Goal: Task Accomplishment & Management: Use online tool/utility

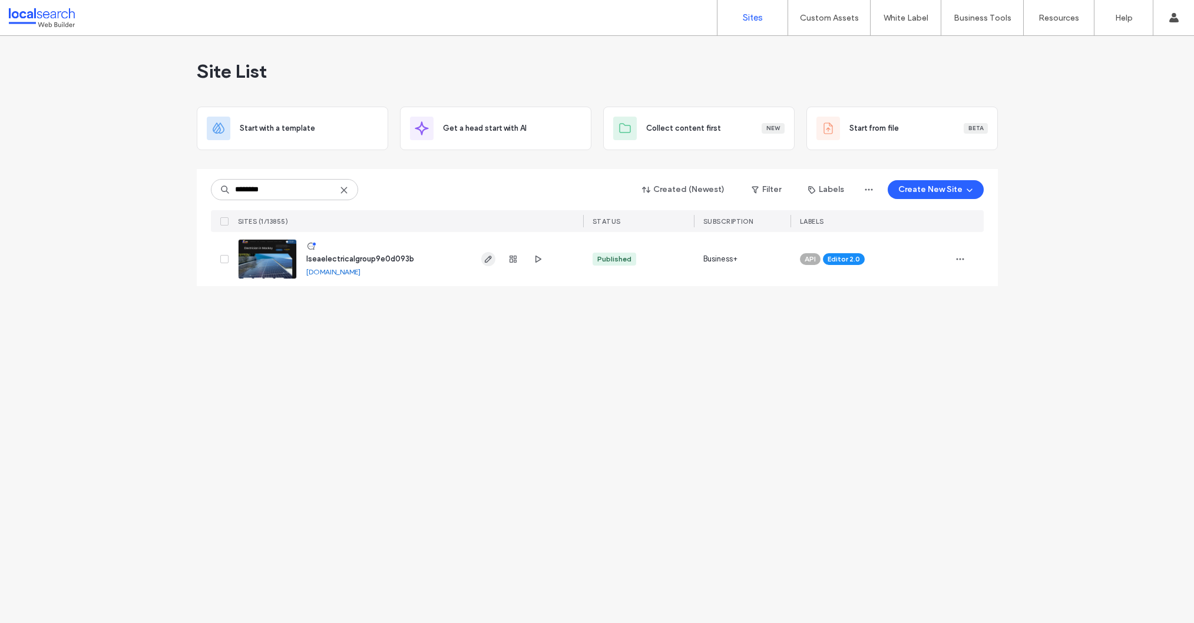
type input "********"
click at [833, 49] on label "Custom Templates" at bounding box center [831, 48] width 69 height 9
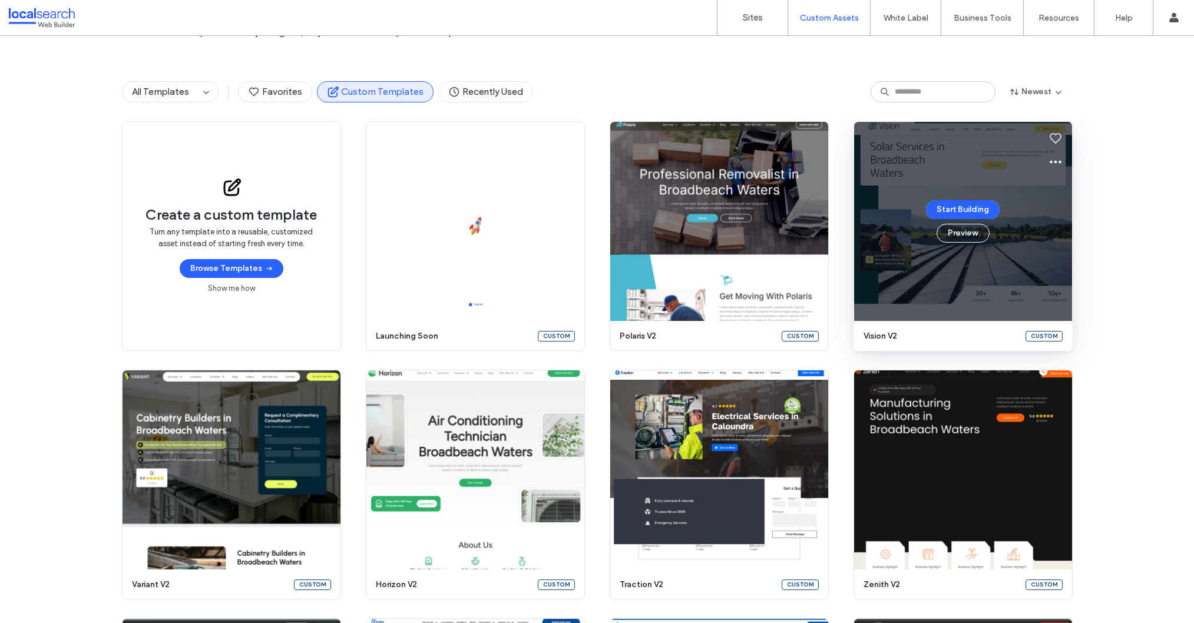
scroll to position [82, 0]
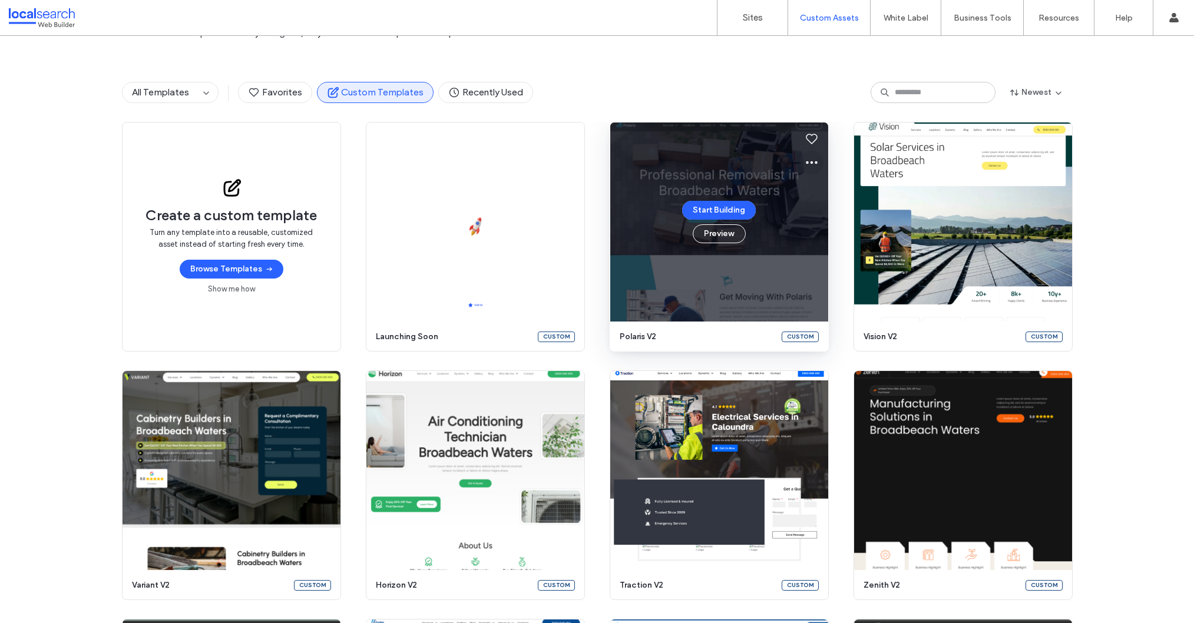
drag, startPoint x: 806, startPoint y: 163, endPoint x: 806, endPoint y: 170, distance: 6.5
click at [806, 163] on icon at bounding box center [811, 162] width 14 height 14
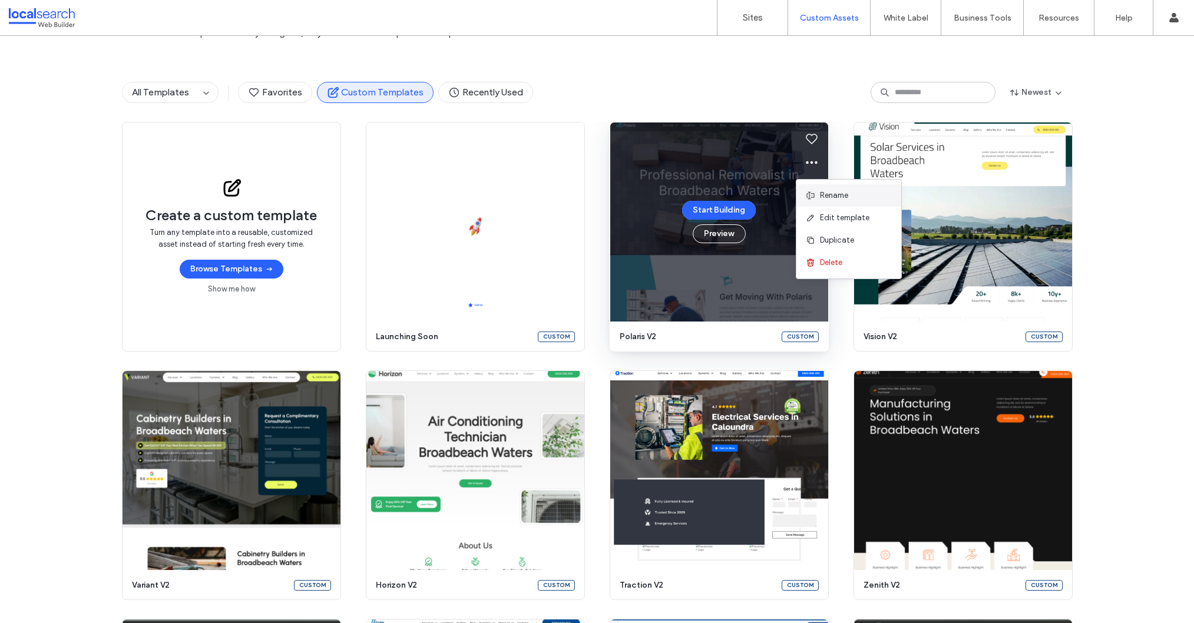
click at [807, 195] on icon at bounding box center [810, 195] width 9 height 9
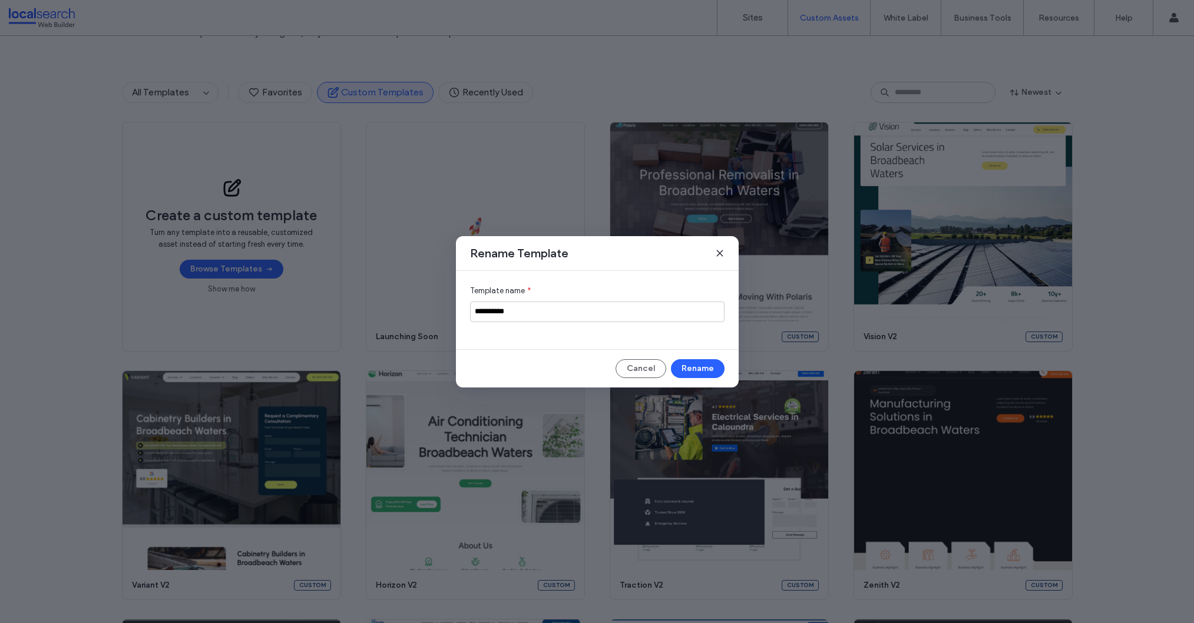
click at [637, 365] on button "Cancel" at bounding box center [640, 368] width 51 height 19
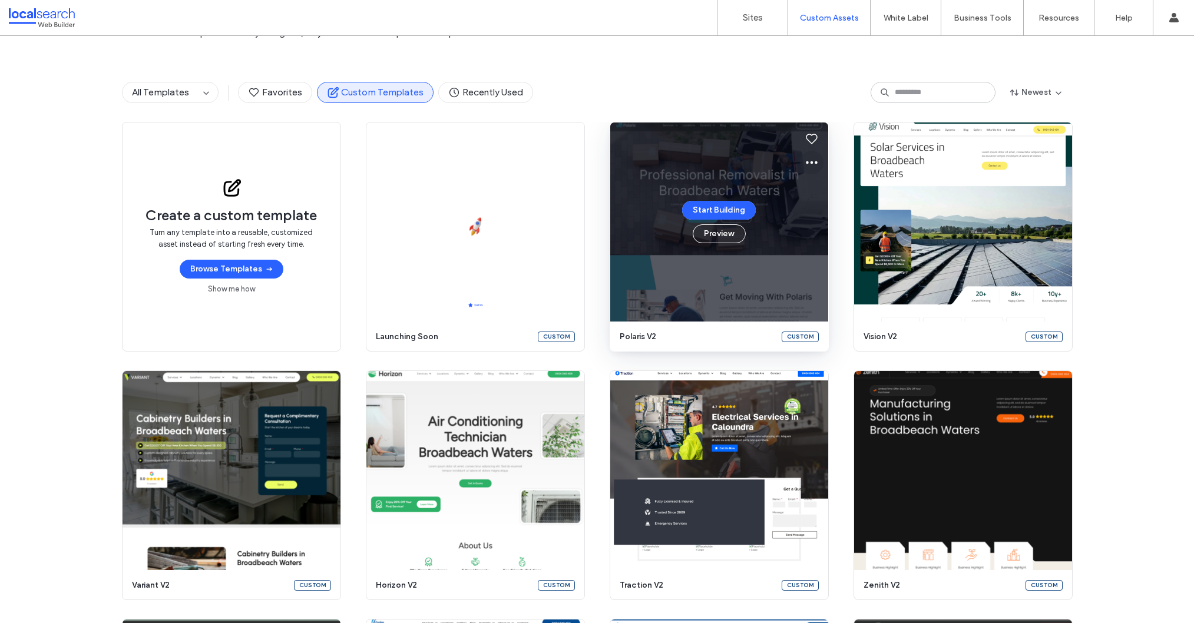
click at [808, 158] on icon at bounding box center [811, 162] width 14 height 14
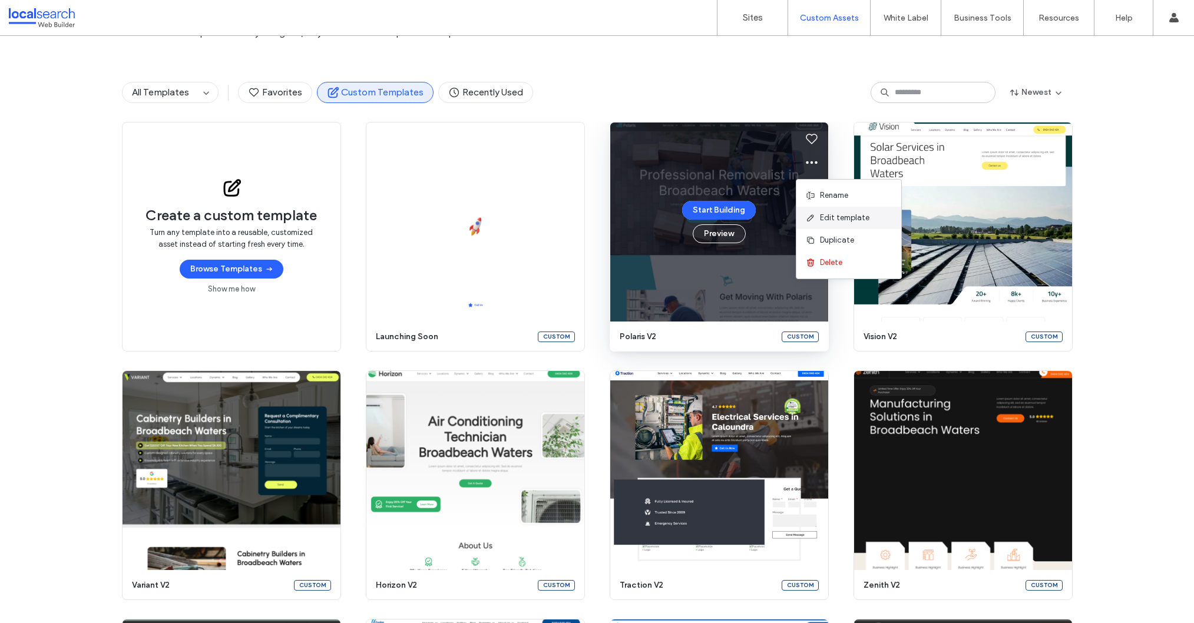
click at [835, 217] on span "Edit template" at bounding box center [844, 218] width 49 height 12
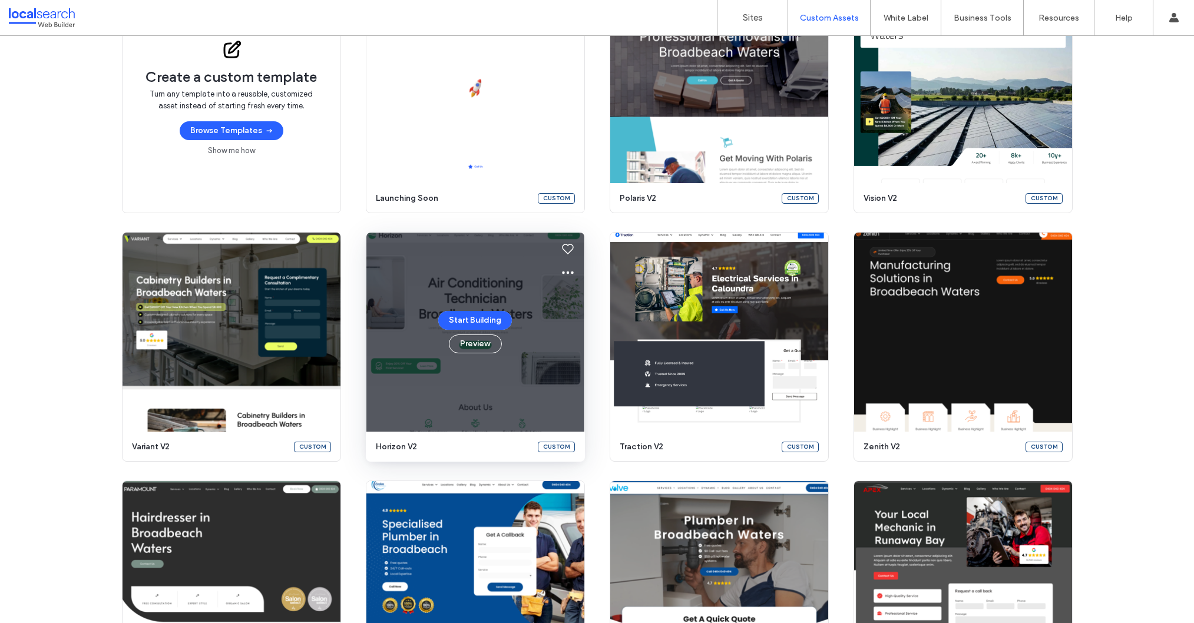
scroll to position [255, 0]
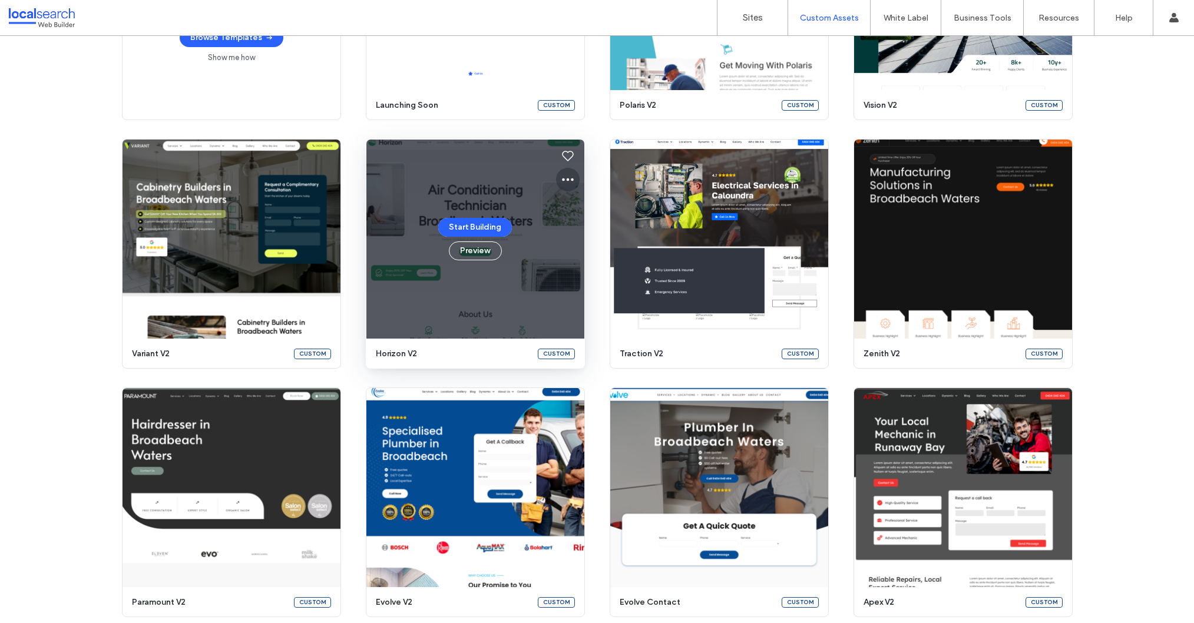
click at [563, 174] on icon at bounding box center [568, 180] width 14 height 14
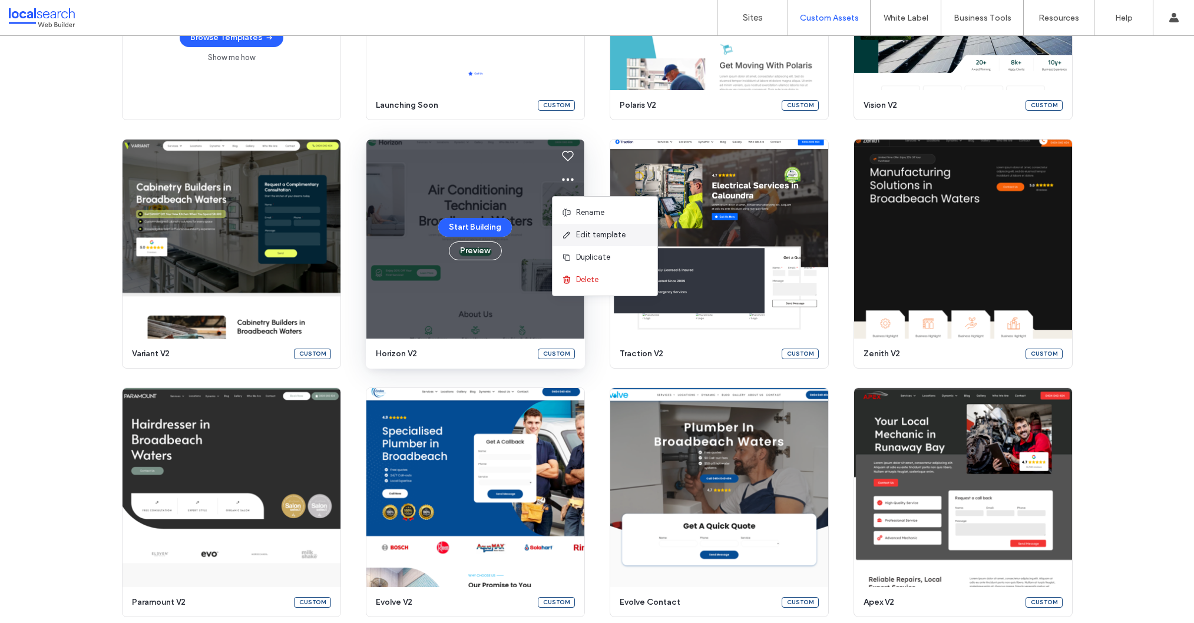
click at [588, 237] on span "Edit template" at bounding box center [600, 235] width 49 height 12
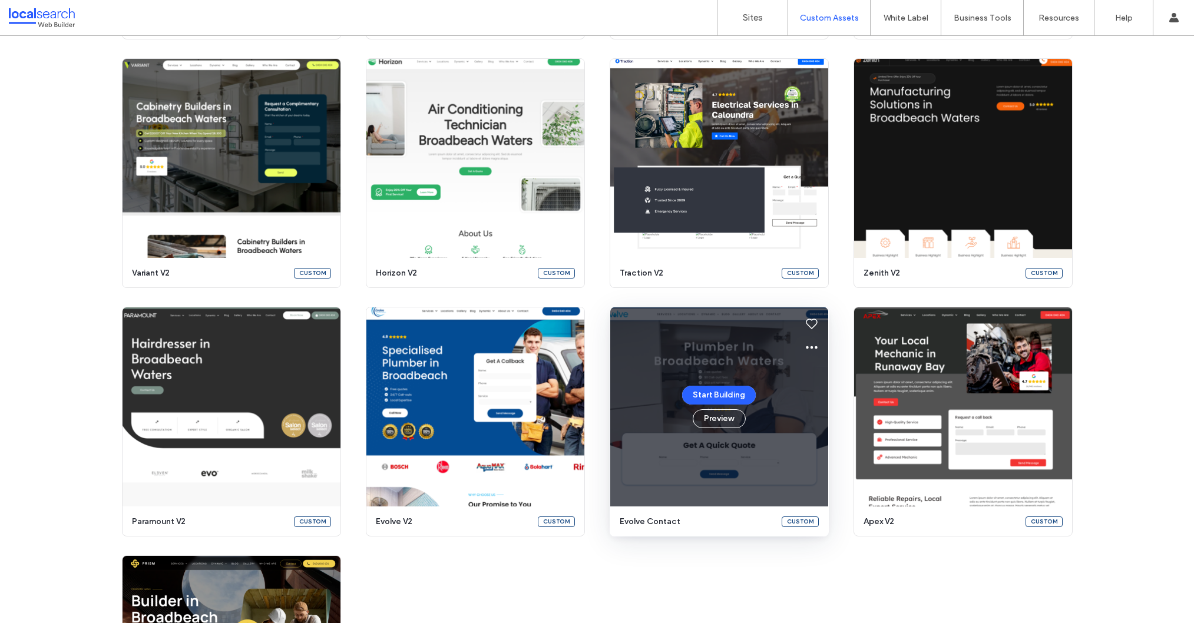
scroll to position [422, 0]
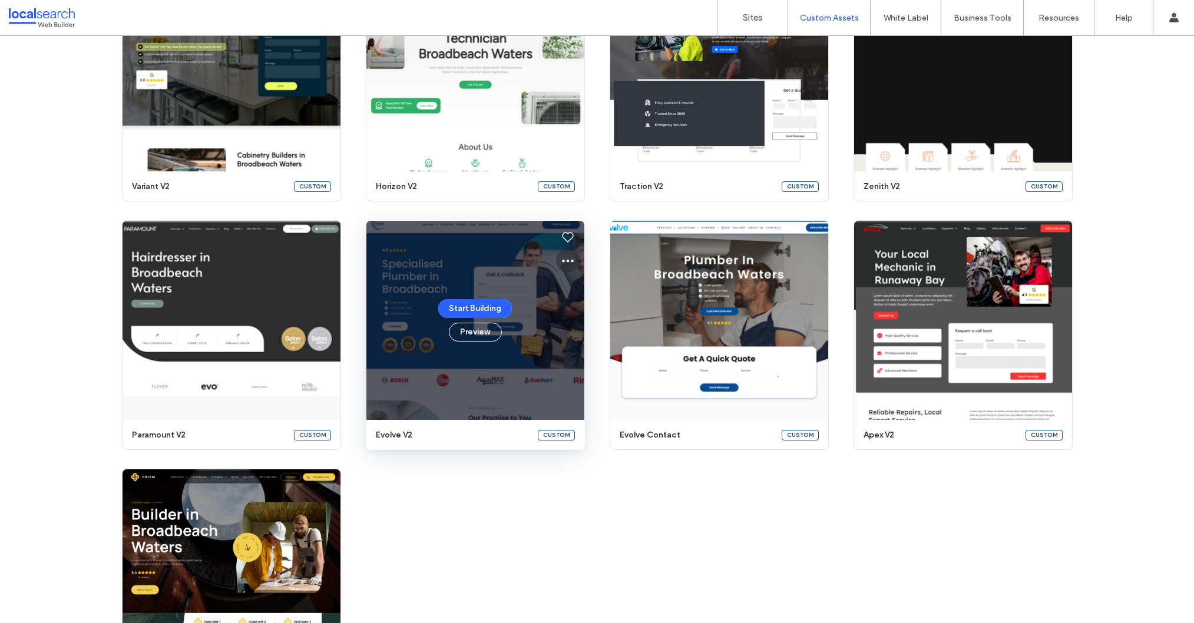
drag, startPoint x: 562, startPoint y: 258, endPoint x: 567, endPoint y: 261, distance: 6.1
click at [561, 259] on icon at bounding box center [568, 261] width 14 height 14
click at [587, 317] on span "Edit template" at bounding box center [600, 316] width 49 height 12
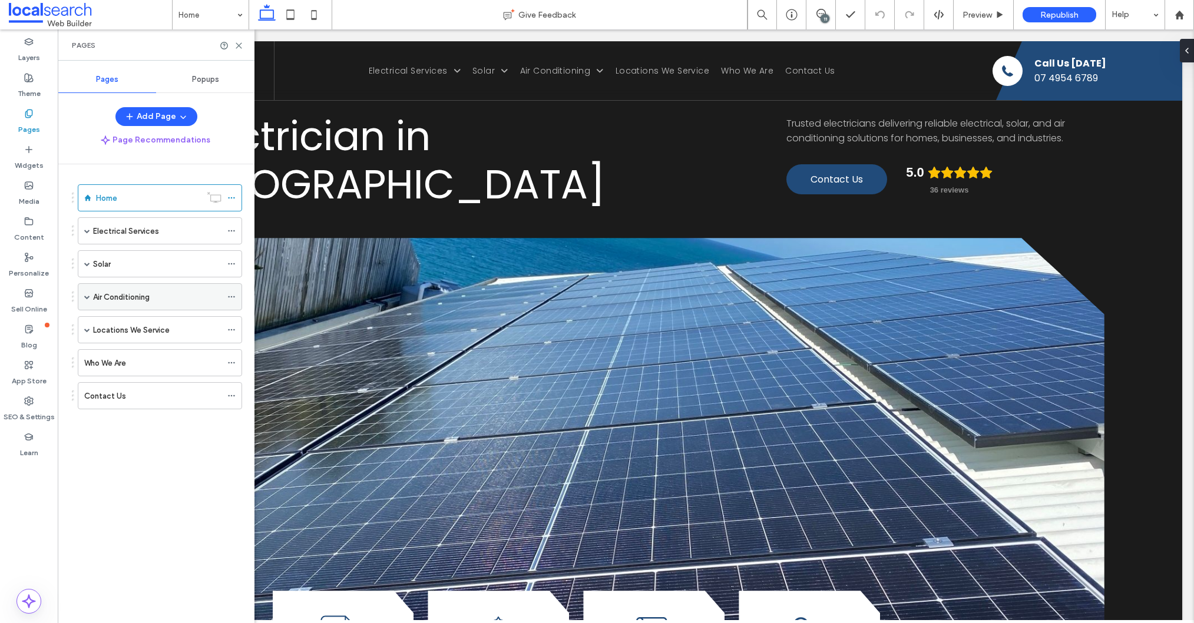
click at [106, 299] on label "Air Conditioning" at bounding box center [121, 297] width 57 height 21
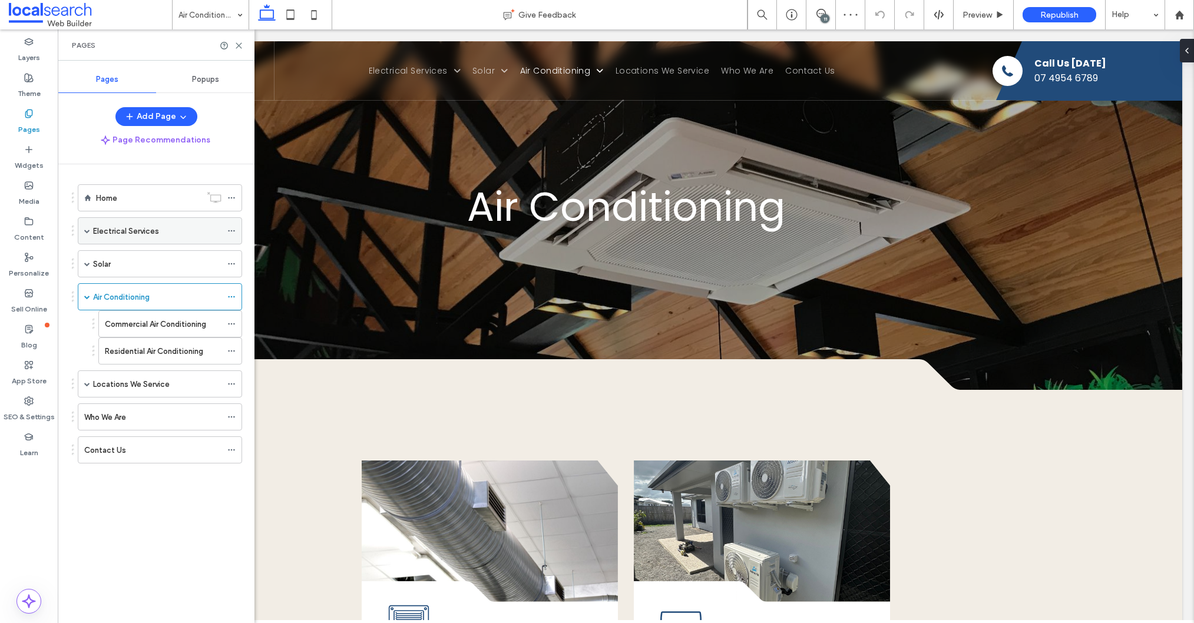
click at [126, 221] on div "Electrical Services" at bounding box center [157, 231] width 128 height 26
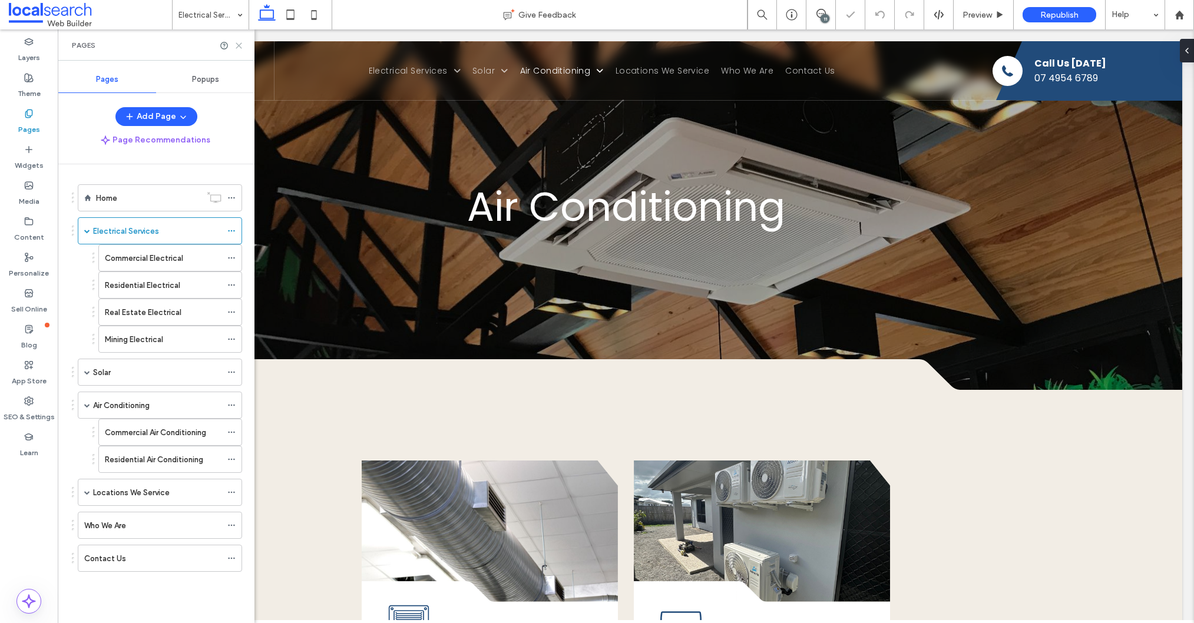
click at [239, 47] on icon at bounding box center [238, 45] width 9 height 9
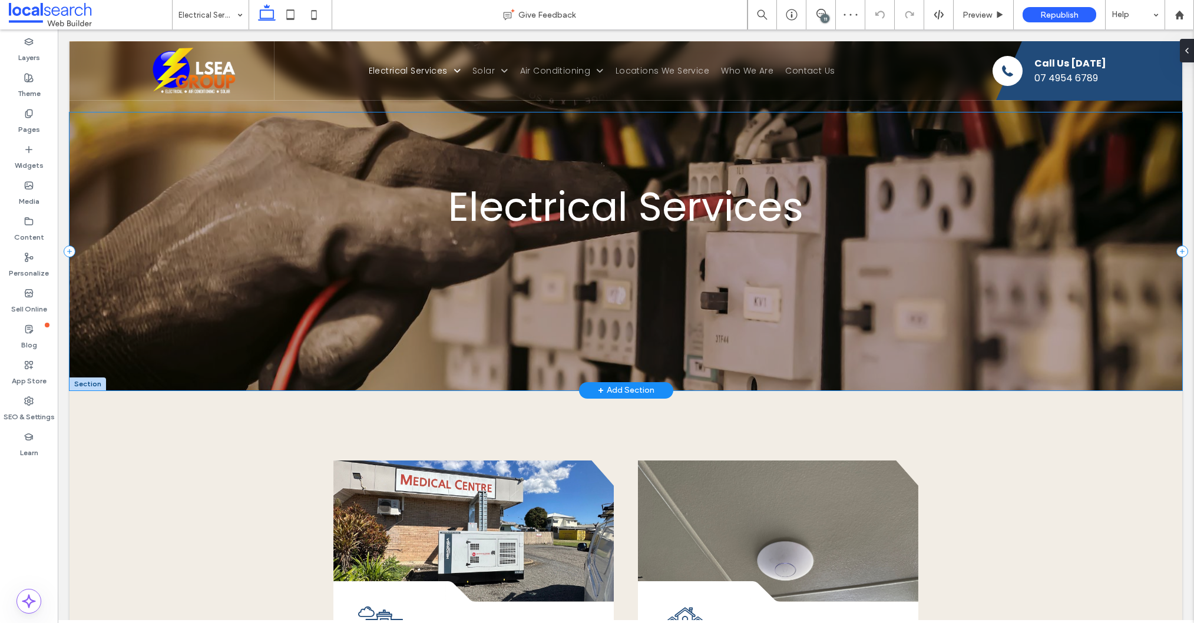
click at [154, 215] on div "Electrical Services" at bounding box center [625, 251] width 1112 height 278
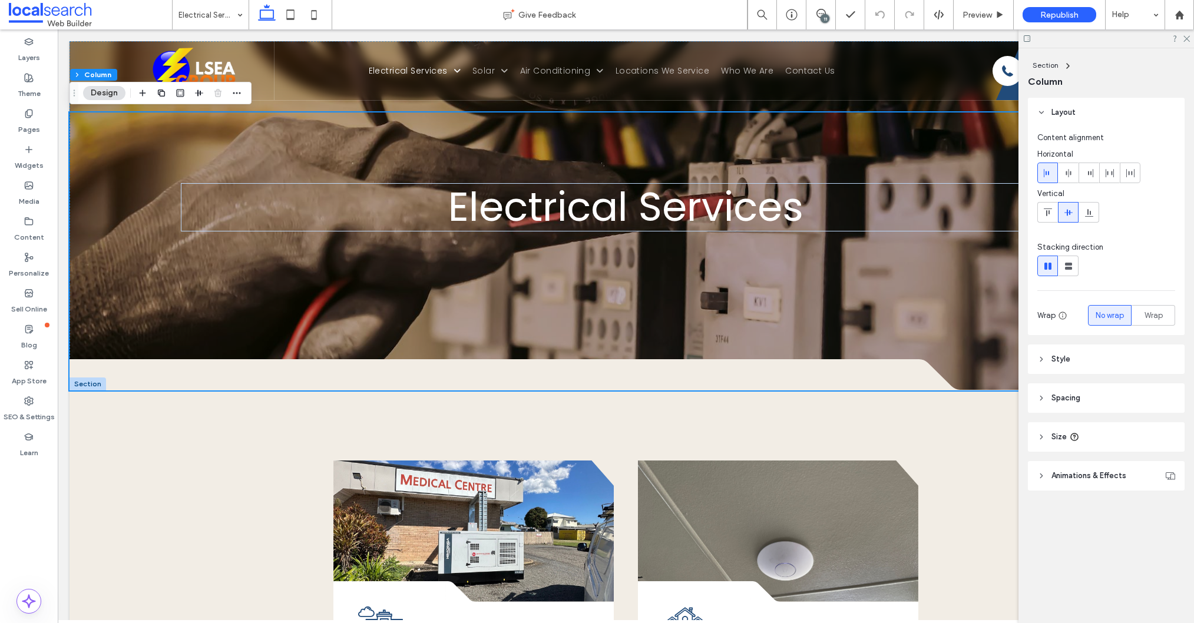
click at [1084, 360] on header "Style" at bounding box center [1106, 358] width 157 height 29
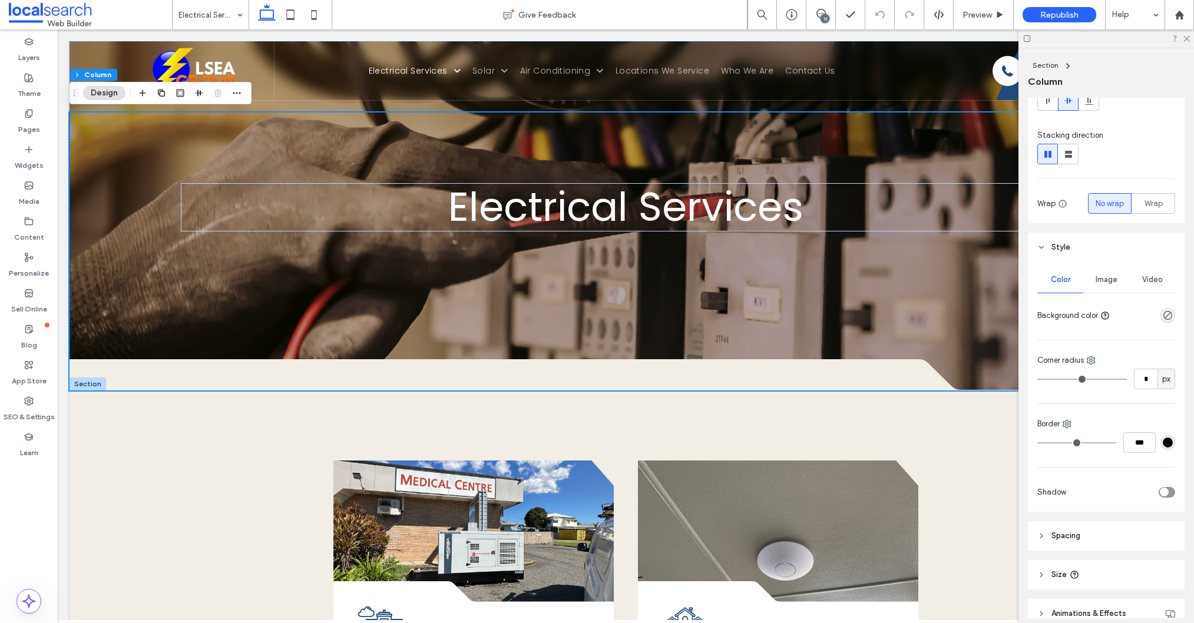
scroll to position [143, 0]
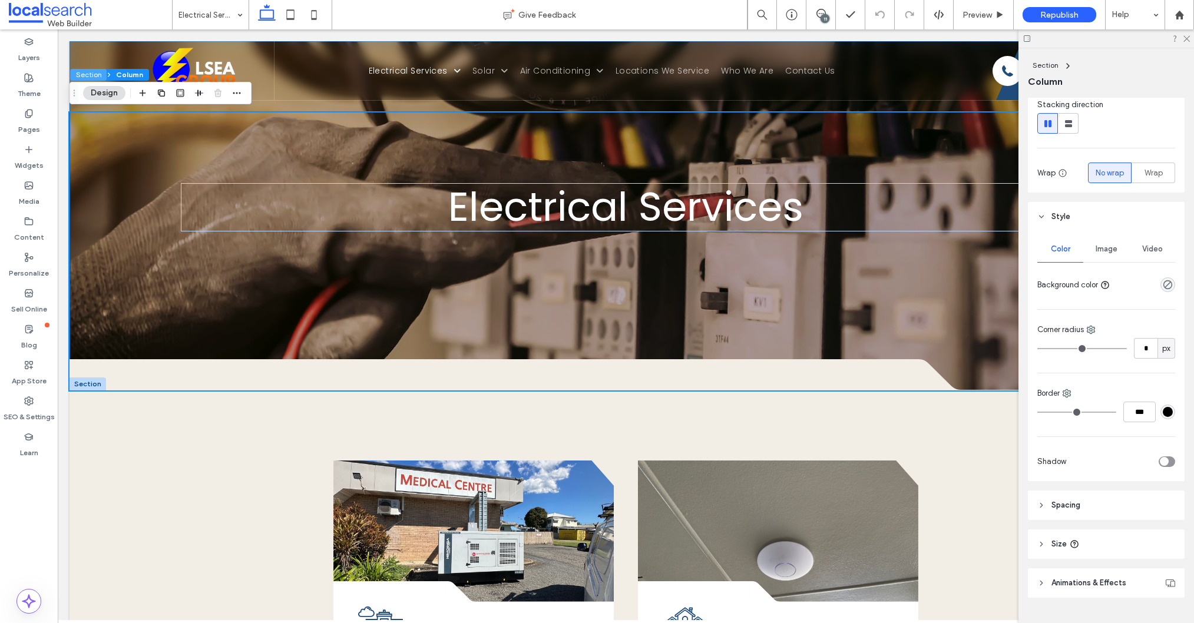
click at [86, 73] on button "Section" at bounding box center [88, 75] width 37 height 12
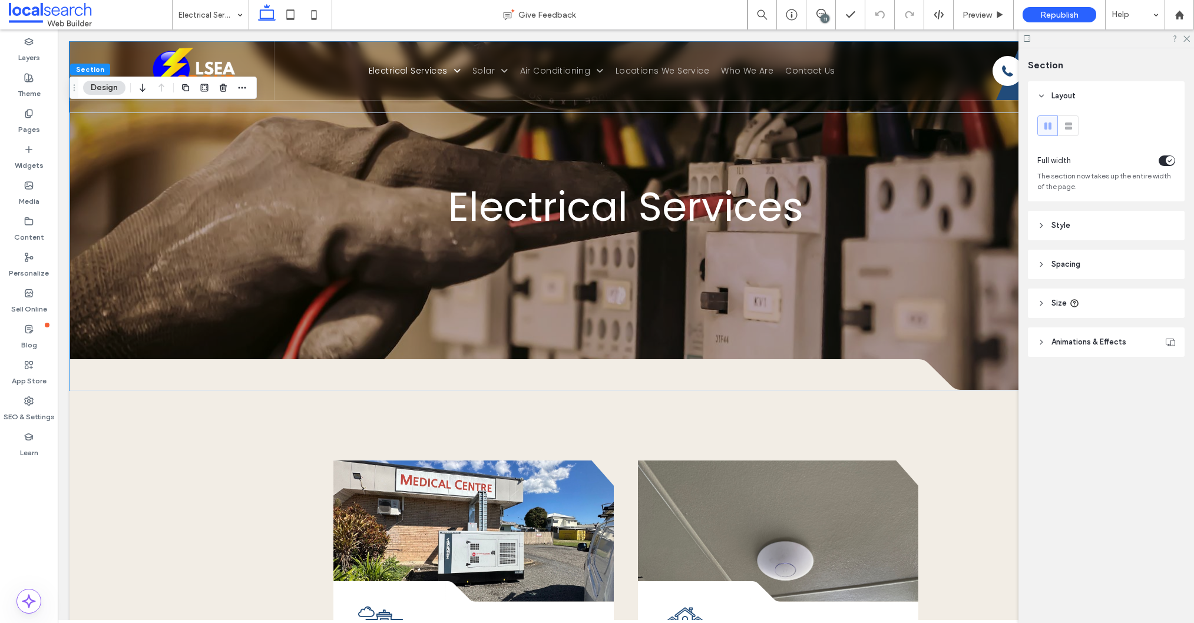
click at [1089, 220] on header "Style" at bounding box center [1106, 225] width 157 height 29
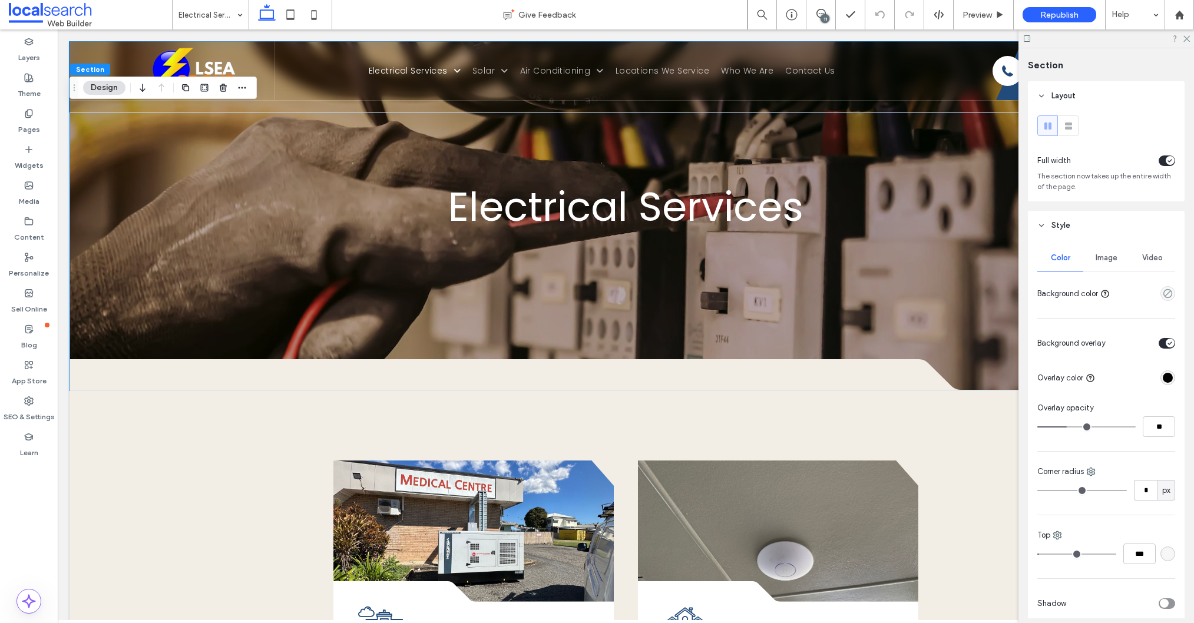
scroll to position [37, 0]
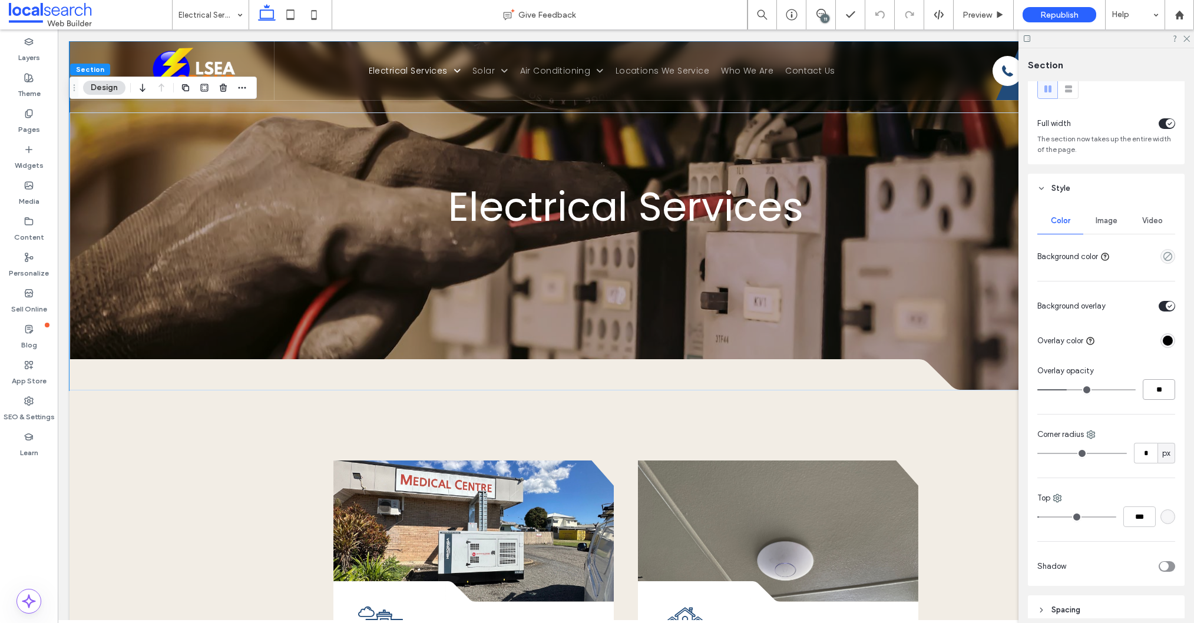
drag, startPoint x: 1168, startPoint y: 389, endPoint x: 1126, endPoint y: 385, distance: 42.0
click at [1125, 386] on div "**" at bounding box center [1106, 389] width 138 height 21
type input "**"
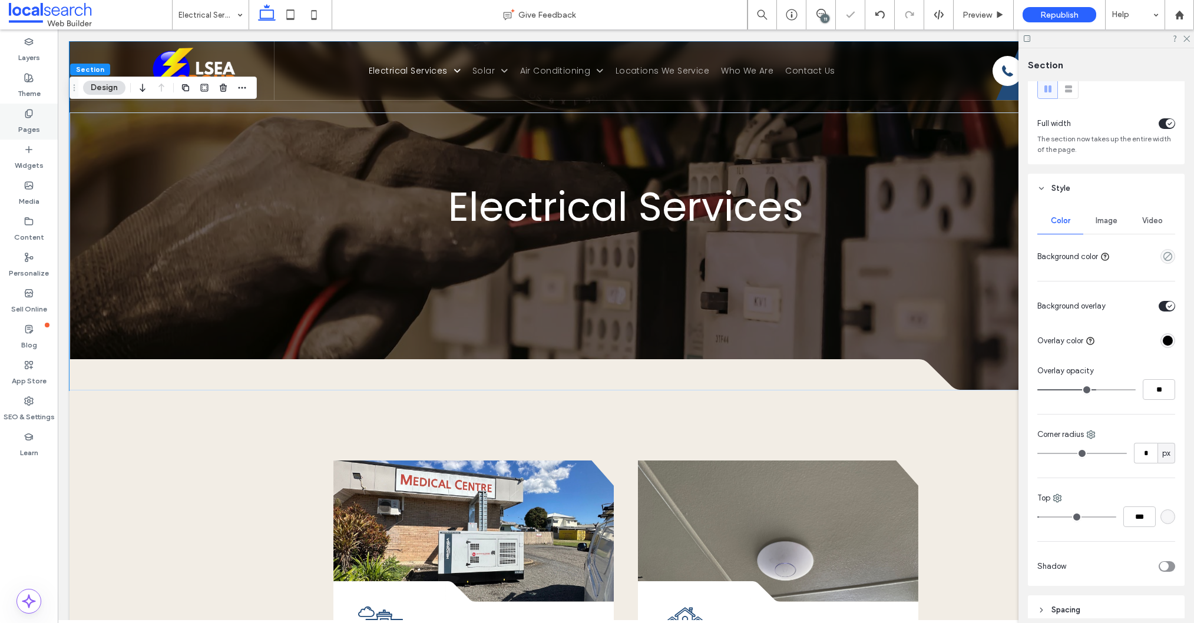
click at [19, 124] on label "Pages" at bounding box center [29, 126] width 22 height 16
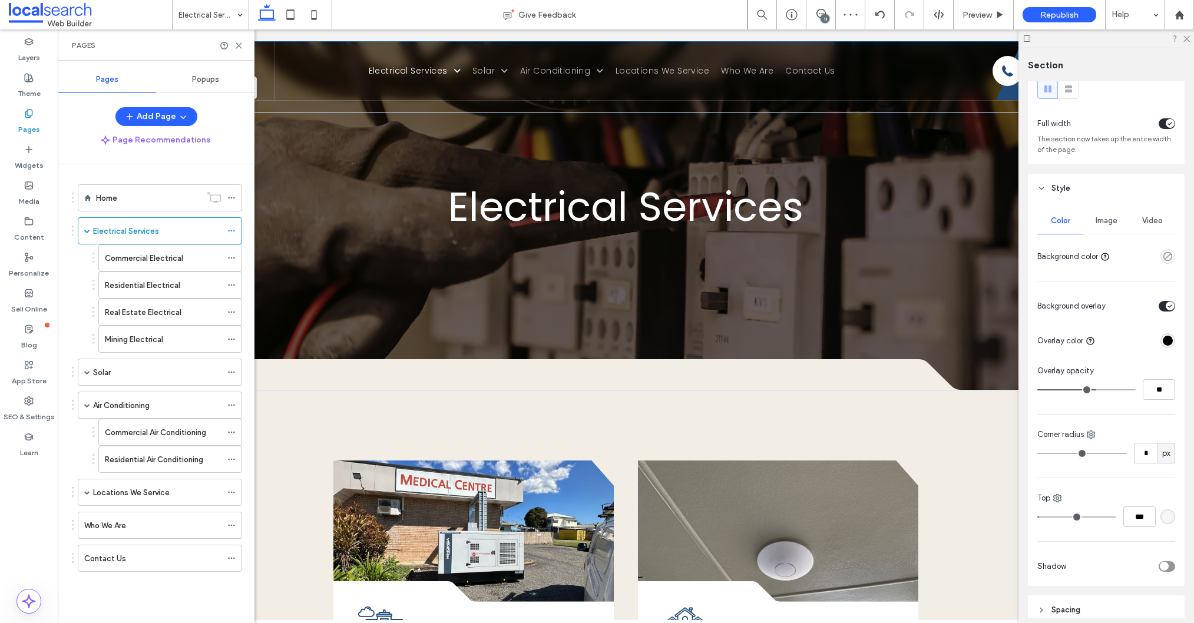
click at [137, 375] on div "Solar" at bounding box center [157, 372] width 128 height 12
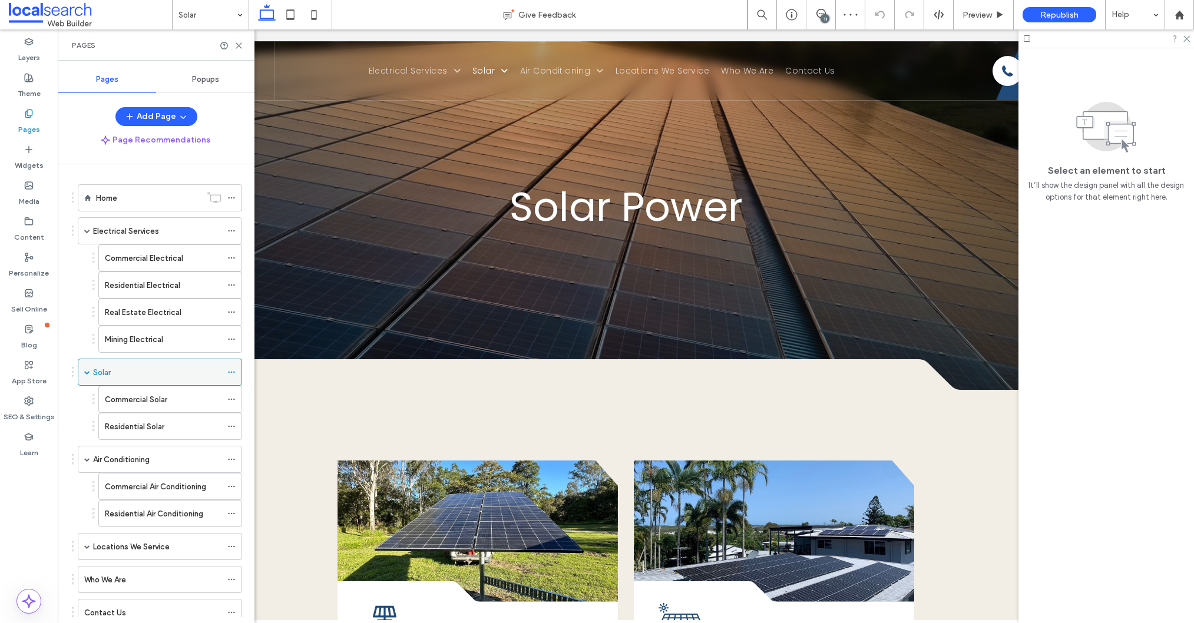
scroll to position [38, 0]
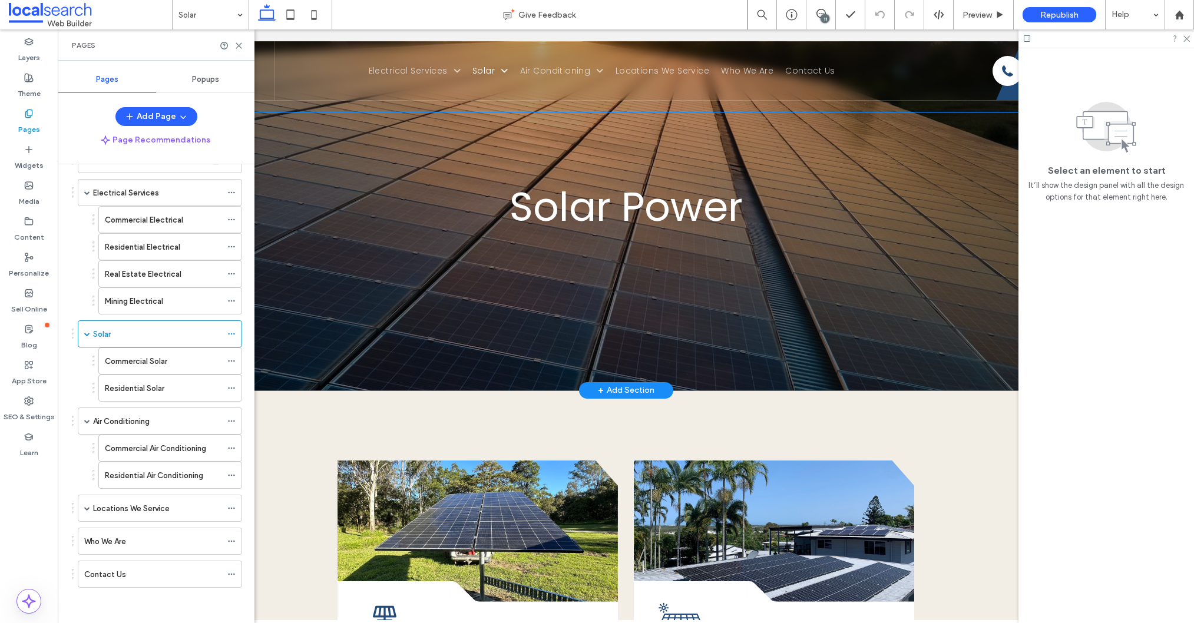
click at [786, 287] on div "Solar Power" at bounding box center [625, 251] width 1112 height 278
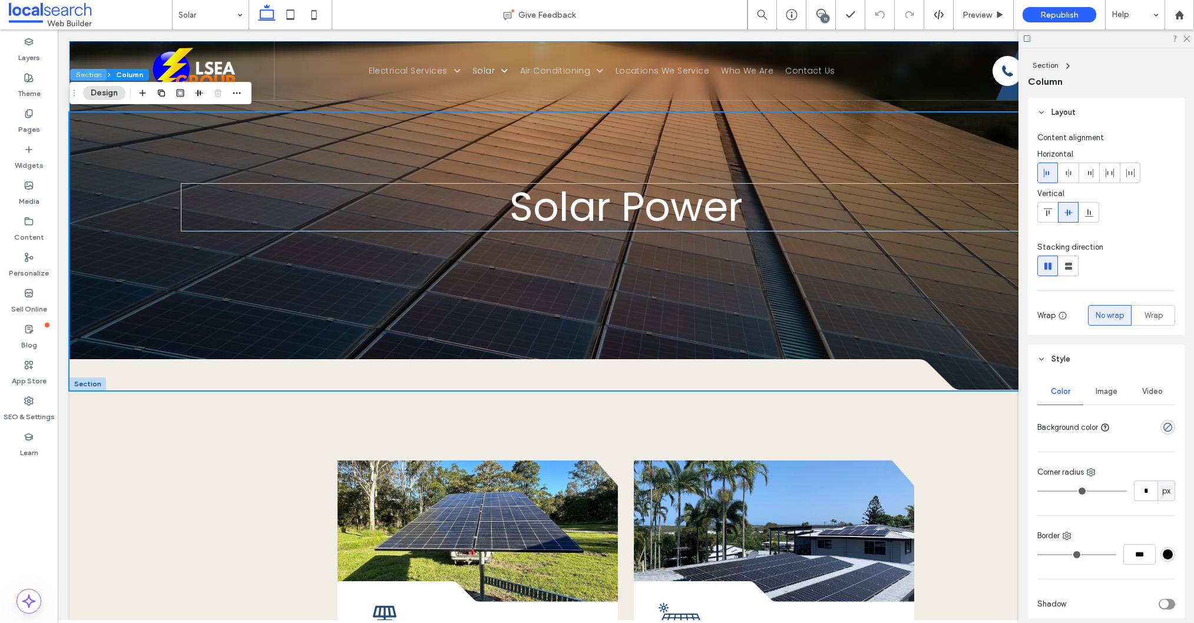
click at [84, 72] on button "Section" at bounding box center [88, 75] width 37 height 12
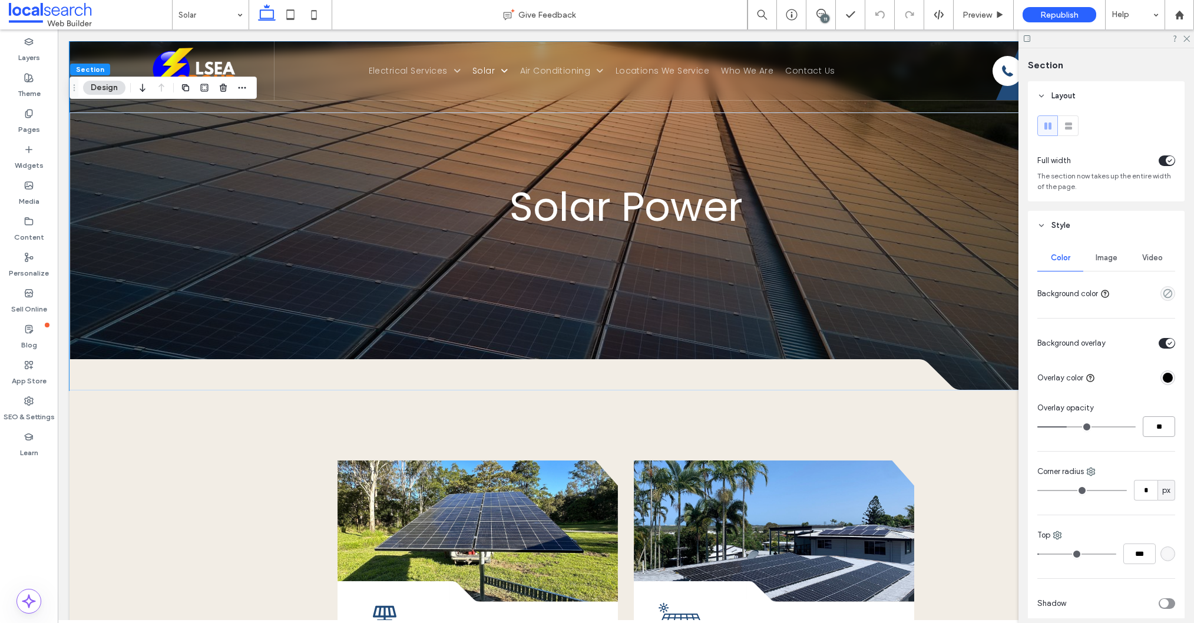
click at [1168, 427] on input "**" at bounding box center [1158, 426] width 32 height 21
type input "**"
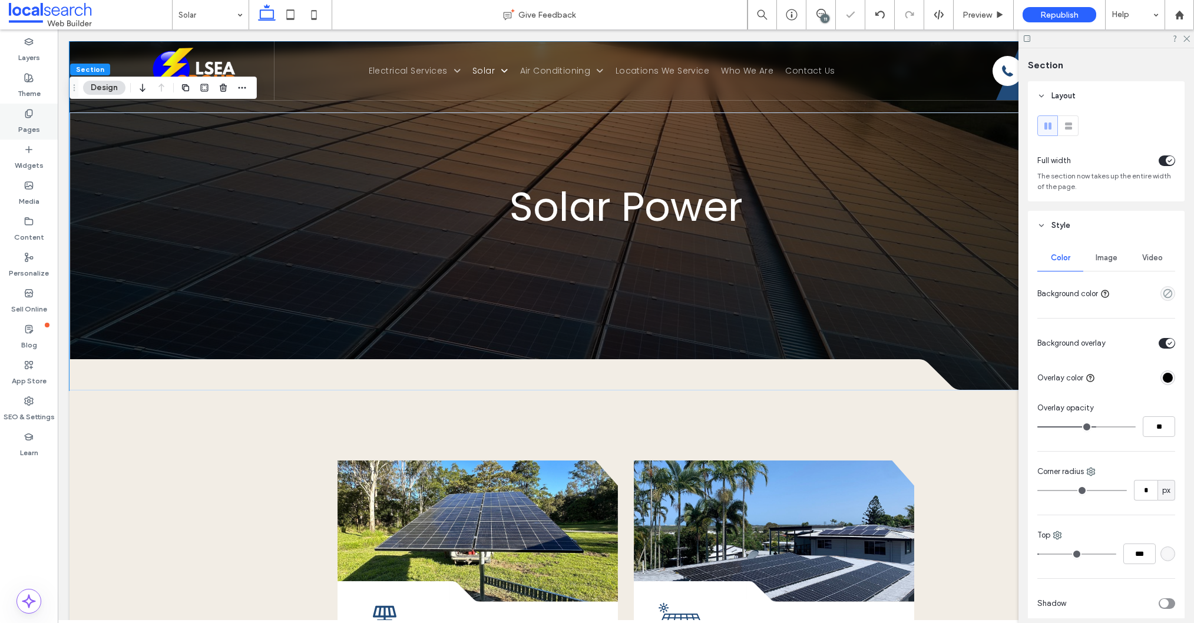
click at [27, 120] on label "Pages" at bounding box center [29, 126] width 22 height 16
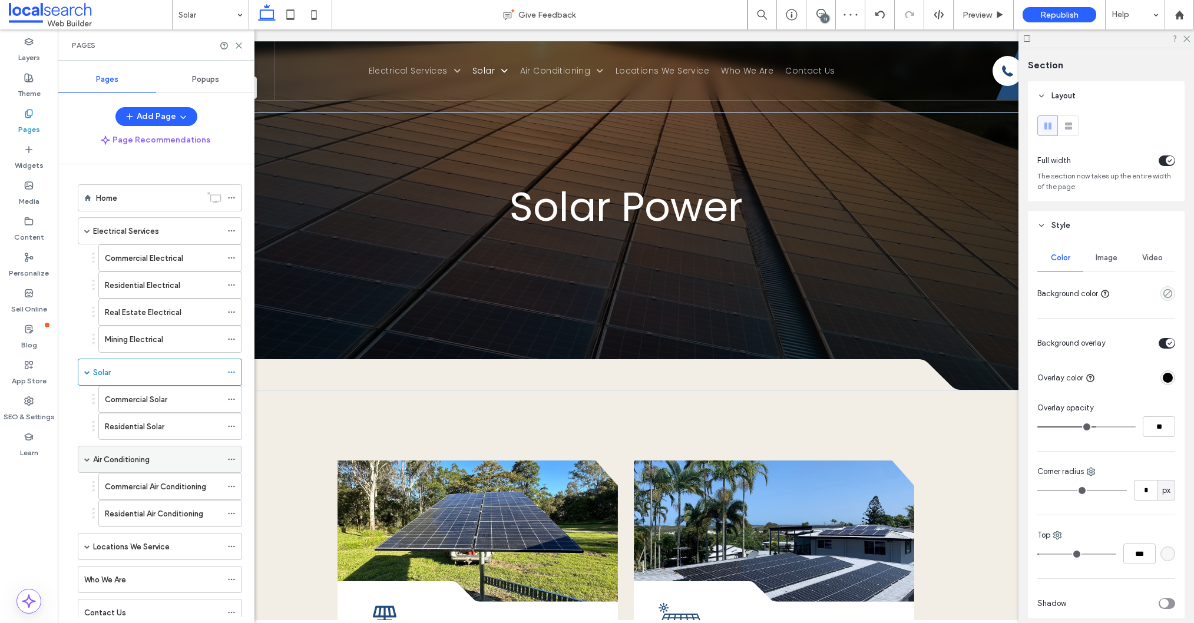
drag, startPoint x: 128, startPoint y: 462, endPoint x: 126, endPoint y: 453, distance: 8.4
click at [127, 462] on label "Air Conditioning" at bounding box center [121, 459] width 57 height 21
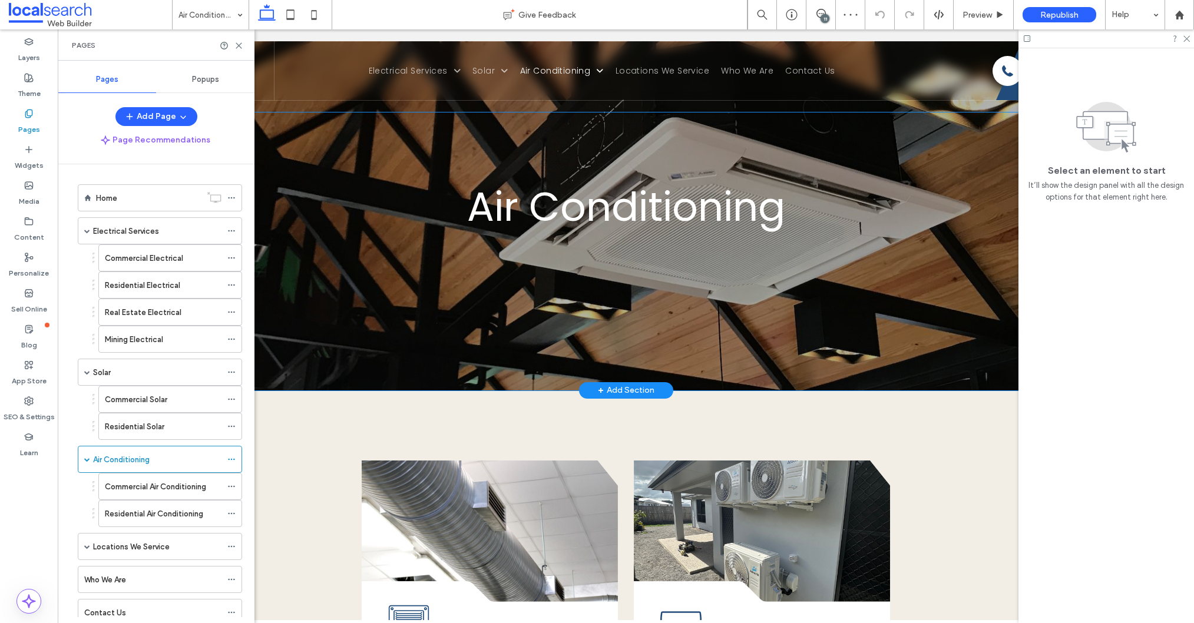
click at [360, 260] on div "Air Conditioning" at bounding box center [625, 251] width 1112 height 278
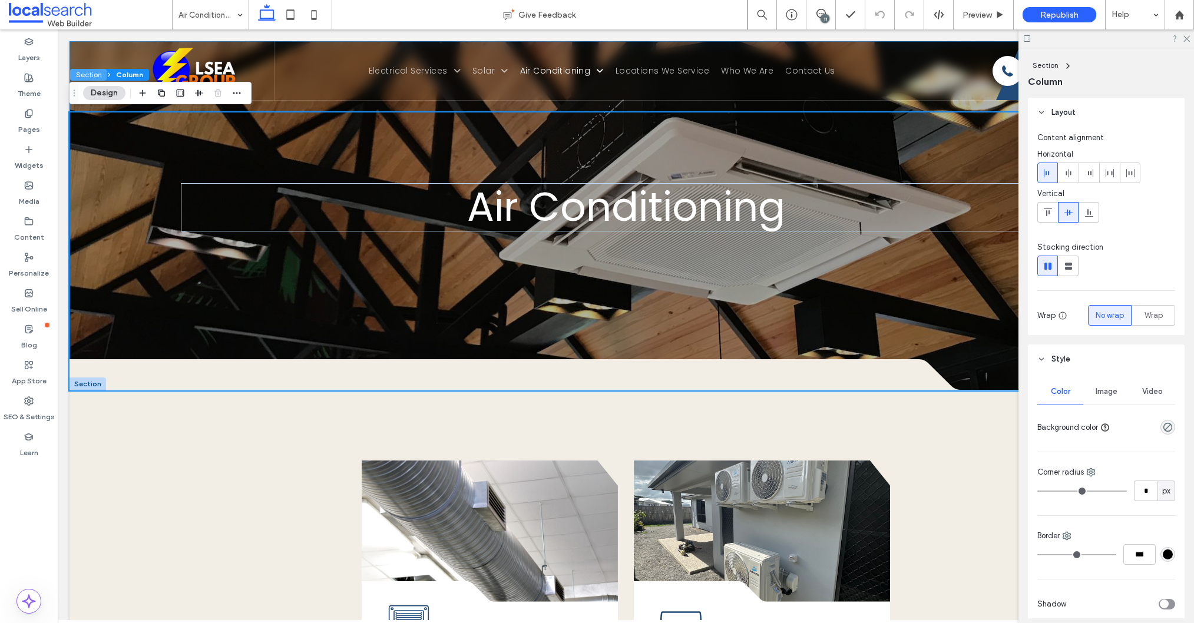
click at [84, 75] on button "Section" at bounding box center [88, 75] width 37 height 12
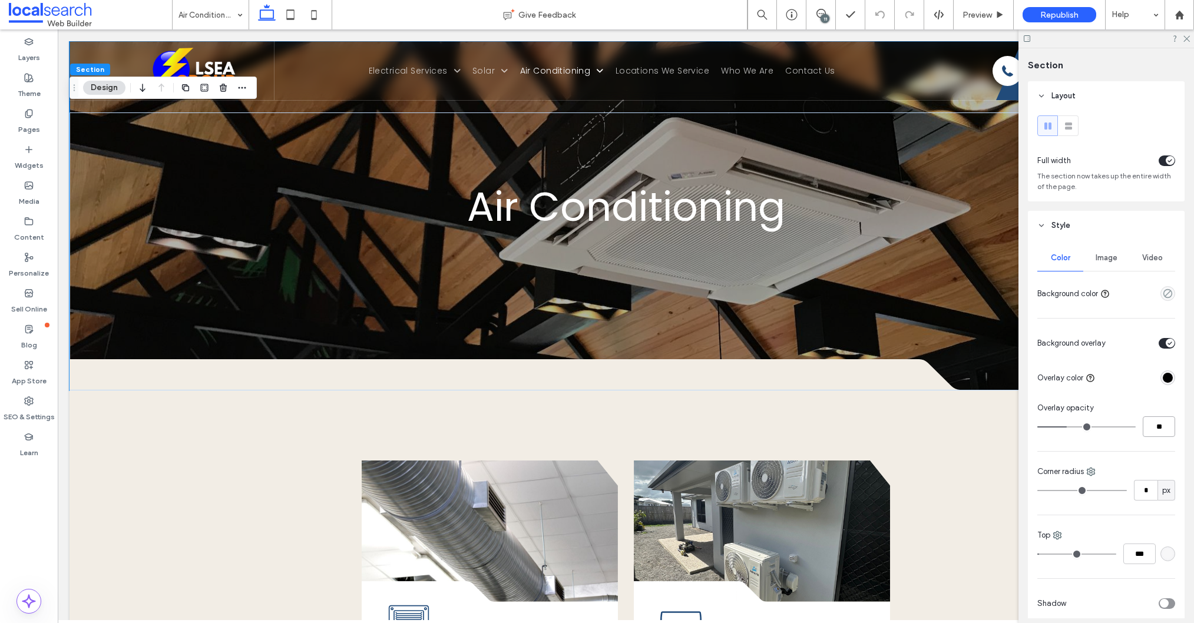
click at [1165, 426] on input "**" at bounding box center [1158, 426] width 32 height 21
type input "**"
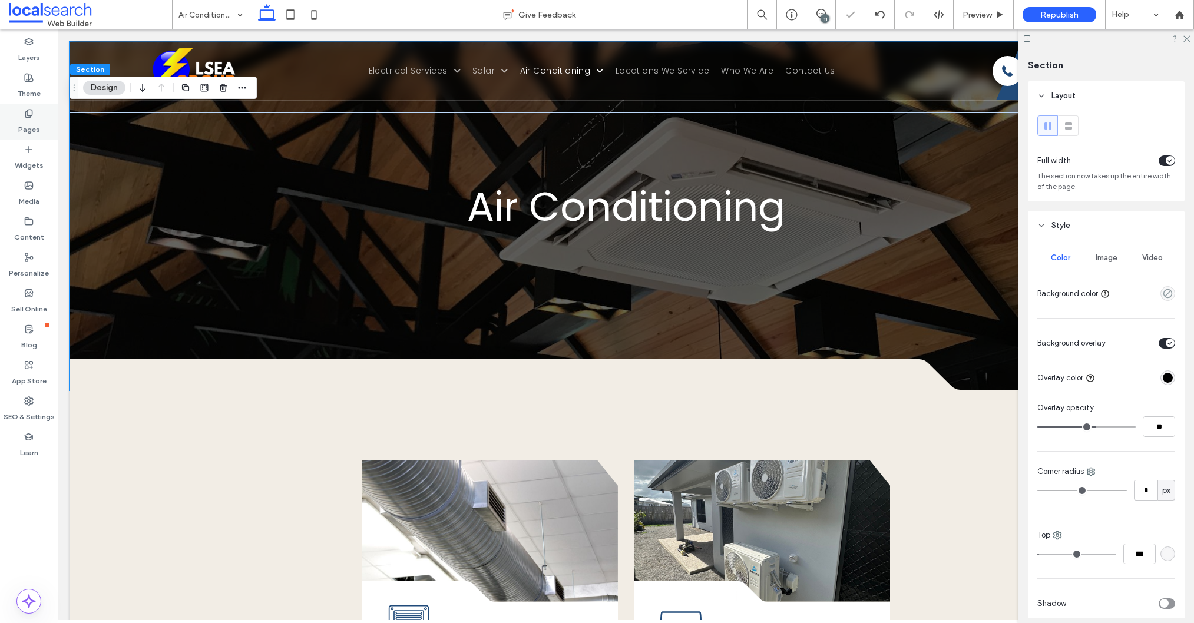
click at [32, 122] on label "Pages" at bounding box center [29, 126] width 22 height 16
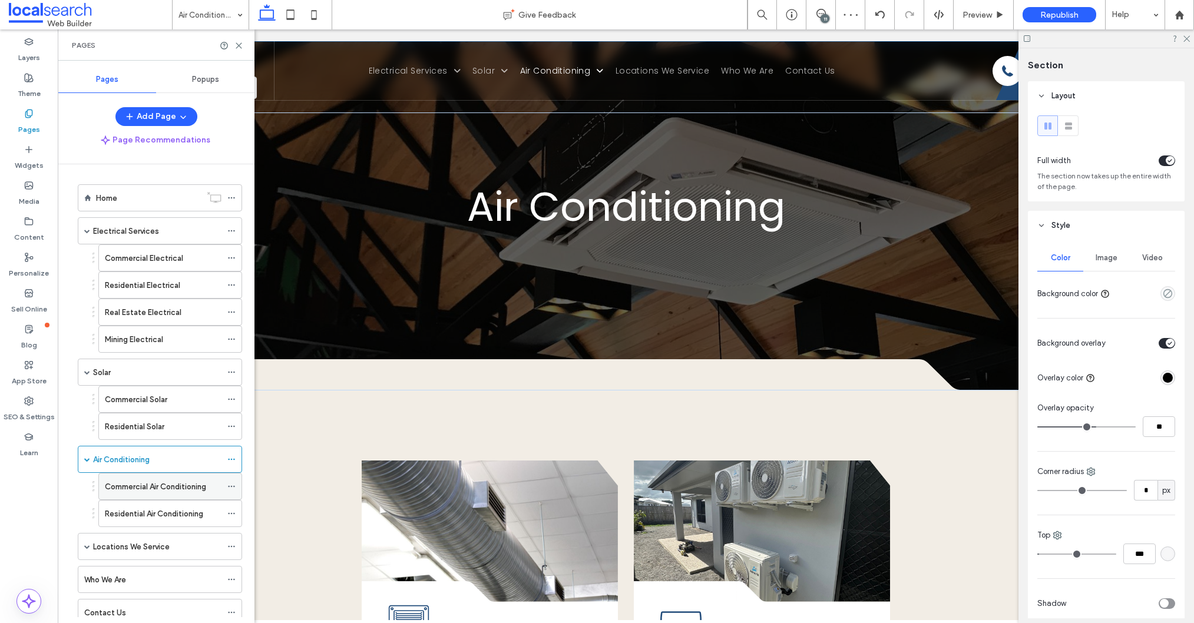
scroll to position [38, 0]
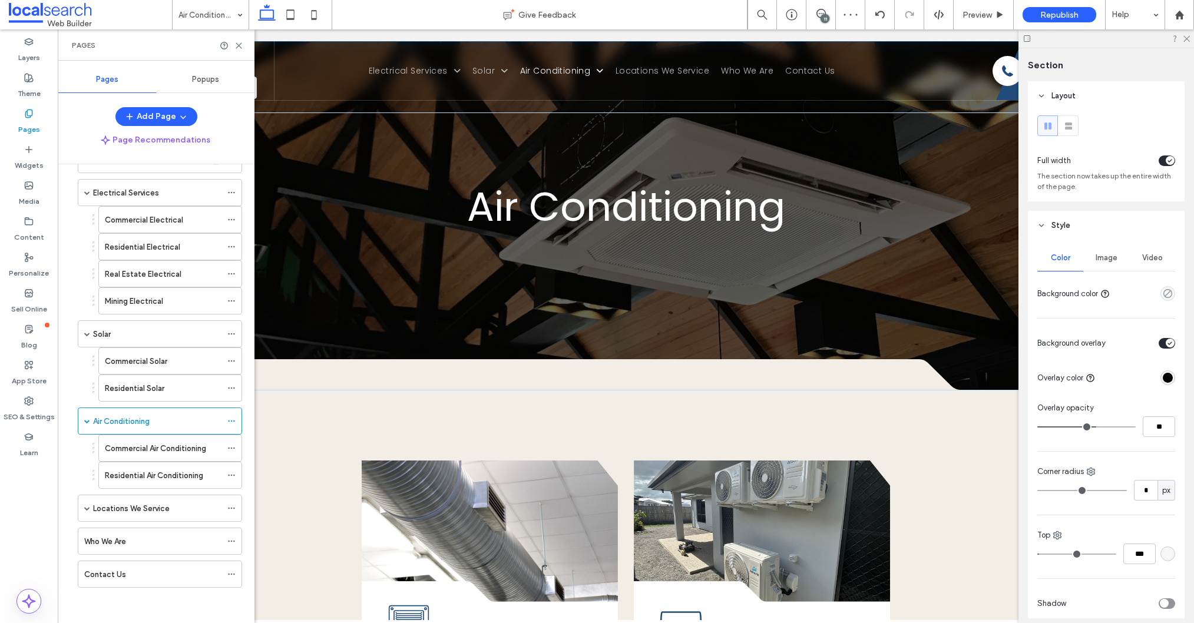
click at [123, 511] on label "Locations We Service" at bounding box center [131, 508] width 77 height 21
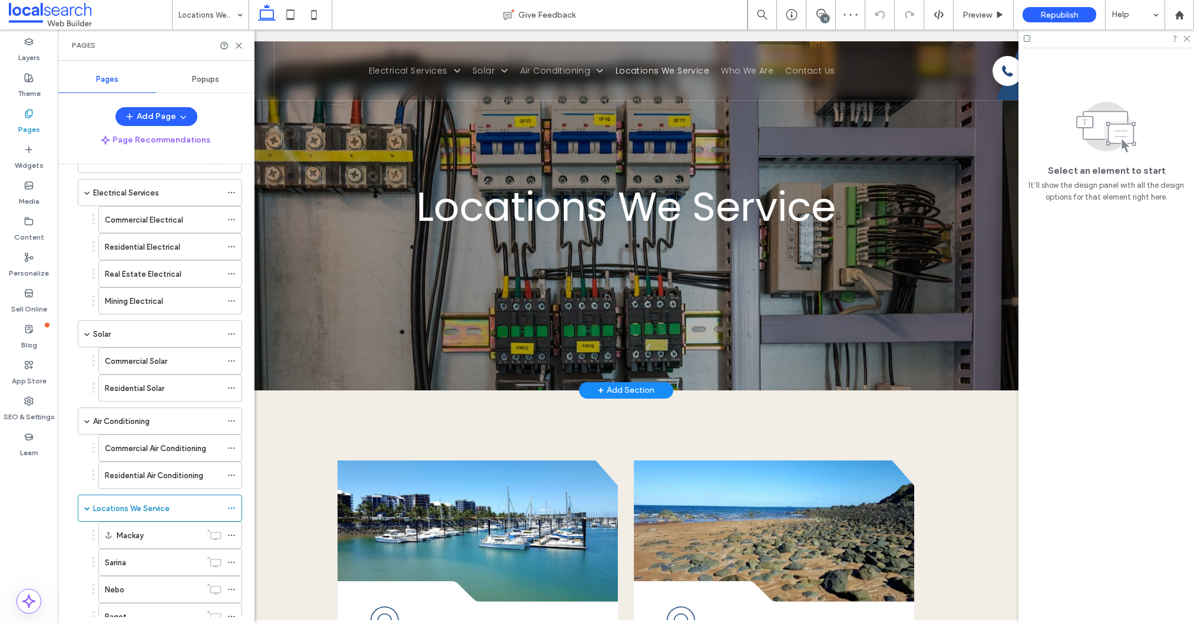
click at [496, 137] on div "Locations We Service" at bounding box center [625, 251] width 1112 height 278
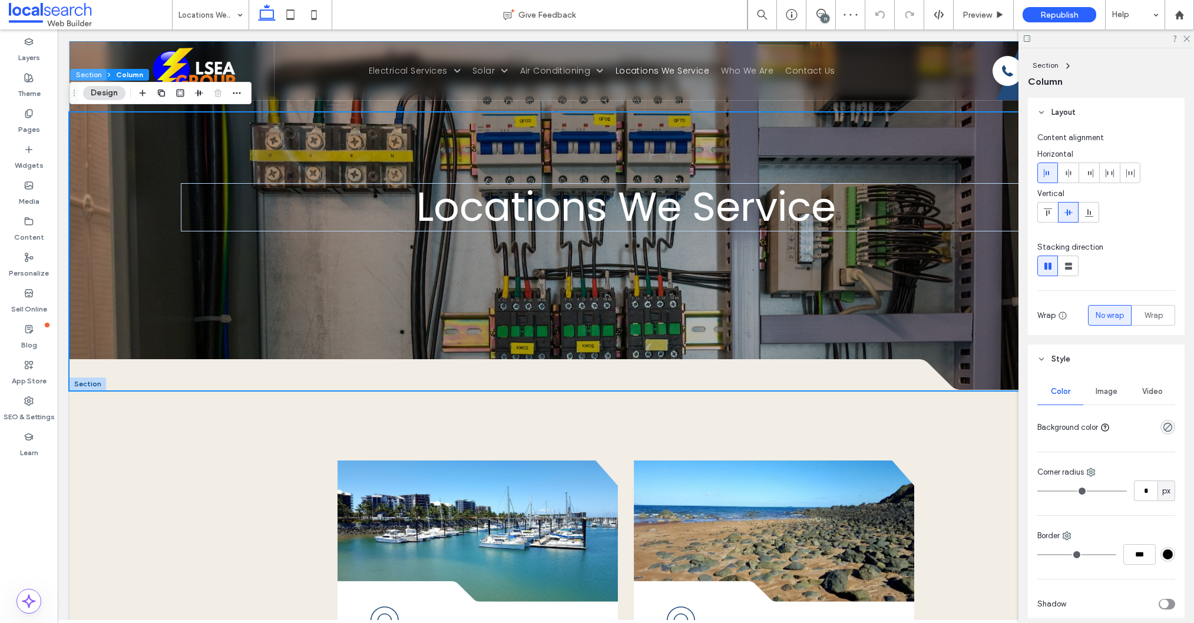
click at [88, 75] on button "Section" at bounding box center [88, 75] width 37 height 12
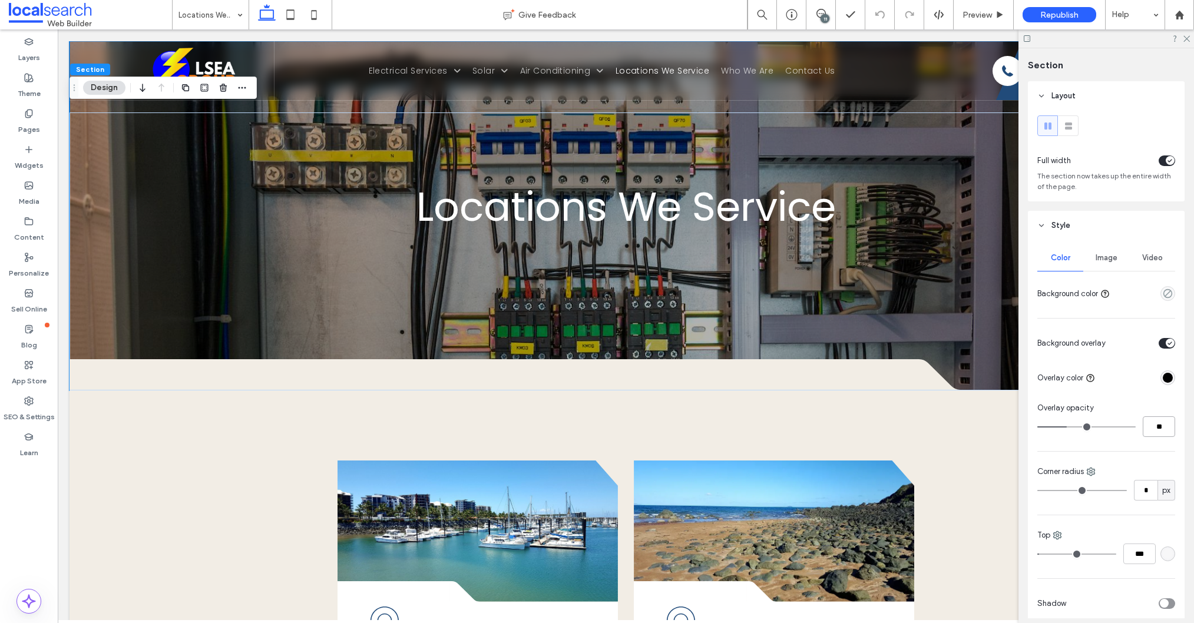
click at [1161, 433] on input "**" at bounding box center [1158, 426] width 32 height 21
type input "**"
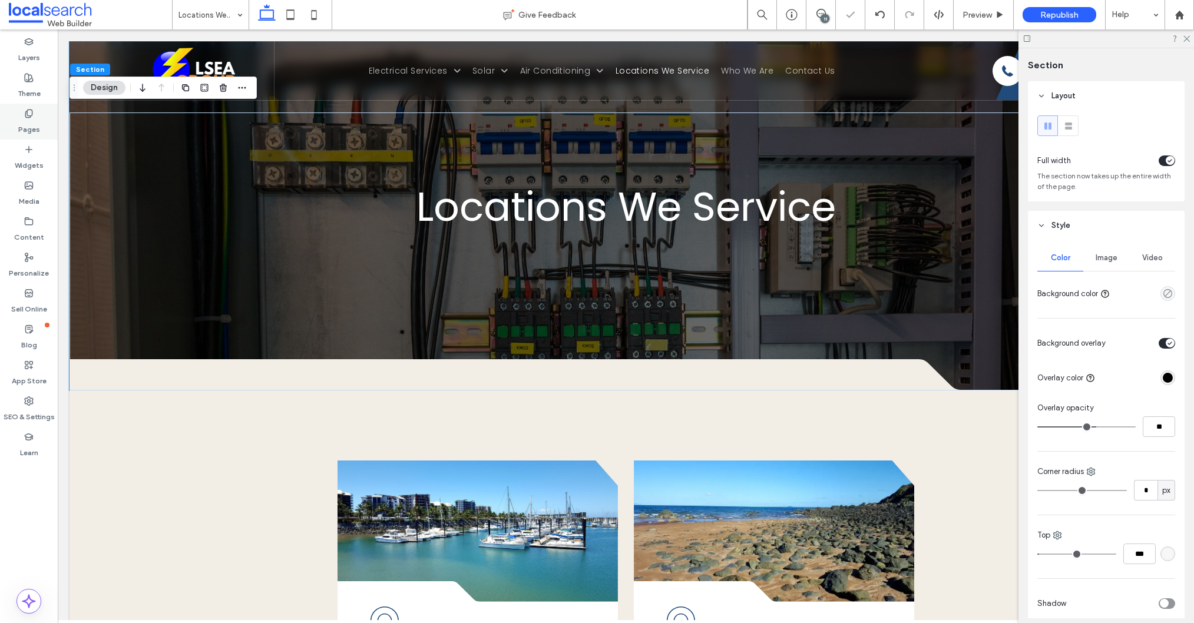
click at [42, 115] on div "Pages" at bounding box center [29, 122] width 58 height 36
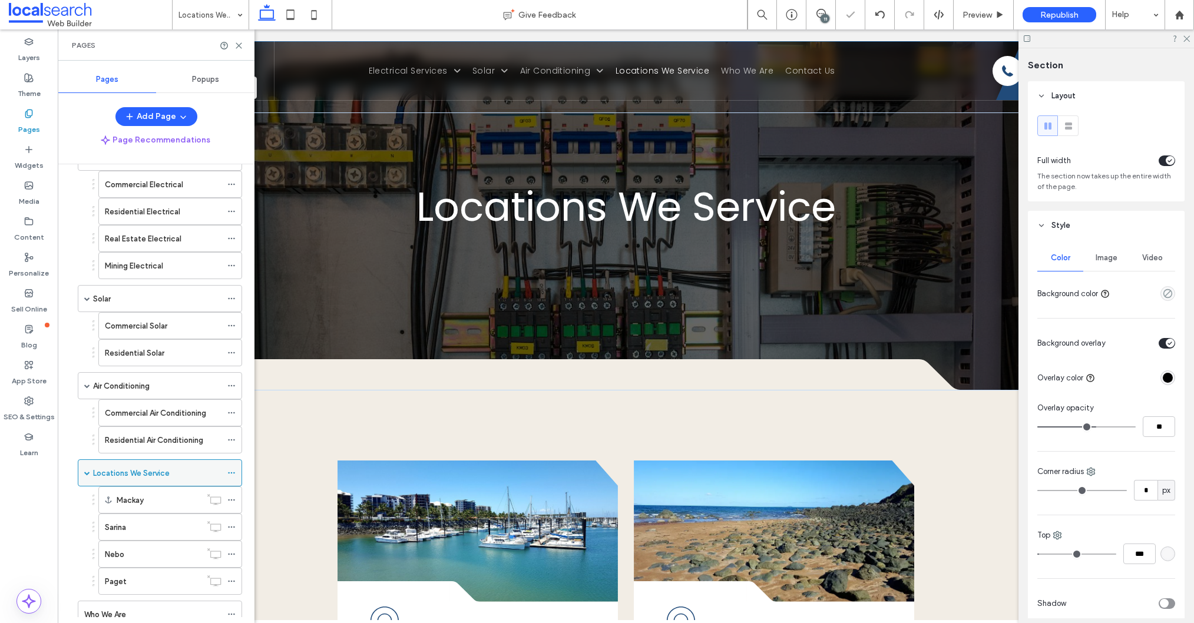
scroll to position [147, 0]
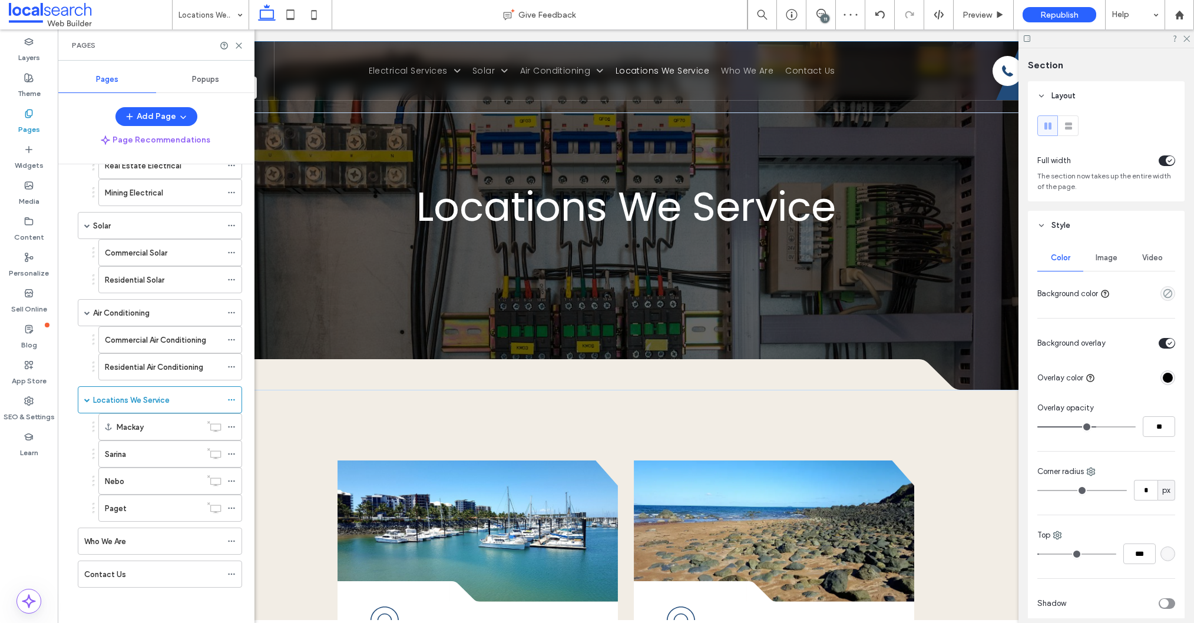
click at [123, 548] on div "Who We Are" at bounding box center [152, 541] width 137 height 26
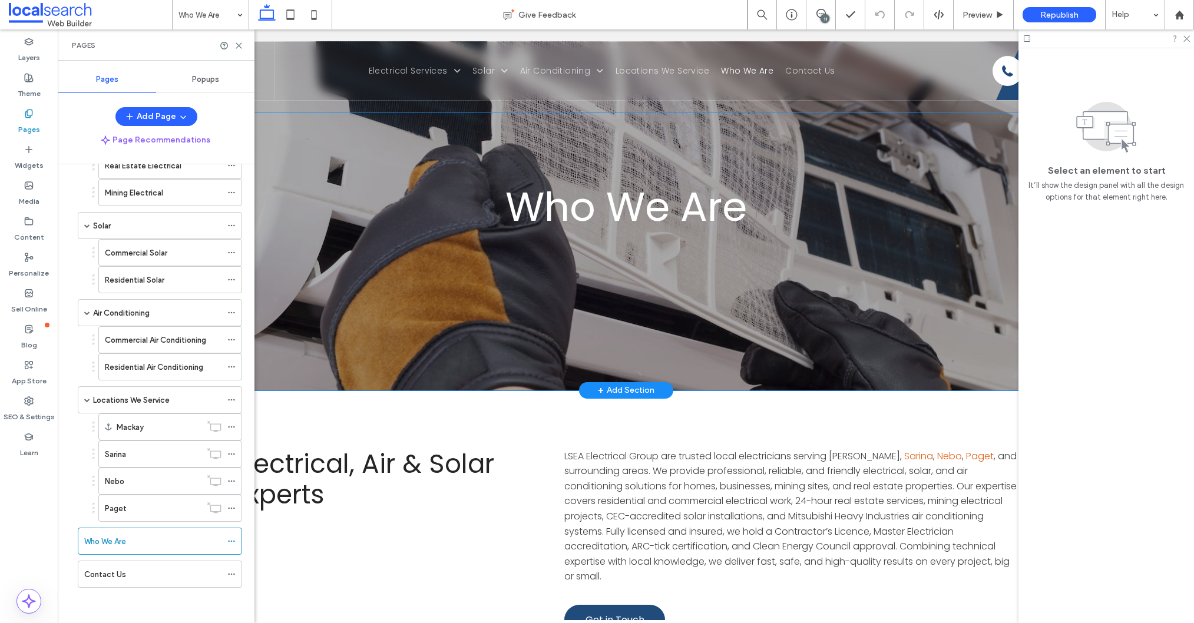
click at [310, 143] on div "Who We Are" at bounding box center [625, 251] width 1112 height 278
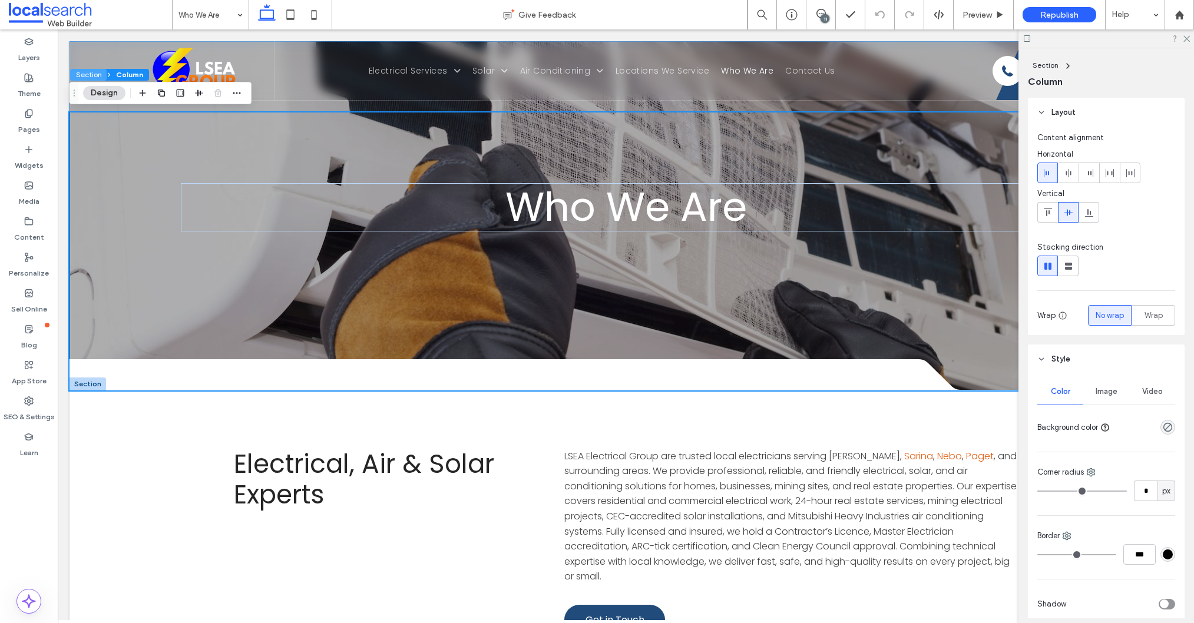
click at [85, 76] on button "Section" at bounding box center [88, 75] width 37 height 12
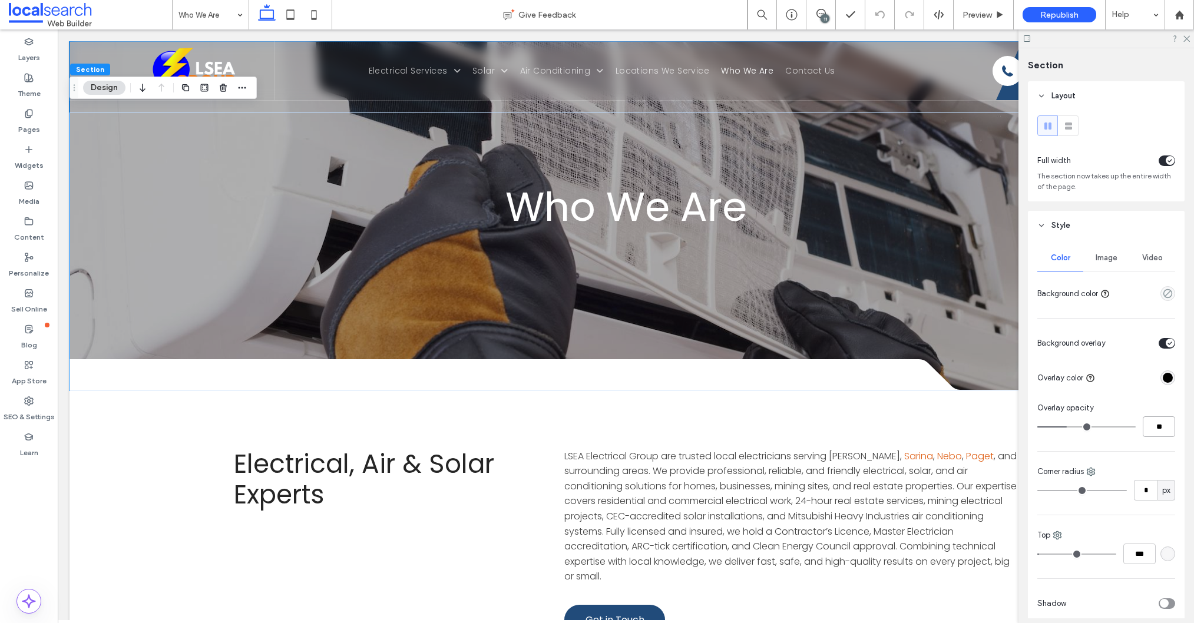
click at [1174, 429] on input "**" at bounding box center [1158, 426] width 32 height 21
type input "**"
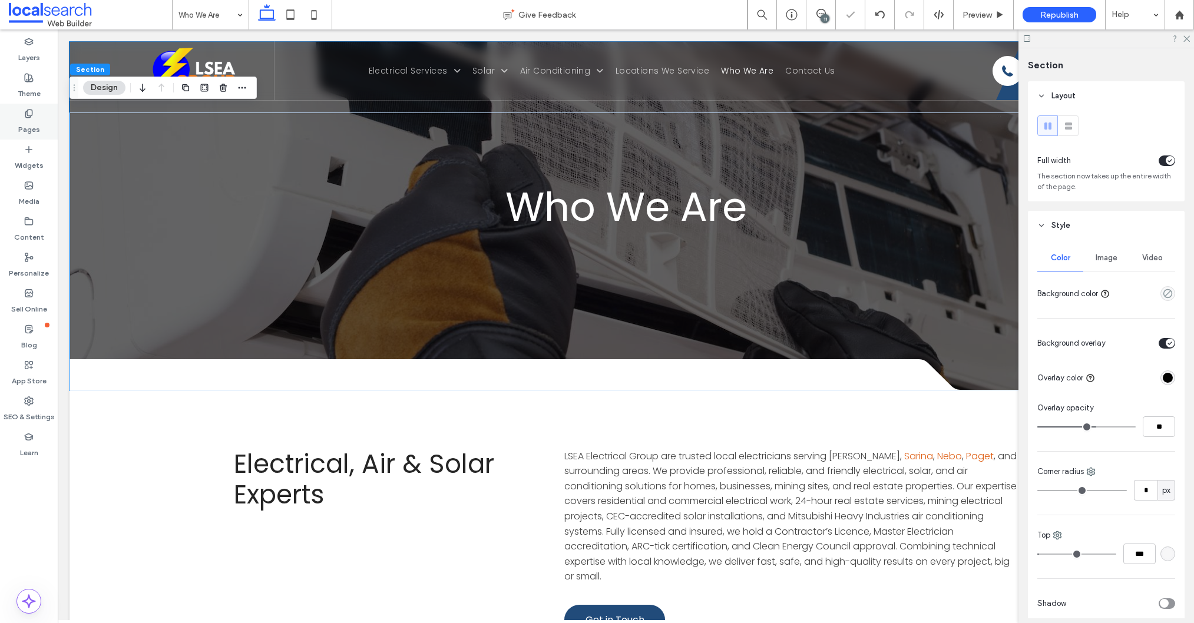
click at [37, 101] on div "Theme" at bounding box center [29, 86] width 58 height 36
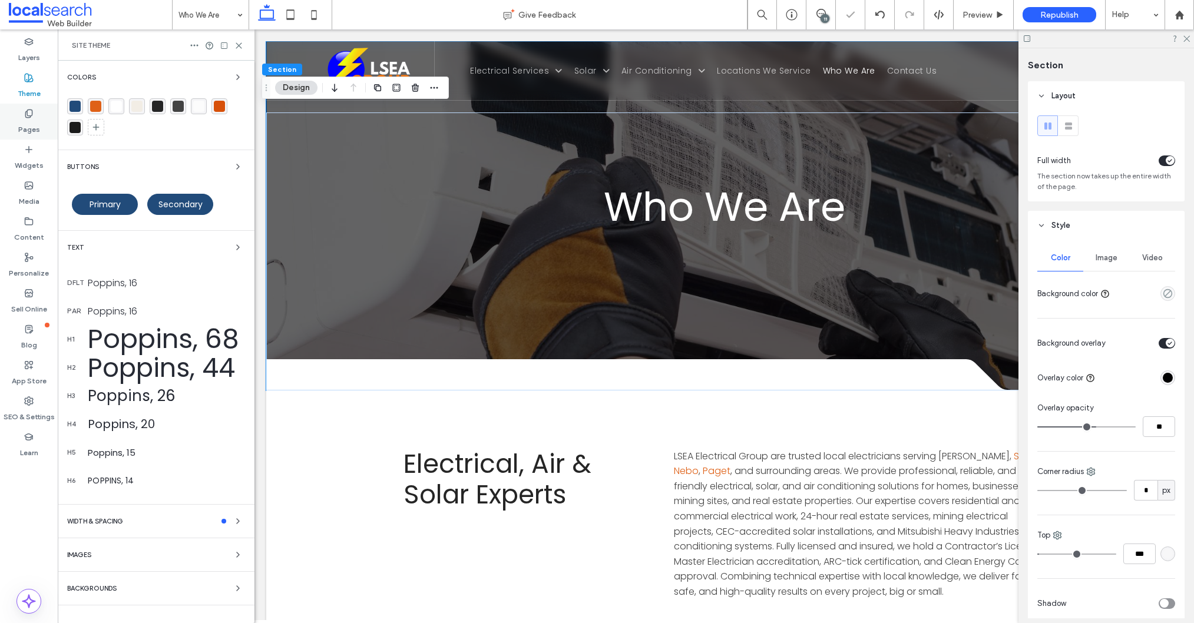
click at [32, 113] on use at bounding box center [28, 114] width 6 height 8
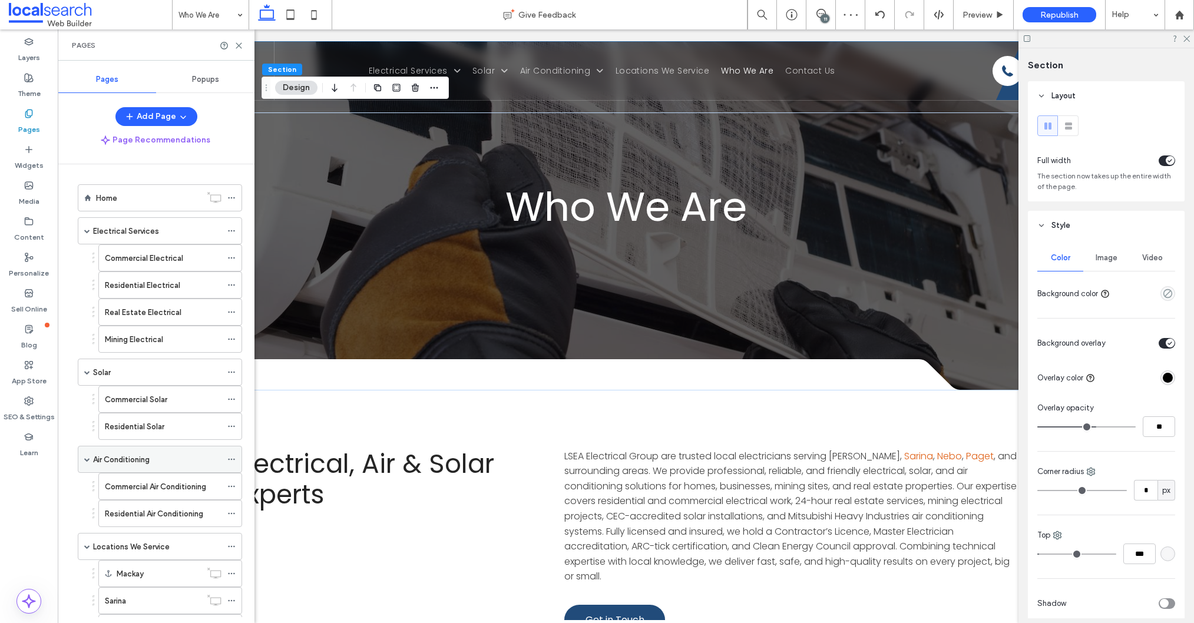
scroll to position [147, 0]
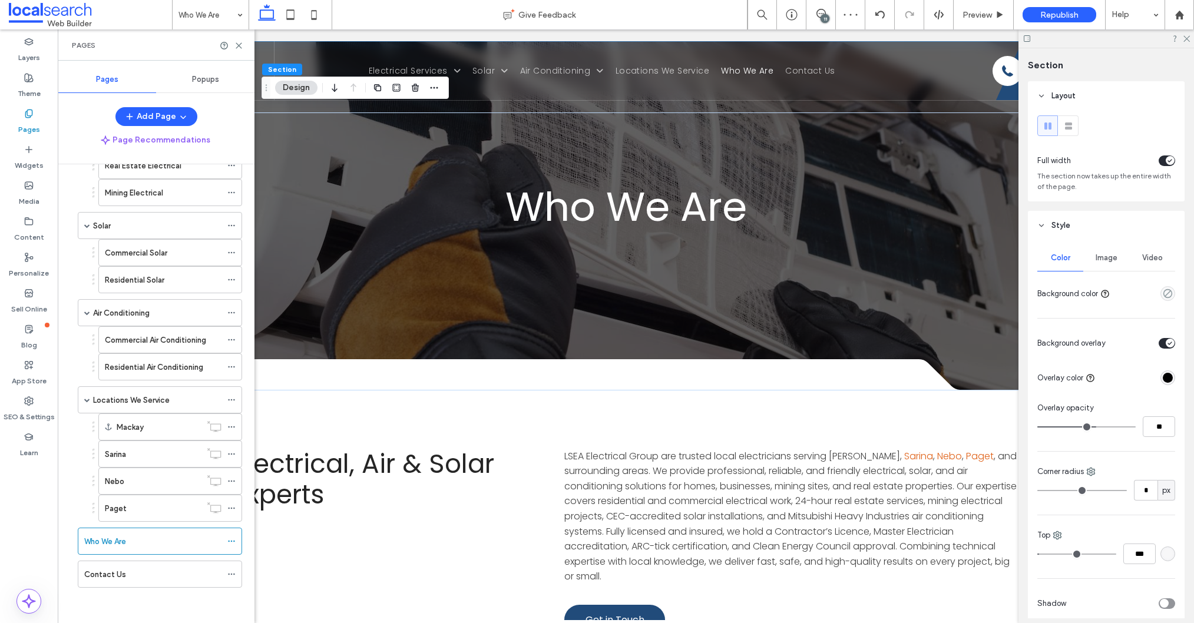
click at [126, 573] on div "Contact Us" at bounding box center [152, 574] width 137 height 12
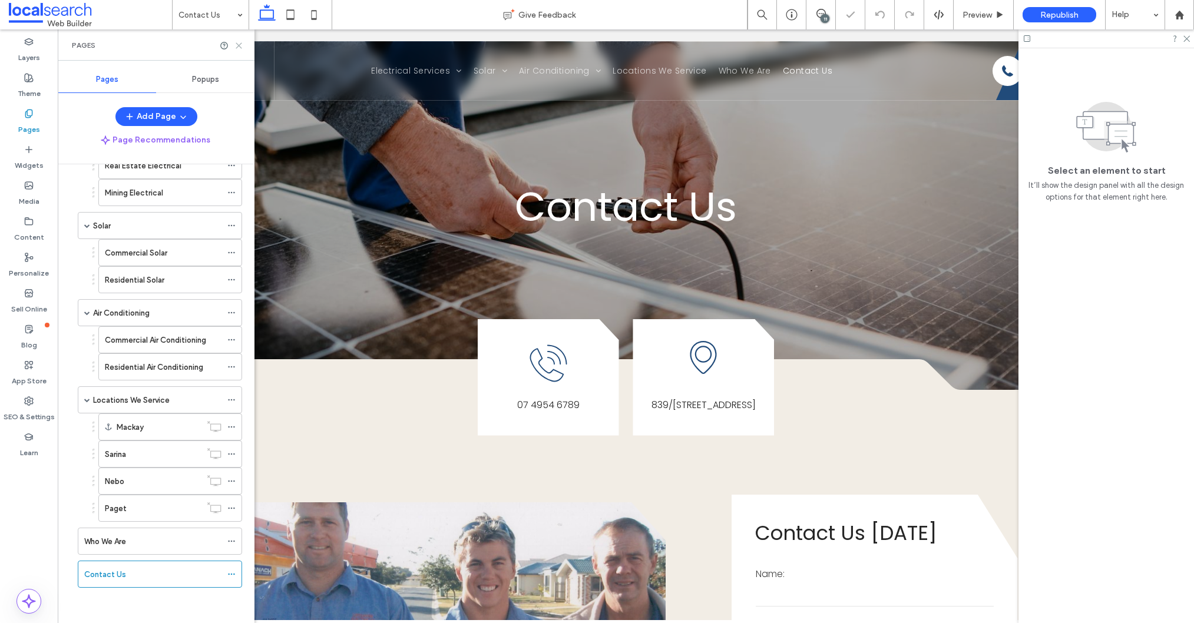
click at [238, 46] on icon at bounding box center [238, 45] width 9 height 9
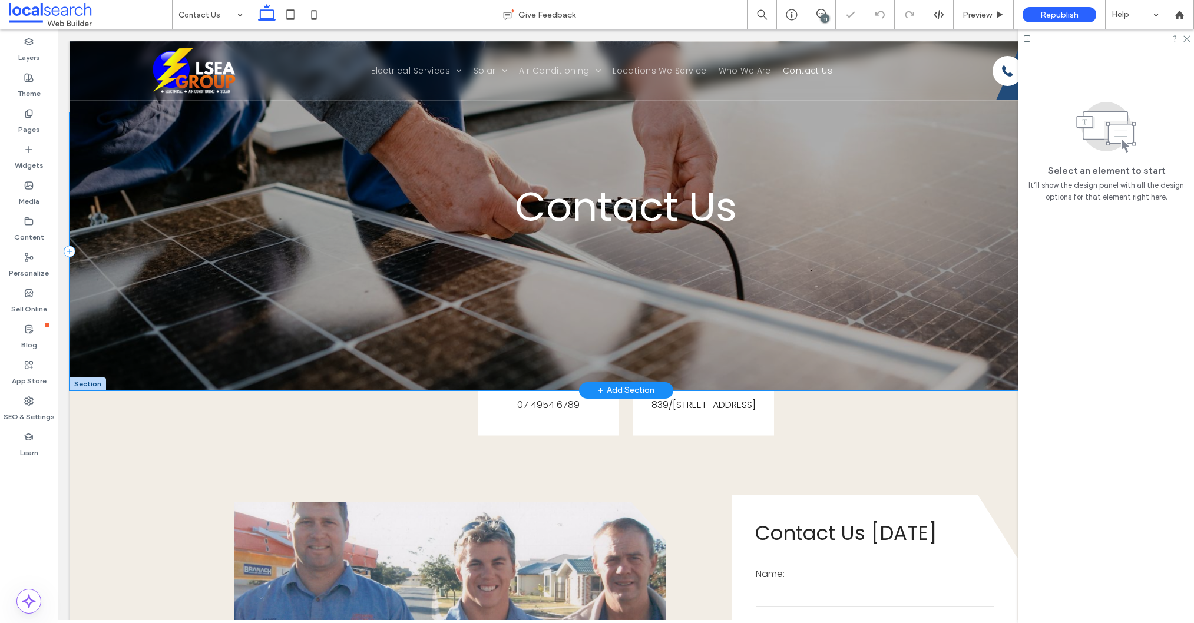
click at [332, 291] on div "Contact Us" at bounding box center [625, 251] width 1112 height 278
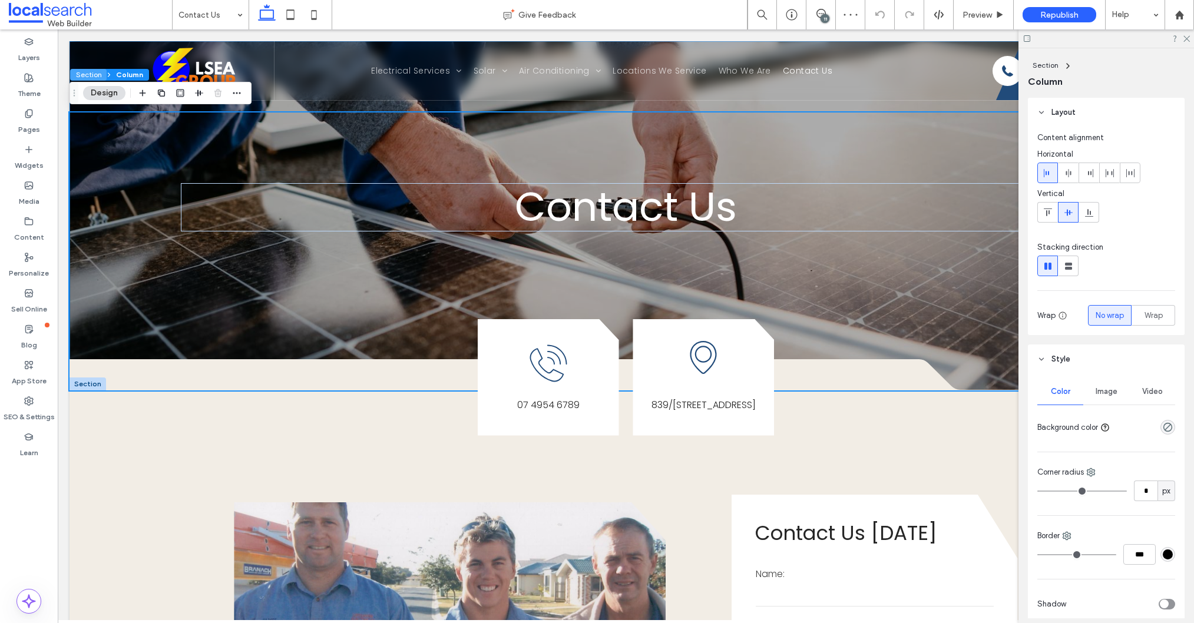
click at [83, 75] on button "Section" at bounding box center [88, 75] width 37 height 12
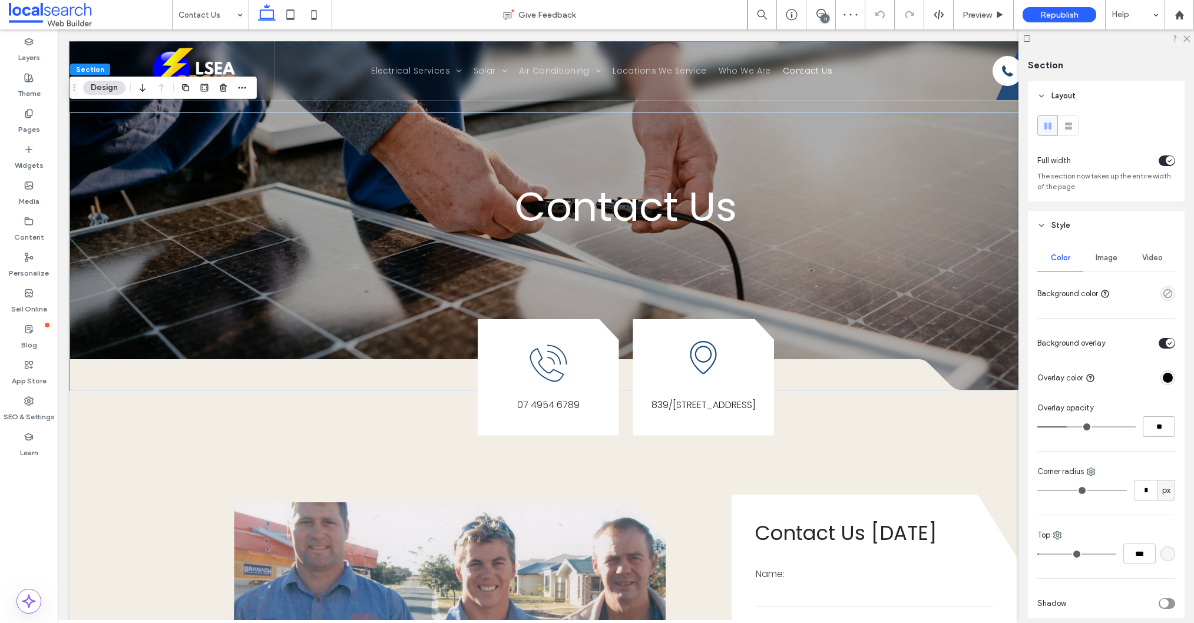
click at [1163, 427] on input "**" at bounding box center [1158, 426] width 32 height 21
type input "**"
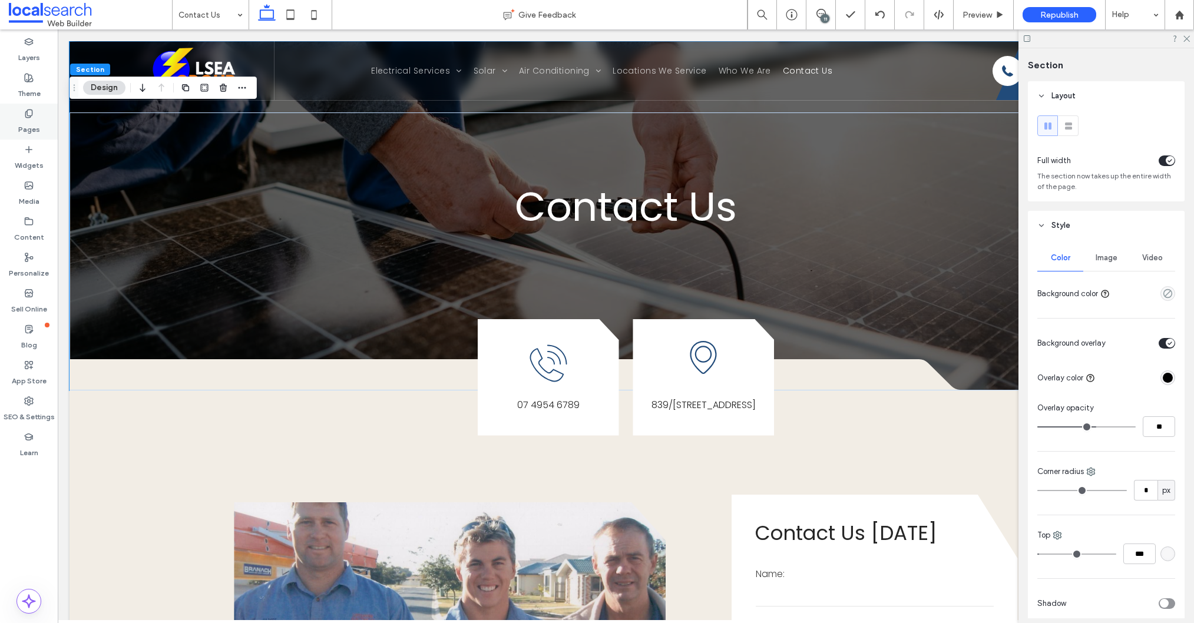
click at [16, 124] on div "Pages" at bounding box center [29, 122] width 58 height 36
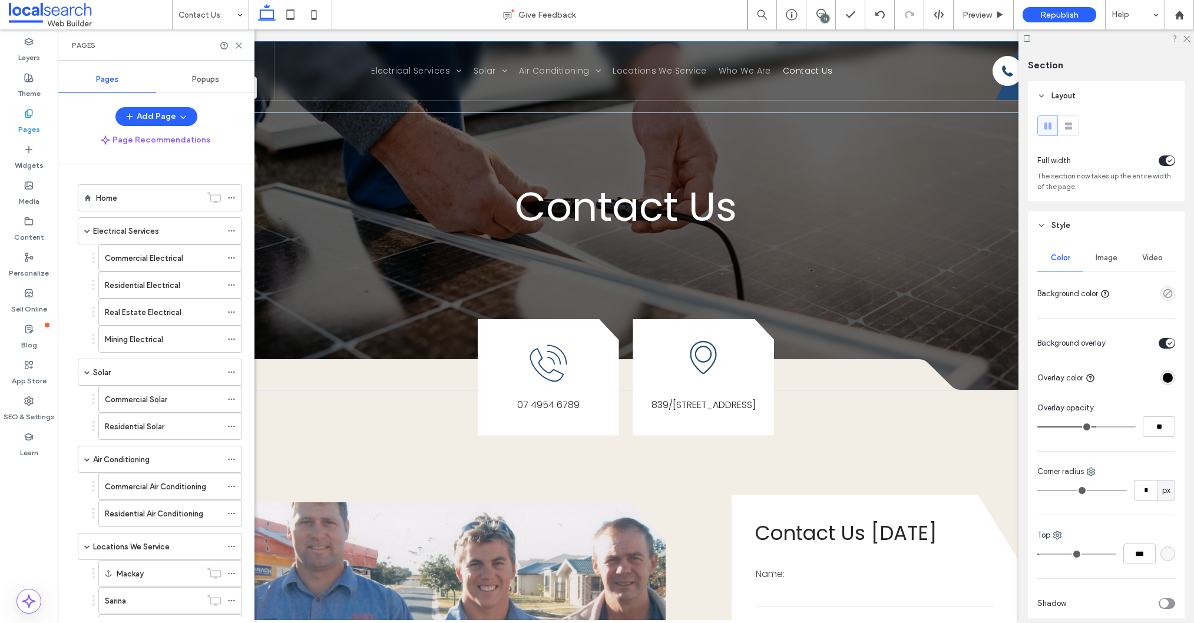
click at [152, 237] on label "Electrical Services" at bounding box center [126, 231] width 66 height 21
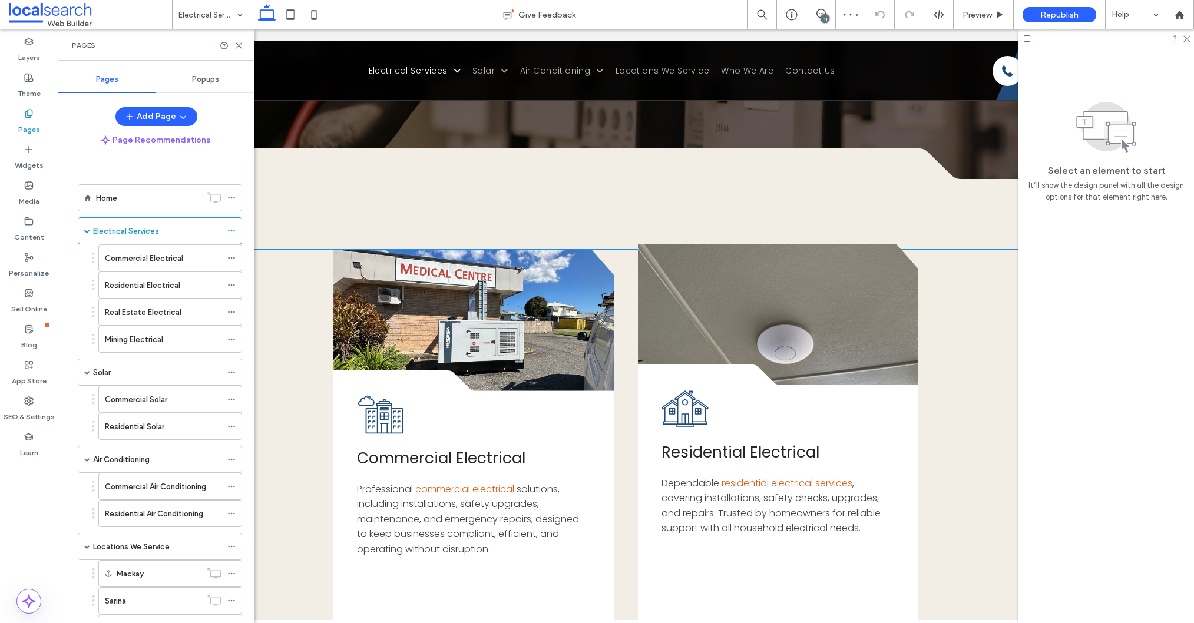
scroll to position [34, 0]
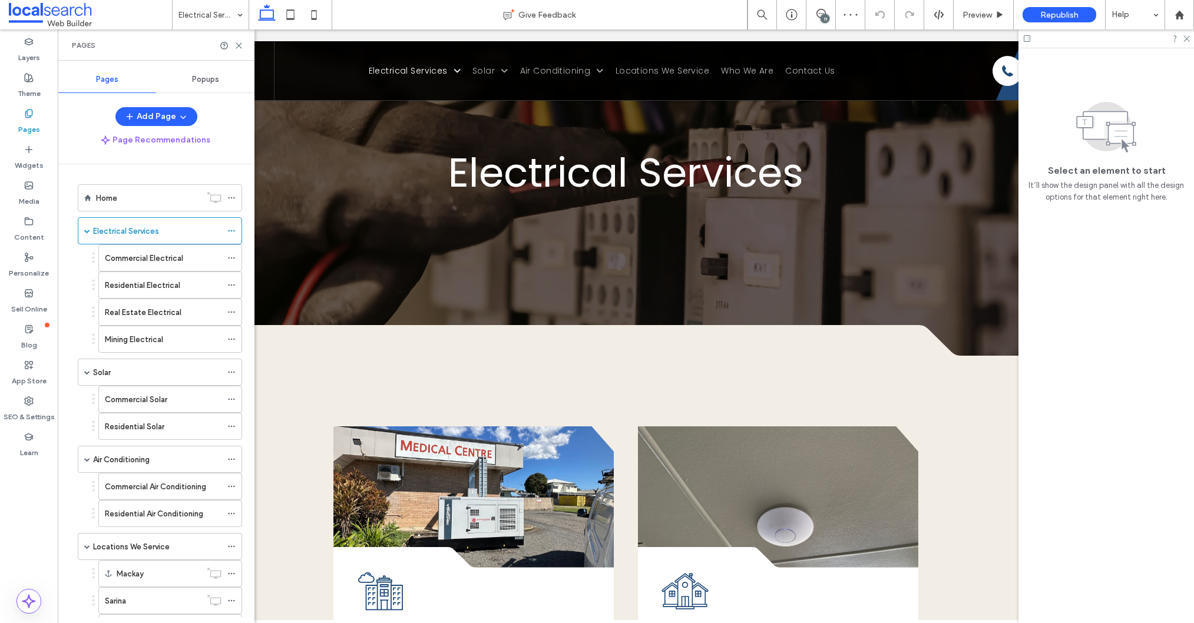
click at [142, 370] on div "Solar" at bounding box center [157, 372] width 128 height 12
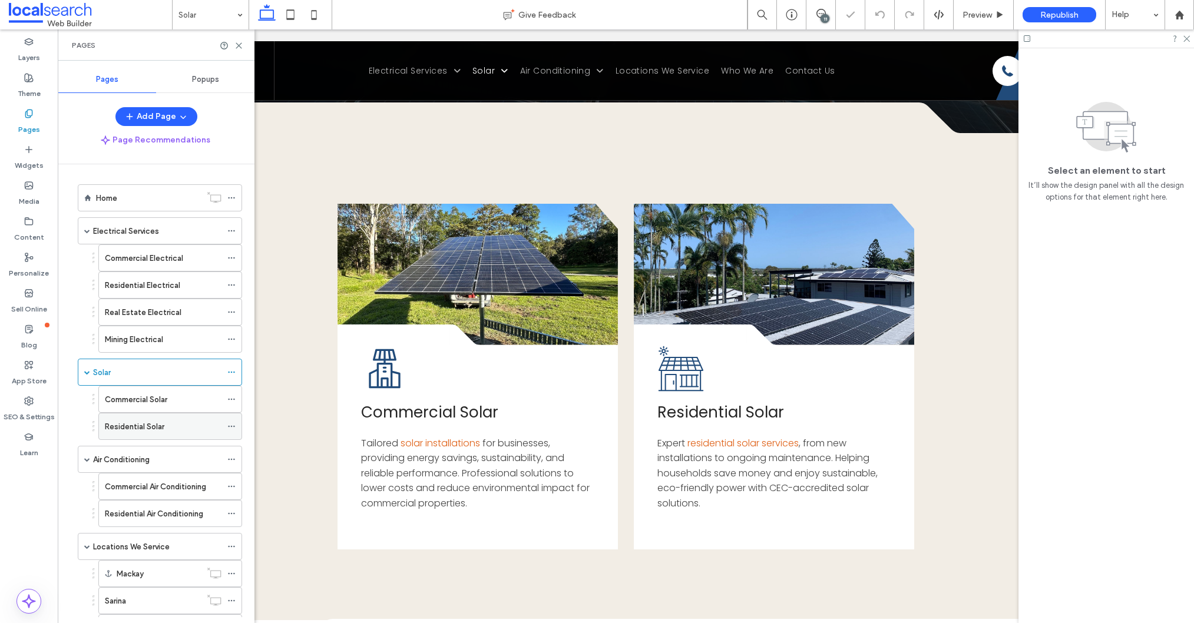
scroll to position [239, 0]
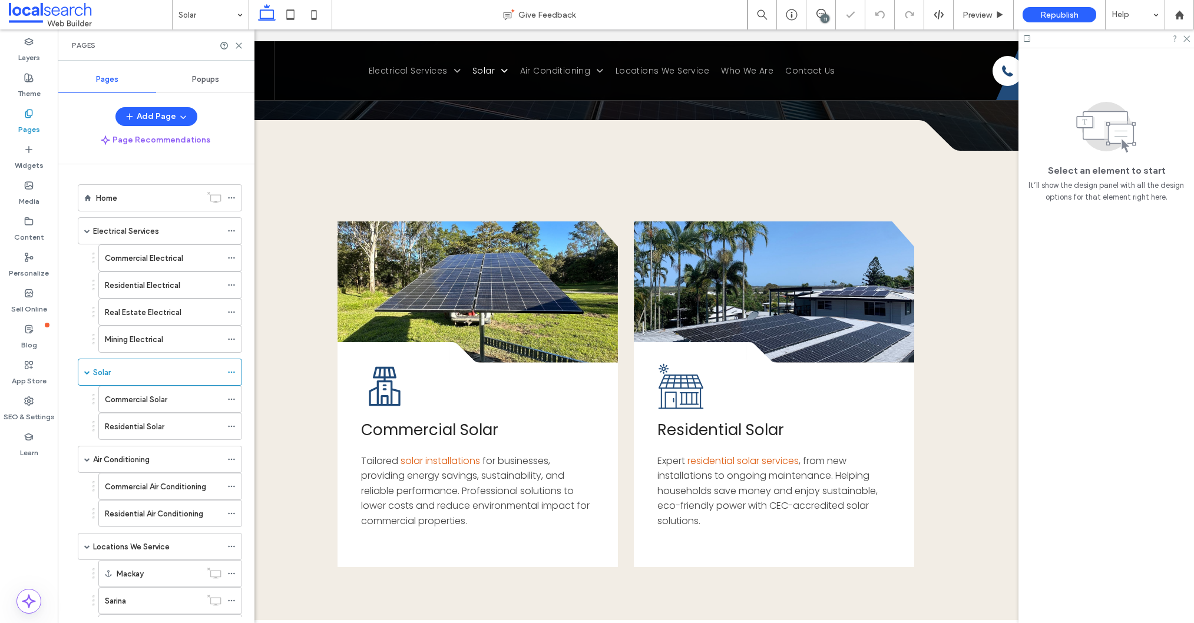
click at [121, 462] on label "Air Conditioning" at bounding box center [121, 459] width 57 height 21
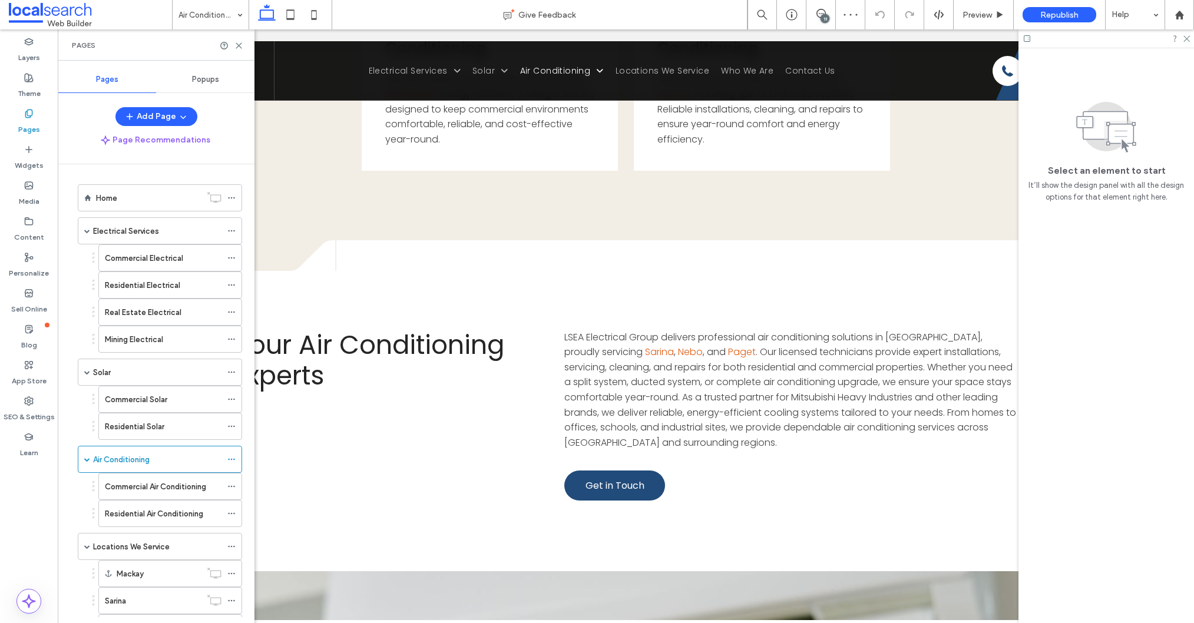
scroll to position [610, 0]
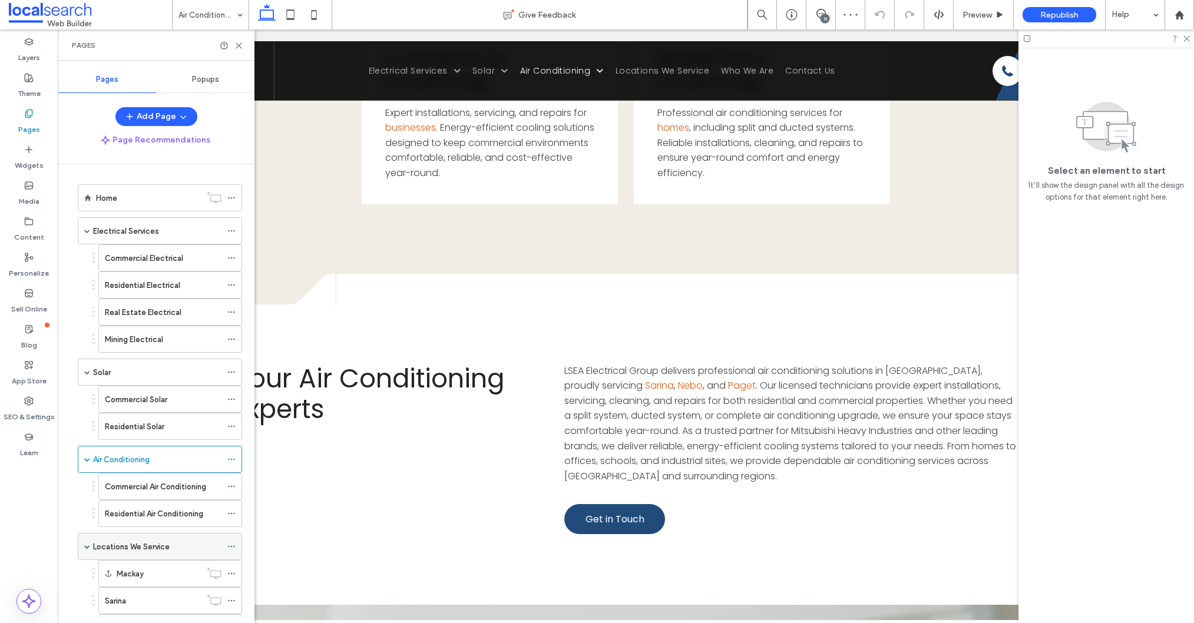
click at [144, 541] on label "Locations We Service" at bounding box center [131, 546] width 77 height 21
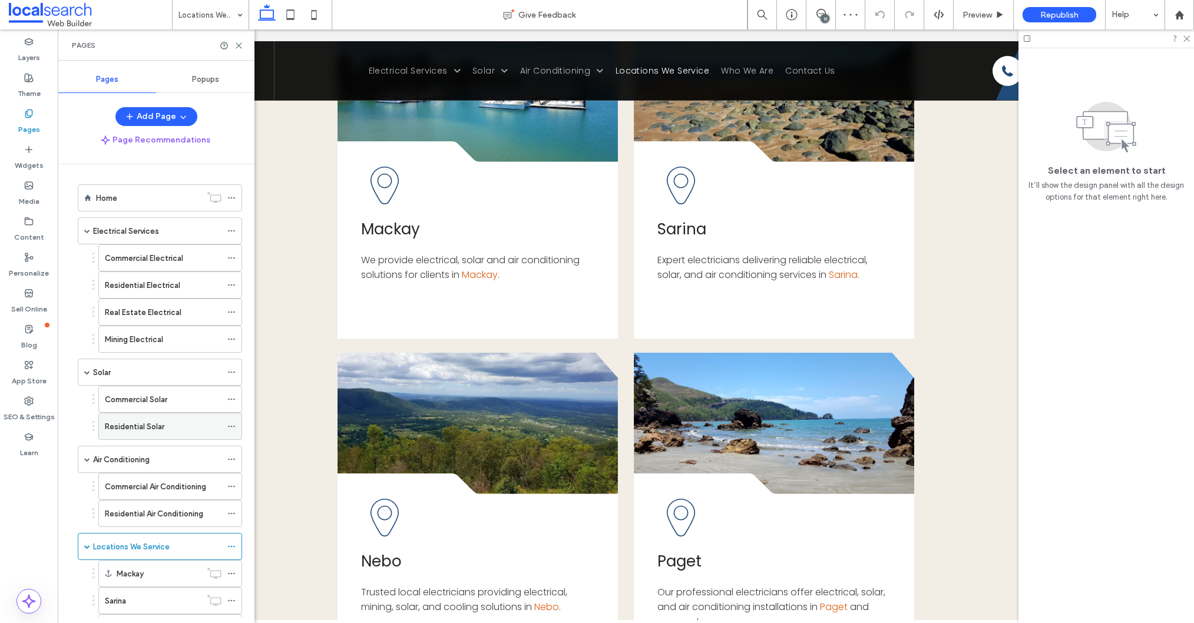
scroll to position [147, 0]
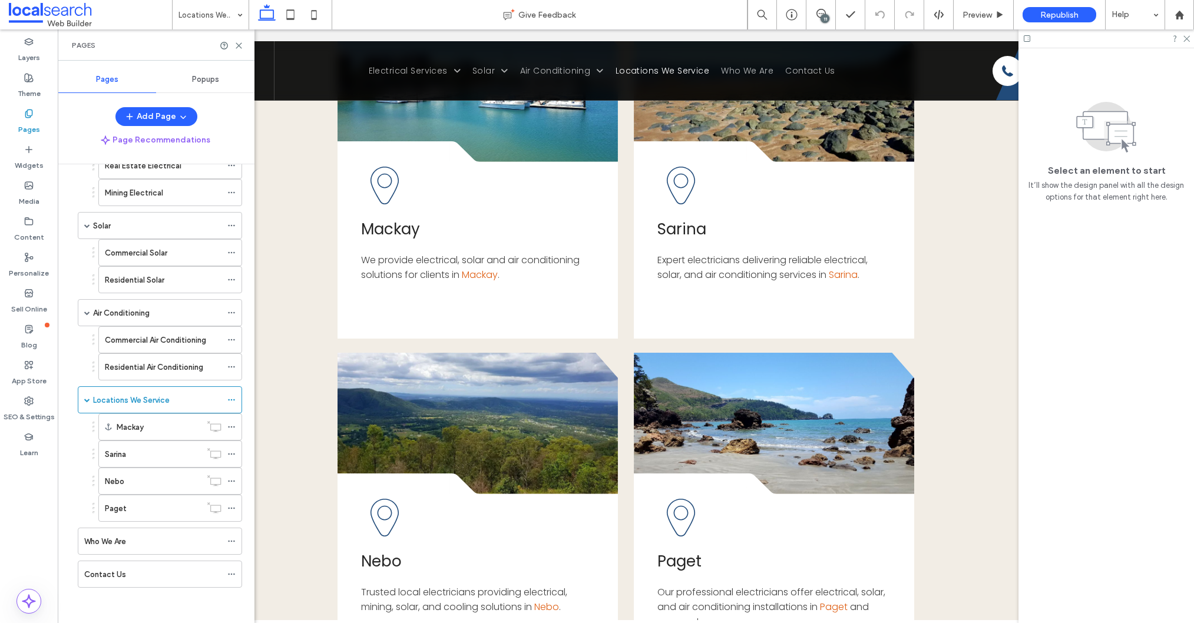
click at [144, 544] on div "Who We Are" at bounding box center [152, 541] width 137 height 12
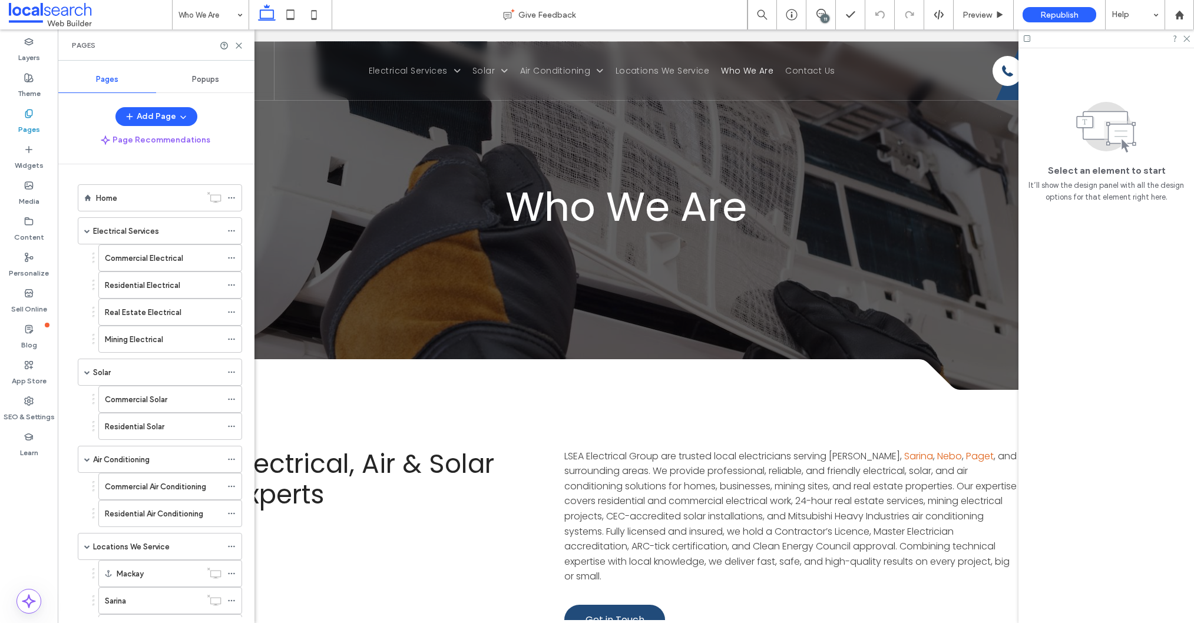
click at [155, 204] on div "Home" at bounding box center [148, 198] width 105 height 26
drag, startPoint x: 290, startPoint y: 14, endPoint x: 319, endPoint y: 54, distance: 49.2
click at [290, 14] on icon at bounding box center [291, 15] width 24 height 24
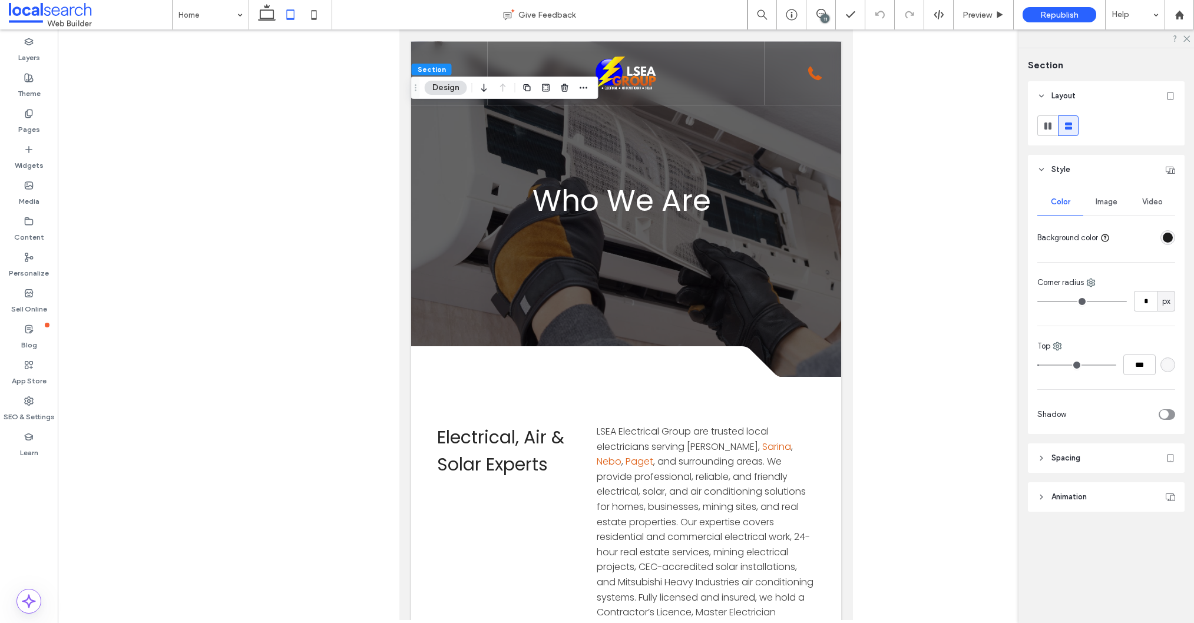
drag, startPoint x: 1075, startPoint y: 458, endPoint x: 1085, endPoint y: 442, distance: 18.6
click at [1075, 457] on span "Spacing" at bounding box center [1065, 458] width 29 height 12
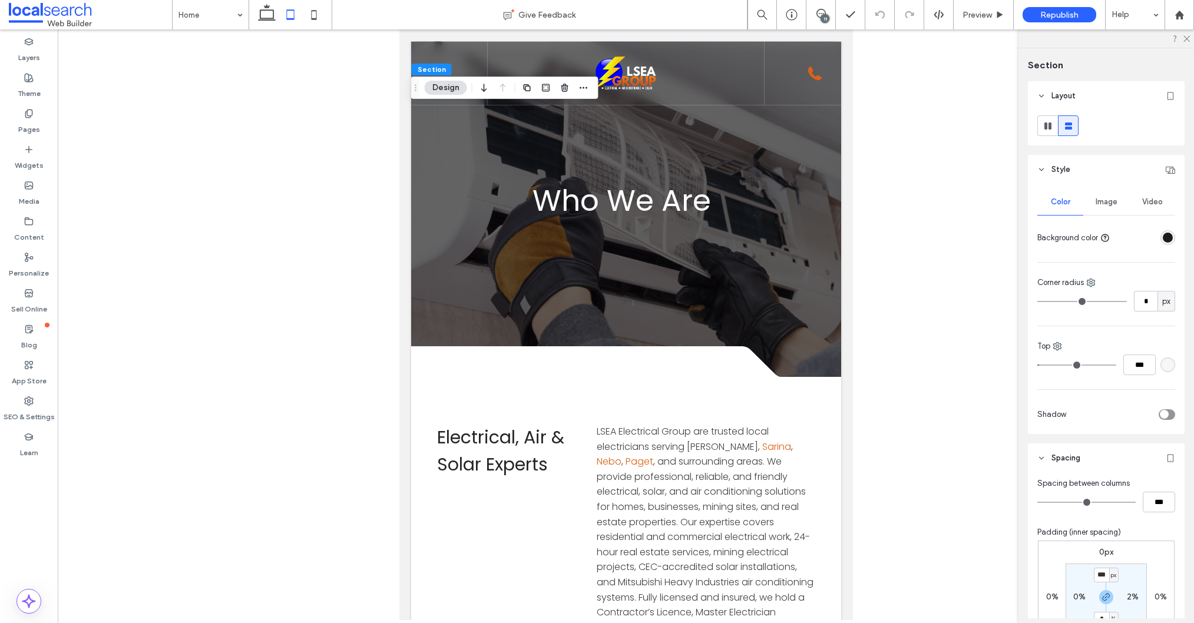
scroll to position [190, 0]
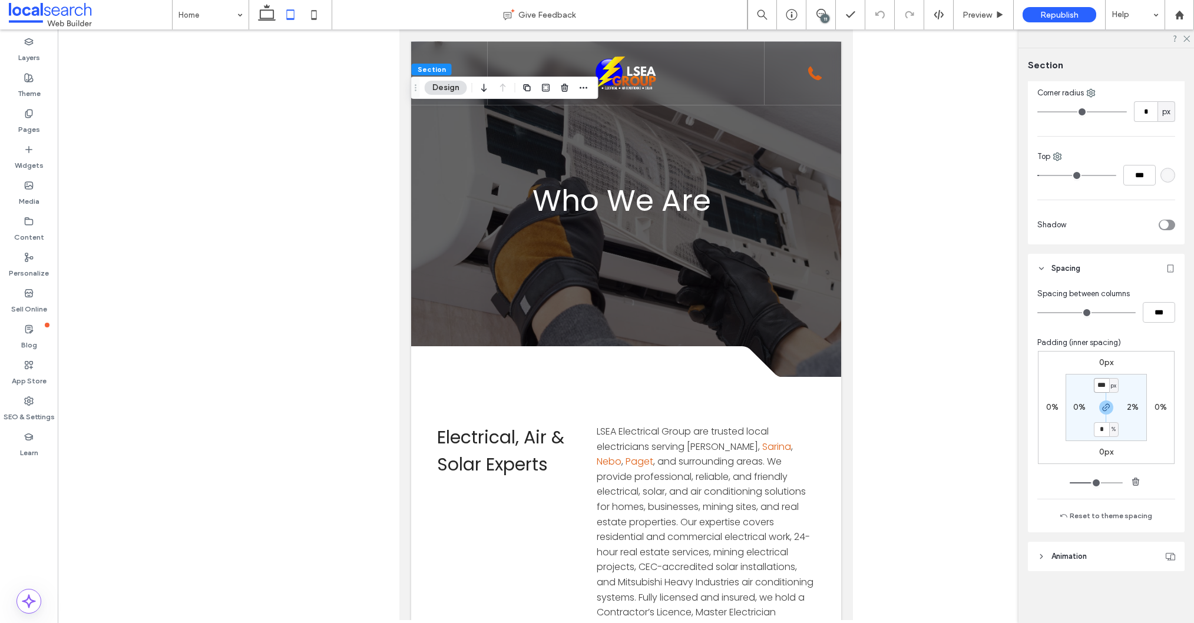
click at [1103, 386] on input "***" at bounding box center [1100, 385] width 15 height 15
type input "***"
drag, startPoint x: 1105, startPoint y: 411, endPoint x: 1111, endPoint y: 439, distance: 29.0
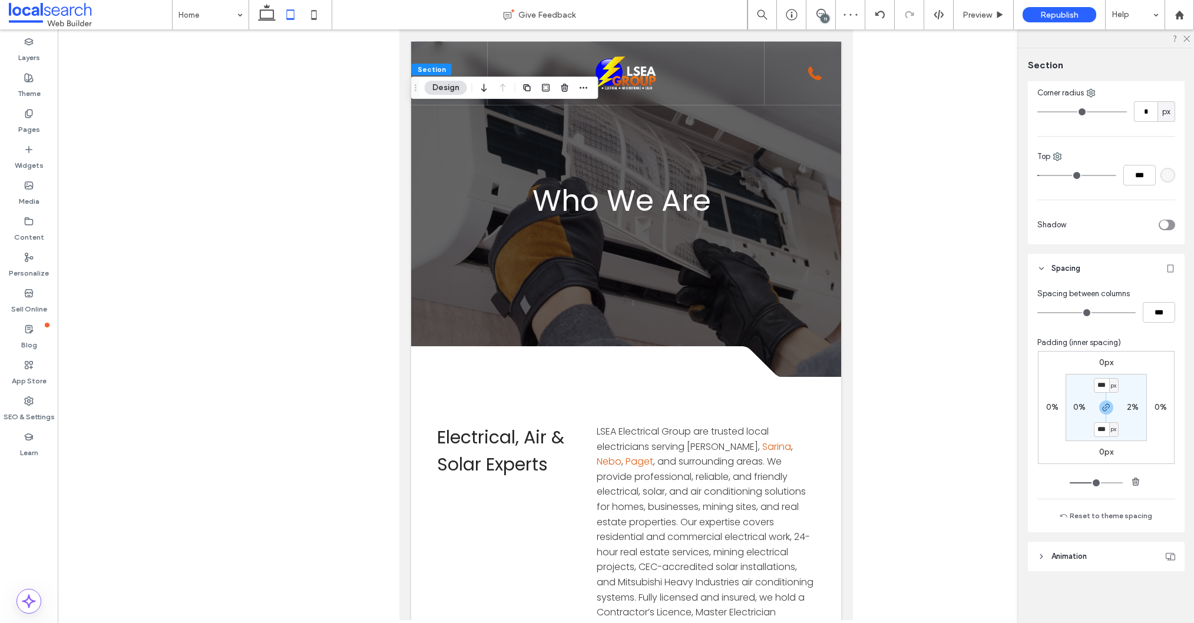
click at [1105, 412] on icon "button" at bounding box center [1105, 407] width 9 height 9
click at [1102, 428] on label "150px" at bounding box center [1106, 429] width 22 height 10
type input "*"
click at [314, 16] on icon at bounding box center [314, 15] width 24 height 24
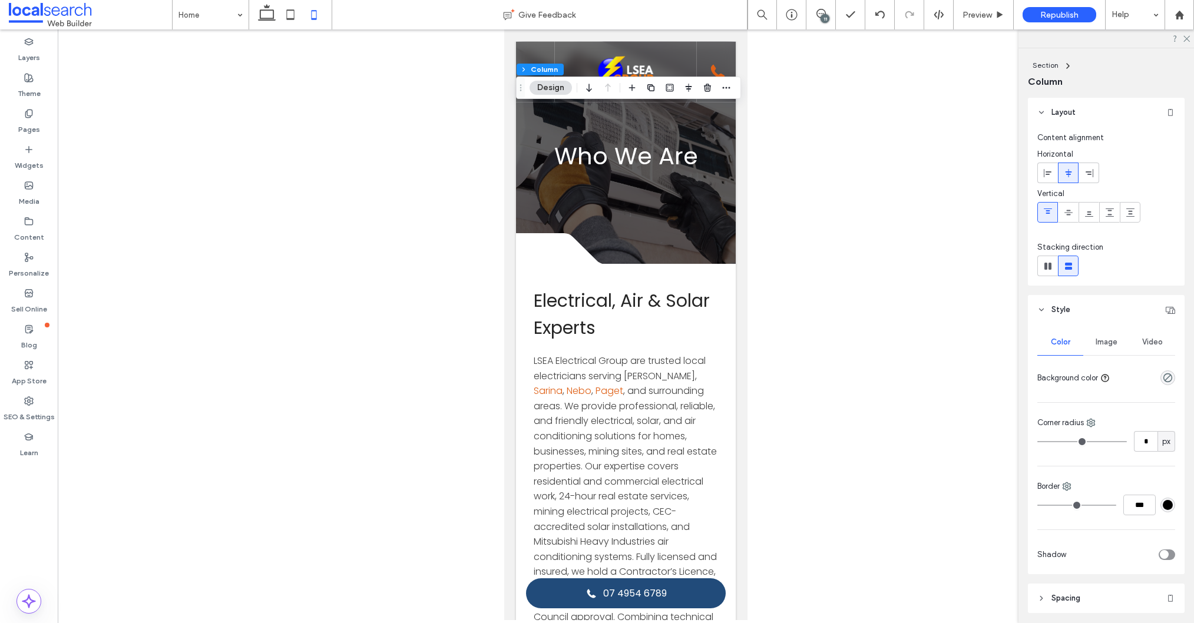
scroll to position [120, 0]
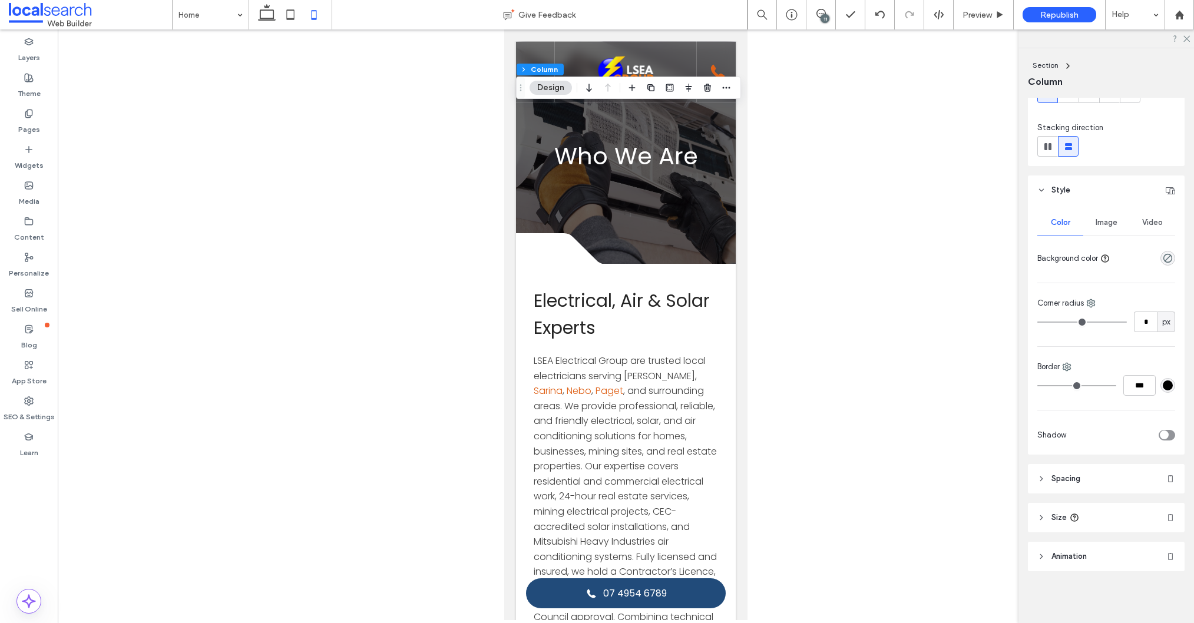
click at [1082, 474] on header "Spacing" at bounding box center [1106, 478] width 157 height 29
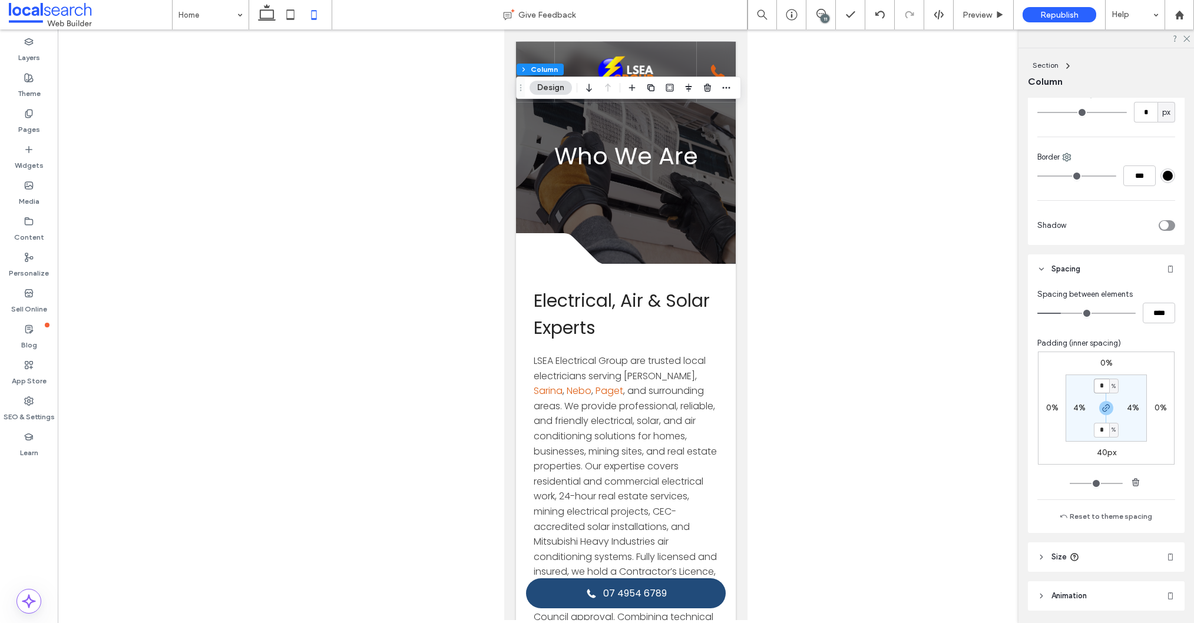
click at [1103, 386] on input "*" at bounding box center [1100, 386] width 15 height 15
click at [1111, 413] on span "button" at bounding box center [1106, 408] width 14 height 14
click at [1112, 392] on div "%" at bounding box center [1113, 386] width 9 height 15
click at [1108, 409] on span "px" at bounding box center [1109, 404] width 8 height 12
drag, startPoint x: 1103, startPoint y: 385, endPoint x: 1106, endPoint y: 390, distance: 6.1
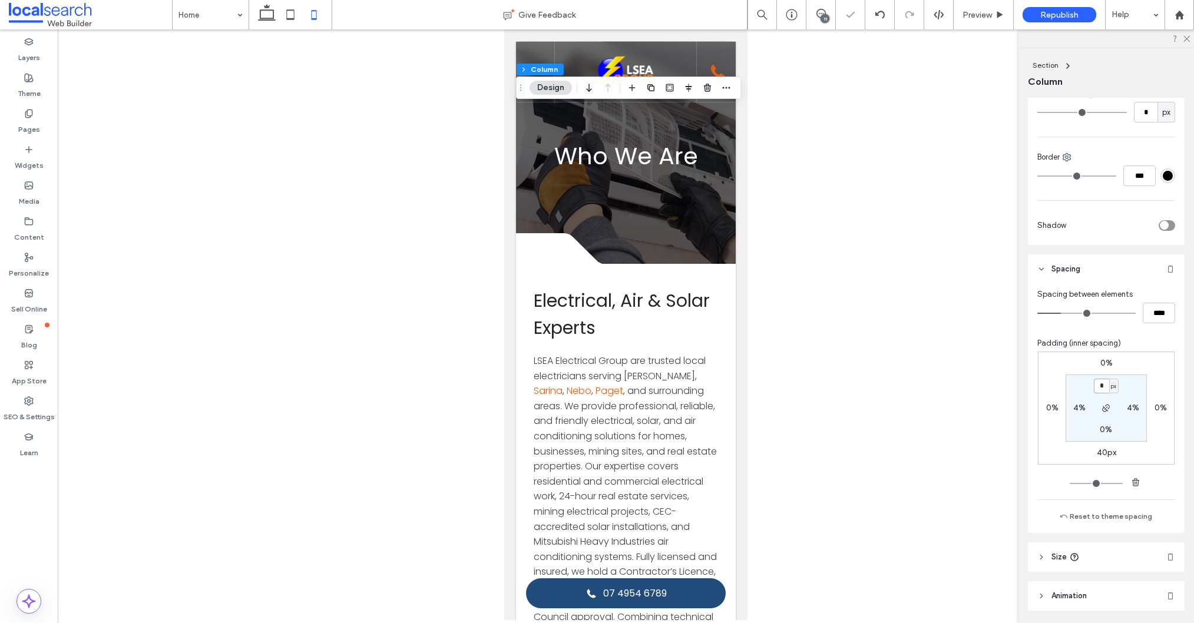
click at [1103, 385] on input "*" at bounding box center [1100, 386] width 15 height 15
type input "***"
type input "*"
type input "**"
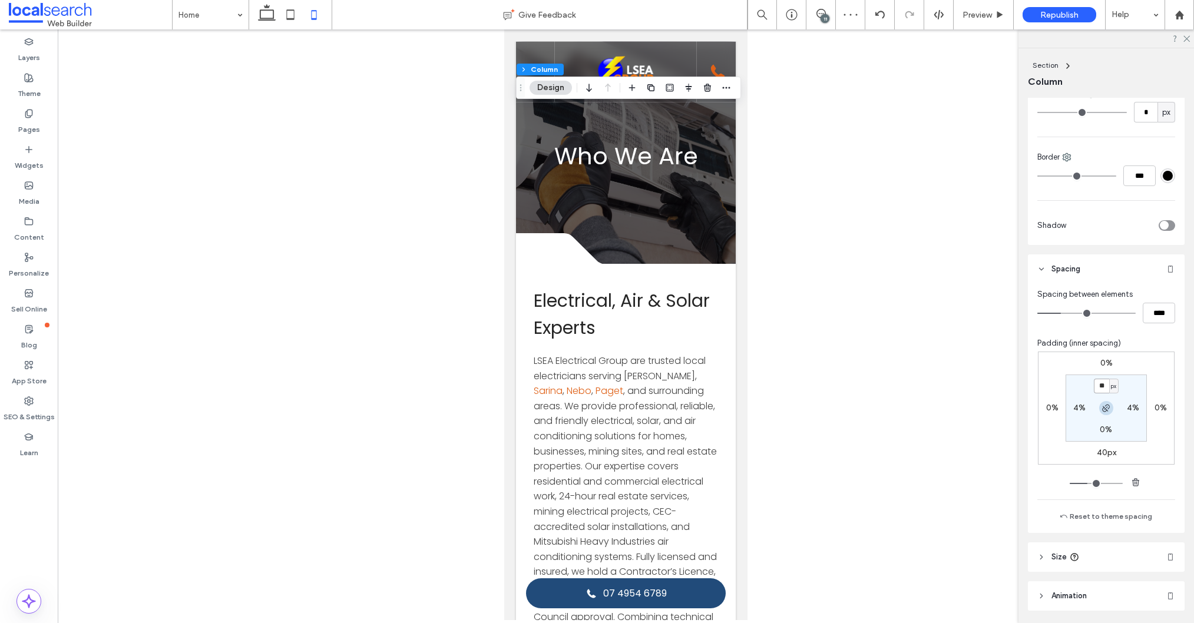
type input "**"
type input "*"
type input "**"
click at [995, 18] on icon at bounding box center [999, 15] width 9 height 9
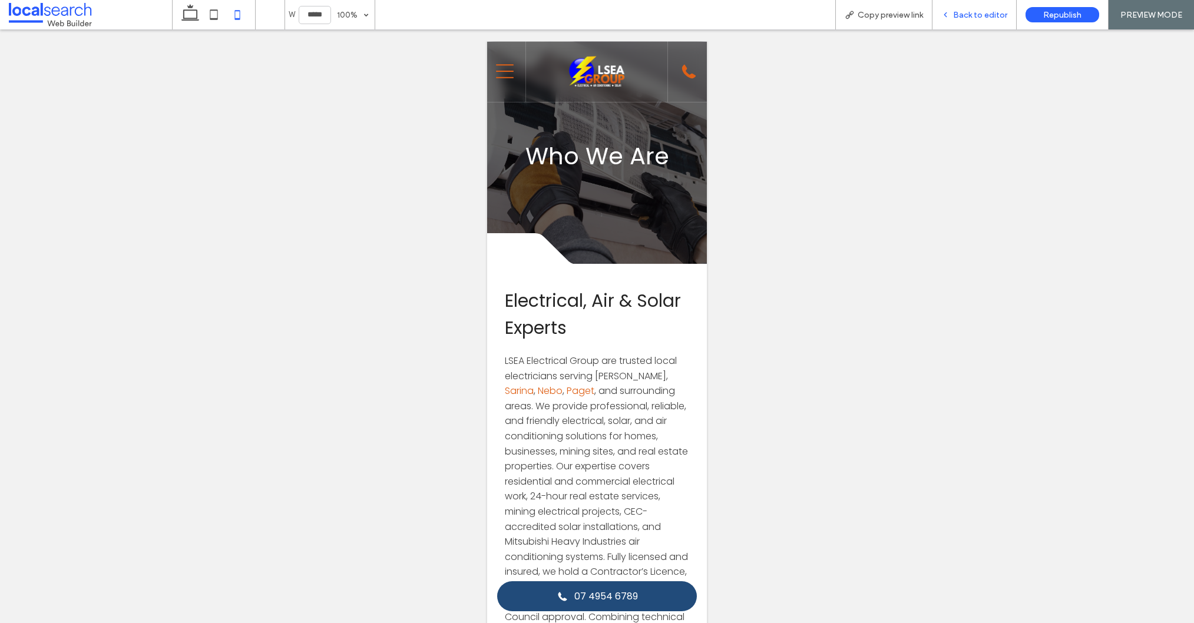
click at [988, 13] on span "Back to editor" at bounding box center [980, 15] width 54 height 10
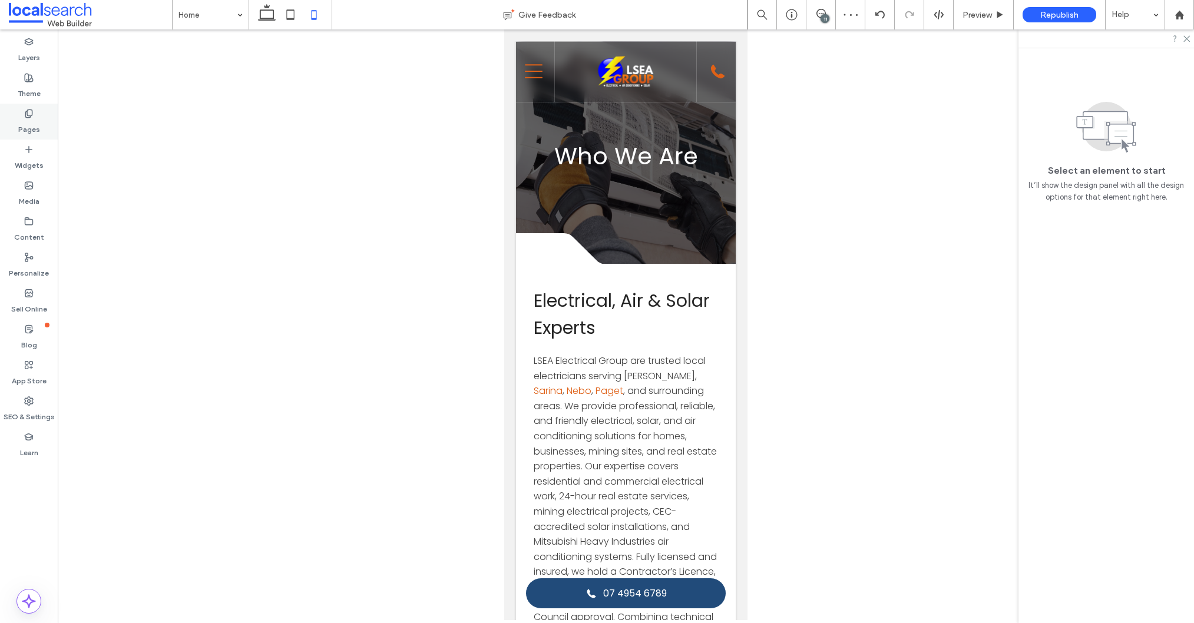
click at [28, 122] on label "Pages" at bounding box center [29, 126] width 22 height 16
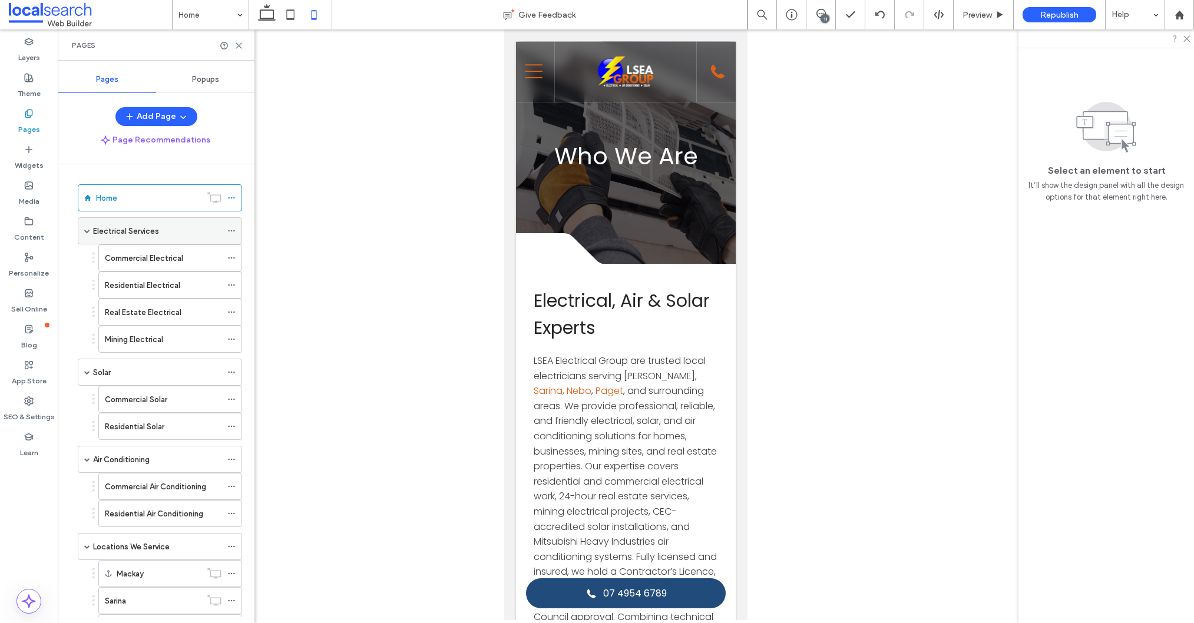
click at [140, 231] on label "Electrical Services" at bounding box center [126, 231] width 66 height 21
click at [134, 257] on label "Commercial Electrical" at bounding box center [144, 258] width 78 height 21
click at [294, 19] on icon at bounding box center [291, 15] width 24 height 24
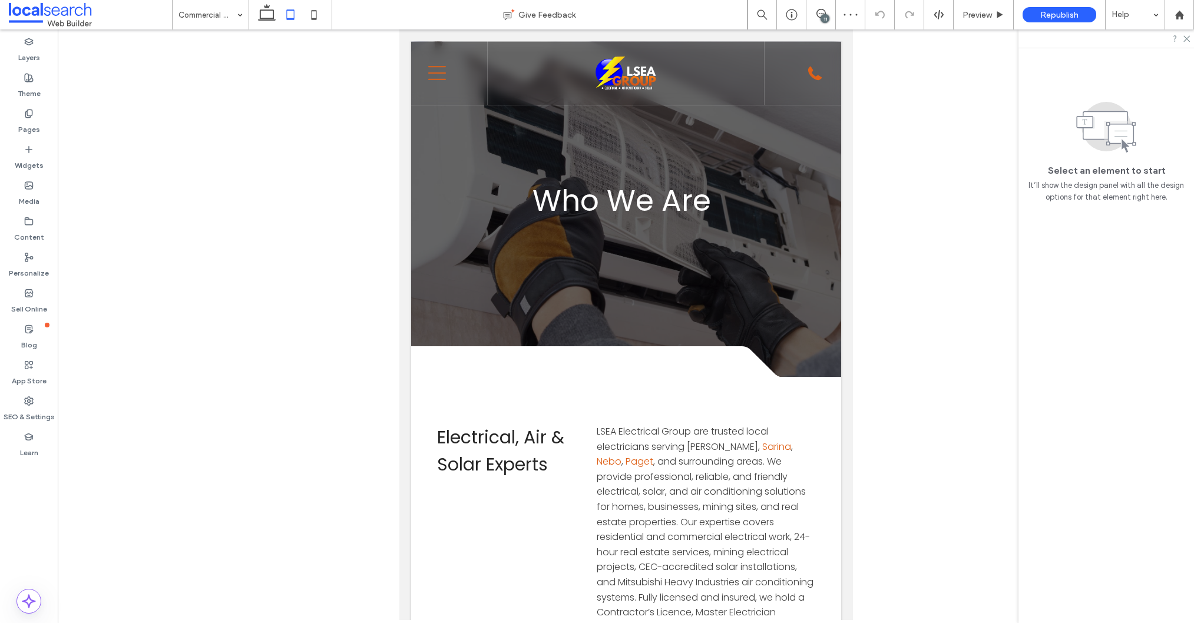
drag, startPoint x: 828, startPoint y: 14, endPoint x: 827, endPoint y: 22, distance: 8.3
click at [827, 14] on span at bounding box center [820, 13] width 29 height 9
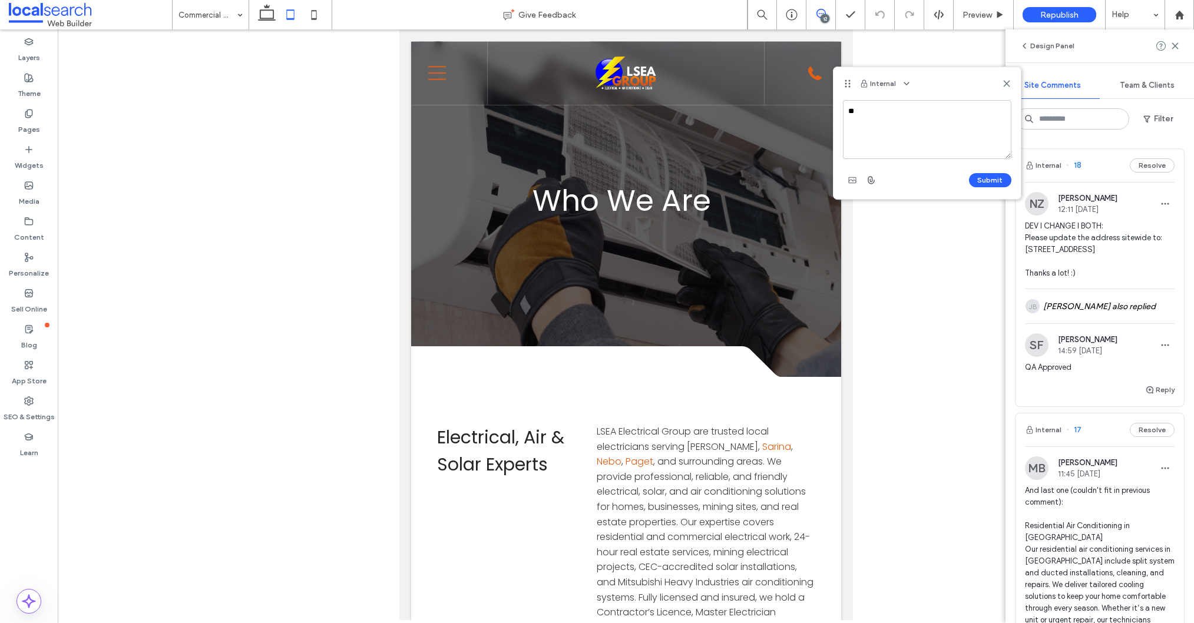
type textarea "*"
type textarea "********"
click at [1007, 83] on icon at bounding box center [1006, 83] width 9 height 9
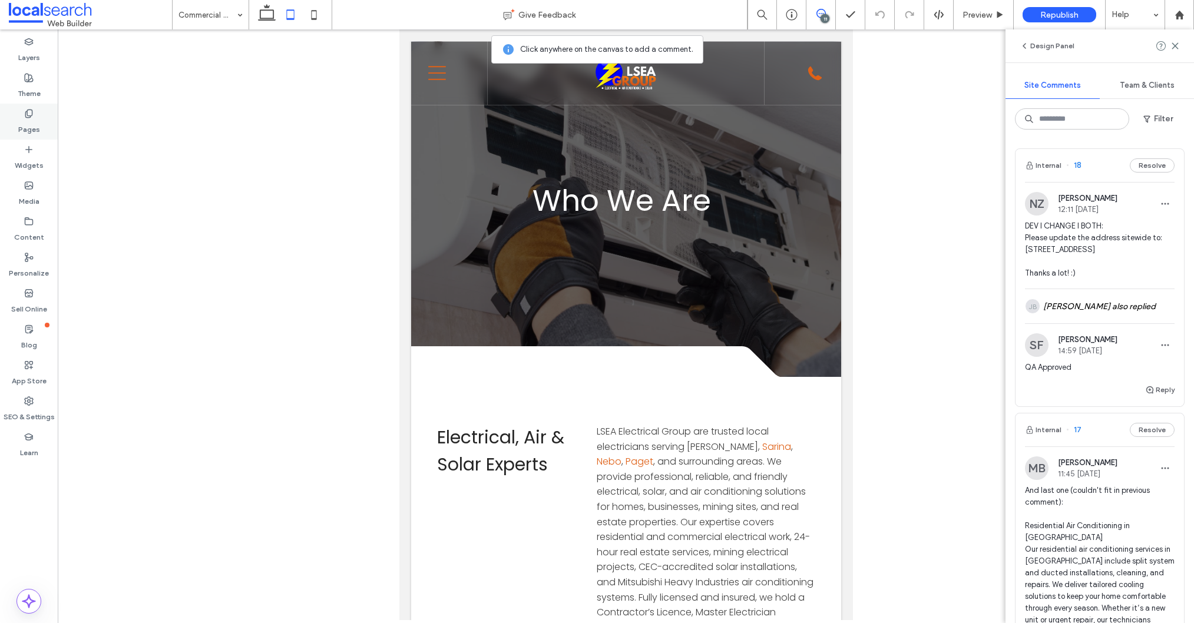
click at [34, 120] on label "Pages" at bounding box center [29, 126] width 22 height 16
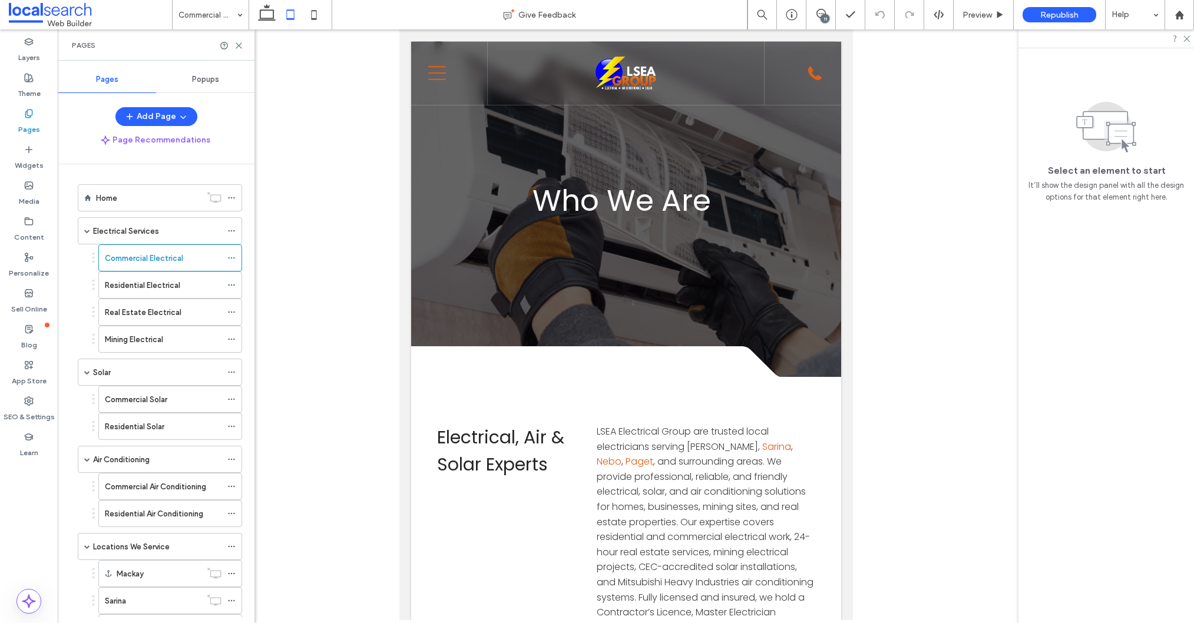
click at [240, 41] on icon at bounding box center [238, 45] width 9 height 9
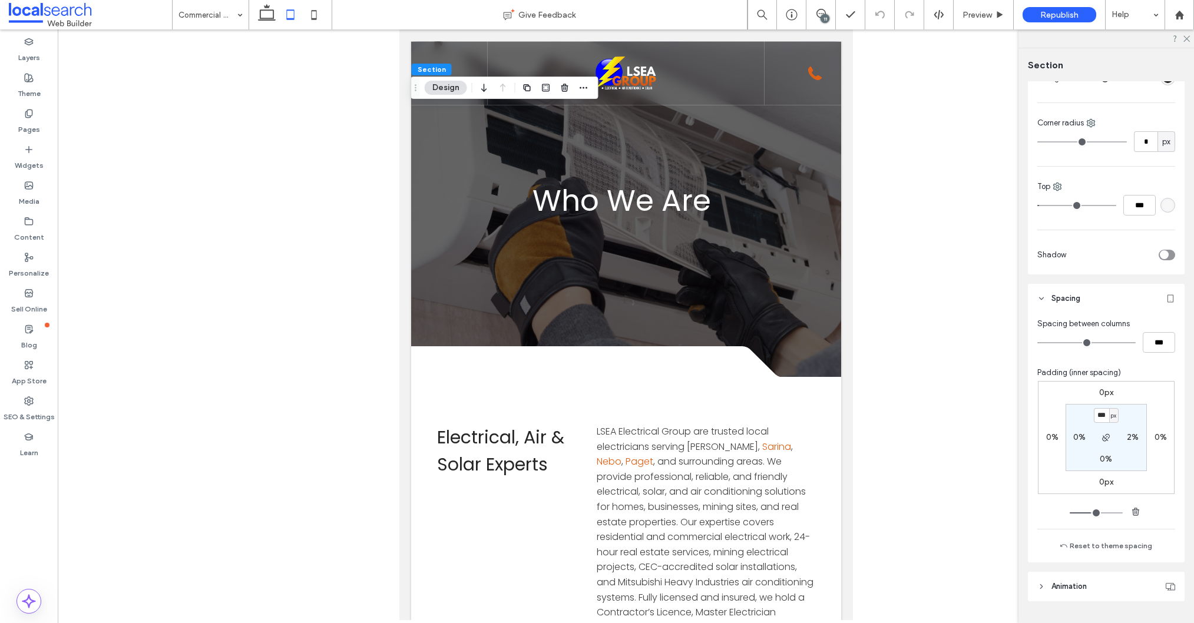
scroll to position [190, 0]
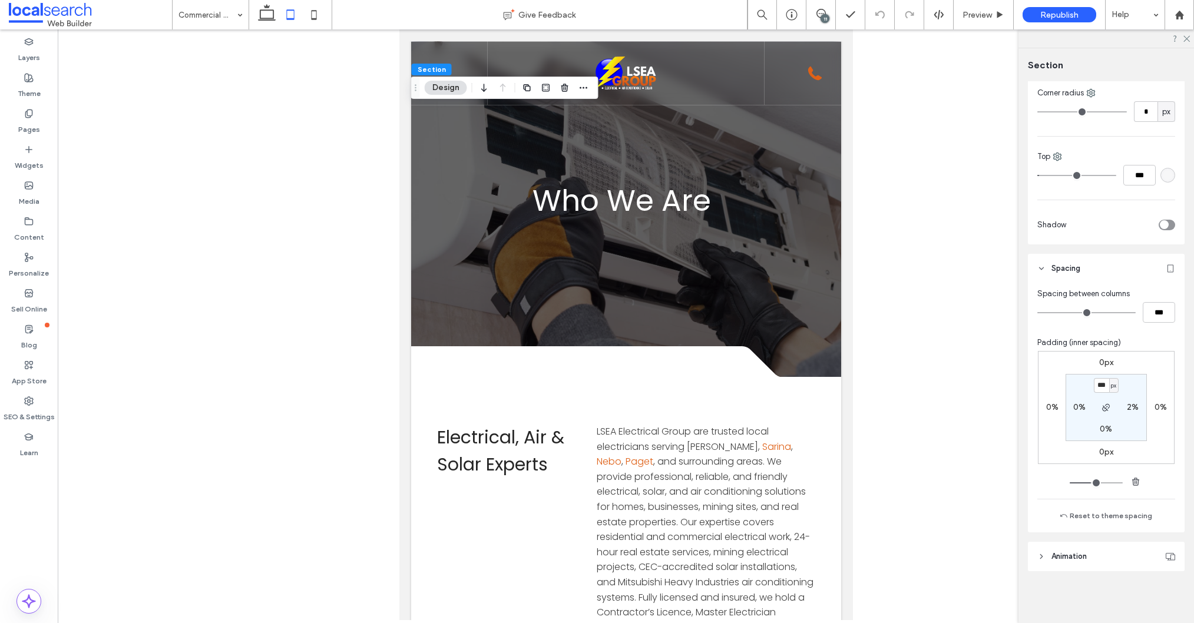
type input "***"
click at [25, 115] on use at bounding box center [28, 114] width 6 height 8
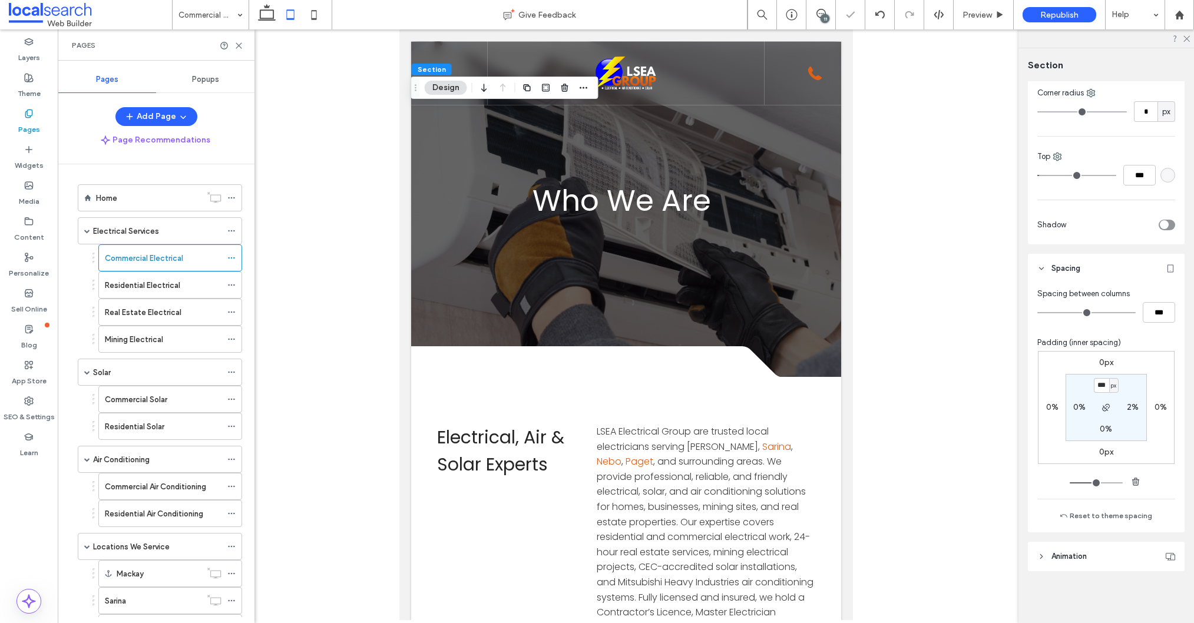
click at [136, 198] on div "Home" at bounding box center [148, 198] width 105 height 12
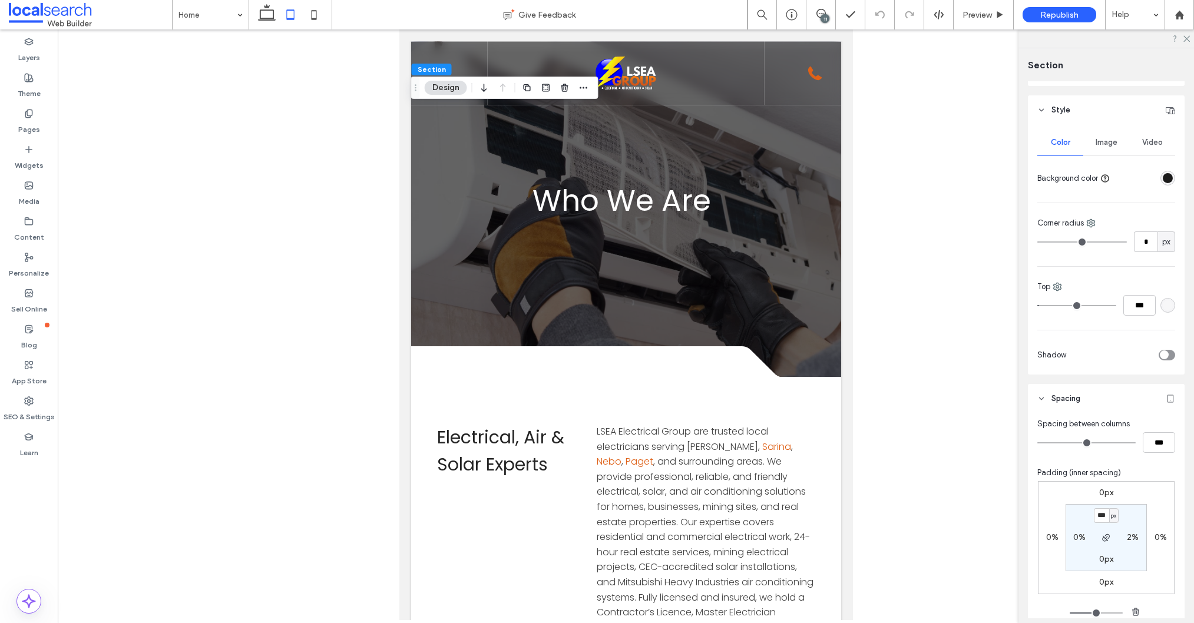
scroll to position [68, 0]
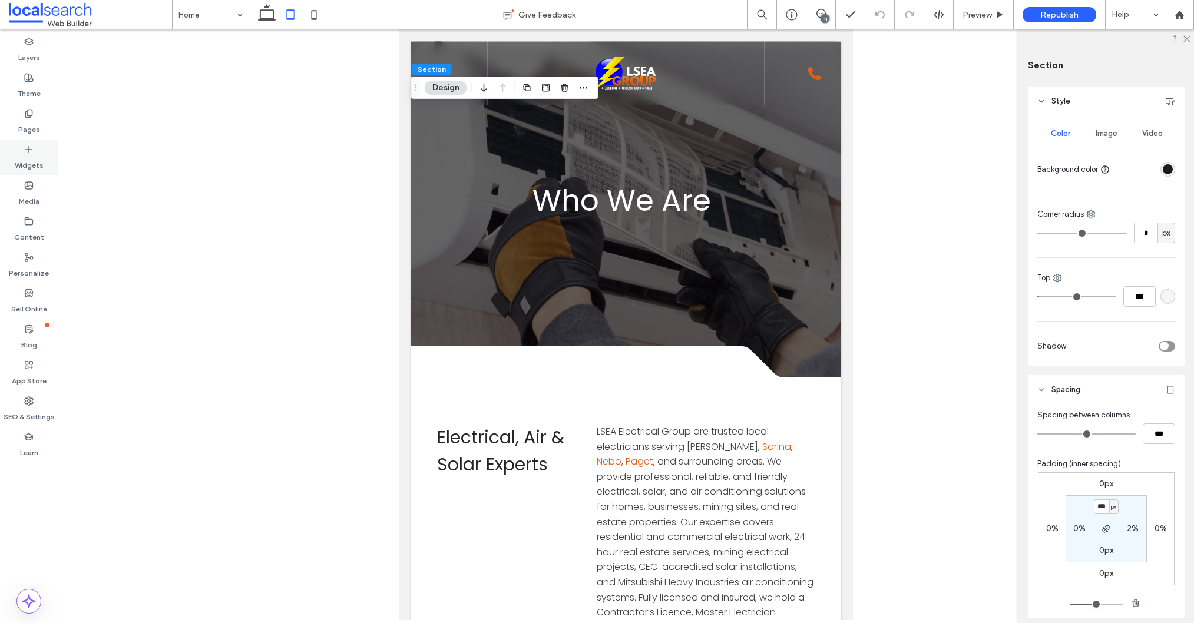
drag, startPoint x: 31, startPoint y: 118, endPoint x: 37, endPoint y: 158, distance: 40.5
click at [31, 118] on label "Pages" at bounding box center [29, 126] width 22 height 16
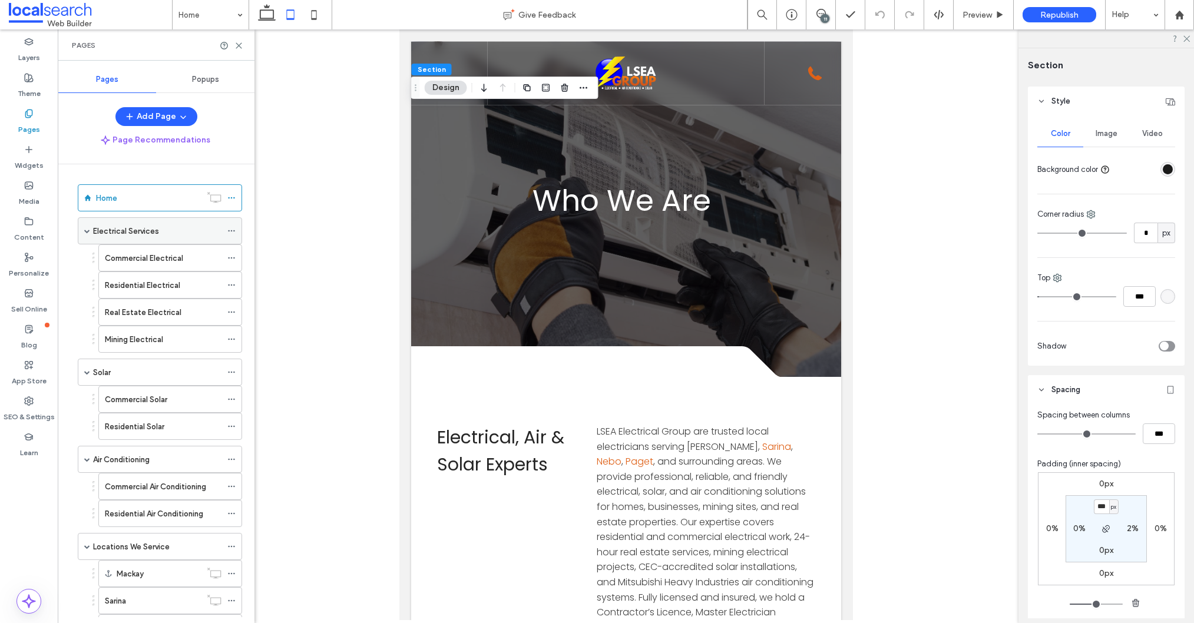
click at [126, 235] on label "Electrical Services" at bounding box center [126, 231] width 66 height 21
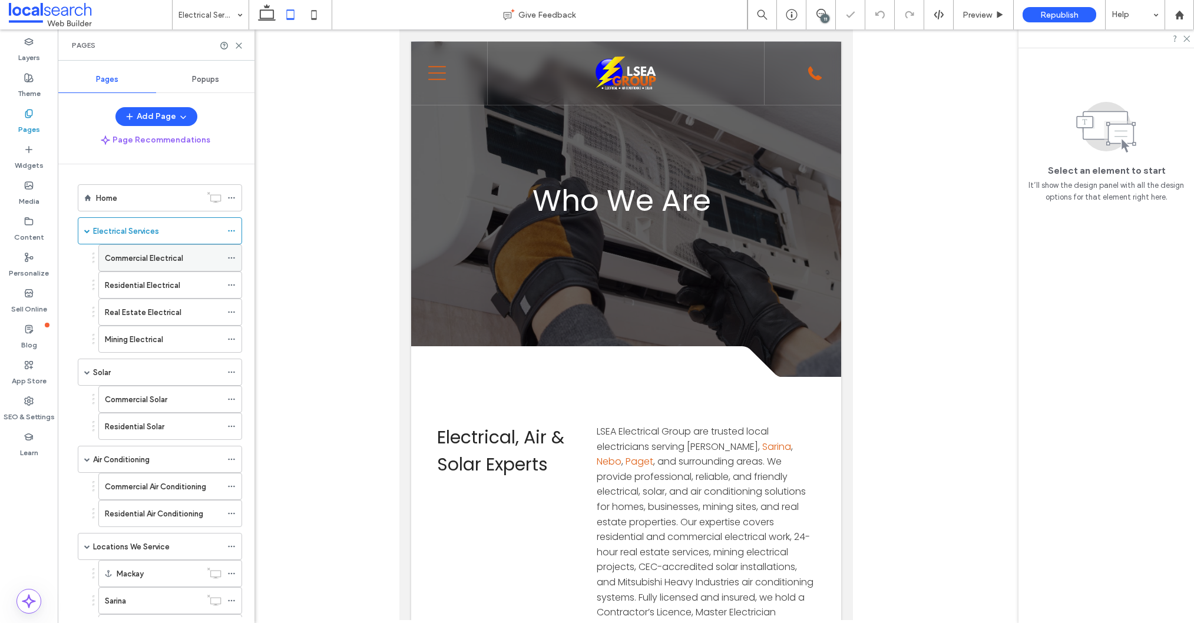
click at [157, 253] on label "Commercial Electrical" at bounding box center [144, 258] width 78 height 21
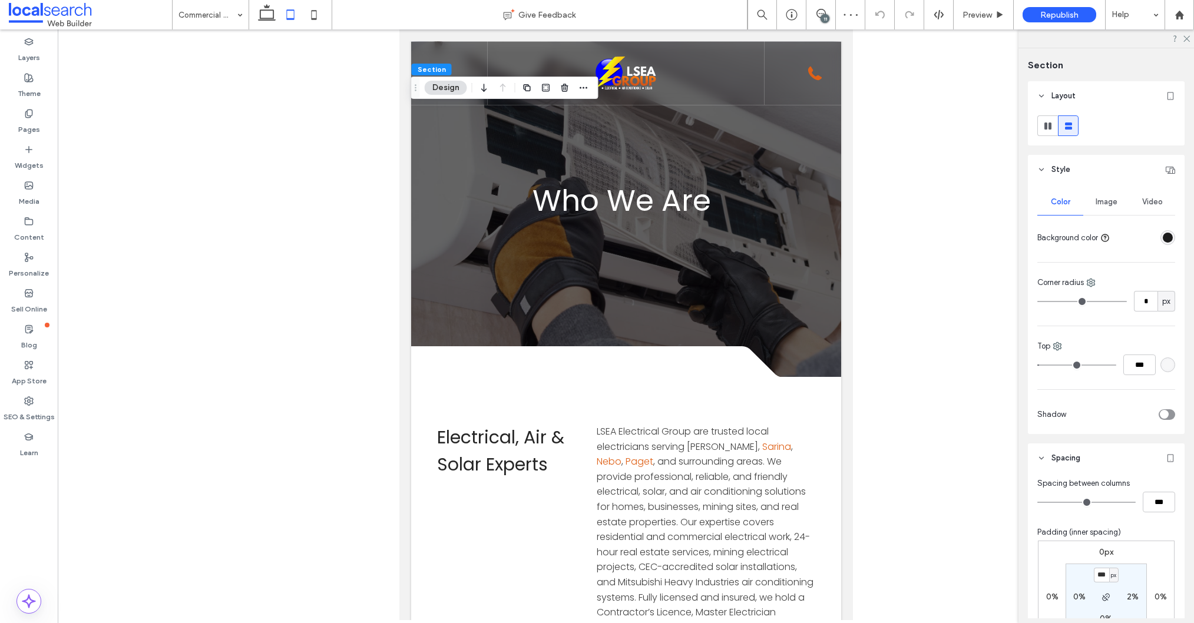
type input "***"
click at [314, 15] on icon at bounding box center [314, 15] width 24 height 24
type input "***"
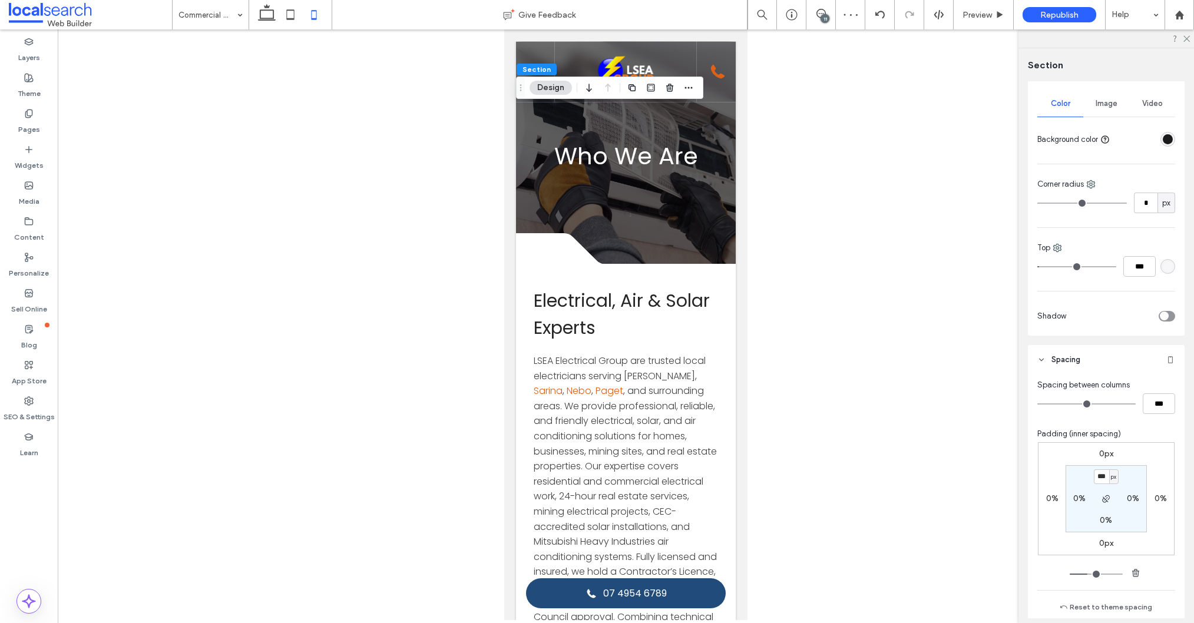
scroll to position [190, 0]
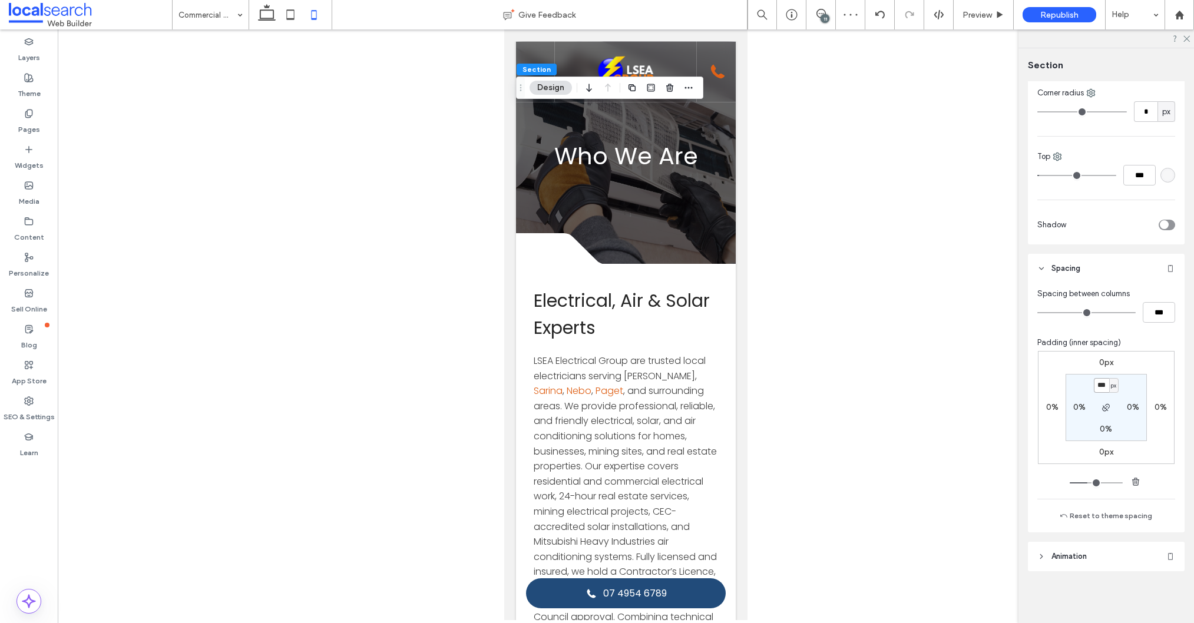
click at [1107, 384] on input "***" at bounding box center [1100, 385] width 15 height 15
type input "***"
type input "****"
type input "***"
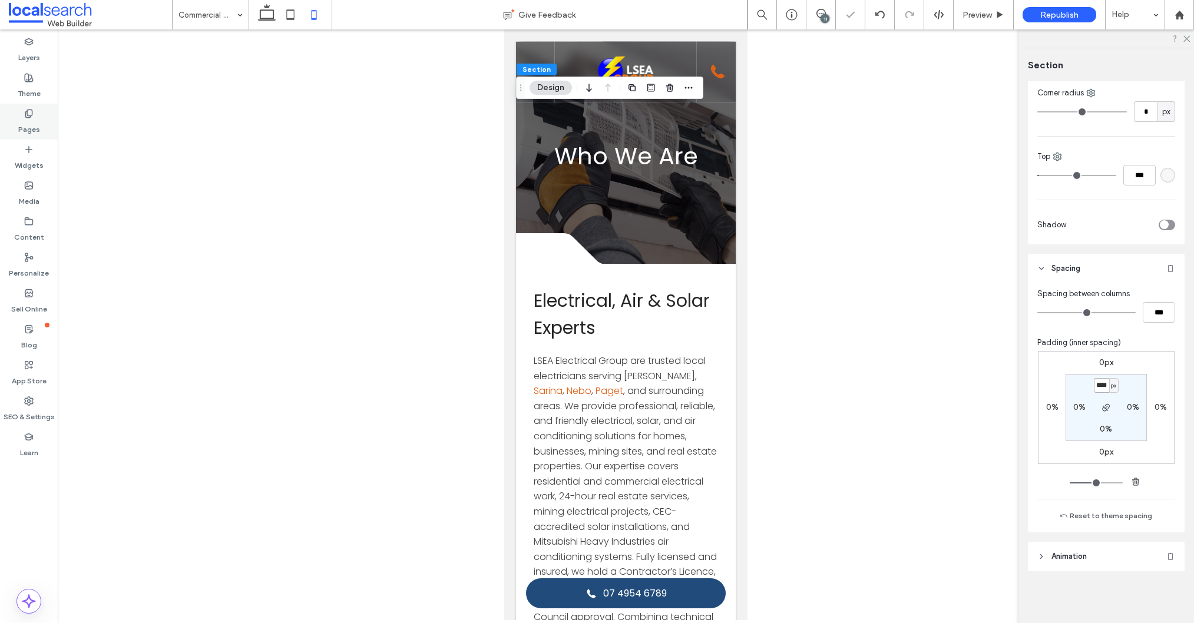
type input "****"
click at [45, 121] on div "Pages" at bounding box center [29, 122] width 58 height 36
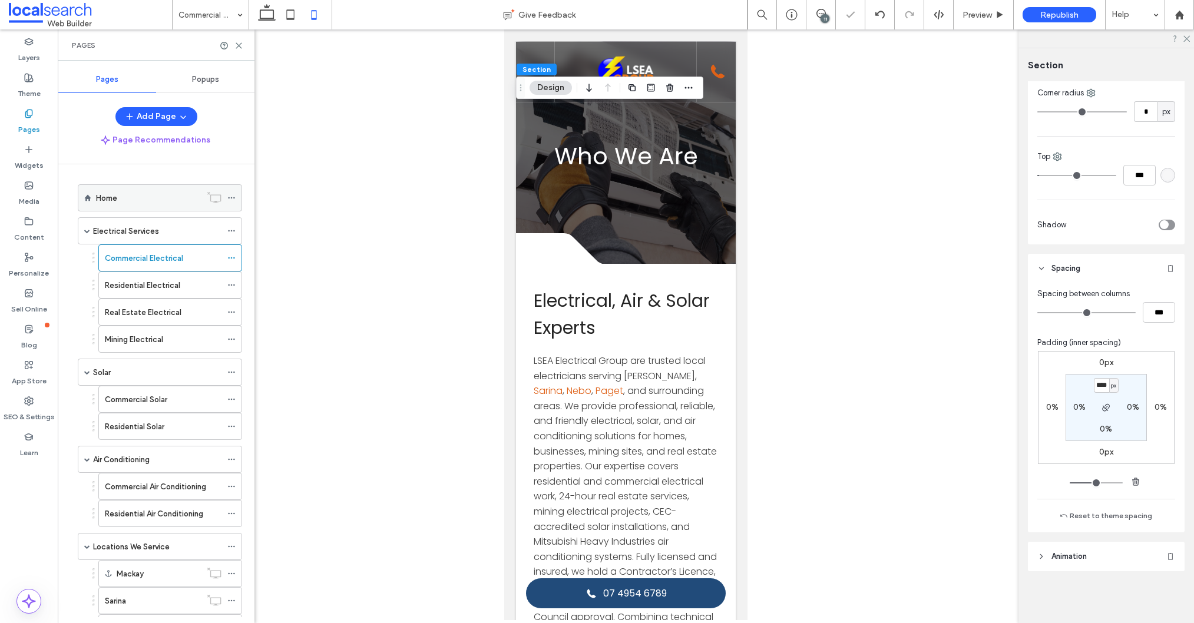
click at [136, 192] on div "Home" at bounding box center [148, 198] width 105 height 12
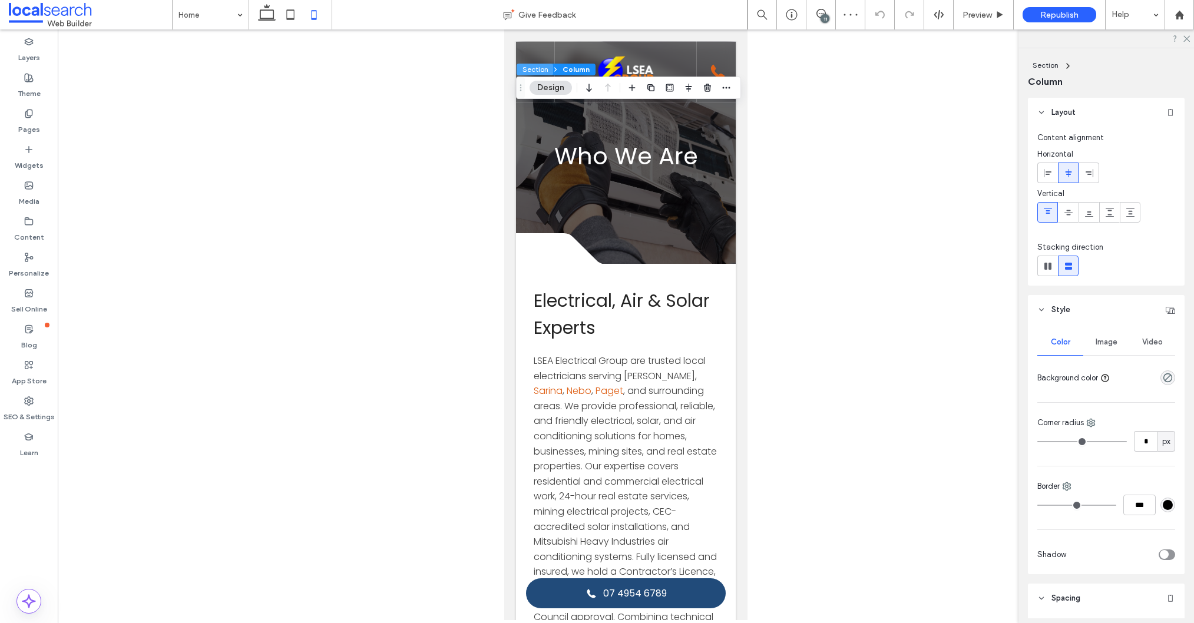
click at [533, 67] on button "Section" at bounding box center [534, 70] width 37 height 12
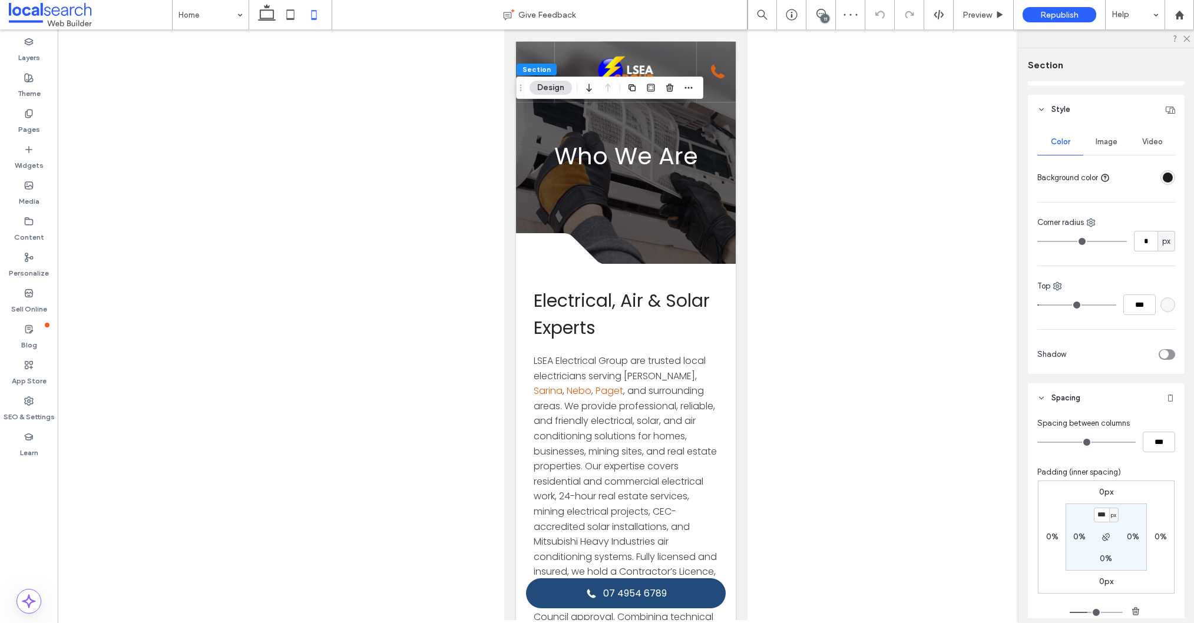
scroll to position [68, 0]
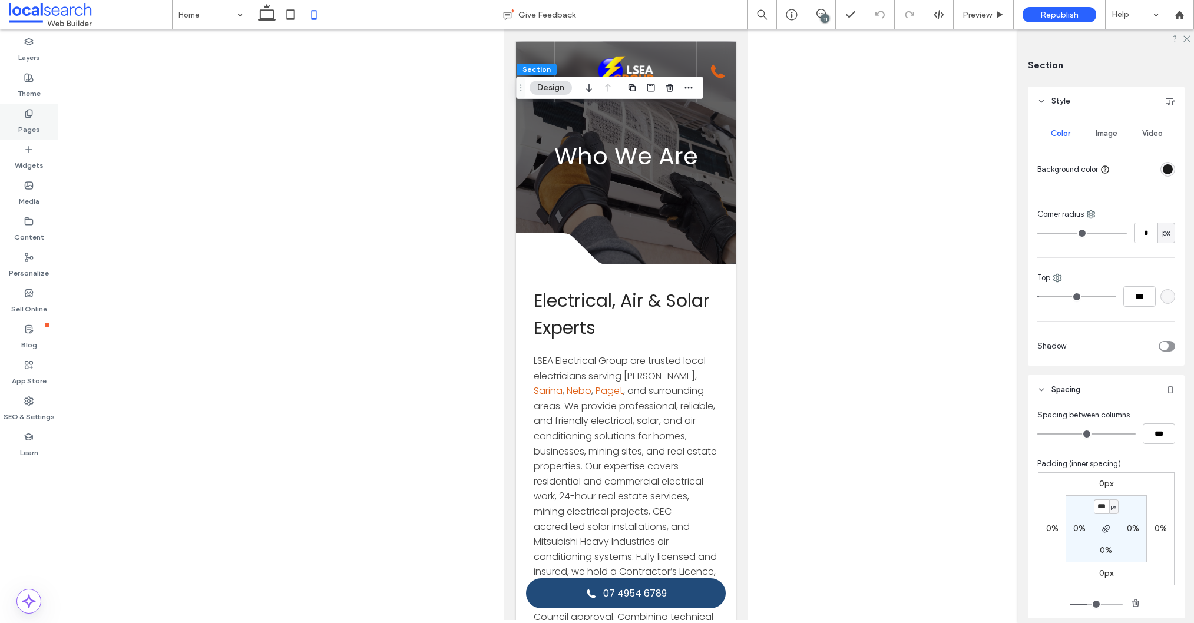
click at [27, 116] on icon at bounding box center [28, 113] width 9 height 9
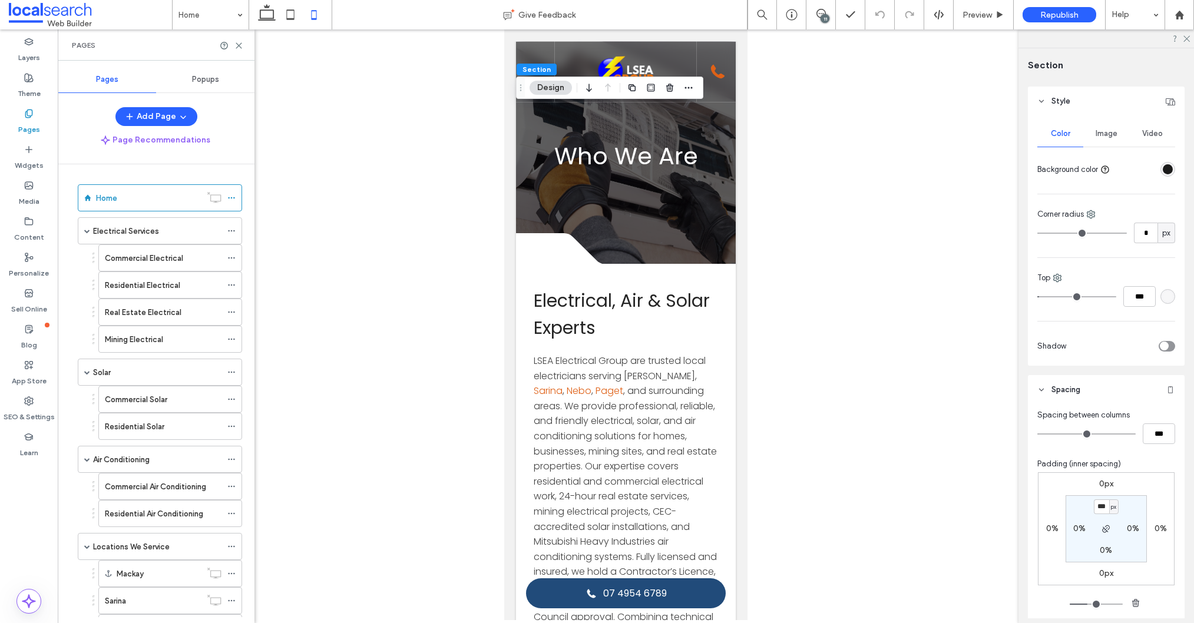
click at [136, 230] on label "Electrical Services" at bounding box center [126, 231] width 66 height 21
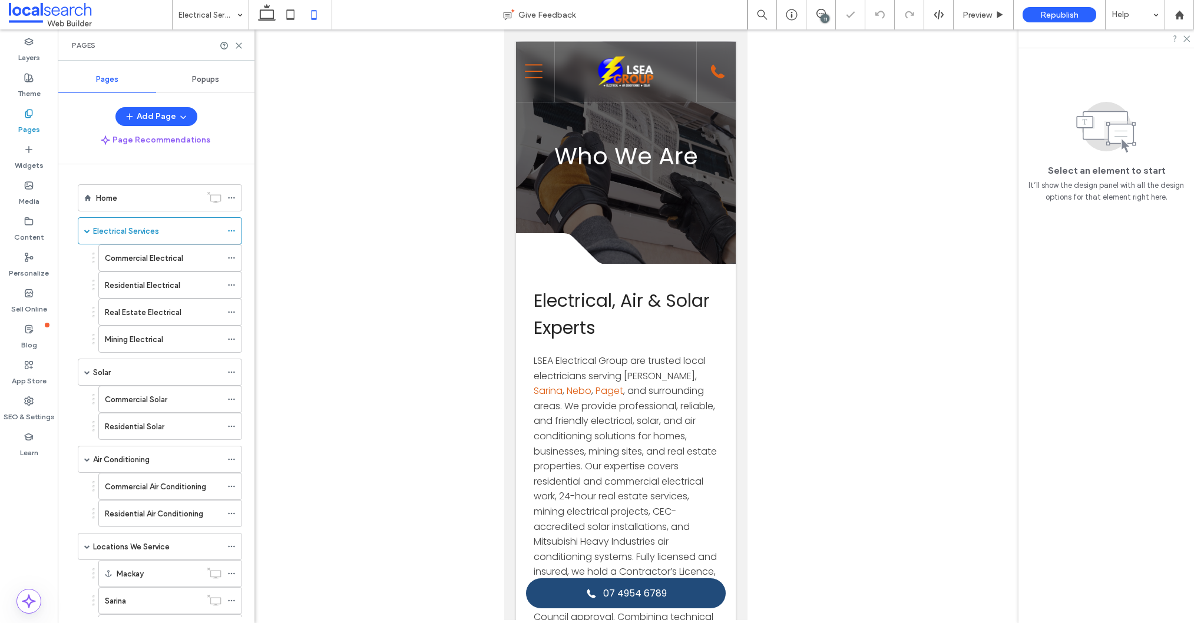
click at [132, 259] on label "Commercial Electrical" at bounding box center [144, 258] width 78 height 21
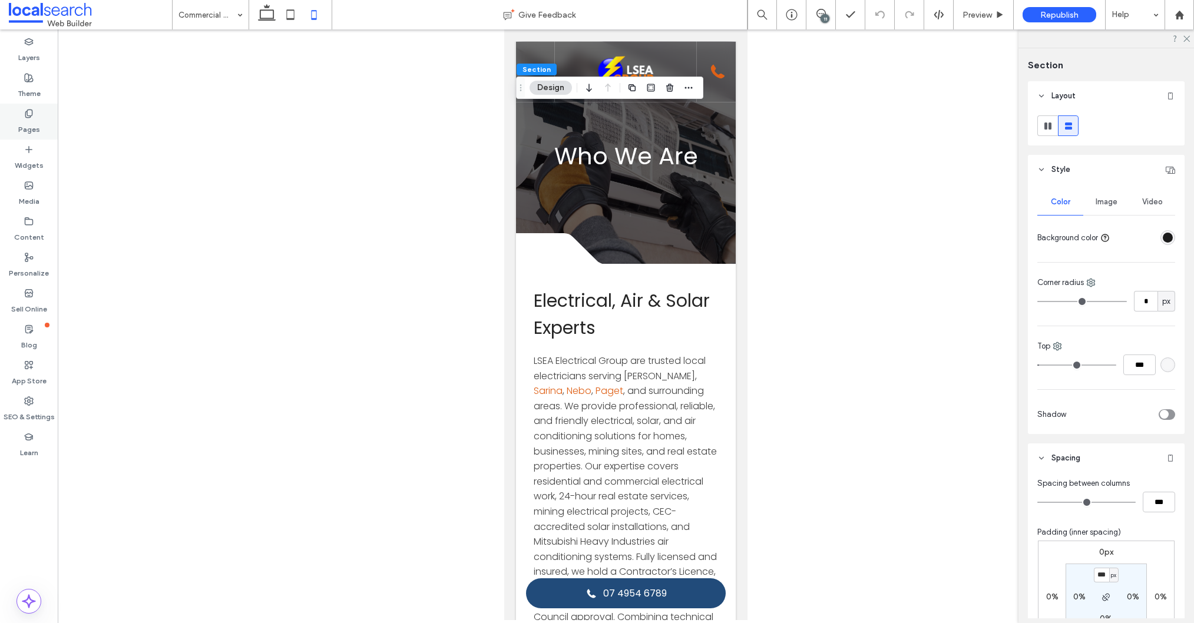
click at [32, 116] on icon at bounding box center [28, 113] width 9 height 9
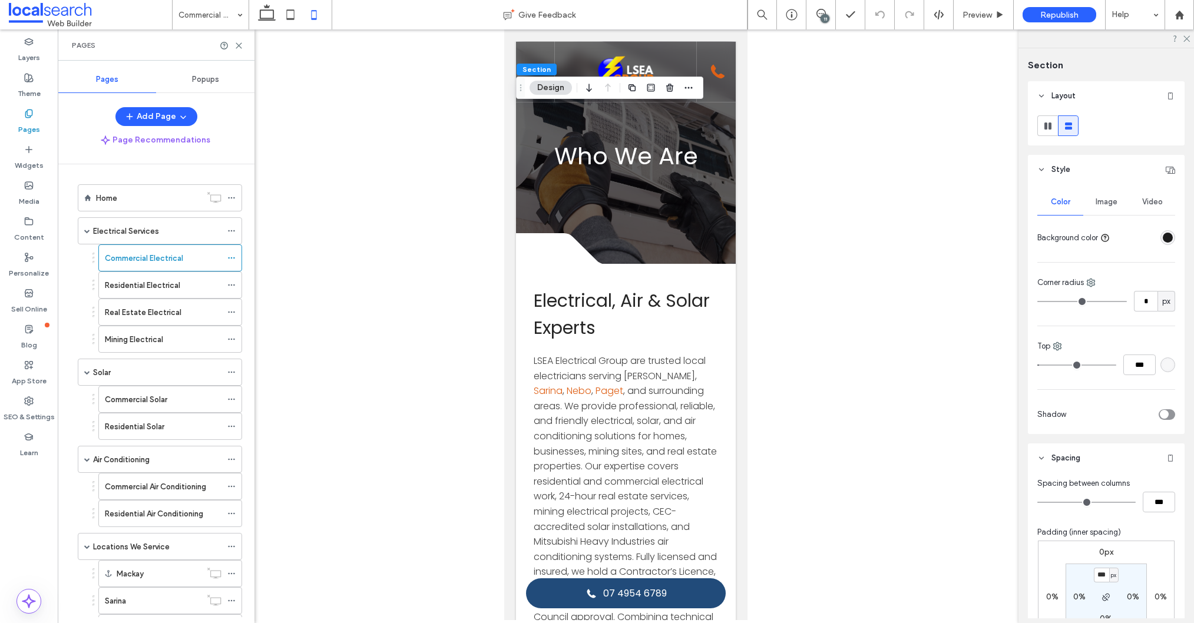
click at [141, 288] on label "Residential Electrical" at bounding box center [142, 285] width 75 height 21
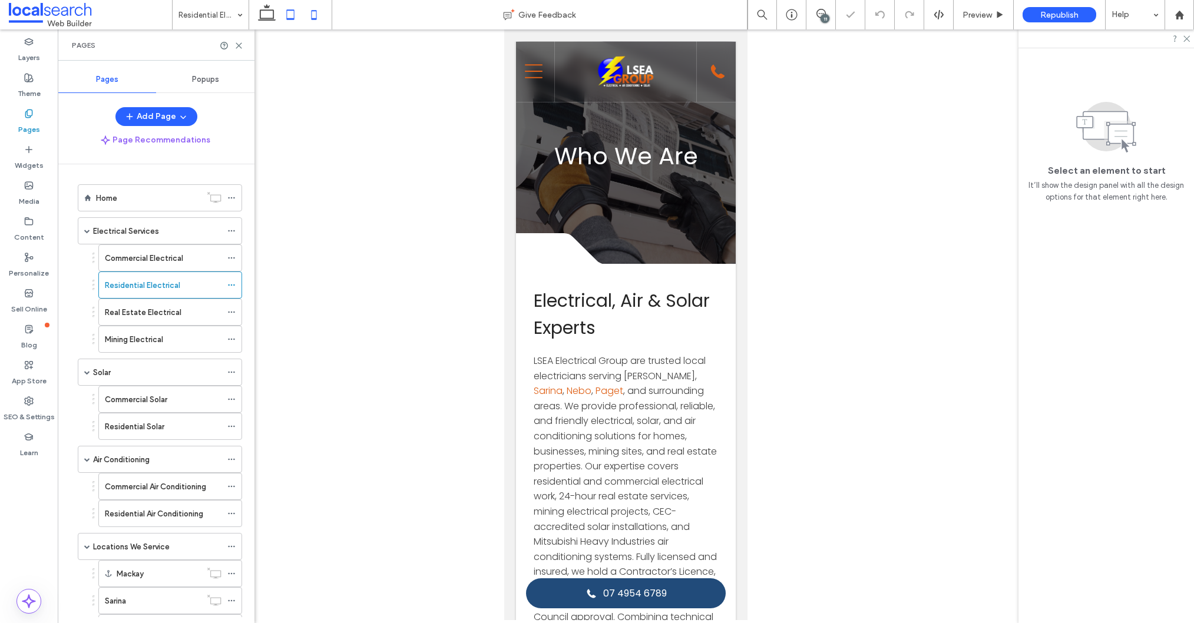
click at [290, 12] on icon at bounding box center [291, 15] width 24 height 24
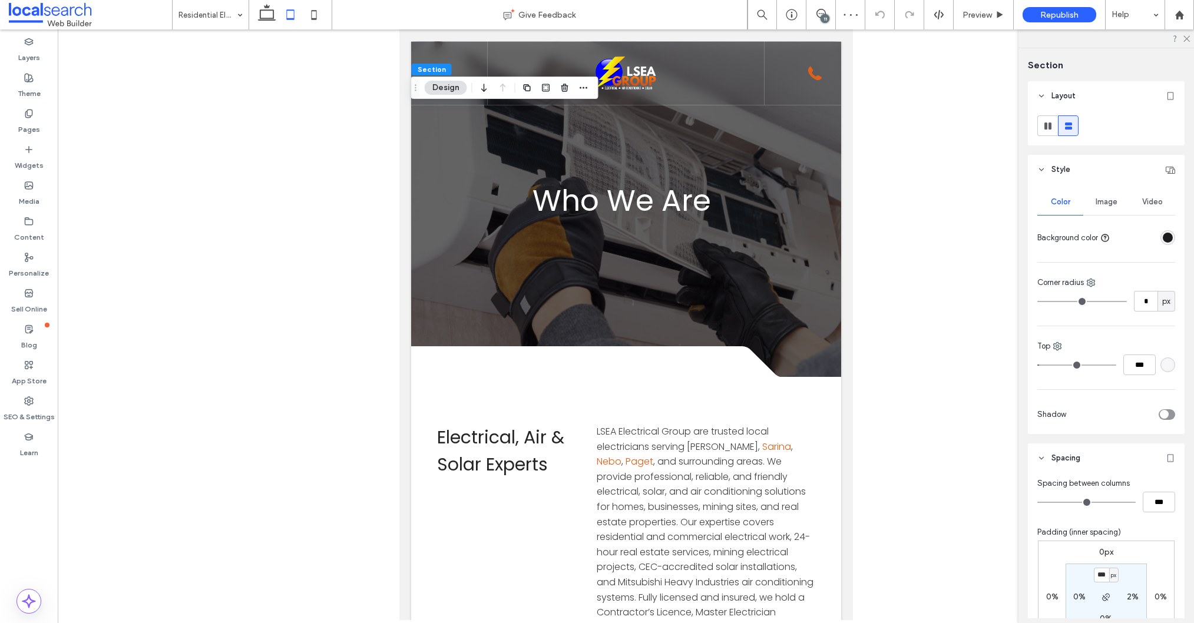
scroll to position [47, 0]
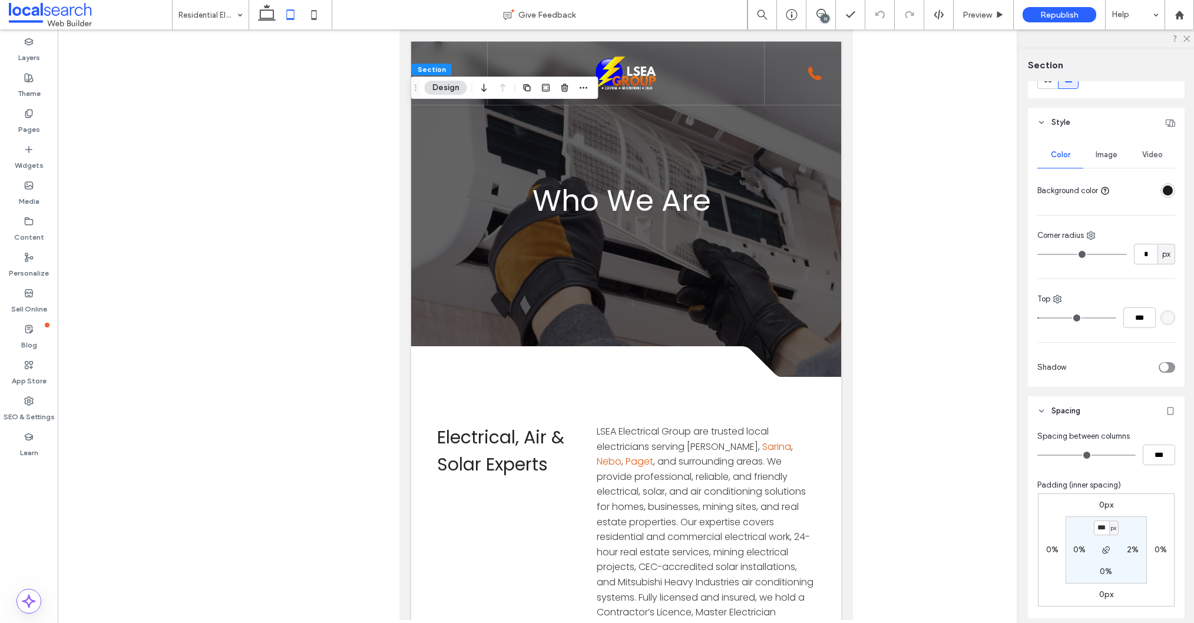
type input "****"
type input "***"
click at [311, 13] on use at bounding box center [313, 14] width 5 height 9
type input "***"
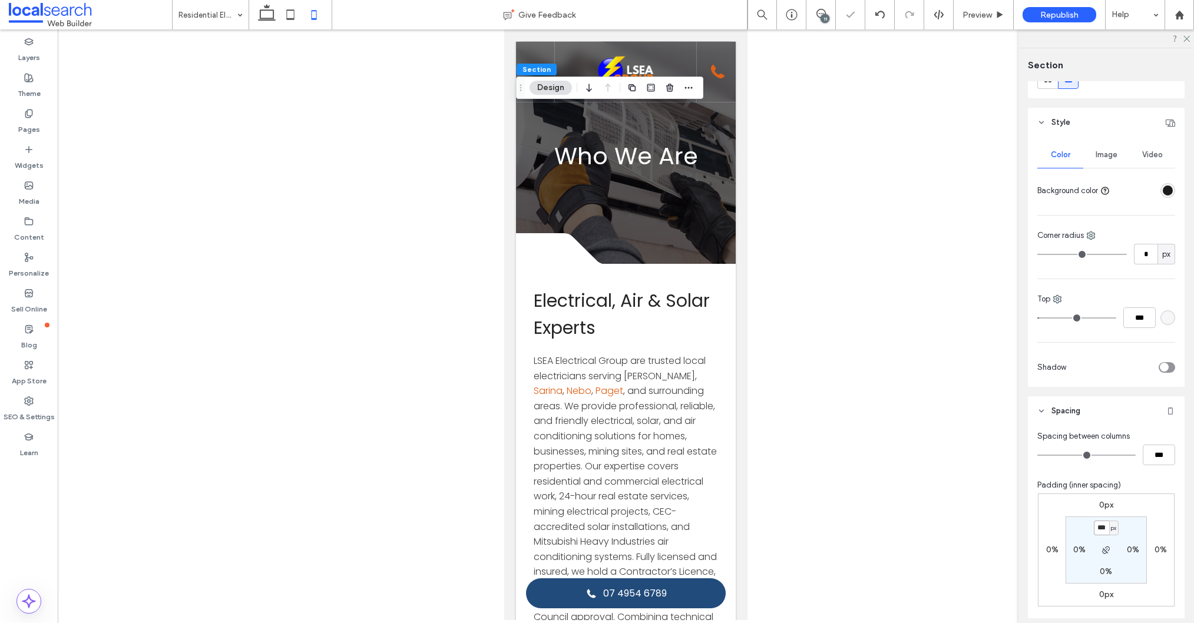
click at [1102, 528] on input "***" at bounding box center [1100, 528] width 15 height 15
type input "***"
click at [35, 112] on div "Pages" at bounding box center [29, 122] width 58 height 36
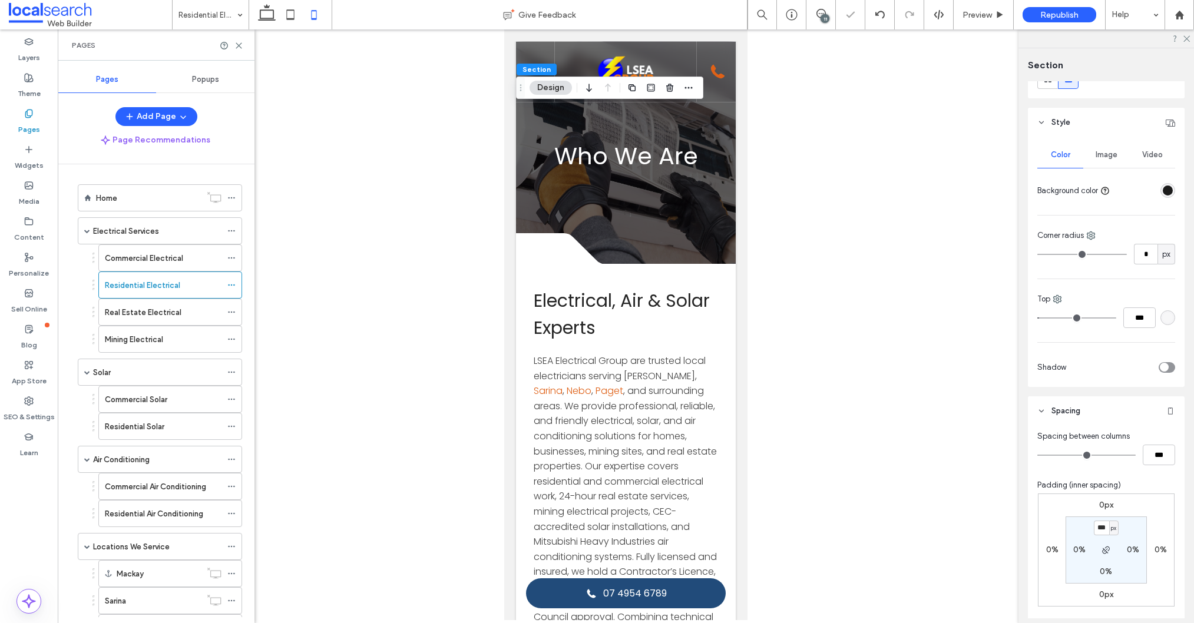
click at [151, 307] on label "Real Estate Electrical" at bounding box center [143, 312] width 77 height 21
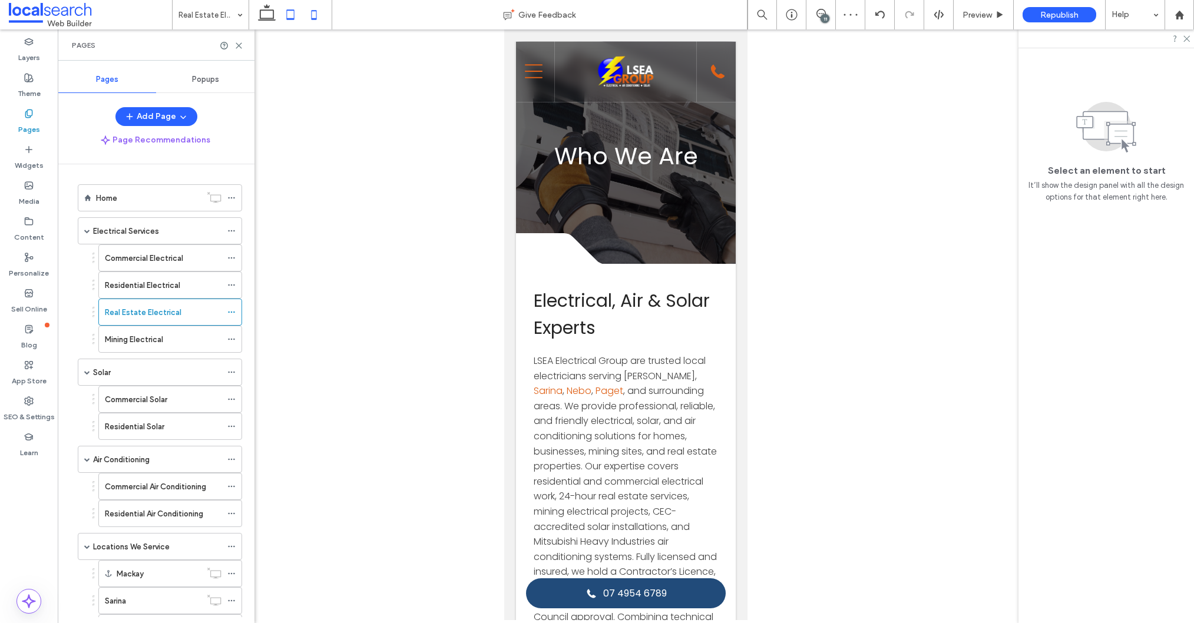
click at [292, 22] on icon at bounding box center [291, 15] width 24 height 24
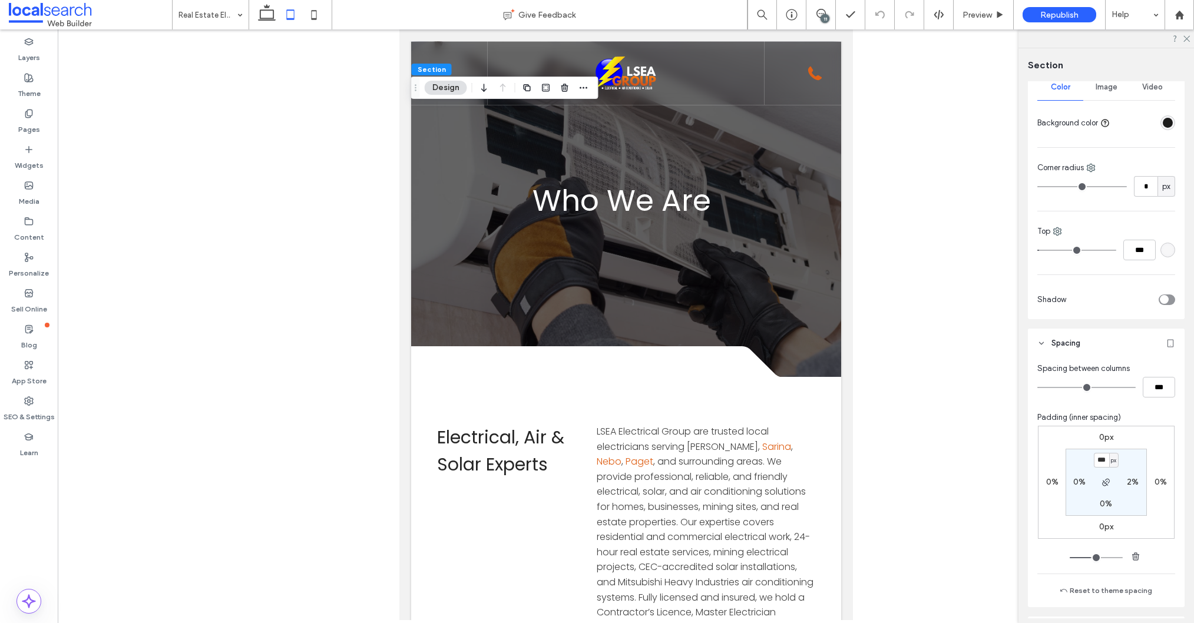
scroll to position [190, 0]
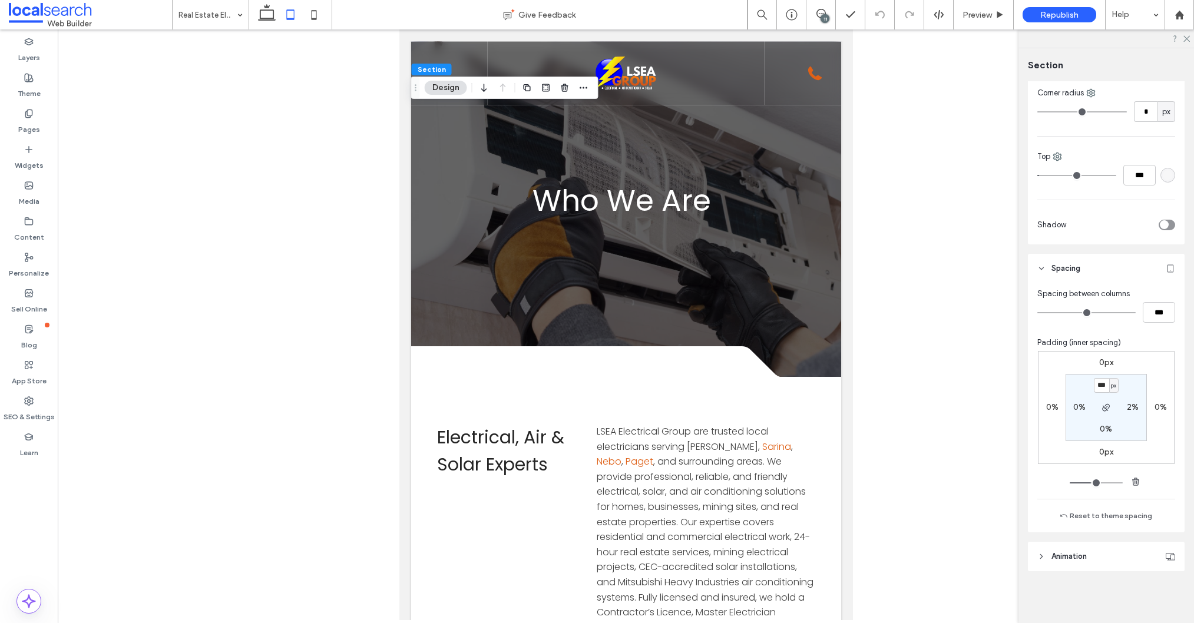
type input "***"
drag, startPoint x: 309, startPoint y: 11, endPoint x: 324, endPoint y: 26, distance: 22.1
click at [309, 11] on icon at bounding box center [314, 15] width 24 height 24
type input "***"
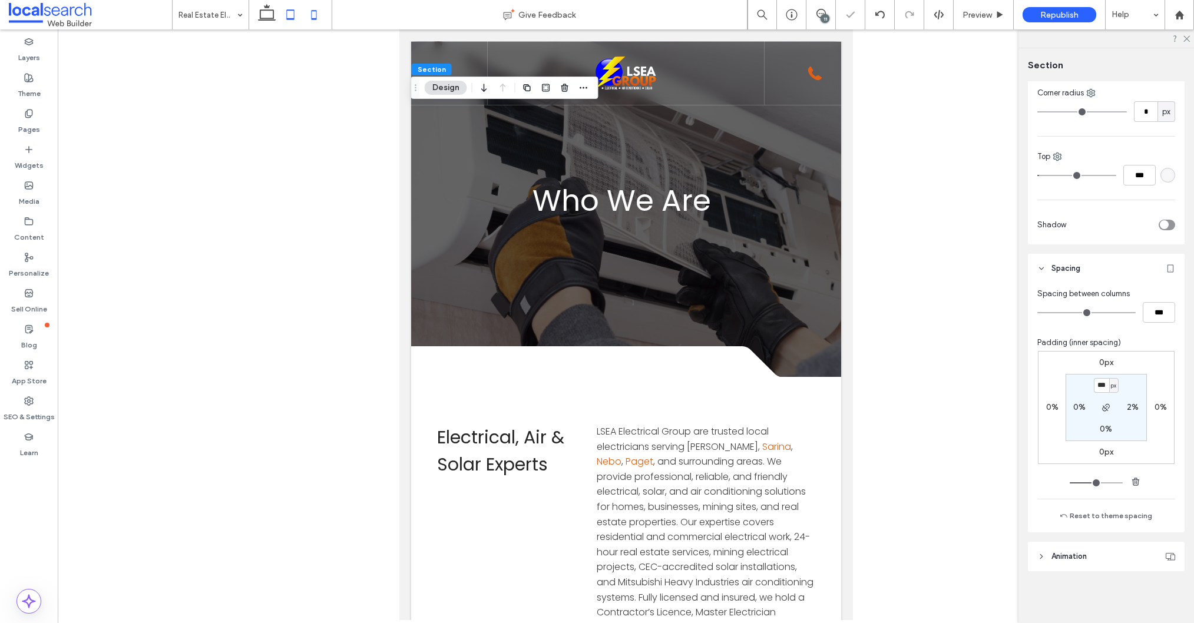
type input "***"
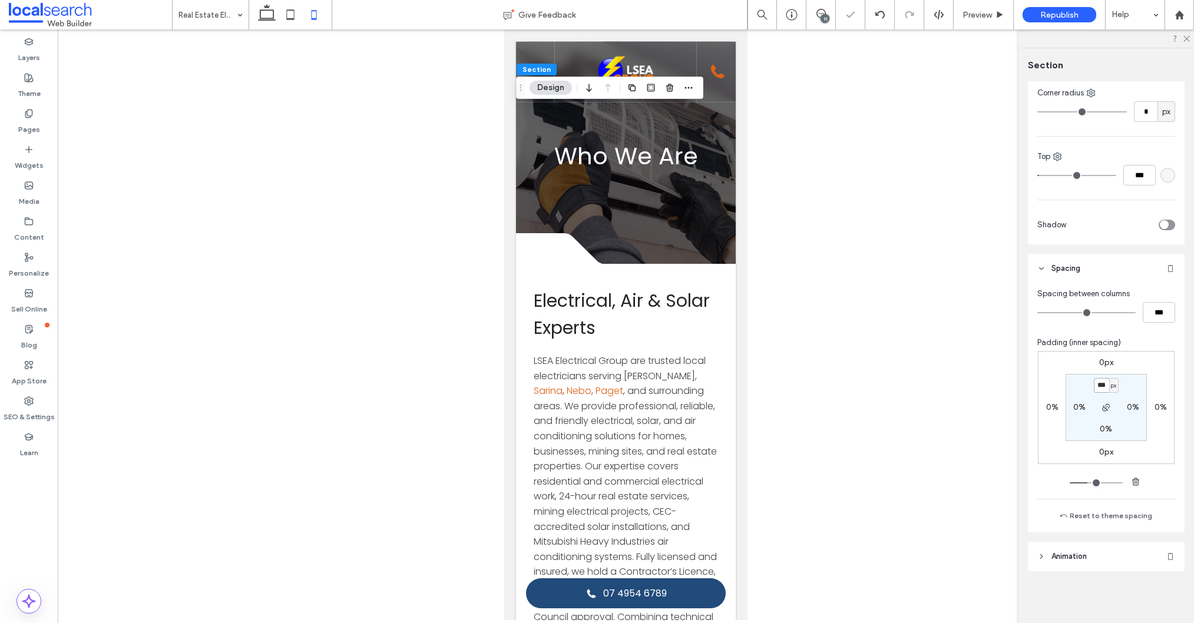
click at [1103, 382] on input "***" at bounding box center [1100, 385] width 15 height 15
type input "***"
click at [32, 110] on icon at bounding box center [28, 113] width 9 height 9
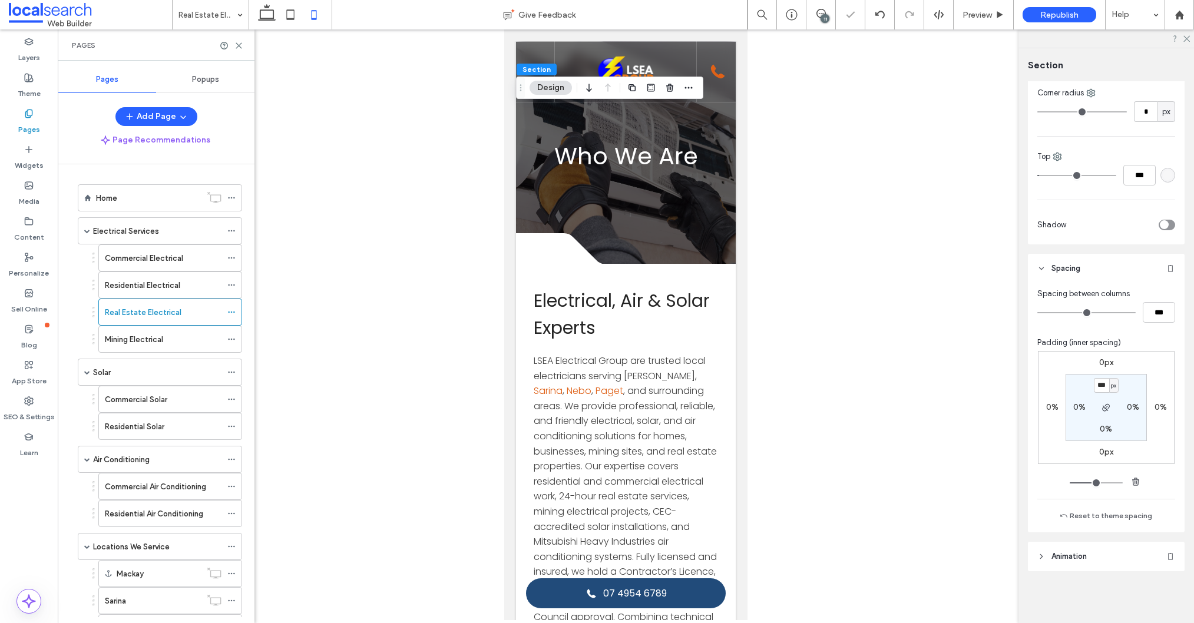
click at [138, 333] on label "Mining Electrical" at bounding box center [134, 339] width 58 height 21
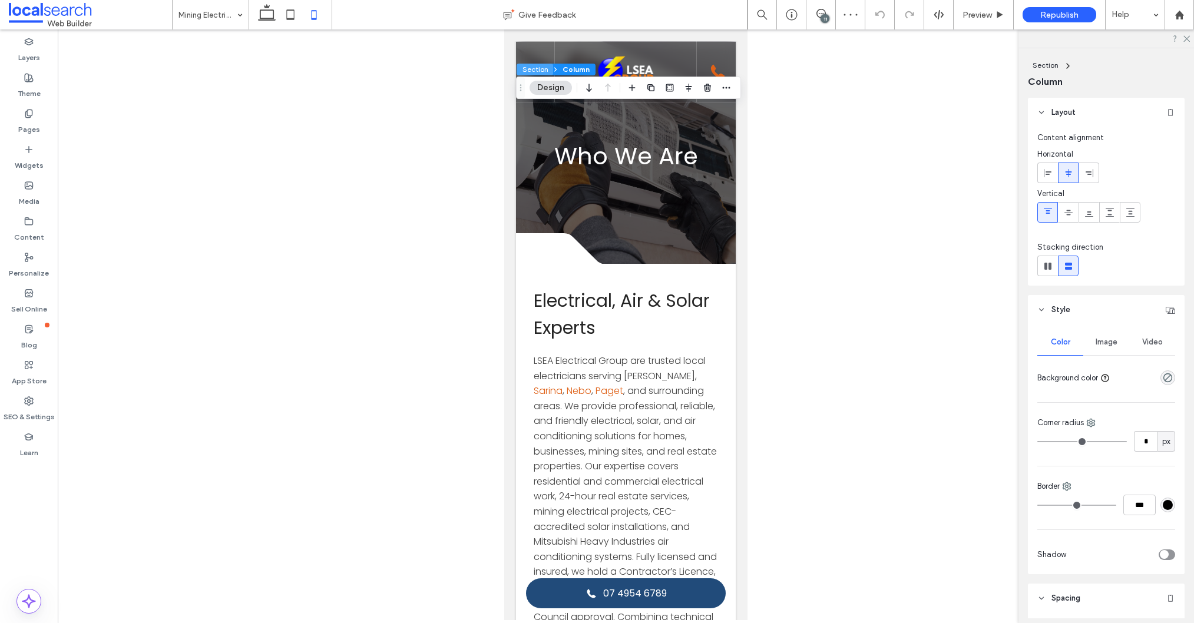
click at [532, 69] on button "Section" at bounding box center [534, 70] width 37 height 12
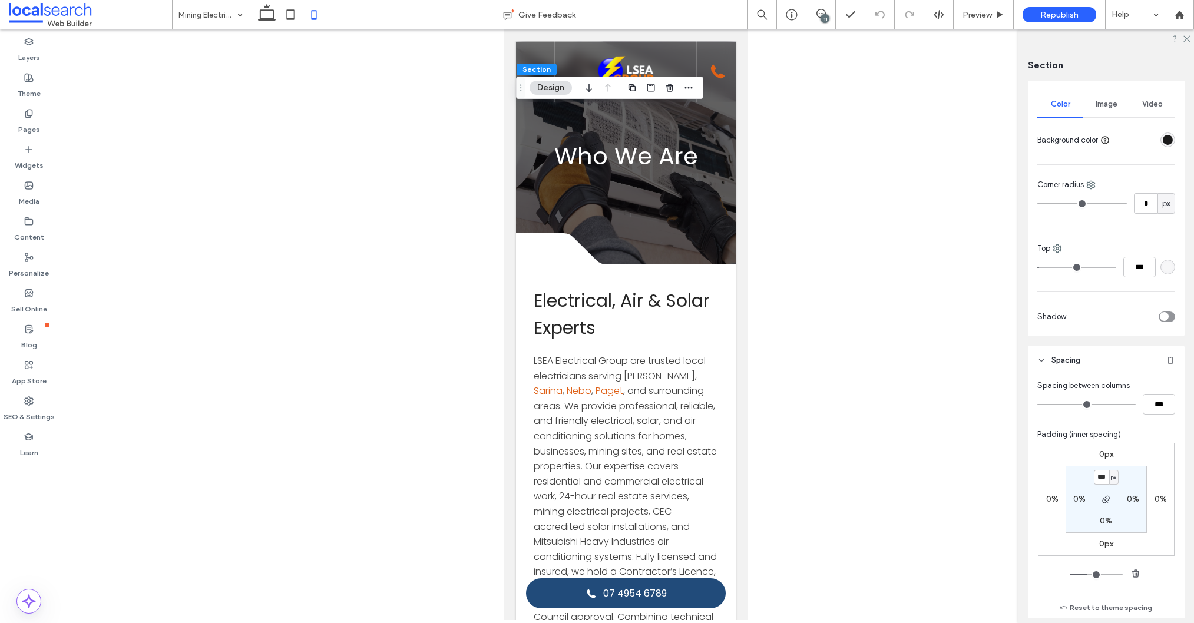
scroll to position [190, 0]
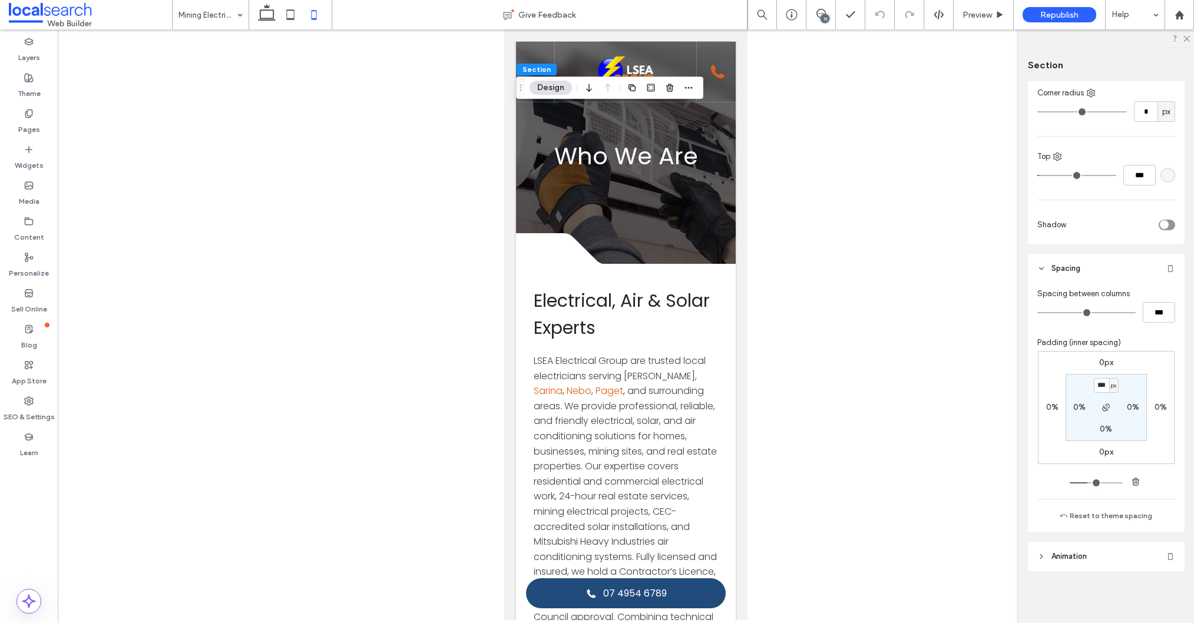
type input "***"
click at [293, 18] on icon at bounding box center [291, 15] width 24 height 24
type input "***"
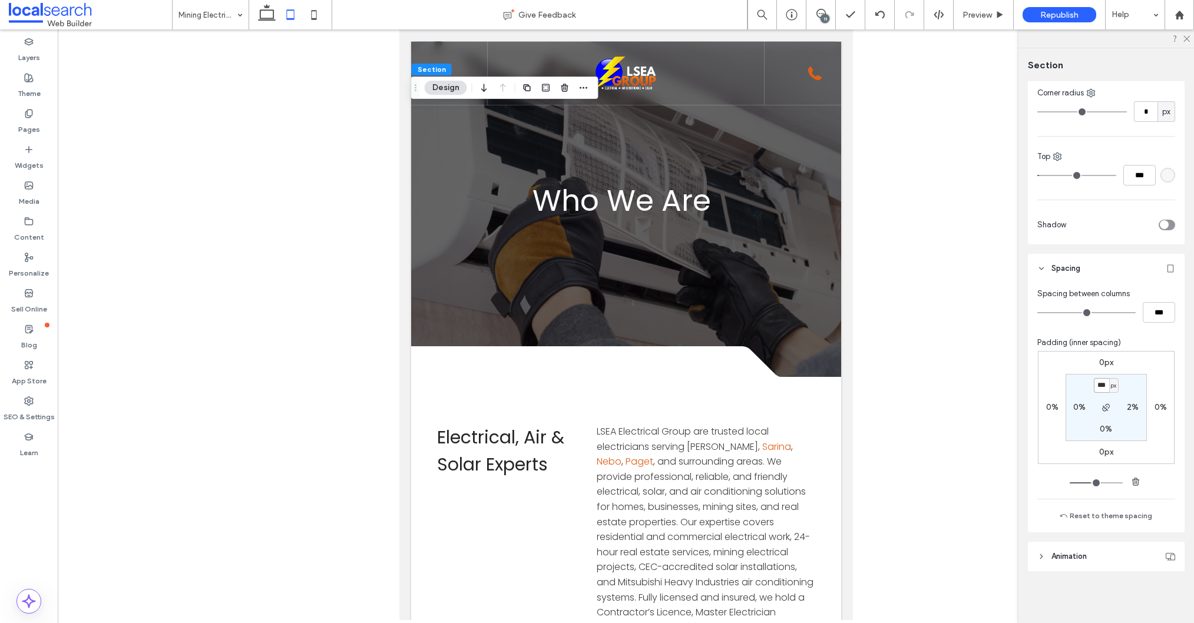
click at [1101, 383] on input "***" at bounding box center [1100, 385] width 15 height 15
type input "***"
click at [30, 128] on label "Pages" at bounding box center [29, 126] width 22 height 16
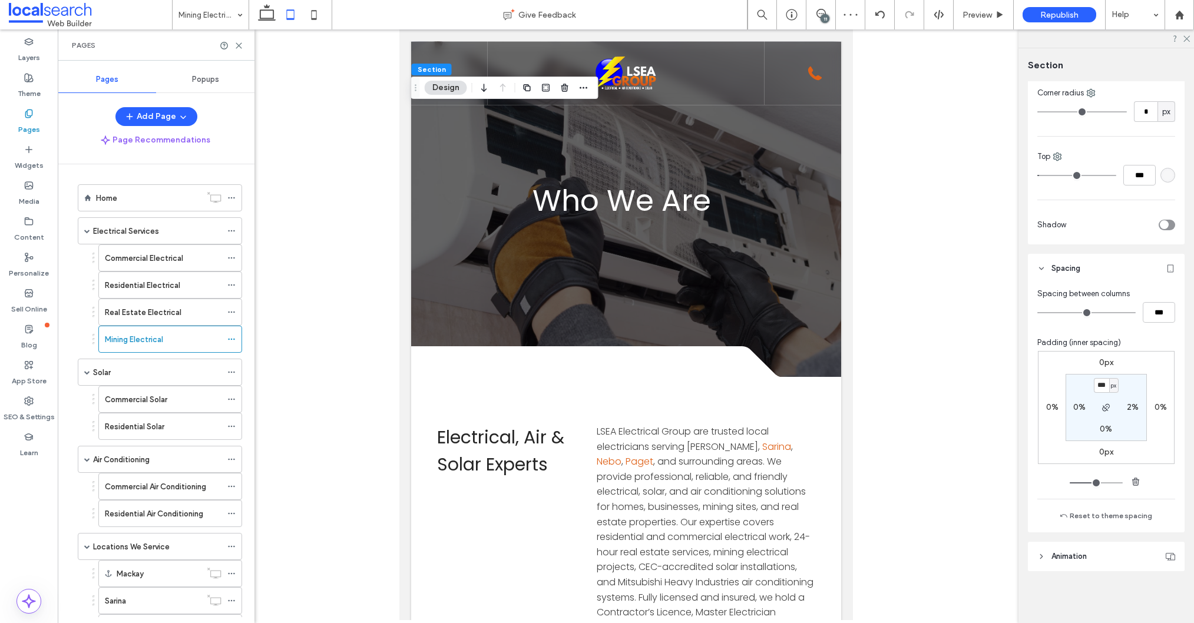
click at [132, 406] on div "Commercial Solar" at bounding box center [163, 399] width 117 height 26
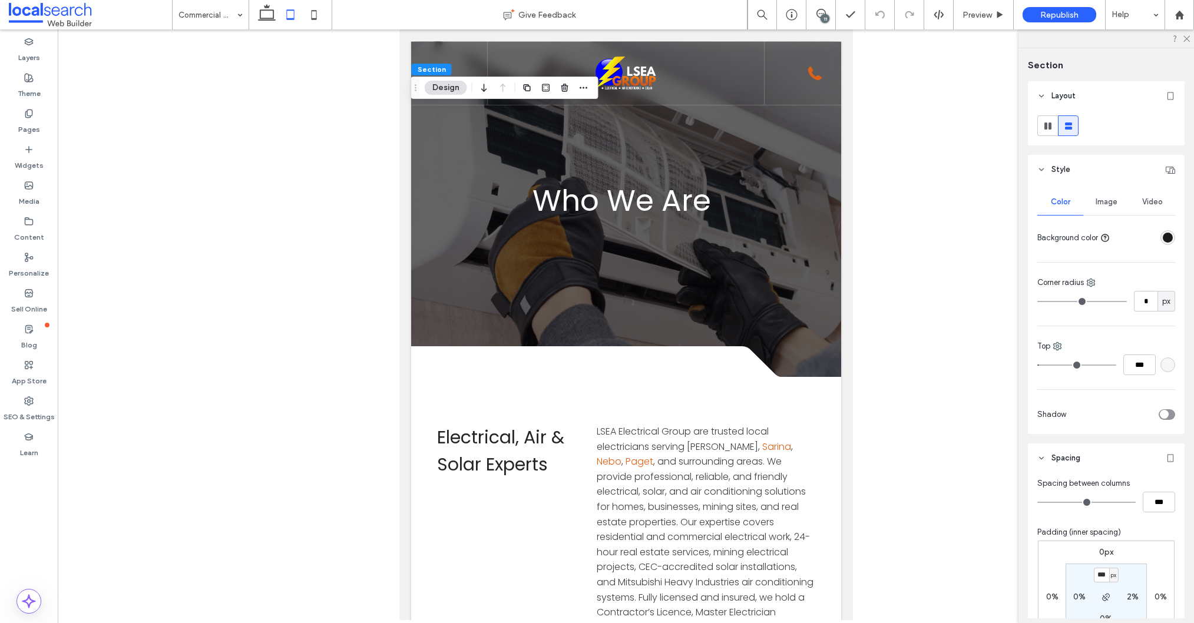
scroll to position [185, 0]
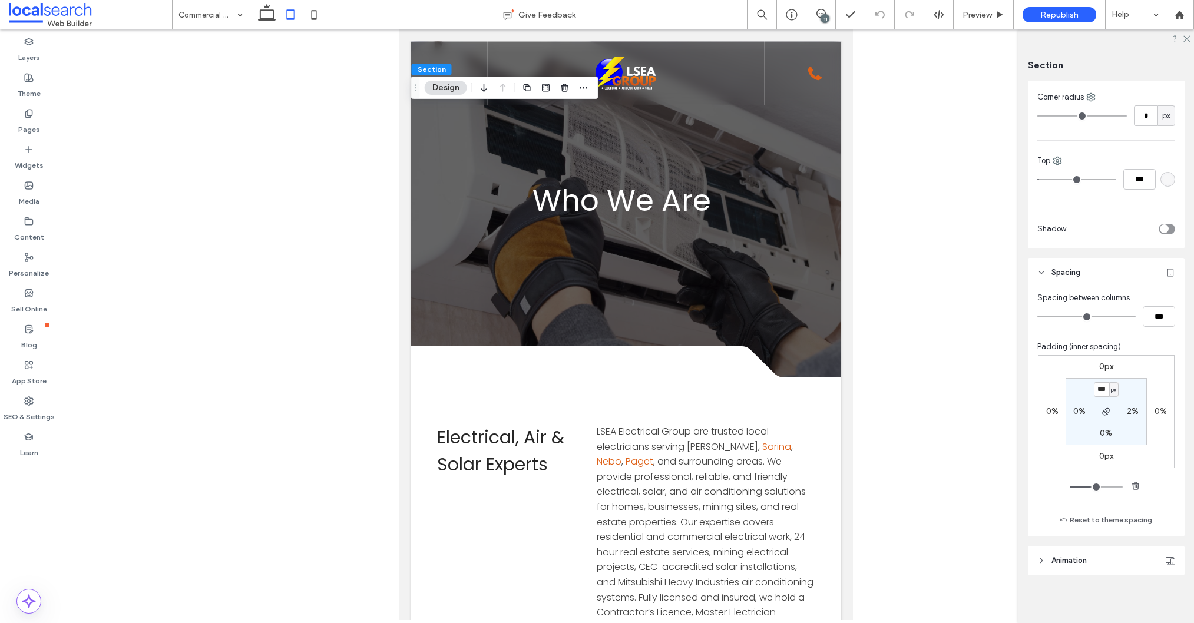
type input "***"
click at [37, 129] on label "Pages" at bounding box center [29, 126] width 22 height 16
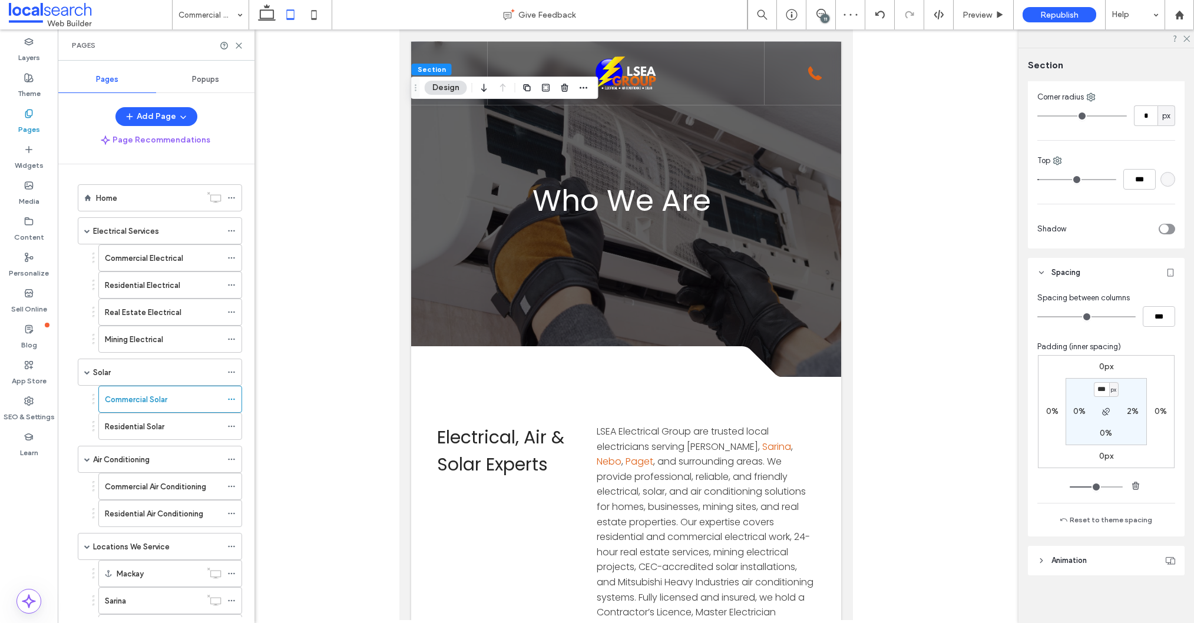
click at [142, 431] on label "Residential Solar" at bounding box center [134, 426] width 59 height 21
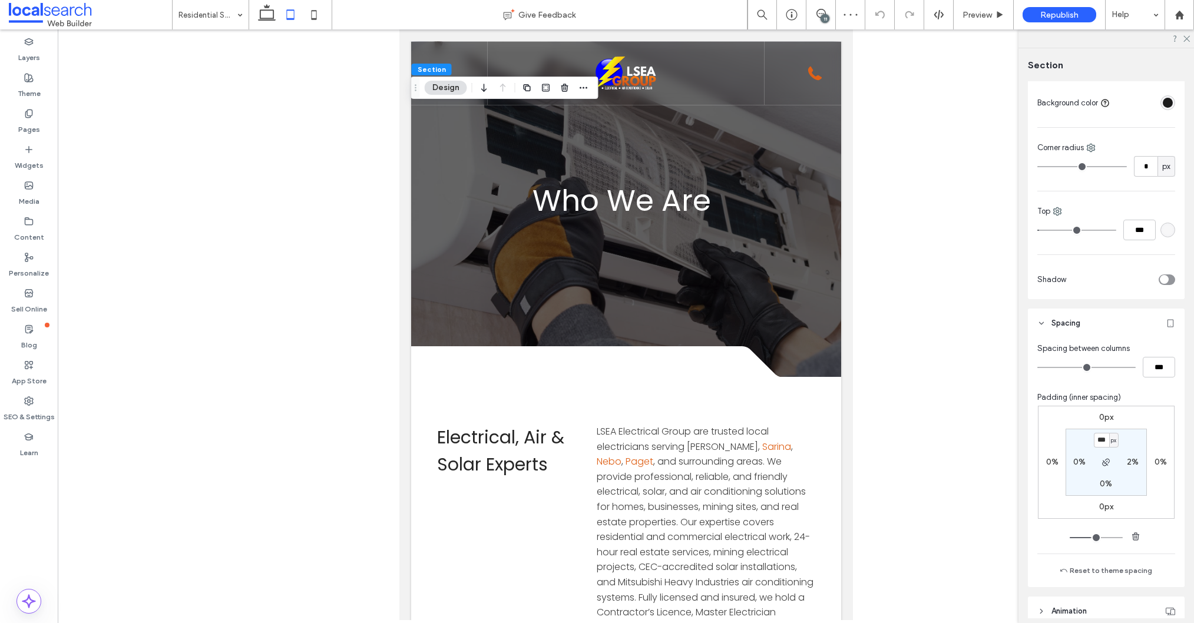
scroll to position [155, 0]
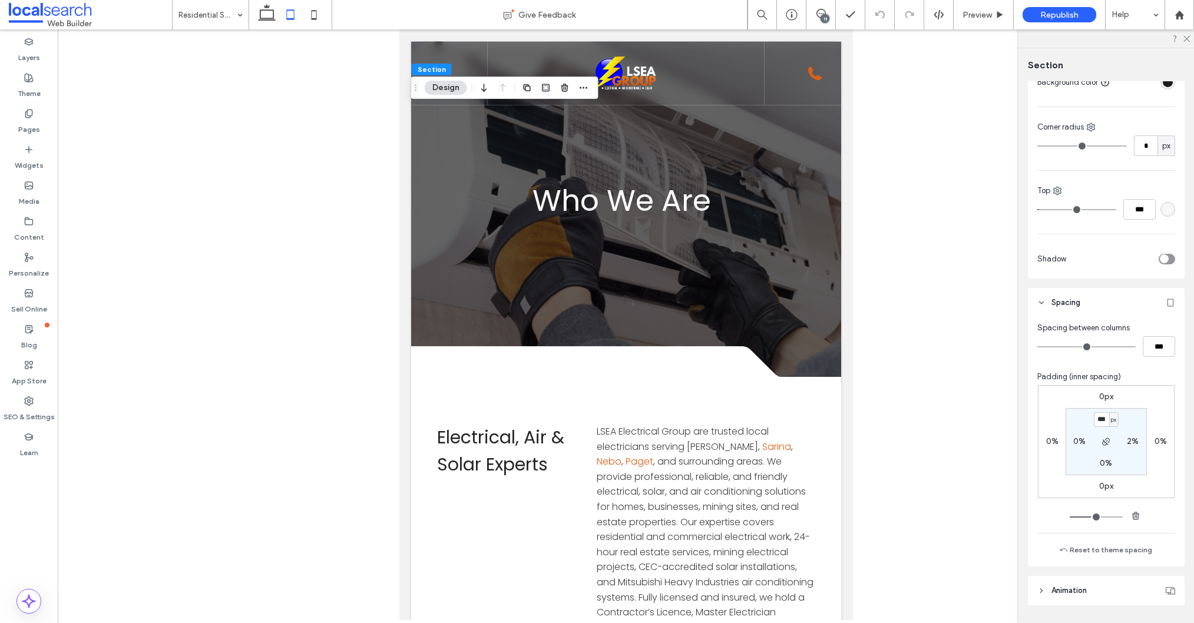
type input "***"
drag, startPoint x: 316, startPoint y: 19, endPoint x: 347, endPoint y: 26, distance: 32.1
click at [316, 19] on use at bounding box center [313, 14] width 5 height 9
type input "***"
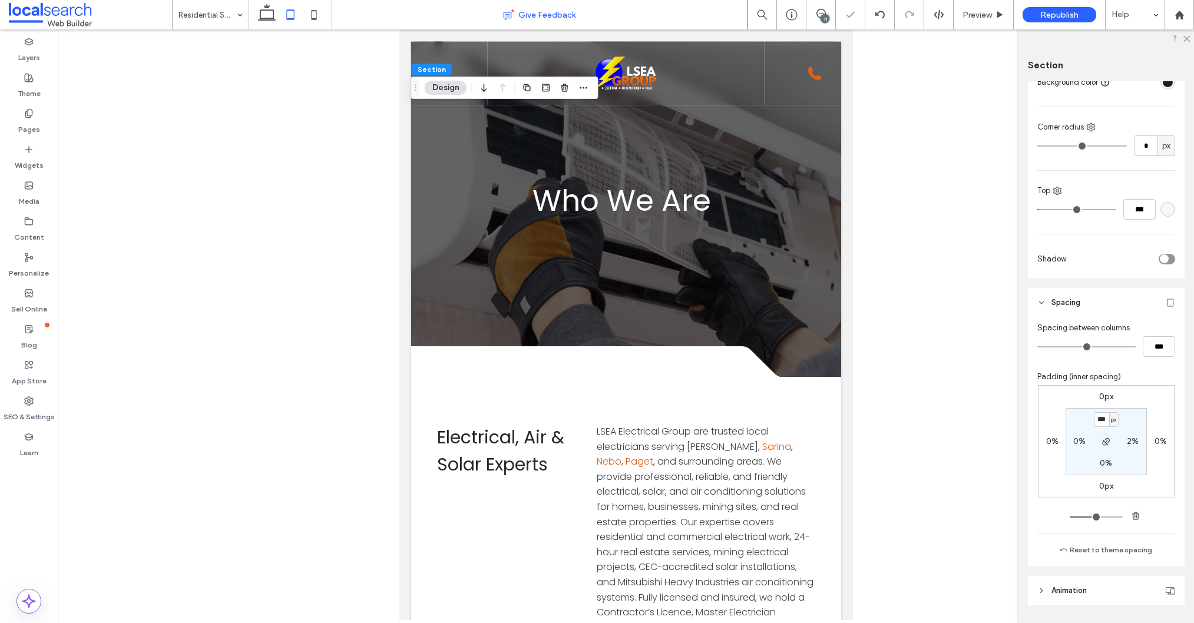
type input "***"
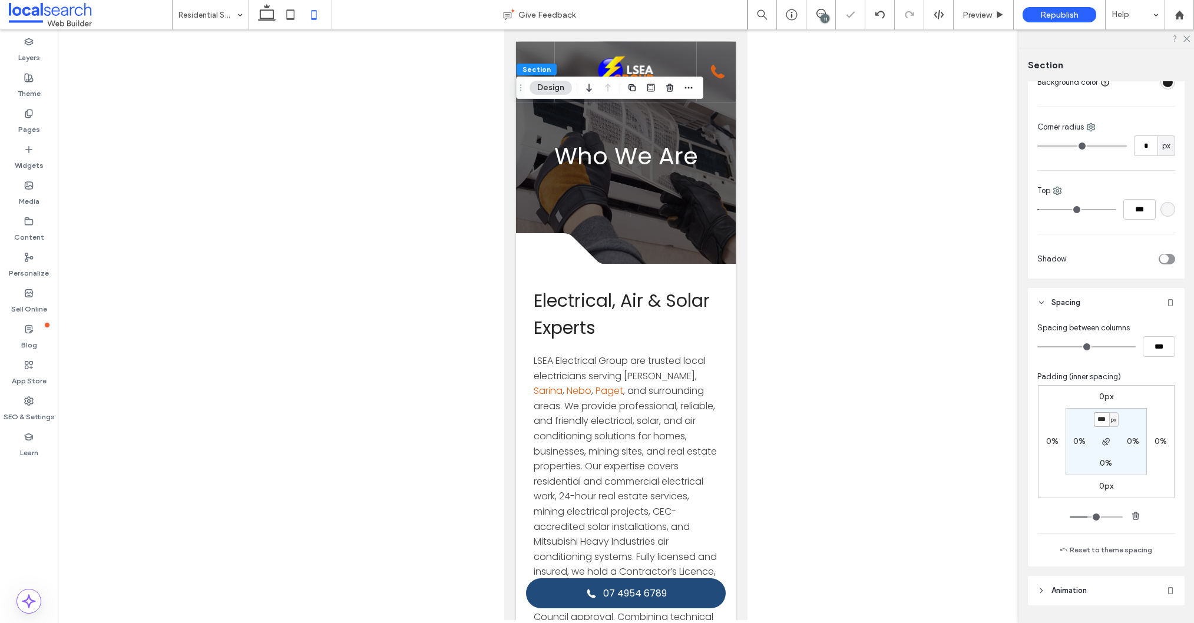
click at [1103, 422] on input "***" at bounding box center [1100, 419] width 15 height 15
type input "***"
drag, startPoint x: 32, startPoint y: 124, endPoint x: 54, endPoint y: 171, distance: 51.9
click at [32, 124] on label "Pages" at bounding box center [29, 126] width 22 height 16
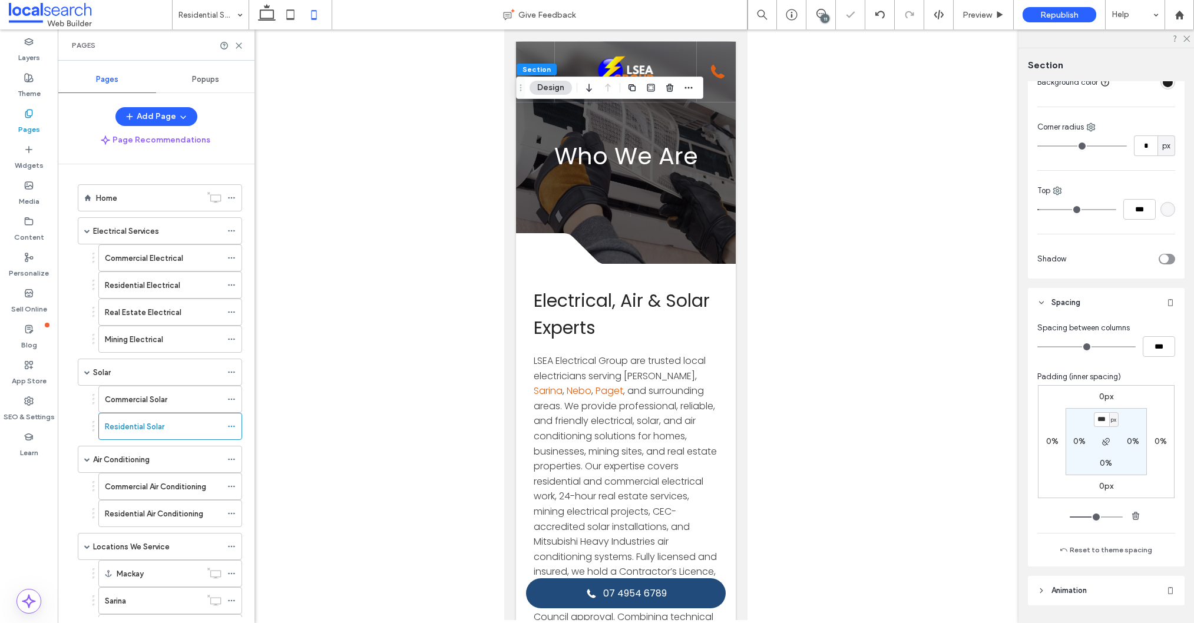
click at [142, 395] on label "Commercial Solar" at bounding box center [136, 399] width 62 height 21
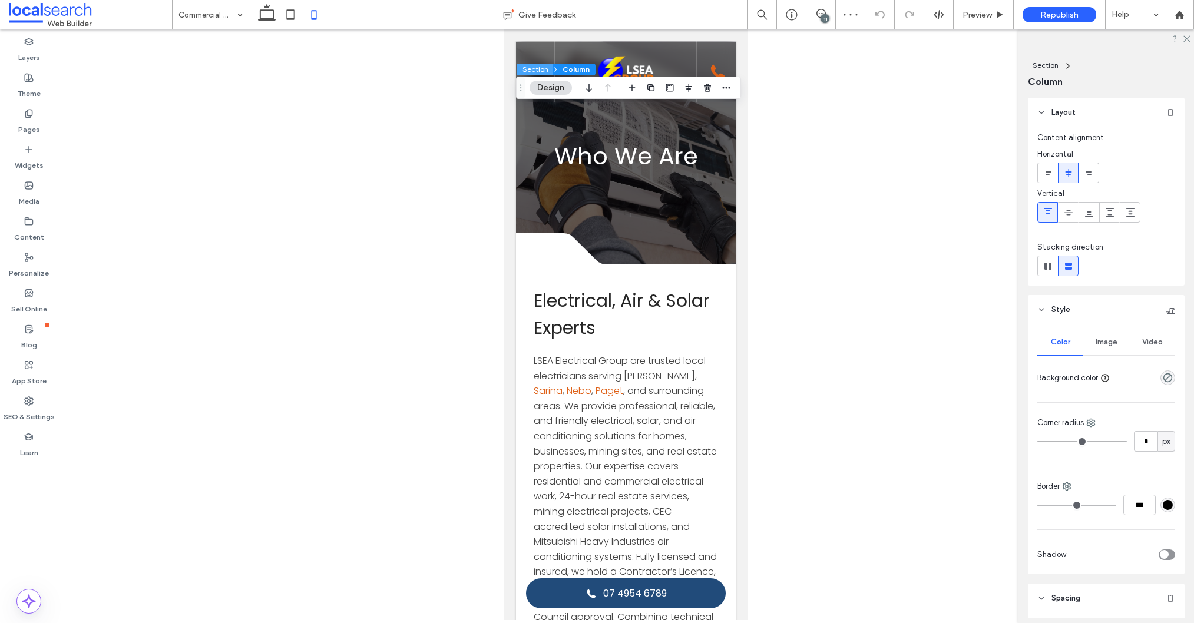
click at [529, 67] on button "Section" at bounding box center [534, 70] width 37 height 12
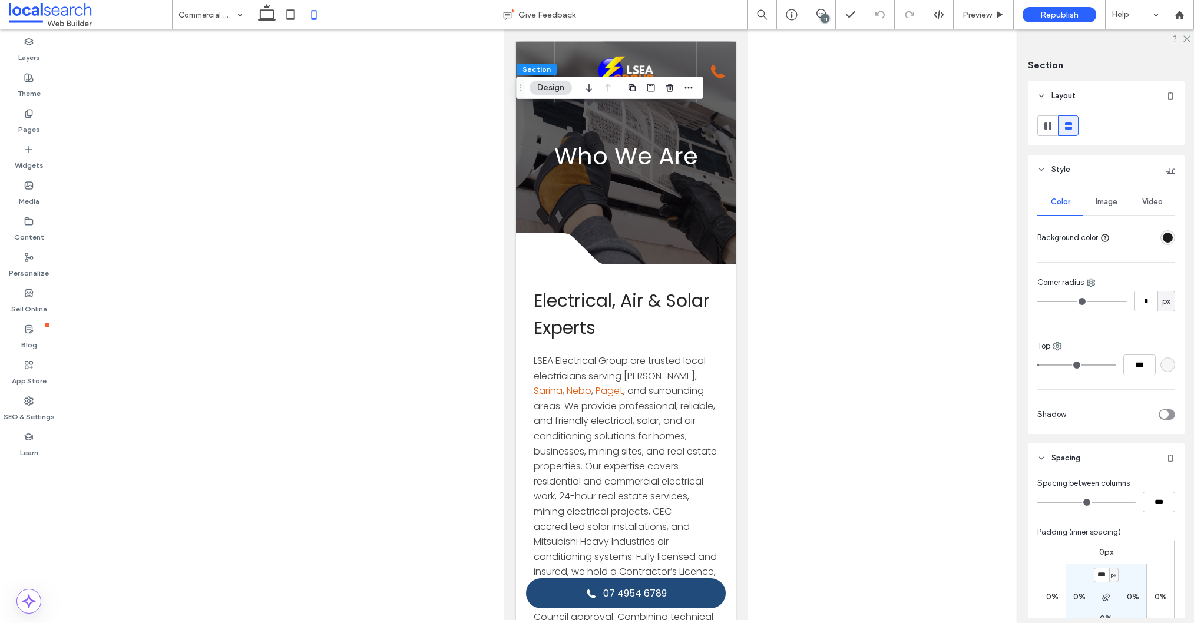
scroll to position [102, 0]
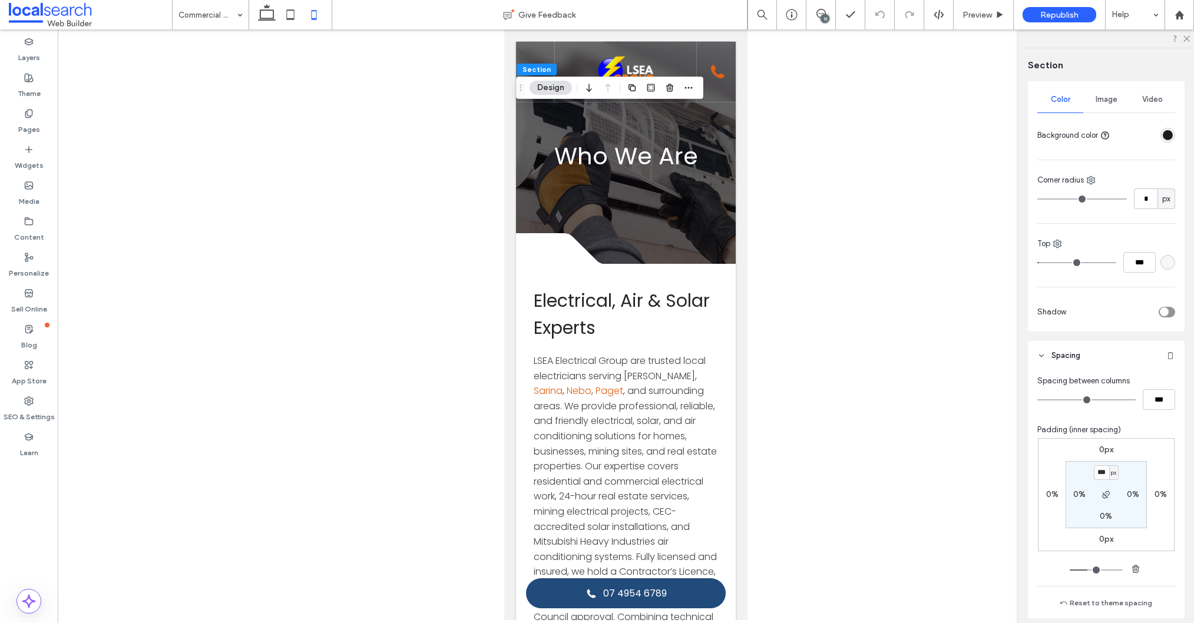
type input "***"
click at [31, 113] on icon at bounding box center [28, 113] width 9 height 9
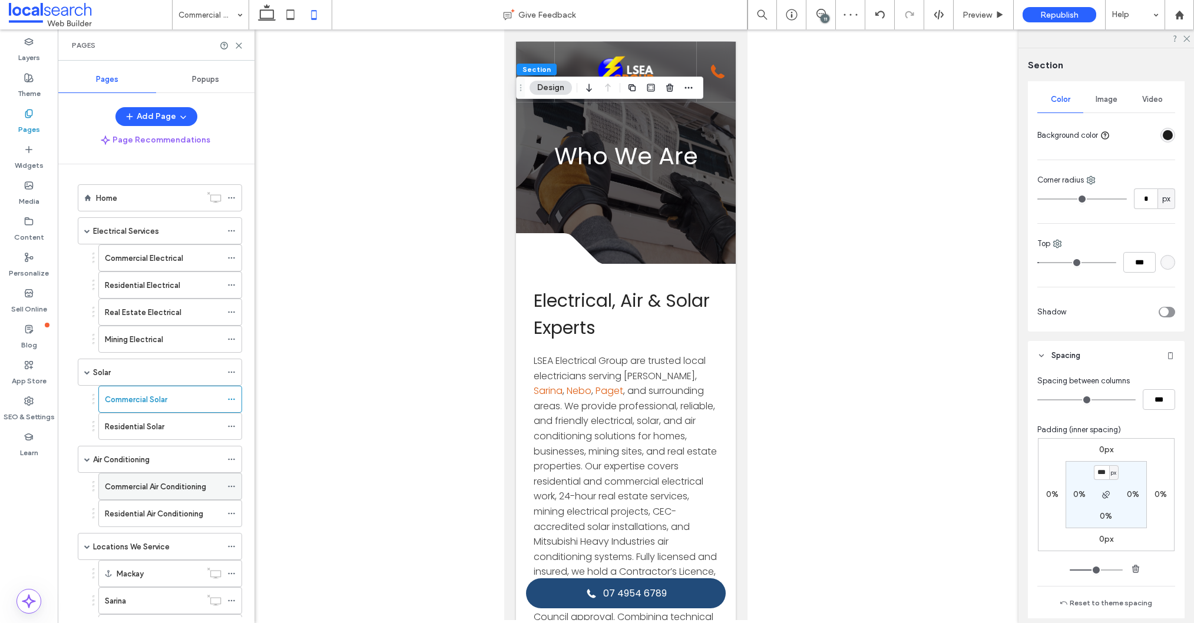
click at [145, 478] on div "Commercial Air Conditioning" at bounding box center [163, 486] width 117 height 26
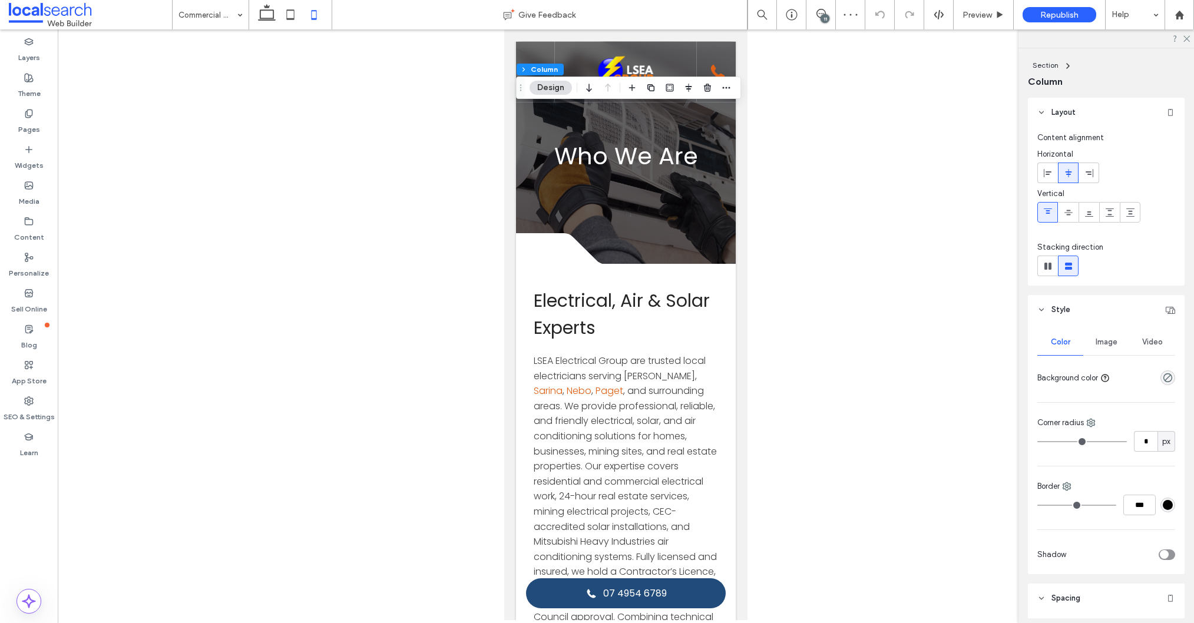
drag, startPoint x: 531, startPoint y: 67, endPoint x: 803, endPoint y: 288, distance: 350.8
click at [0, 0] on button "Section" at bounding box center [0, 0] width 0 height 0
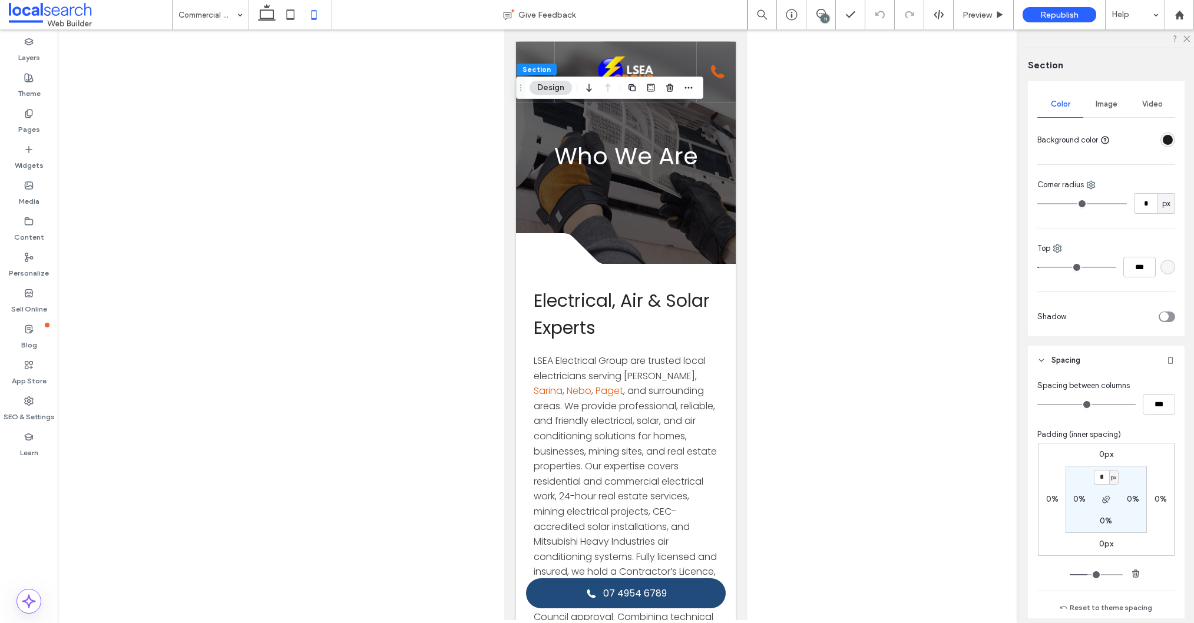
scroll to position [98, 0]
type input "***"
drag, startPoint x: 290, startPoint y: 16, endPoint x: 393, endPoint y: 81, distance: 120.9
click at [290, 16] on icon at bounding box center [291, 15] width 24 height 24
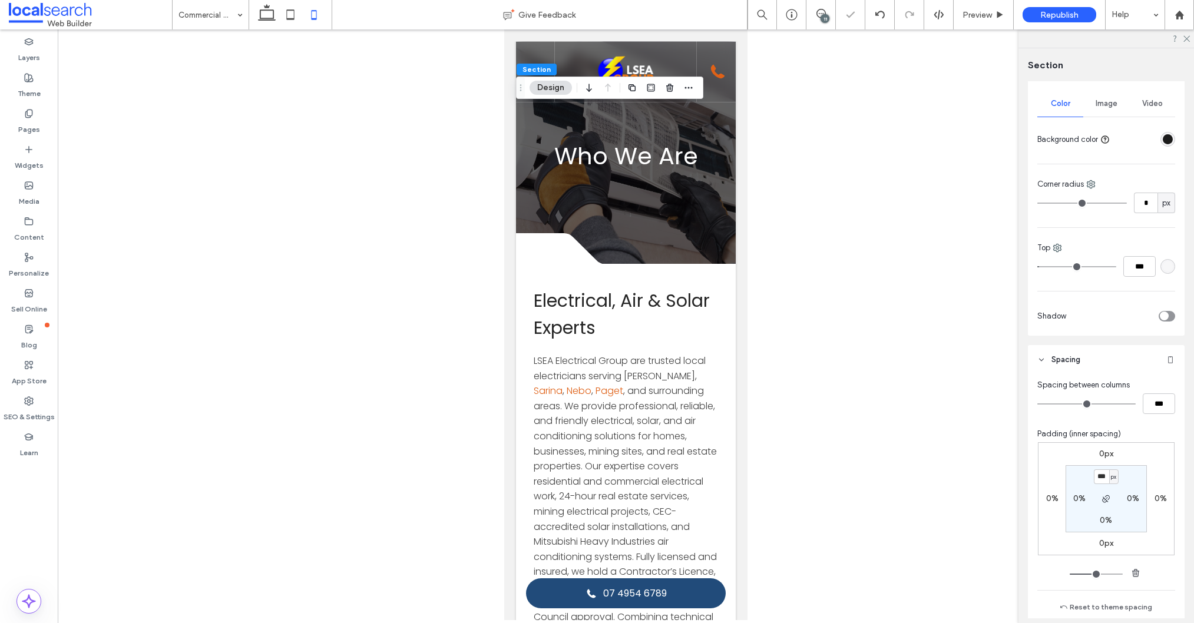
type input "***"
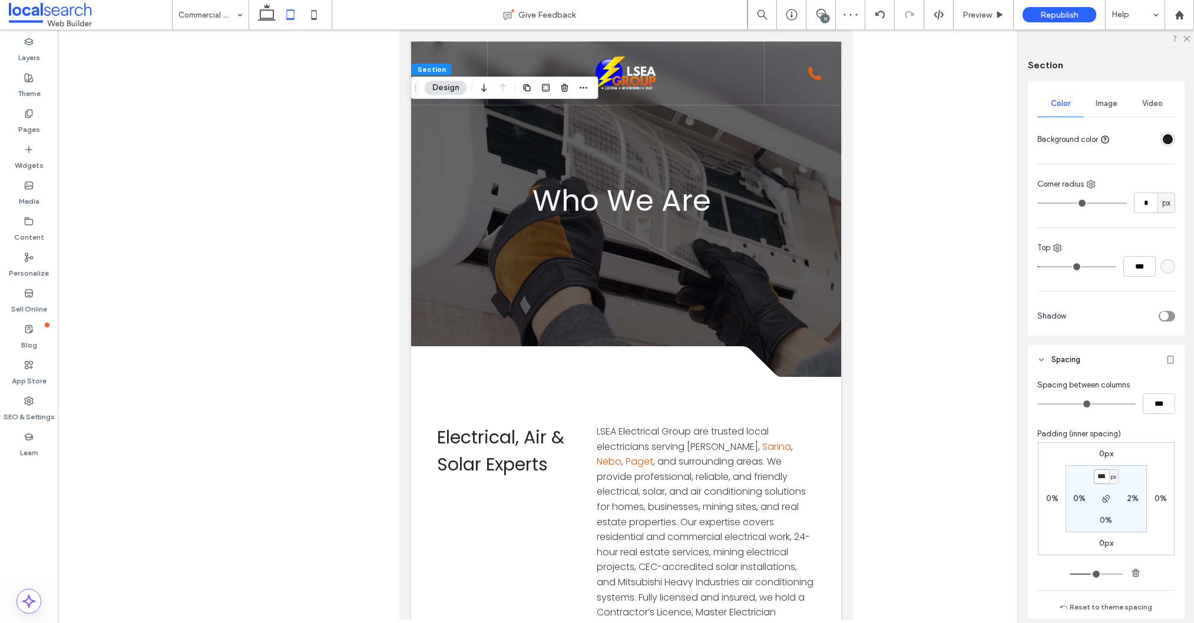
click at [1105, 472] on input "***" at bounding box center [1100, 476] width 15 height 15
type input "***"
click at [220, 422] on div at bounding box center [626, 324] width 1136 height 591
click at [313, 16] on icon at bounding box center [314, 15] width 24 height 24
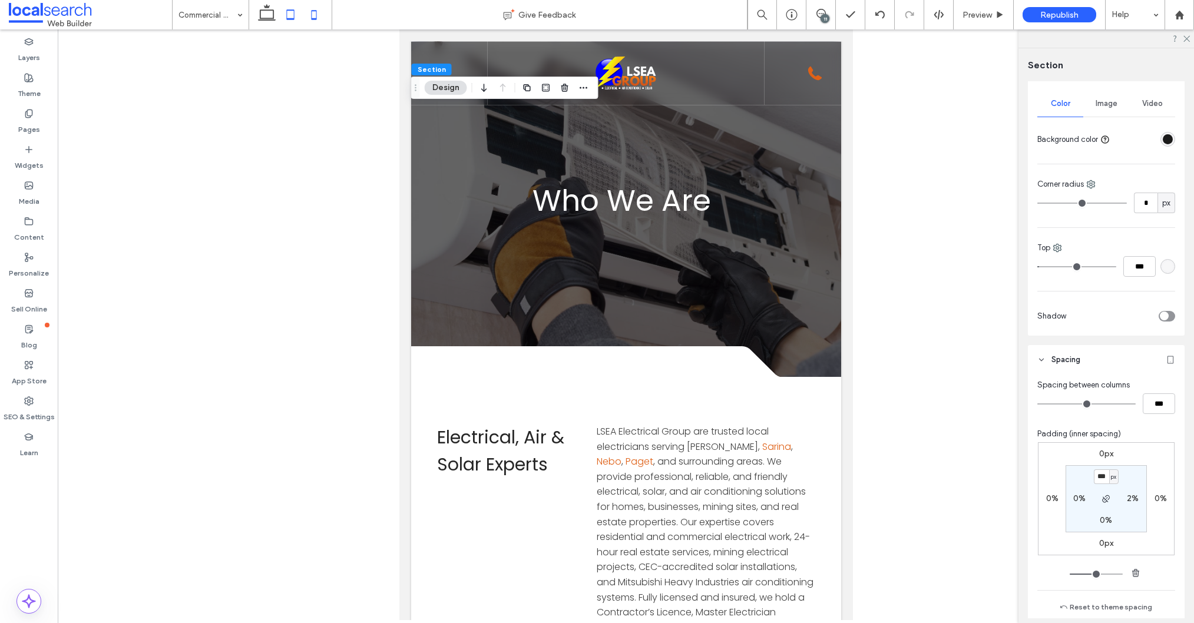
type input "***"
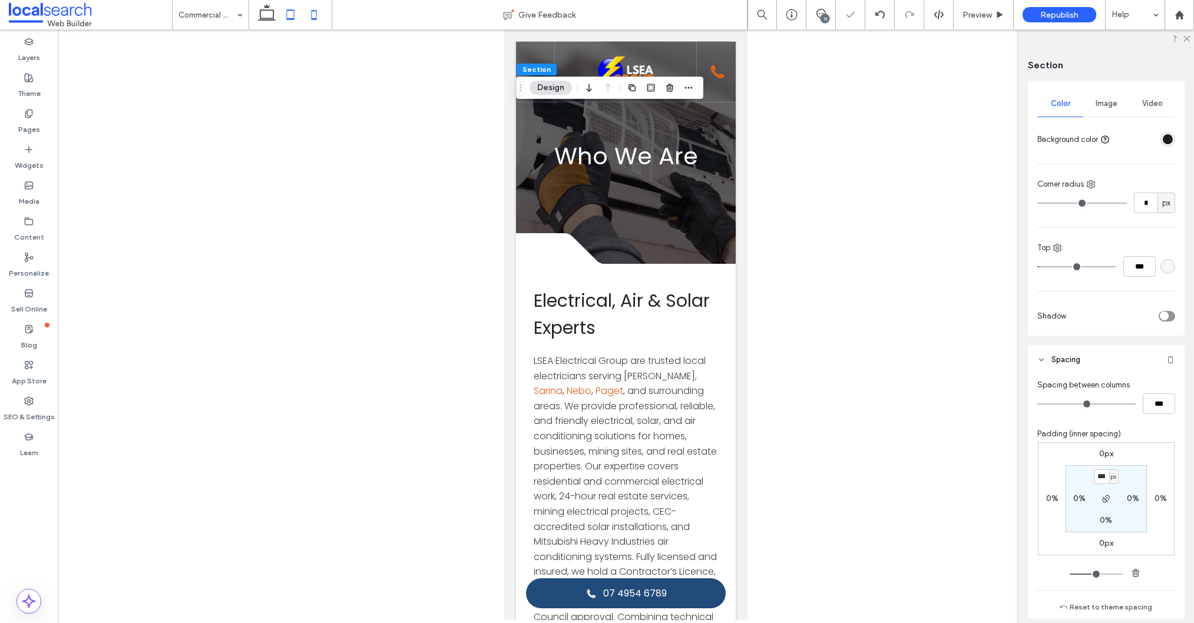
click at [300, 15] on icon at bounding box center [291, 15] width 24 height 24
type input "***"
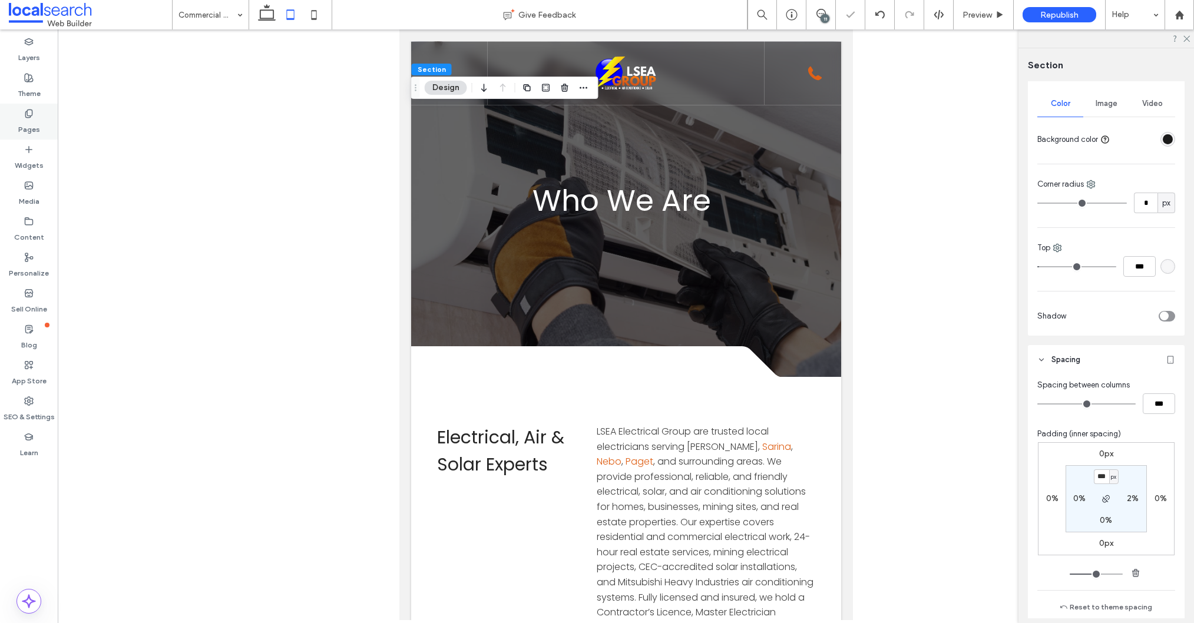
click at [31, 126] on label "Pages" at bounding box center [29, 126] width 22 height 16
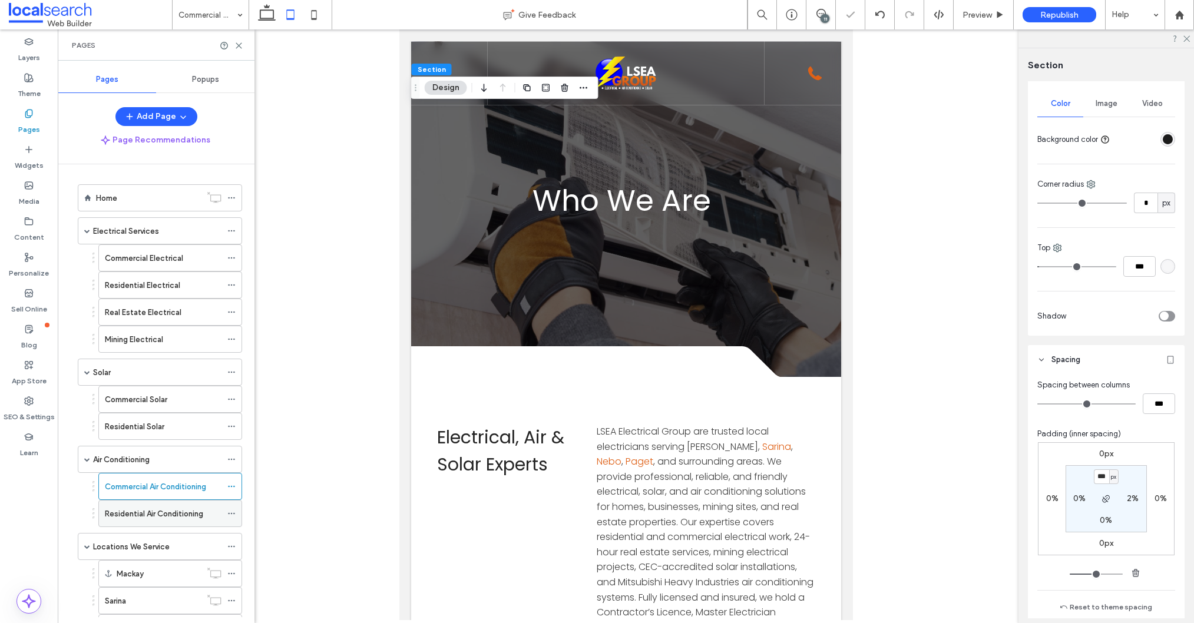
scroll to position [54, 0]
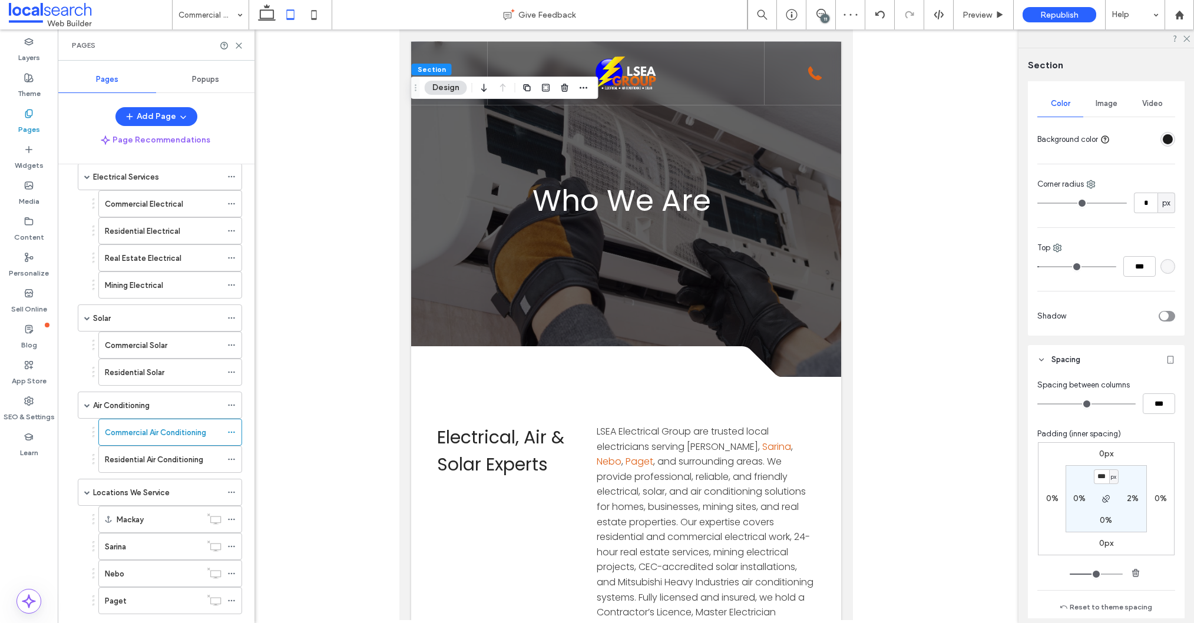
click at [144, 456] on label "Residential Air Conditioning" at bounding box center [154, 459] width 98 height 21
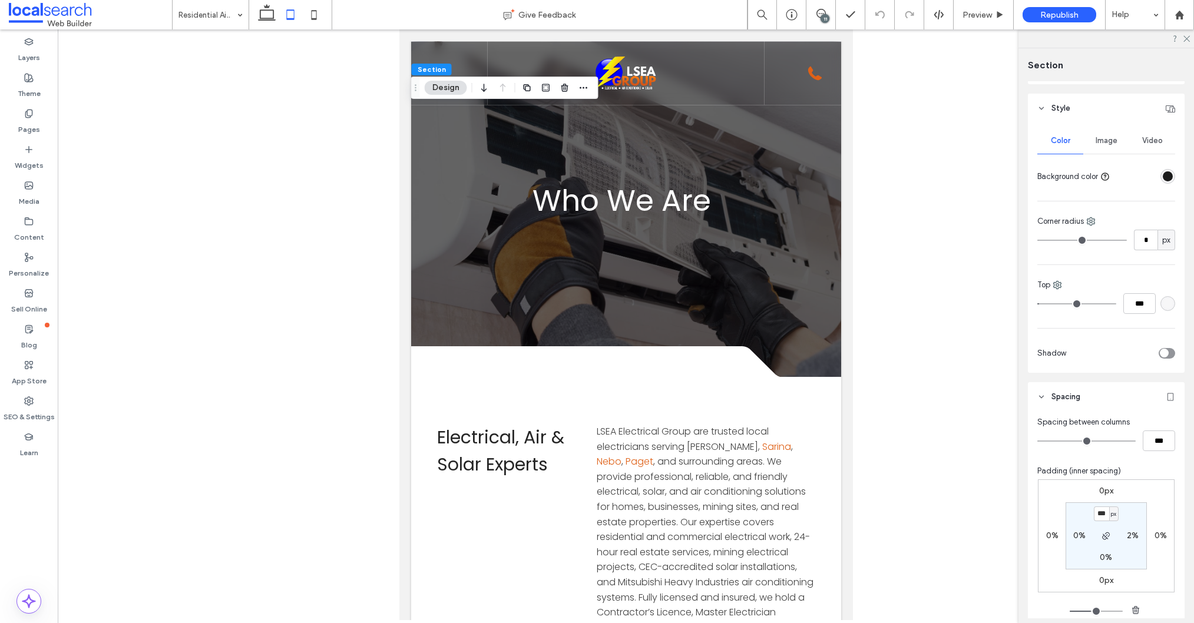
scroll to position [84, 0]
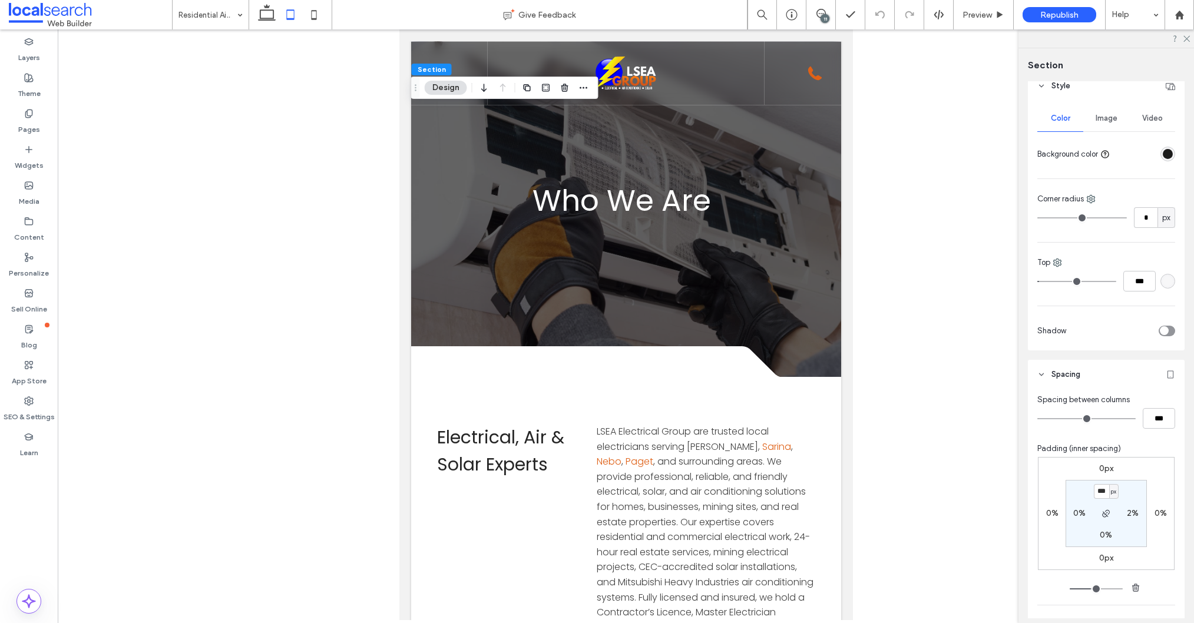
type input "***"
click at [311, 6] on icon at bounding box center [314, 15] width 24 height 24
type input "***"
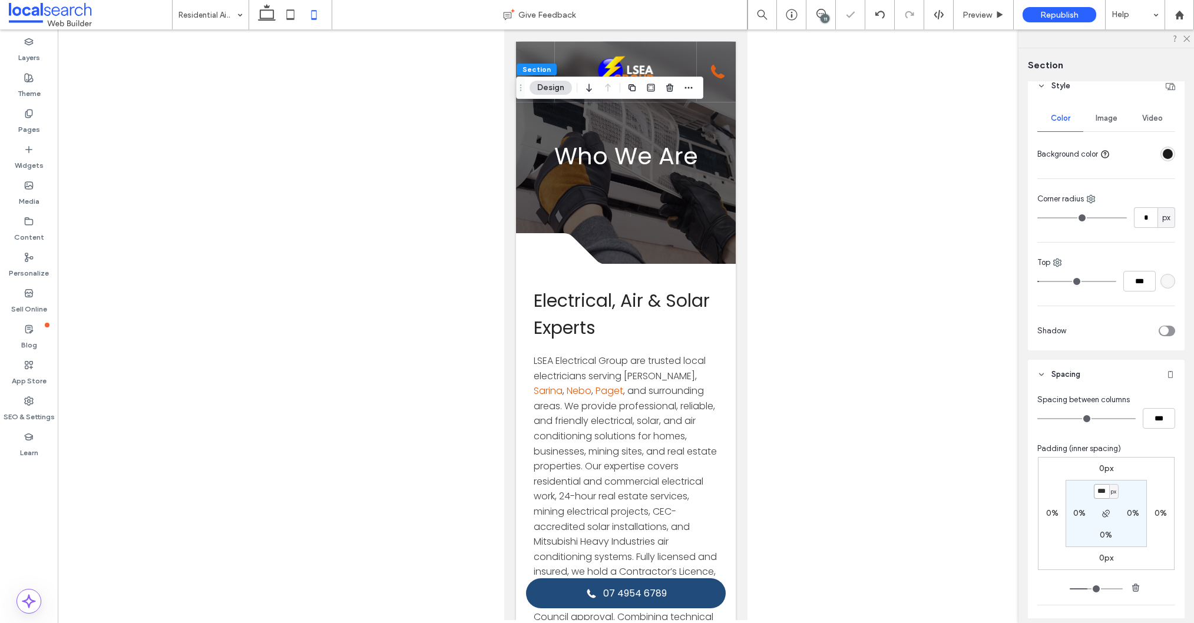
click at [1099, 492] on input "***" at bounding box center [1100, 491] width 15 height 15
type input "***"
click at [16, 125] on div "Pages" at bounding box center [29, 122] width 58 height 36
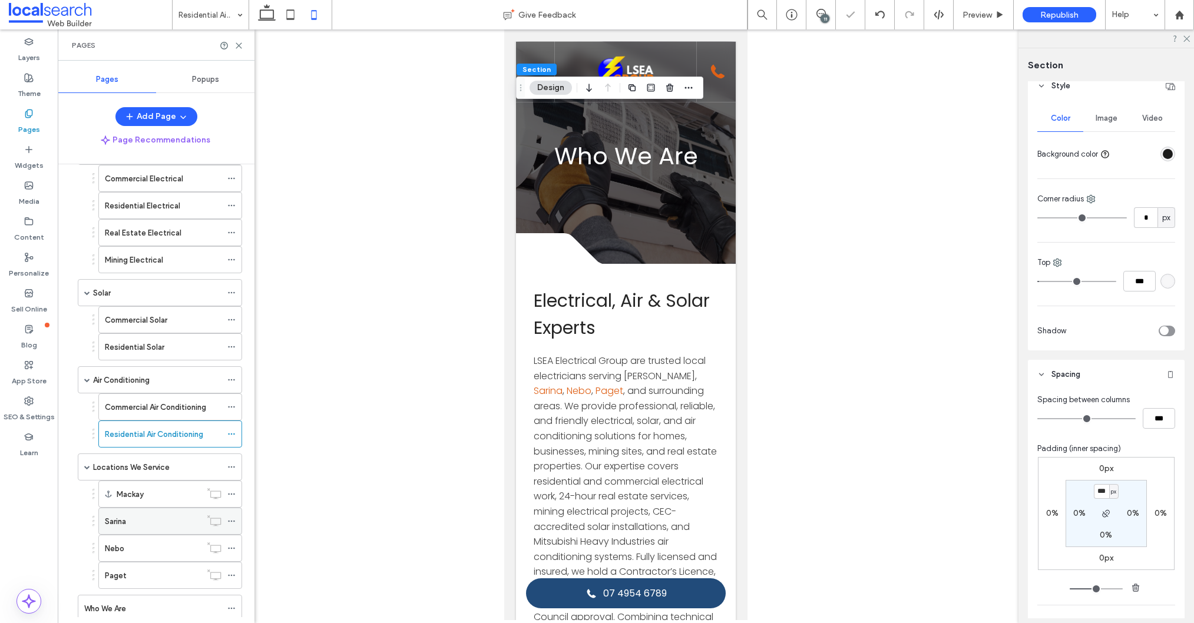
scroll to position [84, 0]
click at [137, 489] on label "Mackay" at bounding box center [130, 489] width 27 height 21
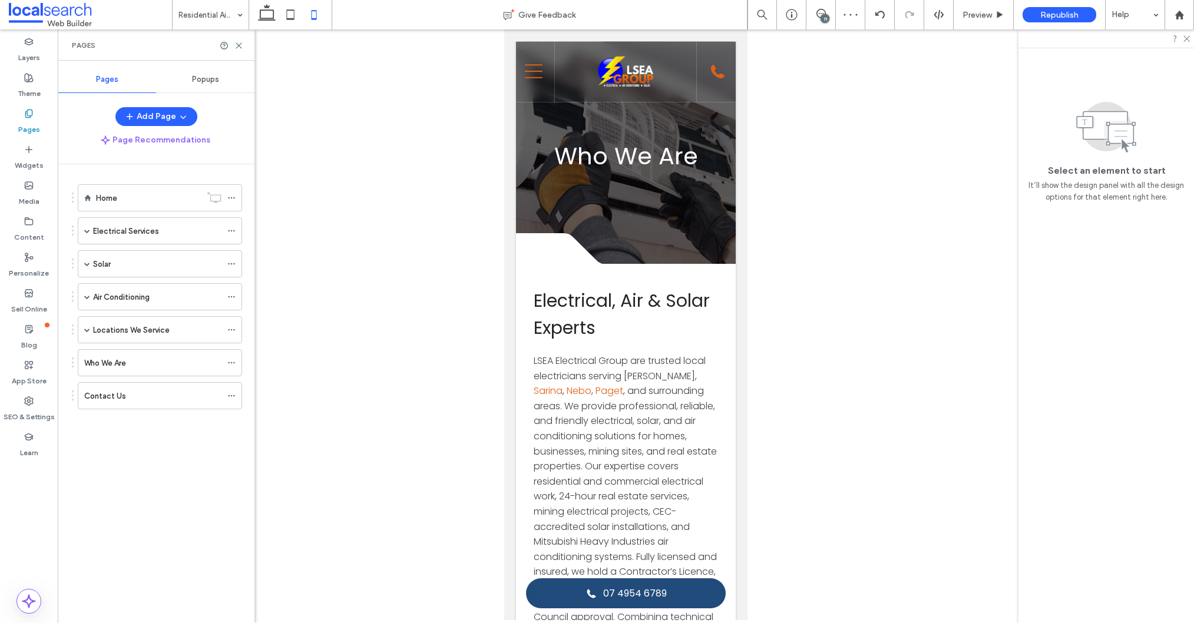
scroll to position [0, 0]
click at [87, 330] on span at bounding box center [87, 330] width 6 height 6
click at [145, 353] on div "Mackay" at bounding box center [159, 357] width 84 height 12
click at [149, 391] on div "Sarina" at bounding box center [153, 384] width 96 height 26
click at [289, 12] on icon at bounding box center [291, 15] width 24 height 24
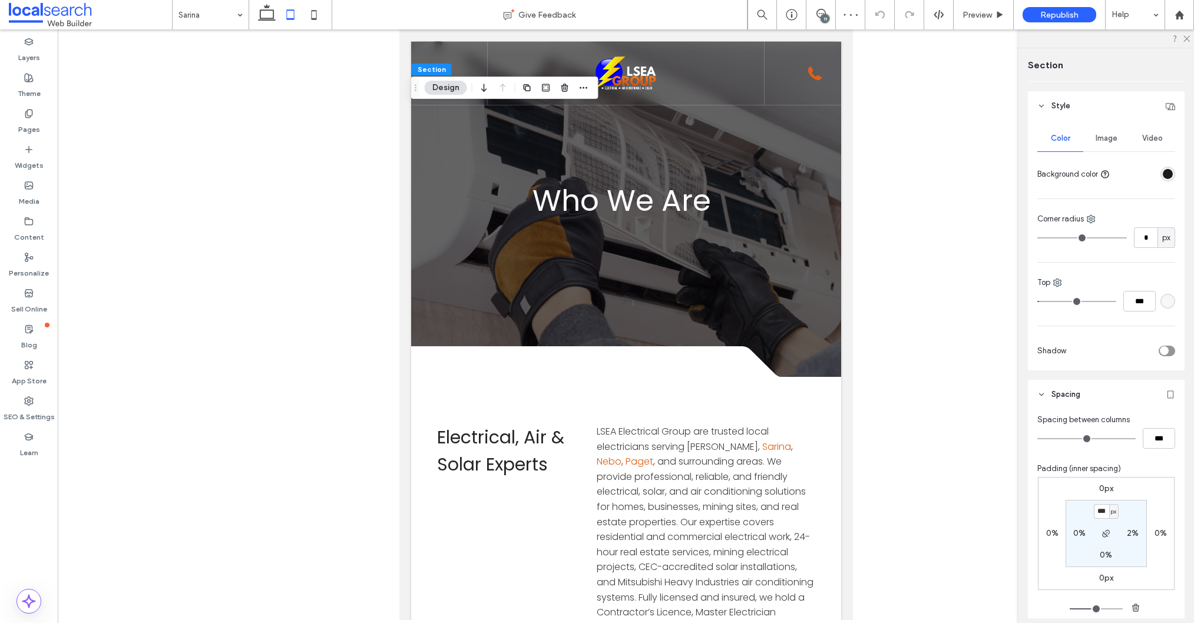
scroll to position [104, 0]
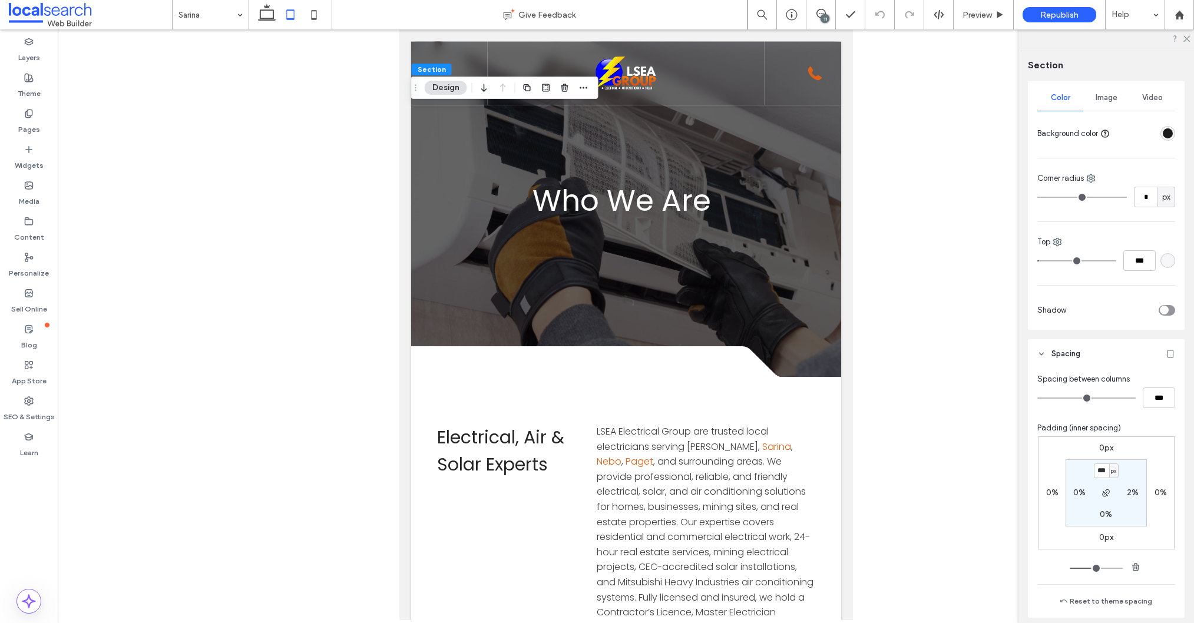
type input "***"
click at [313, 19] on use at bounding box center [313, 14] width 5 height 9
type input "***"
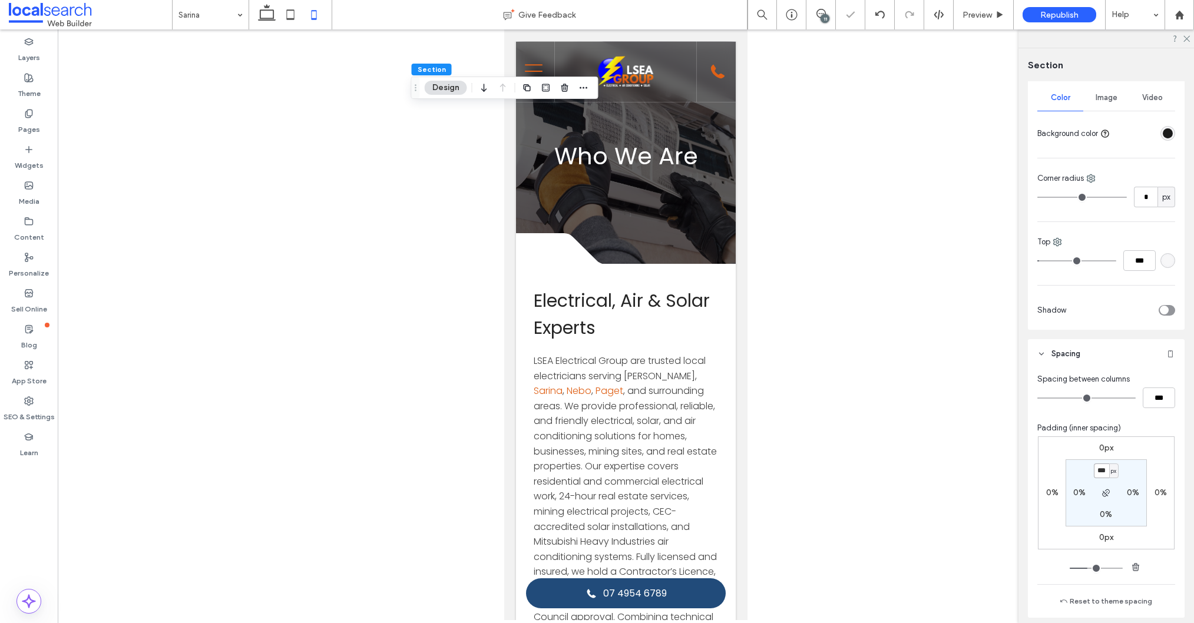
click at [1101, 468] on input "***" at bounding box center [1100, 470] width 15 height 15
type input "***"
click at [42, 120] on div "Pages" at bounding box center [29, 122] width 58 height 36
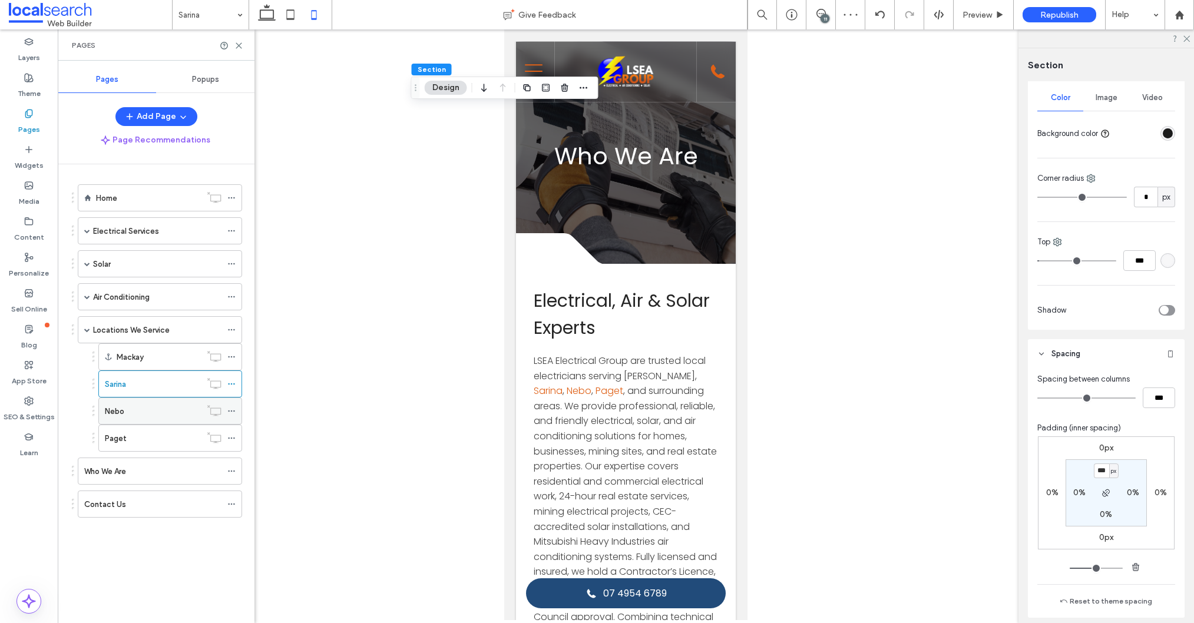
click at [155, 405] on div "Nebo" at bounding box center [153, 411] width 96 height 12
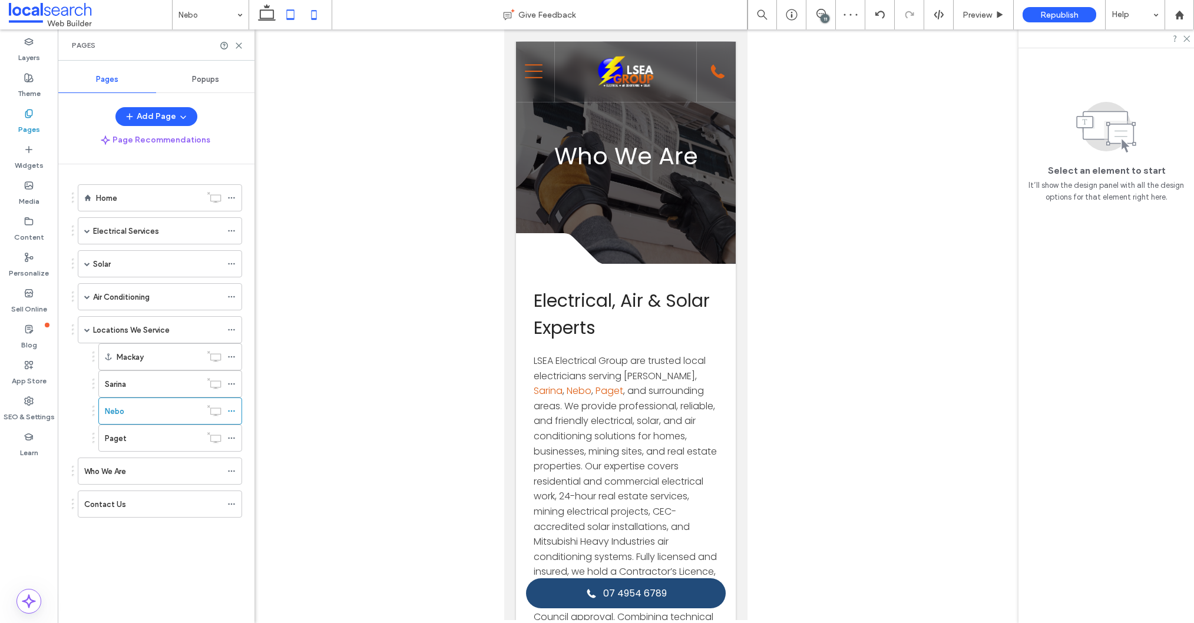
click at [290, 13] on icon at bounding box center [291, 15] width 24 height 24
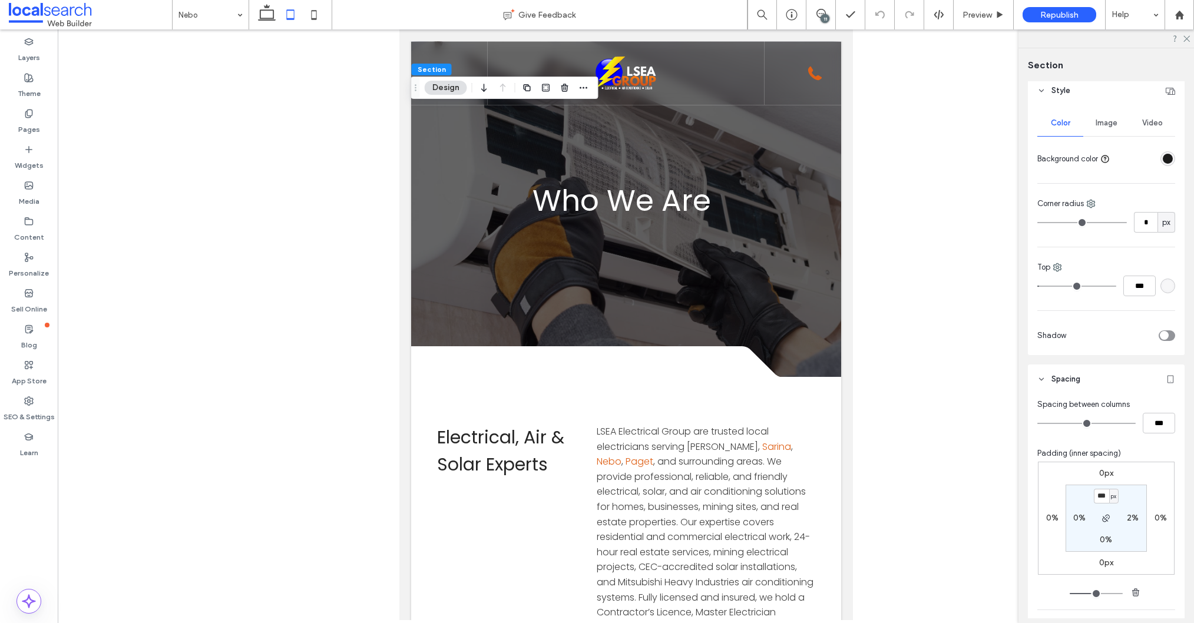
scroll to position [123, 0]
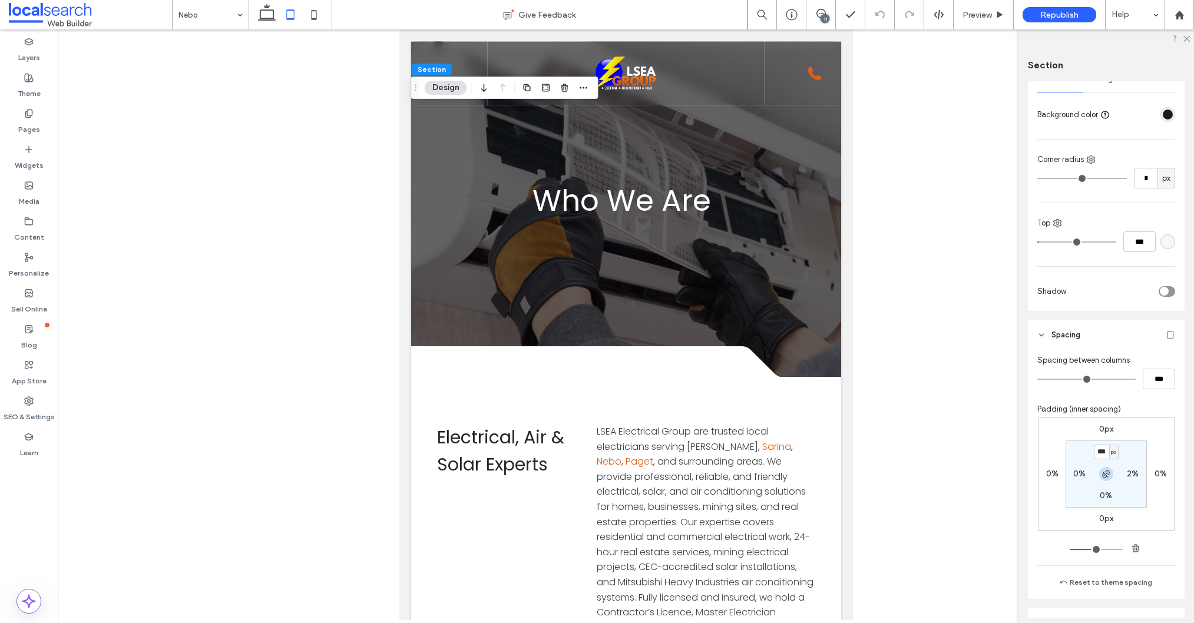
type input "***"
click at [309, 15] on icon at bounding box center [314, 15] width 24 height 24
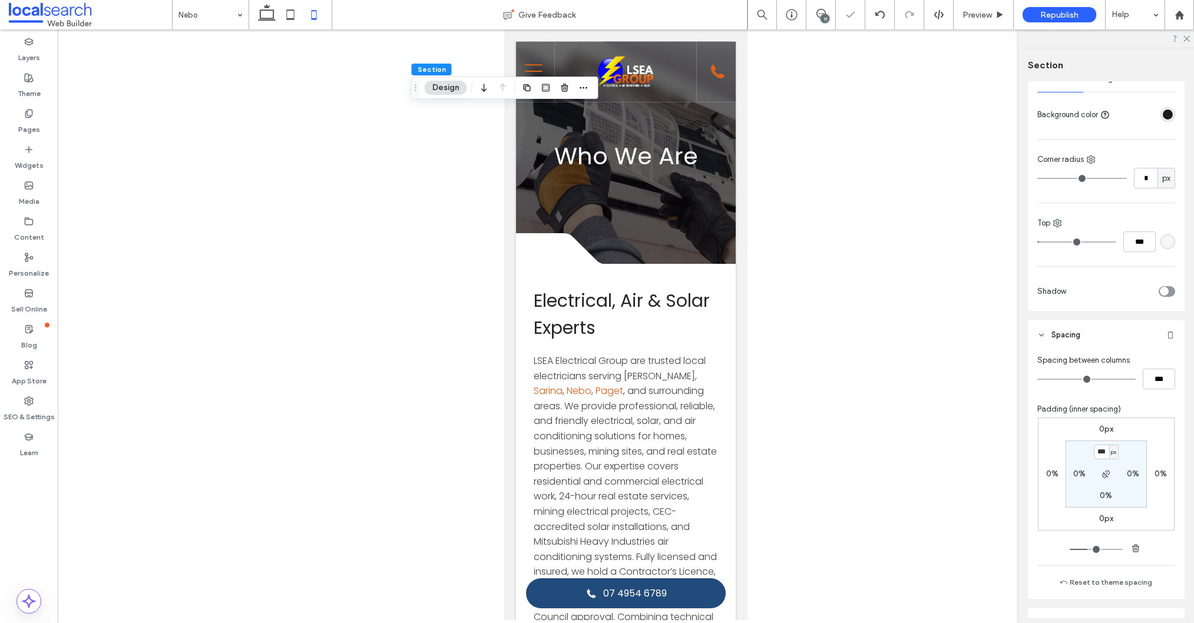
type input "***"
click at [1103, 450] on input "***" at bounding box center [1100, 452] width 15 height 15
type input "***"
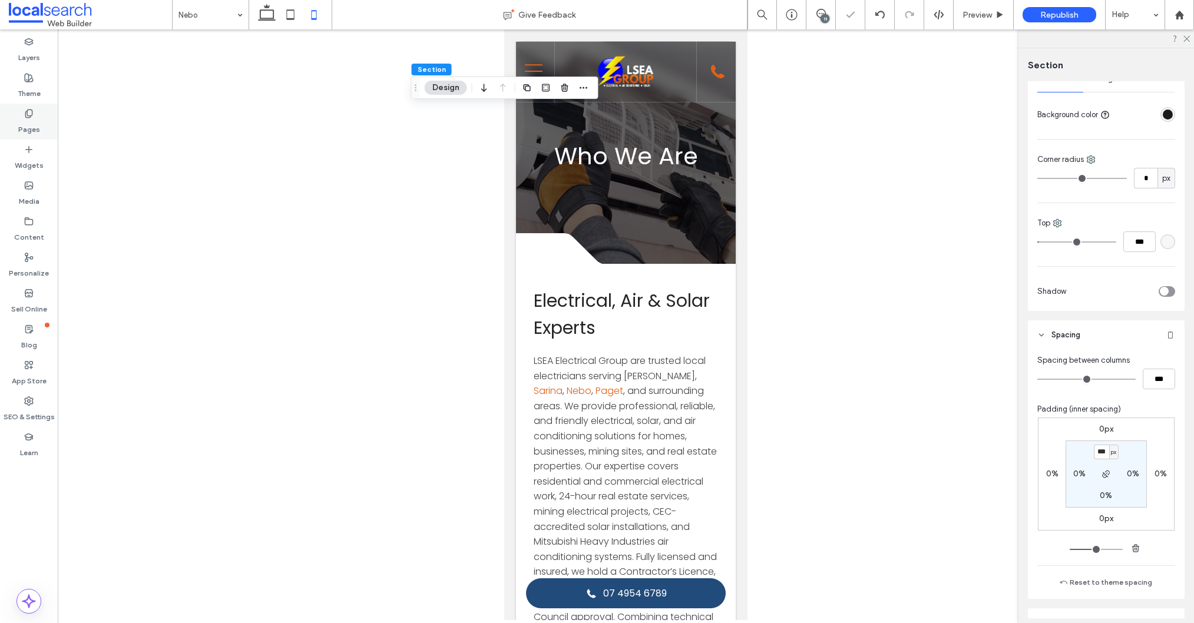
click at [38, 123] on div "Pages" at bounding box center [29, 122] width 58 height 36
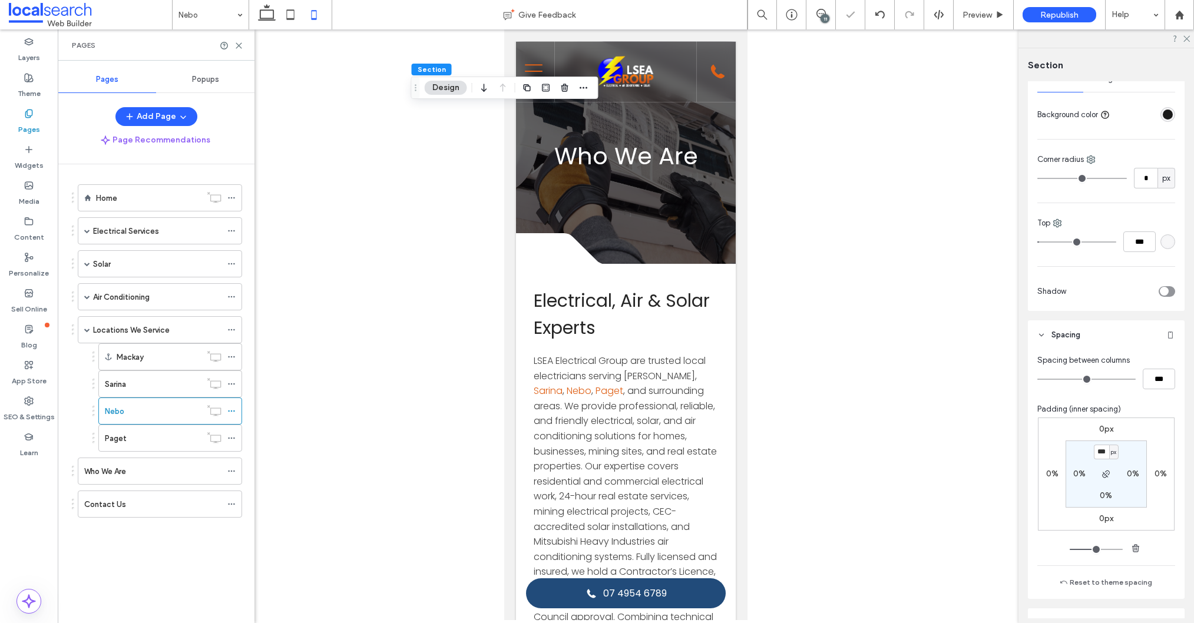
click at [108, 435] on label "Paget" at bounding box center [116, 438] width 22 height 21
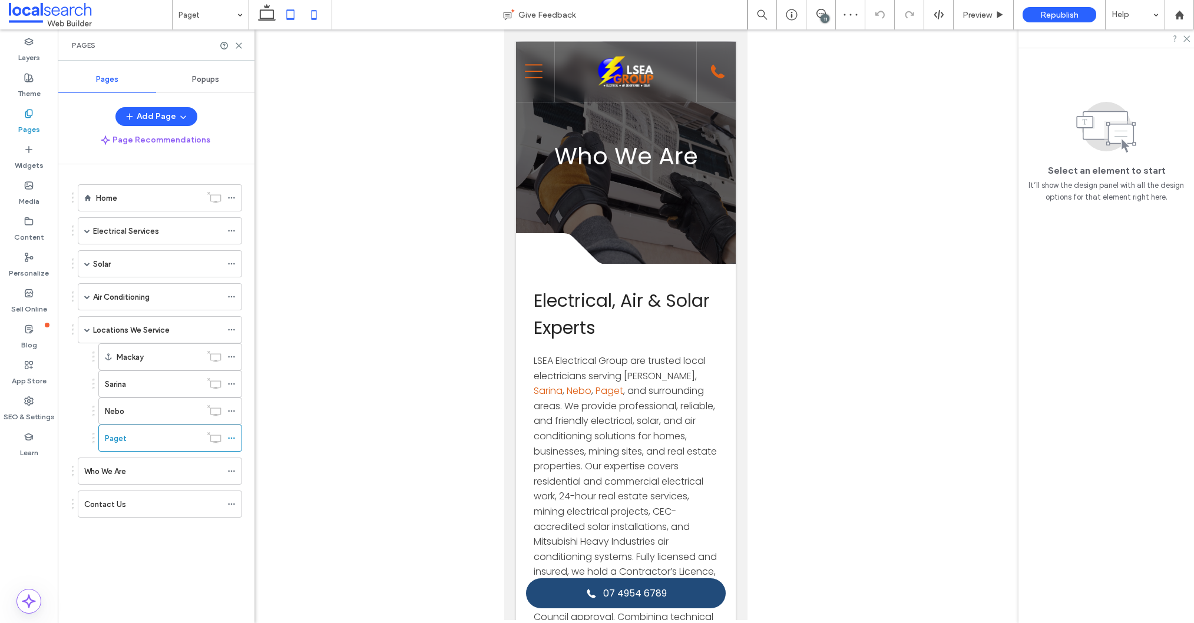
click at [297, 15] on icon at bounding box center [291, 15] width 24 height 24
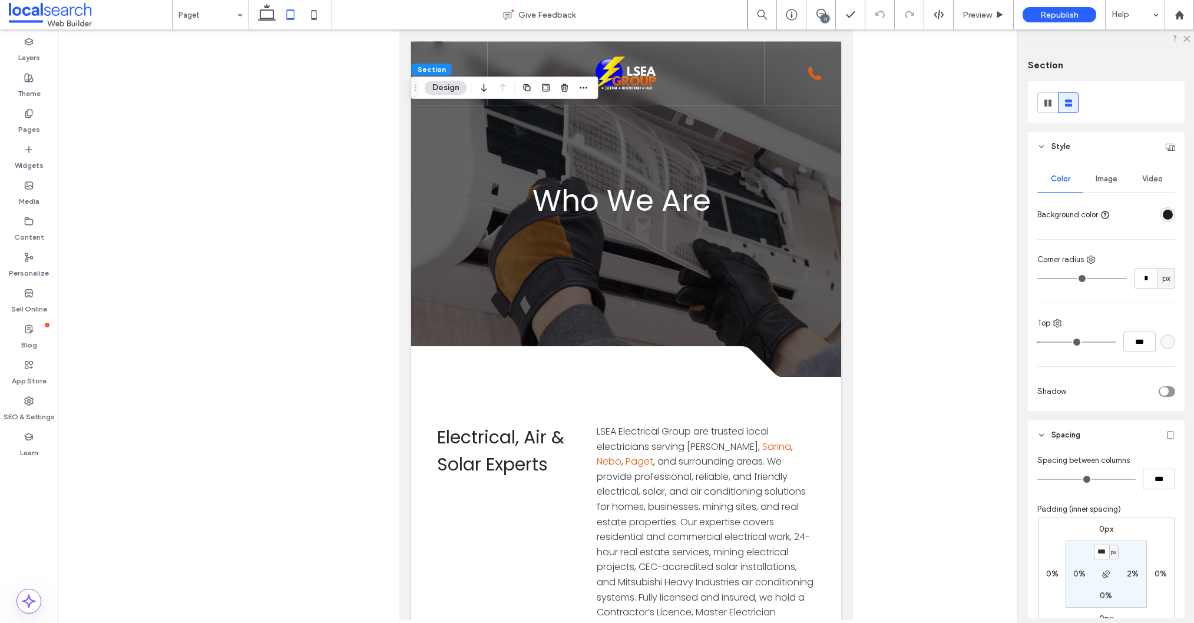
scroll to position [28, 0]
type input "***"
click at [318, 15] on icon at bounding box center [314, 15] width 24 height 24
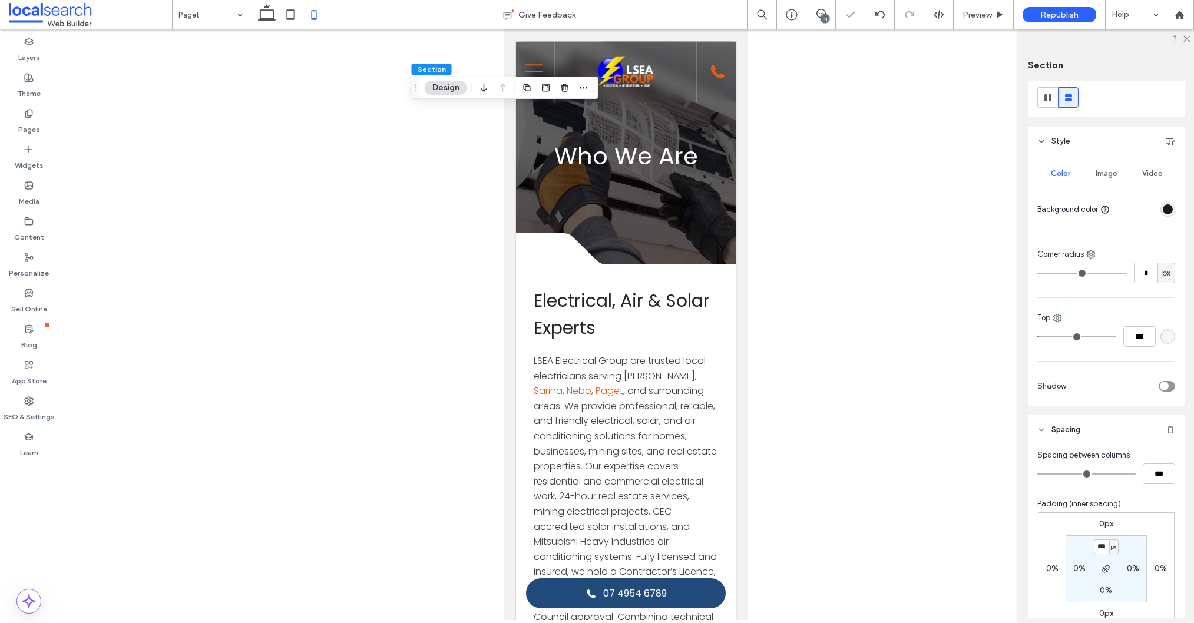
type input "***"
click at [1109, 551] on div "px" at bounding box center [1113, 546] width 9 height 15
drag, startPoint x: 1081, startPoint y: 539, endPoint x: 1095, endPoint y: 546, distance: 16.3
click at [1081, 539] on section "*** px 0% 0% 0%" at bounding box center [1105, 568] width 81 height 67
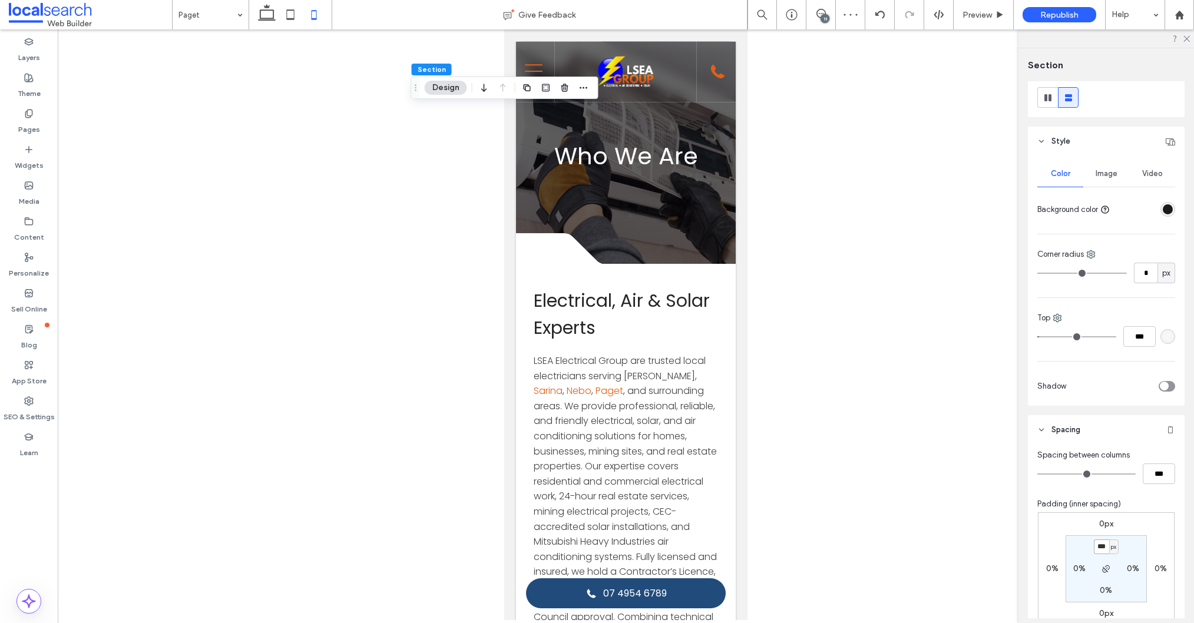
click at [1098, 546] on input "***" at bounding box center [1100, 546] width 15 height 15
type input "***"
click at [36, 120] on label "Pages" at bounding box center [29, 126] width 22 height 16
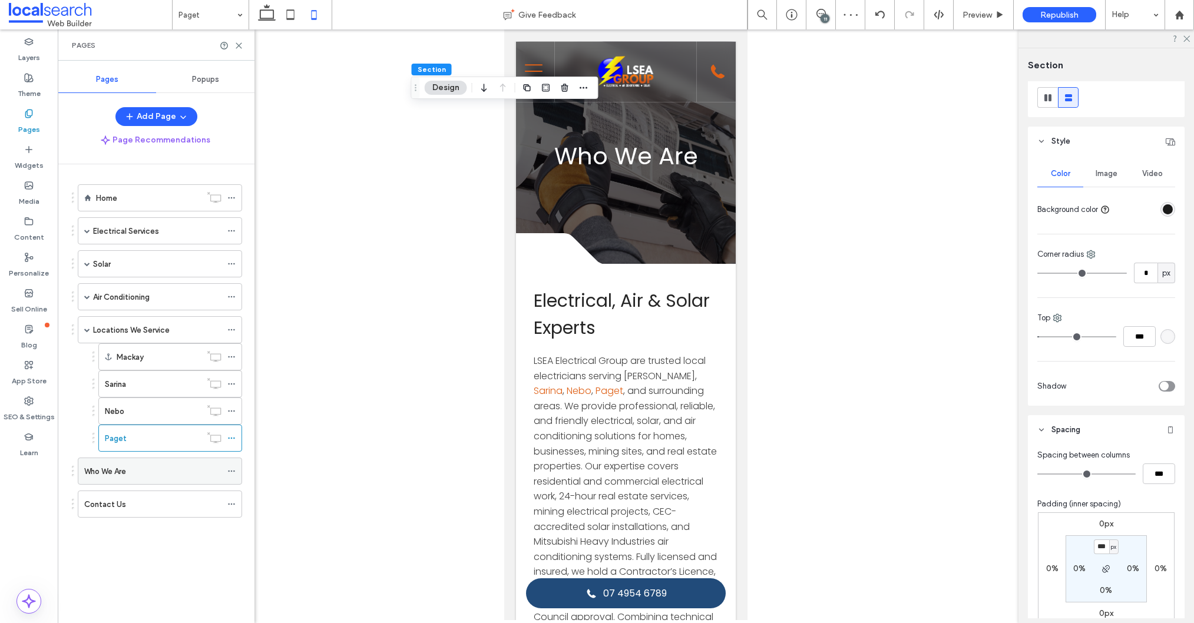
click at [117, 472] on label "Who We Are" at bounding box center [105, 471] width 42 height 21
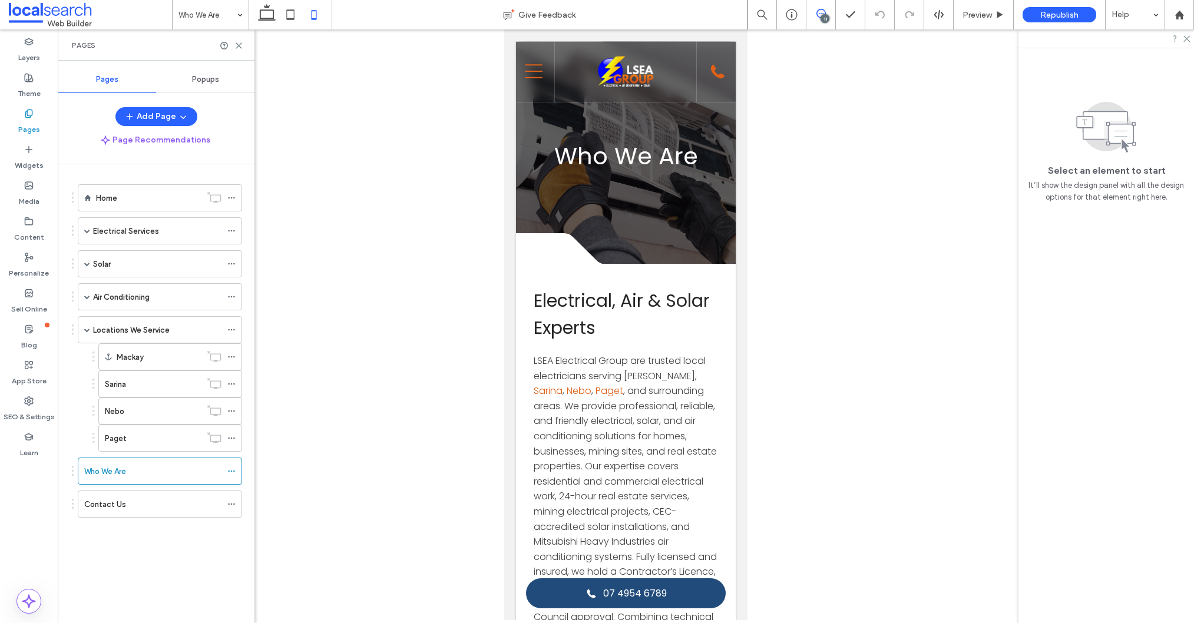
click at [816, 16] on icon at bounding box center [820, 13] width 9 height 9
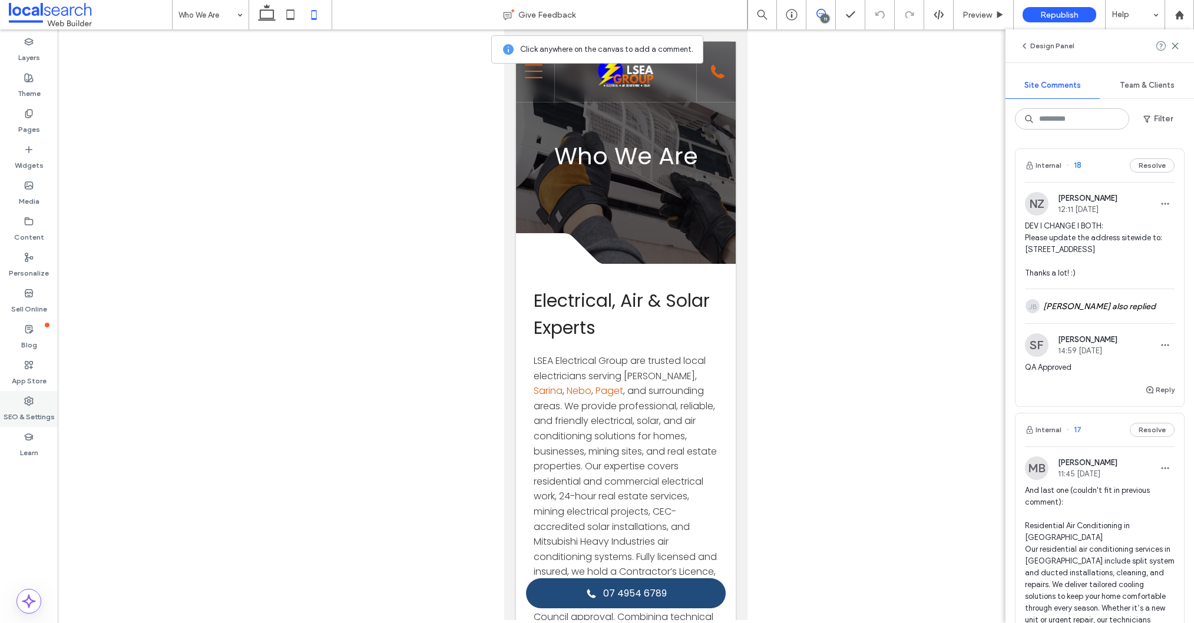
click at [32, 411] on label "SEO & Settings" at bounding box center [29, 414] width 51 height 16
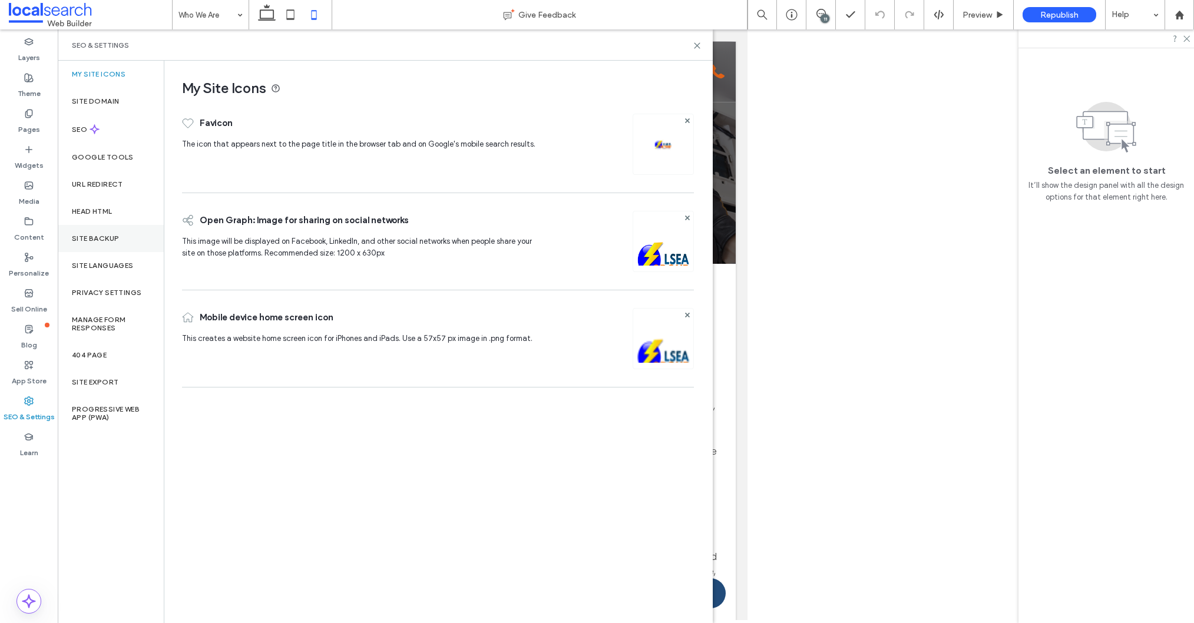
click at [115, 238] on label "Site Backup" at bounding box center [95, 238] width 47 height 8
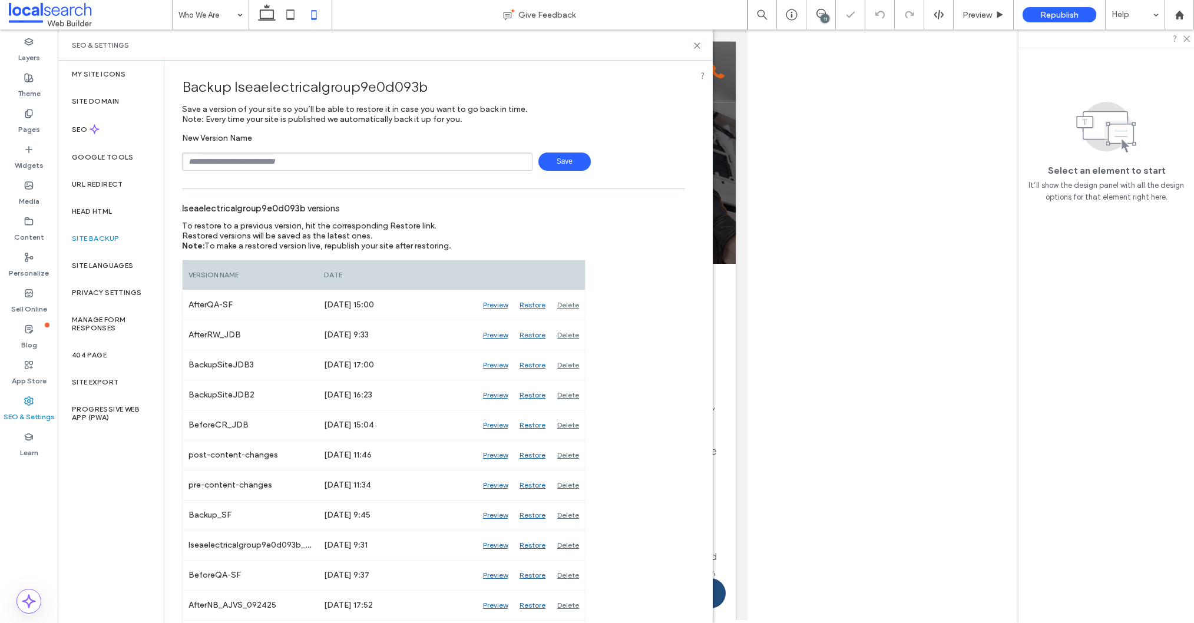
click at [250, 163] on input "text" at bounding box center [357, 162] width 350 height 18
type input "**********"
click at [557, 163] on span "Save" at bounding box center [564, 162] width 52 height 18
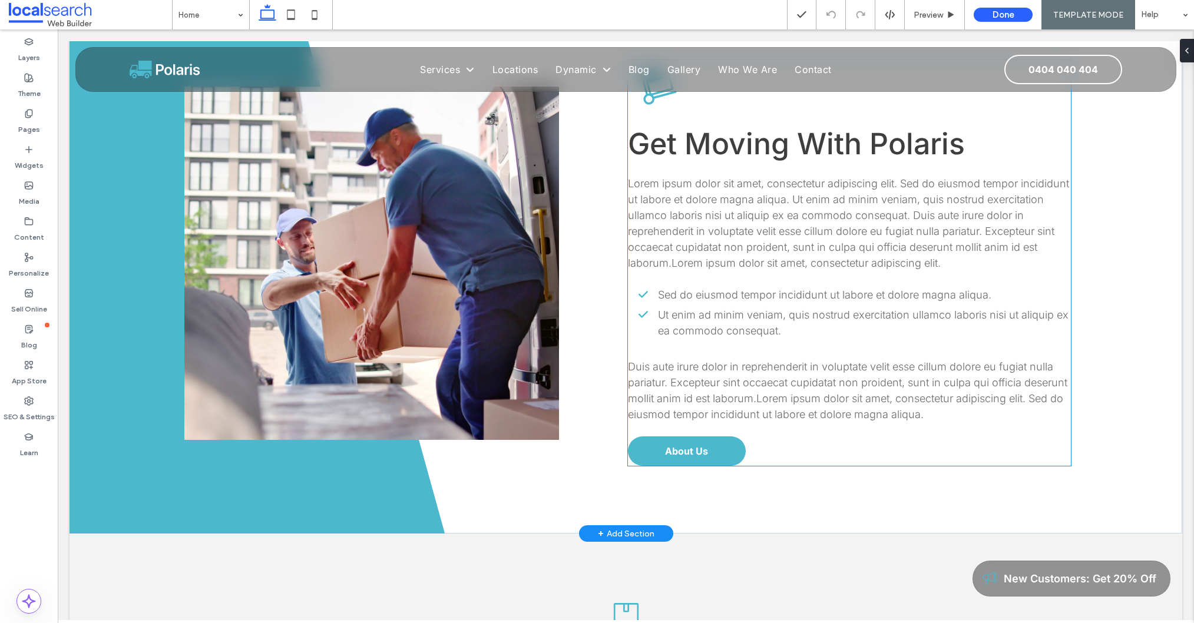
scroll to position [566, 0]
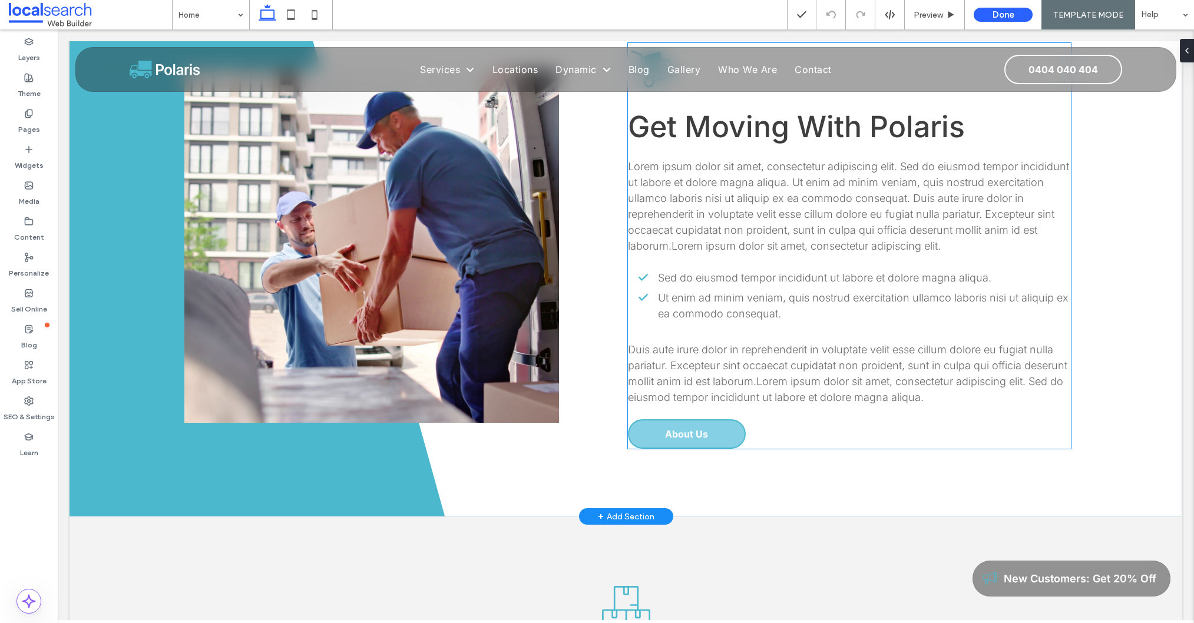
click at [670, 428] on span "About Us" at bounding box center [686, 434] width 43 height 12
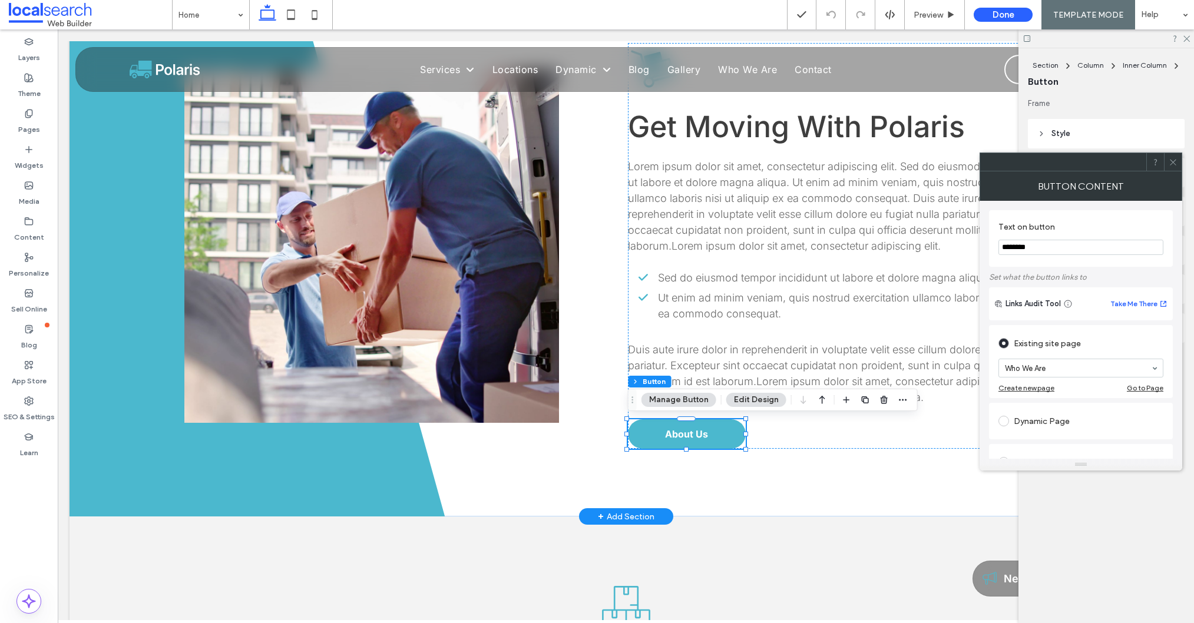
drag, startPoint x: 1013, startPoint y: 247, endPoint x: 992, endPoint y: 245, distance: 21.3
click at [992, 245] on div "Text on button ********" at bounding box center [1081, 238] width 184 height 57
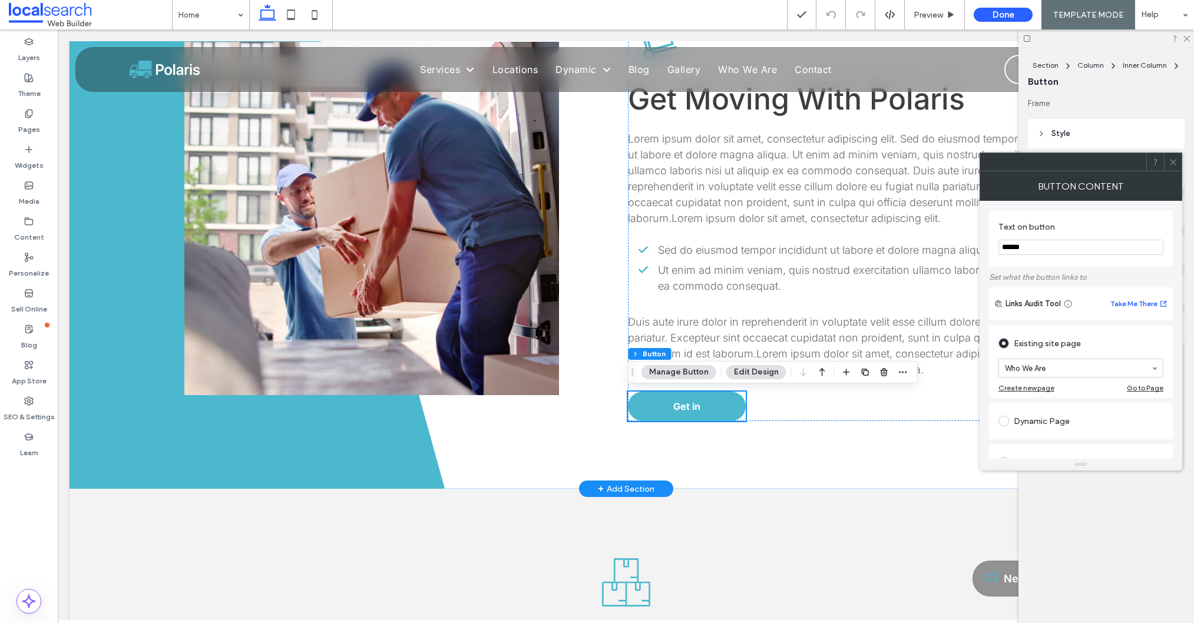
scroll to position [596, 0]
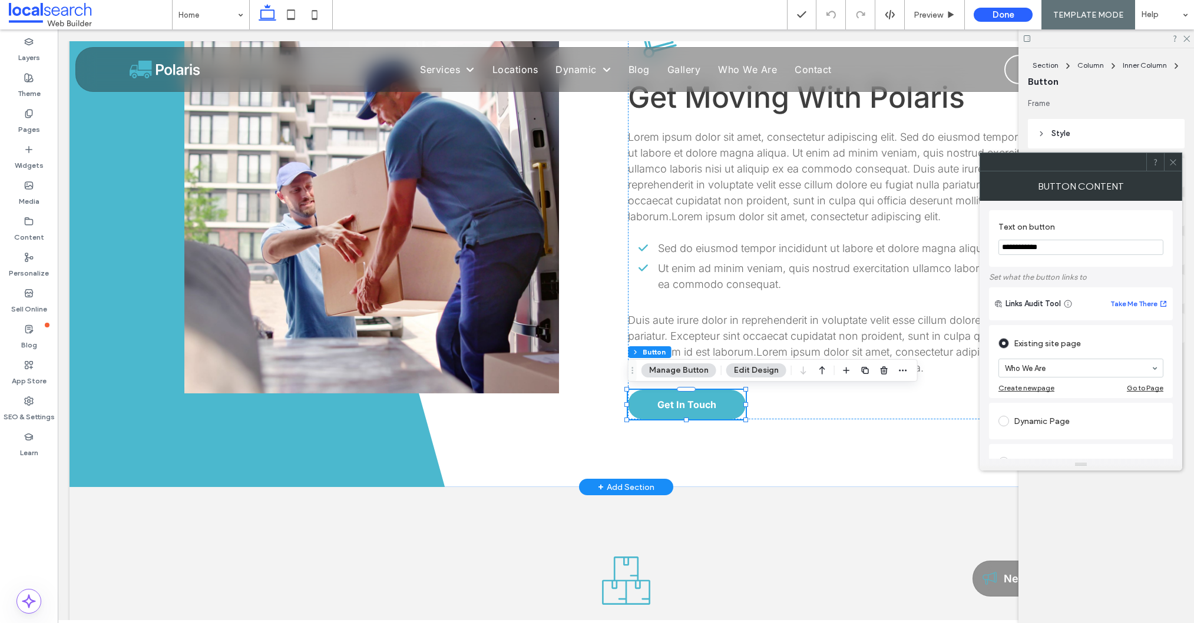
type input "**********"
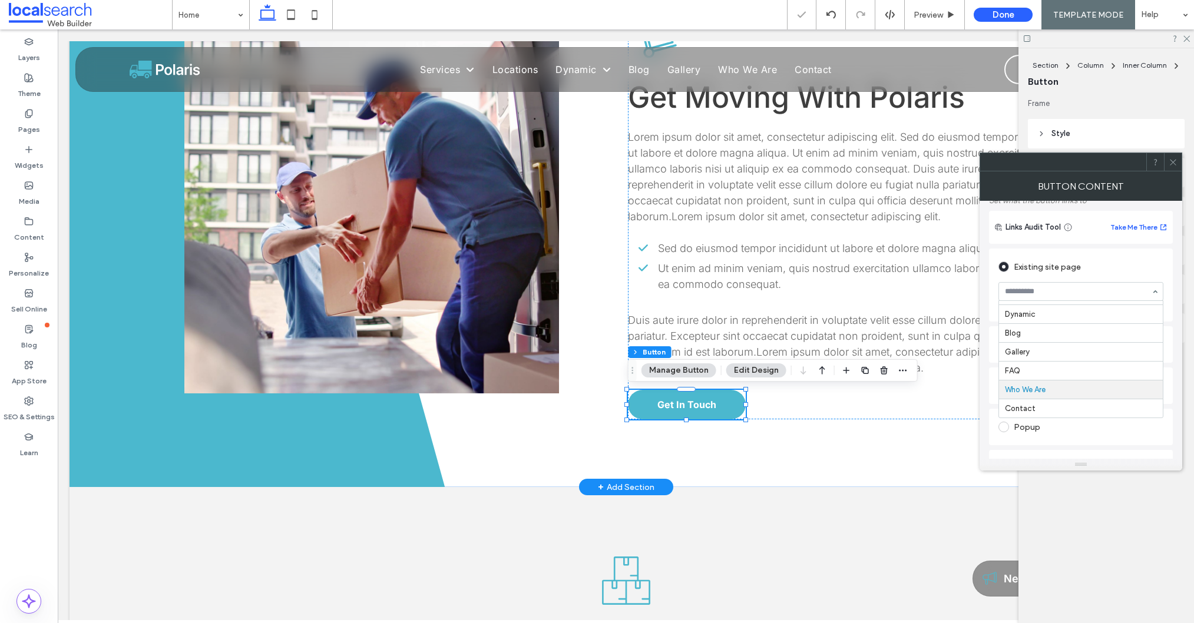
scroll to position [77, 0]
click at [1173, 167] on span at bounding box center [1172, 162] width 9 height 18
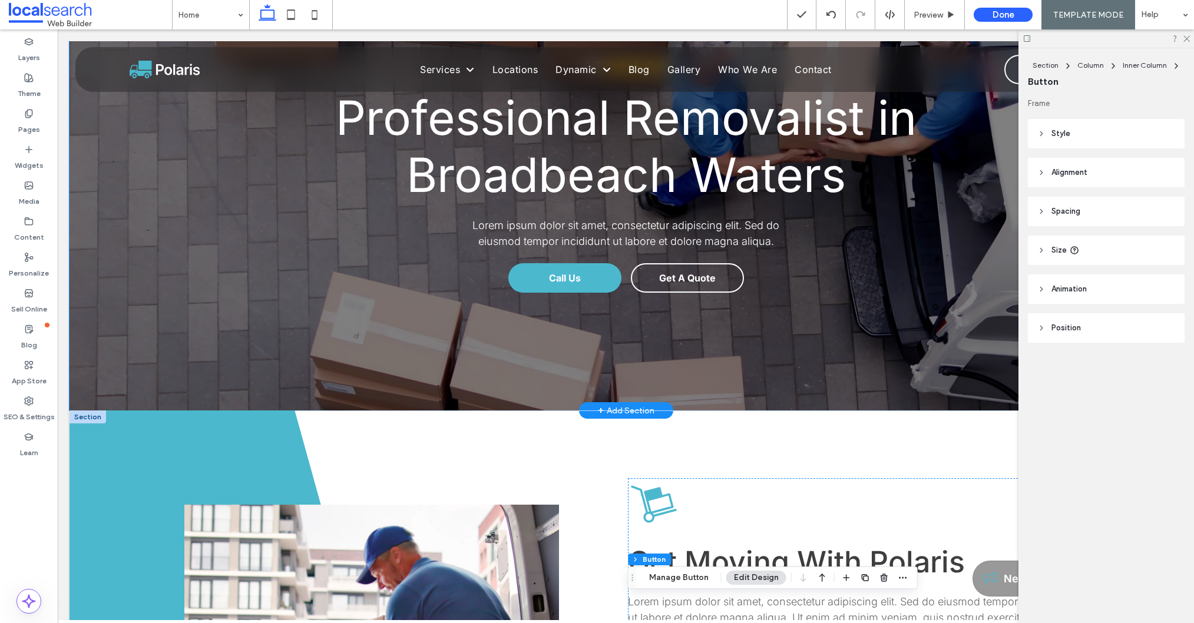
scroll to position [0, 0]
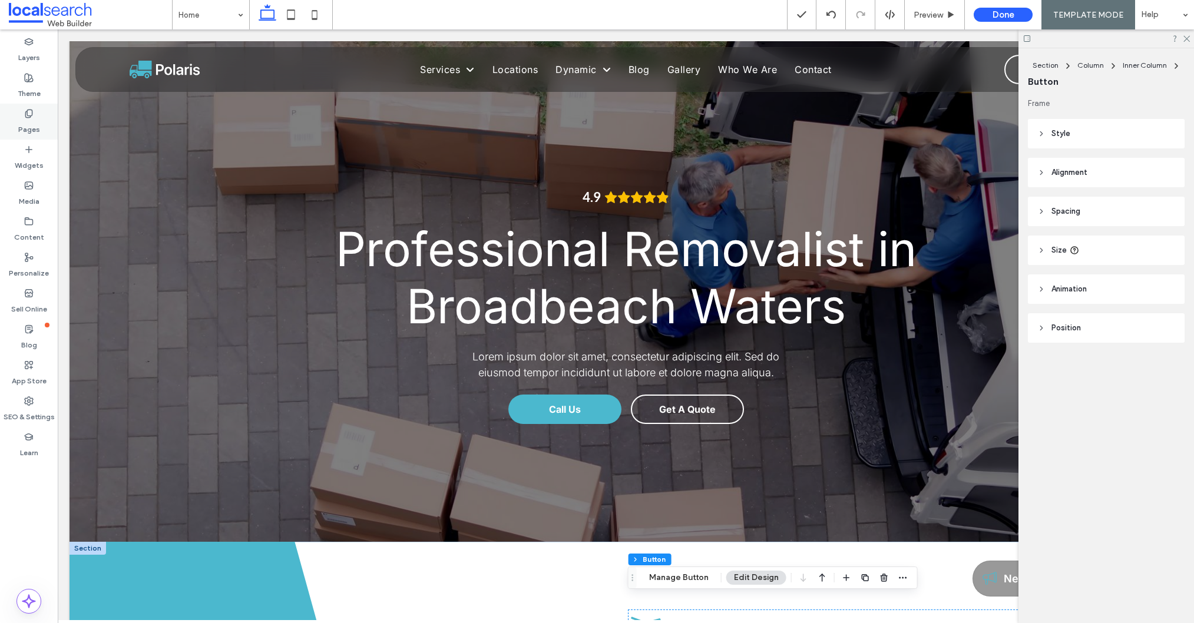
click at [30, 117] on use at bounding box center [28, 114] width 6 height 8
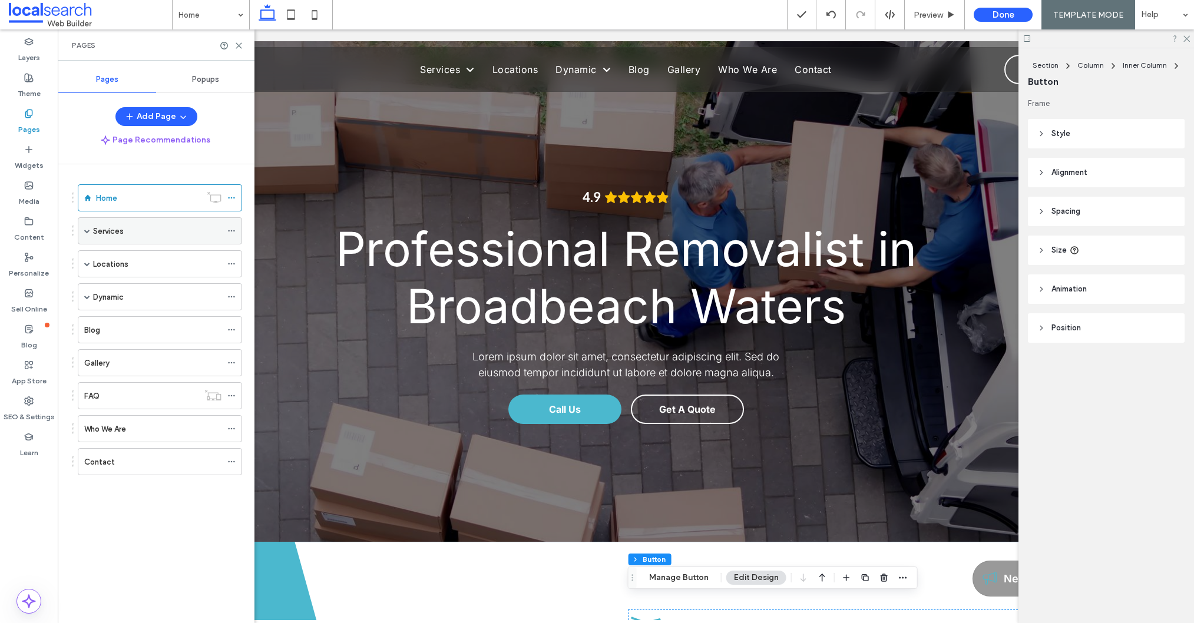
click at [89, 231] on span at bounding box center [87, 231] width 6 height 6
click at [125, 230] on div "Services" at bounding box center [157, 231] width 128 height 12
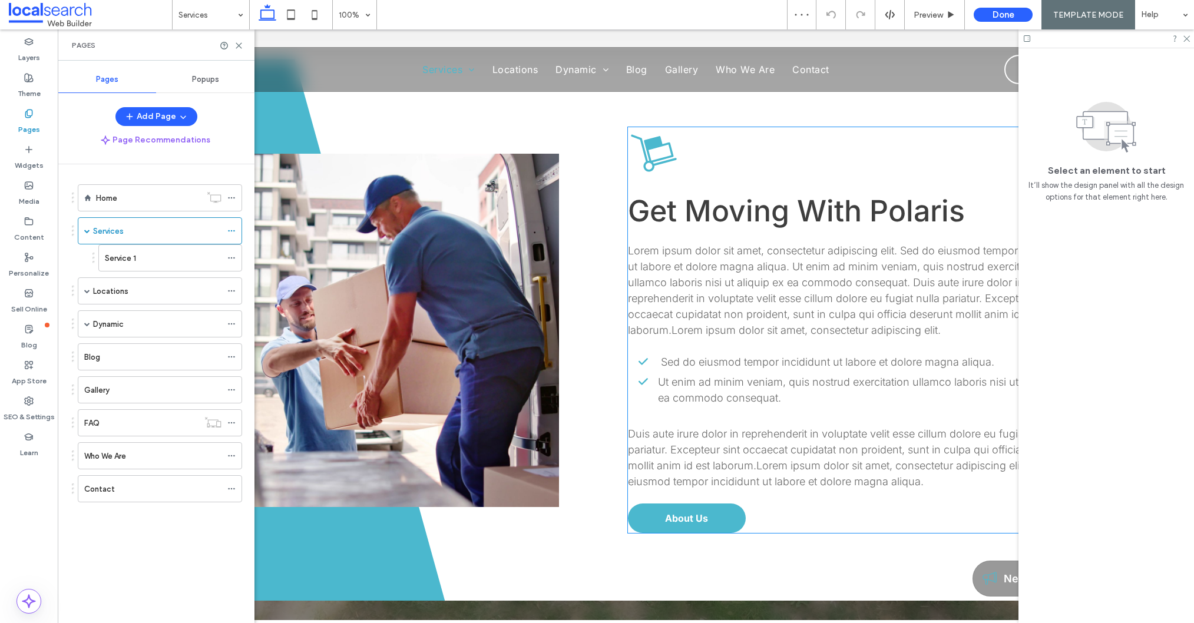
scroll to position [912, 0]
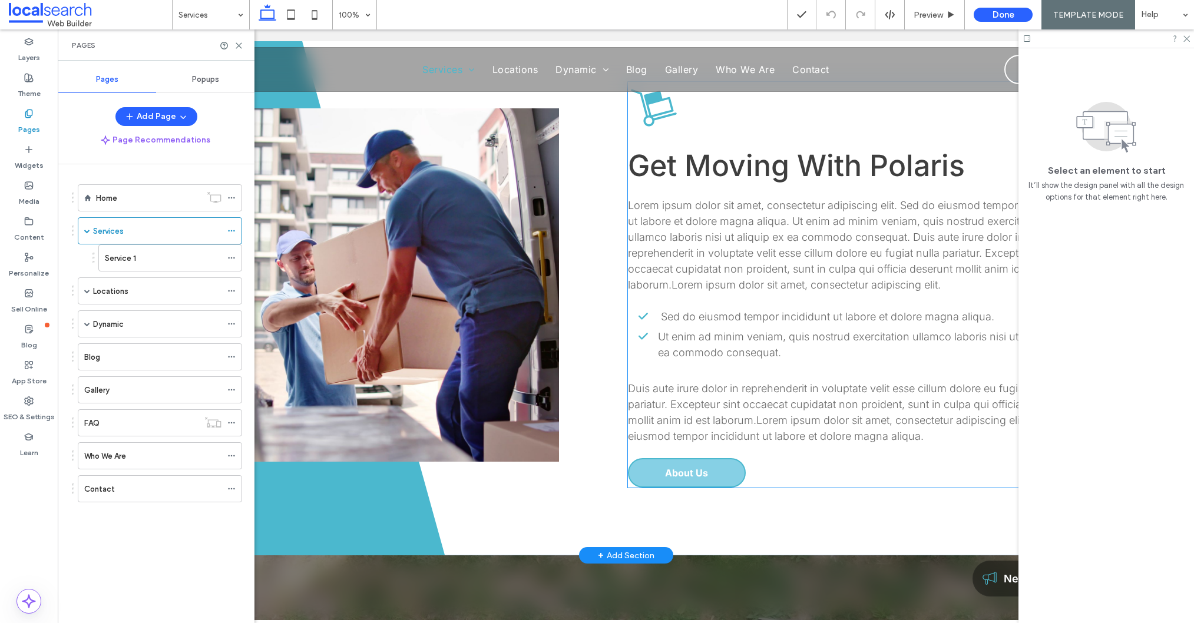
click at [702, 475] on span "About Us" at bounding box center [686, 473] width 43 height 12
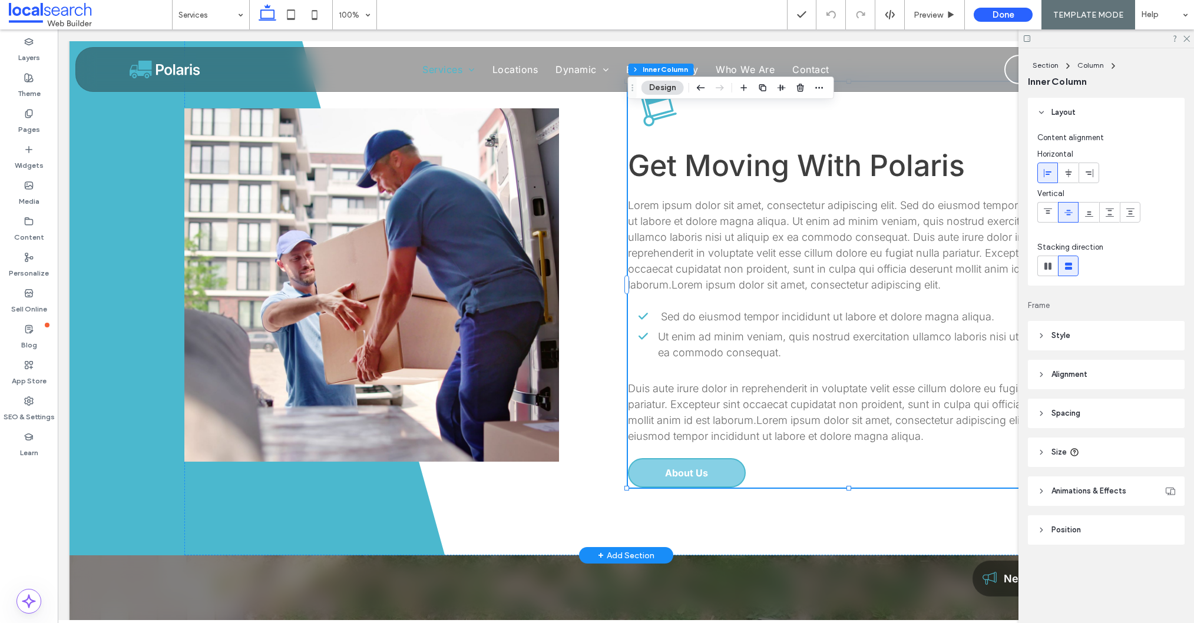
click at [702, 475] on span "About Us" at bounding box center [686, 473] width 43 height 12
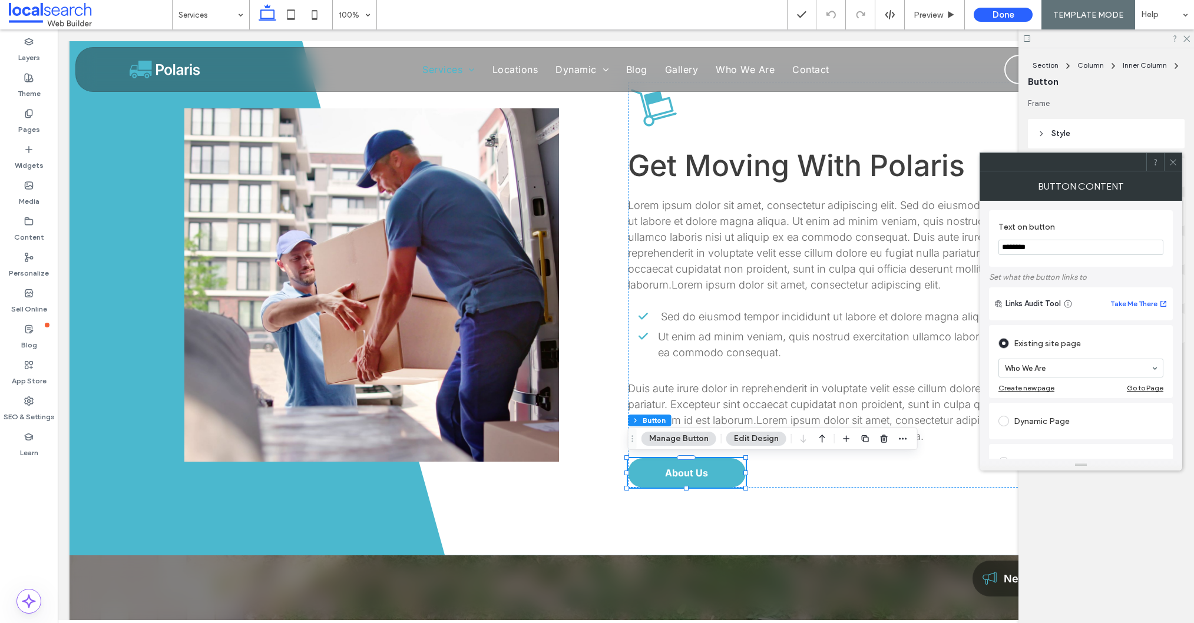
drag, startPoint x: 1039, startPoint y: 251, endPoint x: 995, endPoint y: 248, distance: 44.9
click at [995, 248] on div "Text on button ********" at bounding box center [1081, 238] width 184 height 57
type input "**********"
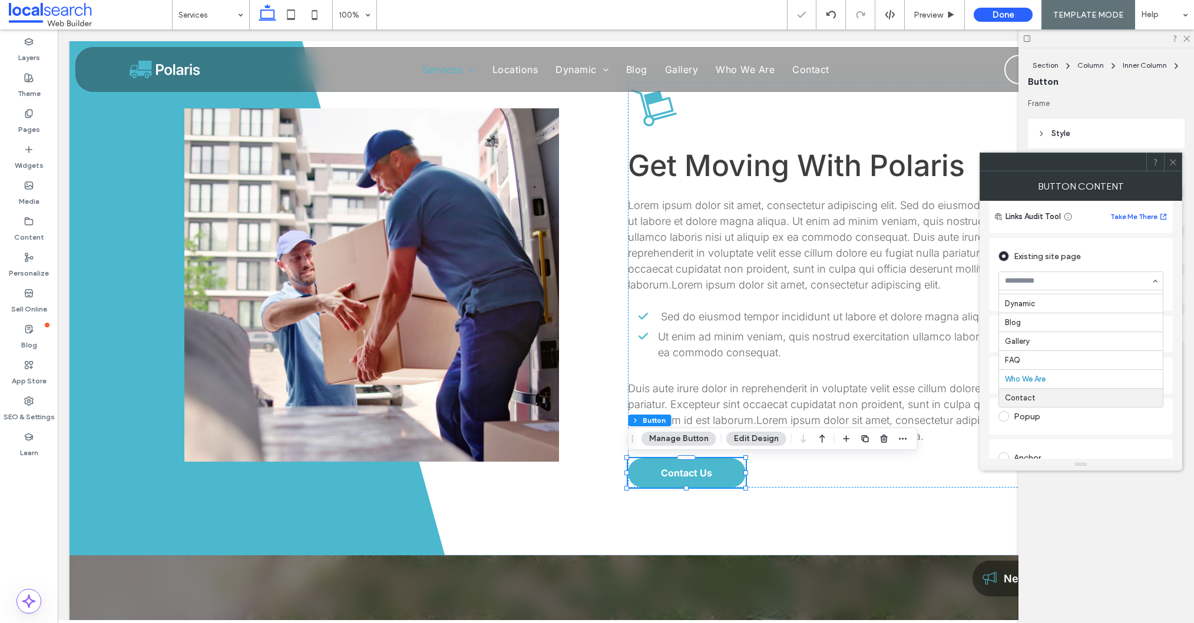
scroll to position [100, 0]
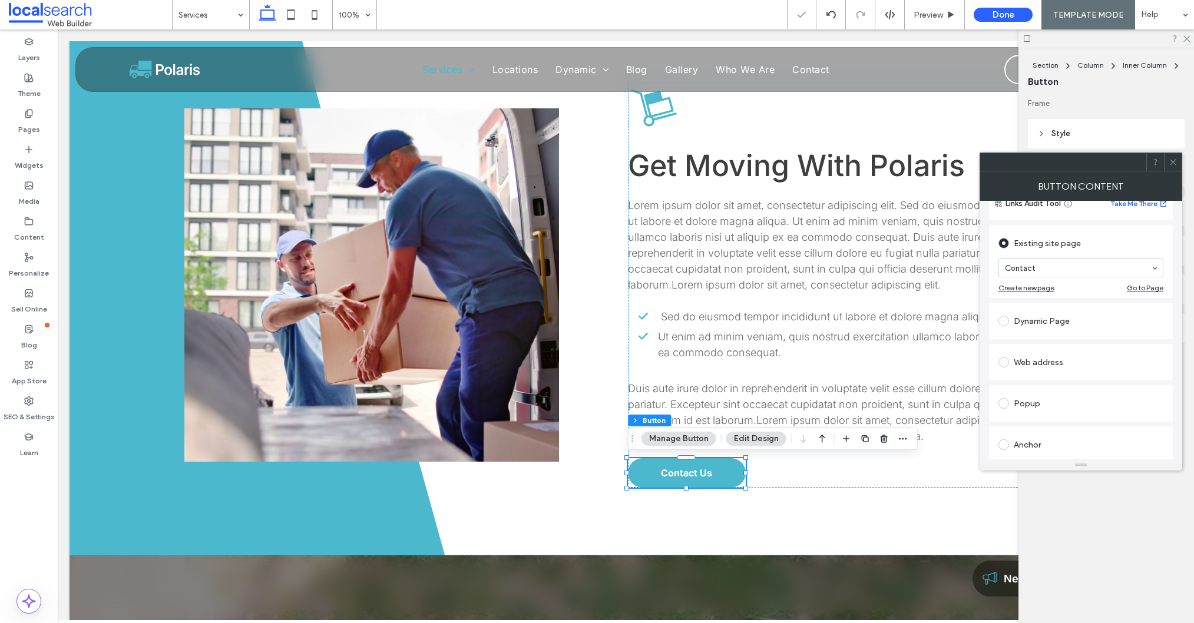
drag, startPoint x: 1171, startPoint y: 166, endPoint x: 1098, endPoint y: 172, distance: 73.3
click at [1168, 167] on span at bounding box center [1172, 162] width 9 height 18
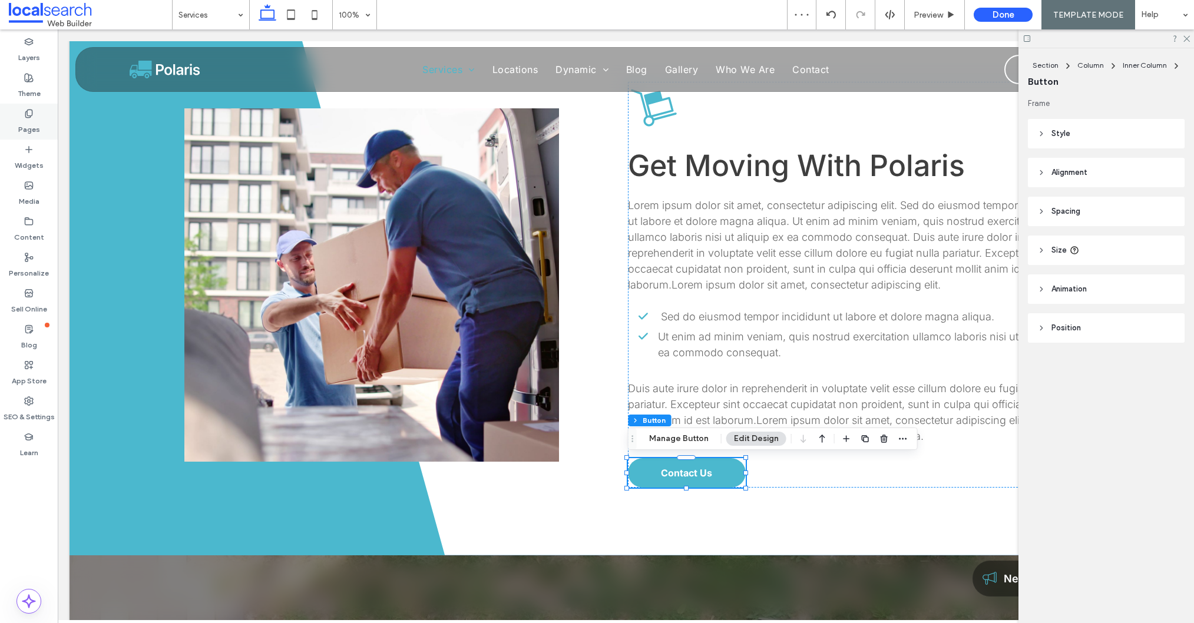
click at [25, 125] on label "Pages" at bounding box center [29, 126] width 22 height 16
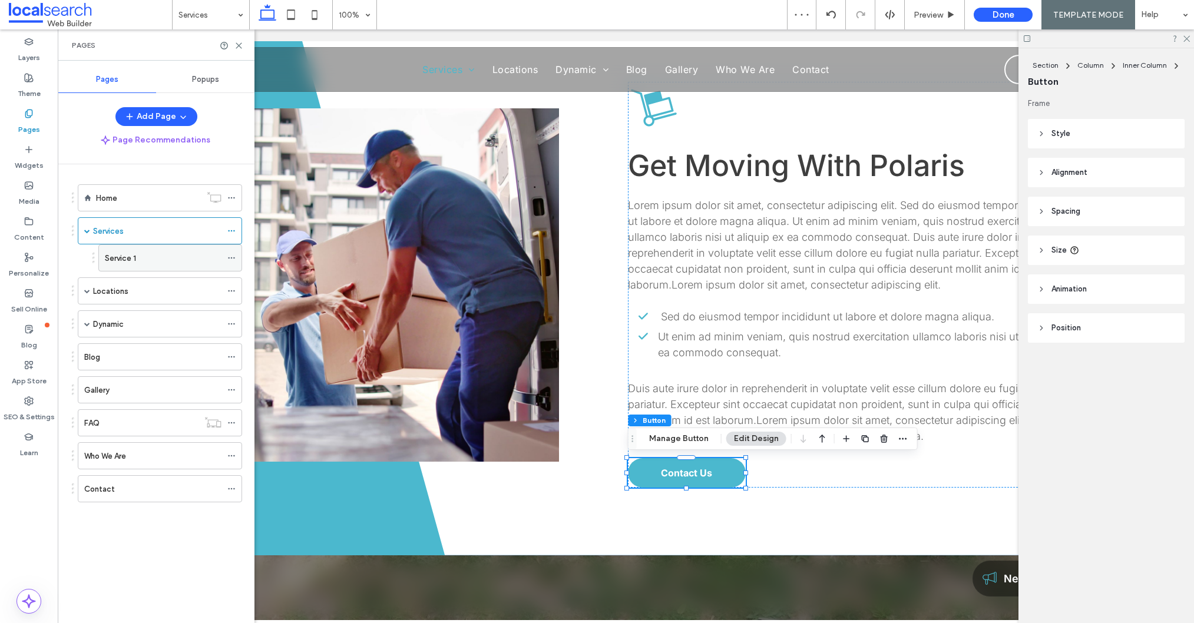
click at [138, 255] on div "Service 1" at bounding box center [163, 258] width 117 height 12
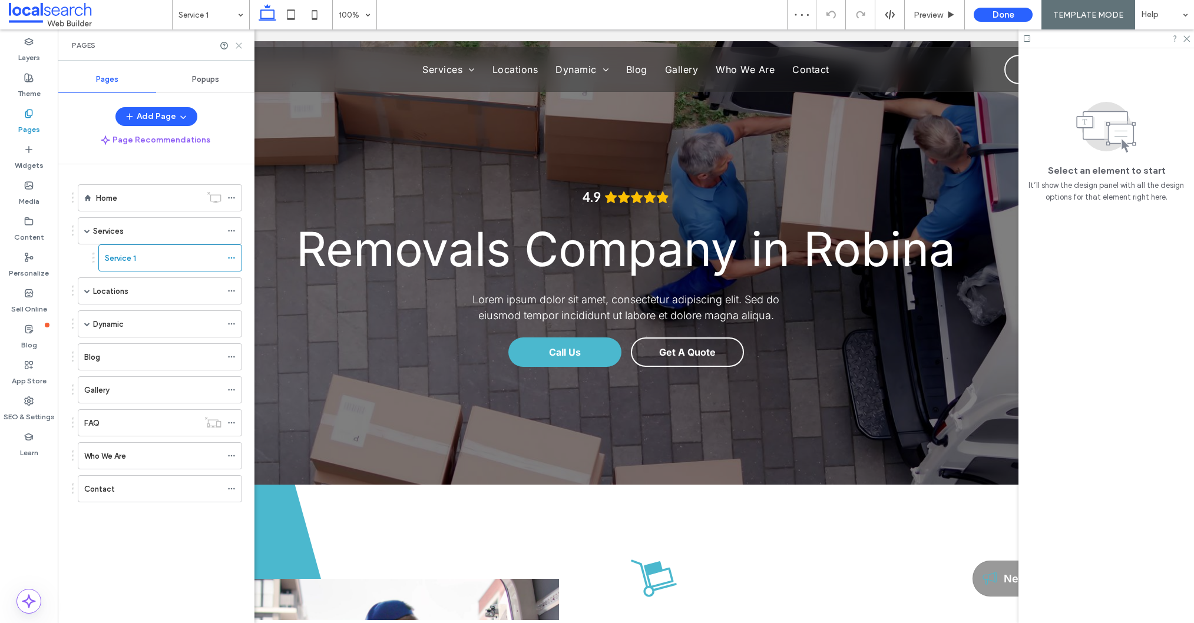
click at [238, 47] on icon at bounding box center [238, 45] width 9 height 9
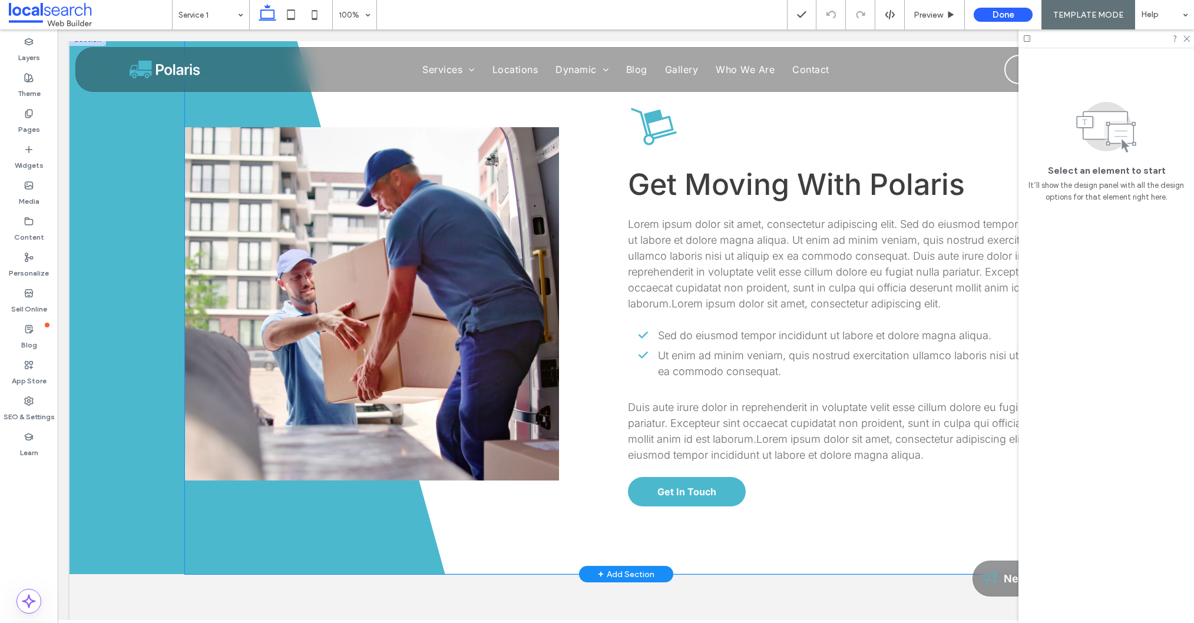
scroll to position [552, 0]
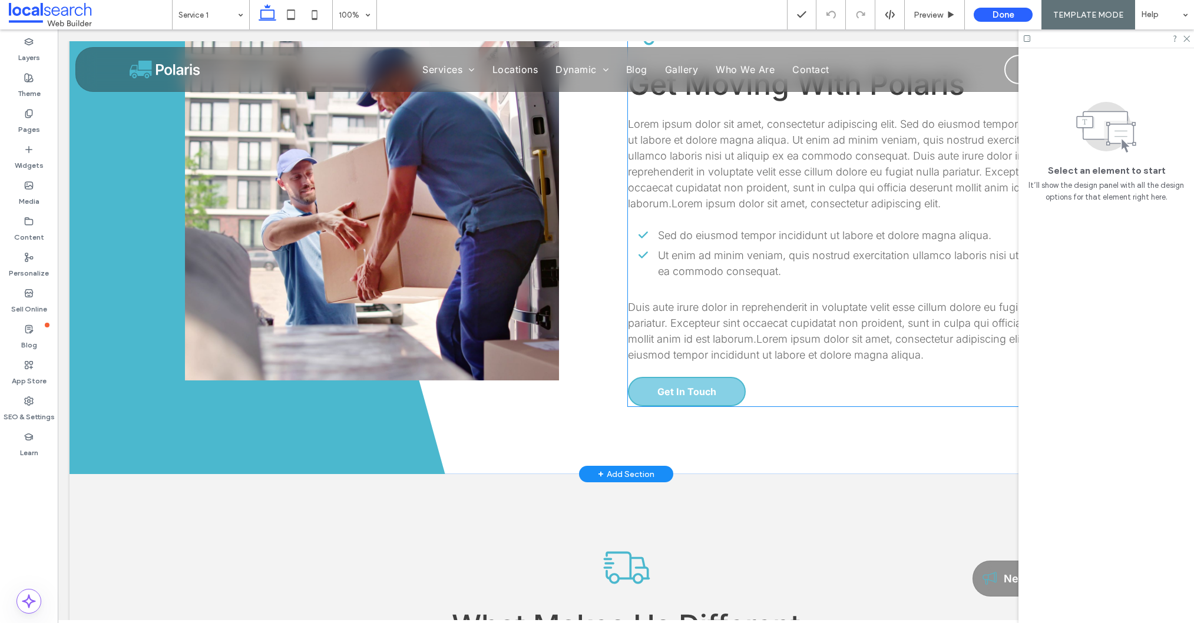
click at [691, 386] on span "Get In Touch" at bounding box center [686, 392] width 59 height 12
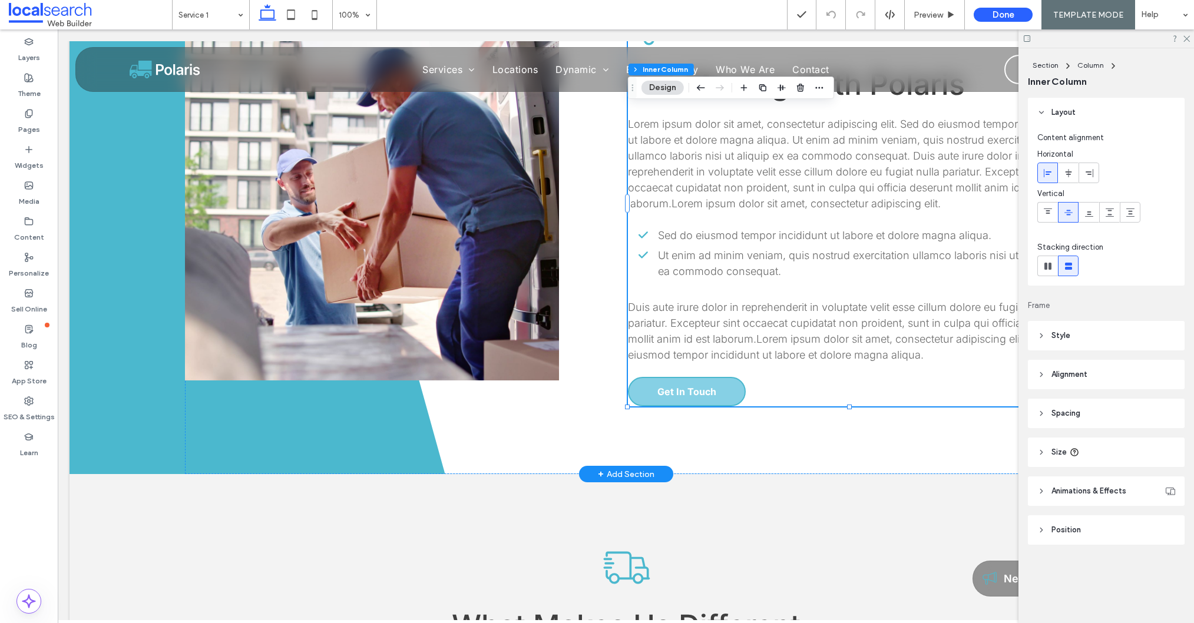
click at [691, 386] on span "Get In Touch" at bounding box center [686, 392] width 59 height 12
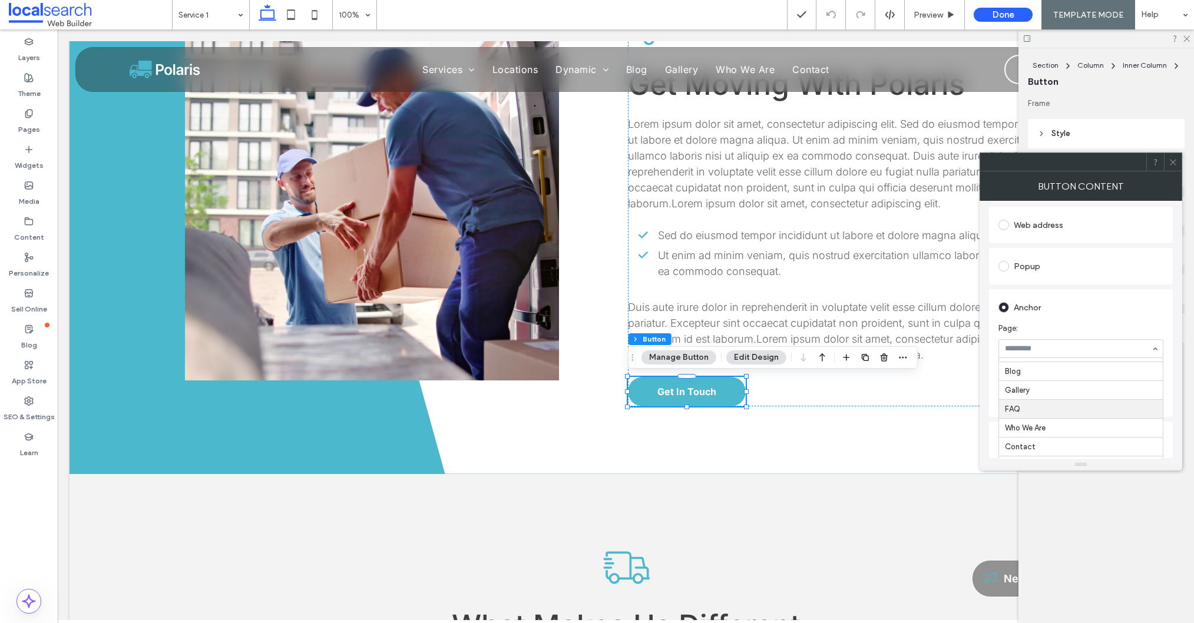
scroll to position [206, 0]
click at [1172, 163] on icon at bounding box center [1172, 162] width 9 height 9
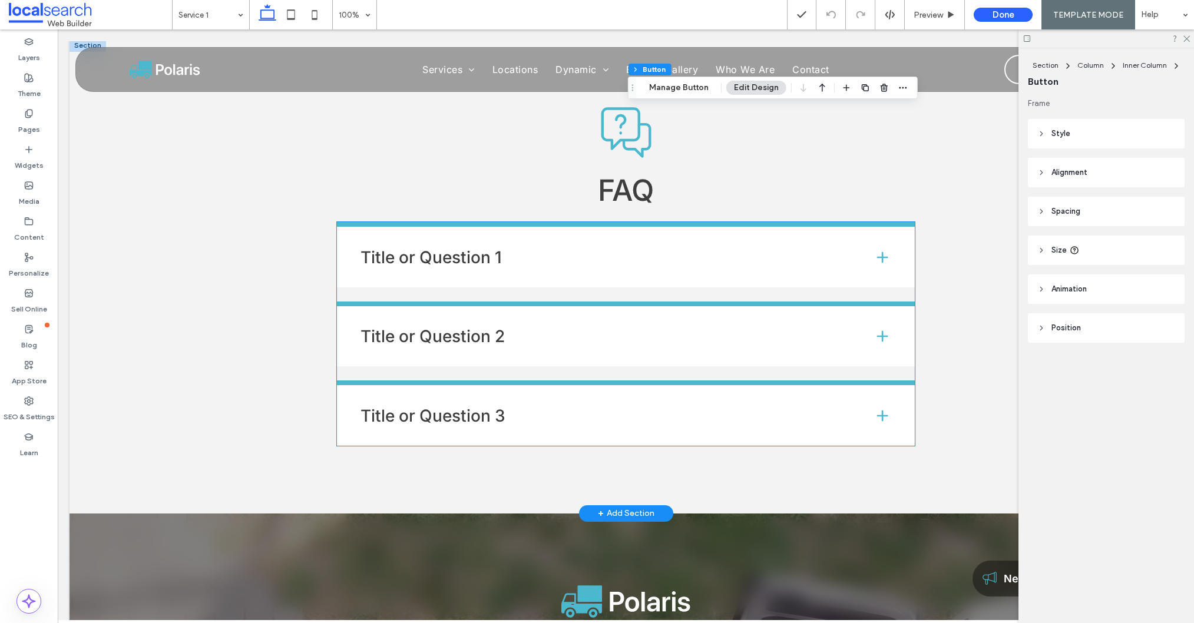
scroll to position [1969, 0]
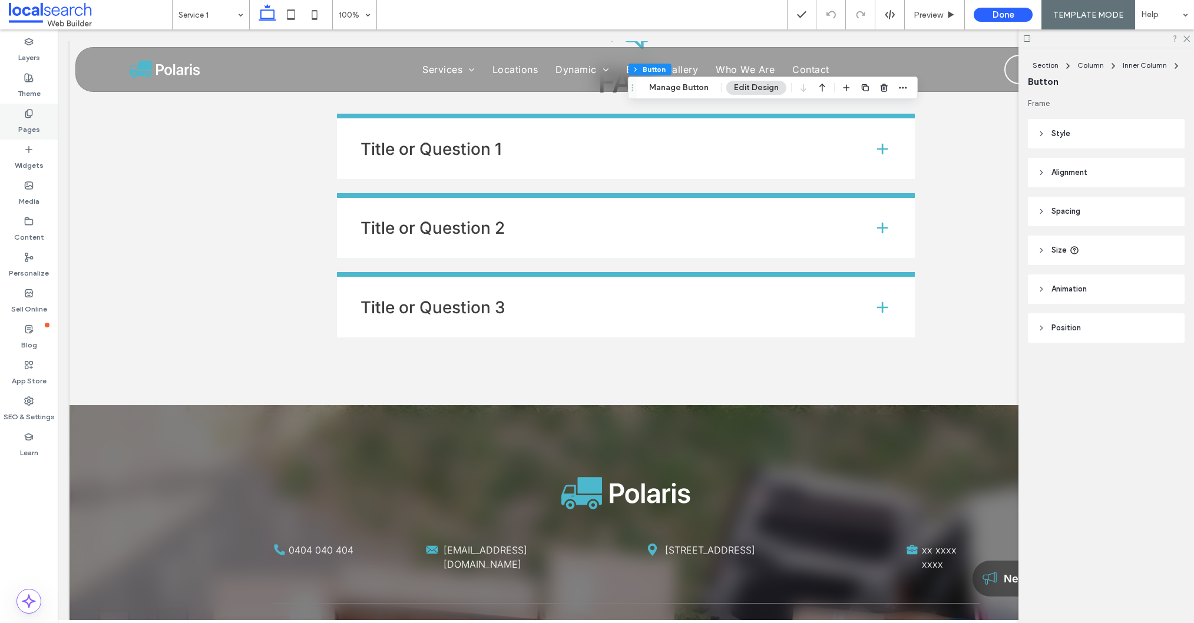
click at [33, 130] on label "Pages" at bounding box center [29, 126] width 22 height 16
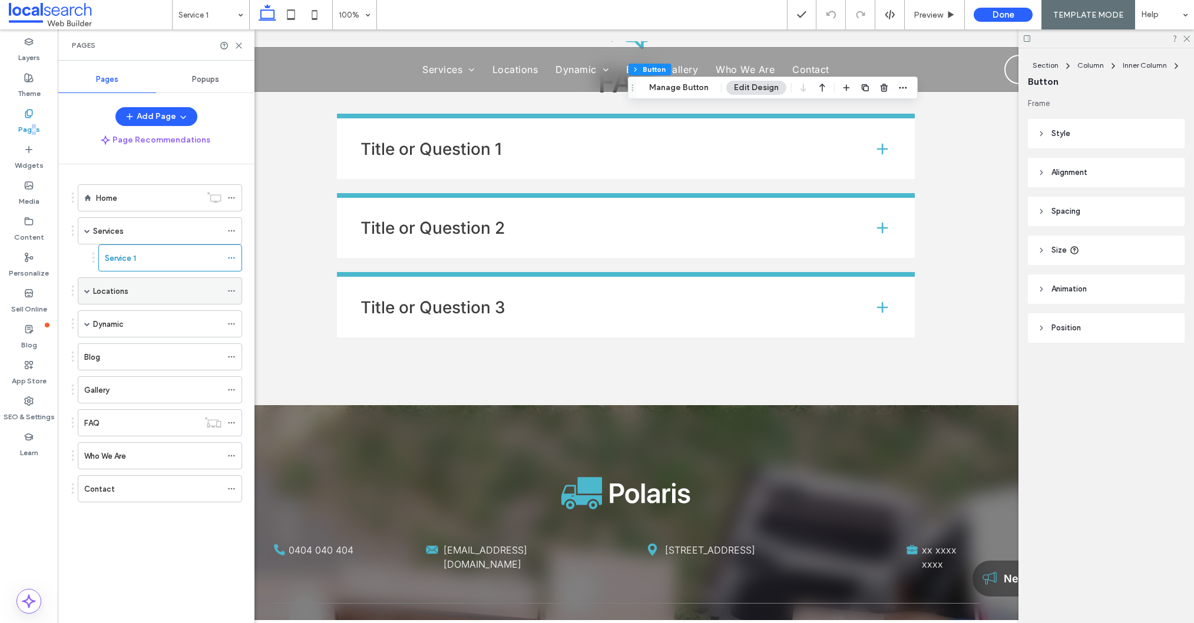
drag, startPoint x: 128, startPoint y: 286, endPoint x: 128, endPoint y: 293, distance: 6.5
click at [128, 286] on div "Locations" at bounding box center [157, 291] width 128 height 12
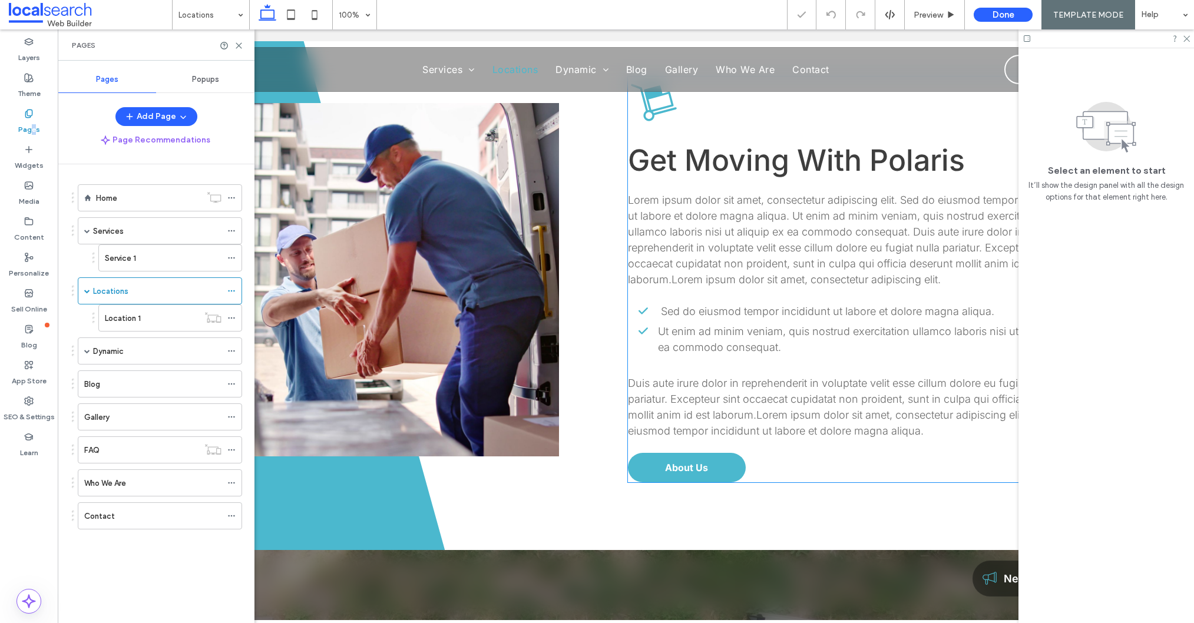
scroll to position [933, 0]
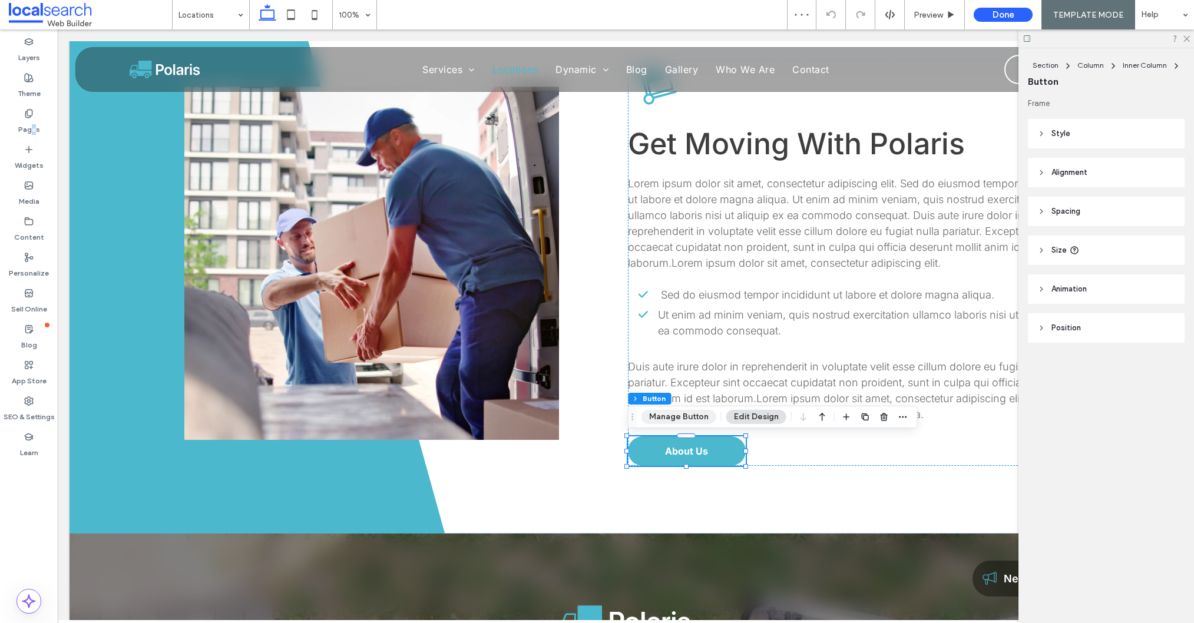
drag, startPoint x: 675, startPoint y: 419, endPoint x: 674, endPoint y: 411, distance: 7.7
click at [675, 419] on button "Manage Button" at bounding box center [678, 417] width 75 height 14
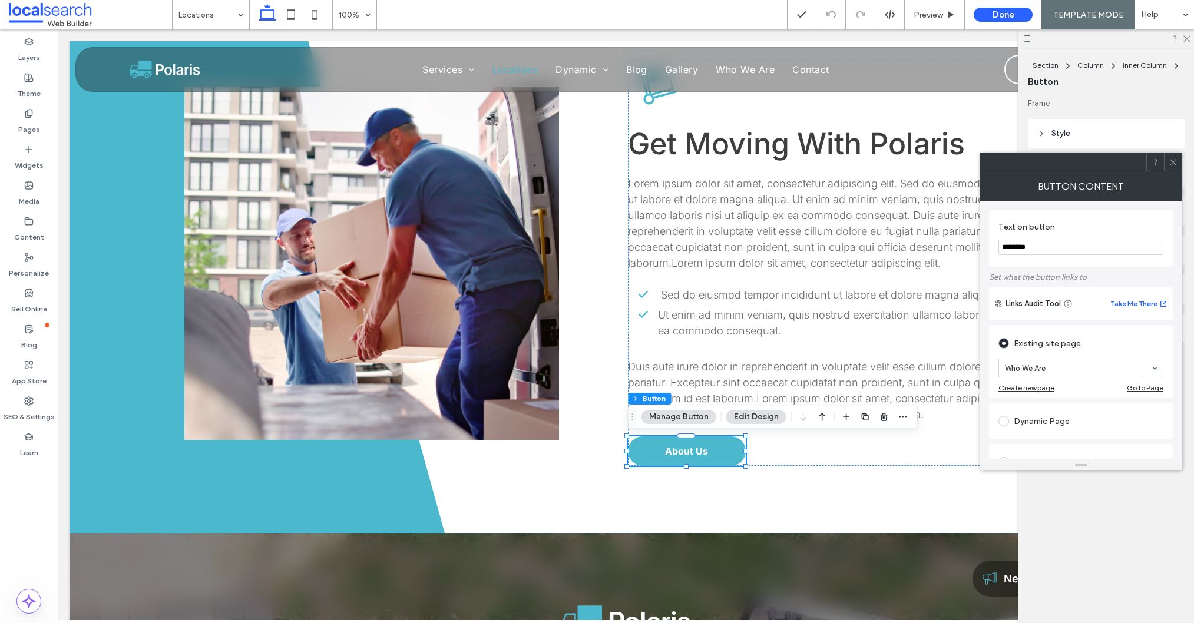
drag, startPoint x: 1045, startPoint y: 243, endPoint x: 998, endPoint y: 243, distance: 47.7
click at [998, 243] on div "Text on button ********" at bounding box center [1081, 238] width 184 height 57
type input "**********"
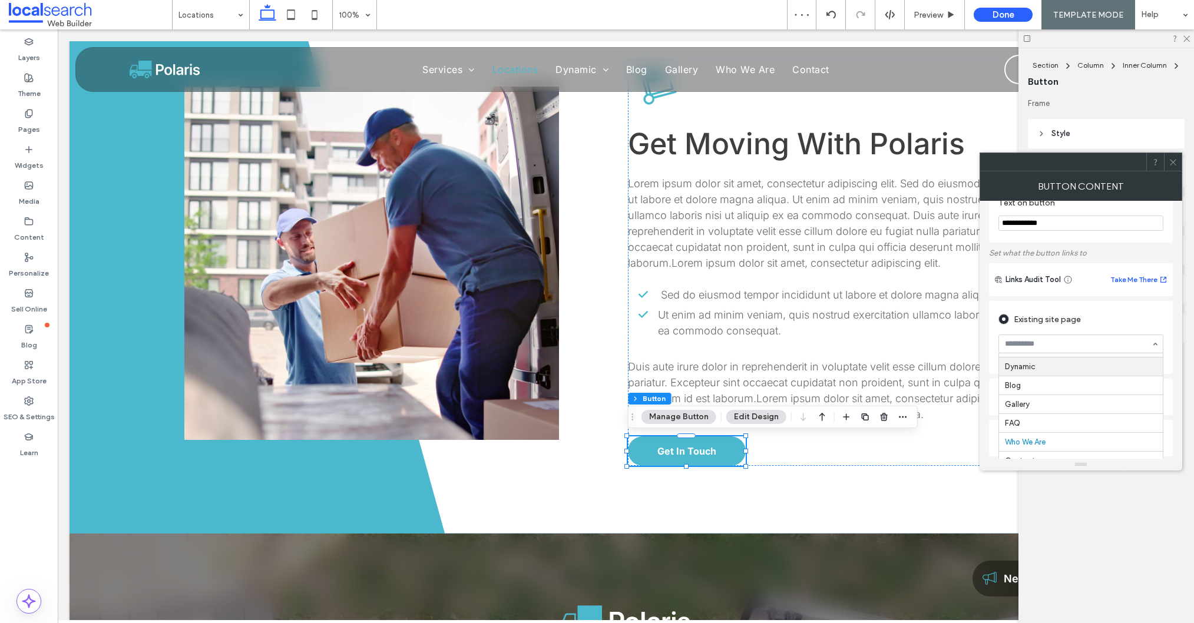
scroll to position [75, 0]
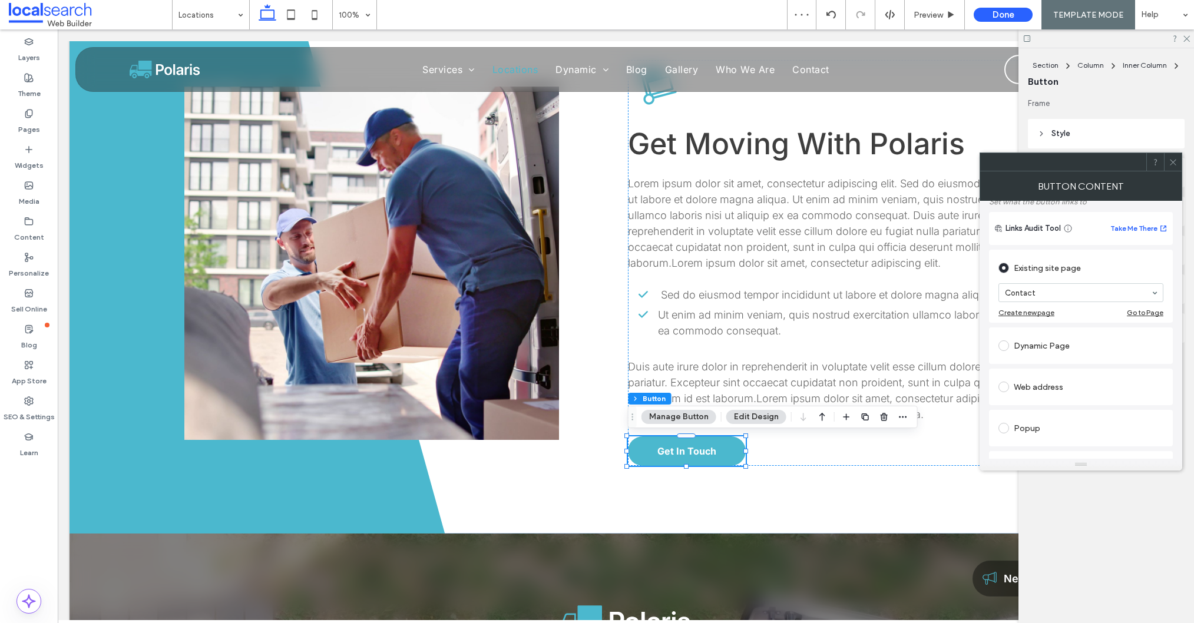
click at [1175, 163] on icon at bounding box center [1172, 162] width 9 height 9
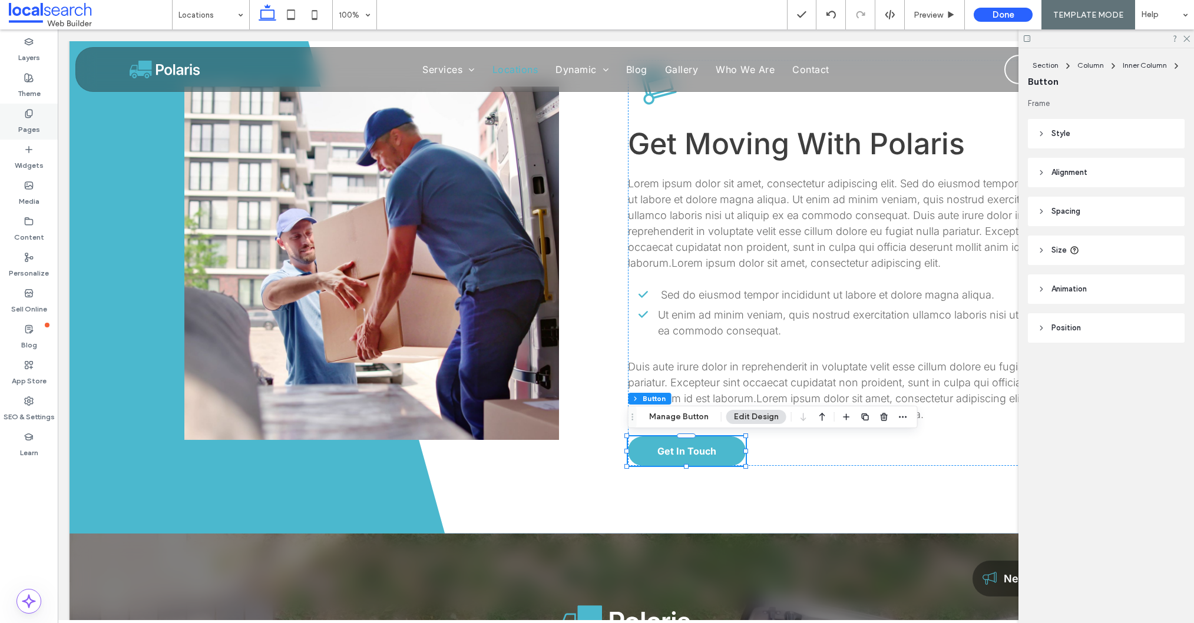
click at [25, 120] on label "Pages" at bounding box center [29, 126] width 22 height 16
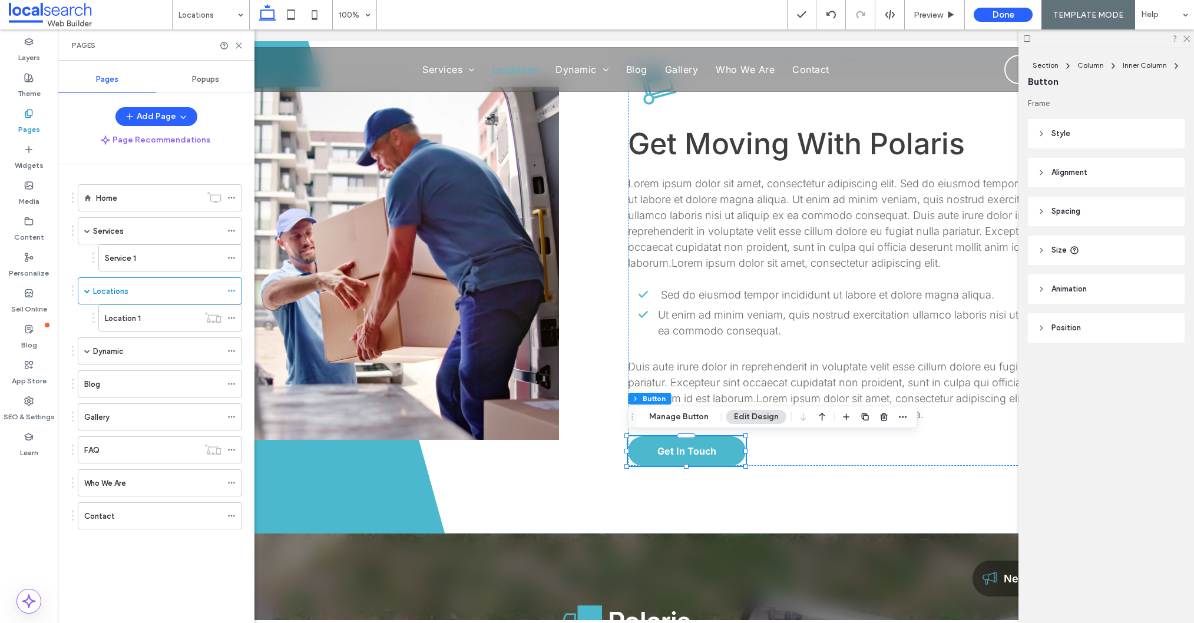
click at [136, 324] on div "Location 1" at bounding box center [152, 318] width 94 height 26
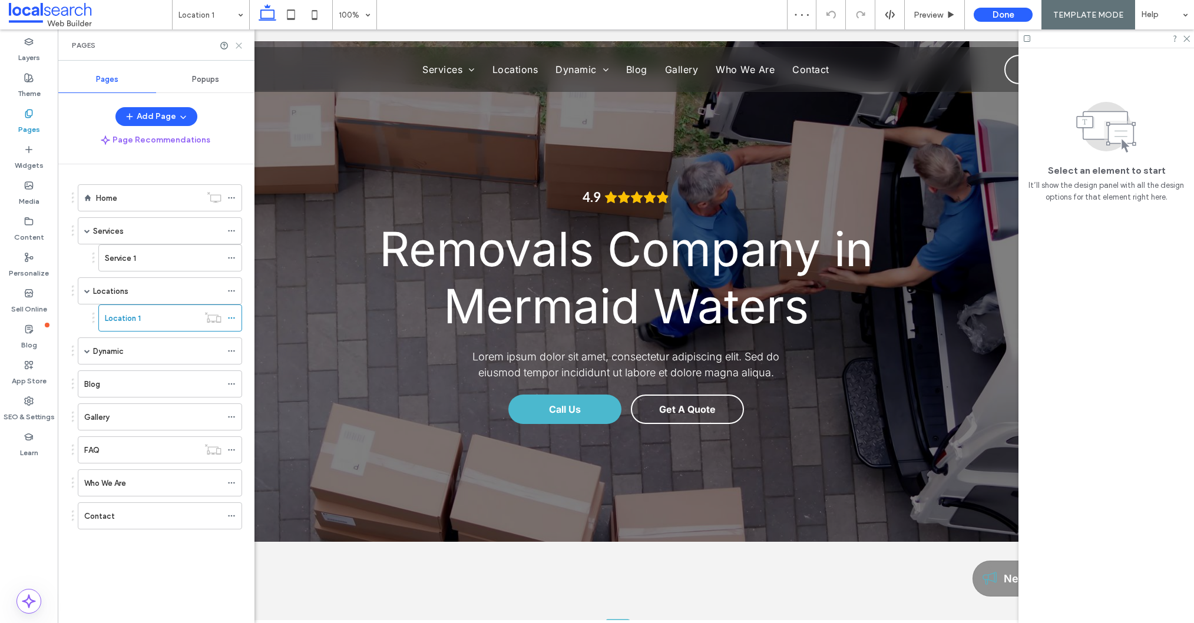
click at [242, 48] on icon at bounding box center [238, 45] width 9 height 9
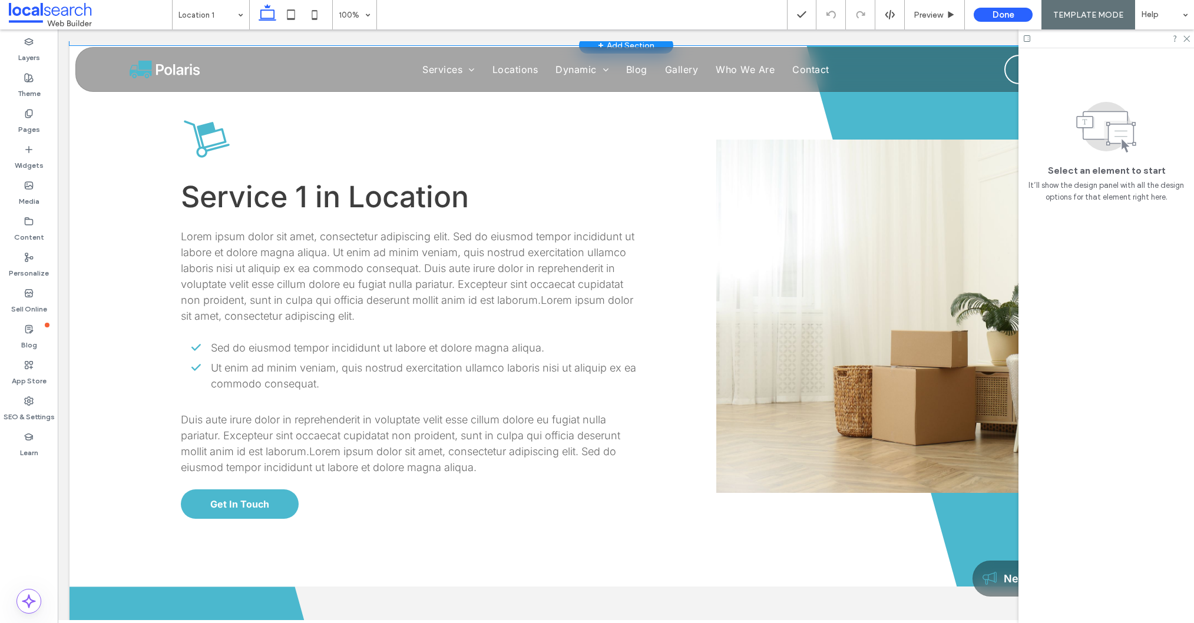
scroll to position [1049, 0]
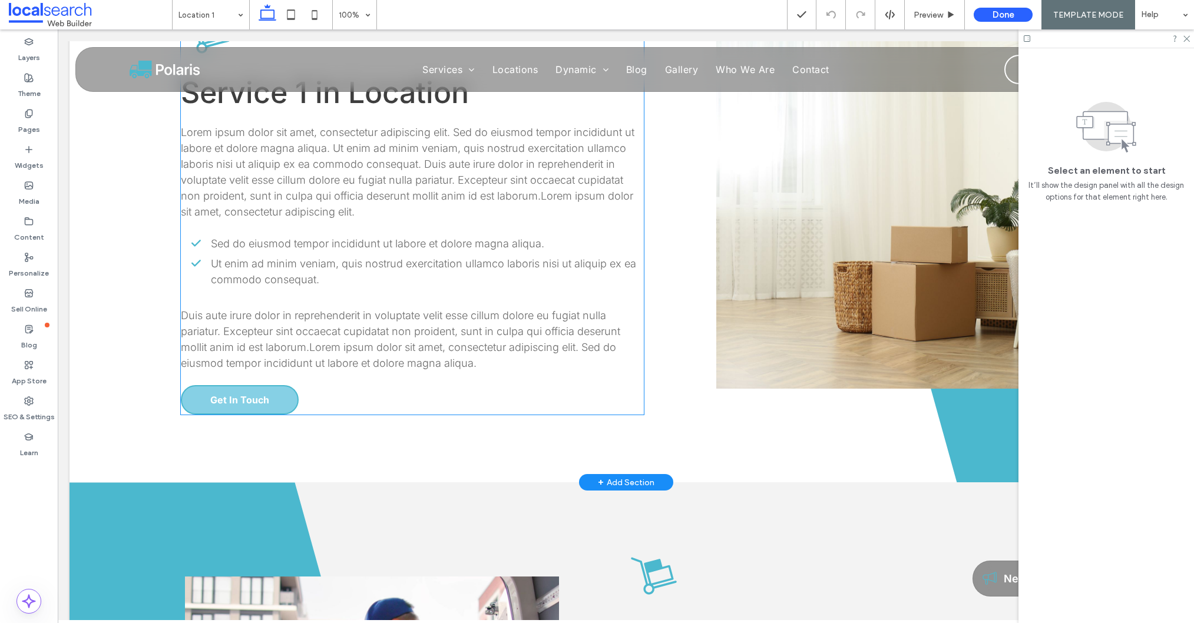
click at [223, 406] on link "Get In Touch" at bounding box center [240, 399] width 118 height 29
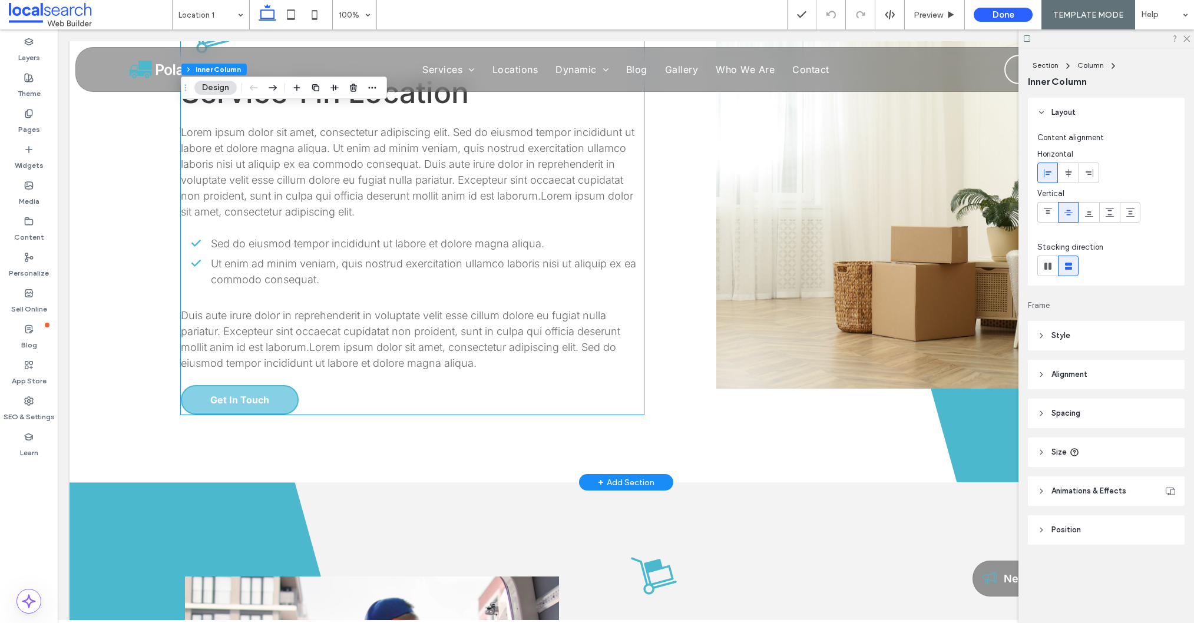
click at [223, 406] on link "Get In Touch" at bounding box center [240, 399] width 118 height 29
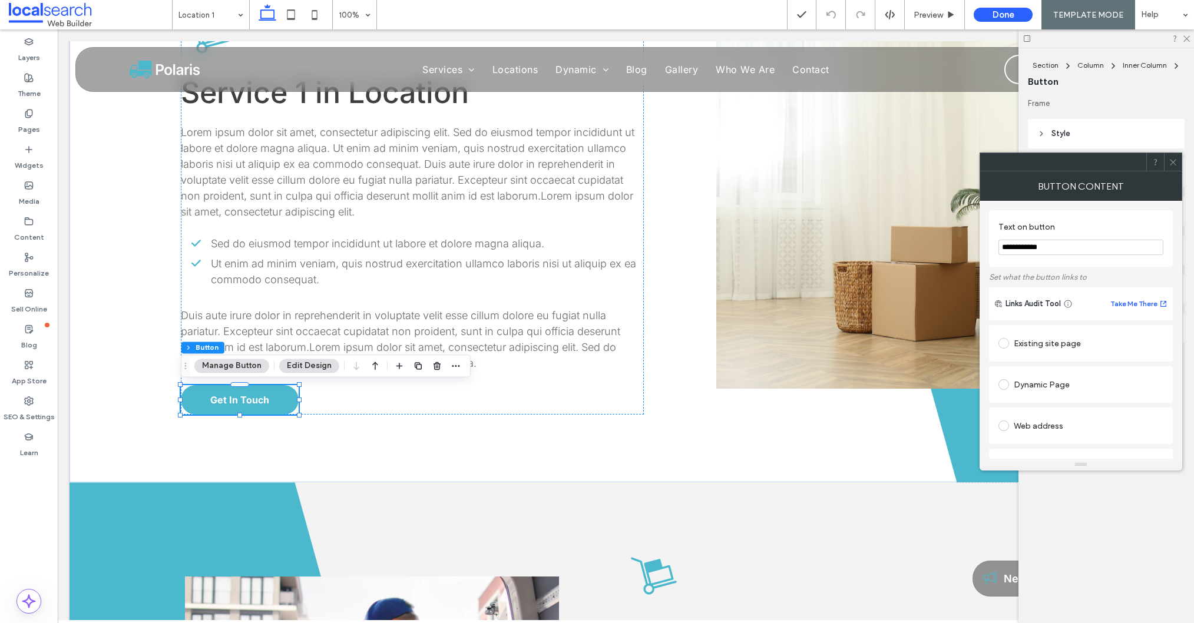
scroll to position [230, 0]
click at [1178, 164] on div at bounding box center [1173, 162] width 18 height 18
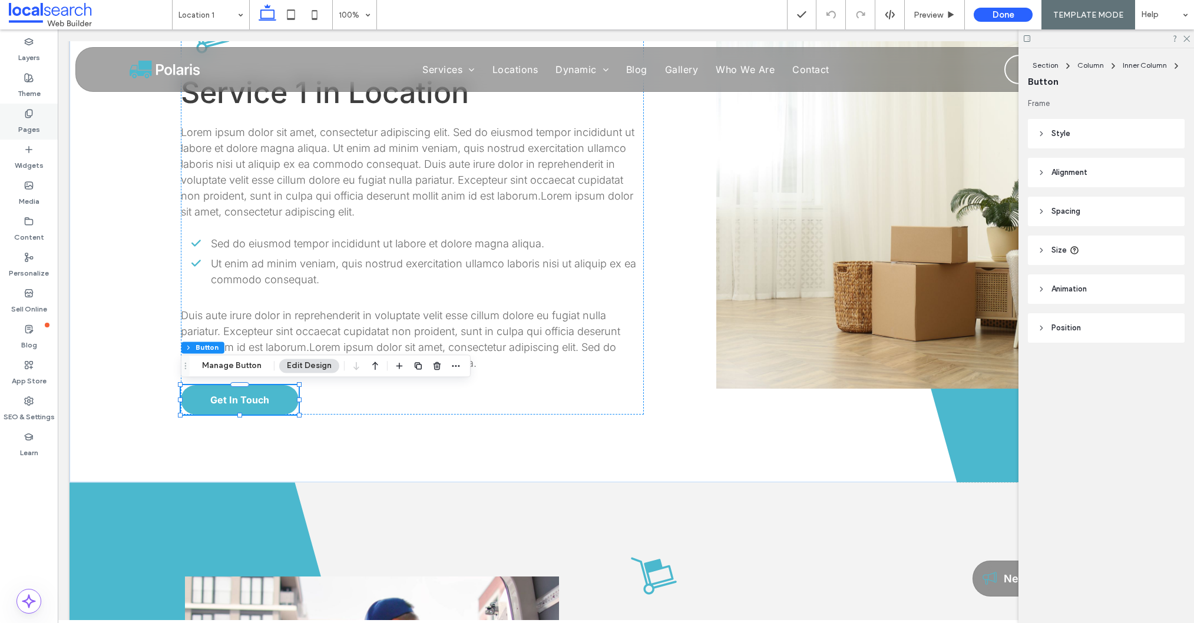
click at [41, 127] on div "Pages" at bounding box center [29, 122] width 58 height 36
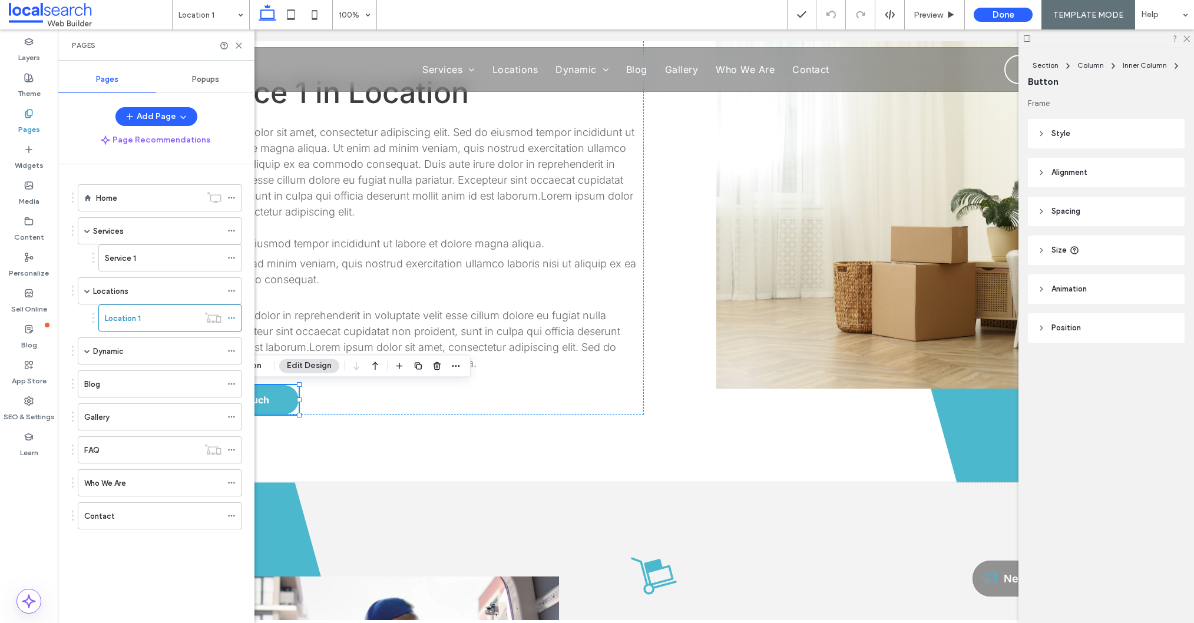
click at [144, 263] on div "Service 1" at bounding box center [163, 258] width 117 height 12
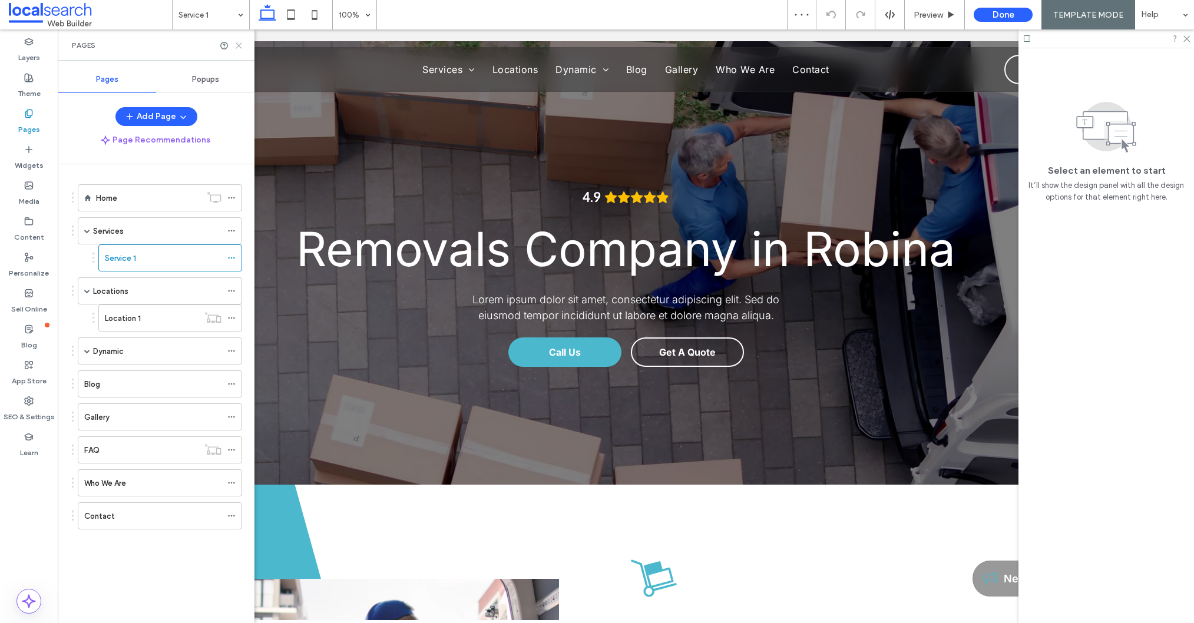
click at [241, 43] on icon at bounding box center [238, 45] width 9 height 9
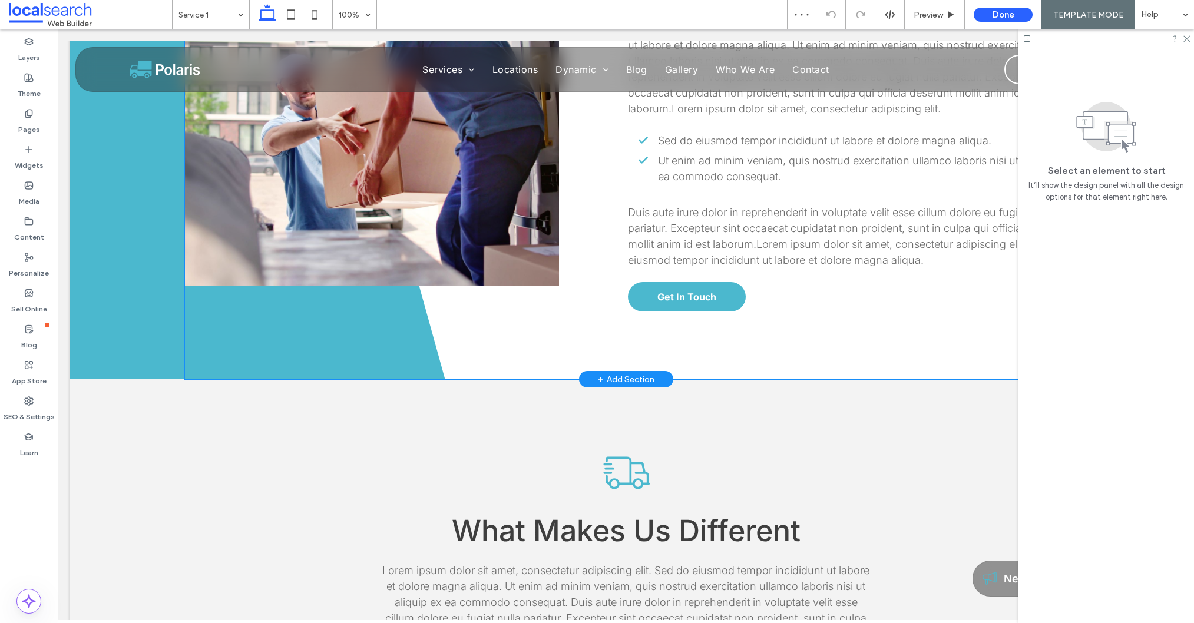
scroll to position [648, 0]
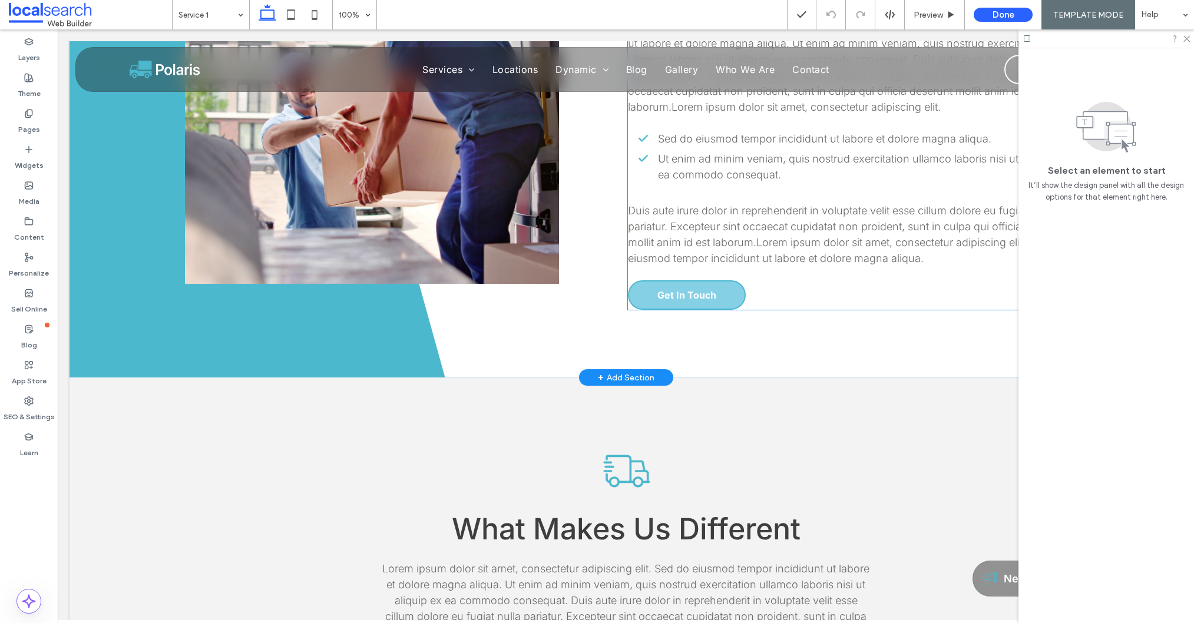
click at [678, 296] on span "Get In Touch" at bounding box center [686, 295] width 59 height 12
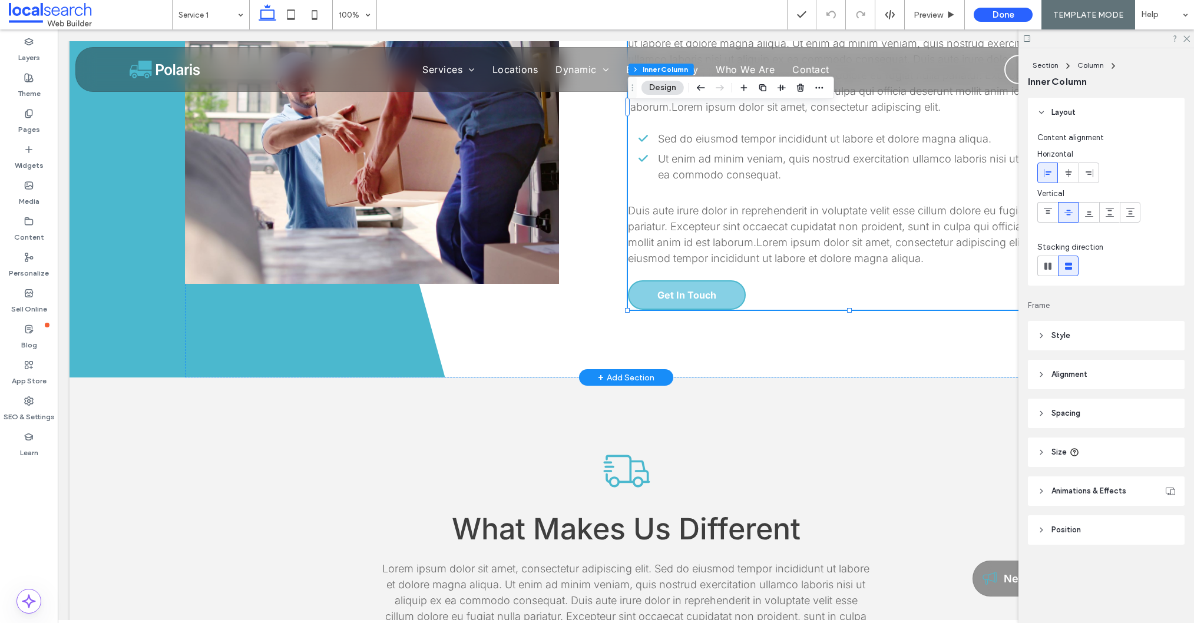
click at [678, 296] on span "Get In Touch" at bounding box center [686, 295] width 59 height 12
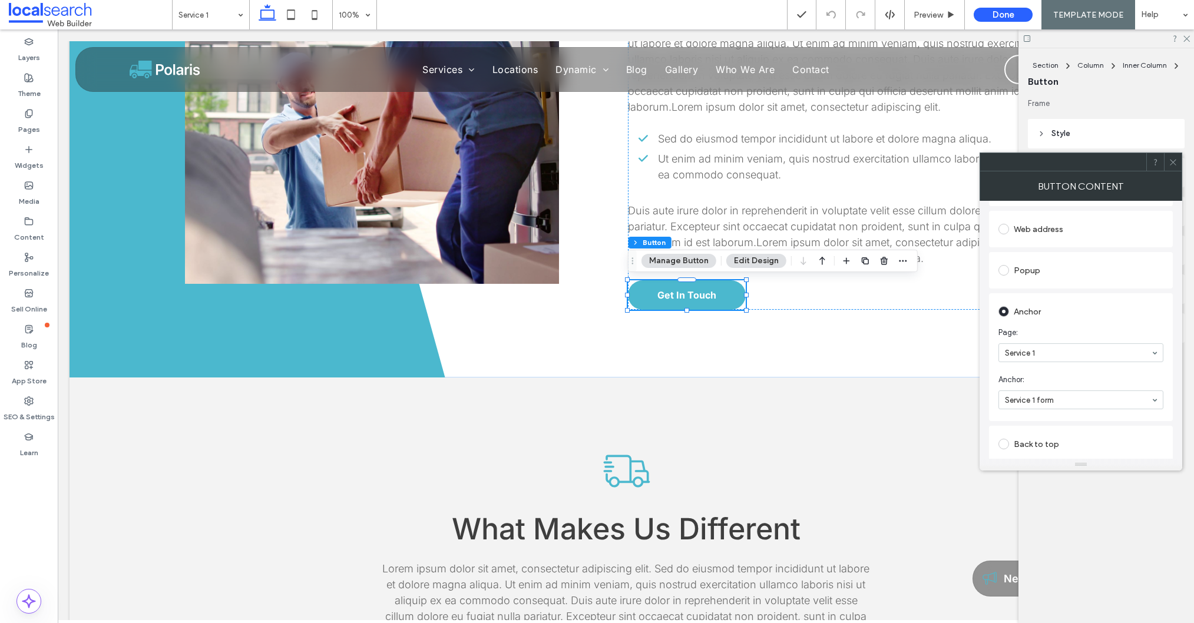
scroll to position [274, 0]
drag, startPoint x: 1172, startPoint y: 161, endPoint x: 1056, endPoint y: 222, distance: 130.4
click at [1172, 161] on use at bounding box center [1172, 162] width 6 height 6
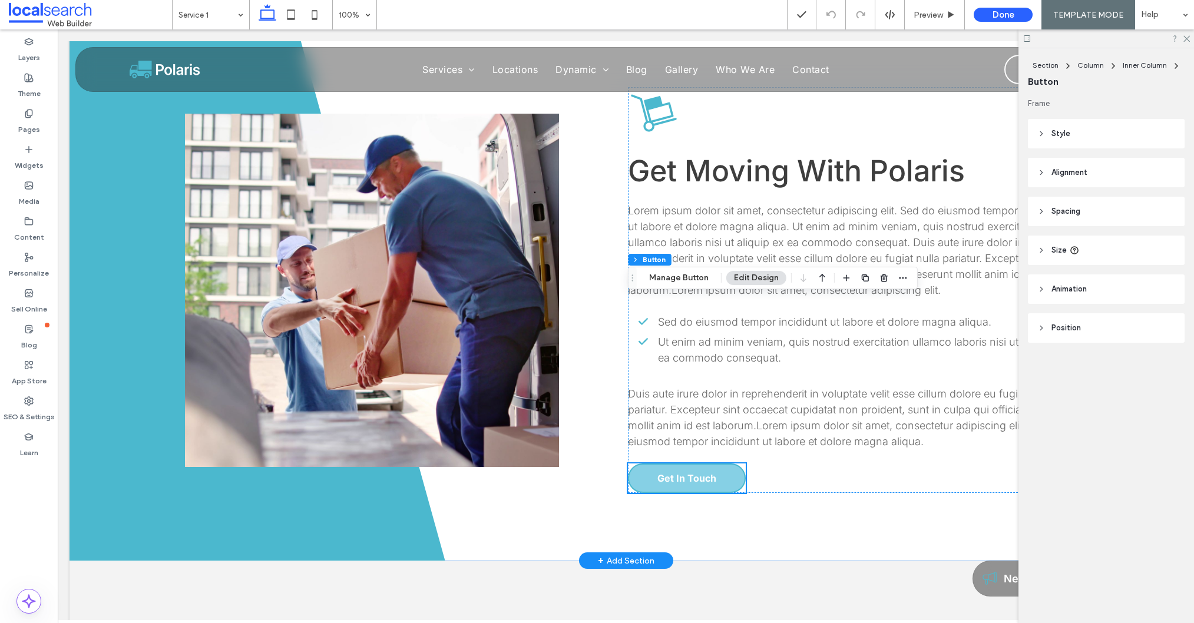
scroll to position [0, 0]
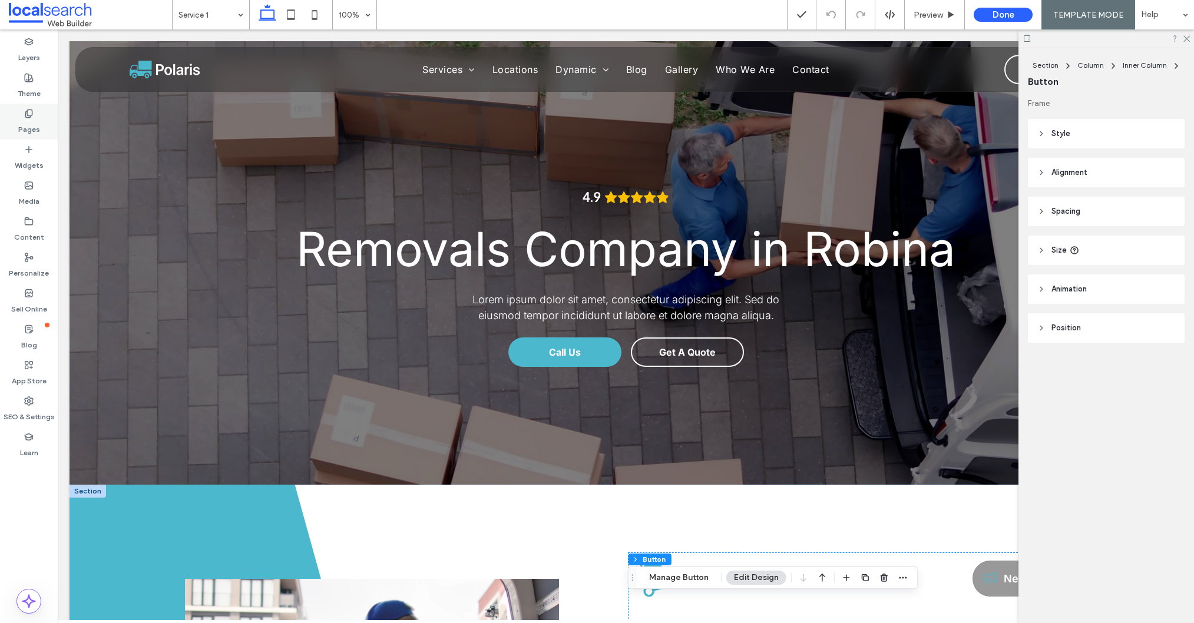
click at [29, 115] on use at bounding box center [28, 114] width 6 height 8
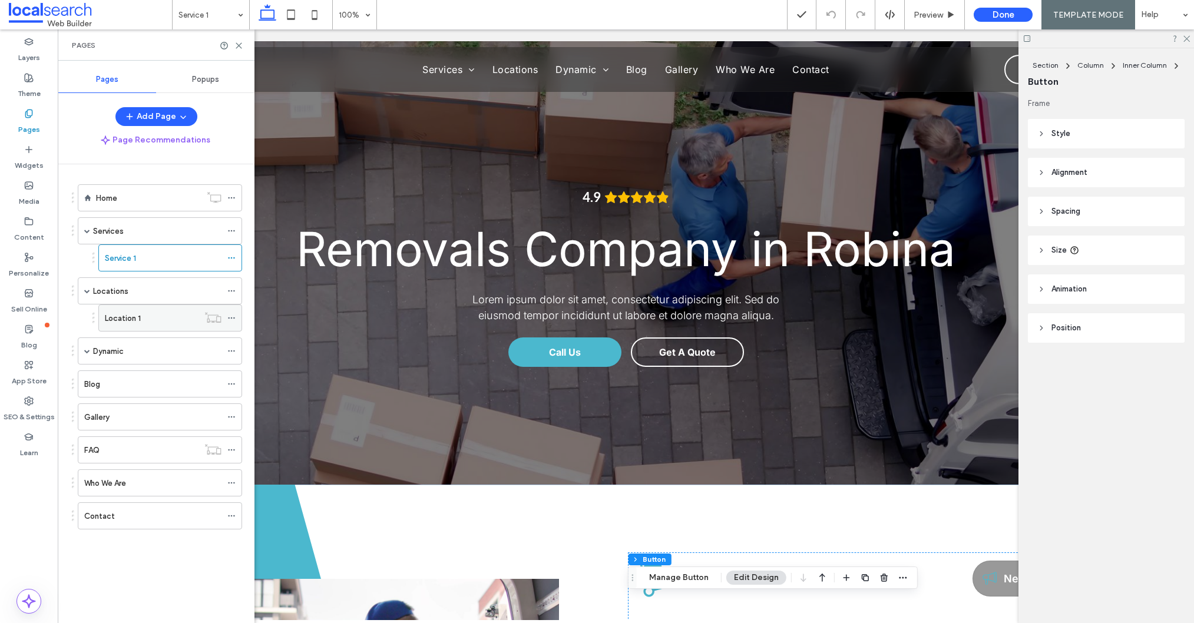
click at [140, 321] on label "Location 1" at bounding box center [123, 318] width 36 height 21
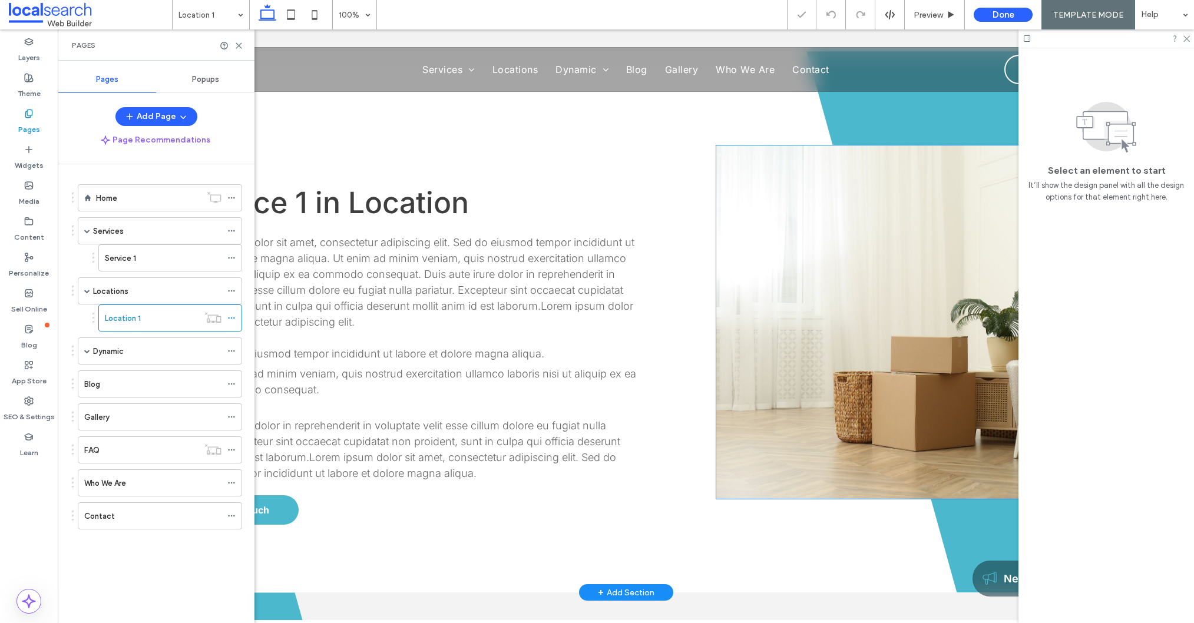
scroll to position [1085, 0]
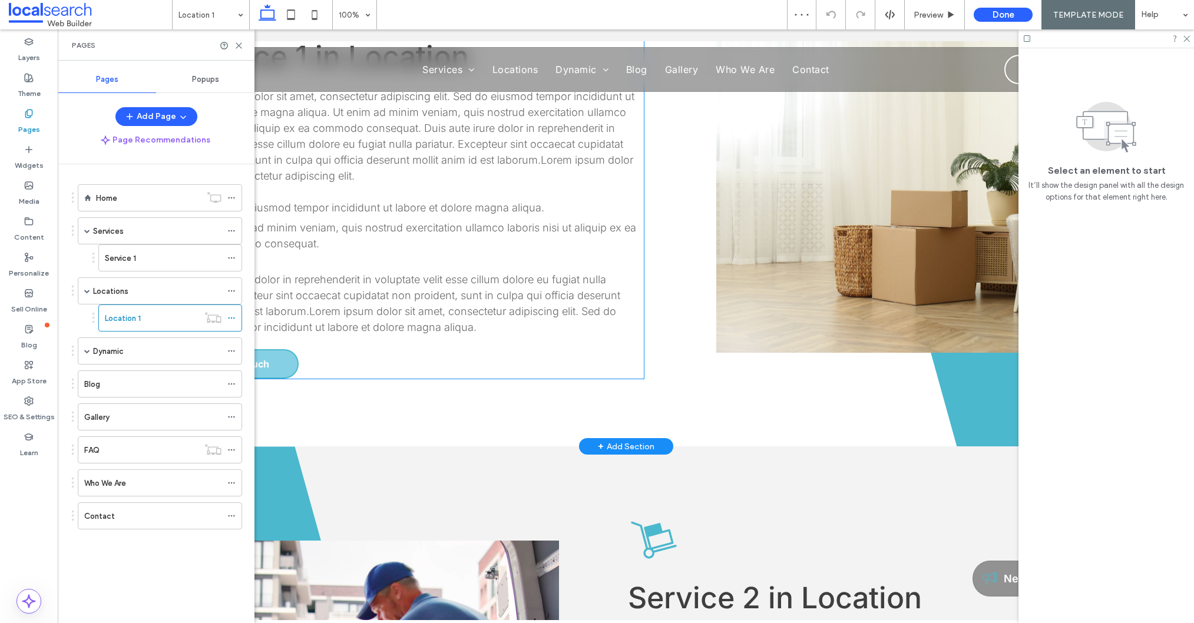
click at [281, 365] on link "Get In Touch" at bounding box center [240, 363] width 118 height 29
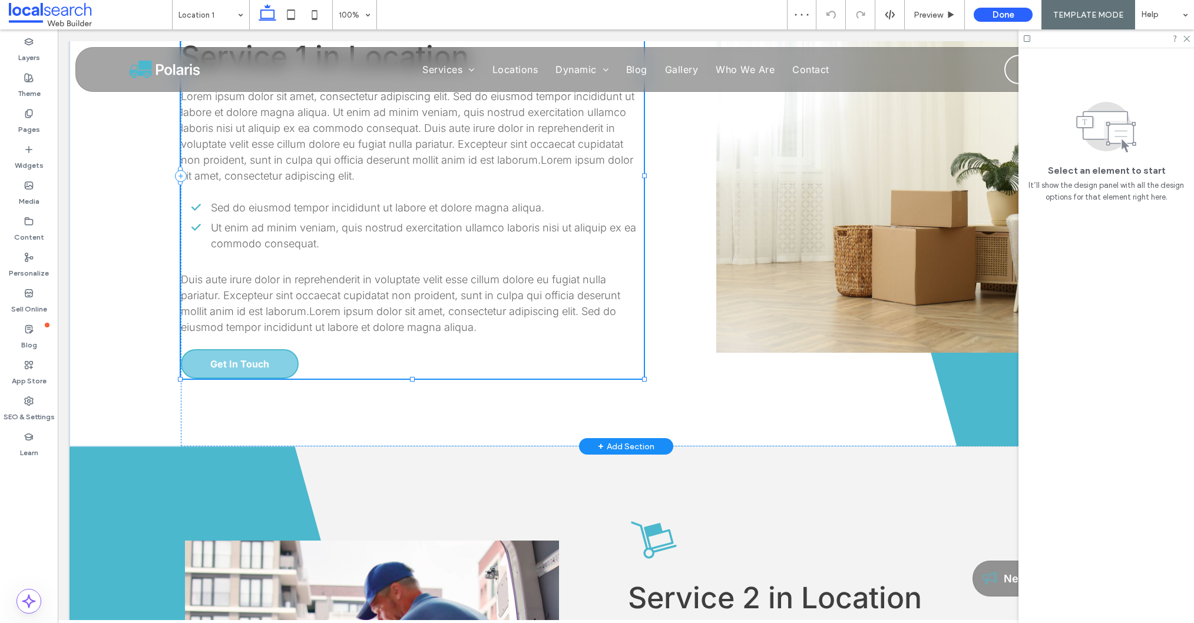
click at [281, 365] on link "Get In Touch" at bounding box center [240, 363] width 118 height 29
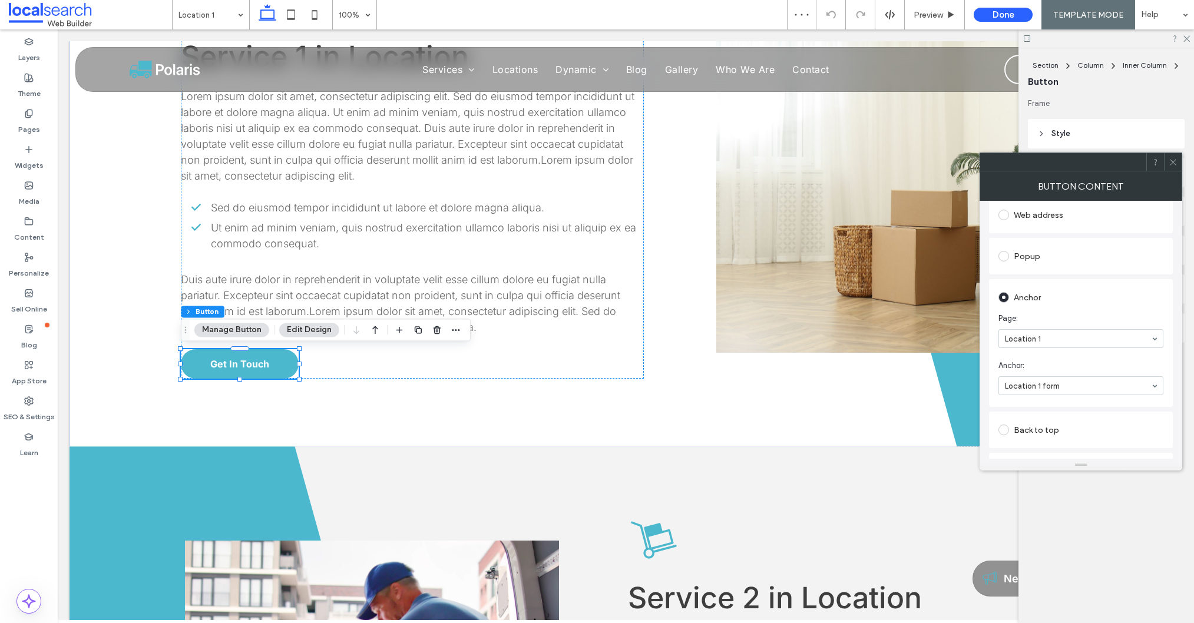
scroll to position [231, 0]
drag, startPoint x: 1175, startPoint y: 166, endPoint x: 1059, endPoint y: 226, distance: 130.4
click at [1175, 166] on span at bounding box center [1172, 162] width 9 height 18
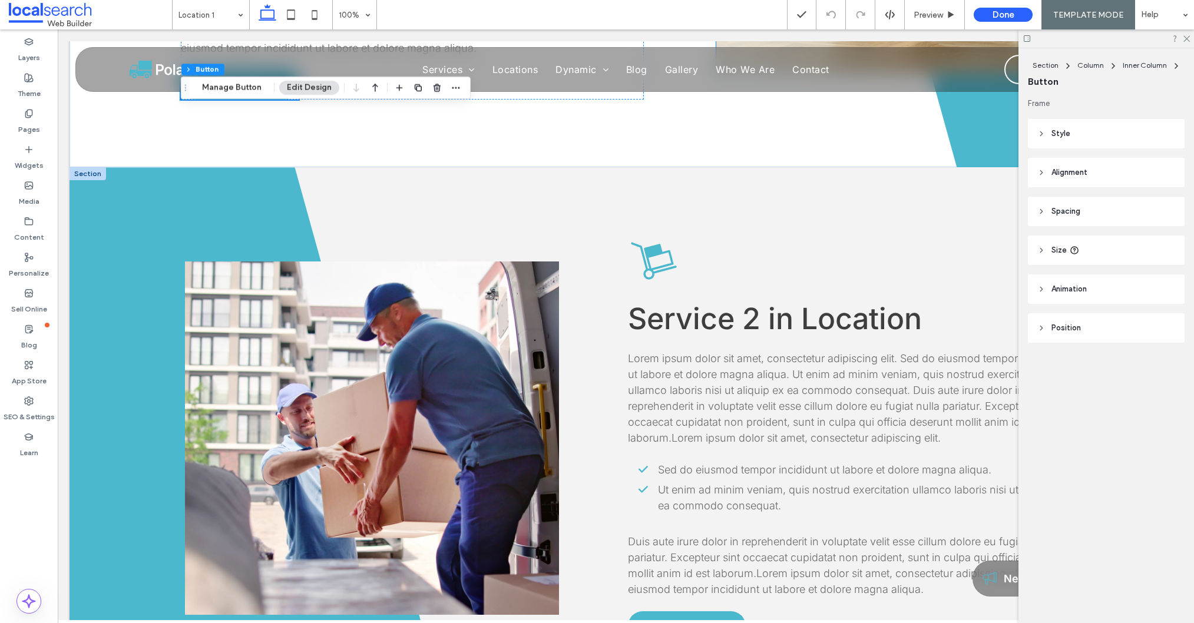
scroll to position [1435, 0]
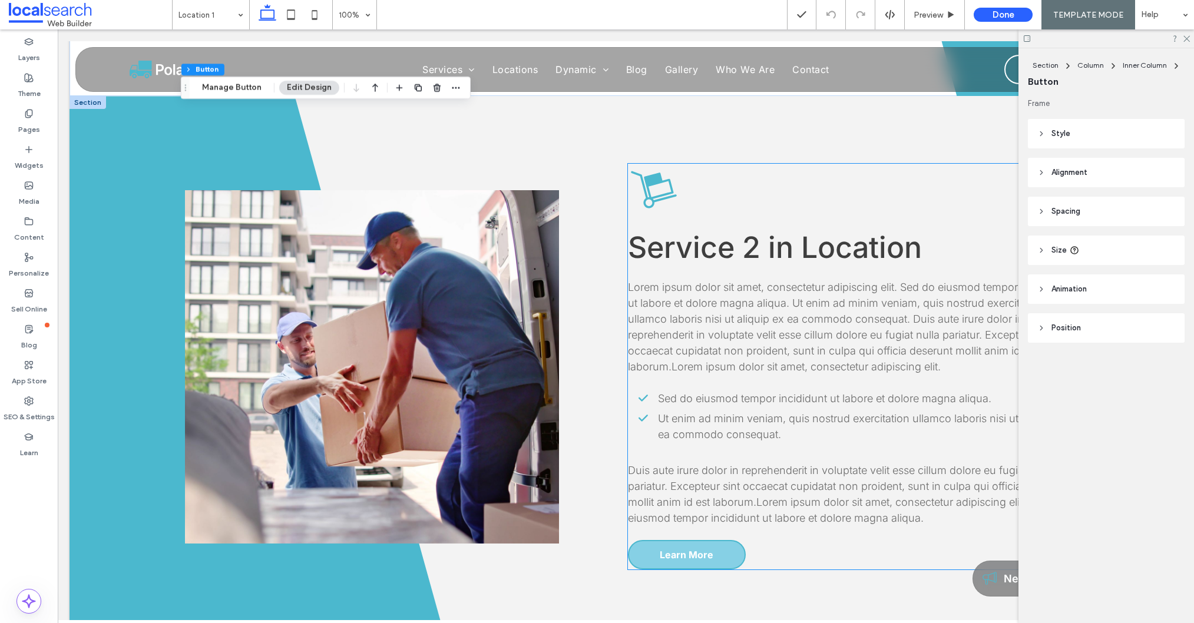
click at [688, 559] on span "Learn More" at bounding box center [687, 555] width 54 height 12
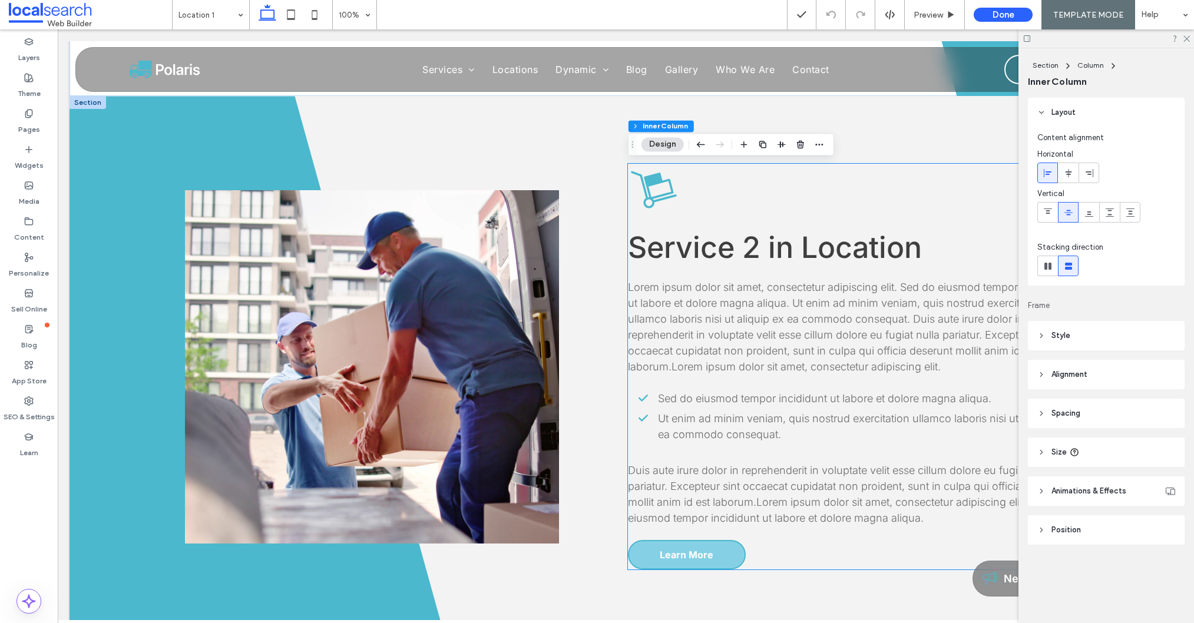
click at [688, 559] on span "Learn More" at bounding box center [687, 555] width 54 height 12
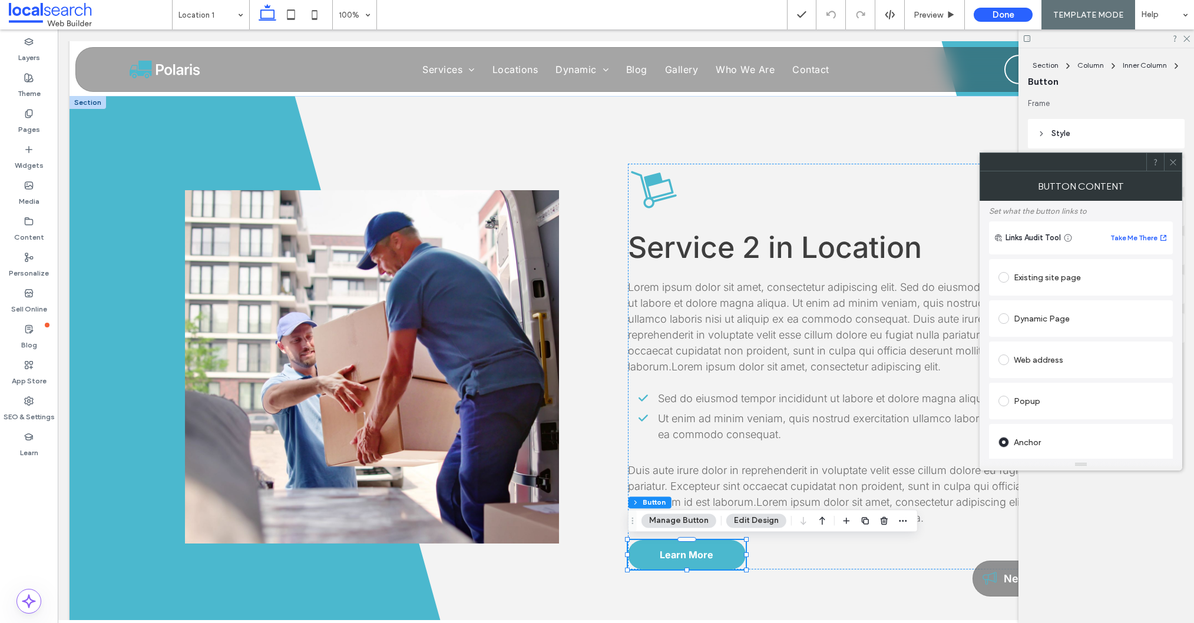
scroll to position [0, 0]
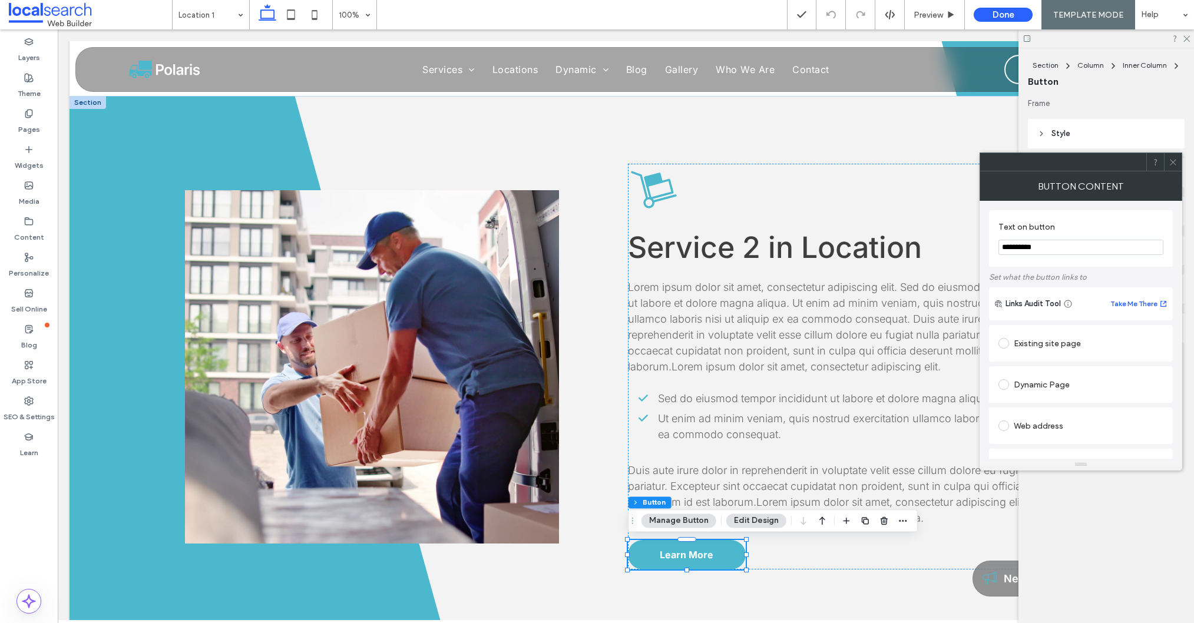
drag, startPoint x: 1099, startPoint y: 274, endPoint x: 970, endPoint y: 236, distance: 134.5
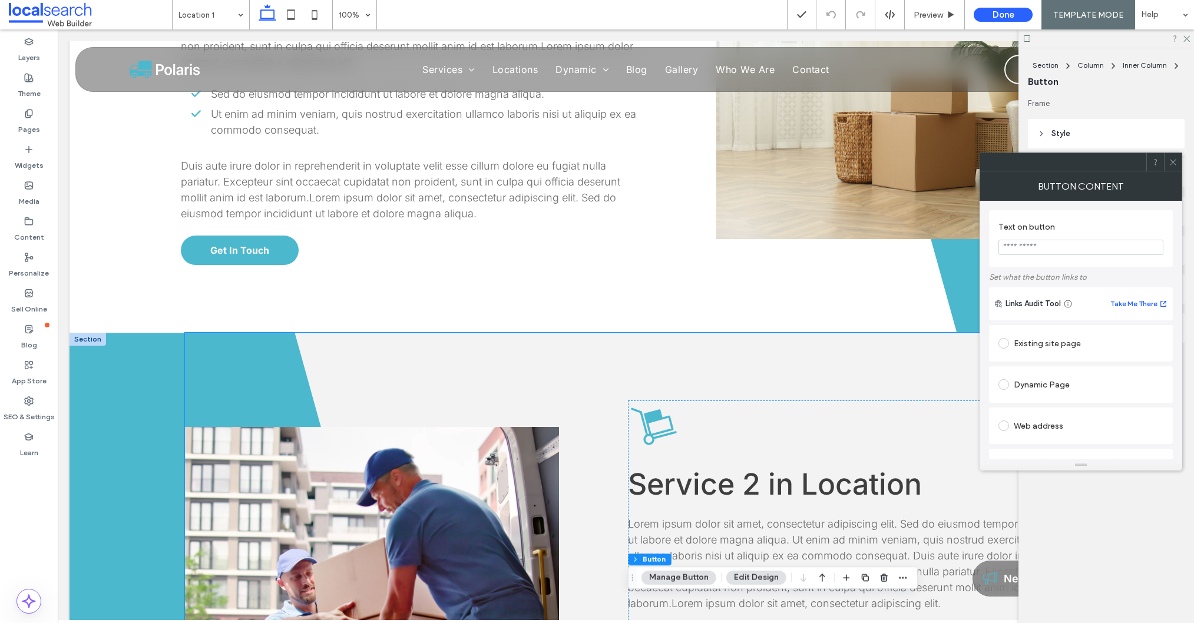
scroll to position [1491, 0]
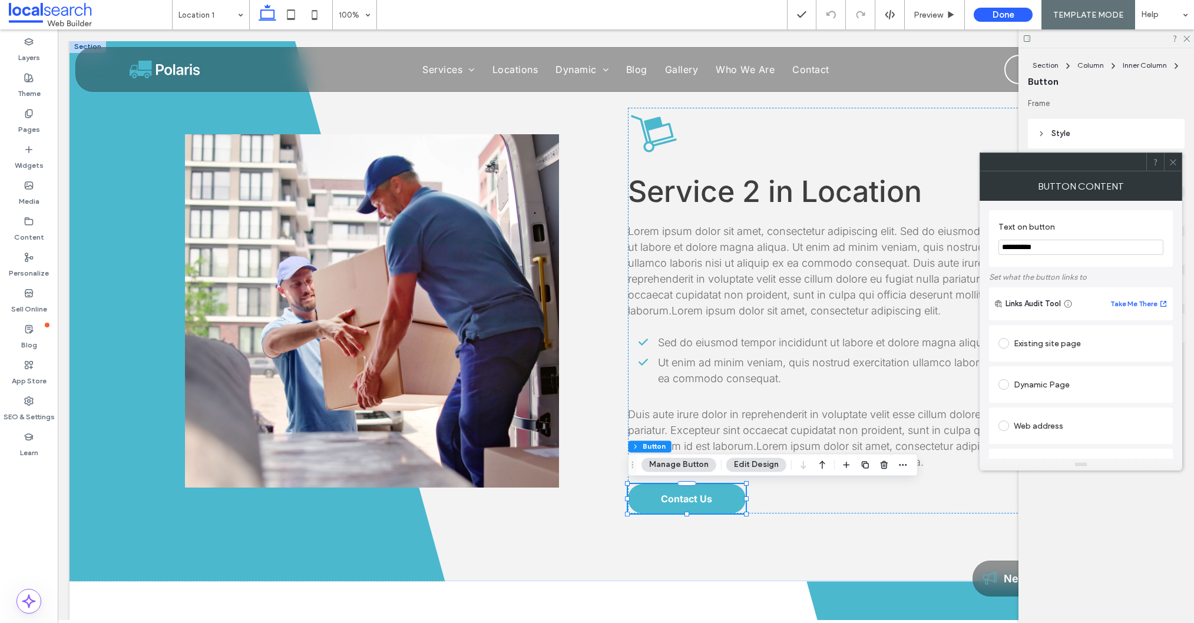
type input "**********"
drag, startPoint x: 1177, startPoint y: 164, endPoint x: 1156, endPoint y: 190, distance: 33.2
click at [1172, 165] on icon at bounding box center [1172, 162] width 9 height 9
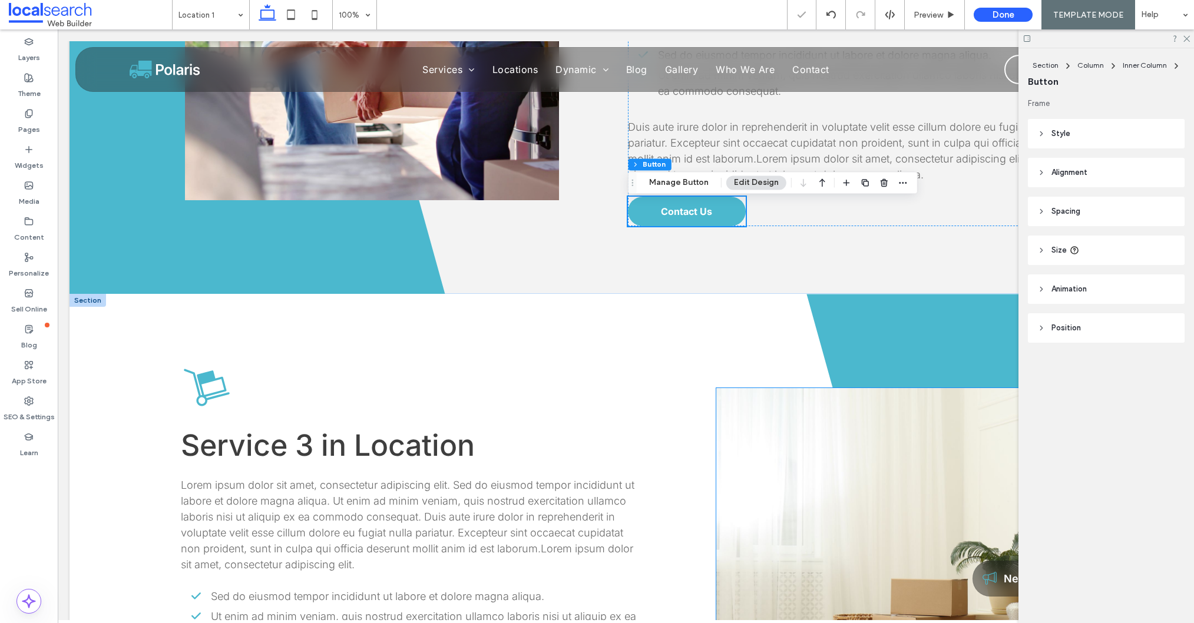
scroll to position [2010, 0]
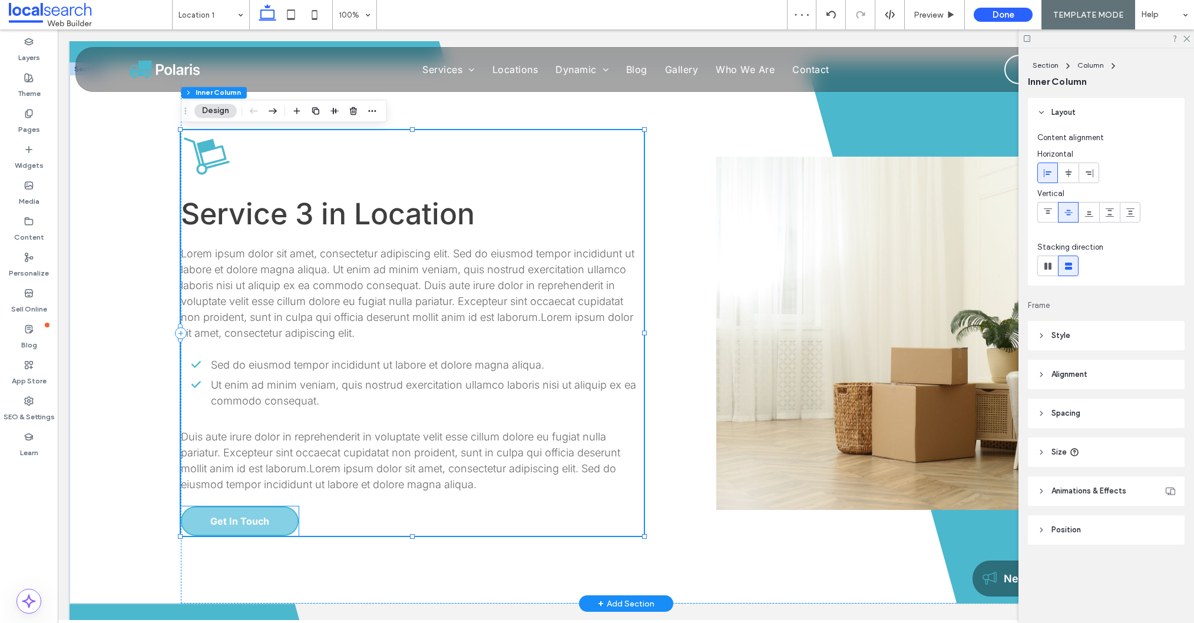
click at [261, 518] on span "Get In Touch" at bounding box center [239, 521] width 59 height 12
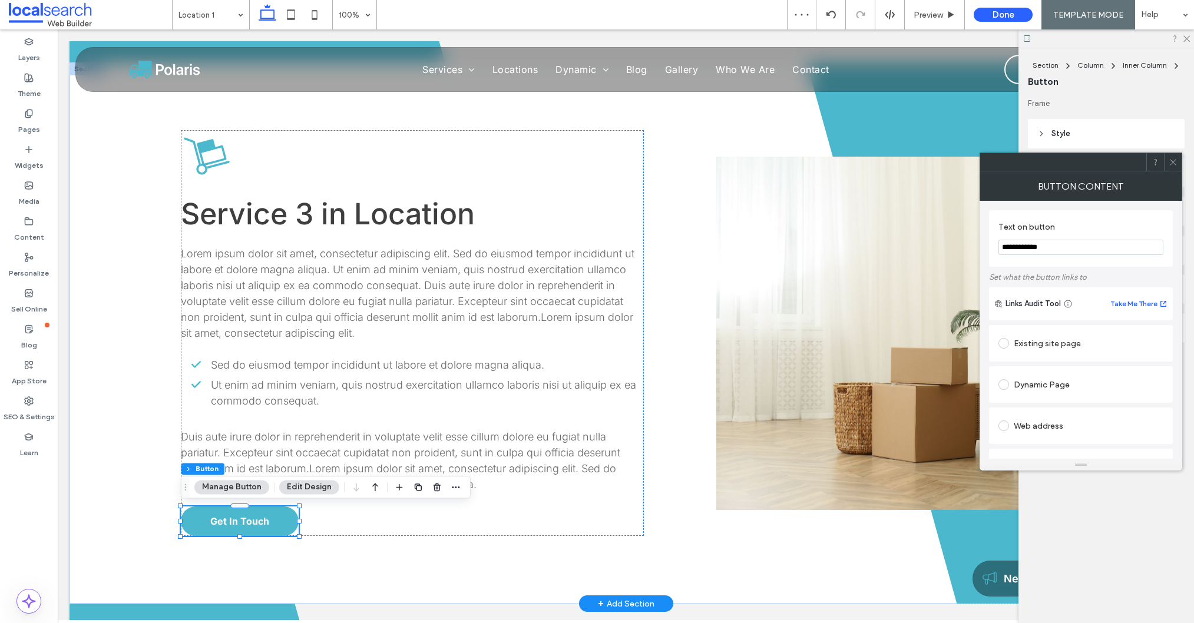
drag, startPoint x: 1138, startPoint y: 280, endPoint x: 945, endPoint y: 241, distance: 196.9
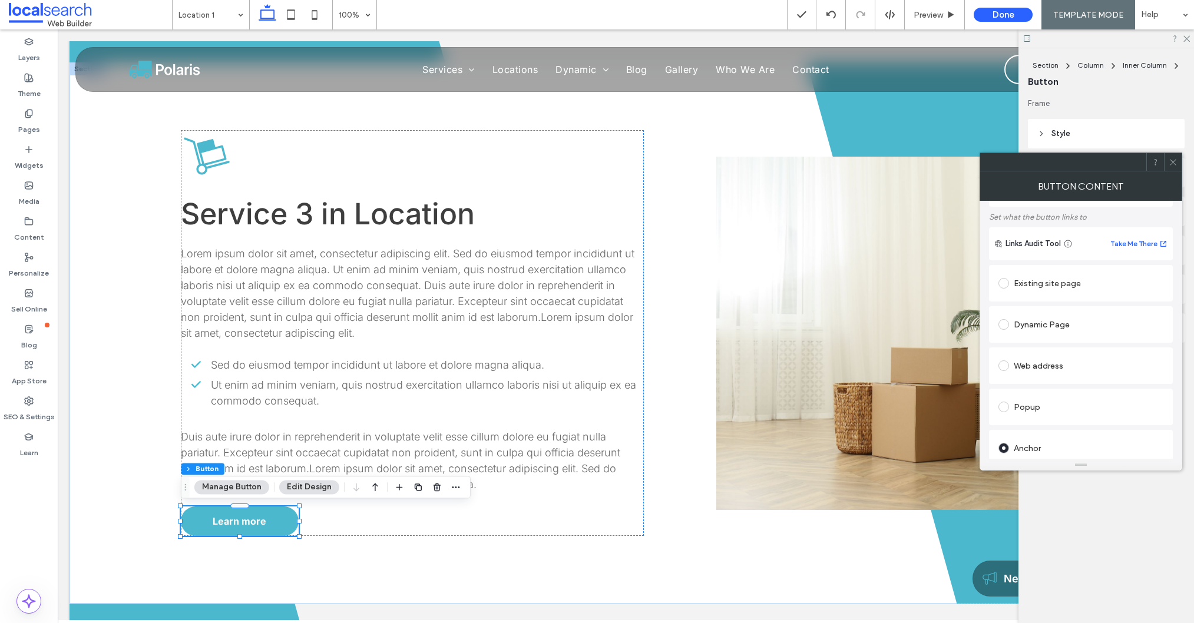
scroll to position [77, 0]
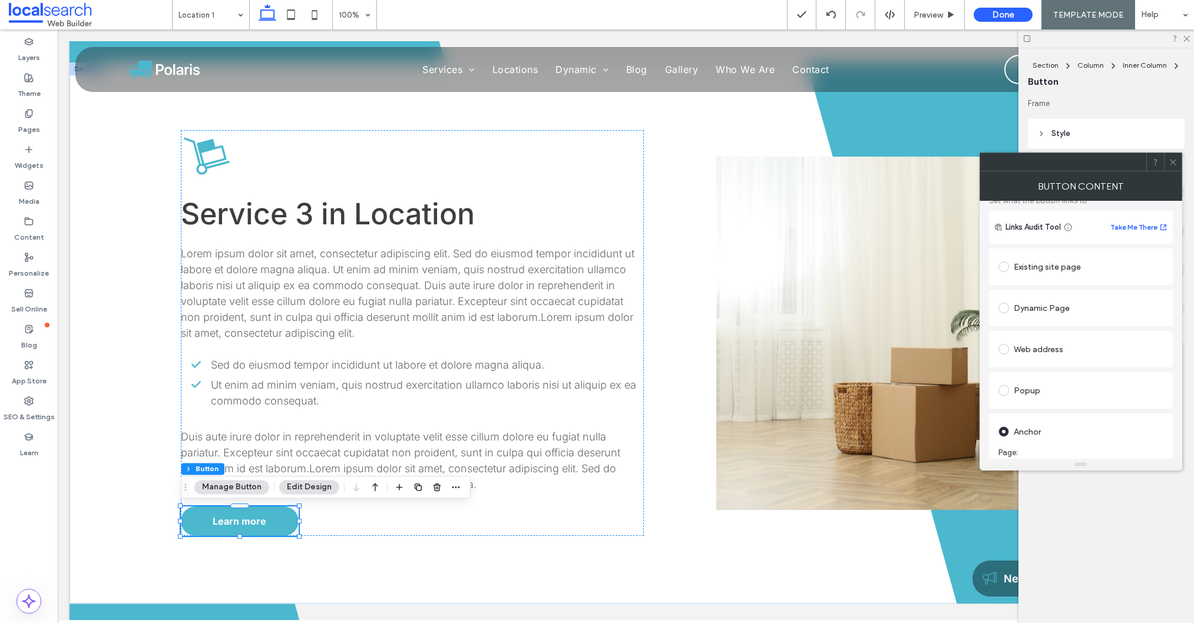
type input "**********"
click at [1037, 263] on div "Existing site page" at bounding box center [1080, 266] width 165 height 19
click at [1169, 160] on icon at bounding box center [1172, 162] width 9 height 9
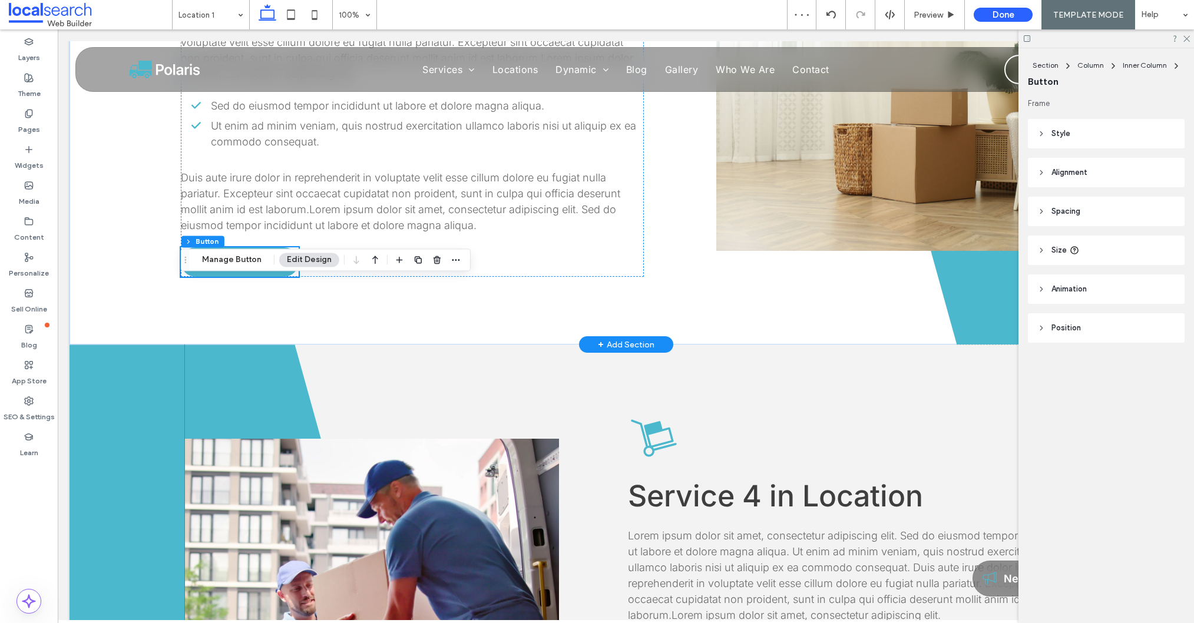
scroll to position [2237, 0]
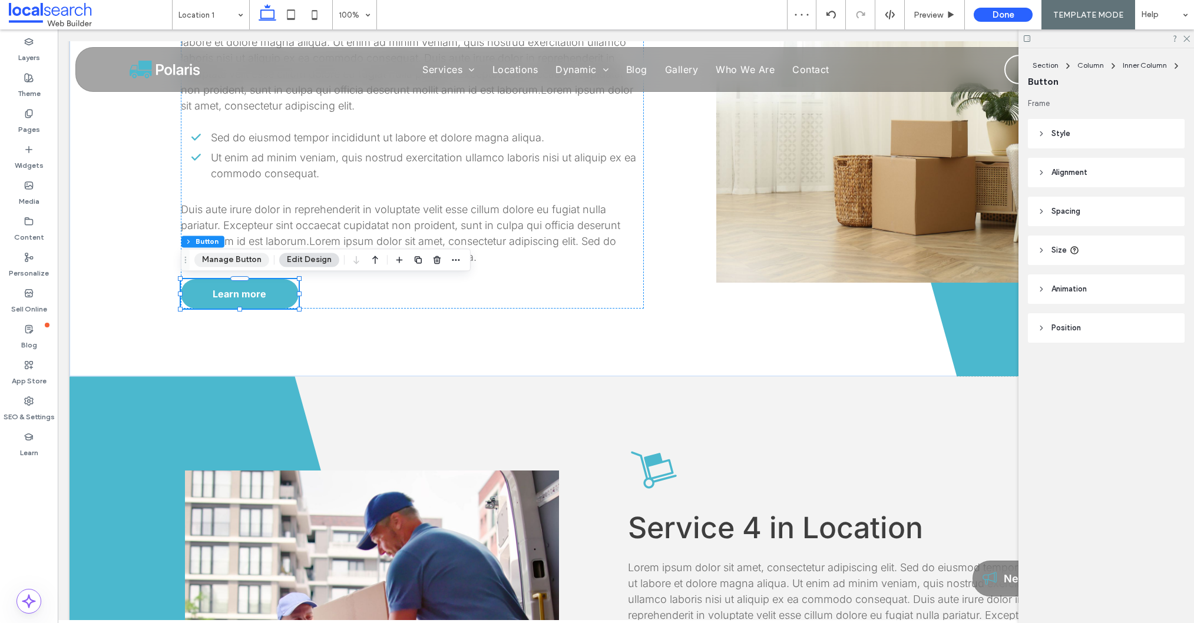
click at [228, 253] on button "Manage Button" at bounding box center [231, 260] width 75 height 14
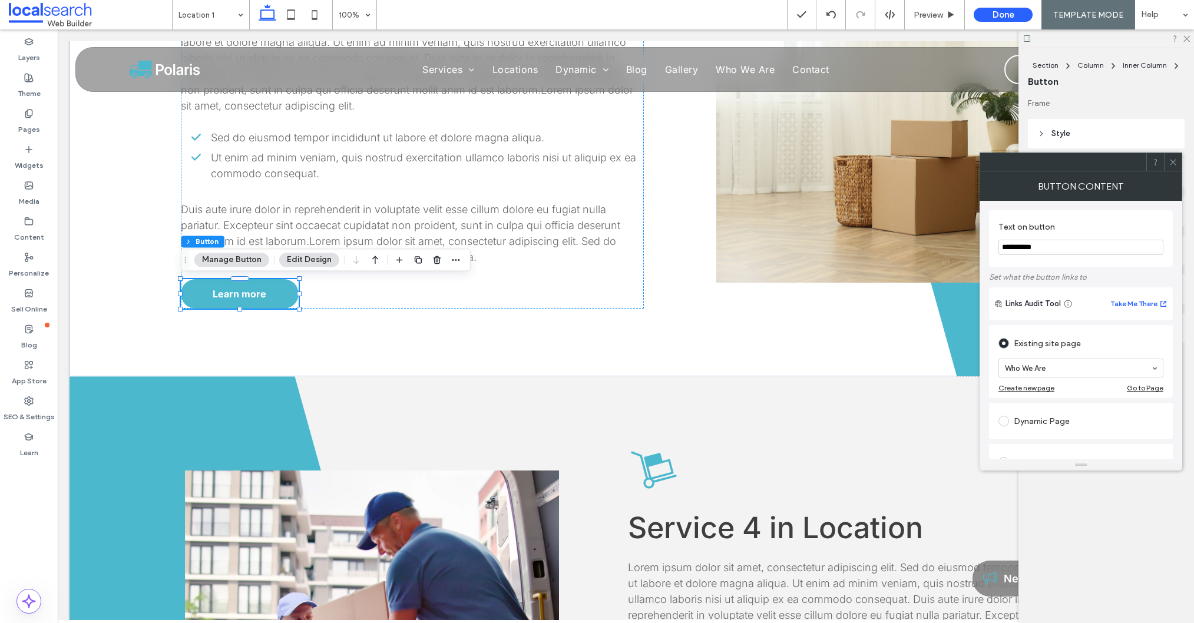
click at [1029, 247] on input "**********" at bounding box center [1080, 247] width 165 height 15
type input "**********"
click at [1174, 166] on span at bounding box center [1172, 162] width 9 height 18
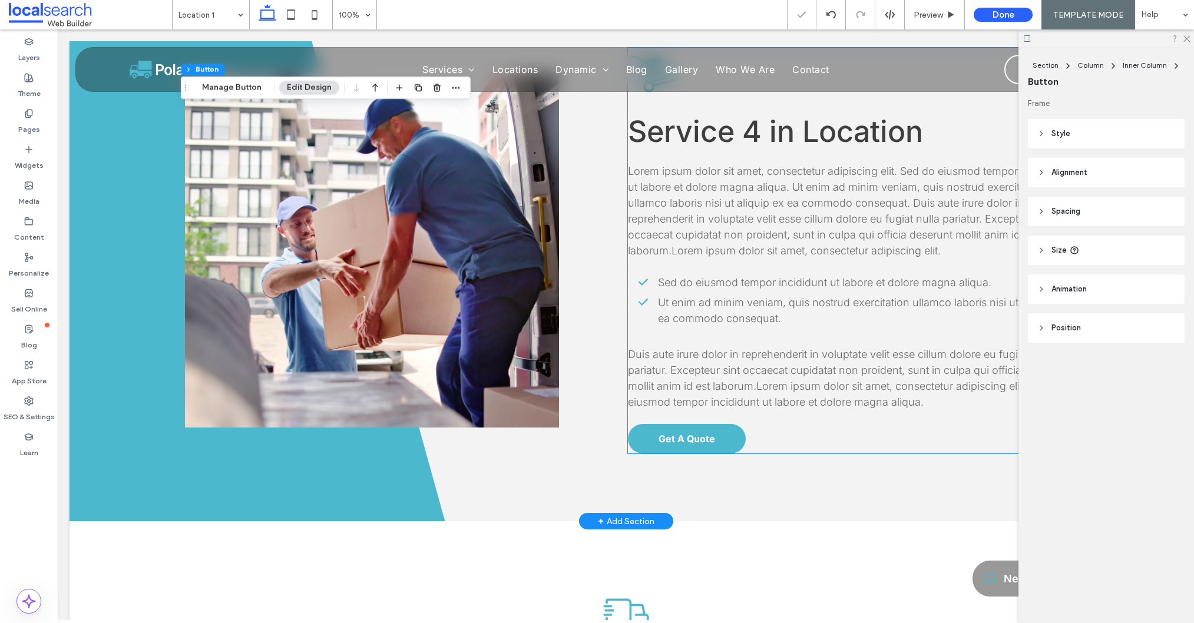
scroll to position [2707, 0]
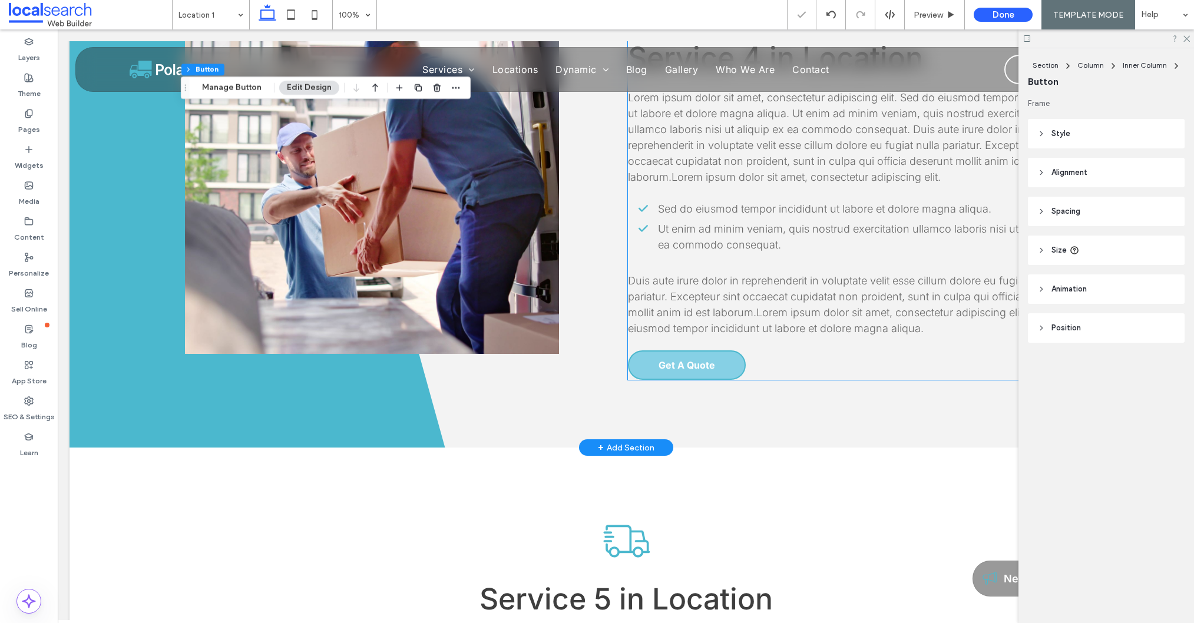
click at [703, 360] on span "Get A Quote" at bounding box center [686, 365] width 57 height 12
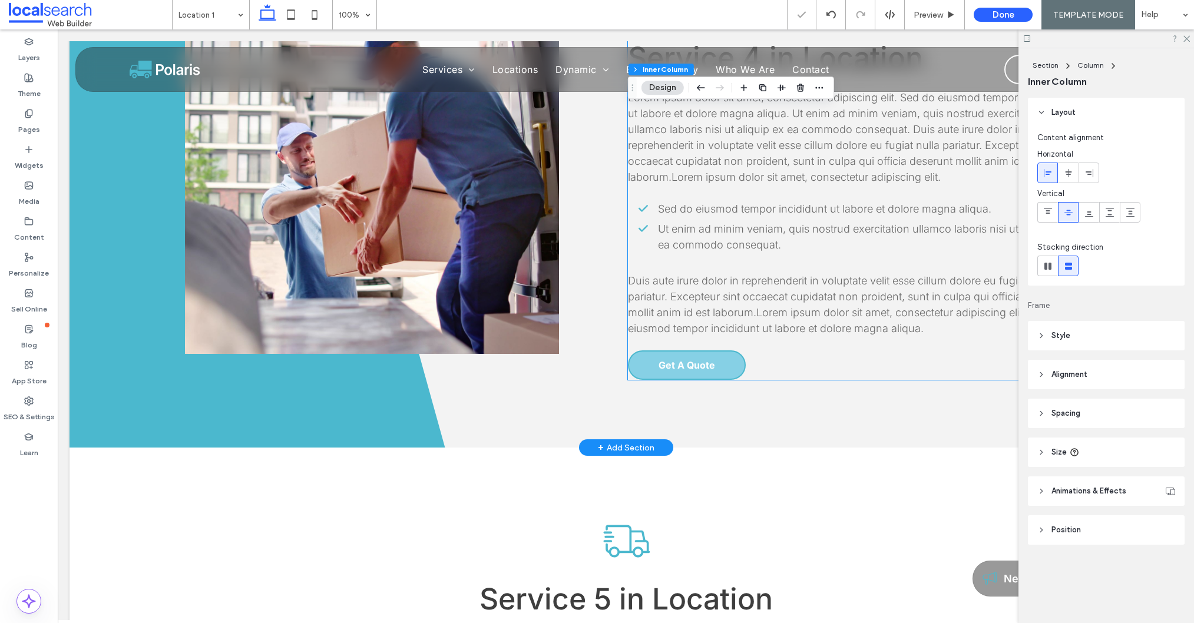
click at [704, 360] on span "Get A Quote" at bounding box center [686, 365] width 57 height 12
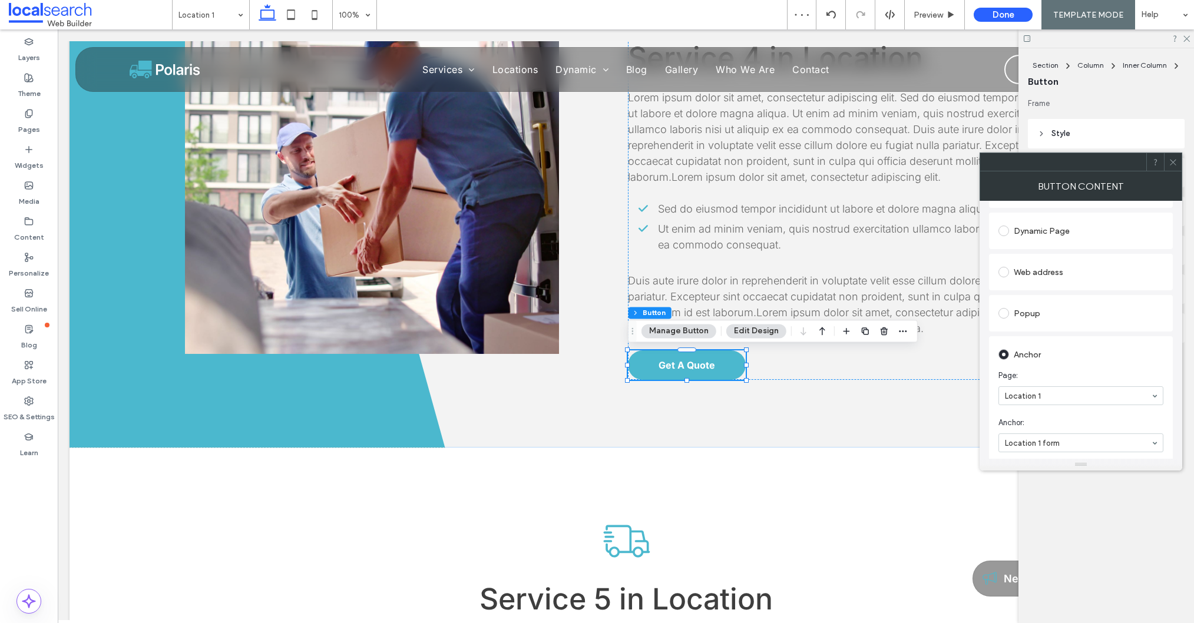
scroll to position [287, 0]
drag, startPoint x: 1170, startPoint y: 163, endPoint x: 1159, endPoint y: 169, distance: 12.9
click at [1166, 165] on div at bounding box center [1173, 162] width 18 height 18
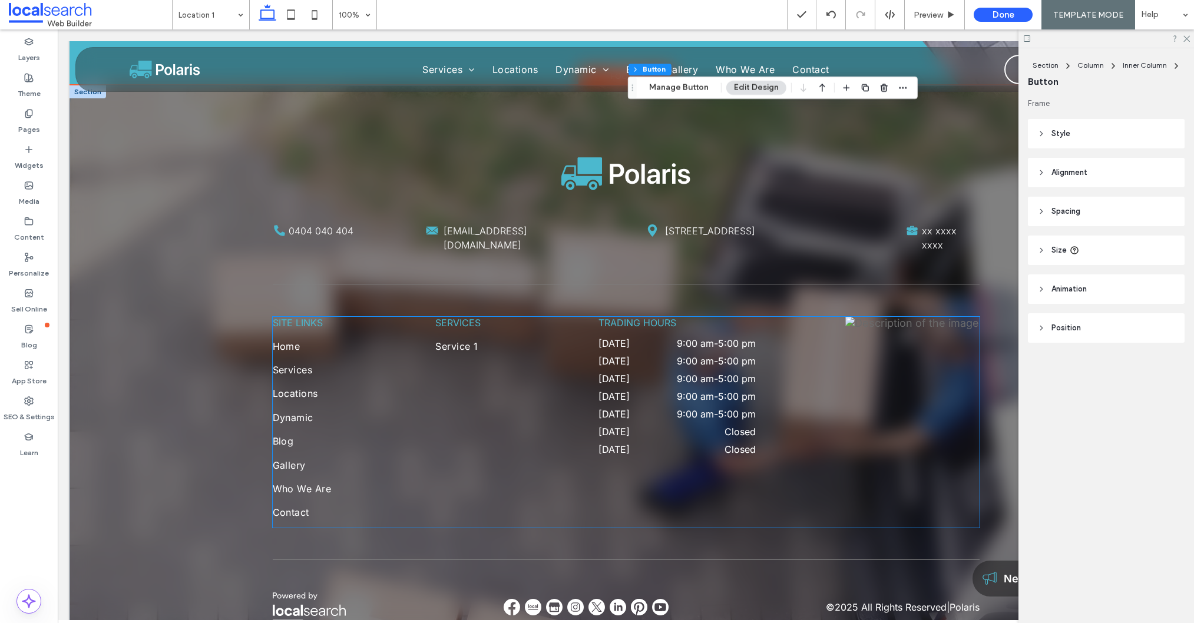
scroll to position [4203, 0]
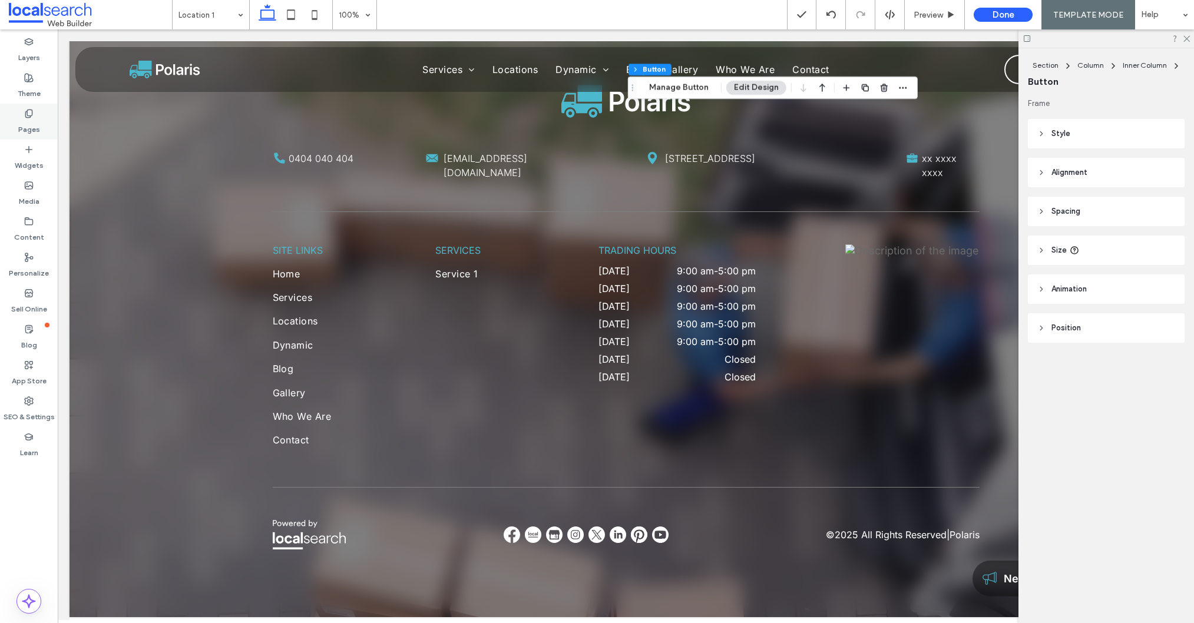
click at [29, 121] on label "Pages" at bounding box center [29, 126] width 22 height 16
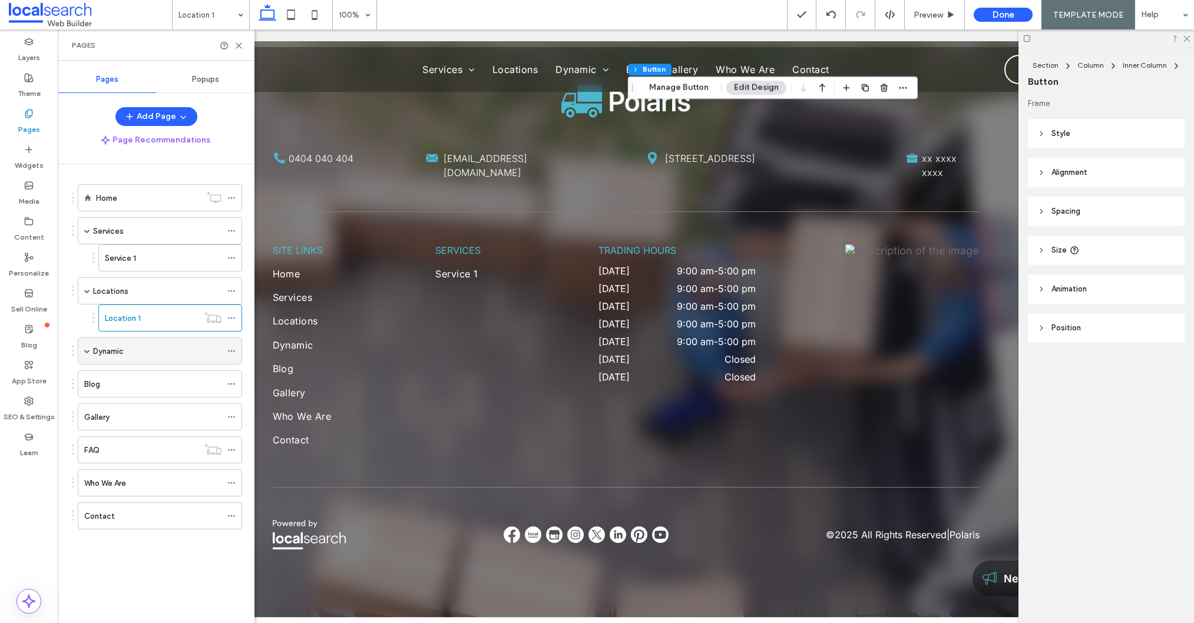
click at [135, 352] on div "Dynamic" at bounding box center [157, 351] width 128 height 12
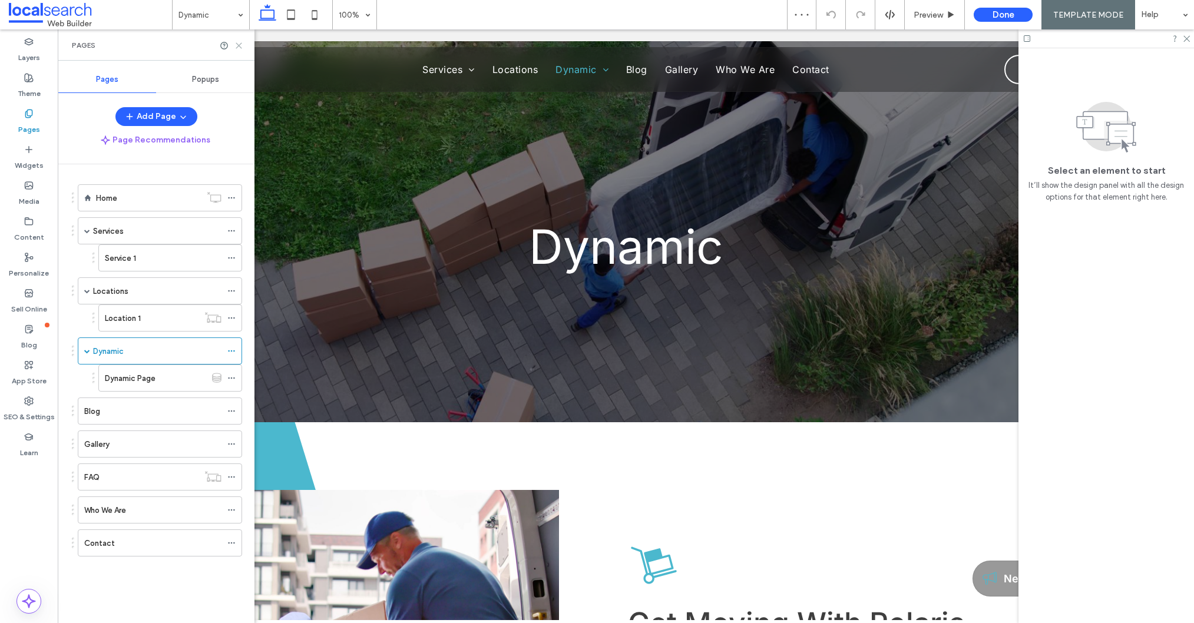
click at [242, 48] on icon at bounding box center [238, 45] width 9 height 9
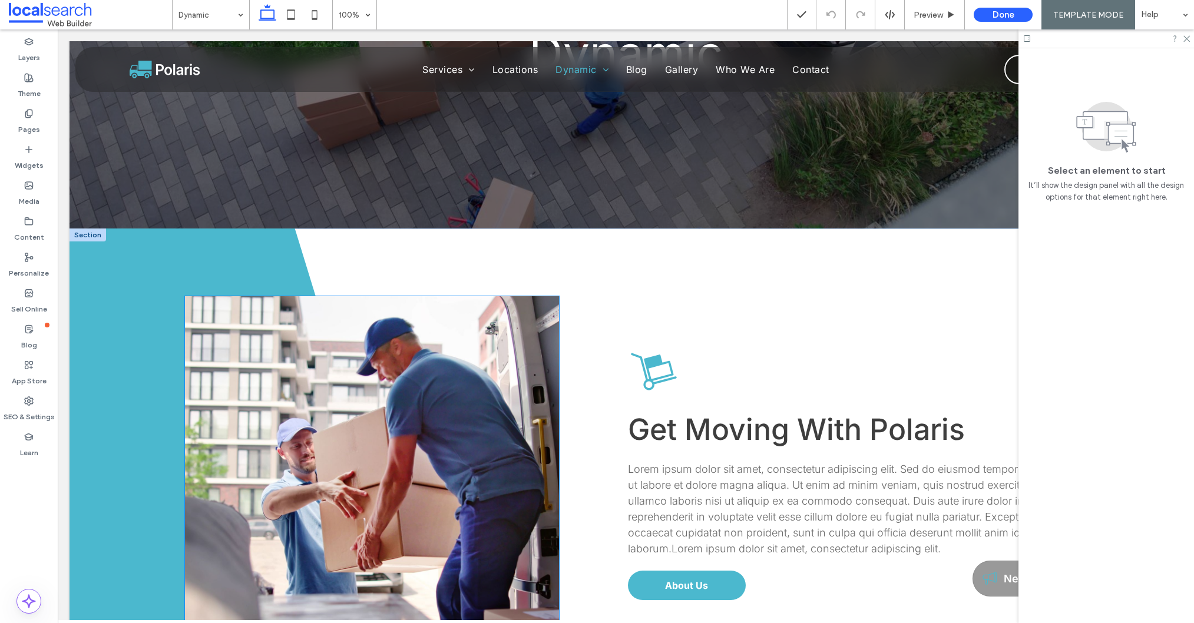
scroll to position [464, 0]
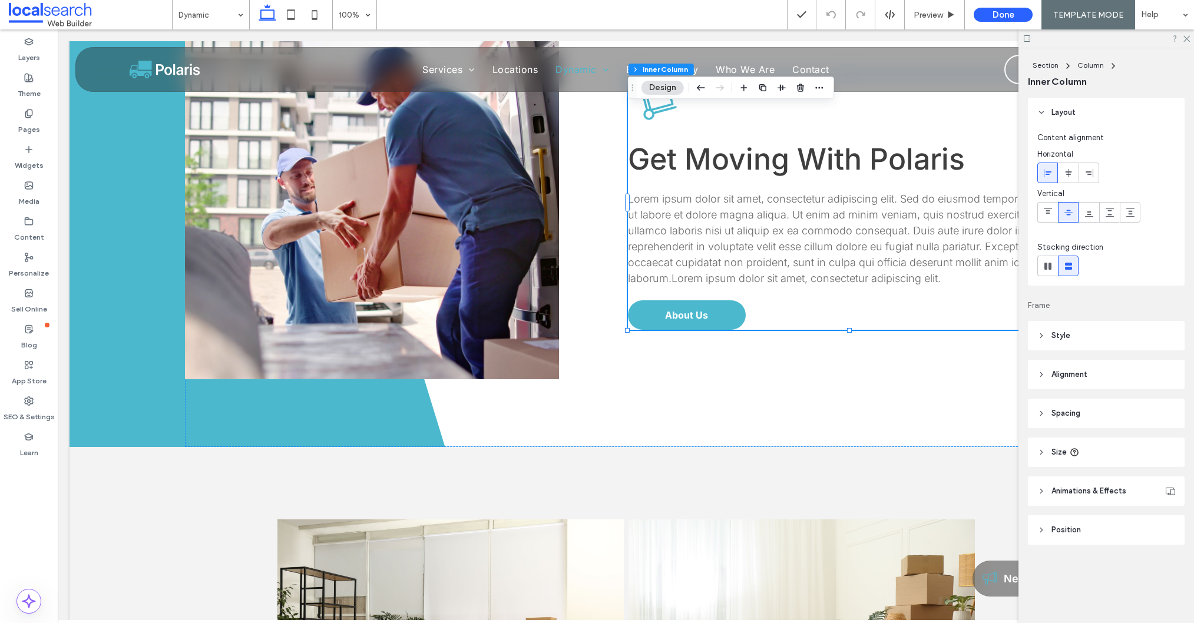
click at [688, 319] on span "About Us" at bounding box center [686, 315] width 43 height 12
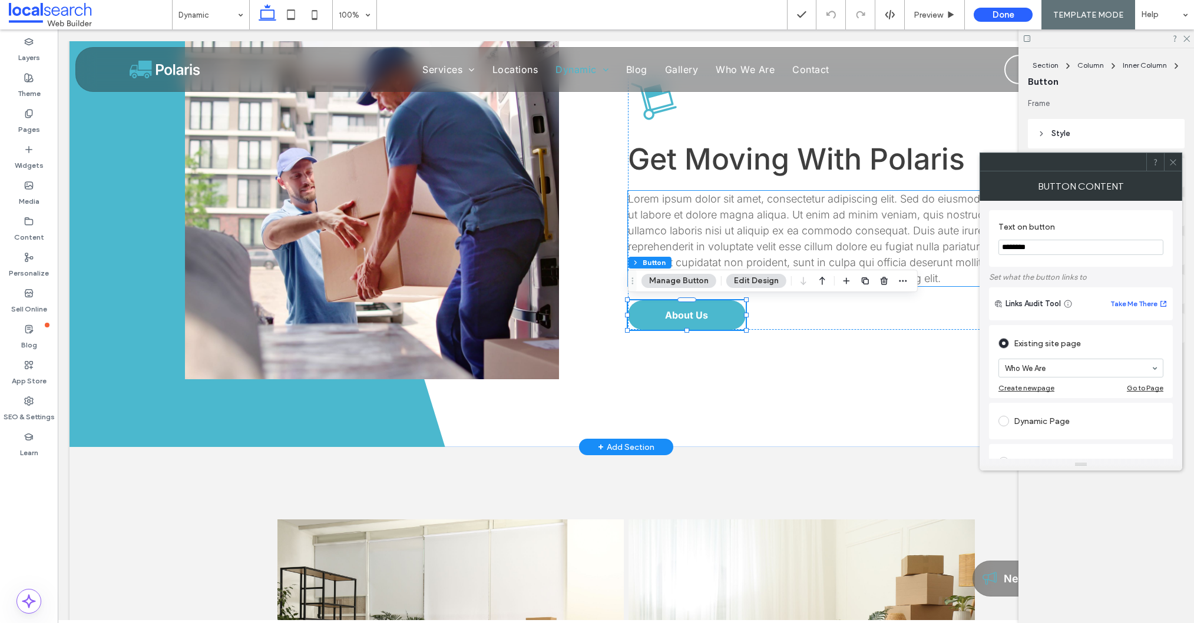
drag, startPoint x: 1041, startPoint y: 271, endPoint x: 940, endPoint y: 242, distance: 105.3
type input "*"
type input "**********"
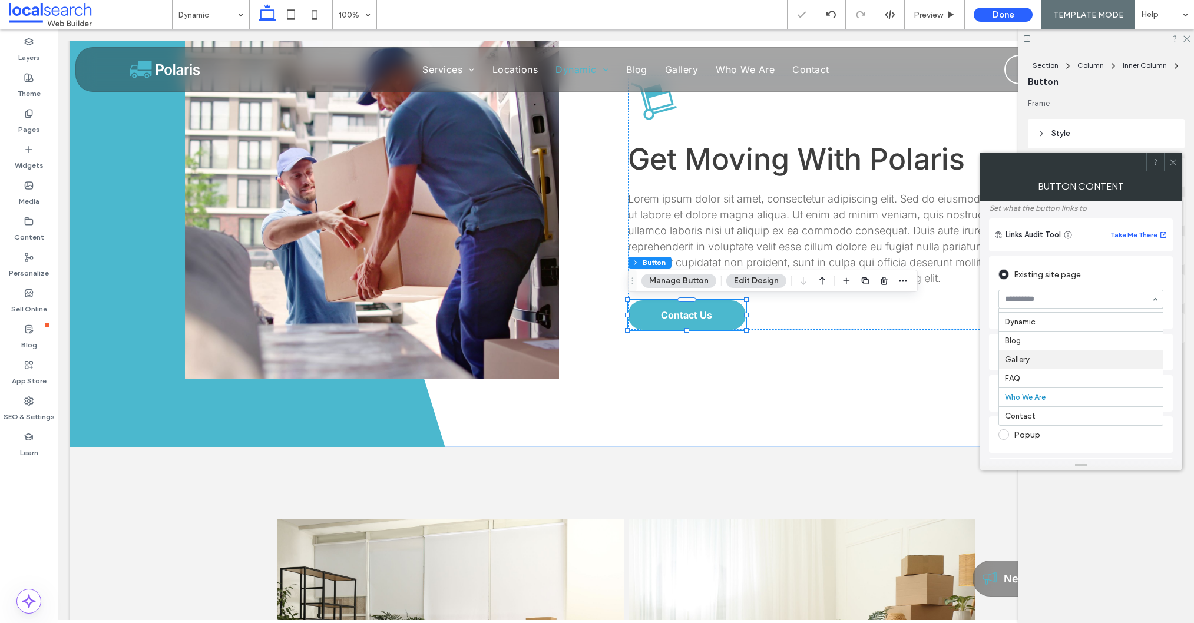
scroll to position [78, 0]
drag, startPoint x: 1173, startPoint y: 163, endPoint x: 1165, endPoint y: 166, distance: 8.2
click at [1173, 163] on icon at bounding box center [1172, 162] width 9 height 9
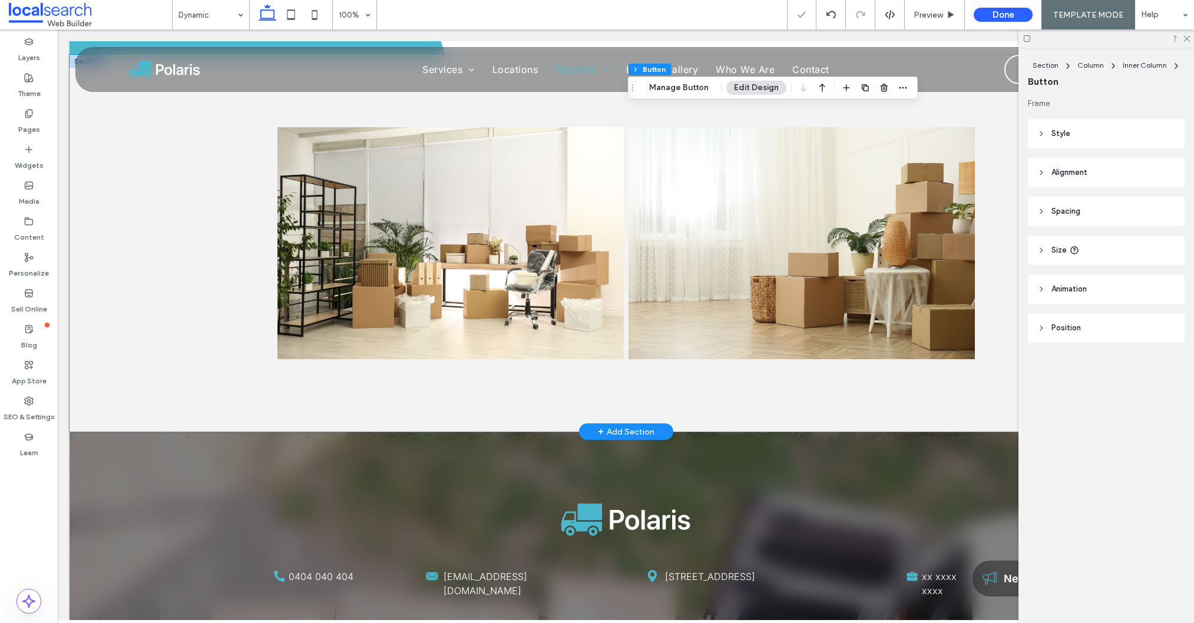
scroll to position [899, 0]
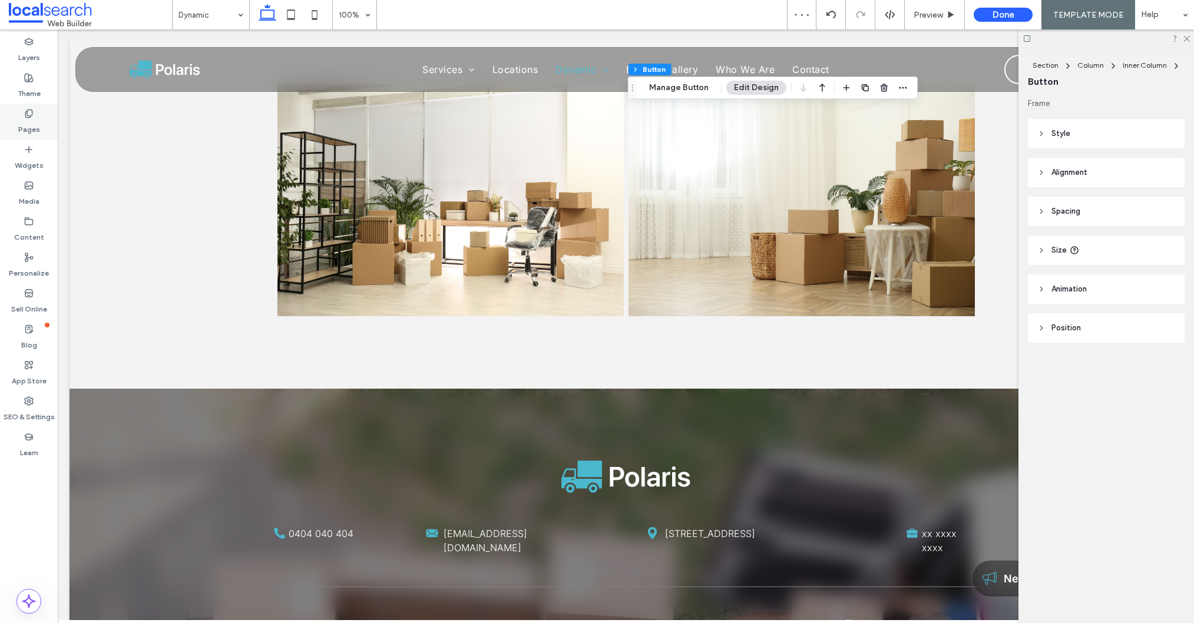
click at [32, 120] on label "Pages" at bounding box center [29, 126] width 22 height 16
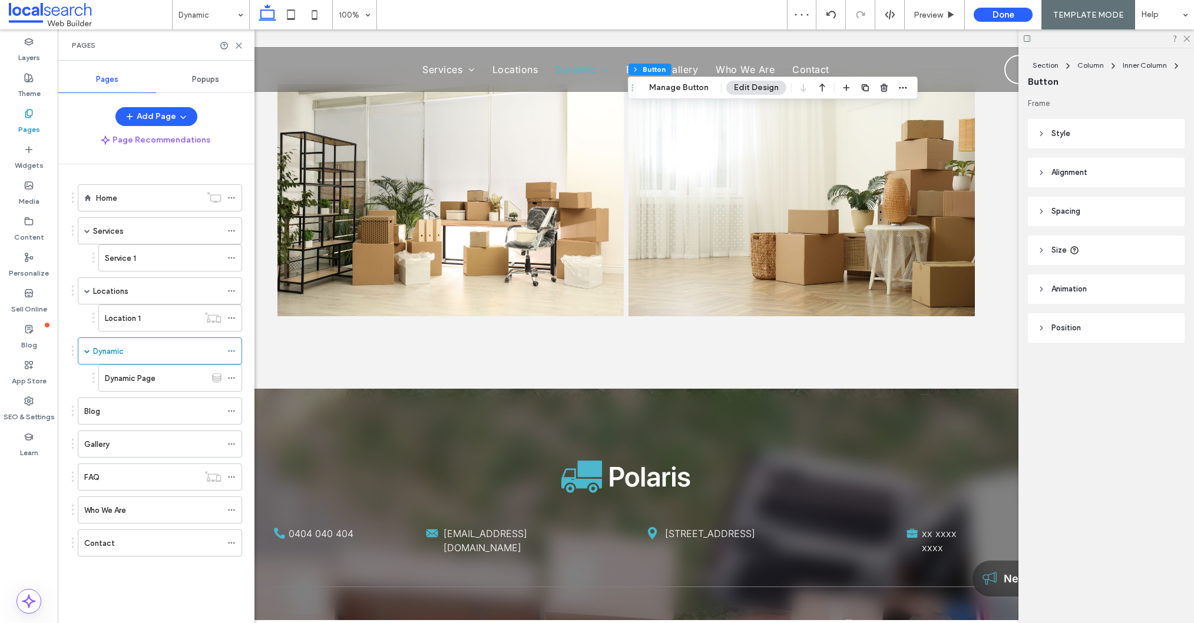
click at [130, 380] on label "Dynamic Page" at bounding box center [130, 378] width 51 height 21
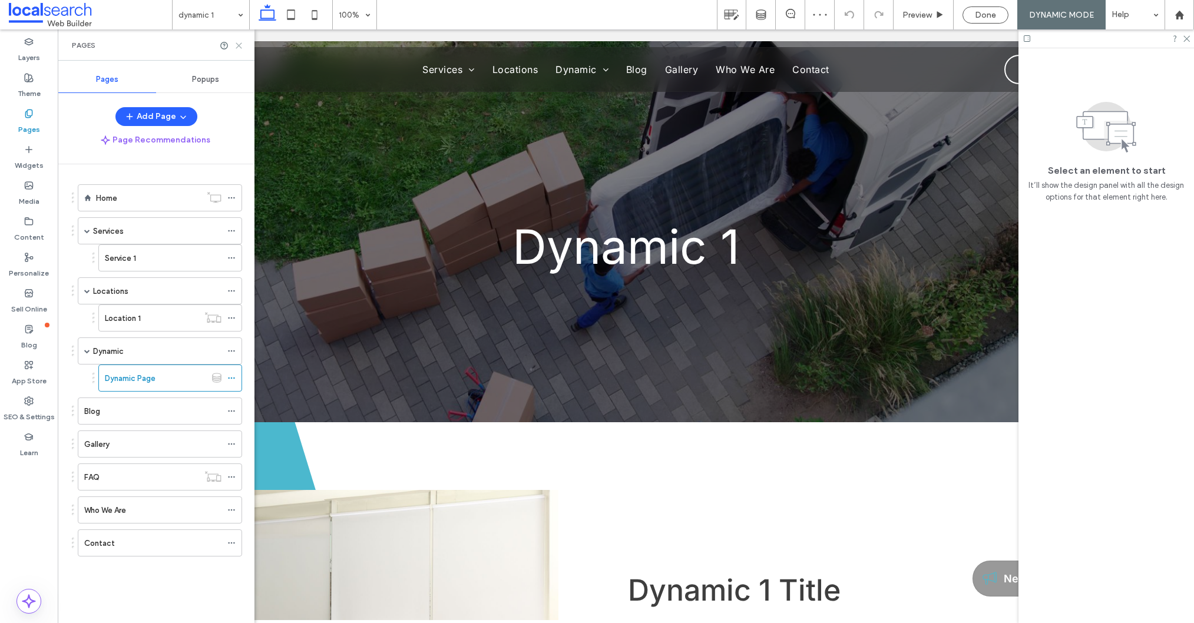
click at [240, 42] on icon at bounding box center [238, 45] width 9 height 9
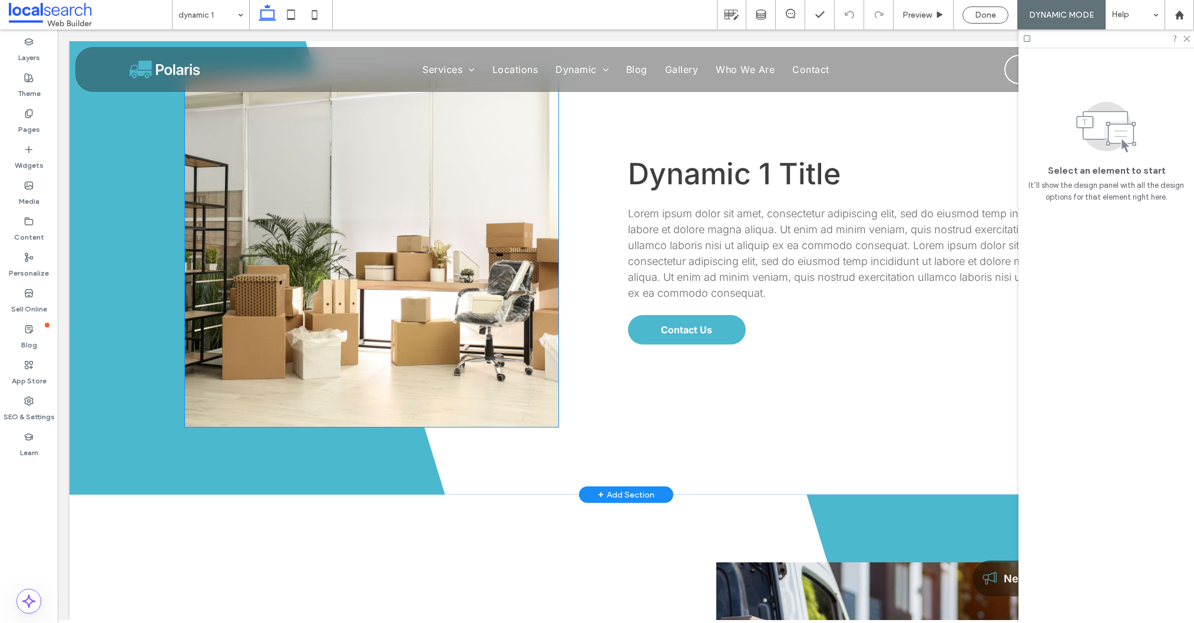
scroll to position [417, 0]
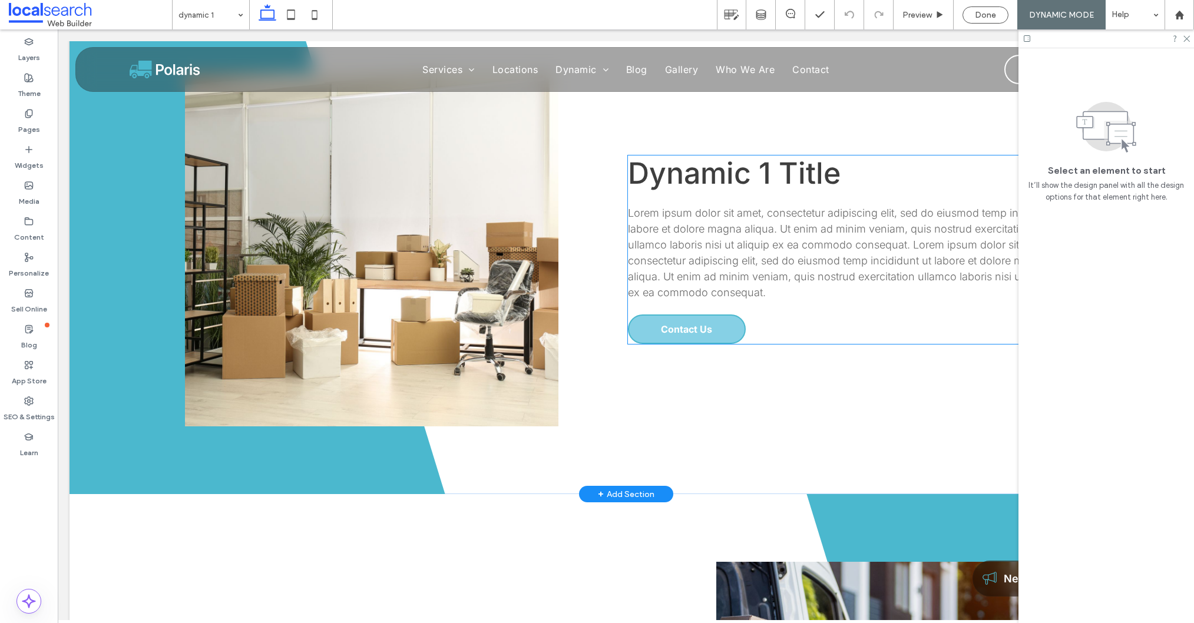
click at [685, 329] on span "Contact Us" at bounding box center [686, 329] width 51 height 12
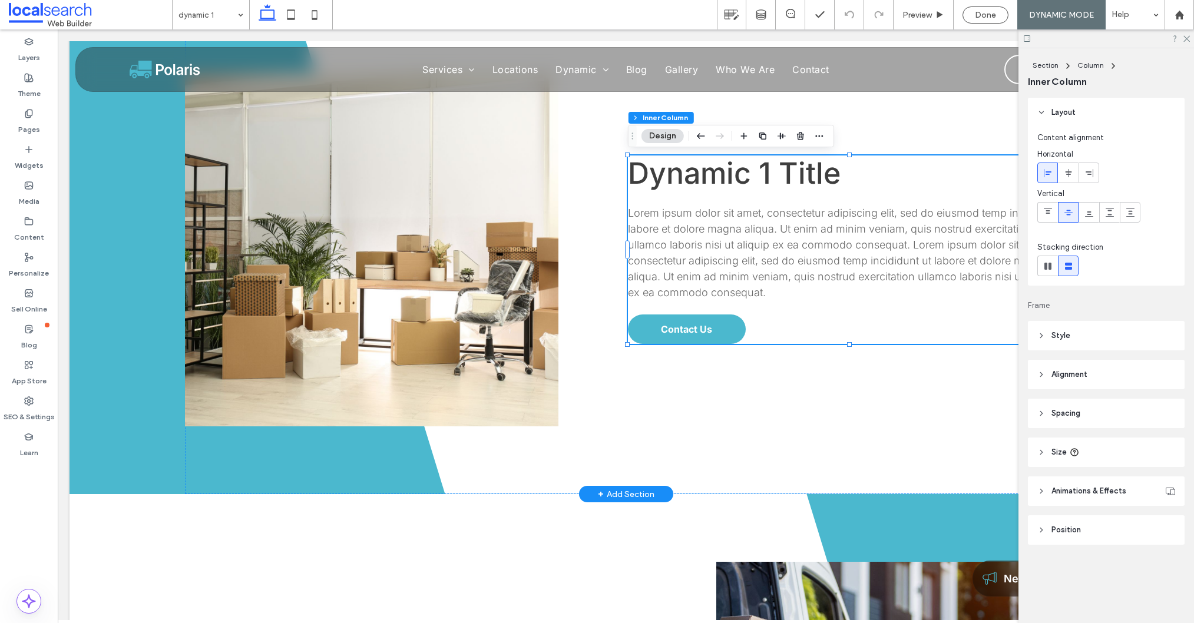
click at [685, 329] on span "Contact Us" at bounding box center [686, 329] width 51 height 12
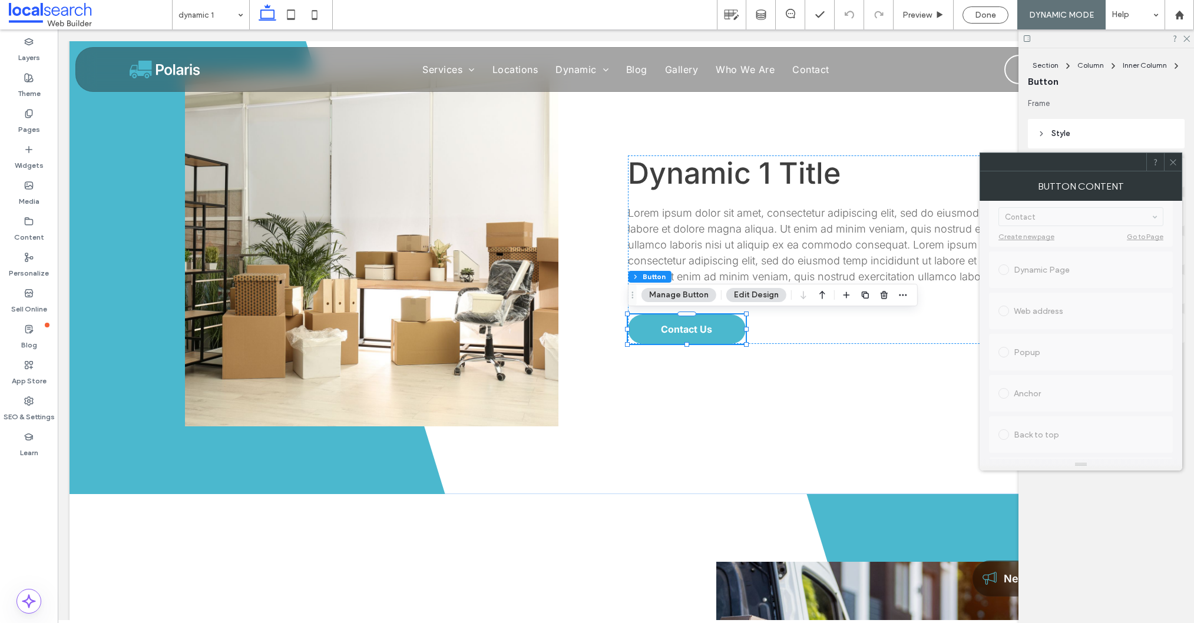
scroll to position [211, 0]
click at [1167, 164] on div at bounding box center [1173, 162] width 18 height 18
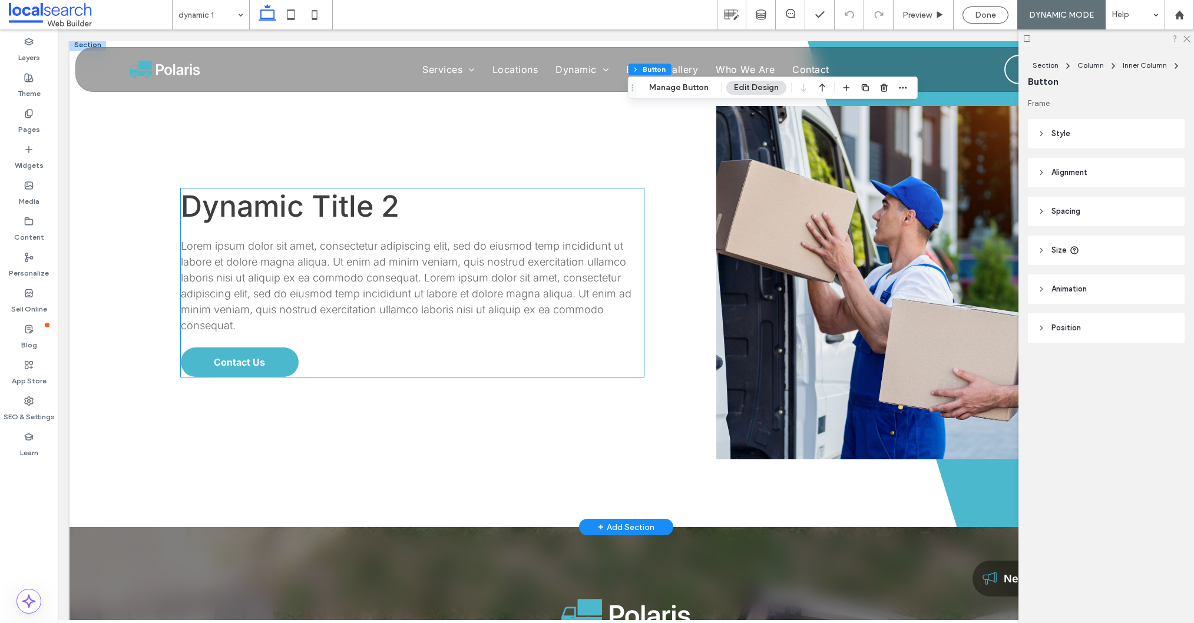
scroll to position [885, 0]
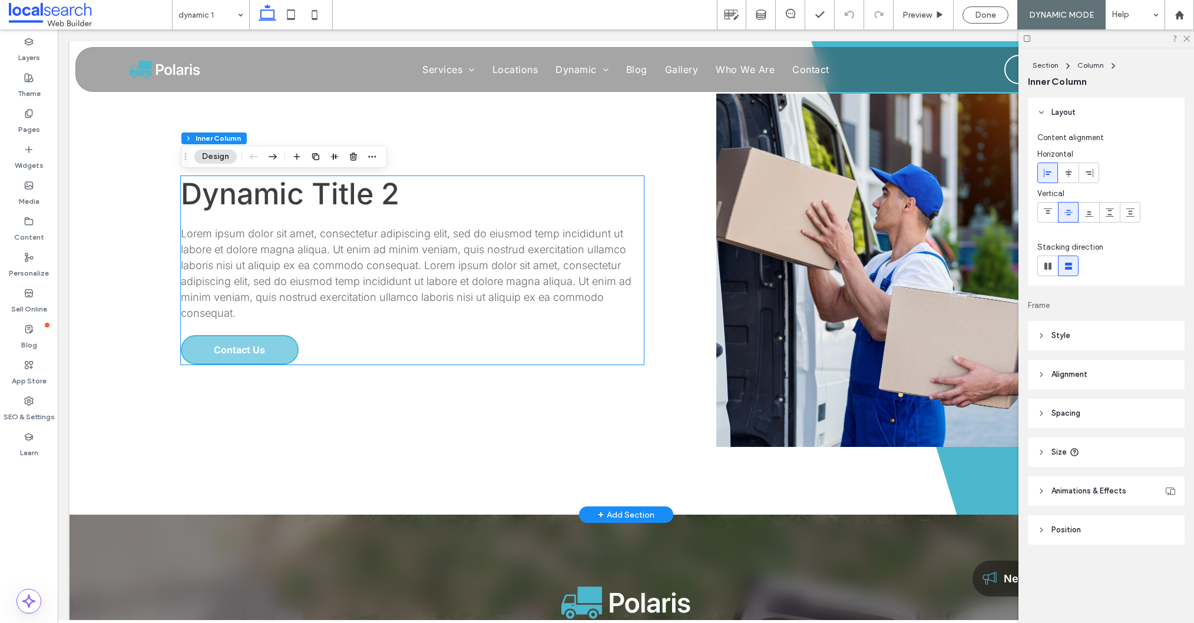
click at [218, 349] on span "Contact Us" at bounding box center [239, 350] width 51 height 12
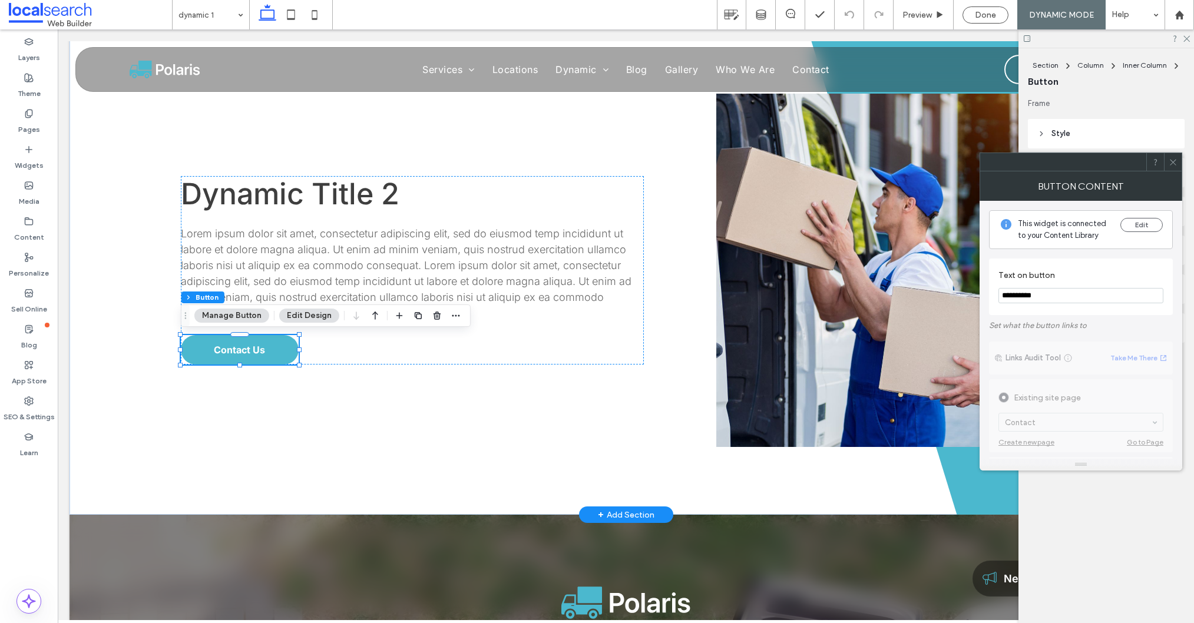
click at [1165, 159] on div at bounding box center [1173, 162] width 18 height 18
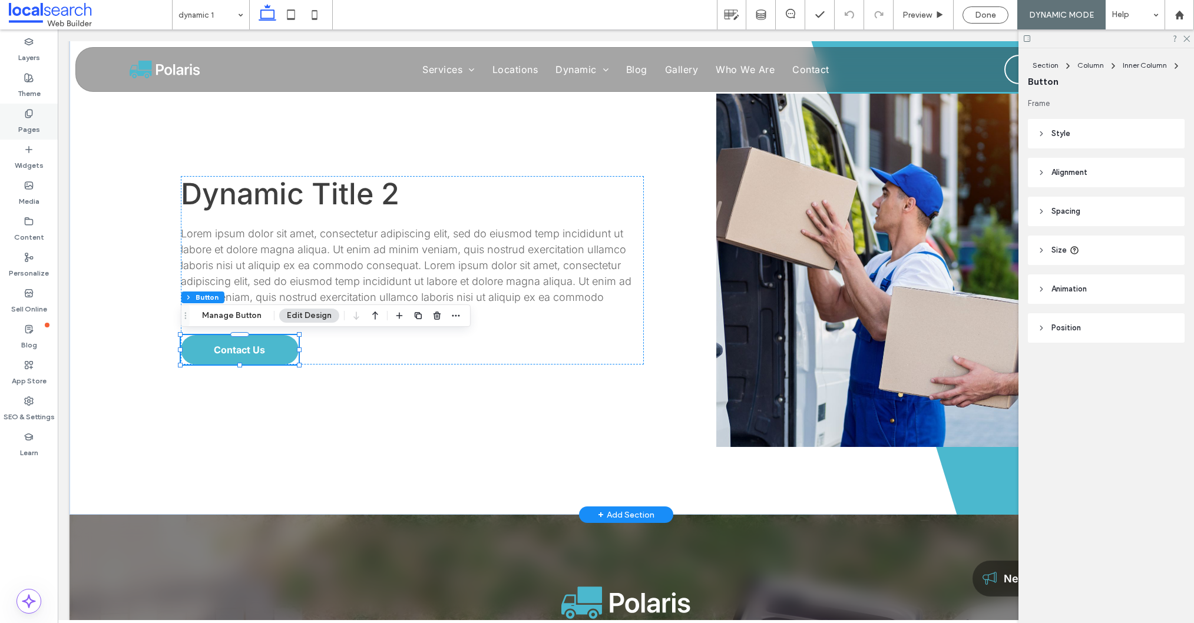
drag, startPoint x: 2, startPoint y: 119, endPoint x: 10, endPoint y: 118, distance: 8.3
click at [2, 118] on div "Pages" at bounding box center [29, 122] width 58 height 36
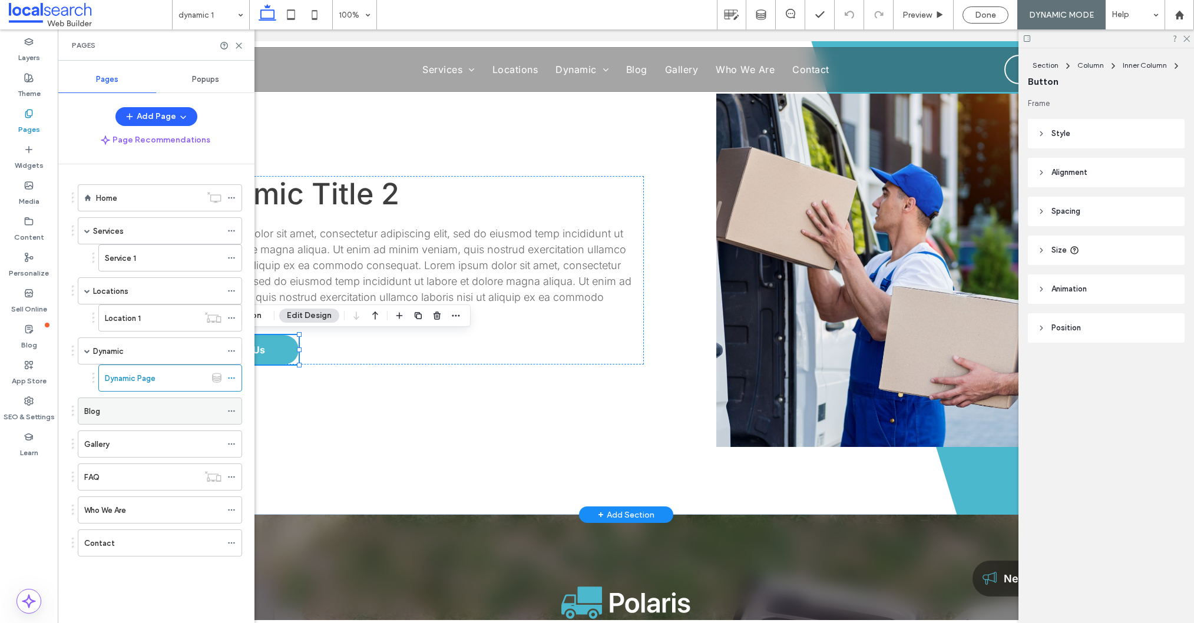
click at [128, 415] on div "Blog" at bounding box center [152, 411] width 137 height 12
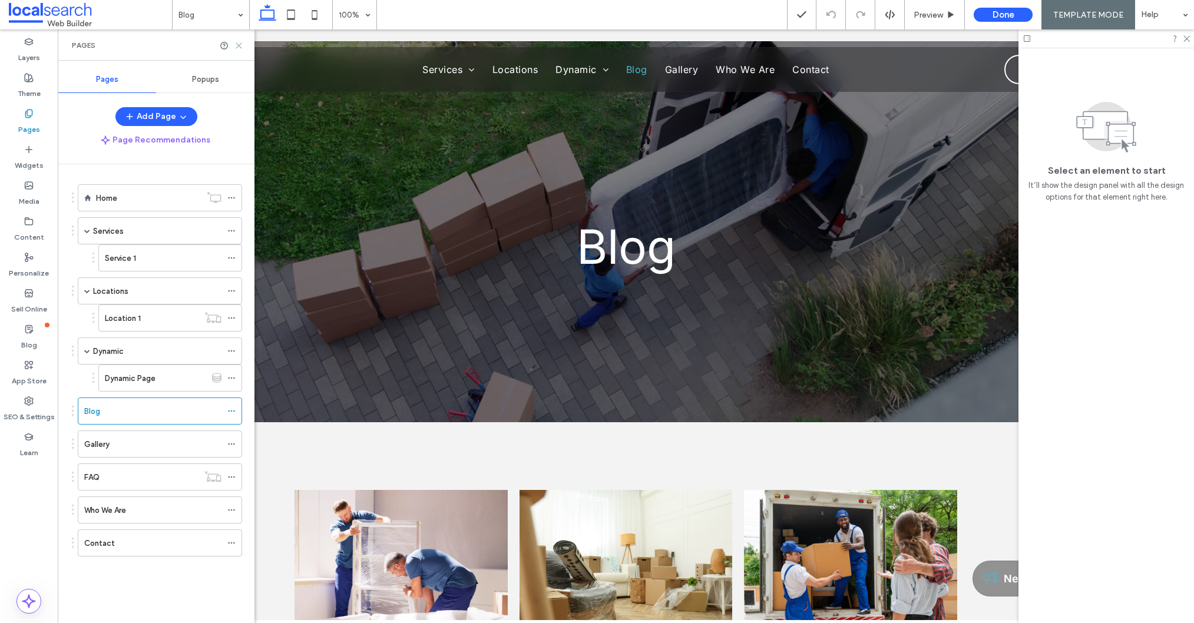
click at [236, 45] on icon at bounding box center [238, 45] width 9 height 9
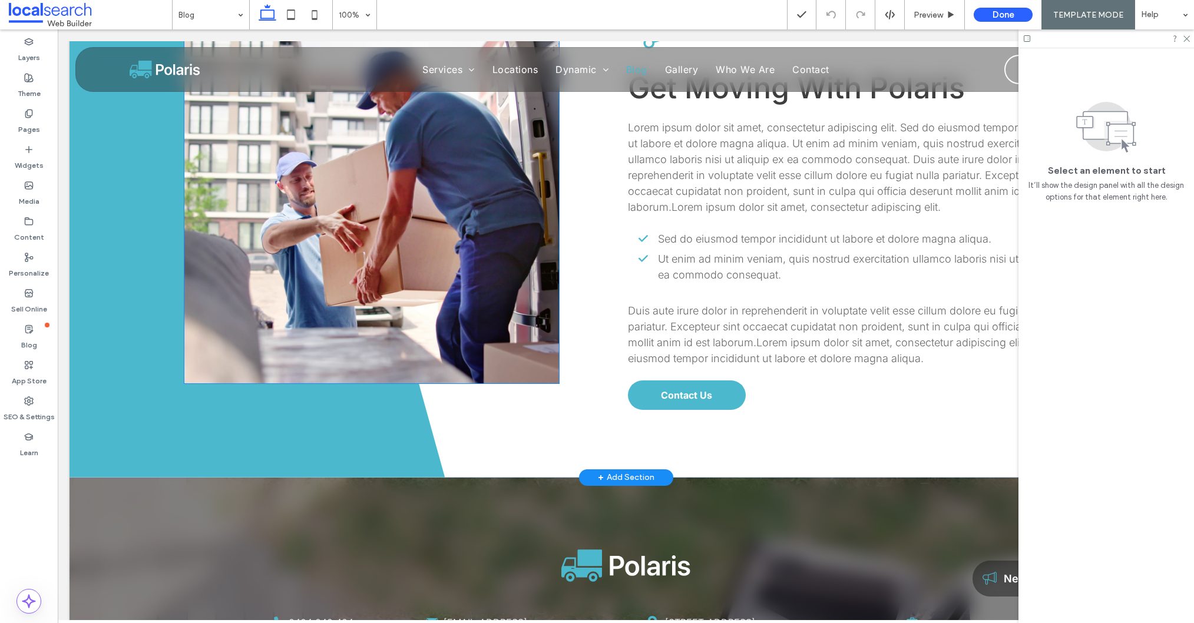
scroll to position [943, 0]
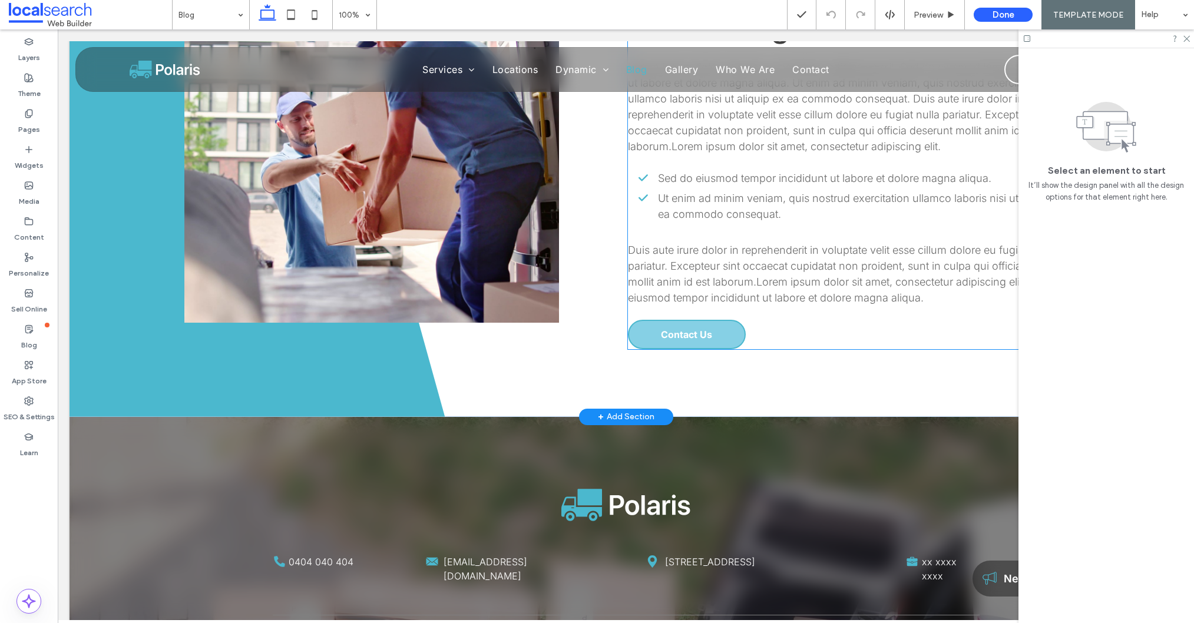
click at [701, 336] on span "Contact Us" at bounding box center [686, 335] width 51 height 12
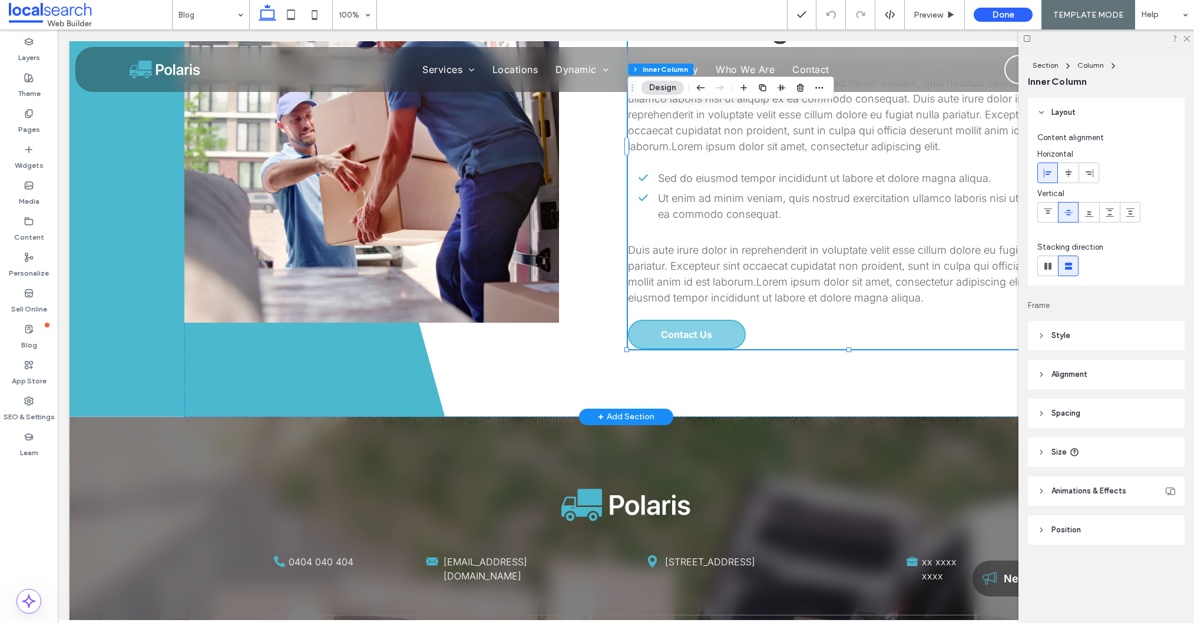
click at [701, 336] on span "Contact Us" at bounding box center [686, 335] width 51 height 12
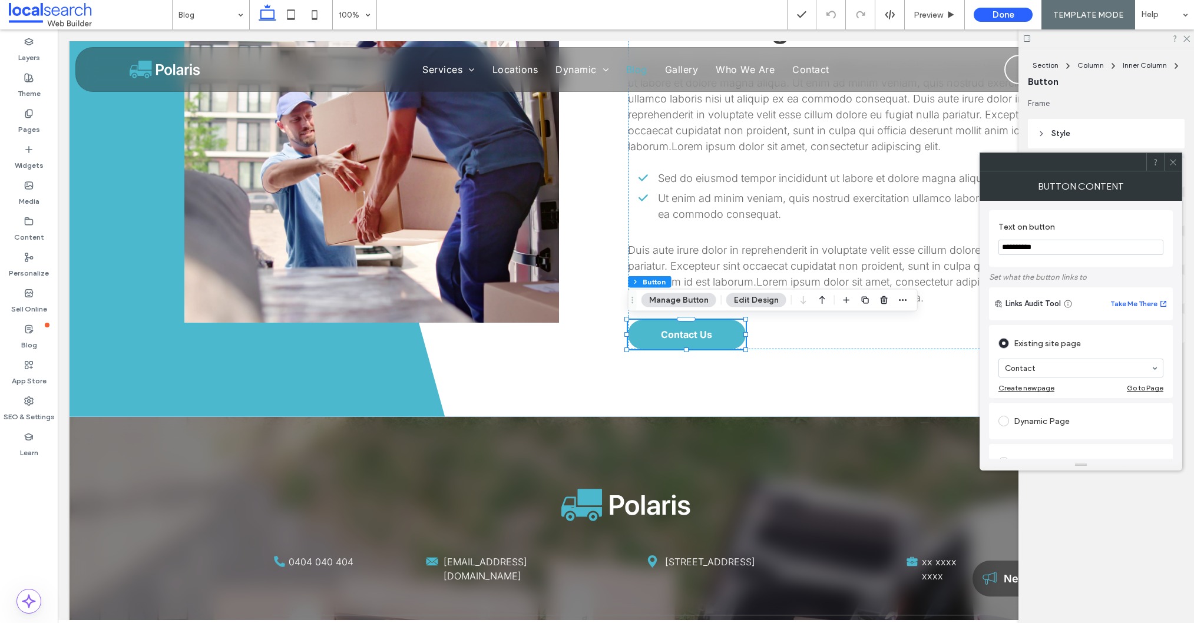
scroll to position [47, 0]
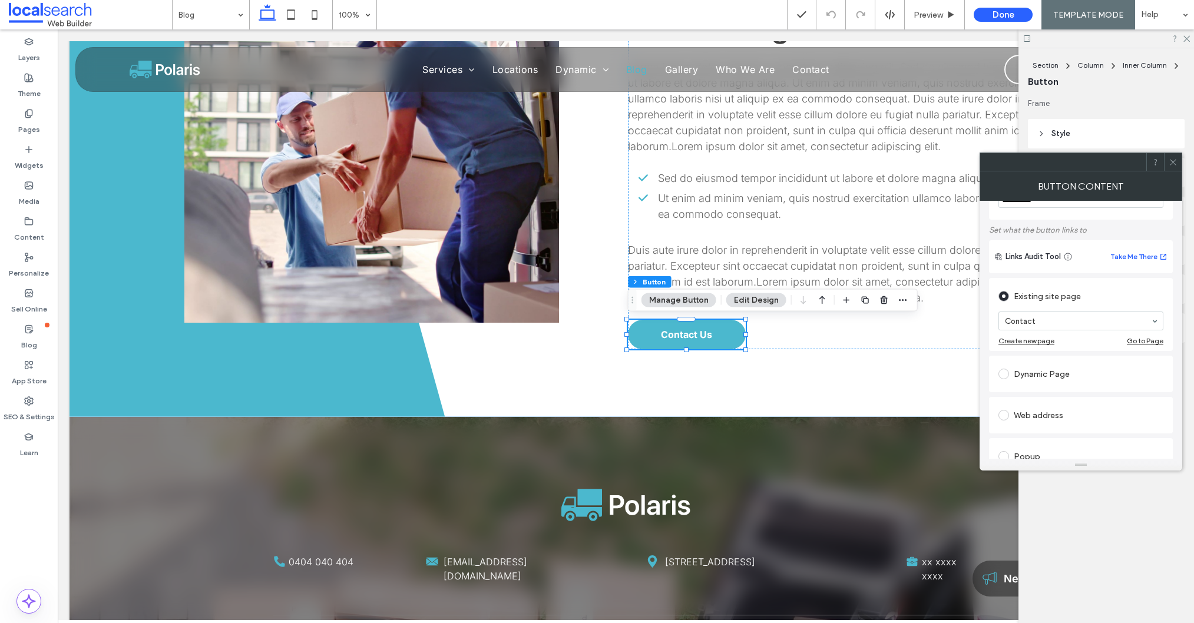
click at [1172, 161] on icon at bounding box center [1172, 162] width 9 height 9
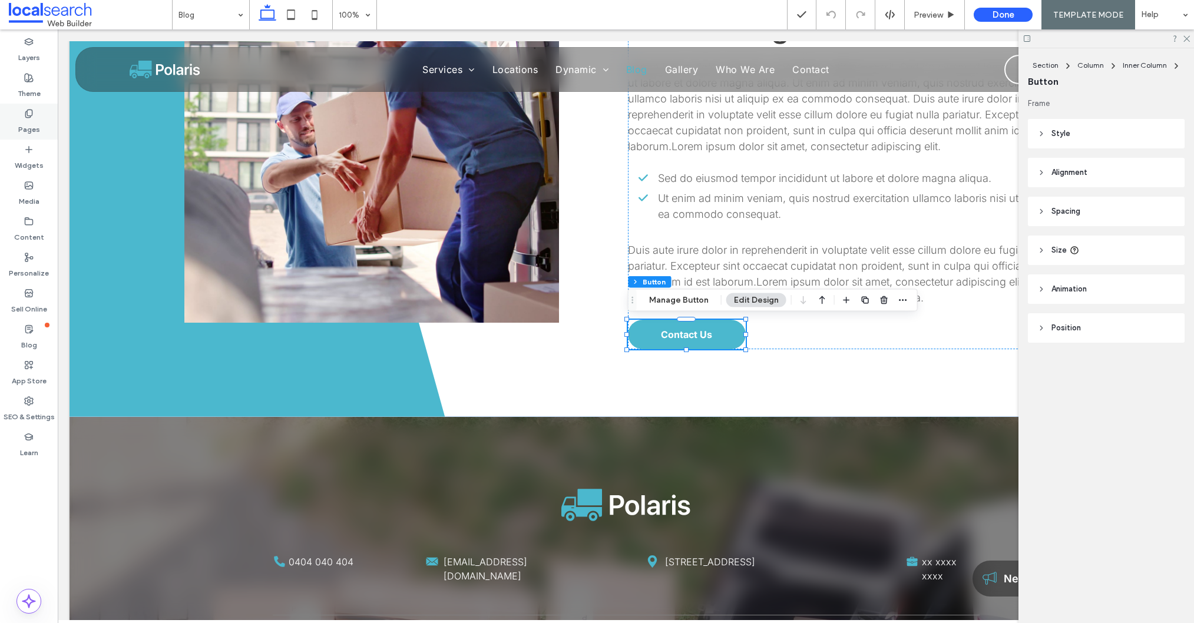
click at [18, 130] on label "Pages" at bounding box center [29, 126] width 22 height 16
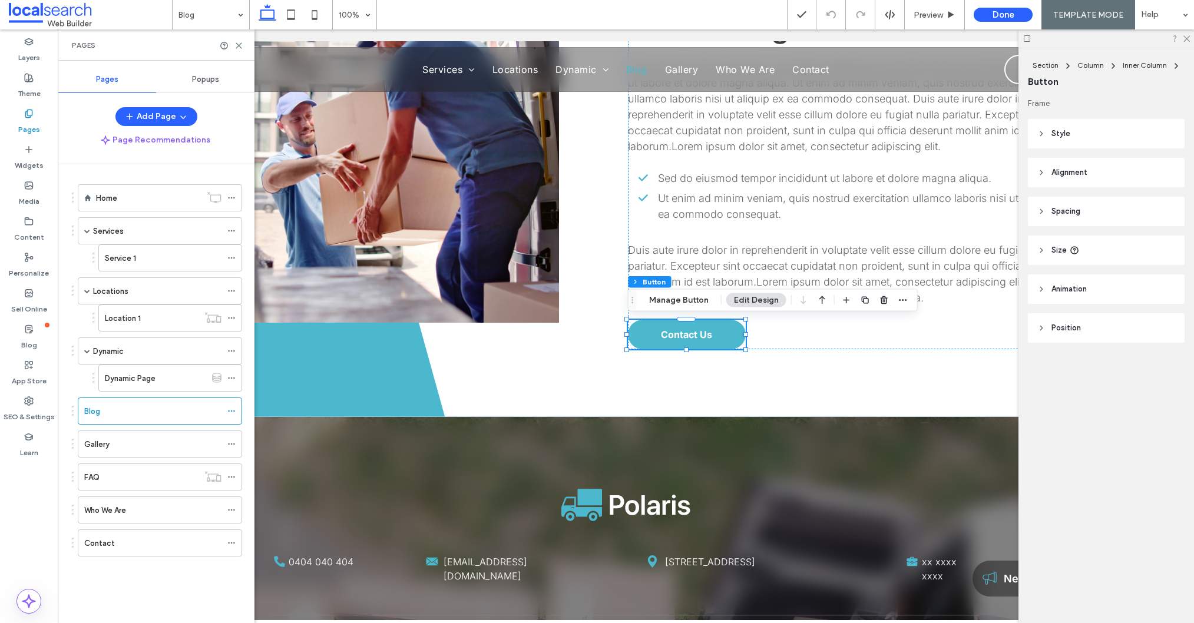
click at [105, 445] on label "Gallery" at bounding box center [96, 444] width 25 height 21
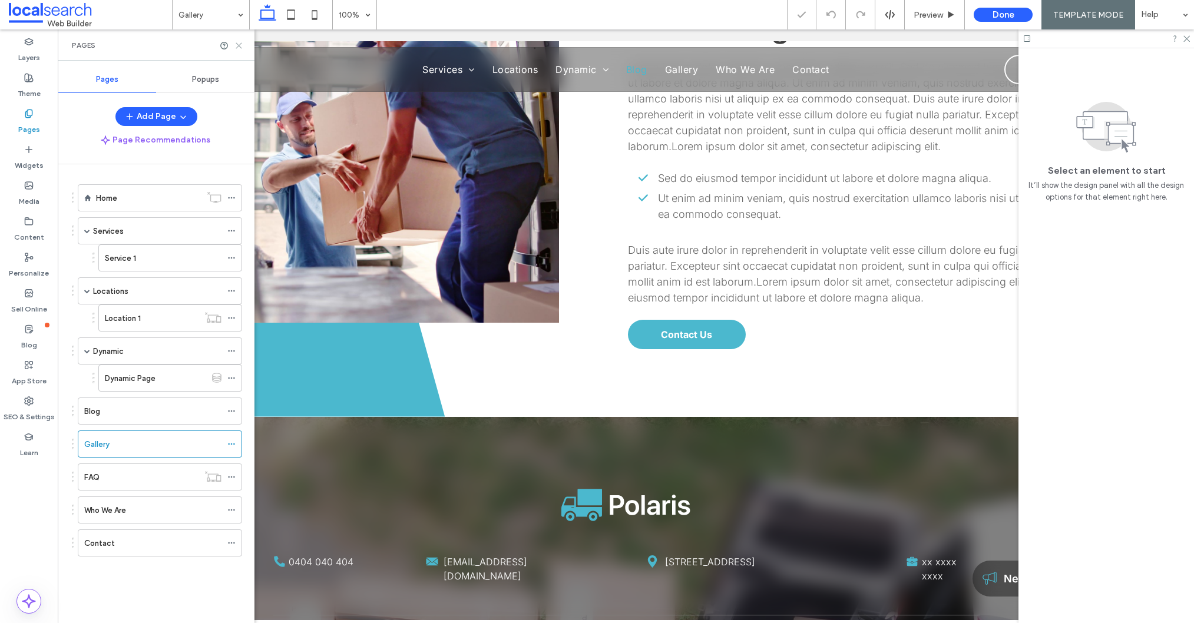
click at [238, 44] on icon at bounding box center [238, 45] width 9 height 9
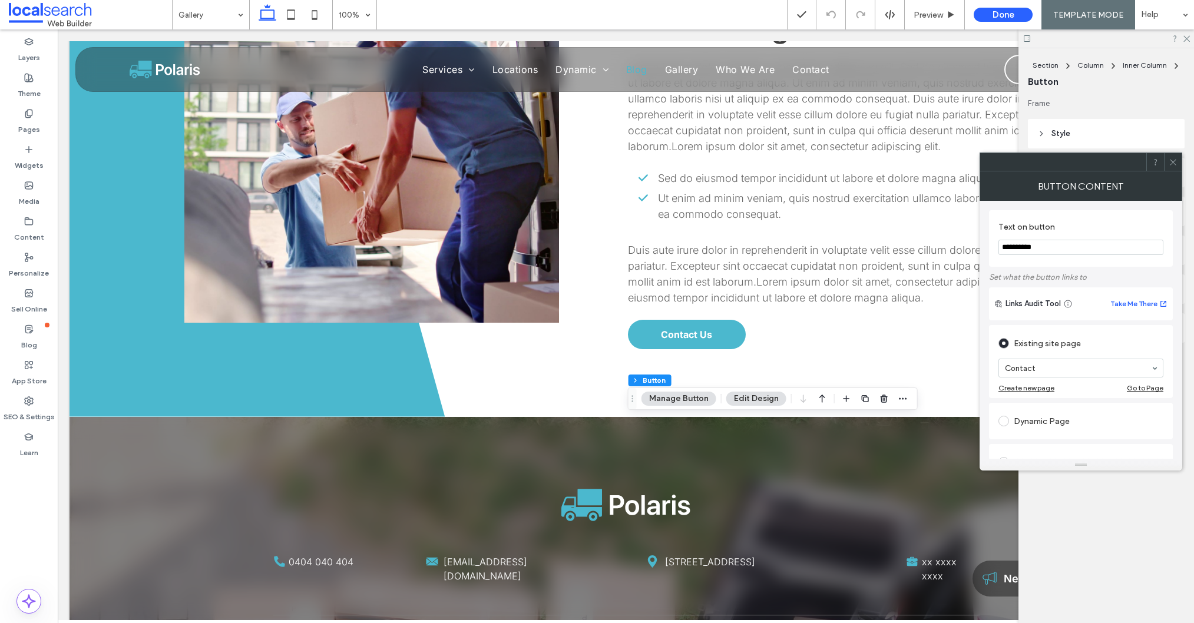
drag, startPoint x: 1174, startPoint y: 164, endPoint x: 1068, endPoint y: 175, distance: 106.6
click at [1174, 164] on icon at bounding box center [1172, 162] width 9 height 9
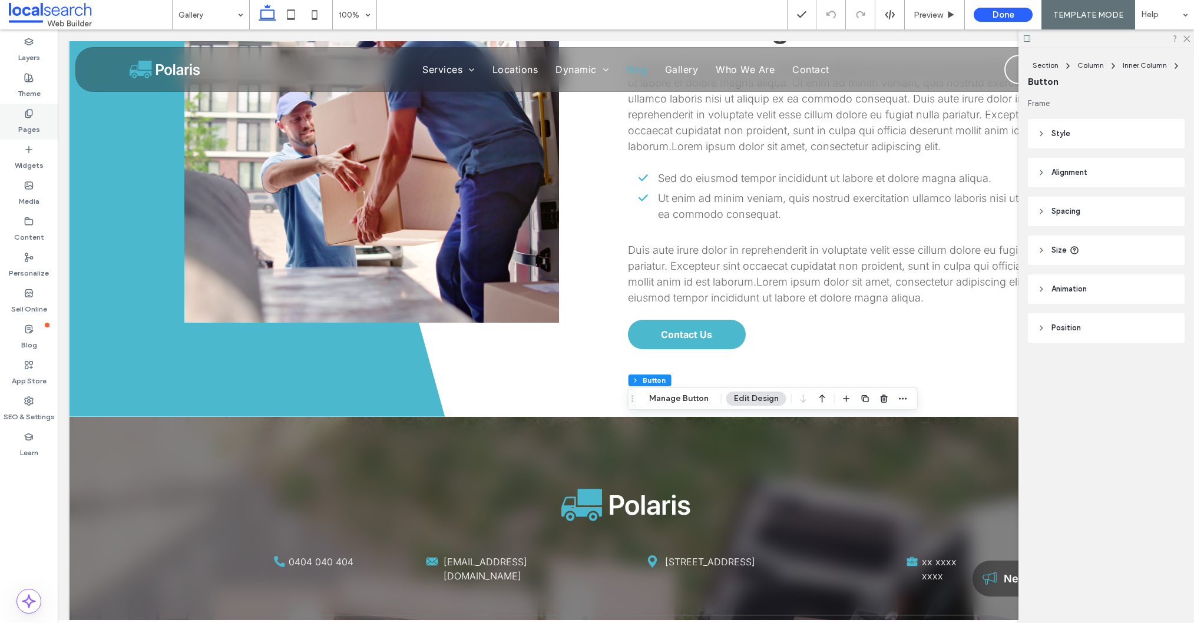
click at [37, 120] on label "Pages" at bounding box center [29, 126] width 22 height 16
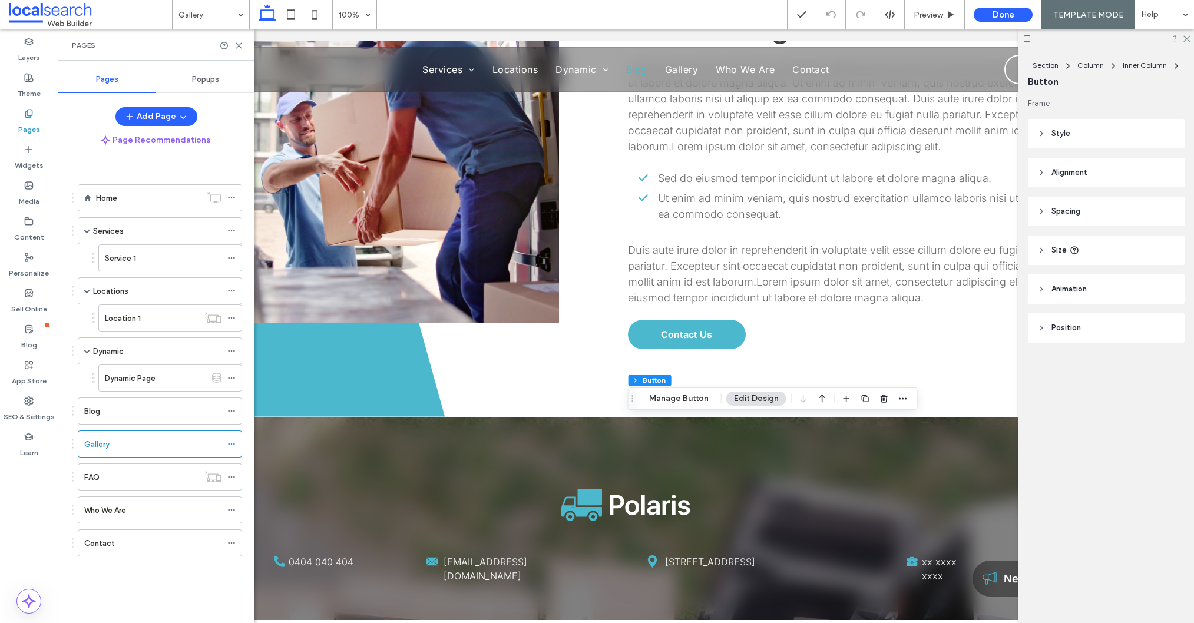
click at [117, 471] on div "FAQ" at bounding box center [141, 477] width 114 height 12
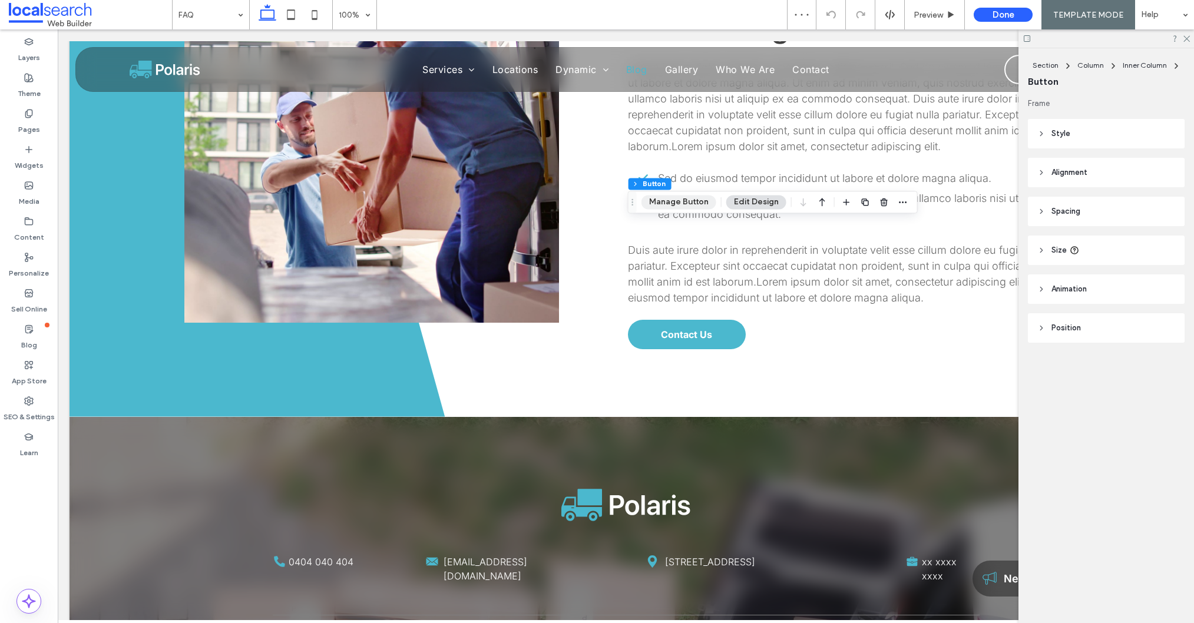
click at [671, 205] on button "Manage Button" at bounding box center [678, 202] width 75 height 14
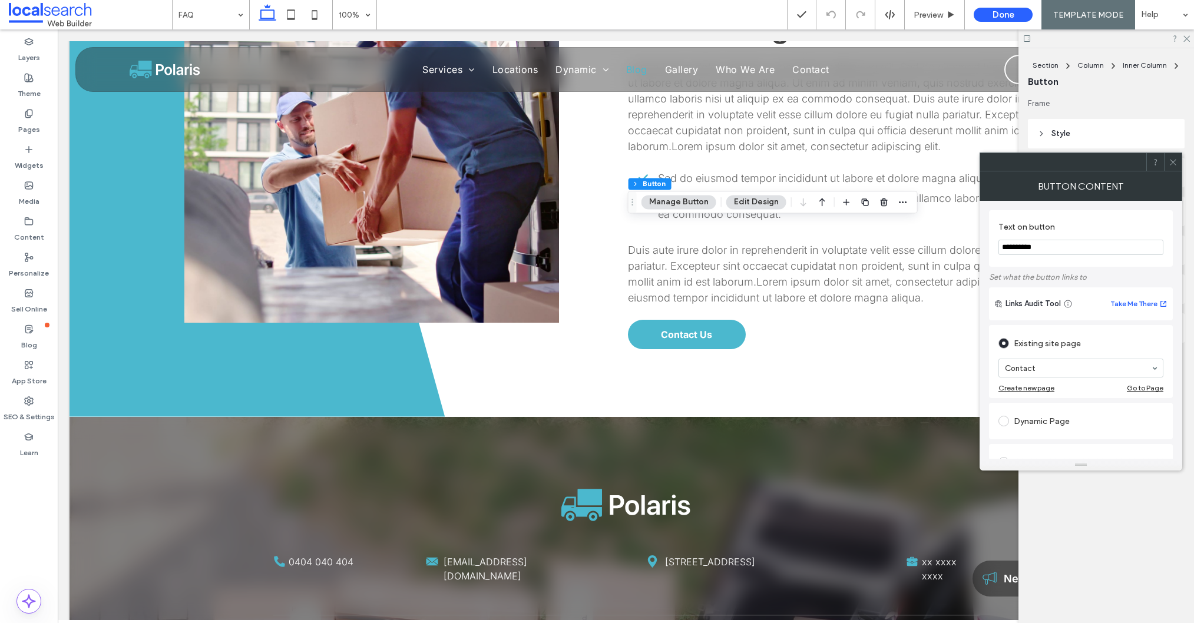
drag, startPoint x: 1178, startPoint y: 162, endPoint x: 1009, endPoint y: 178, distance: 169.7
click at [1178, 162] on div at bounding box center [1173, 162] width 18 height 18
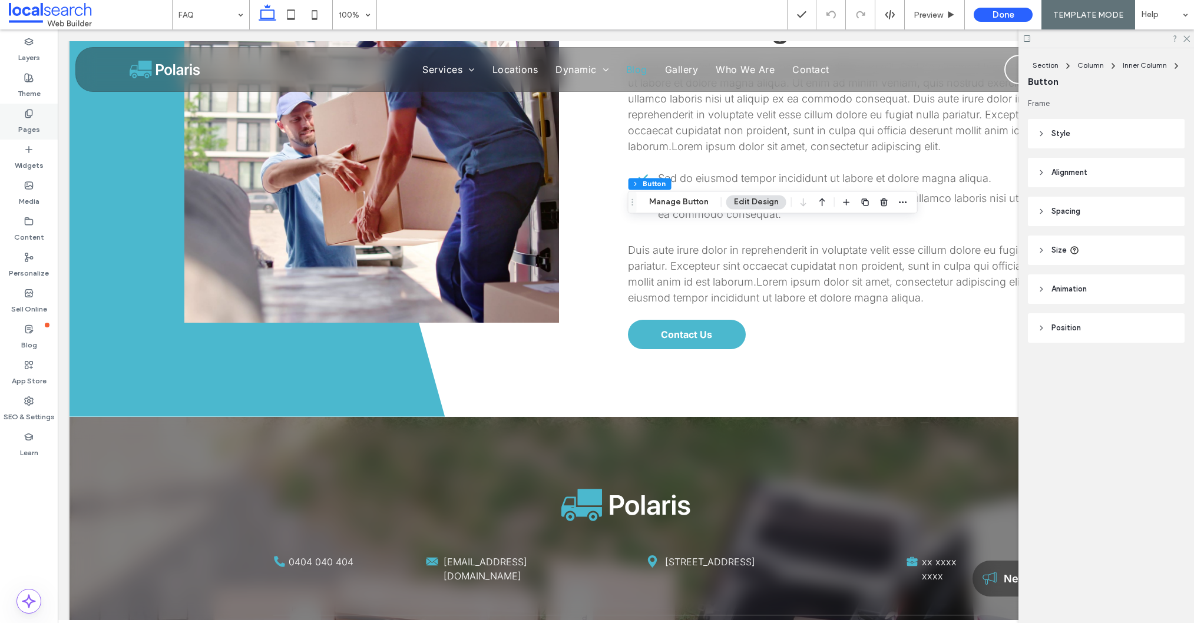
click at [36, 122] on label "Pages" at bounding box center [29, 126] width 22 height 16
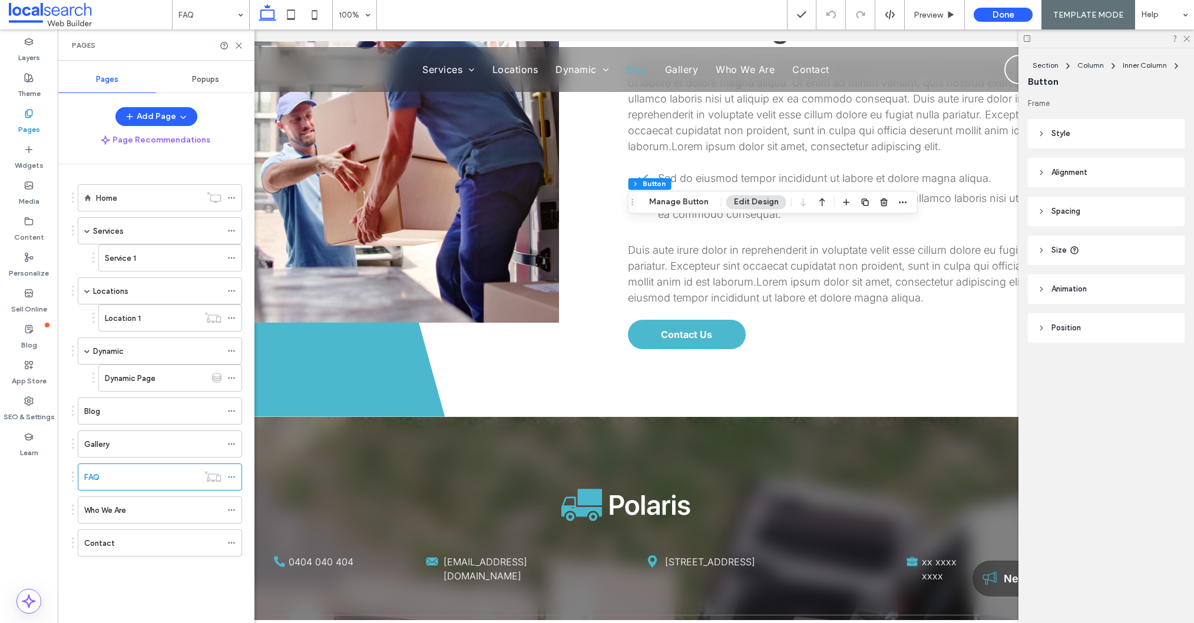
click at [126, 499] on div "Who We Are" at bounding box center [152, 510] width 137 height 26
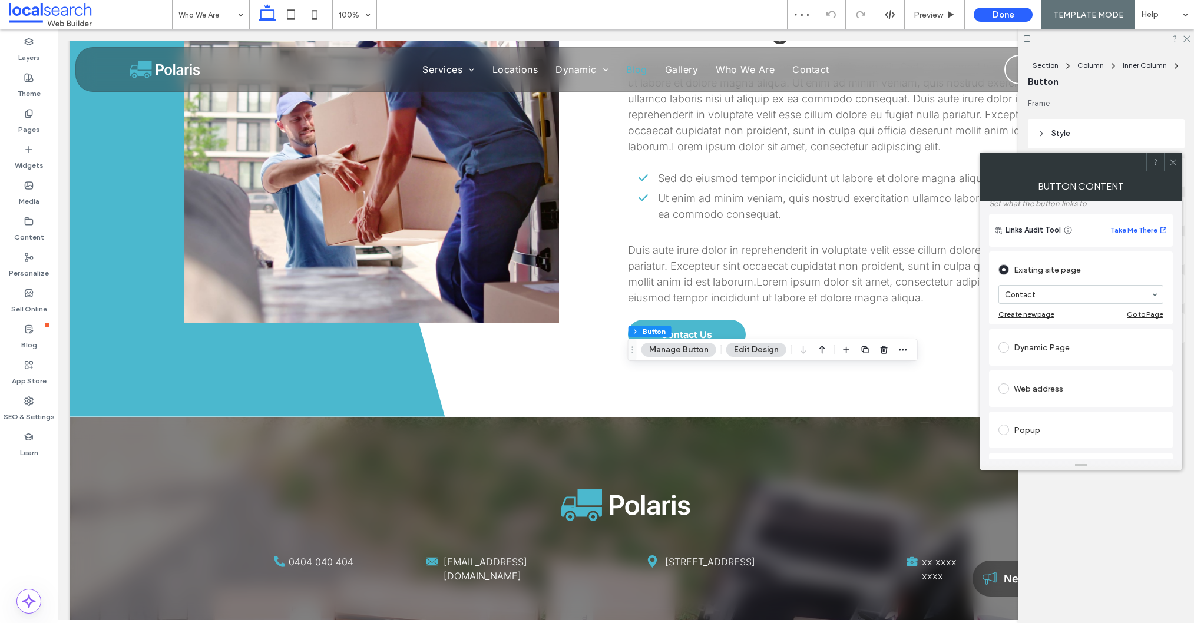
scroll to position [74, 0]
click at [1172, 166] on span at bounding box center [1172, 162] width 9 height 18
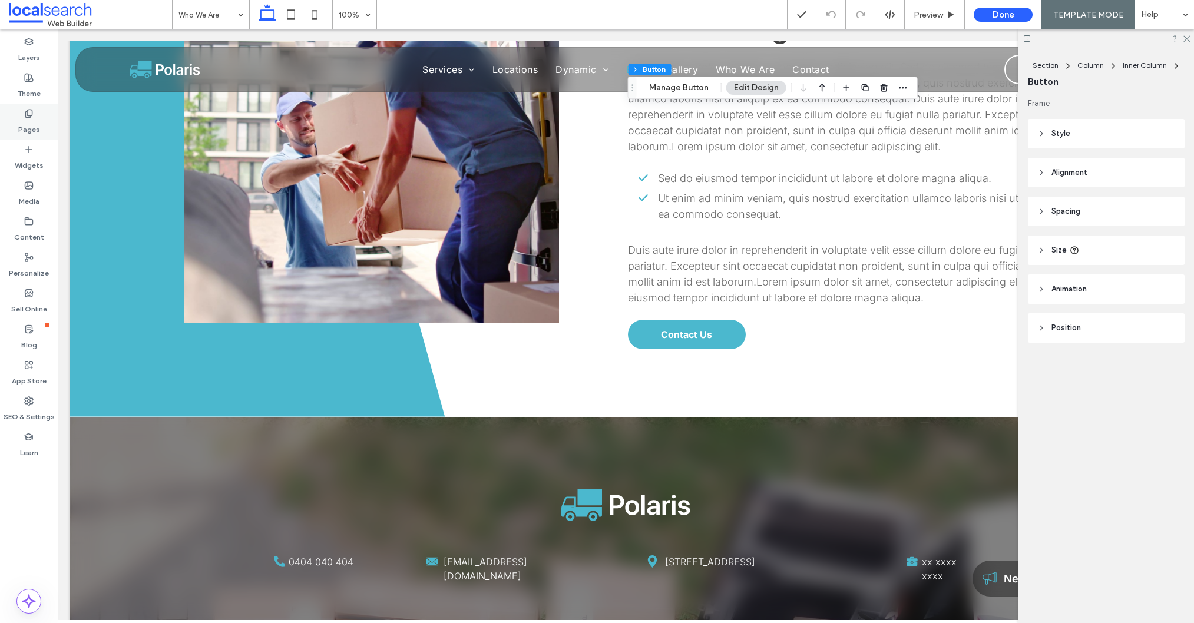
click at [42, 118] on div "Pages" at bounding box center [29, 122] width 58 height 36
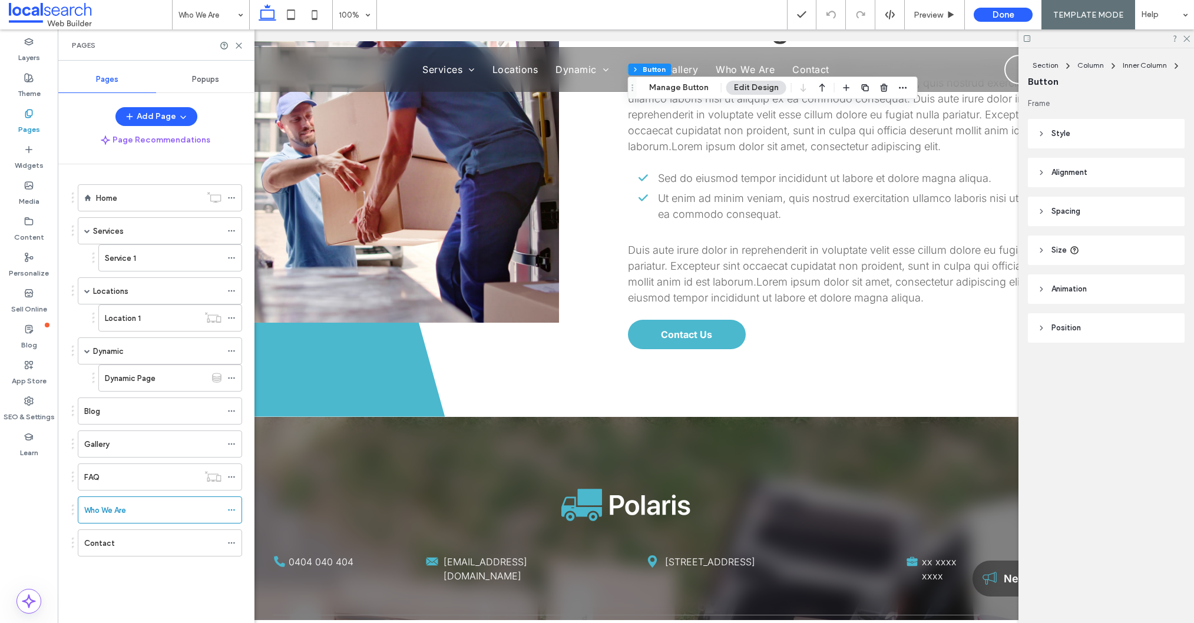
click at [127, 538] on div "Contact" at bounding box center [152, 543] width 137 height 12
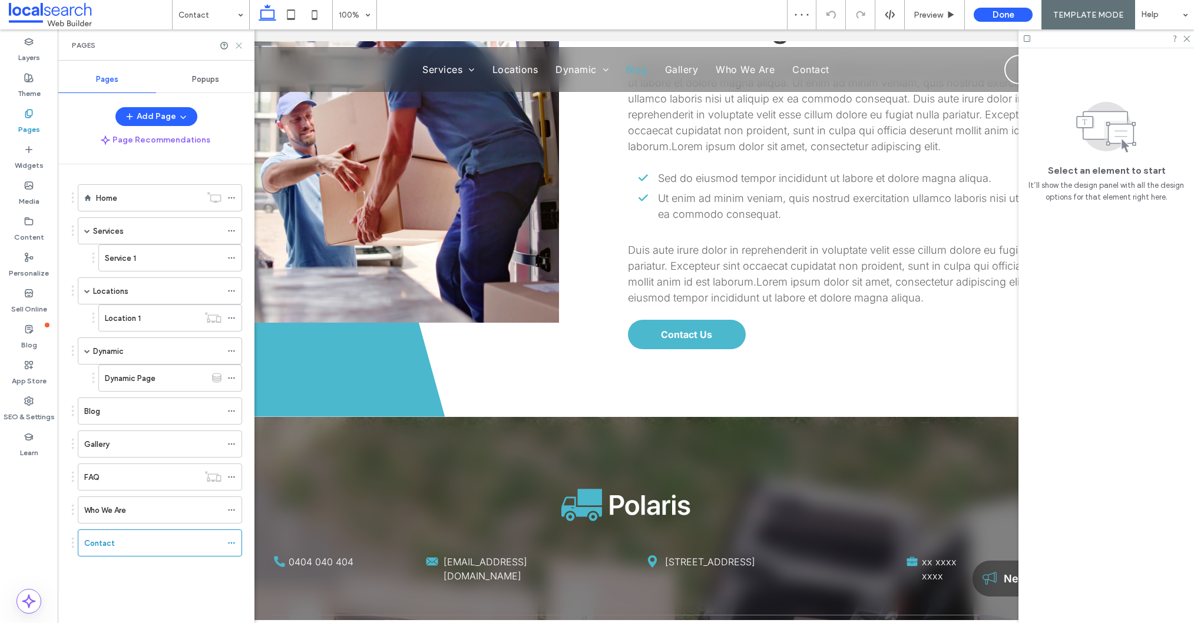
click at [241, 46] on icon at bounding box center [238, 45] width 9 height 9
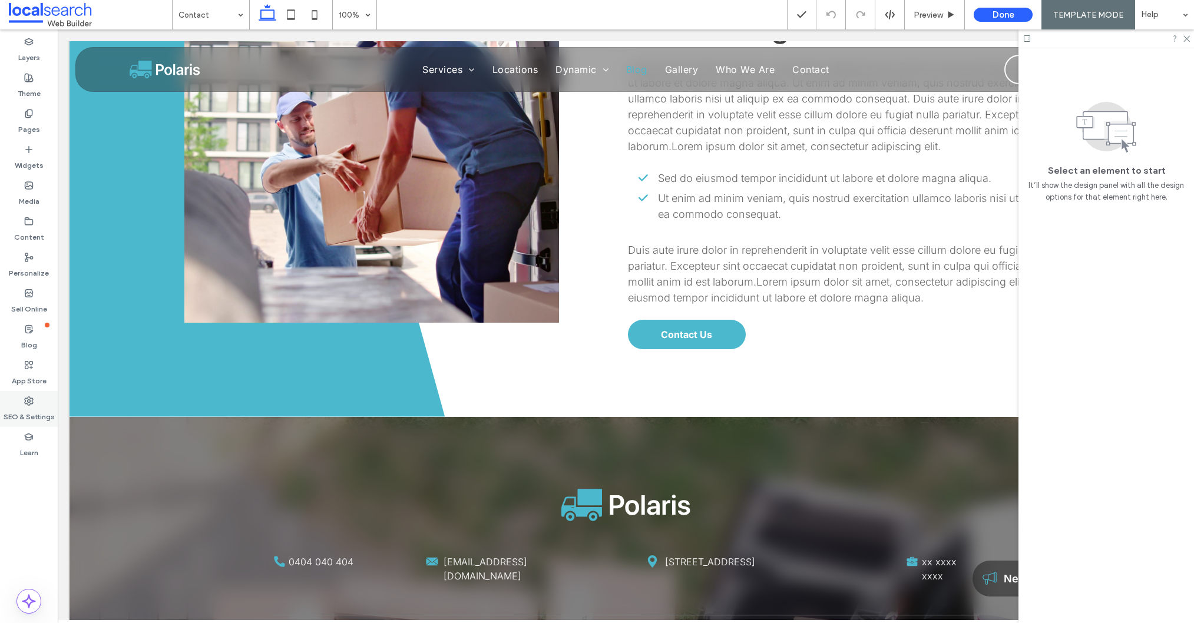
drag, startPoint x: 27, startPoint y: 416, endPoint x: 49, endPoint y: 405, distance: 24.8
click at [26, 416] on label "SEO & Settings" at bounding box center [29, 414] width 51 height 16
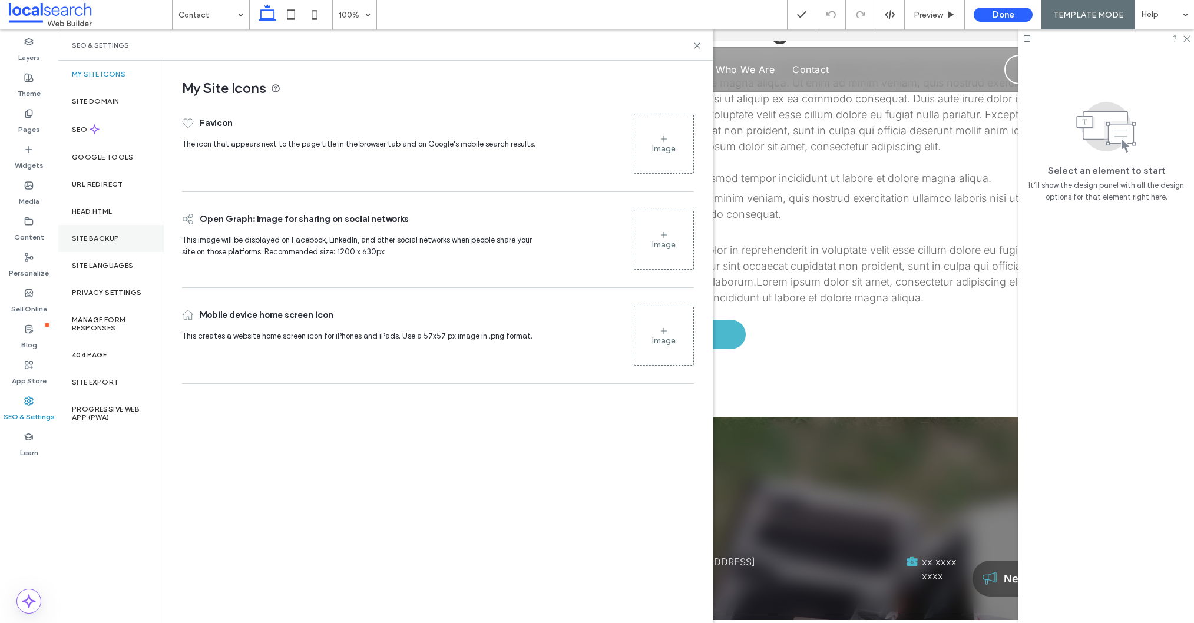
click at [110, 248] on div "Site Backup" at bounding box center [111, 238] width 106 height 27
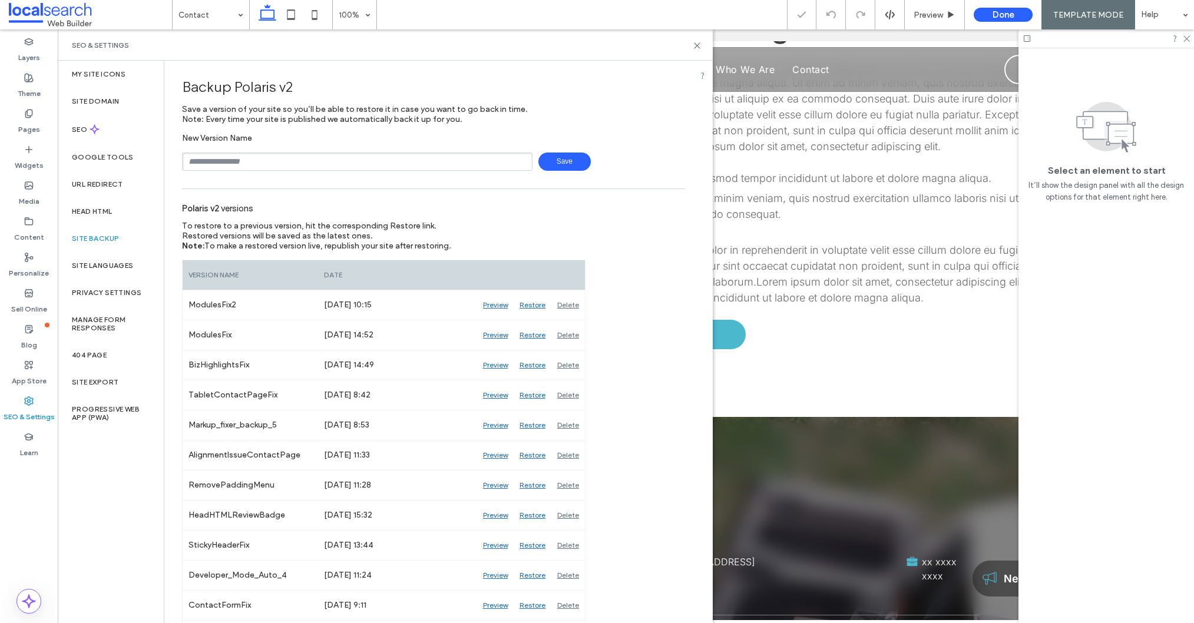
click at [273, 161] on input "text" at bounding box center [357, 162] width 350 height 18
type input "**********"
type input "*********"
click at [565, 160] on span "Save" at bounding box center [564, 162] width 52 height 18
click at [698, 44] on icon at bounding box center [696, 45] width 9 height 9
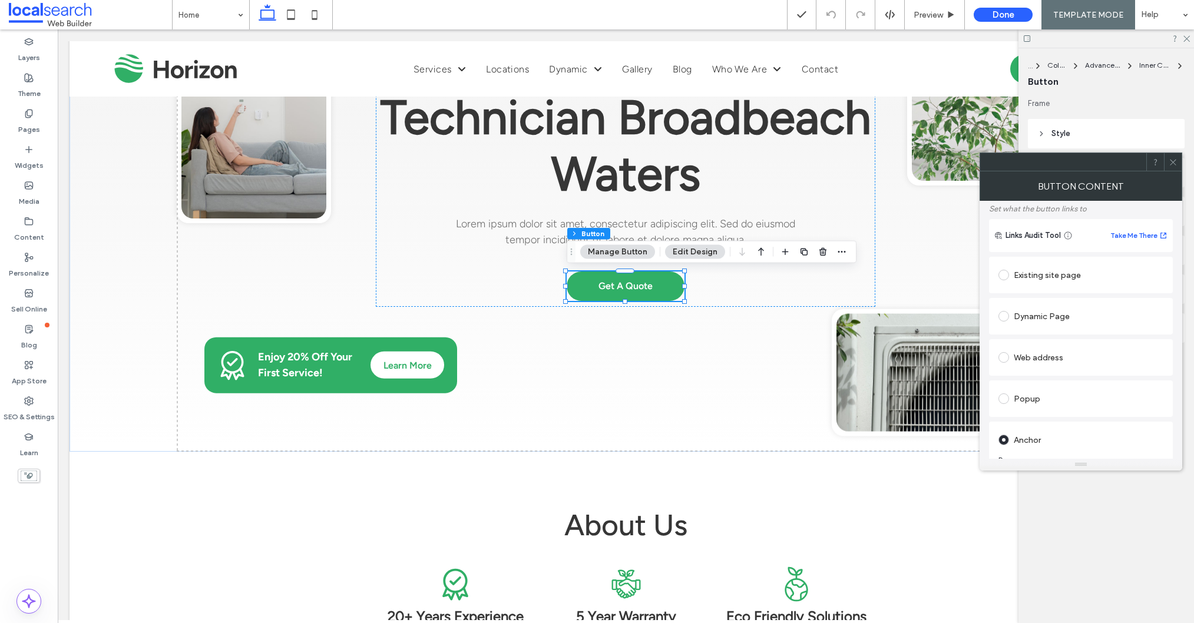
scroll to position [148, 0]
click at [1172, 164] on icon at bounding box center [1172, 162] width 9 height 9
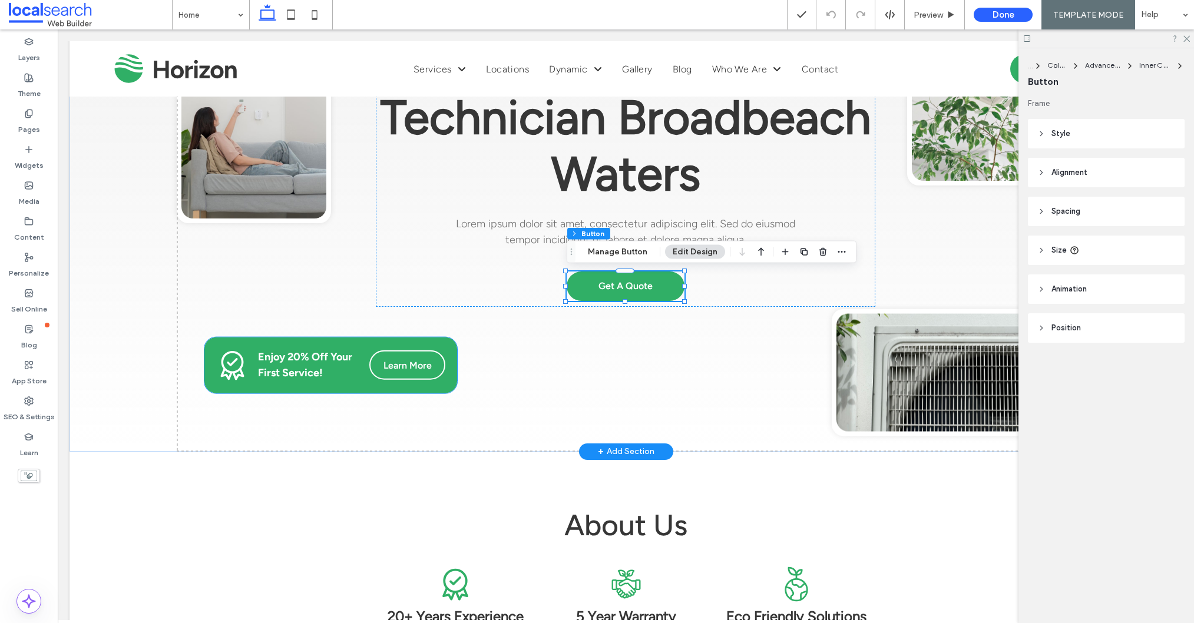
click at [392, 367] on span "Learn More" at bounding box center [407, 364] width 48 height 11
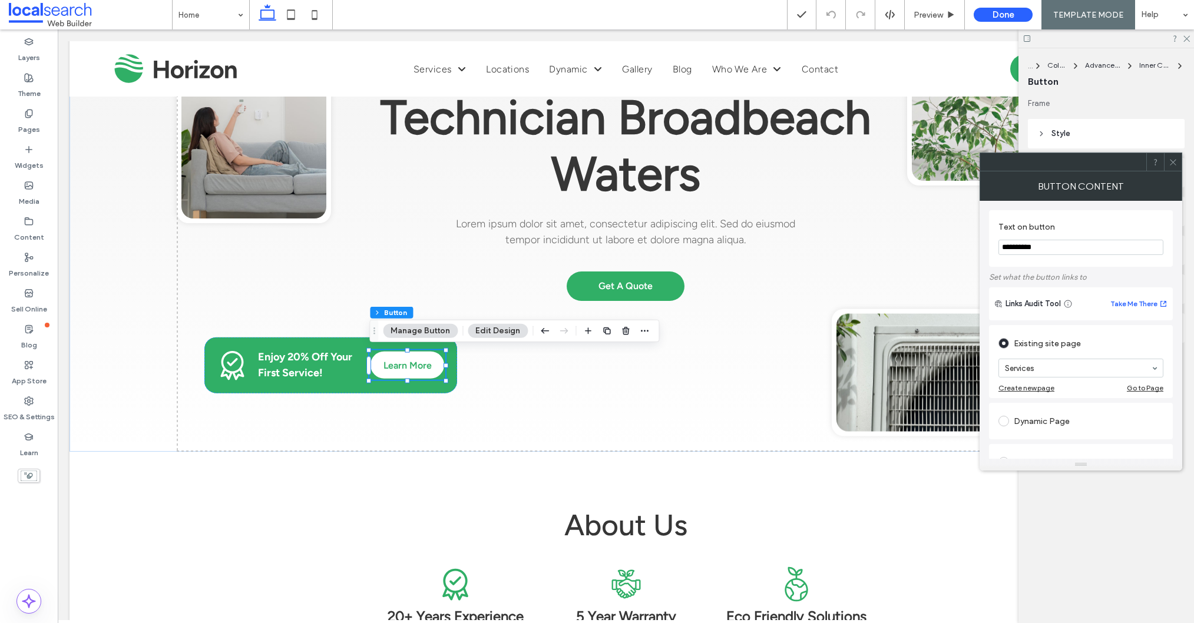
click at [1173, 164] on icon at bounding box center [1172, 162] width 9 height 9
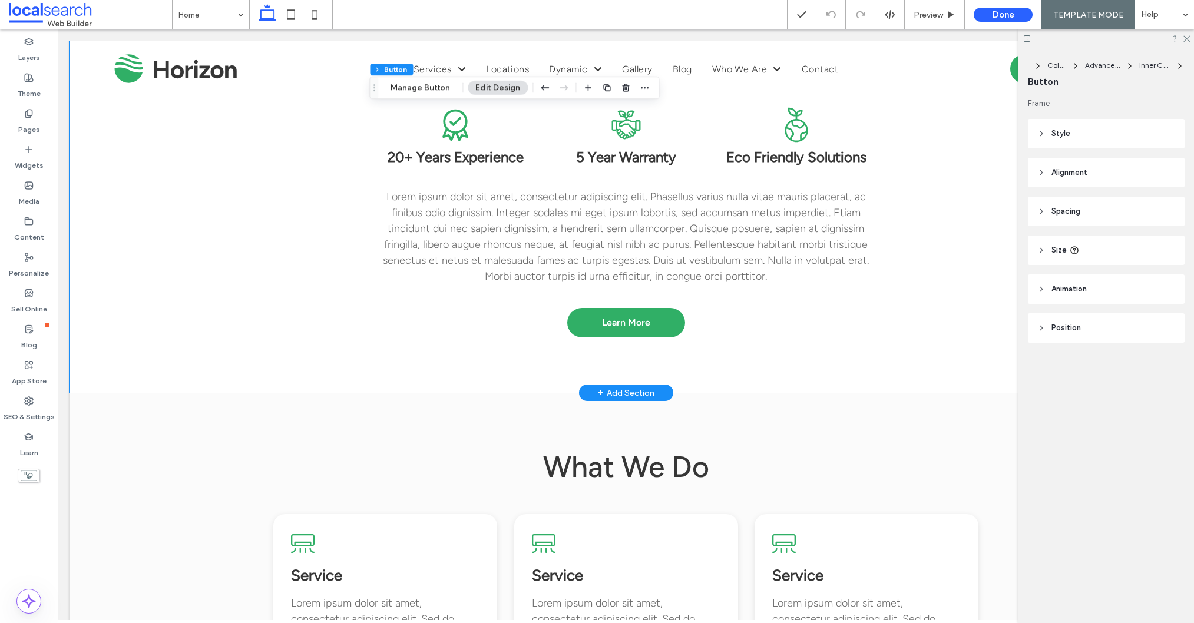
scroll to position [656, 0]
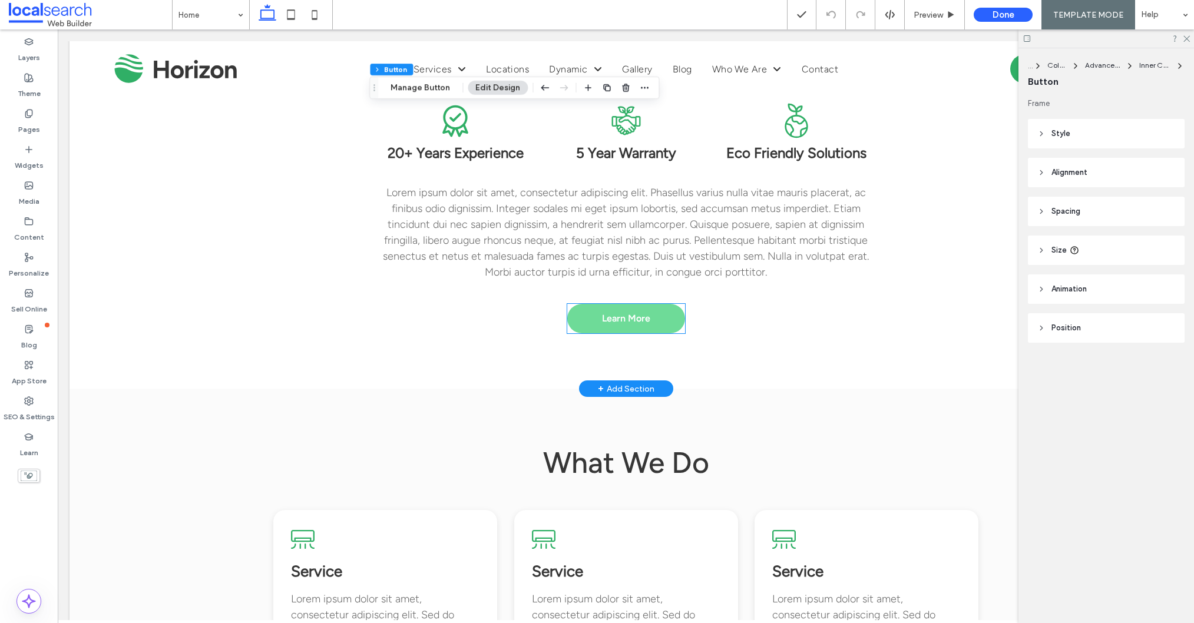
click at [637, 317] on span "Learn More" at bounding box center [626, 318] width 48 height 11
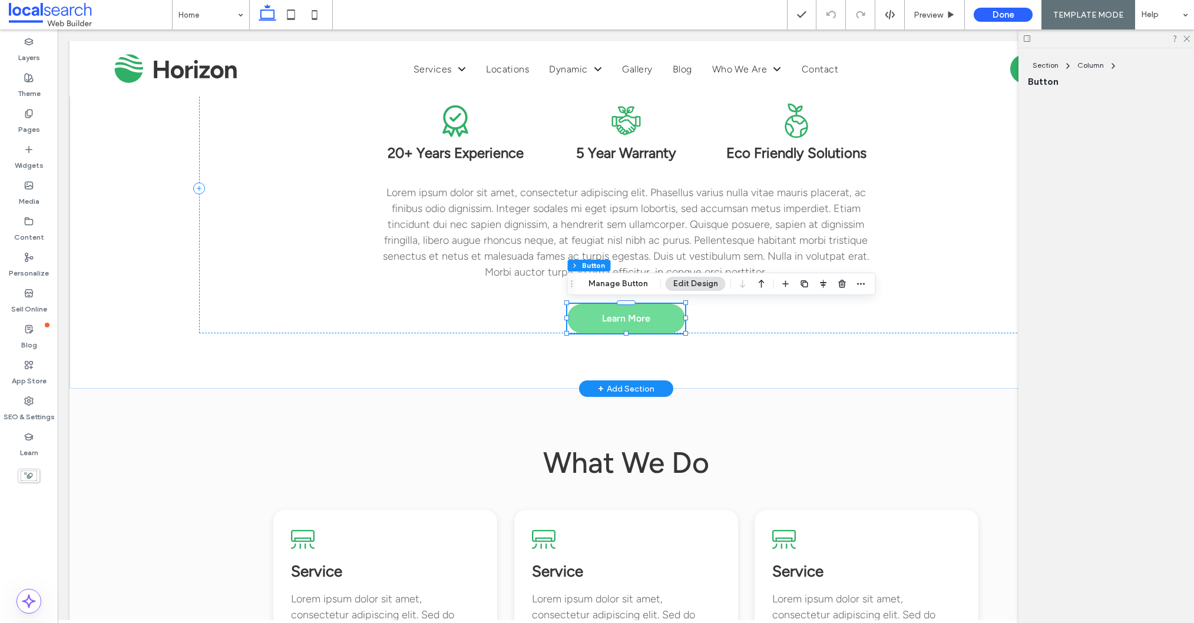
click at [637, 317] on span "Learn More" at bounding box center [626, 318] width 48 height 11
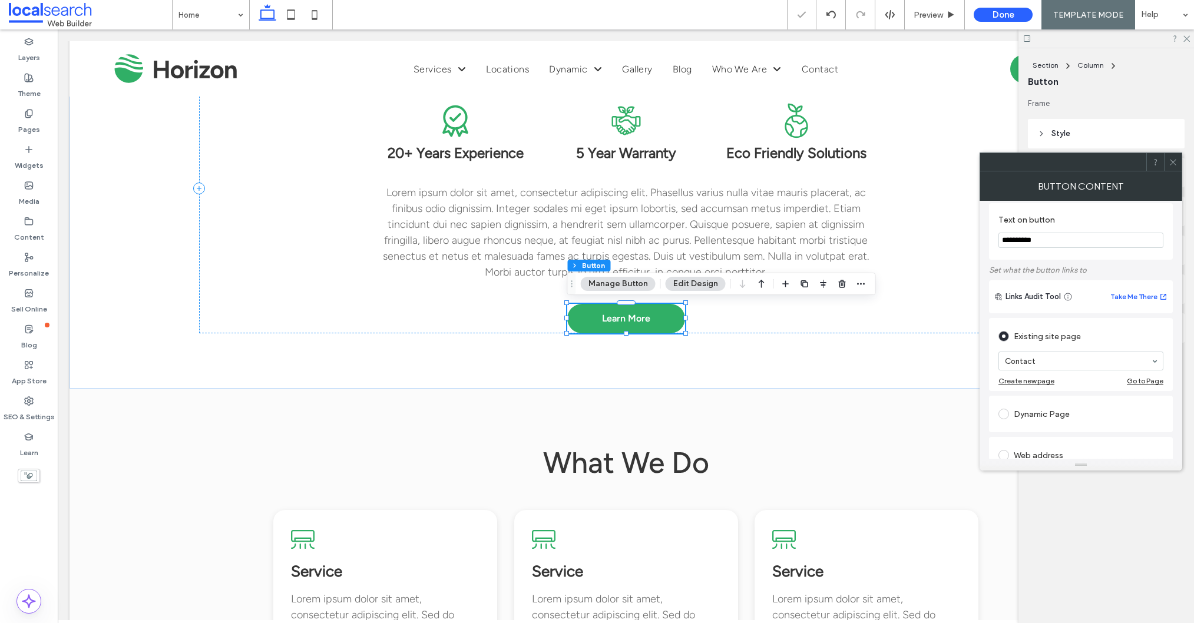
scroll to position [0, 0]
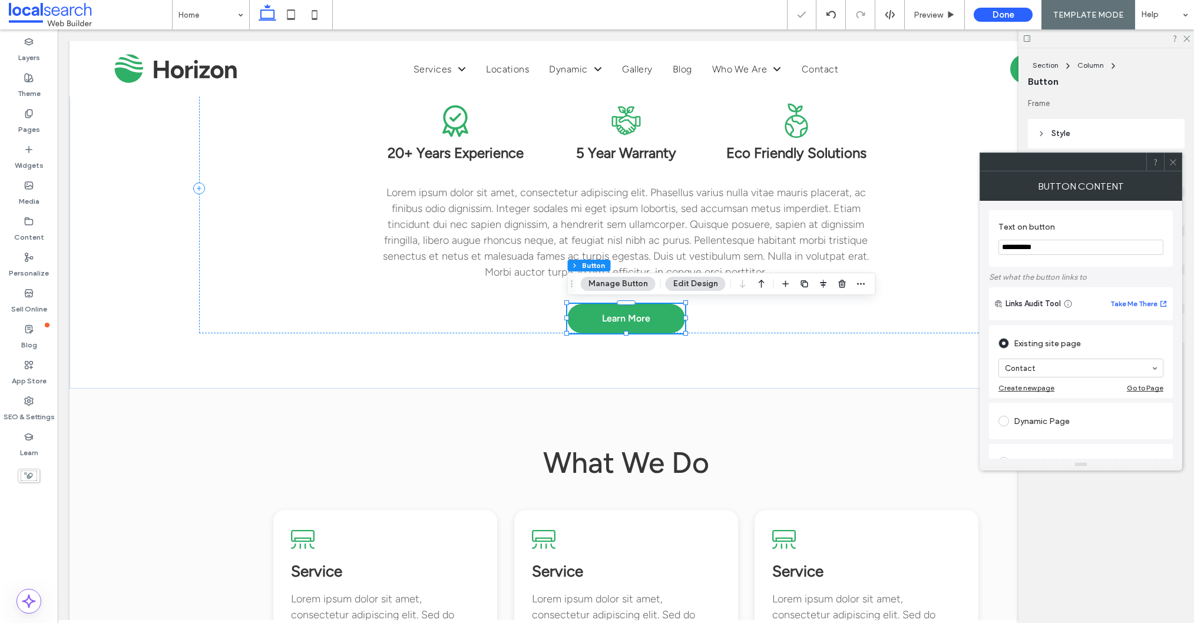
drag, startPoint x: 1045, startPoint y: 247, endPoint x: 995, endPoint y: 241, distance: 51.0
click at [993, 241] on div "**********" at bounding box center [1081, 238] width 184 height 57
type input "**********"
click at [1171, 162] on icon at bounding box center [1172, 162] width 9 height 9
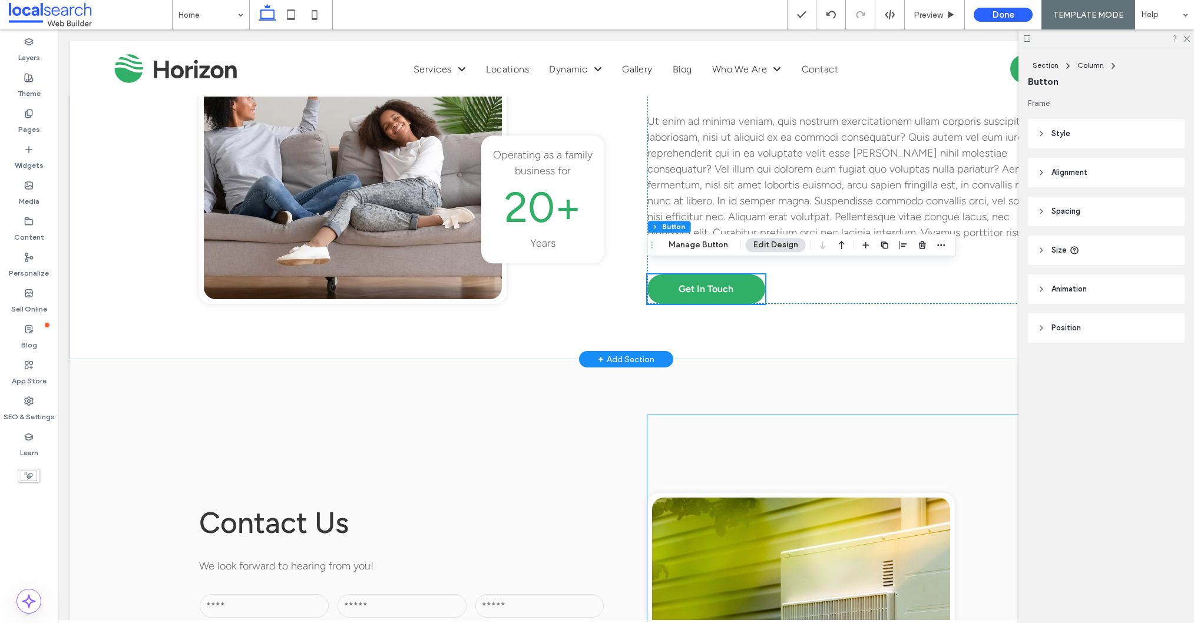
scroll to position [1558, 0]
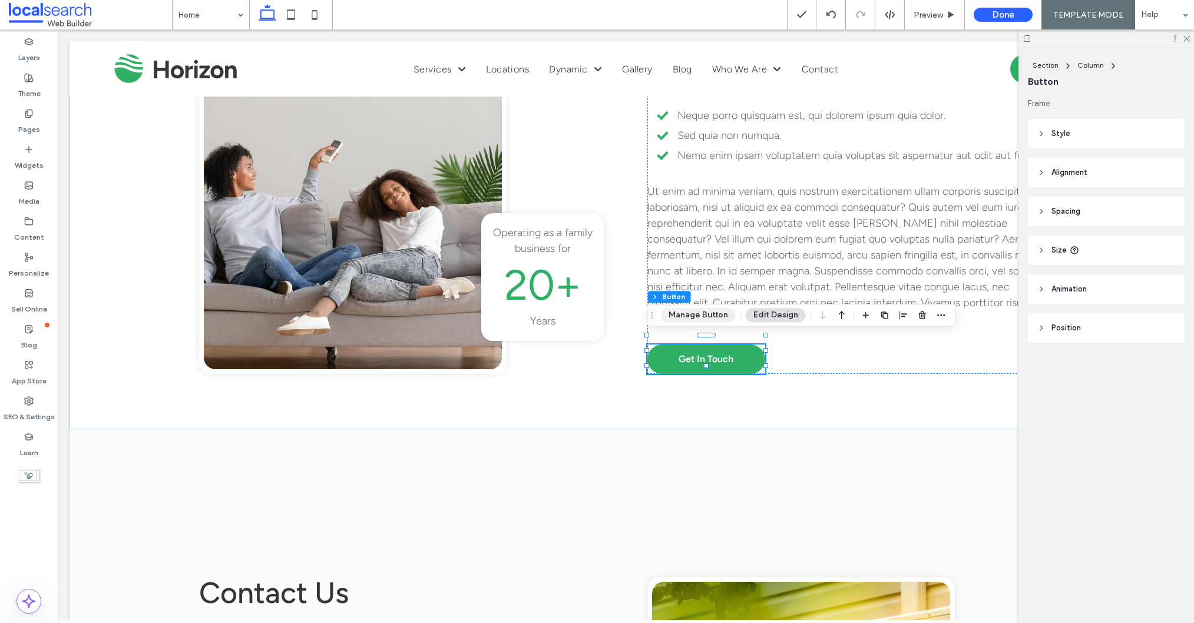
click at [691, 309] on button "Manage Button" at bounding box center [698, 315] width 75 height 14
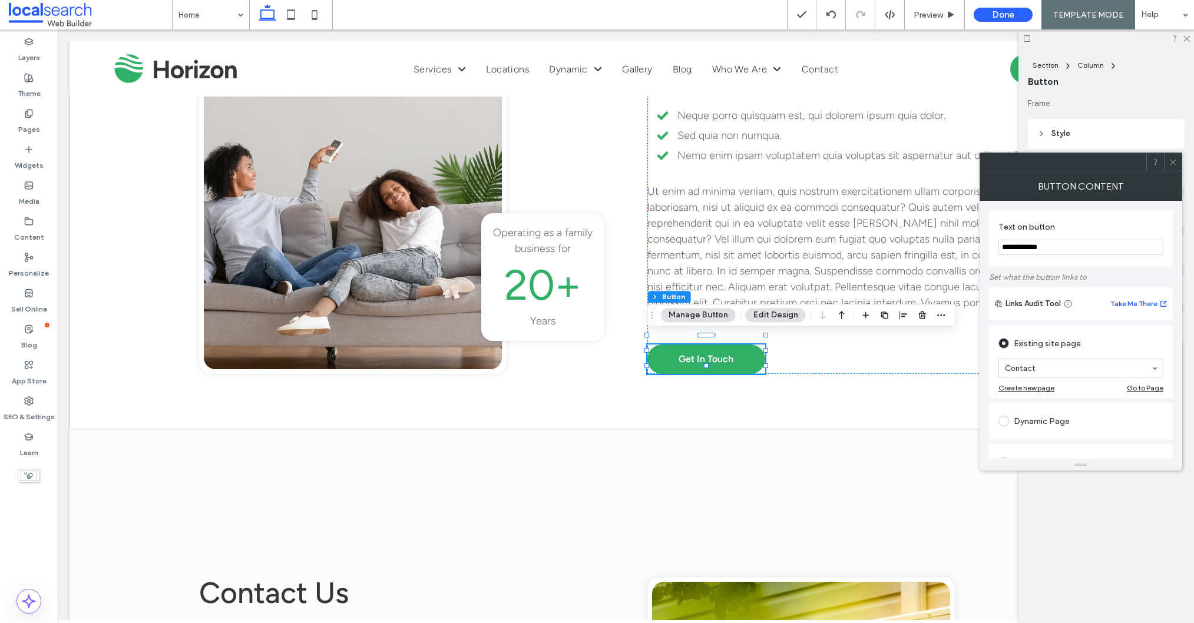
drag, startPoint x: 1128, startPoint y: 271, endPoint x: 867, endPoint y: 214, distance: 267.0
type input "********"
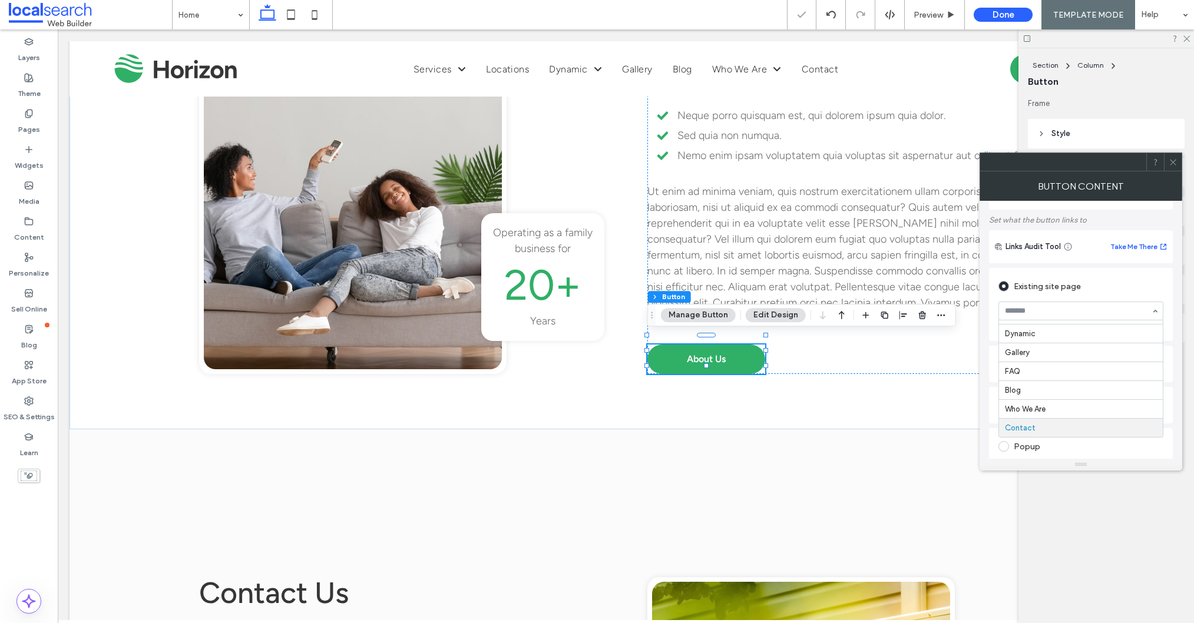
scroll to position [58, 0]
click at [1174, 158] on icon at bounding box center [1172, 162] width 9 height 9
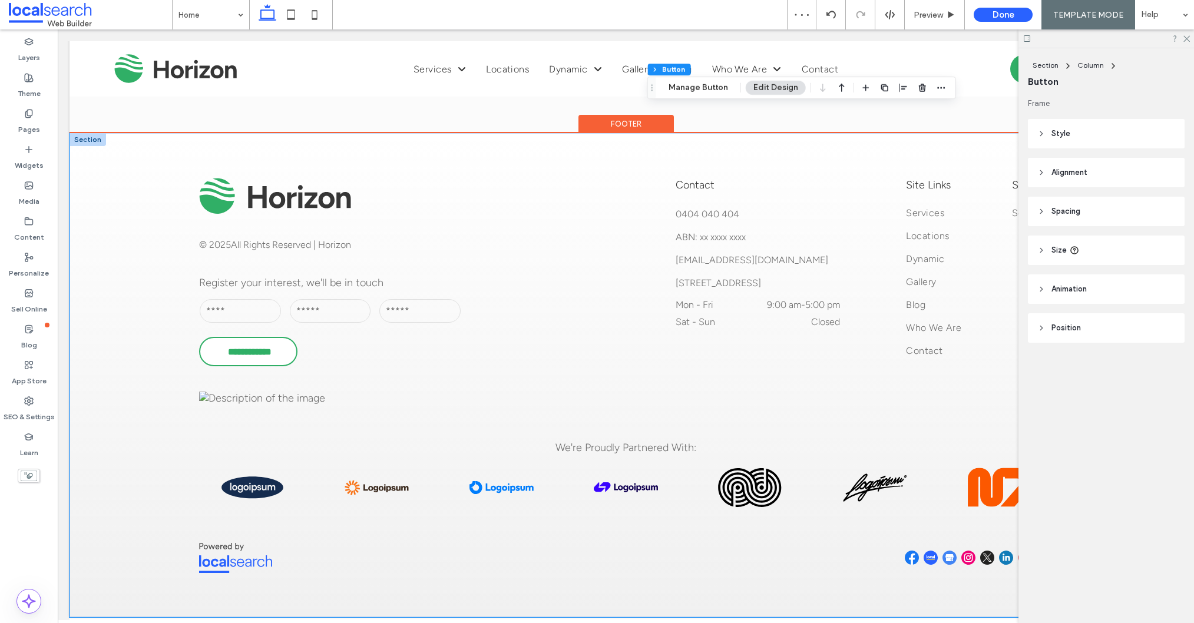
scroll to position [2844, 0]
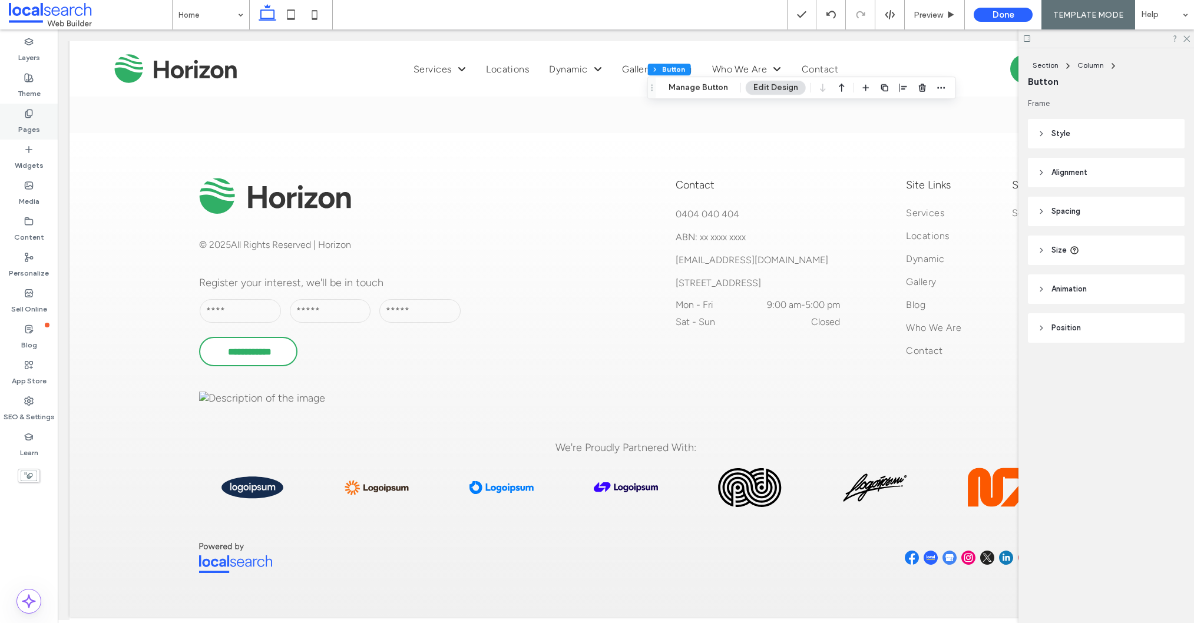
click at [31, 122] on label "Pages" at bounding box center [29, 126] width 22 height 16
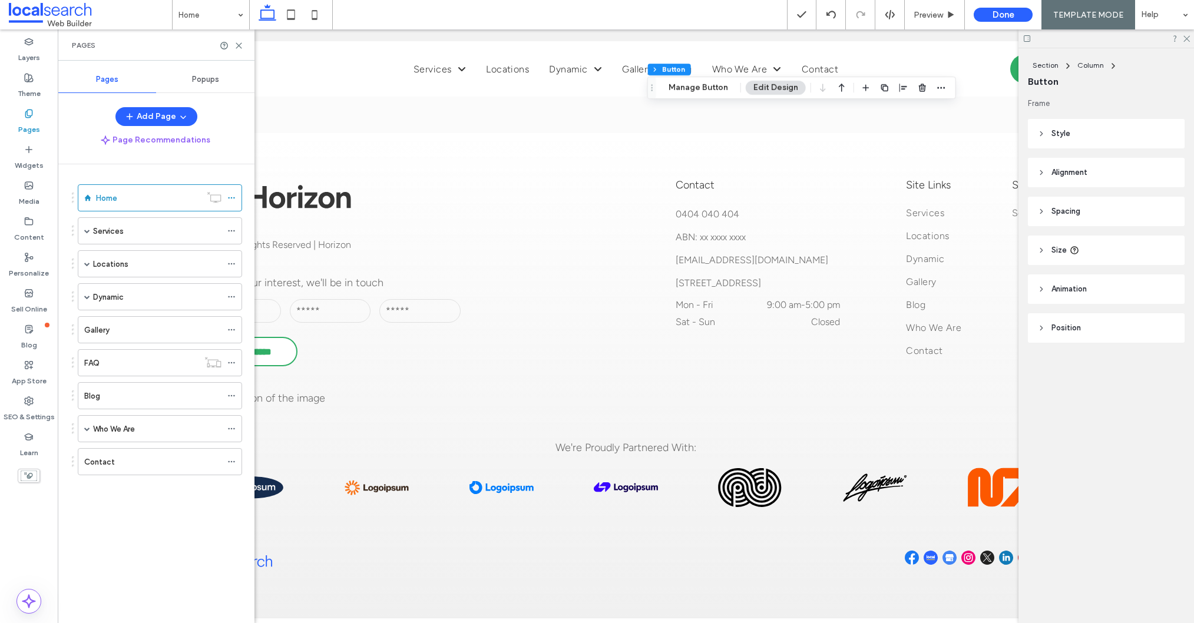
click at [114, 230] on label "Services" at bounding box center [108, 231] width 31 height 21
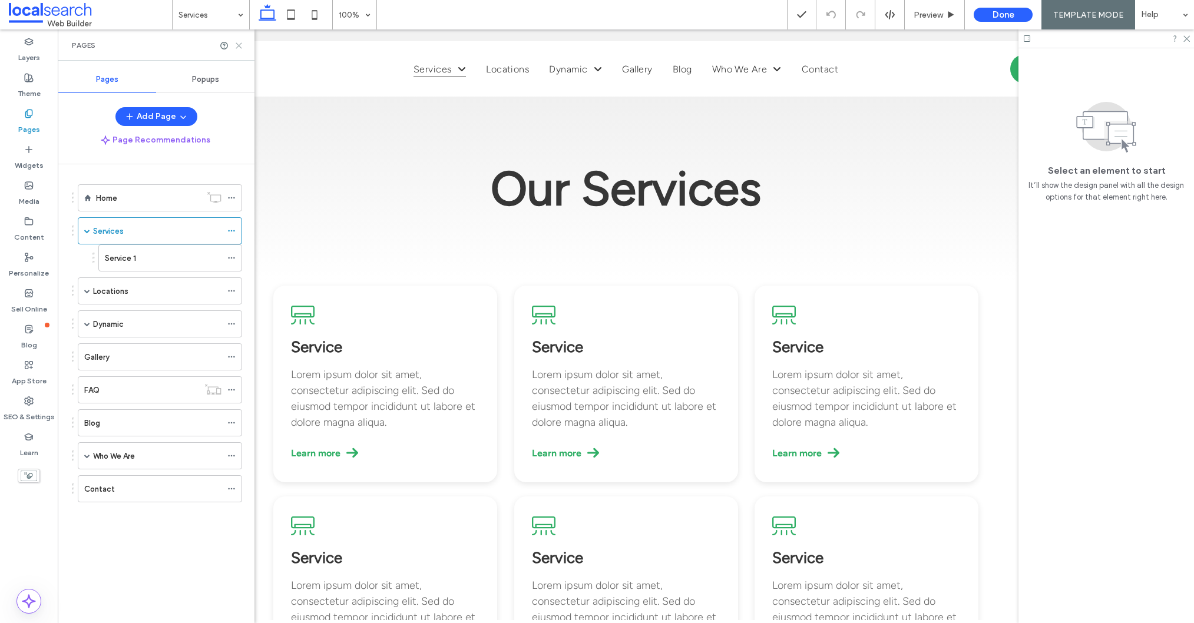
click at [241, 47] on icon at bounding box center [238, 45] width 9 height 9
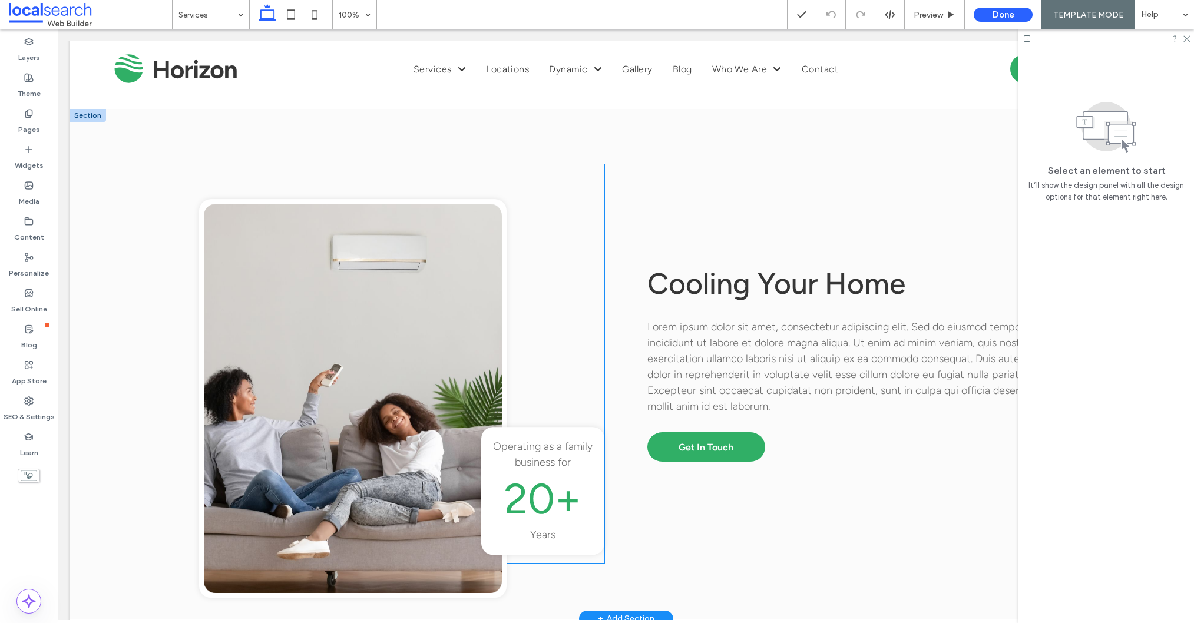
scroll to position [670, 0]
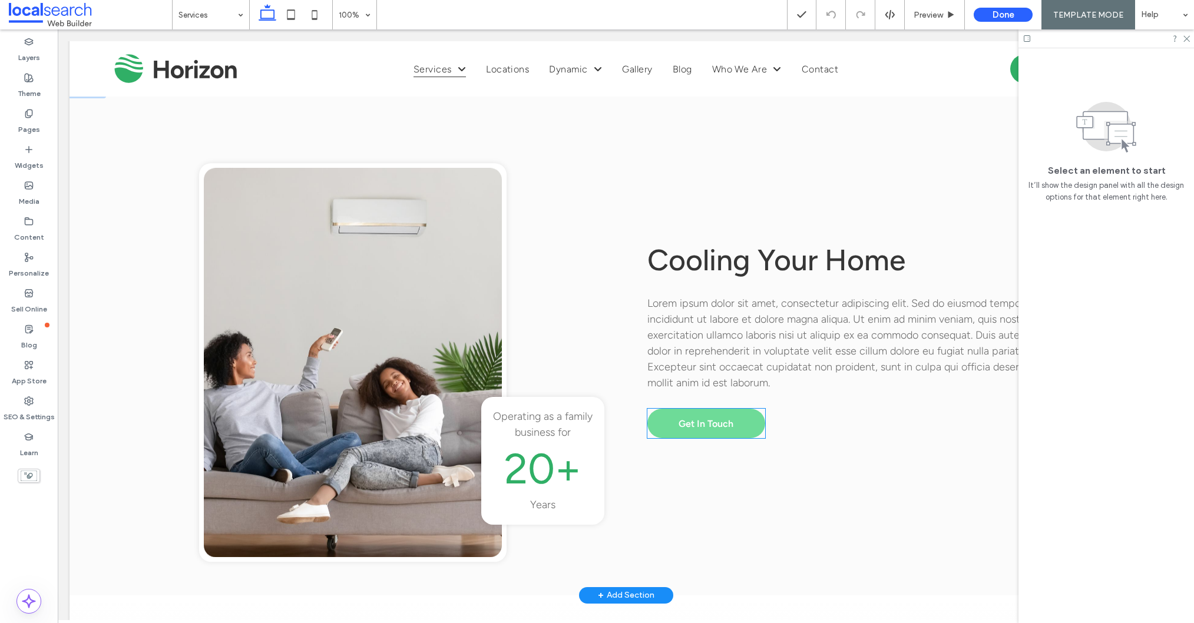
click at [683, 425] on span "Get In Touch" at bounding box center [705, 423] width 55 height 11
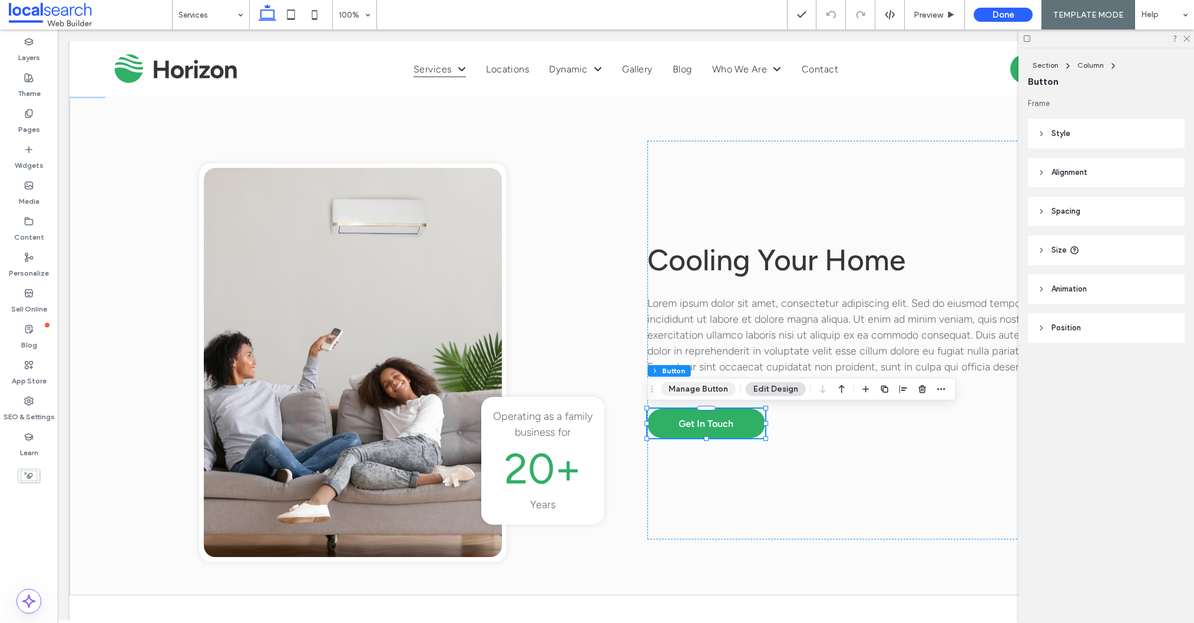
click at [681, 389] on button "Manage Button" at bounding box center [698, 389] width 75 height 14
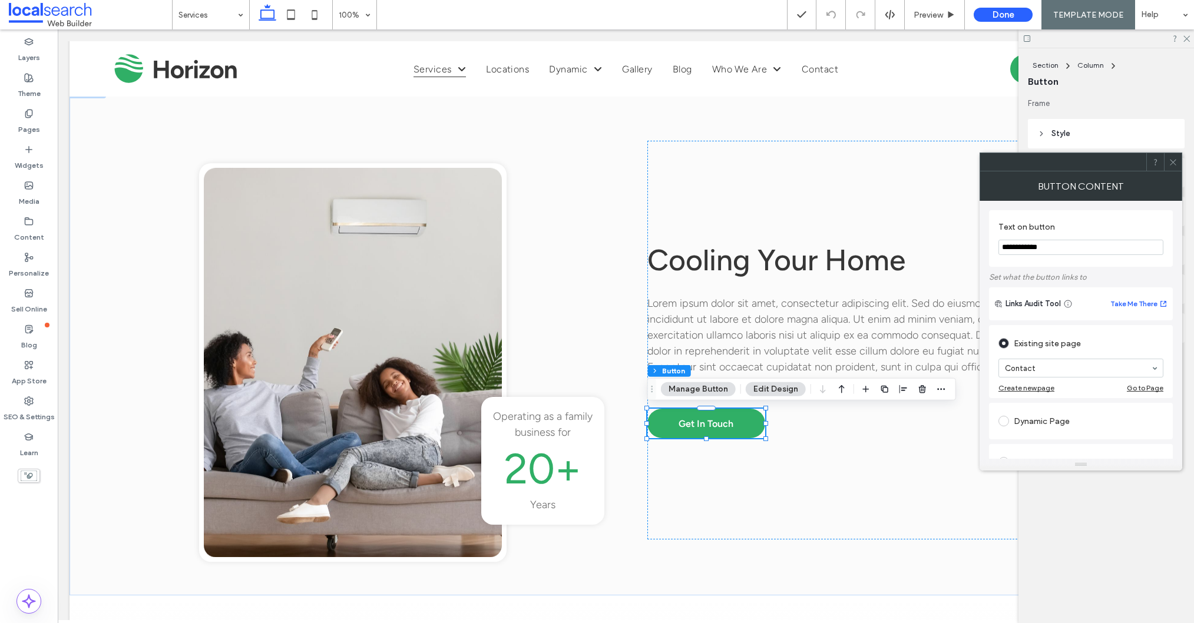
scroll to position [11, 0]
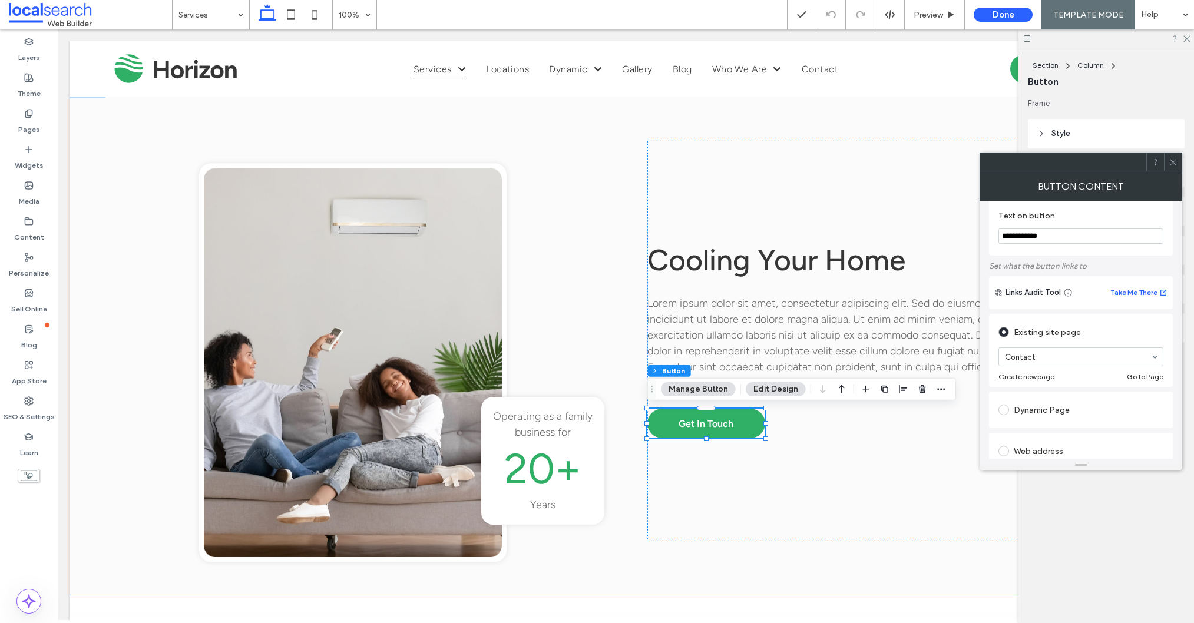
drag, startPoint x: 1177, startPoint y: 162, endPoint x: 1157, endPoint y: 180, distance: 26.3
click at [1175, 163] on icon at bounding box center [1172, 162] width 9 height 9
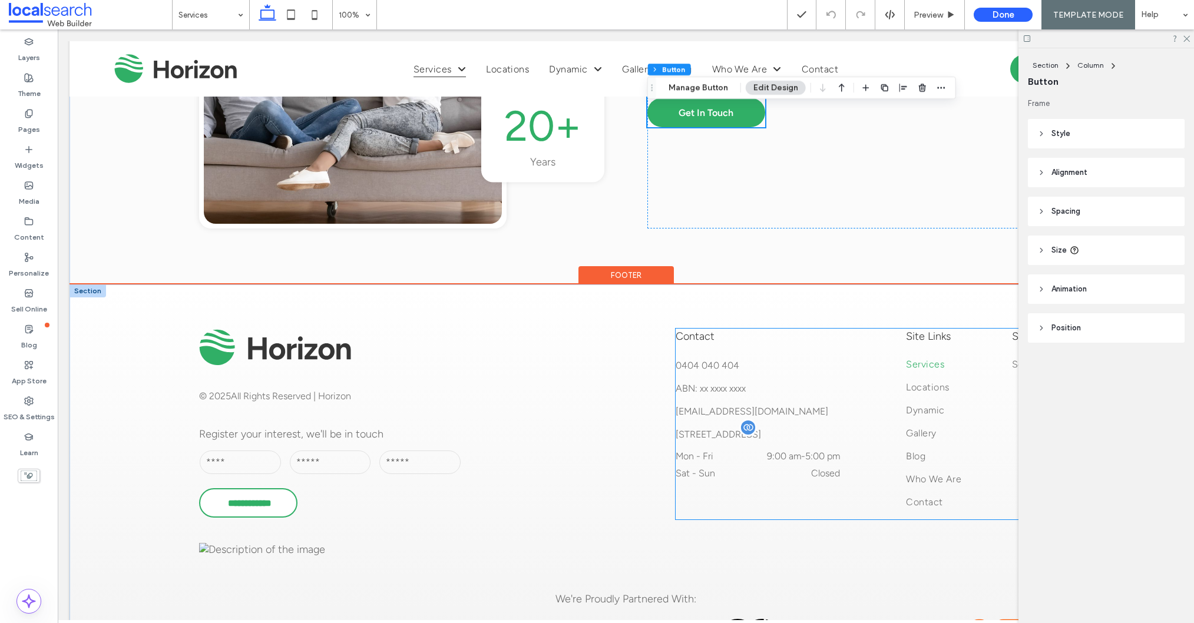
scroll to position [998, 0]
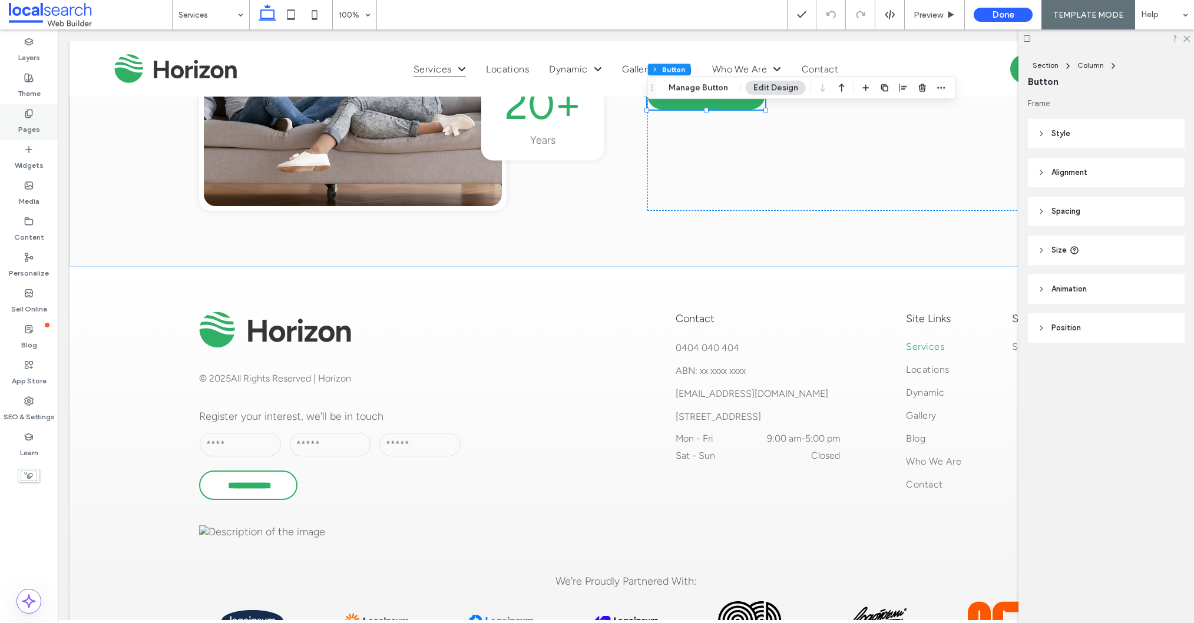
click at [24, 118] on label "Pages" at bounding box center [29, 126] width 22 height 16
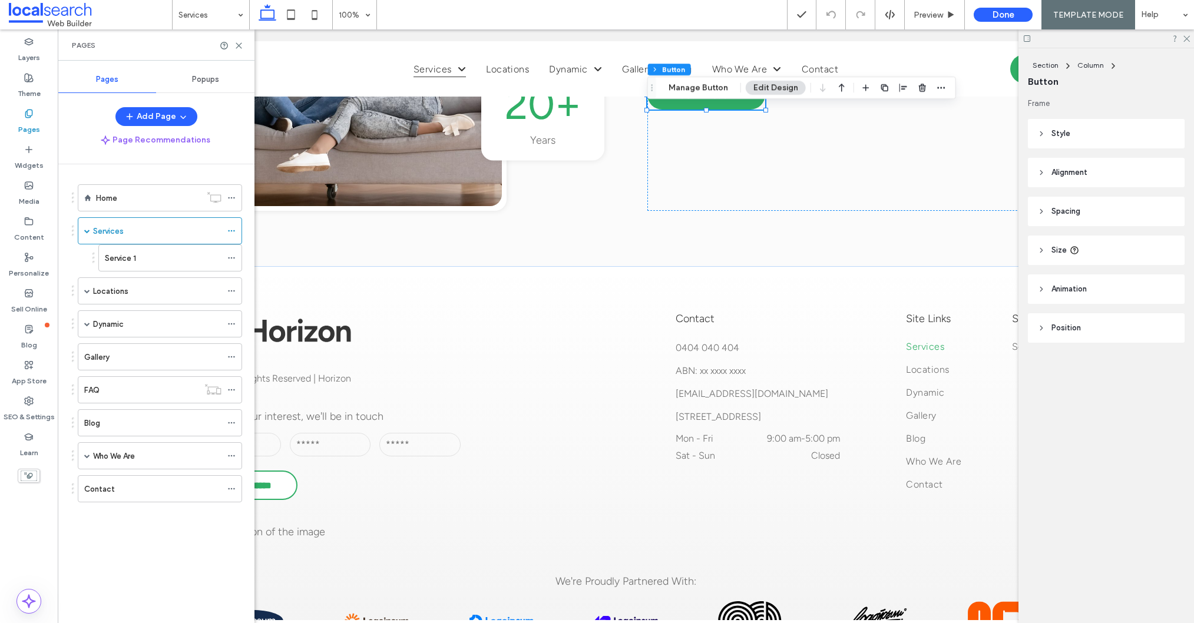
drag, startPoint x: 125, startPoint y: 254, endPoint x: 134, endPoint y: 256, distance: 9.0
click at [125, 254] on label "Service 1" at bounding box center [120, 258] width 31 height 21
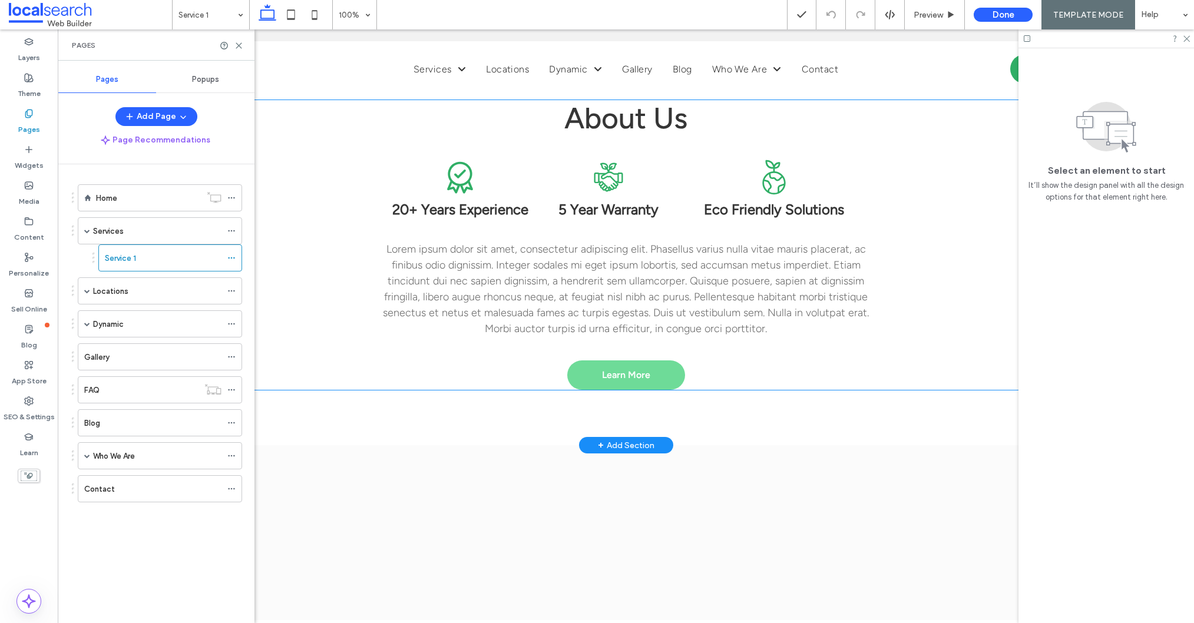
scroll to position [701, 0]
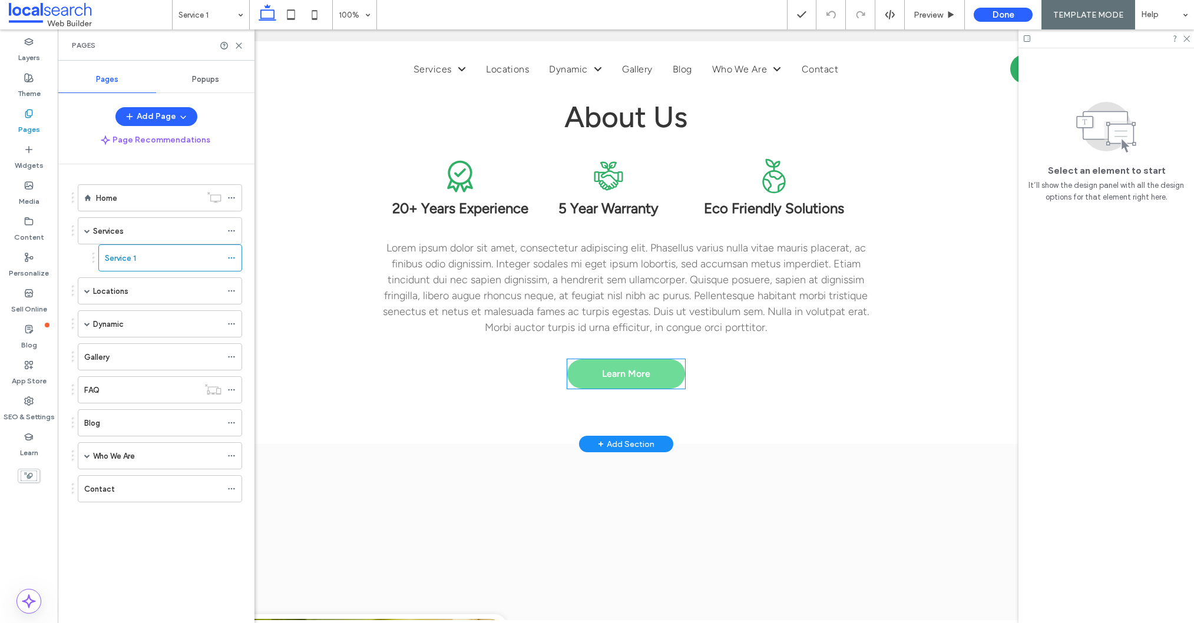
click at [605, 378] on span "Learn More" at bounding box center [626, 373] width 48 height 11
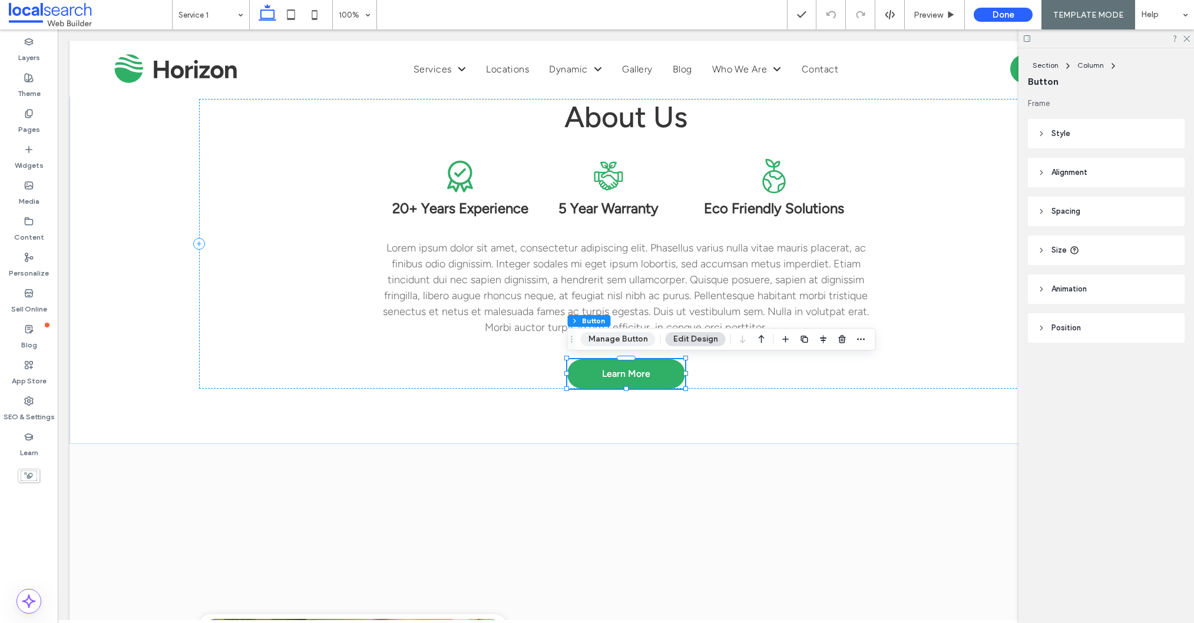
click at [636, 339] on button "Manage Button" at bounding box center [618, 339] width 75 height 14
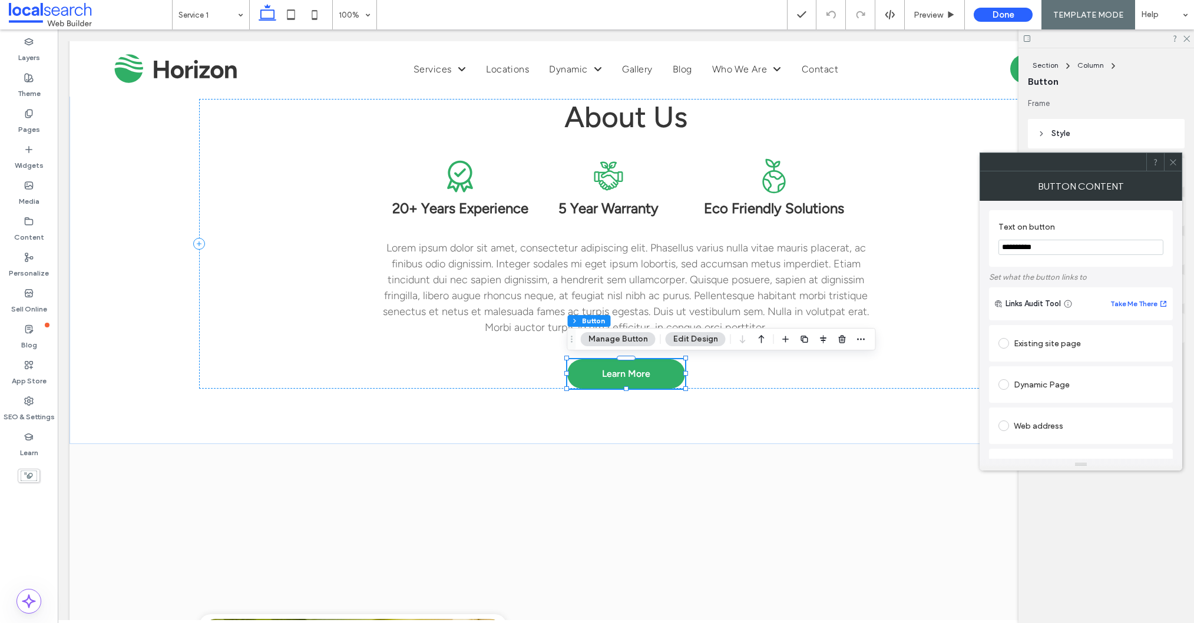
drag, startPoint x: 1045, startPoint y: 248, endPoint x: 1006, endPoint y: 248, distance: 38.3
click at [1004, 248] on input "**********" at bounding box center [1080, 247] width 165 height 15
type input "*"
type input "**********"
click at [1066, 349] on div "Existing site page" at bounding box center [1080, 343] width 165 height 19
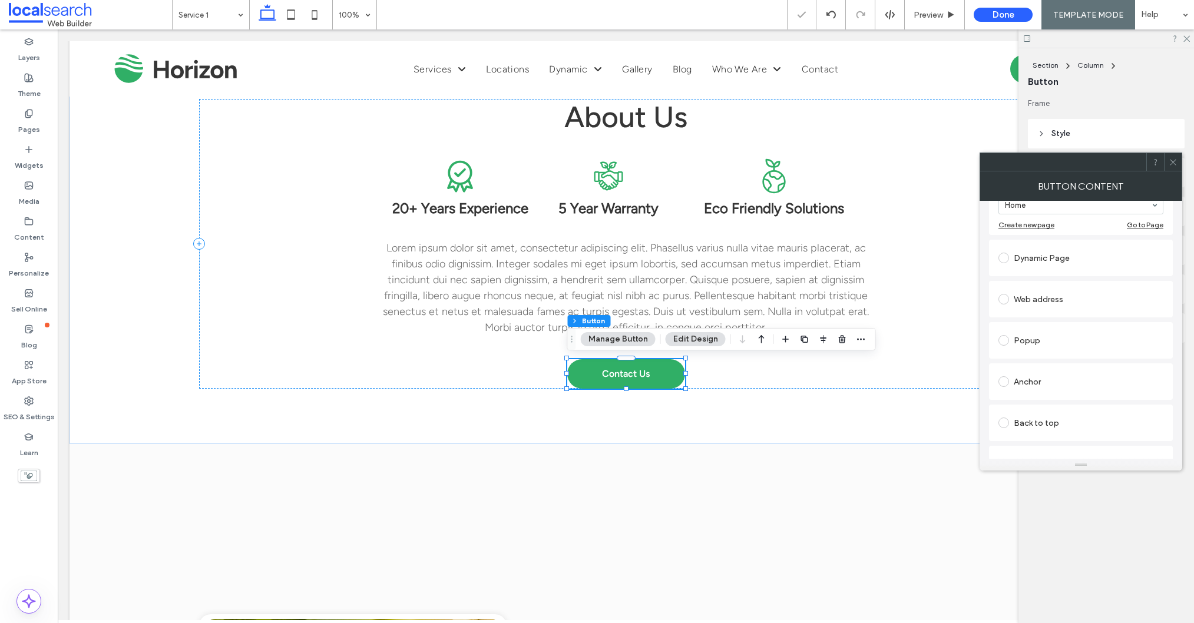
scroll to position [163, 0]
click at [1062, 383] on div "Anchor" at bounding box center [1080, 382] width 165 height 19
click at [1175, 158] on icon at bounding box center [1172, 162] width 9 height 9
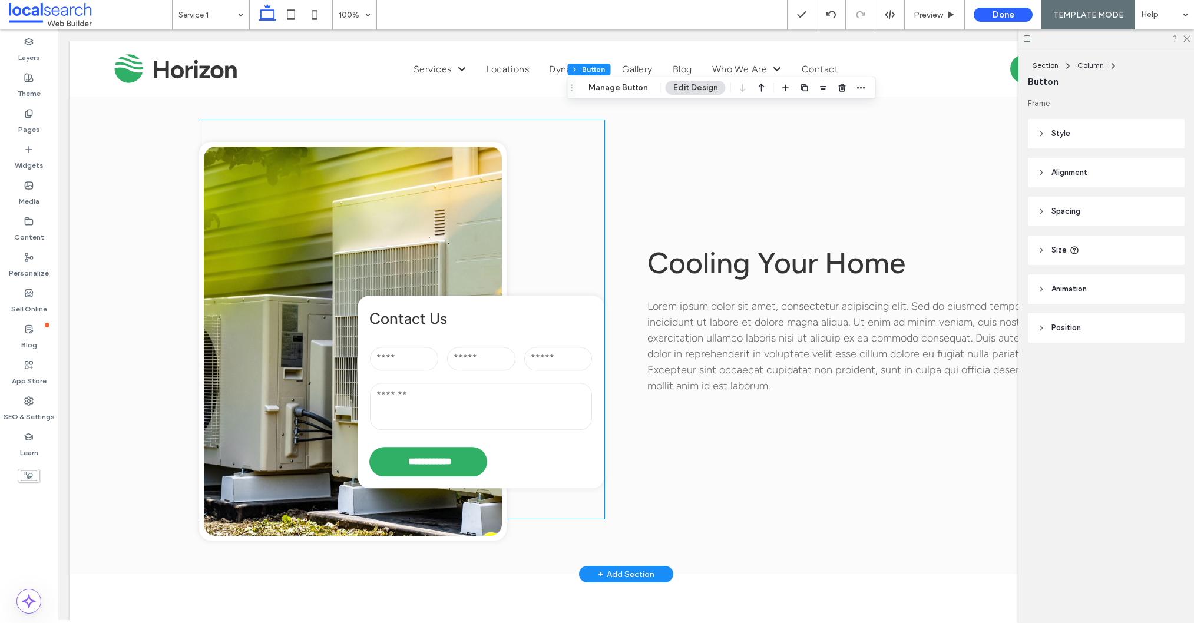
scroll to position [1081, 0]
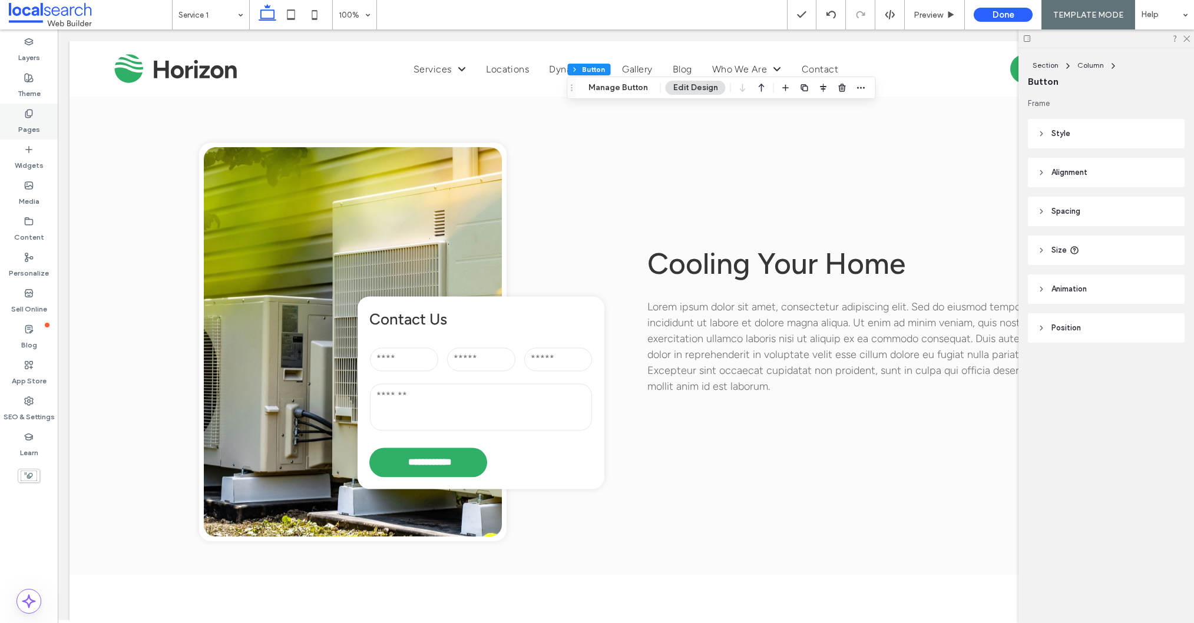
click at [38, 119] on label "Pages" at bounding box center [29, 126] width 22 height 16
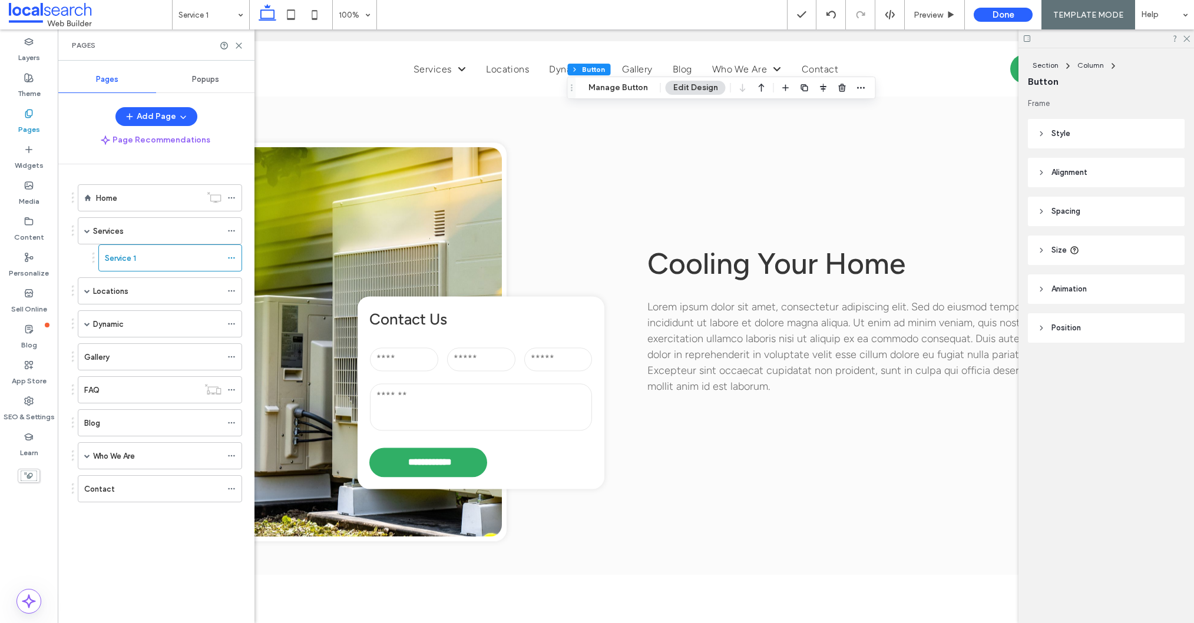
click at [136, 299] on div "Locations" at bounding box center [157, 291] width 128 height 26
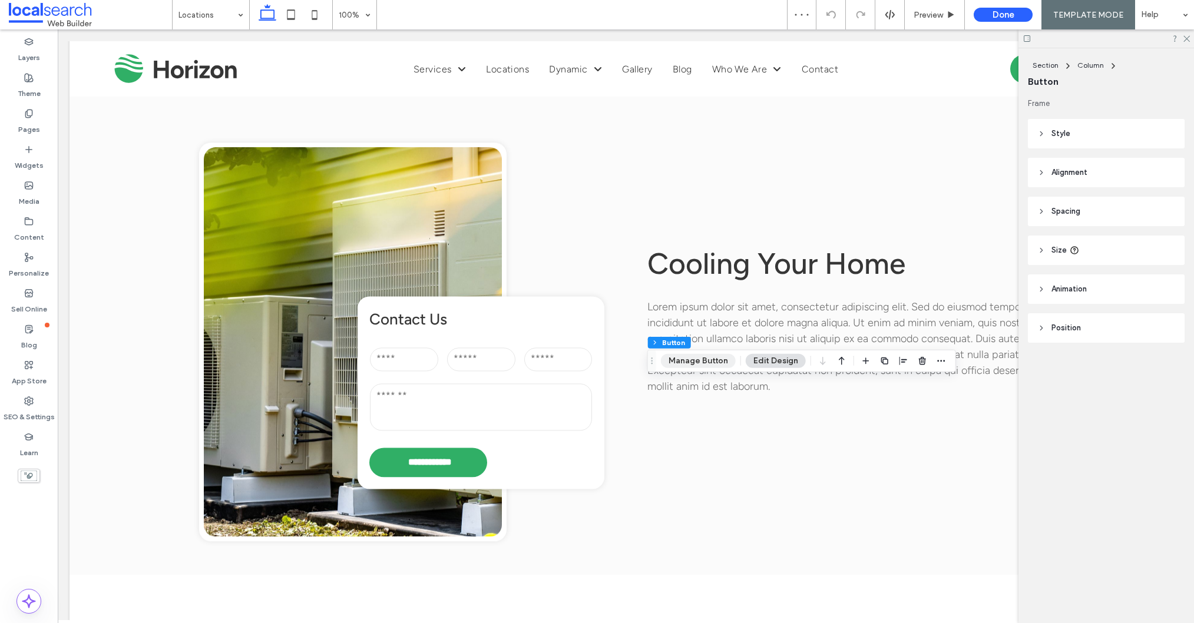
click at [697, 359] on button "Manage Button" at bounding box center [698, 361] width 75 height 14
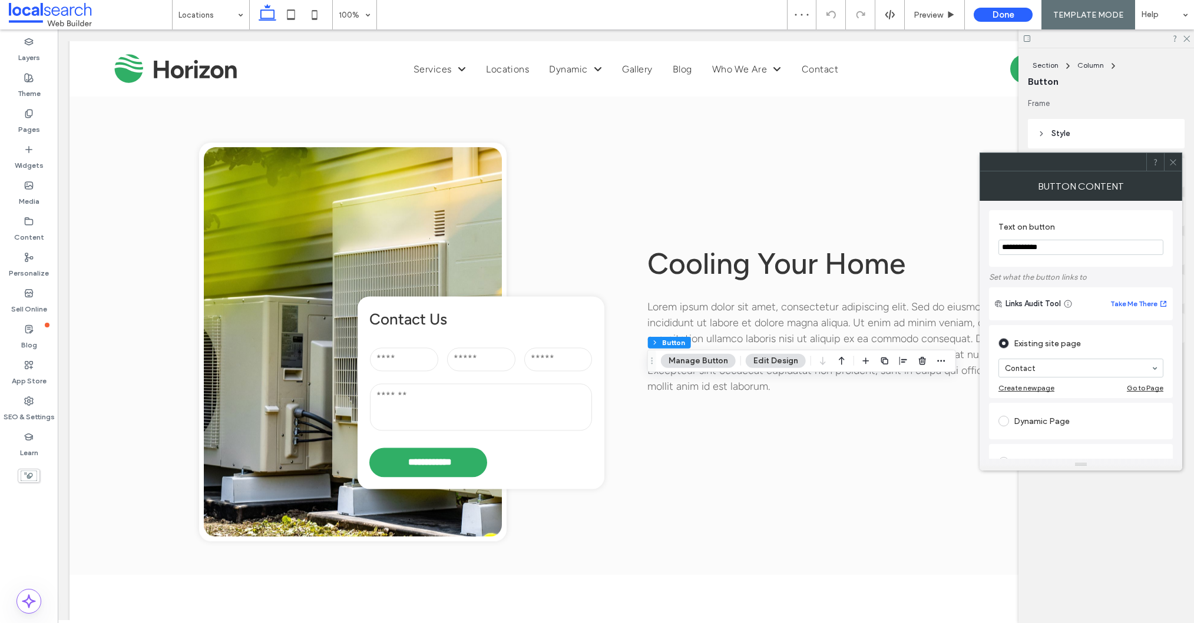
scroll to position [55, 0]
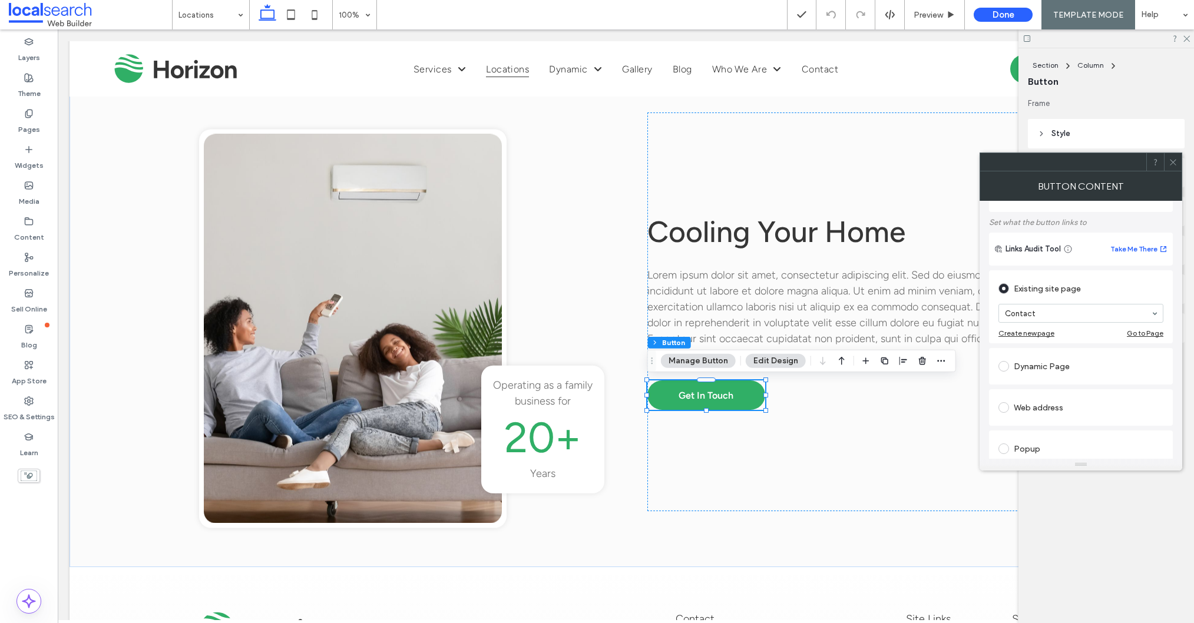
click at [1171, 160] on icon at bounding box center [1172, 162] width 9 height 9
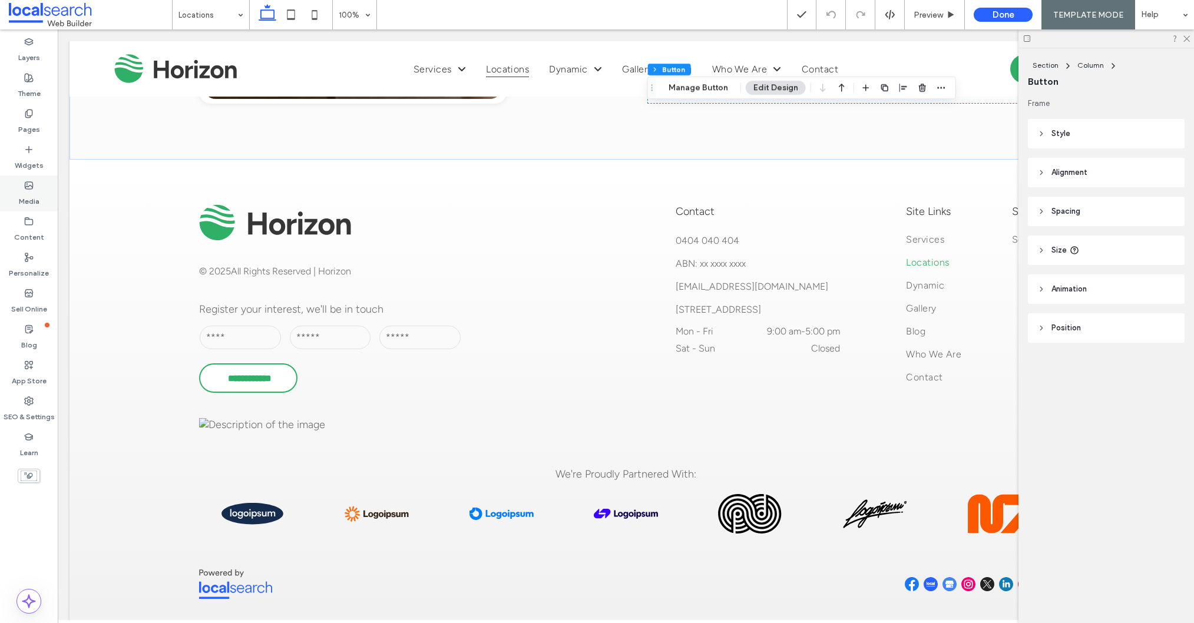
scroll to position [1118, 0]
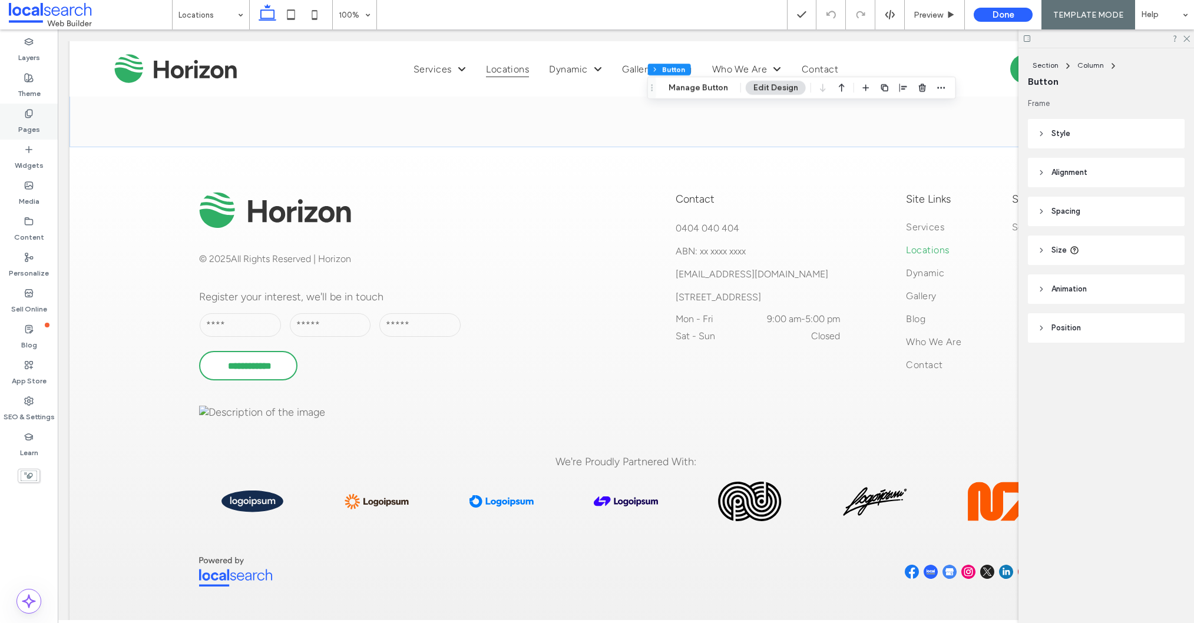
click at [19, 127] on label "Pages" at bounding box center [29, 126] width 22 height 16
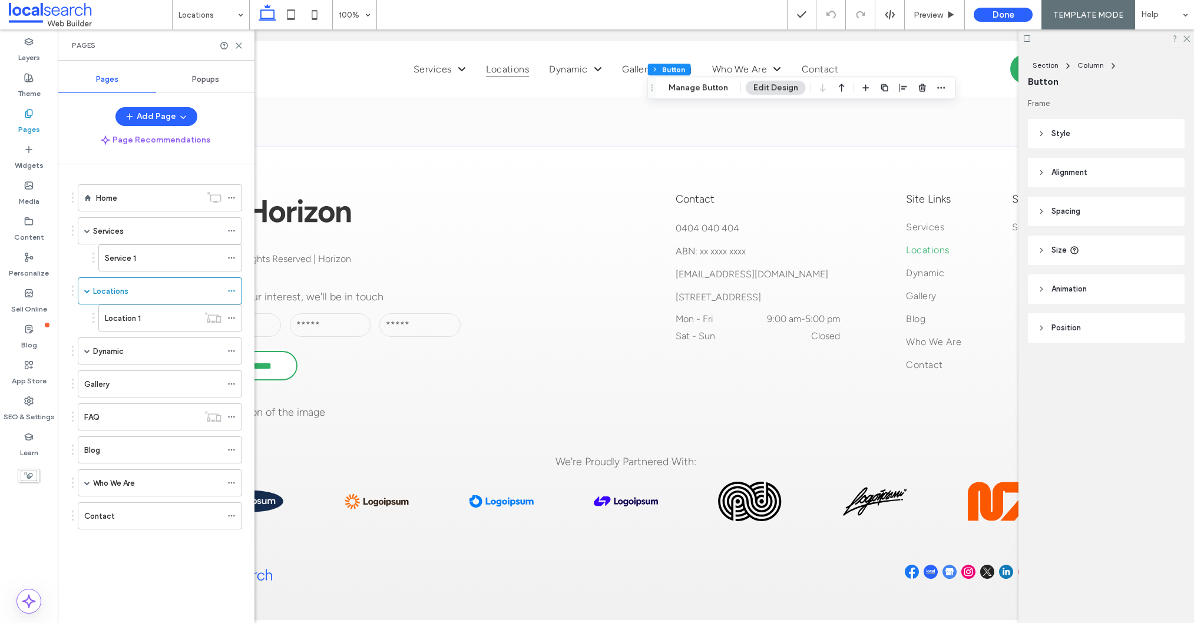
click at [137, 327] on div "Location 1" at bounding box center [152, 318] width 94 height 26
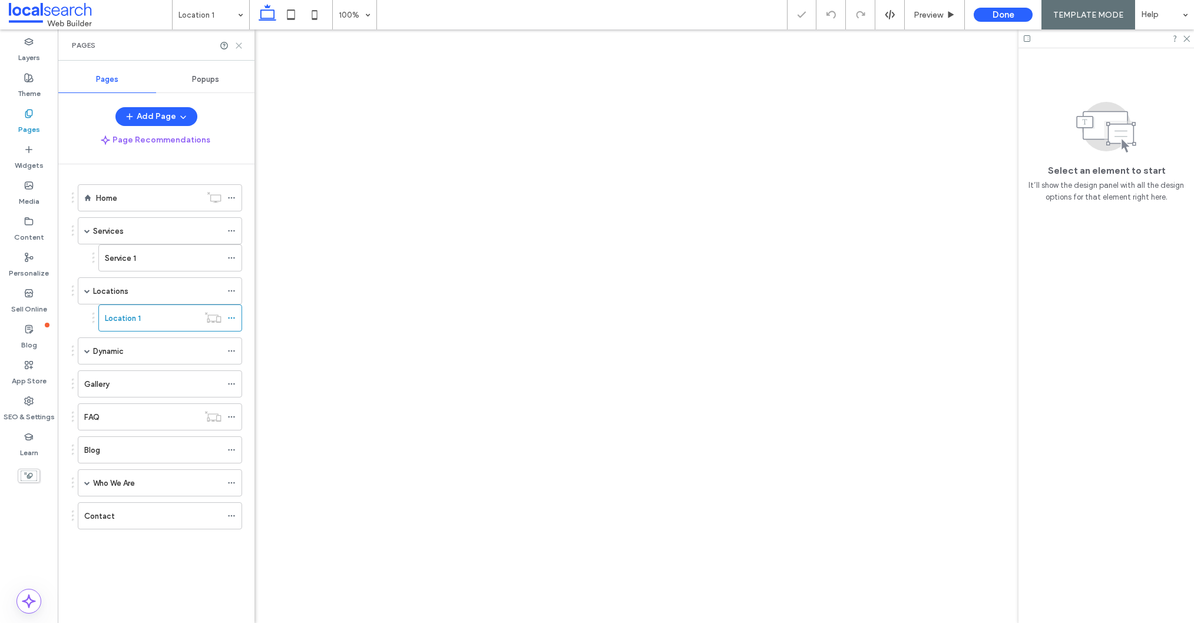
click at [237, 47] on use at bounding box center [238, 45] width 5 height 5
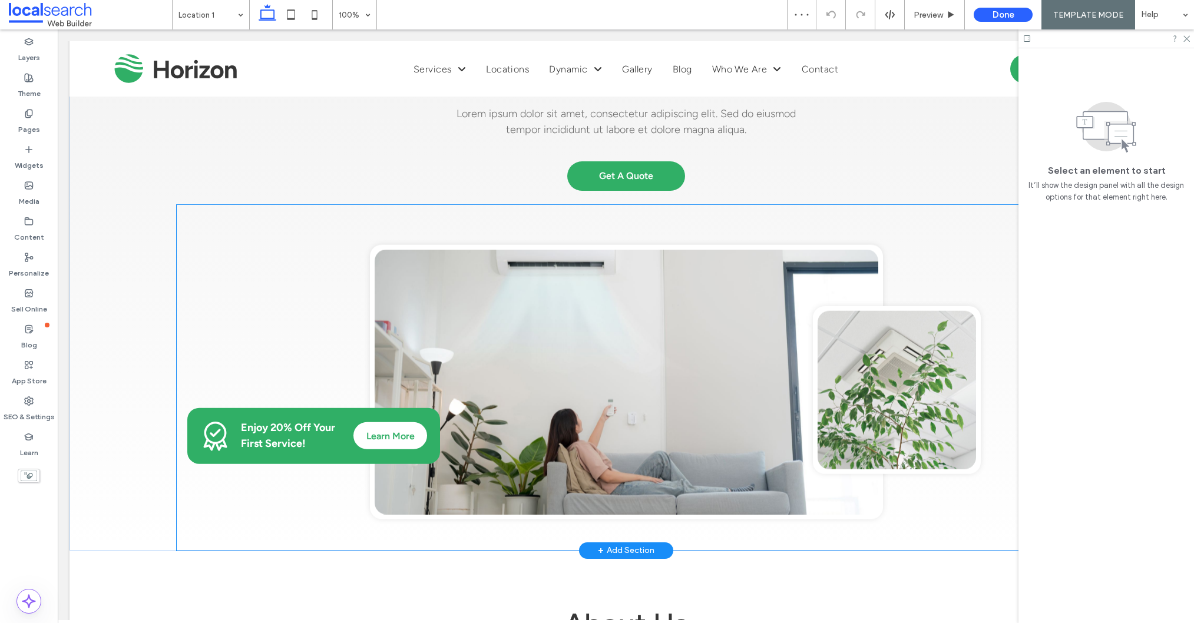
scroll to position [138, 0]
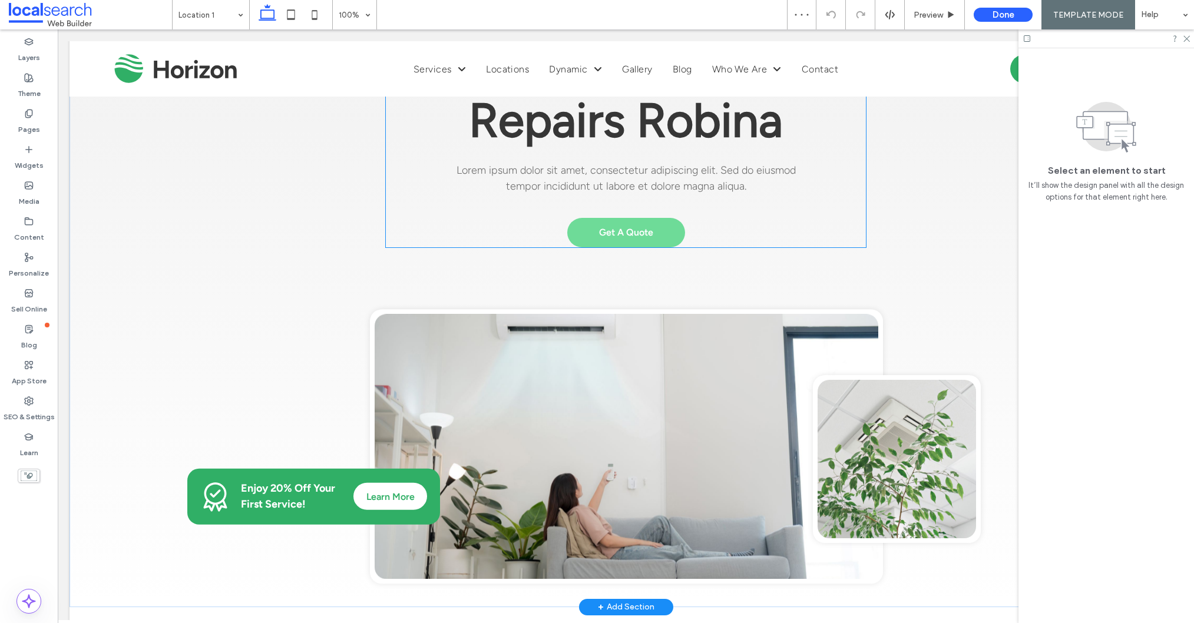
click at [646, 233] on span "Get A Quote" at bounding box center [626, 232] width 54 height 11
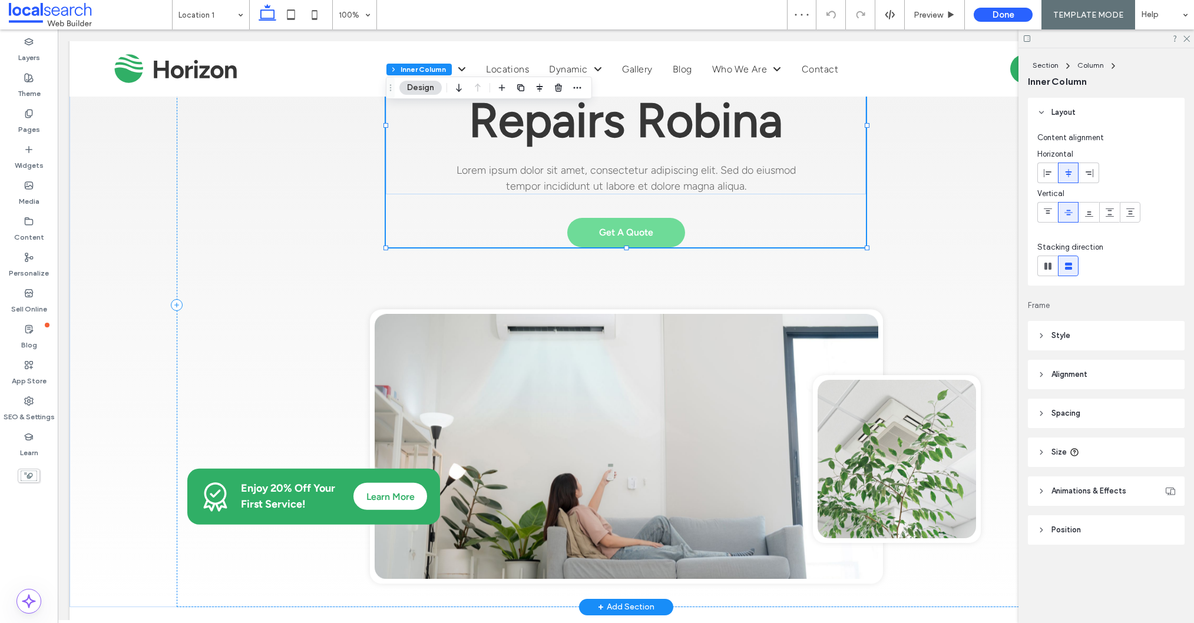
click at [646, 233] on span "Get A Quote" at bounding box center [626, 232] width 54 height 11
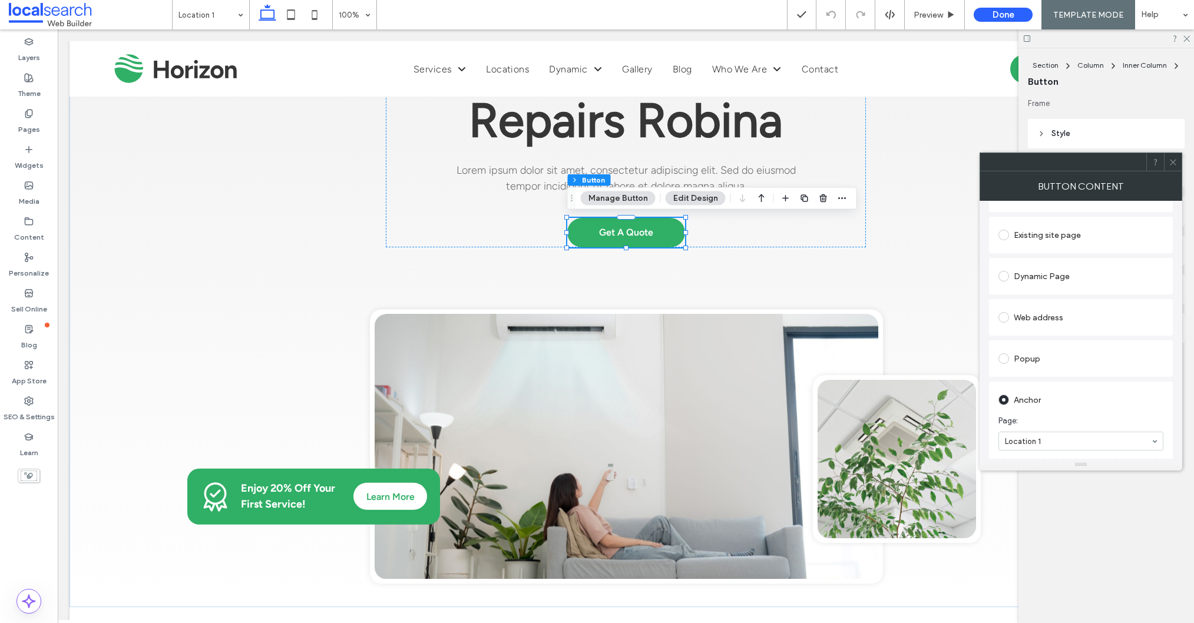
scroll to position [0, 0]
click at [1172, 163] on icon at bounding box center [1172, 162] width 9 height 9
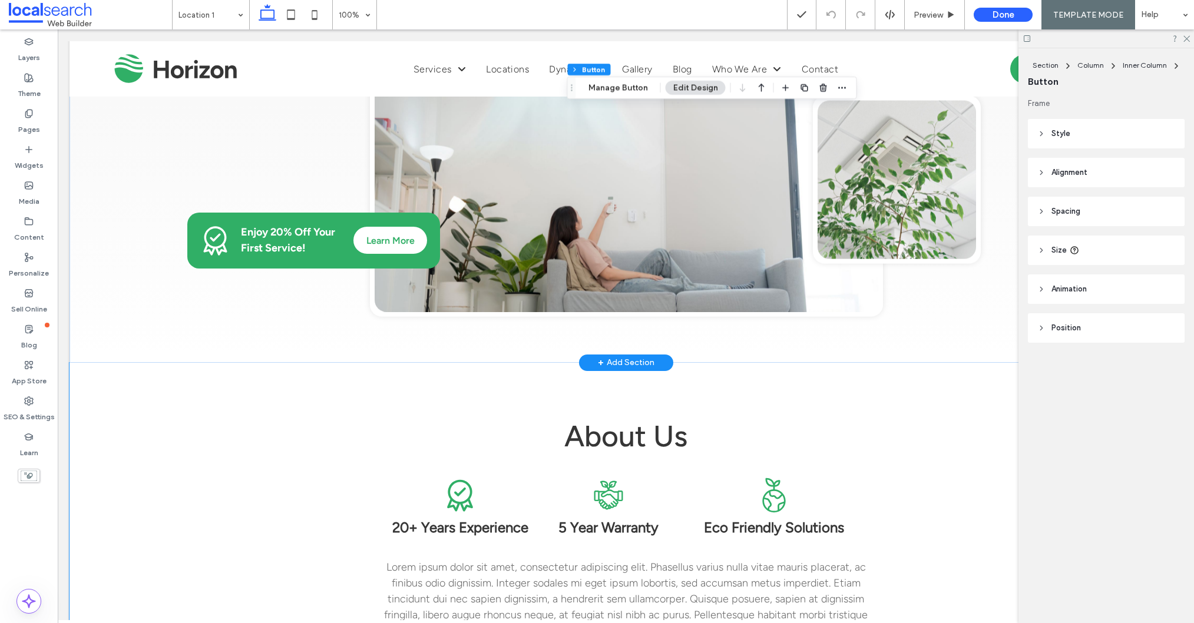
scroll to position [384, 0]
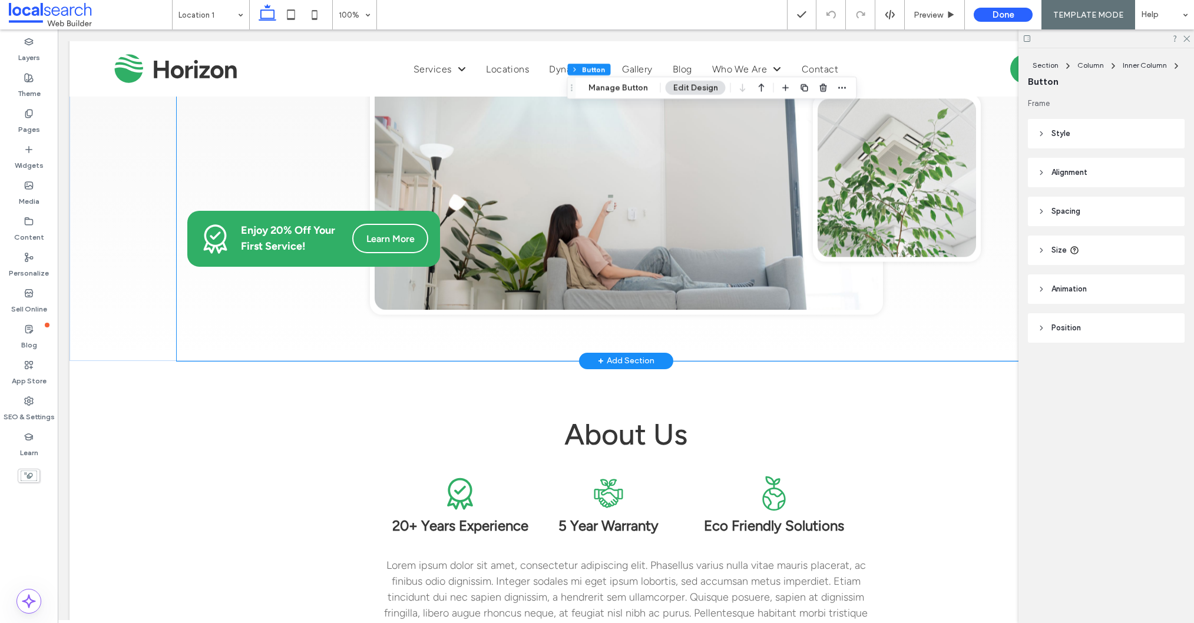
click at [393, 240] on span "Learn More" at bounding box center [390, 238] width 48 height 11
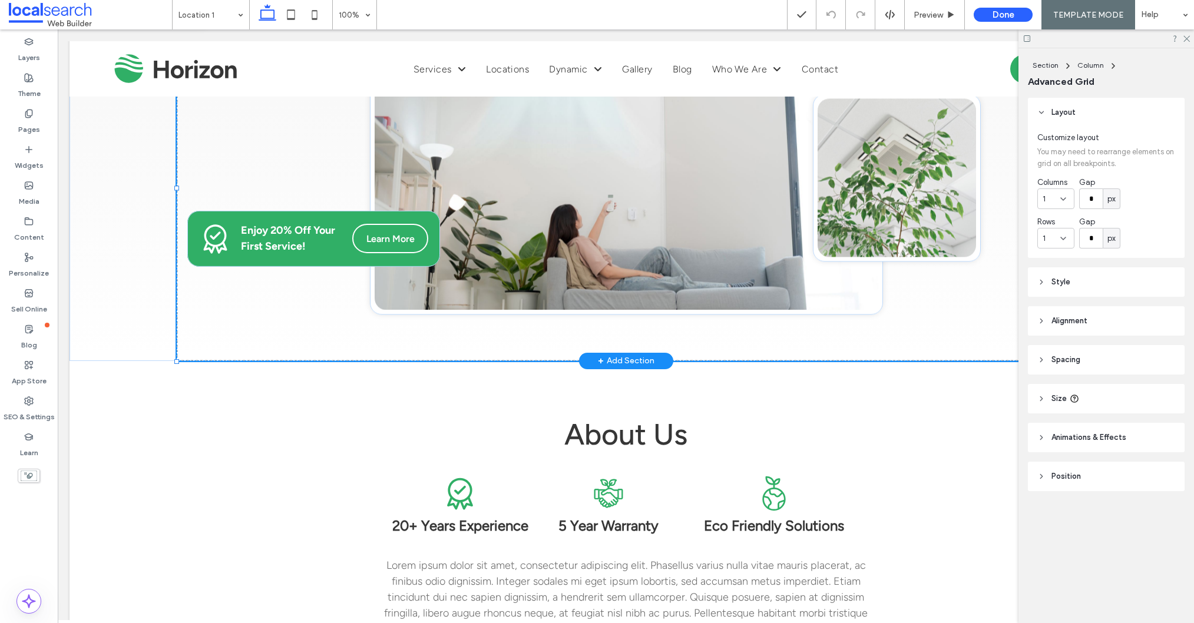
click at [393, 240] on span "Learn More" at bounding box center [390, 238] width 48 height 11
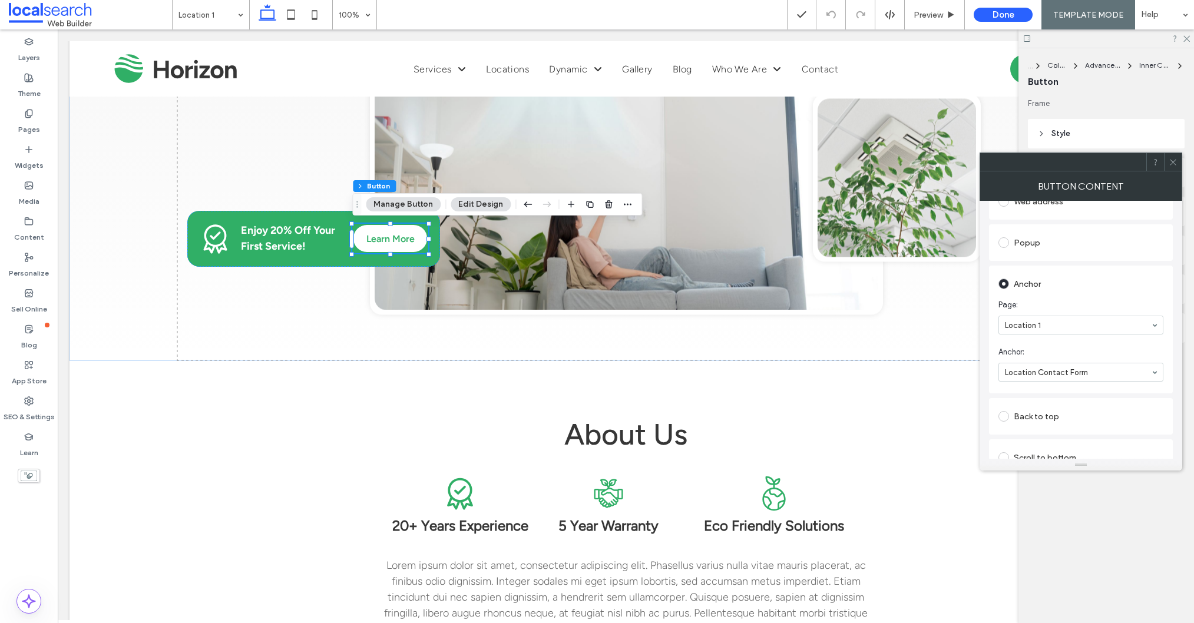
scroll to position [223, 0]
drag, startPoint x: 1172, startPoint y: 163, endPoint x: 1031, endPoint y: 261, distance: 172.0
click at [1172, 163] on use at bounding box center [1172, 162] width 6 height 6
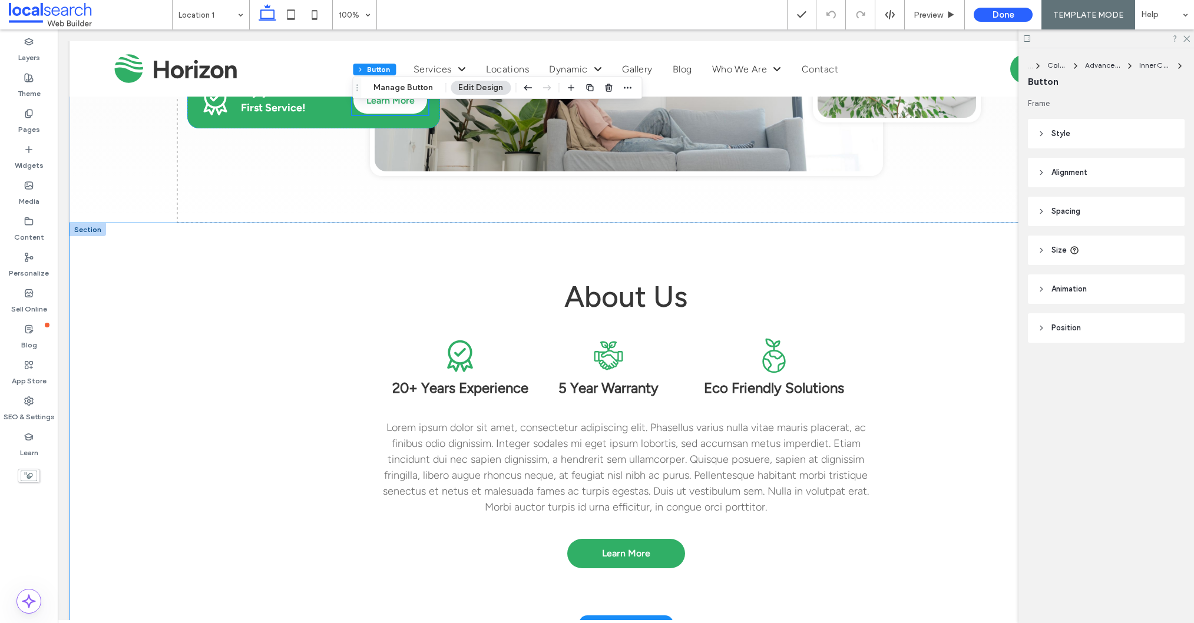
scroll to position [741, 0]
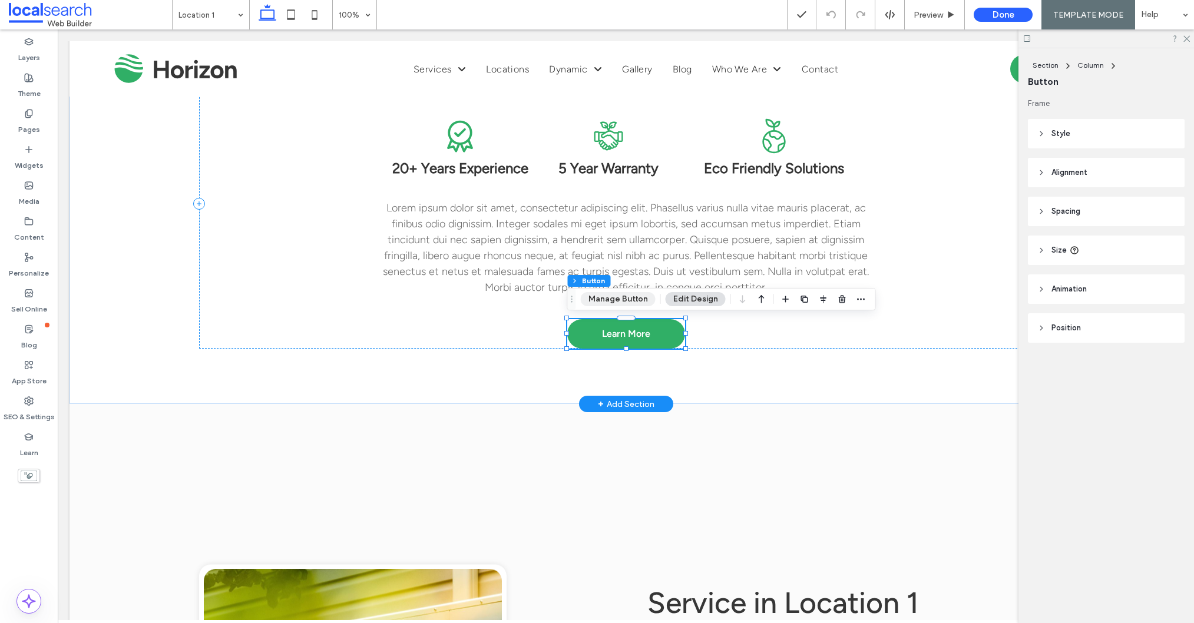
click at [609, 303] on button "Manage Button" at bounding box center [618, 299] width 75 height 14
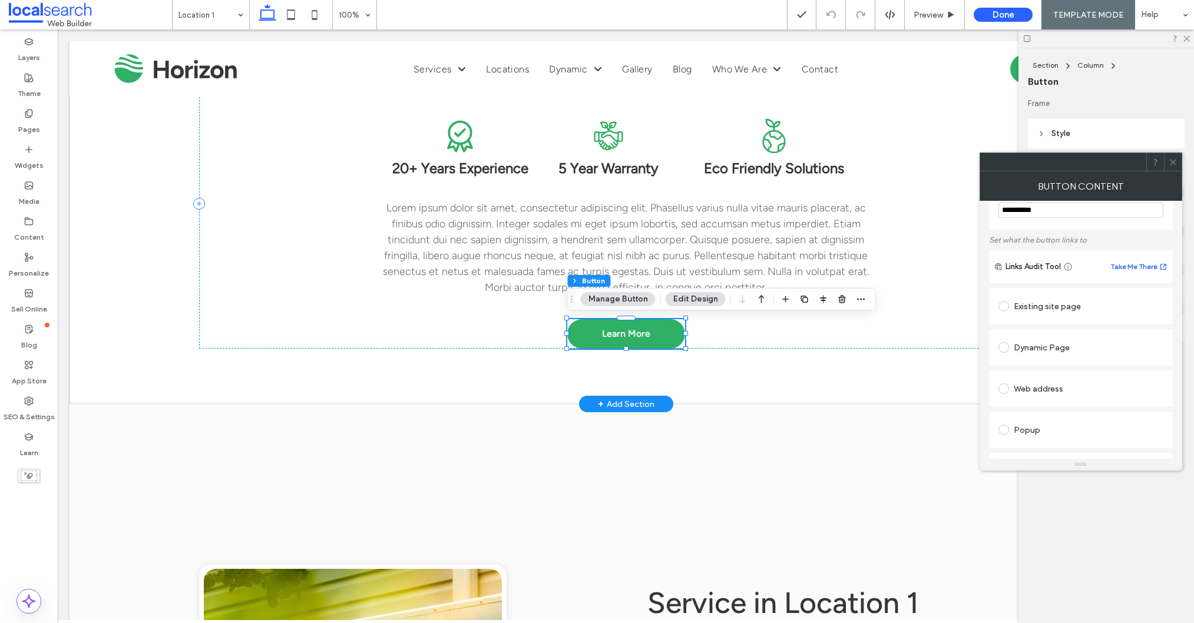
scroll to position [0, 0]
drag, startPoint x: 1104, startPoint y: 280, endPoint x: 929, endPoint y: 242, distance: 179.5
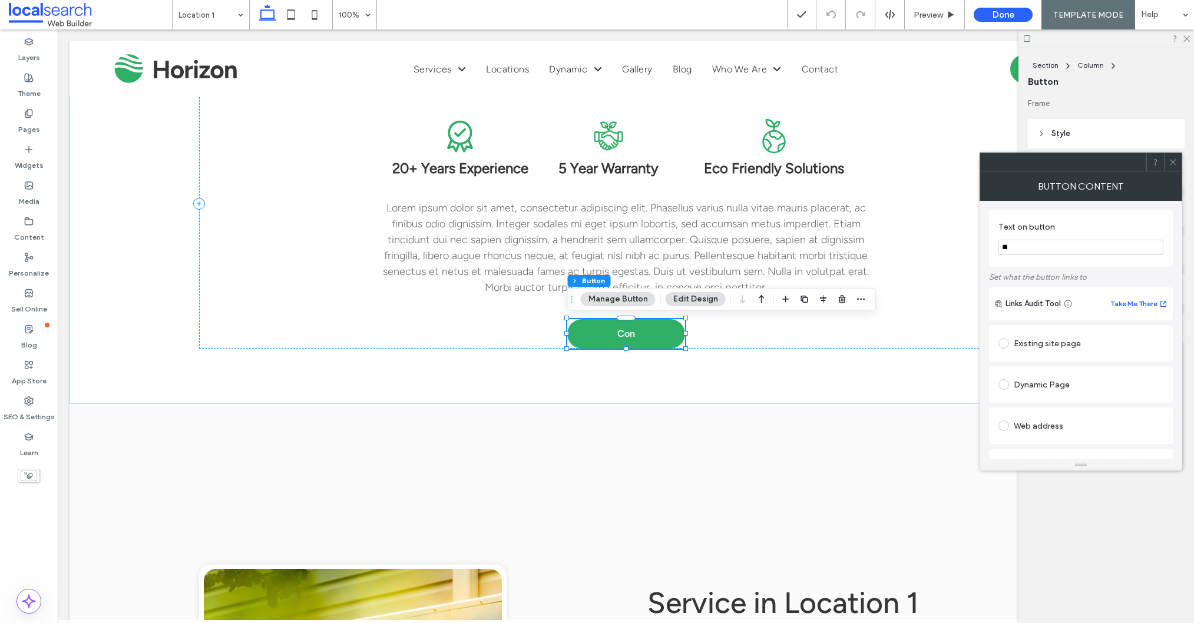
type input "*"
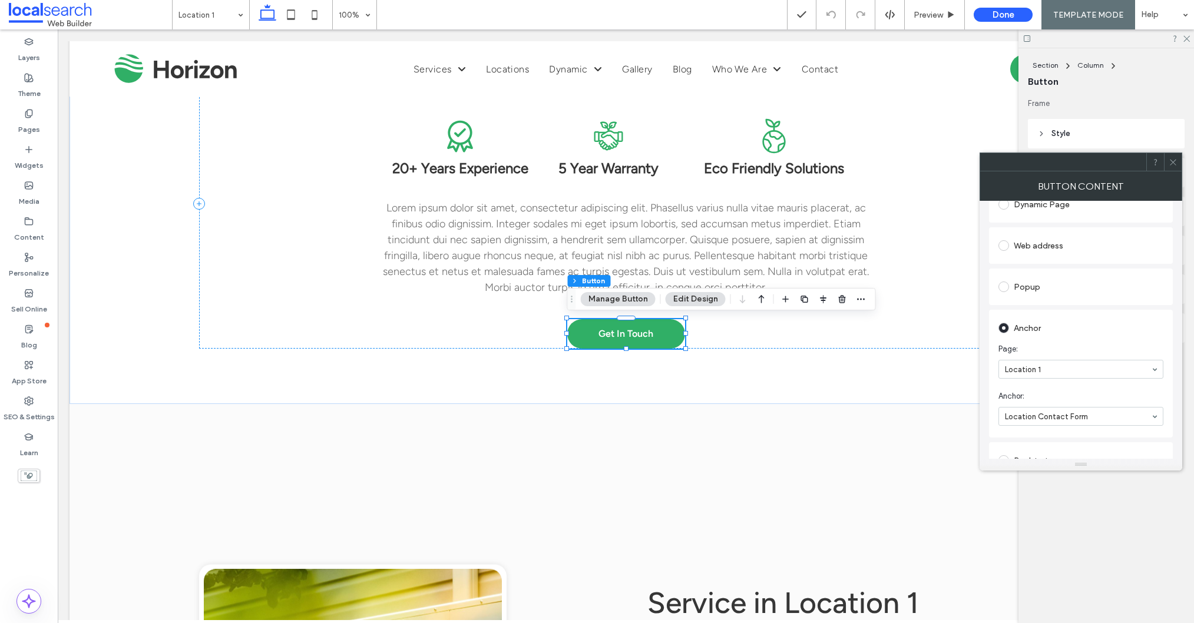
type input "**********"
drag, startPoint x: 1169, startPoint y: 163, endPoint x: 1001, endPoint y: 265, distance: 196.3
click at [1168, 163] on icon at bounding box center [1172, 162] width 9 height 9
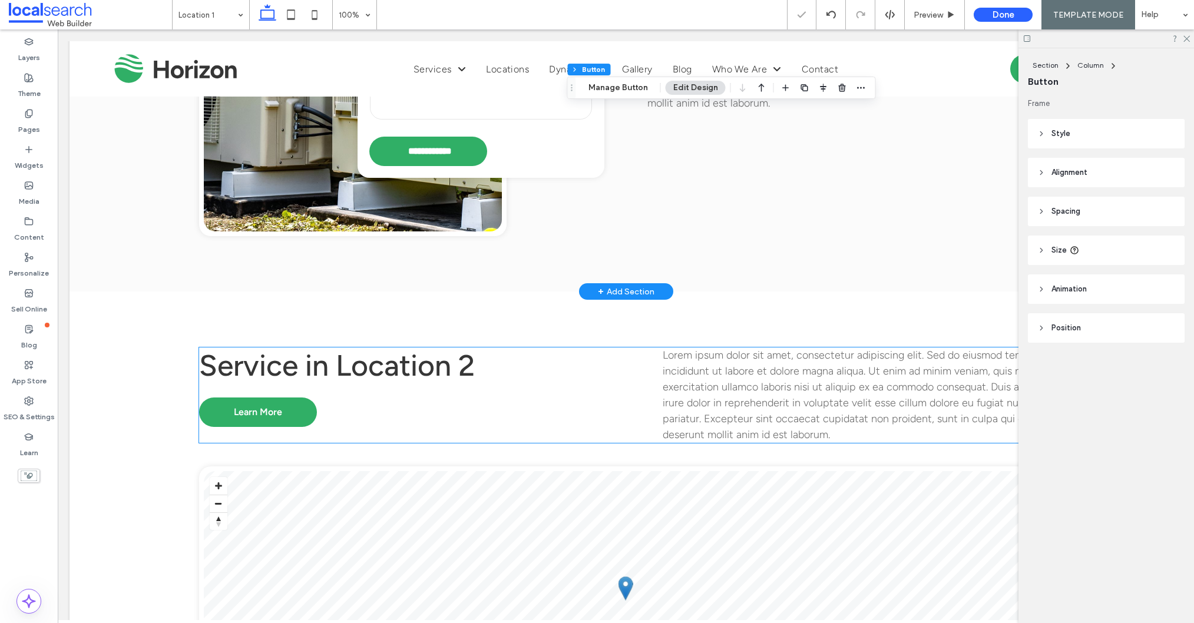
scroll to position [1436, 0]
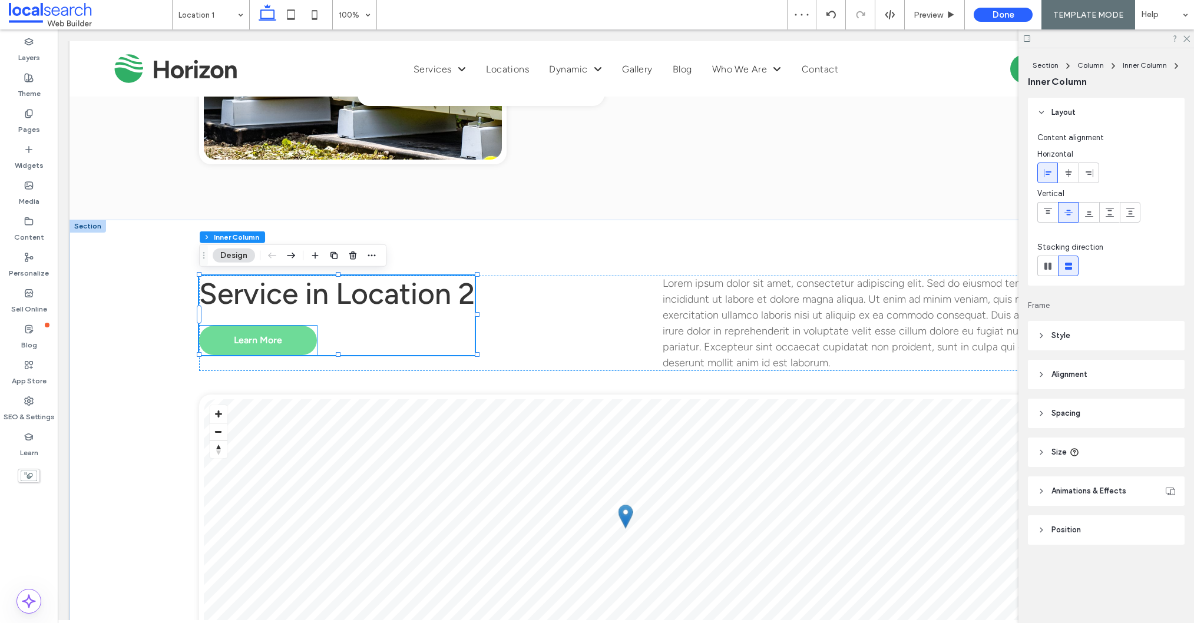
click at [253, 337] on span "Learn More" at bounding box center [258, 339] width 48 height 11
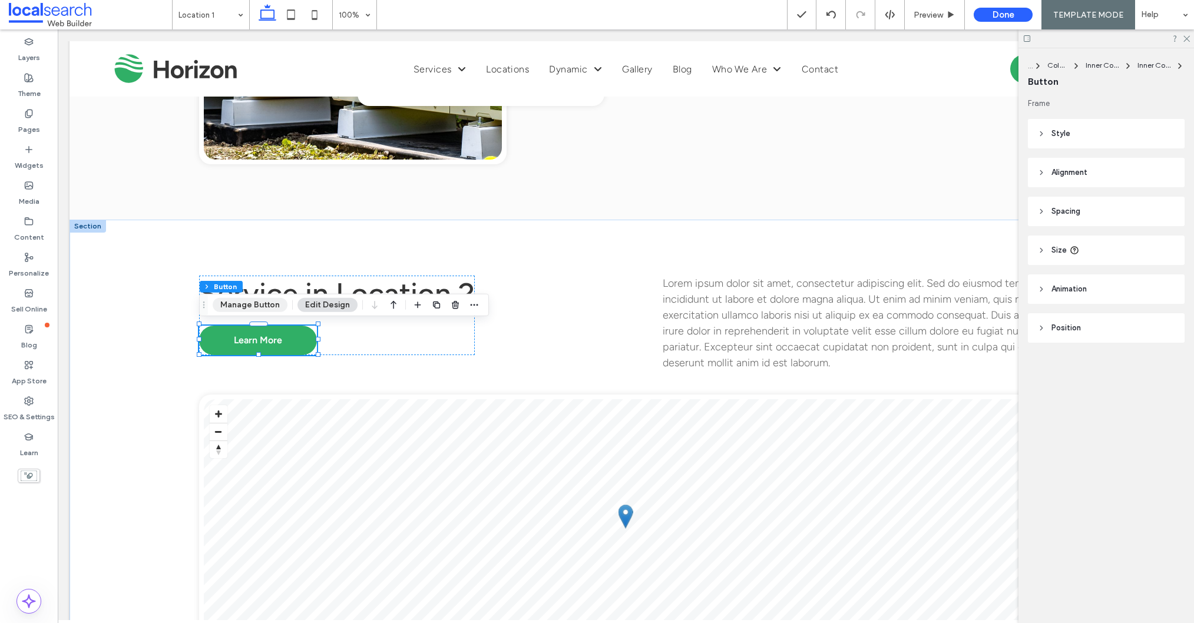
click at [240, 306] on button "Manage Button" at bounding box center [250, 305] width 75 height 14
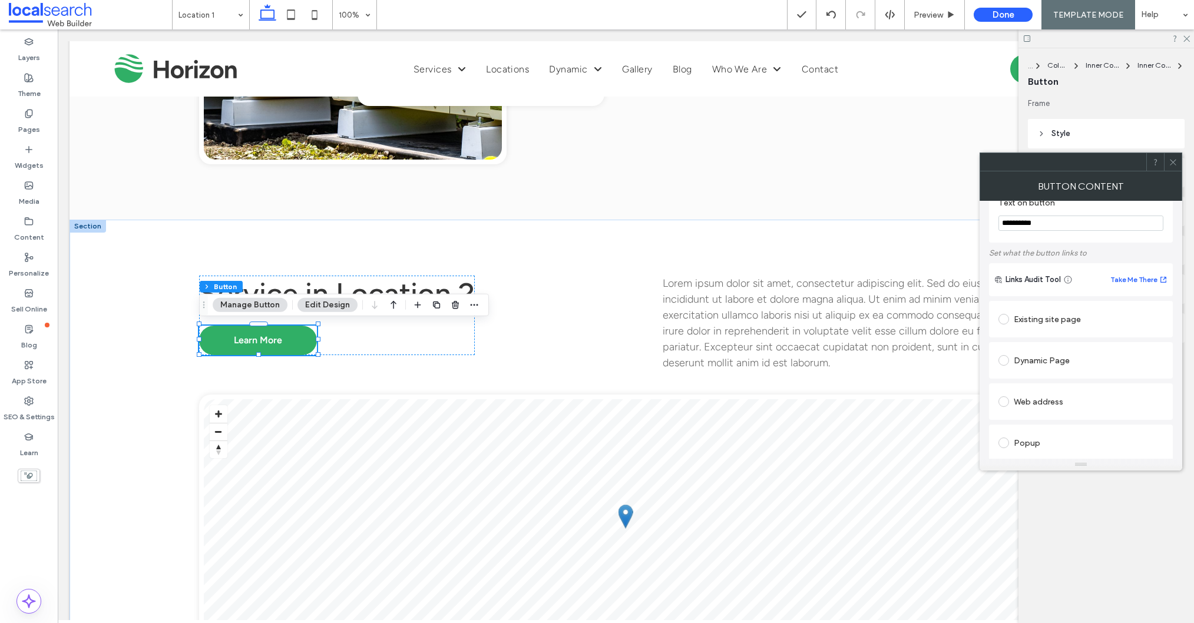
scroll to position [29, 0]
click at [1042, 310] on div "Existing site page" at bounding box center [1080, 313] width 165 height 19
drag, startPoint x: 1171, startPoint y: 163, endPoint x: 993, endPoint y: 227, distance: 188.3
click at [1168, 164] on icon at bounding box center [1172, 162] width 9 height 9
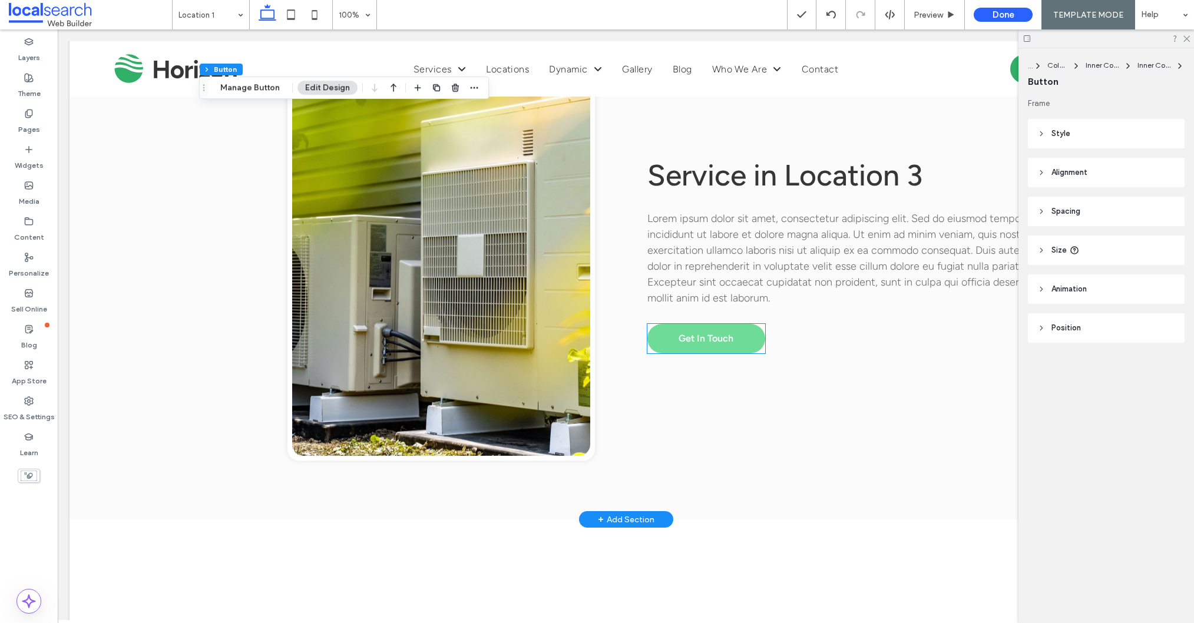
scroll to position [0, 1]
click at [713, 347] on link "Get In Touch" at bounding box center [706, 338] width 118 height 29
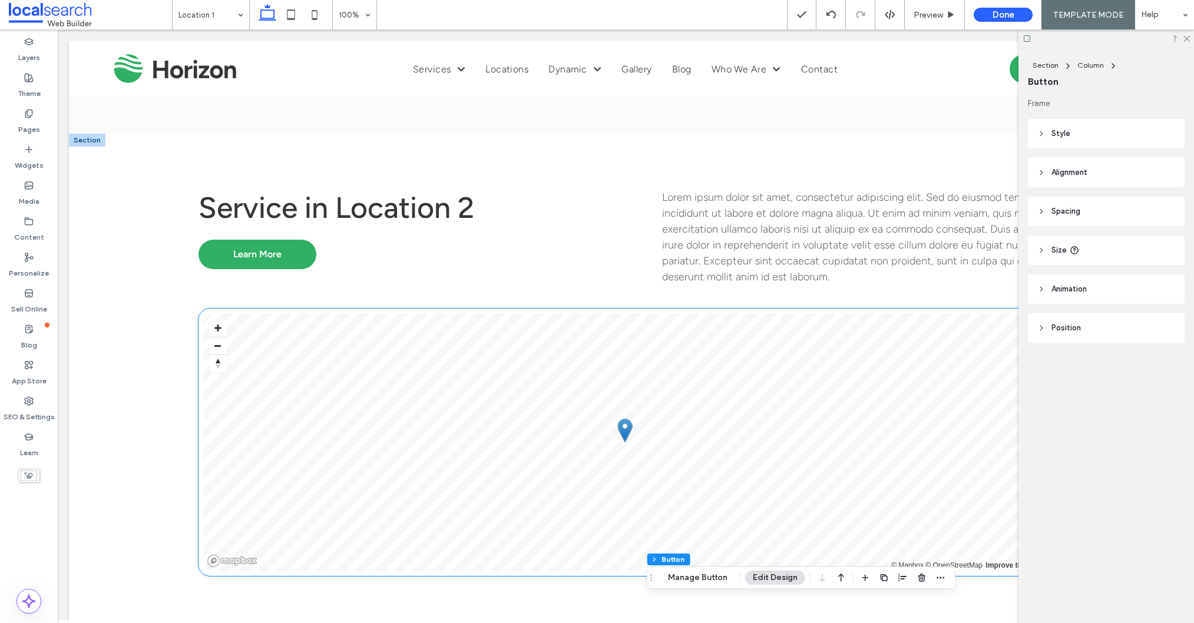
scroll to position [1506, 0]
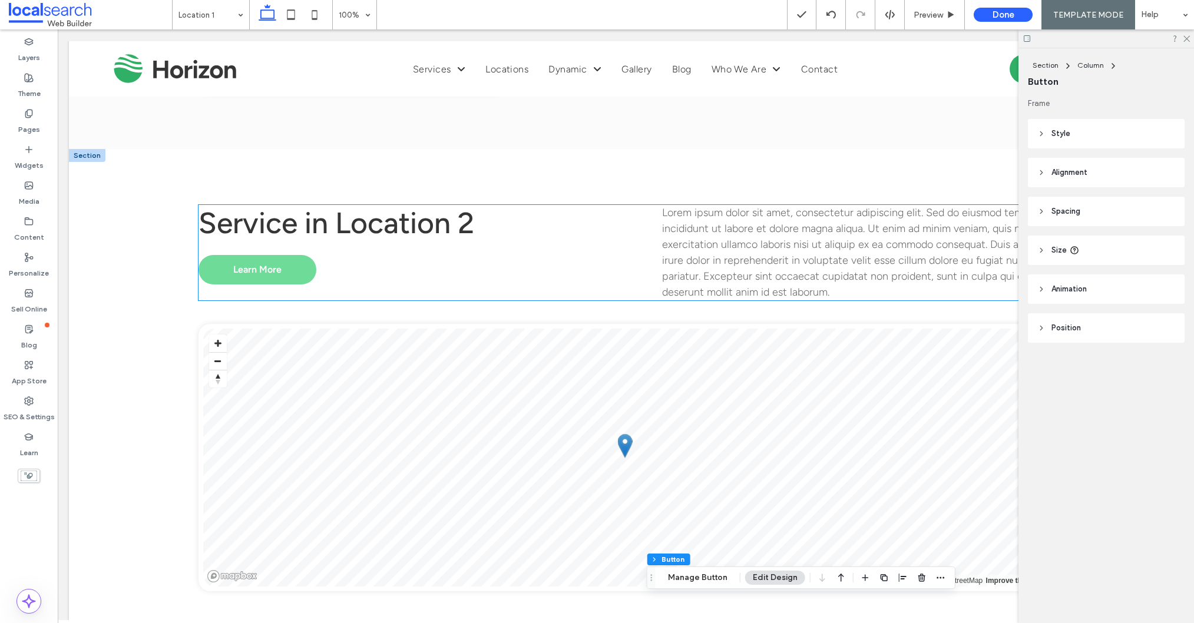
click at [275, 258] on link "Learn More" at bounding box center [257, 269] width 118 height 29
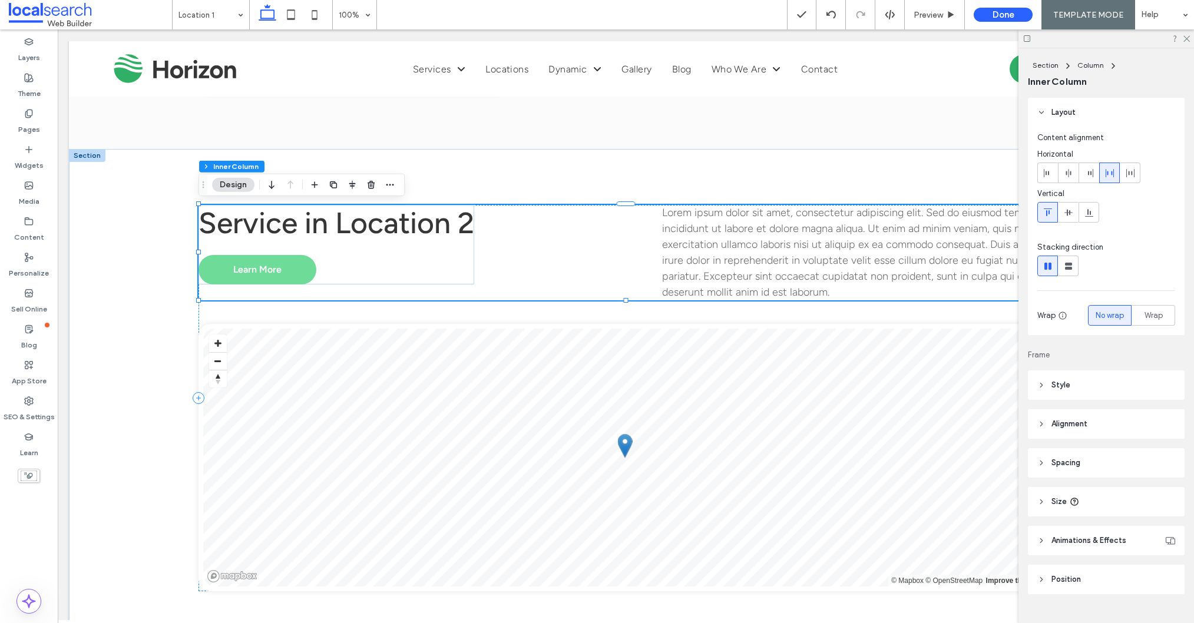
click at [275, 258] on link "Learn More" at bounding box center [257, 269] width 118 height 29
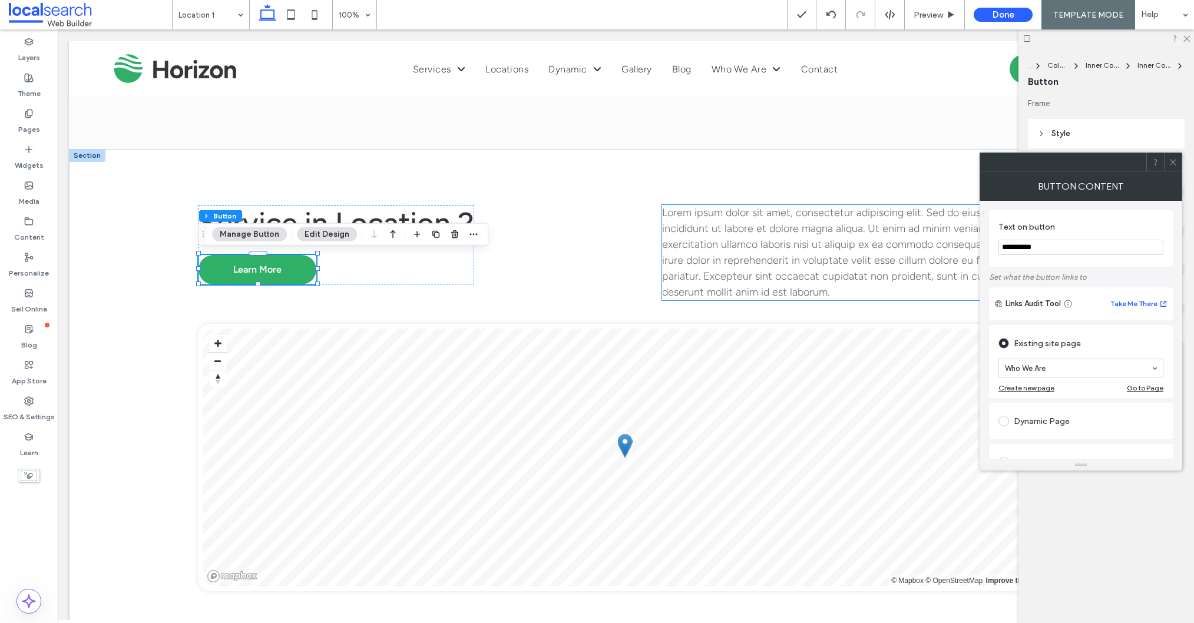
drag, startPoint x: 1118, startPoint y: 279, endPoint x: 966, endPoint y: 243, distance: 156.0
type input "**********"
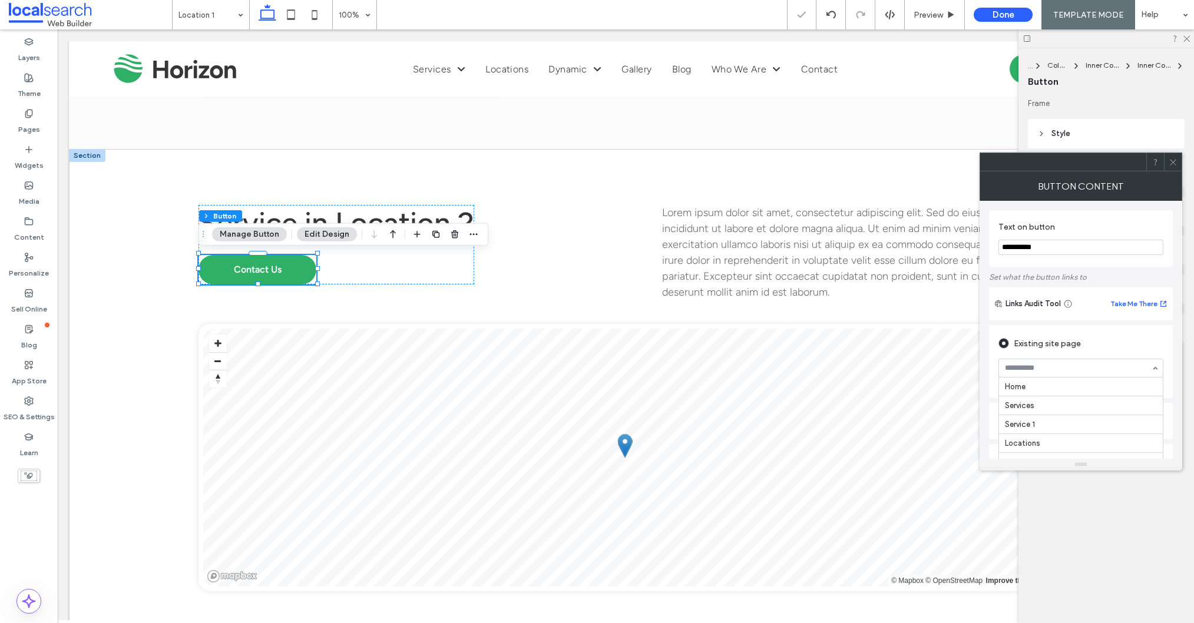
scroll to position [90, 0]
click at [1114, 344] on div "Existing site page" at bounding box center [1080, 343] width 165 height 19
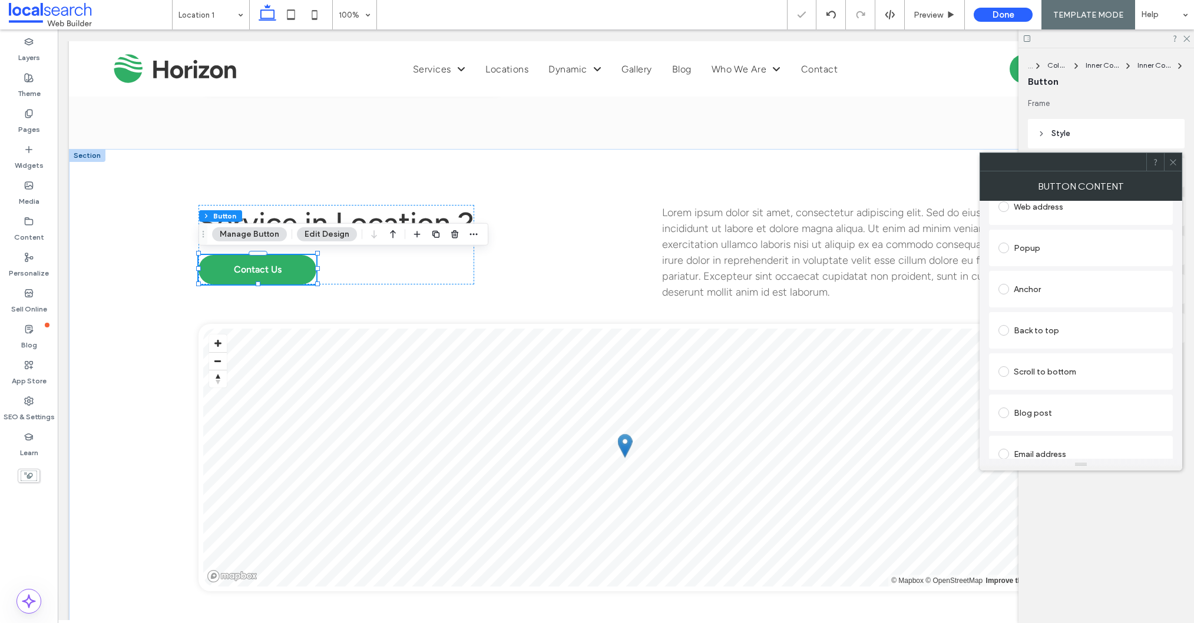
click at [1043, 294] on div "Anchor" at bounding box center [1080, 289] width 165 height 19
click at [1171, 159] on icon at bounding box center [1172, 162] width 9 height 9
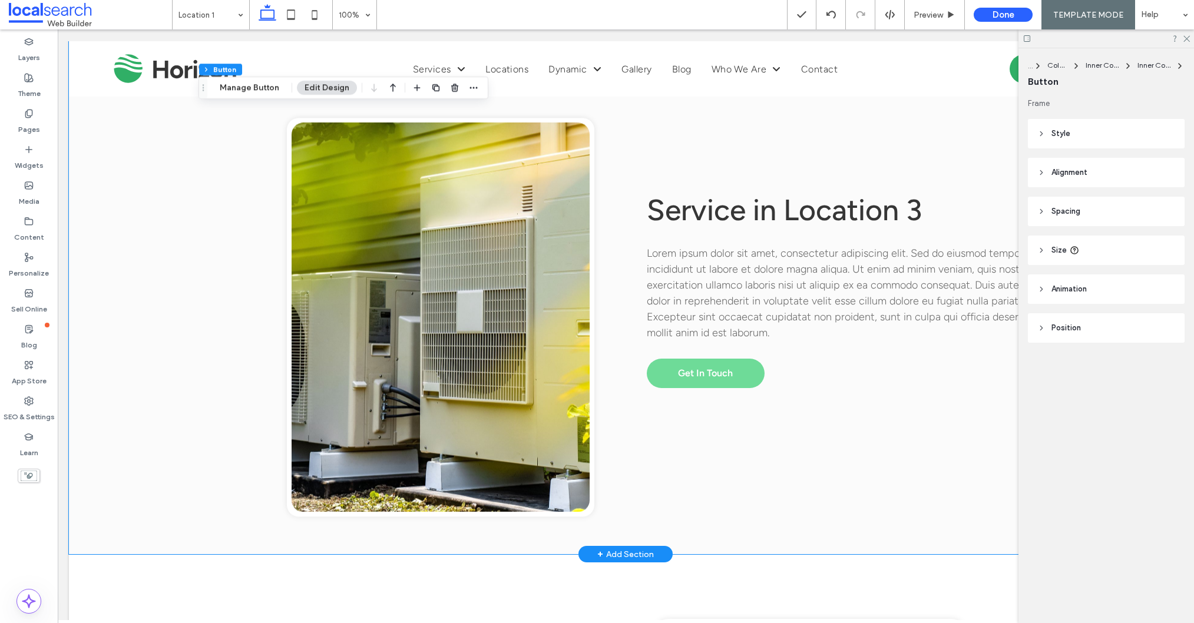
scroll to position [2144, 0]
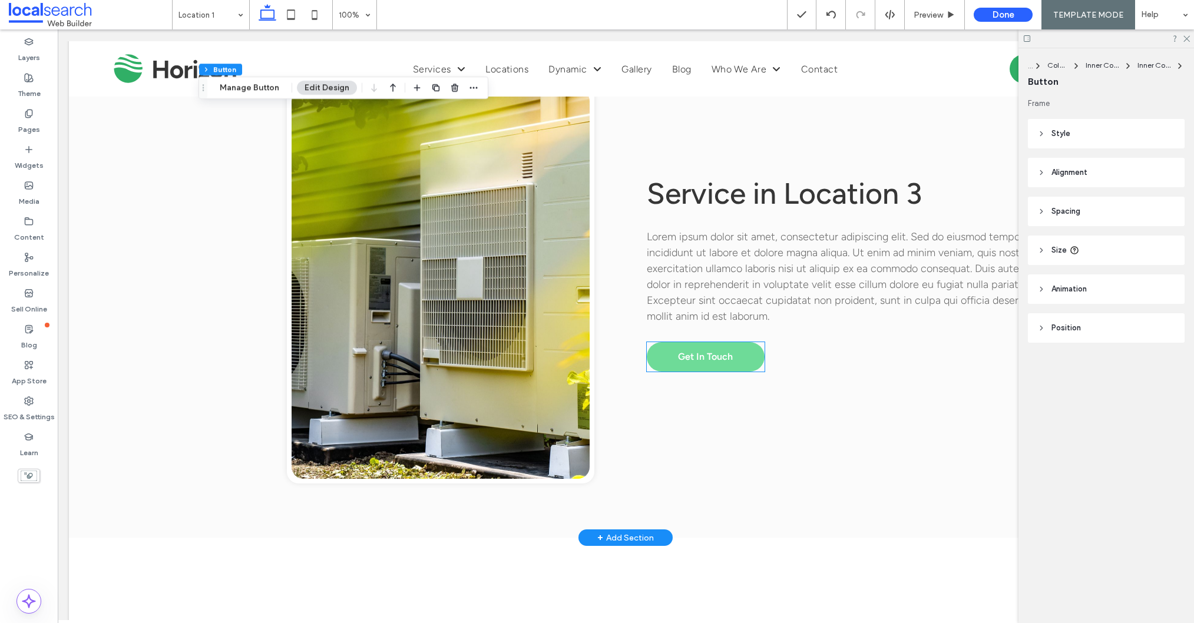
click at [701, 362] on link "Get In Touch" at bounding box center [706, 356] width 118 height 29
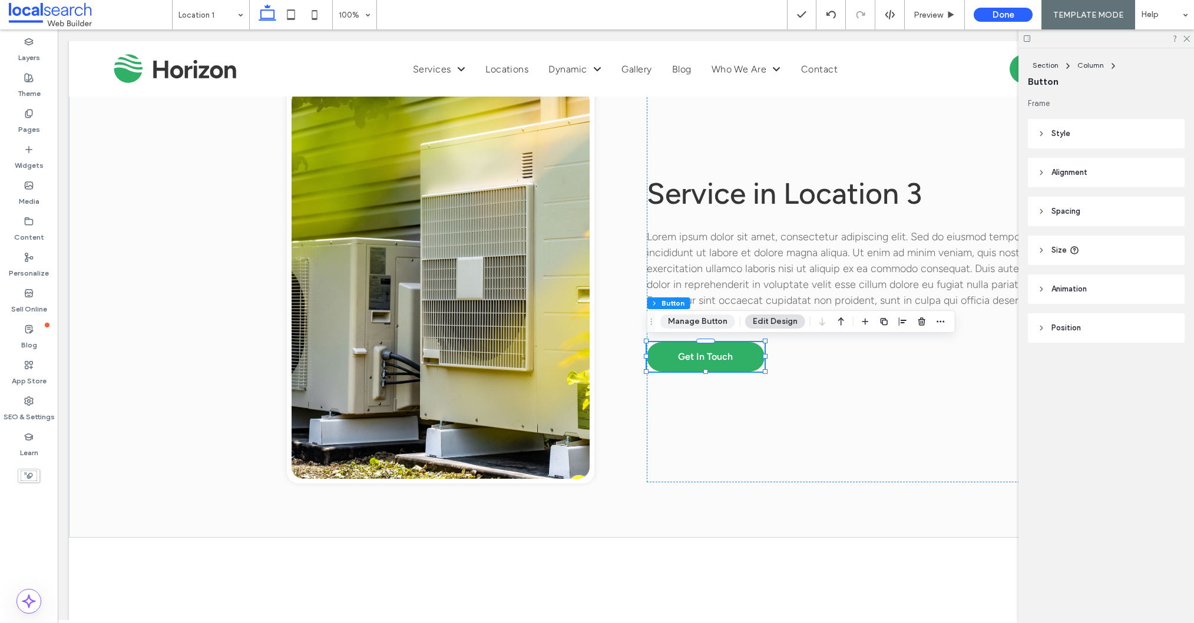
click at [671, 317] on button "Manage Button" at bounding box center [697, 321] width 75 height 14
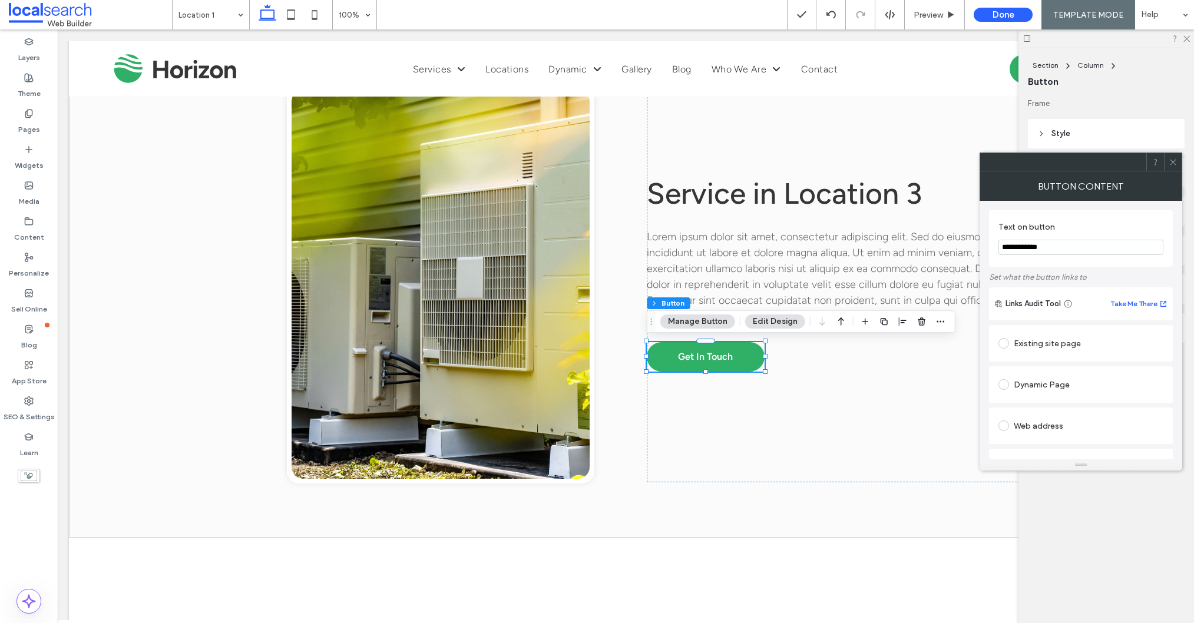
drag, startPoint x: 1068, startPoint y: 249, endPoint x: 998, endPoint y: 239, distance: 70.8
click at [996, 238] on div "**********" at bounding box center [1081, 238] width 184 height 57
type input "********"
click at [1015, 350] on div "Existing site page" at bounding box center [1080, 343] width 165 height 19
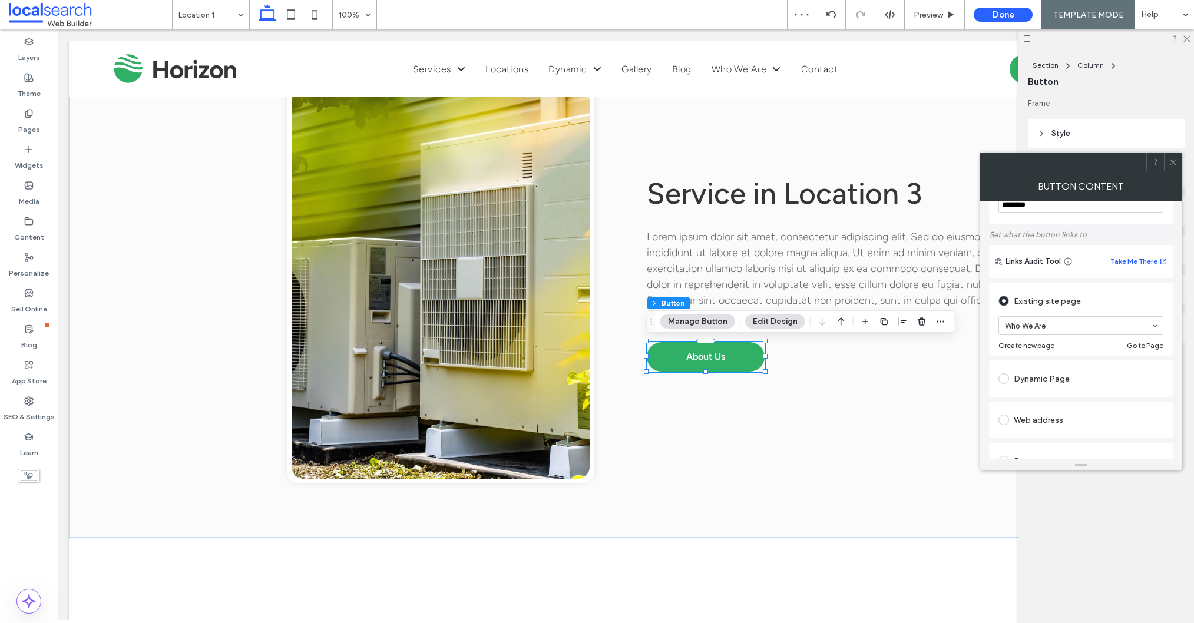
scroll to position [116, 0]
click at [1169, 163] on icon at bounding box center [1172, 162] width 9 height 9
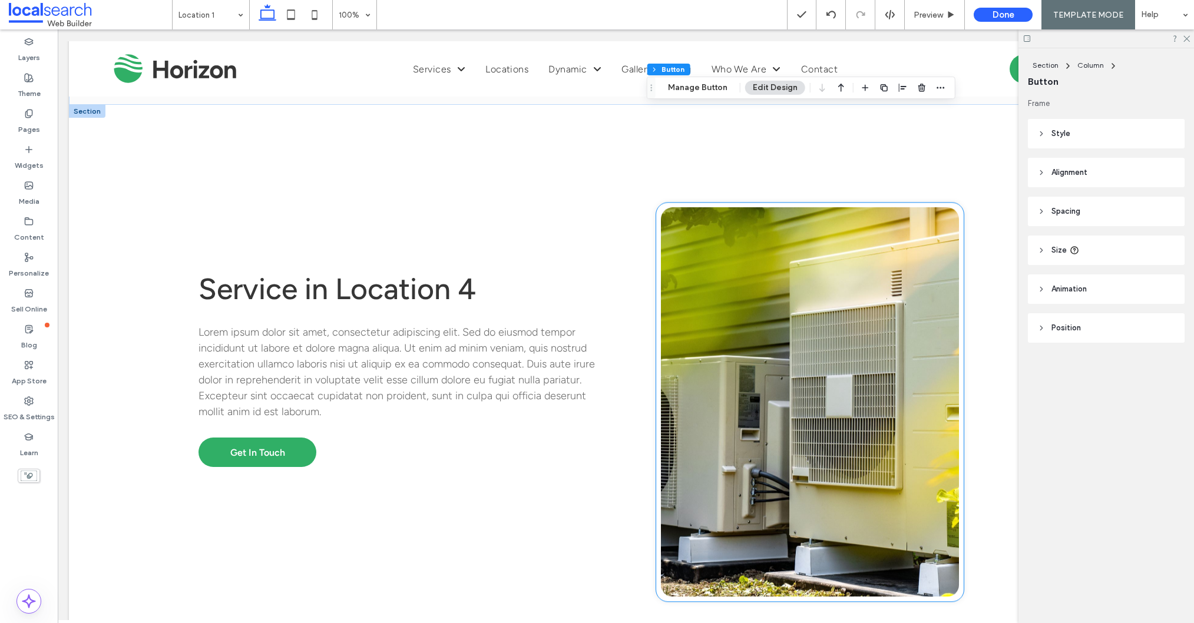
scroll to position [2581, 0]
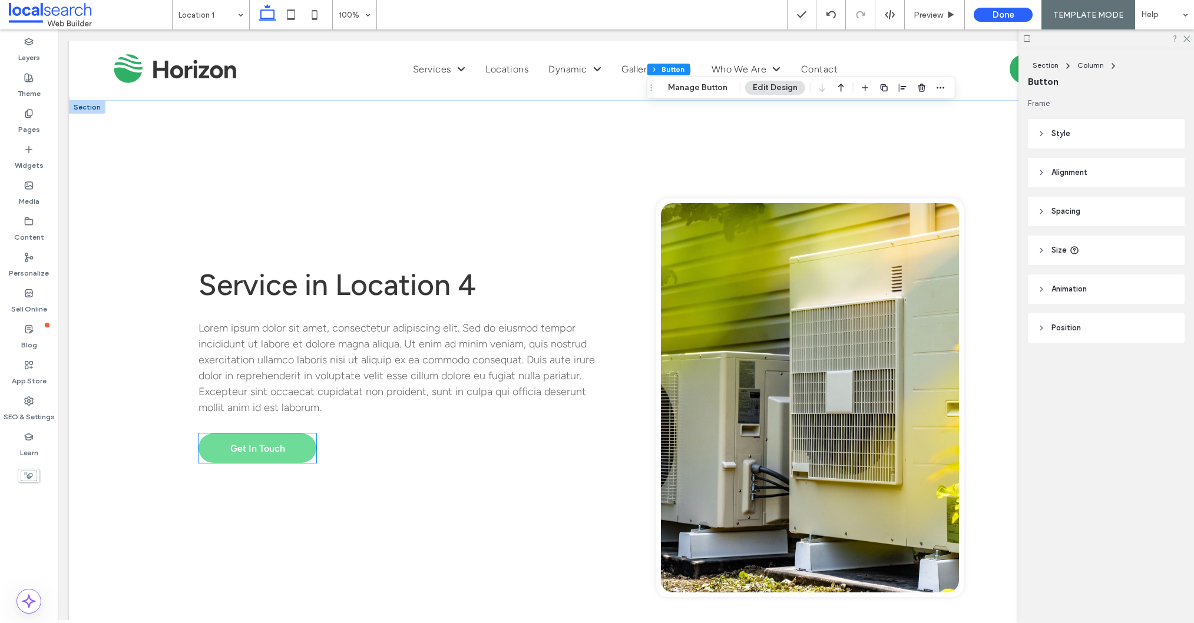
click at [264, 435] on link "Get In Touch" at bounding box center [257, 447] width 118 height 29
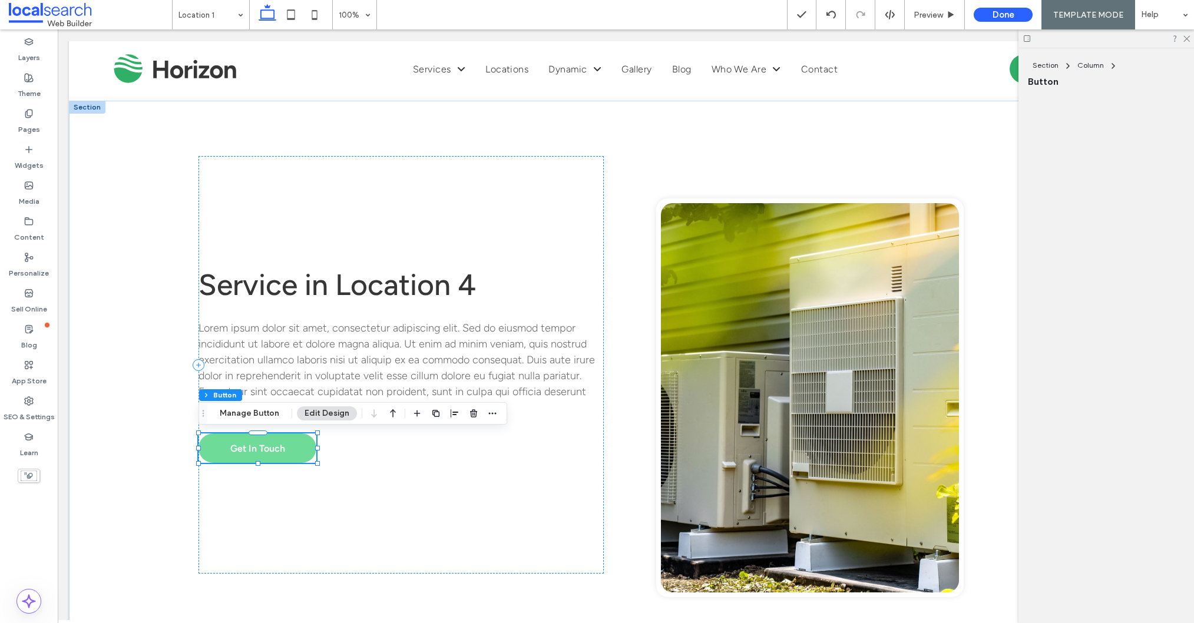
click at [264, 435] on link "Get In Touch" at bounding box center [257, 447] width 118 height 29
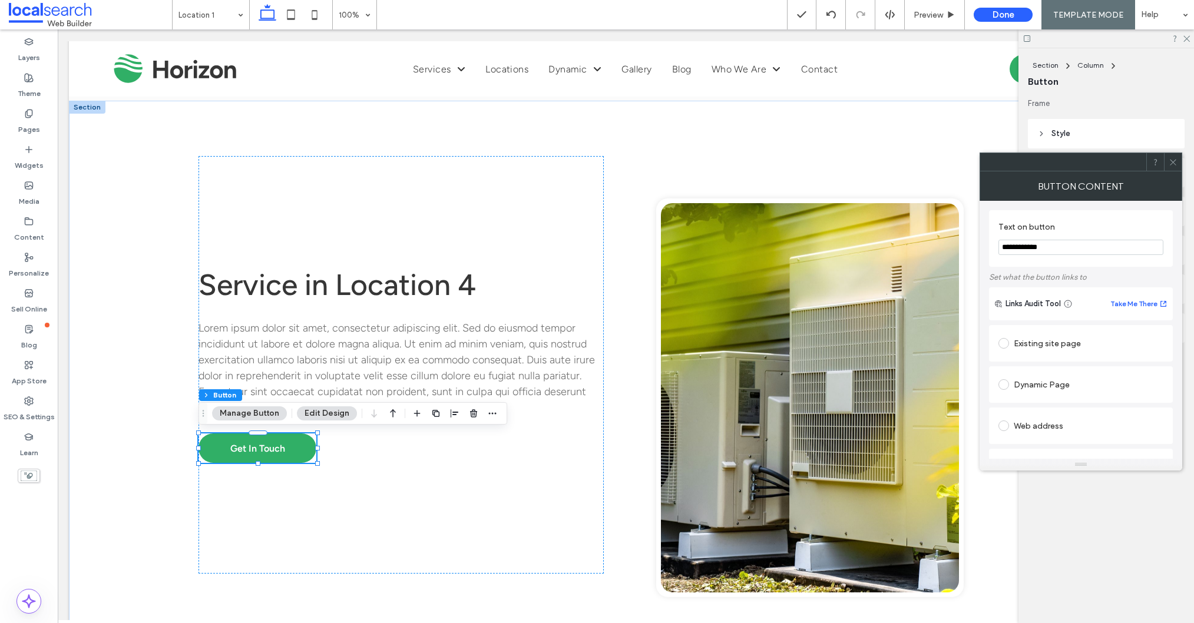
drag, startPoint x: 1114, startPoint y: 279, endPoint x: 969, endPoint y: 243, distance: 148.7
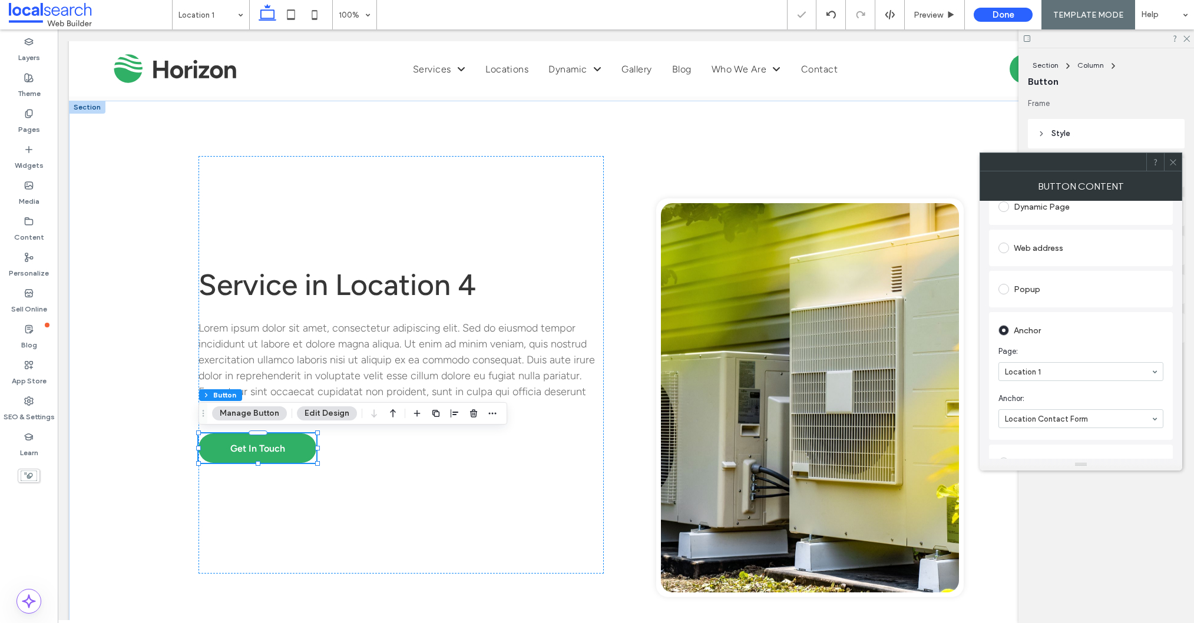
drag, startPoint x: 1175, startPoint y: 159, endPoint x: 1165, endPoint y: 161, distance: 10.2
click at [1171, 160] on icon at bounding box center [1172, 162] width 9 height 9
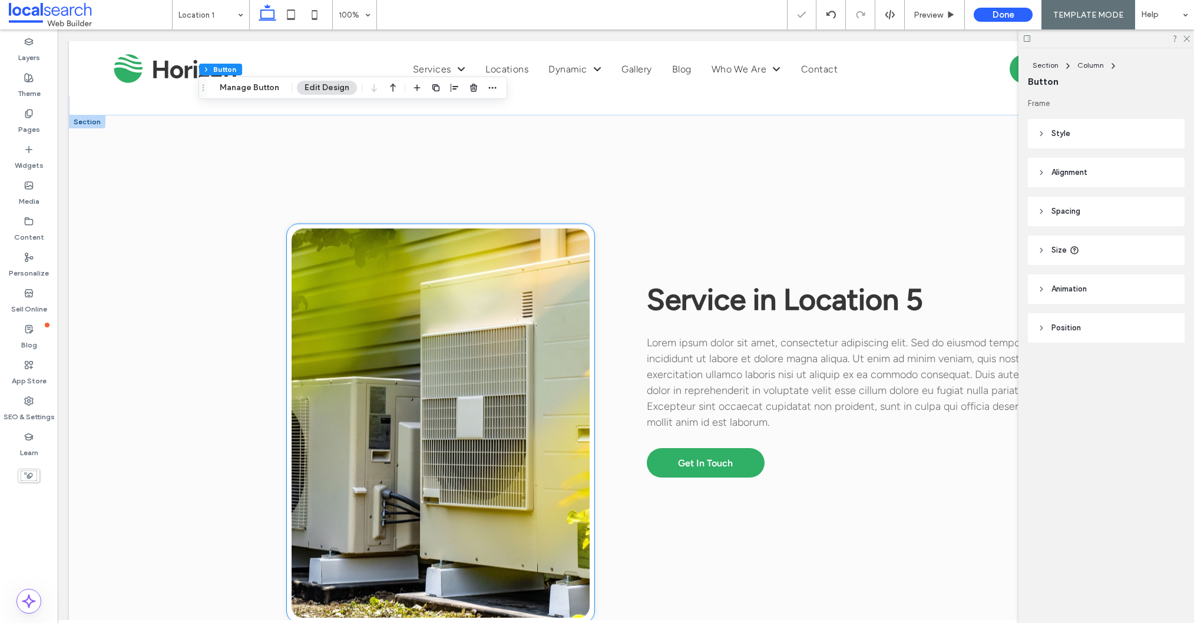
scroll to position [3096, 0]
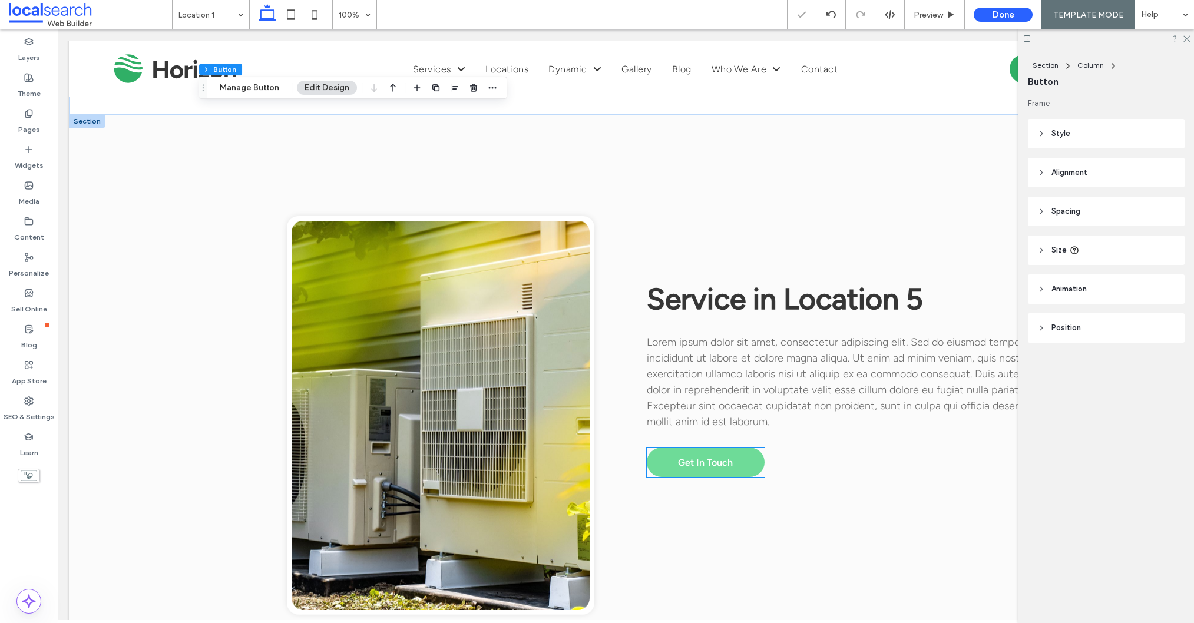
click at [684, 460] on span "Get In Touch" at bounding box center [705, 462] width 55 height 11
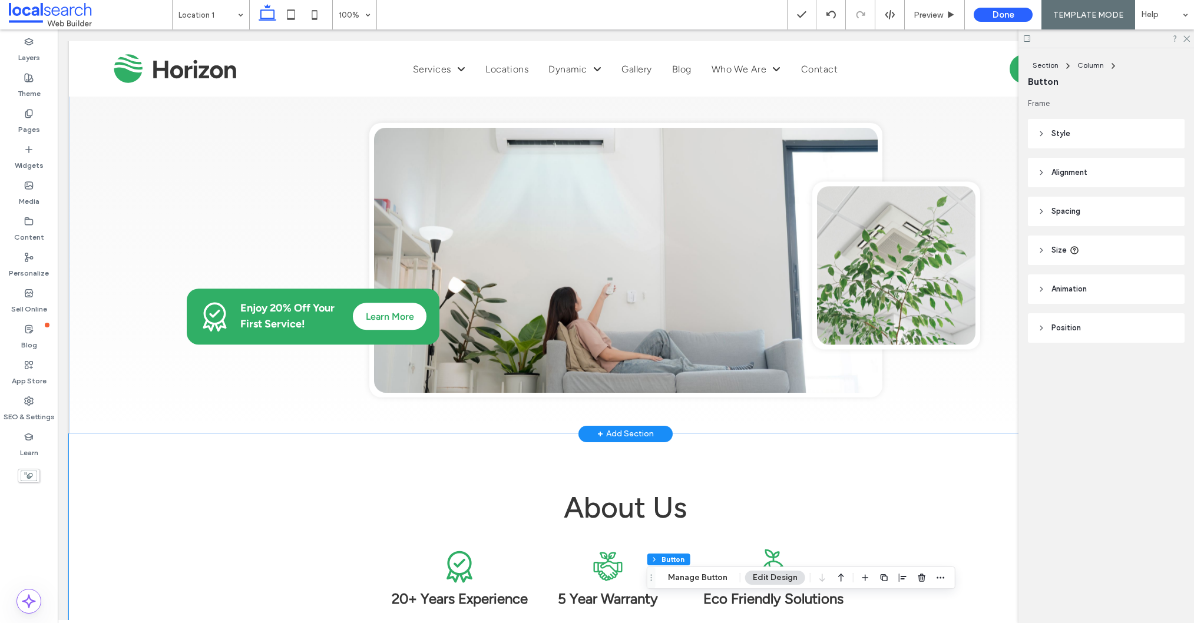
scroll to position [264, 0]
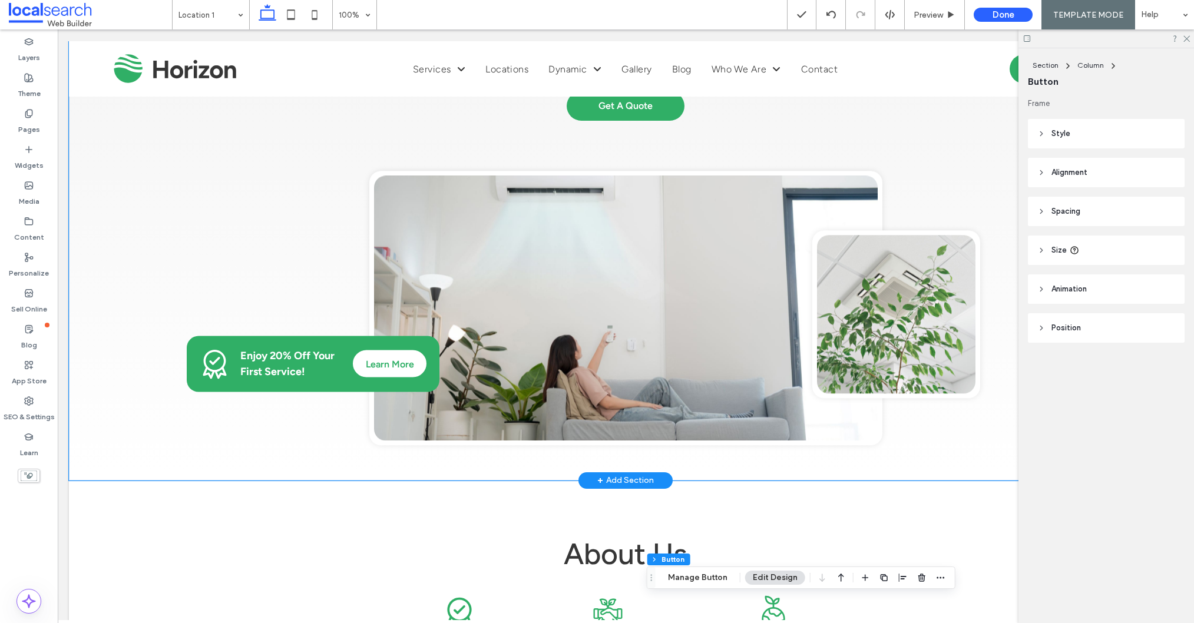
click at [129, 385] on div "4.9 Air Conditioner Repairs Robina Lorem ipsum dolor sit amet, consectetur adip…" at bounding box center [625, 156] width 1112 height 648
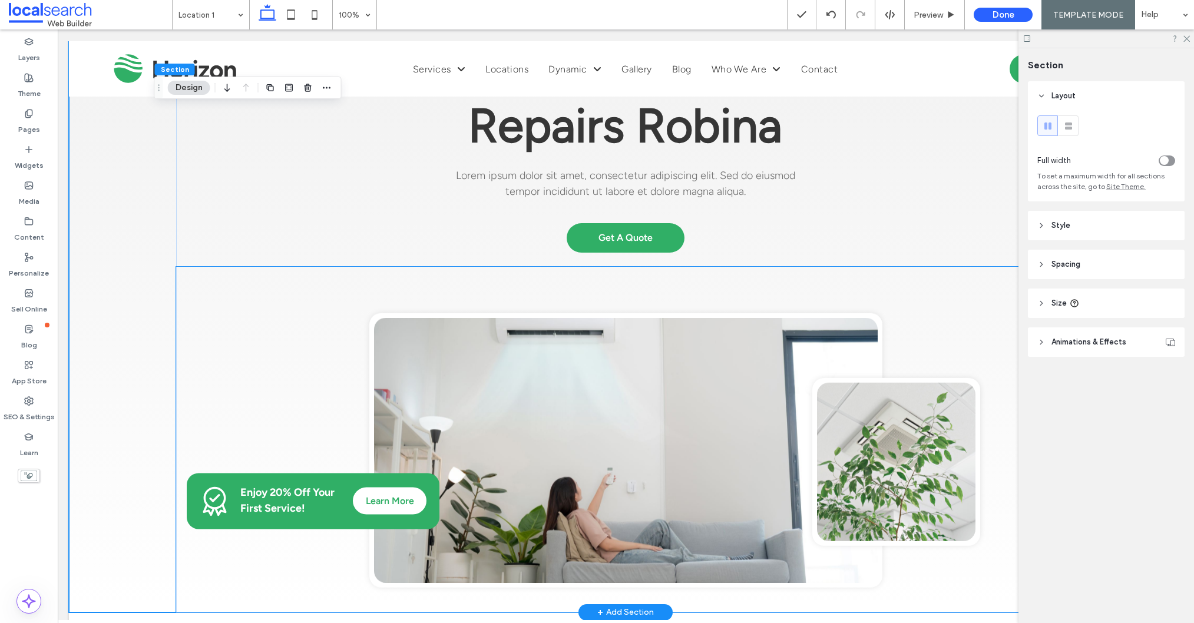
scroll to position [0, 0]
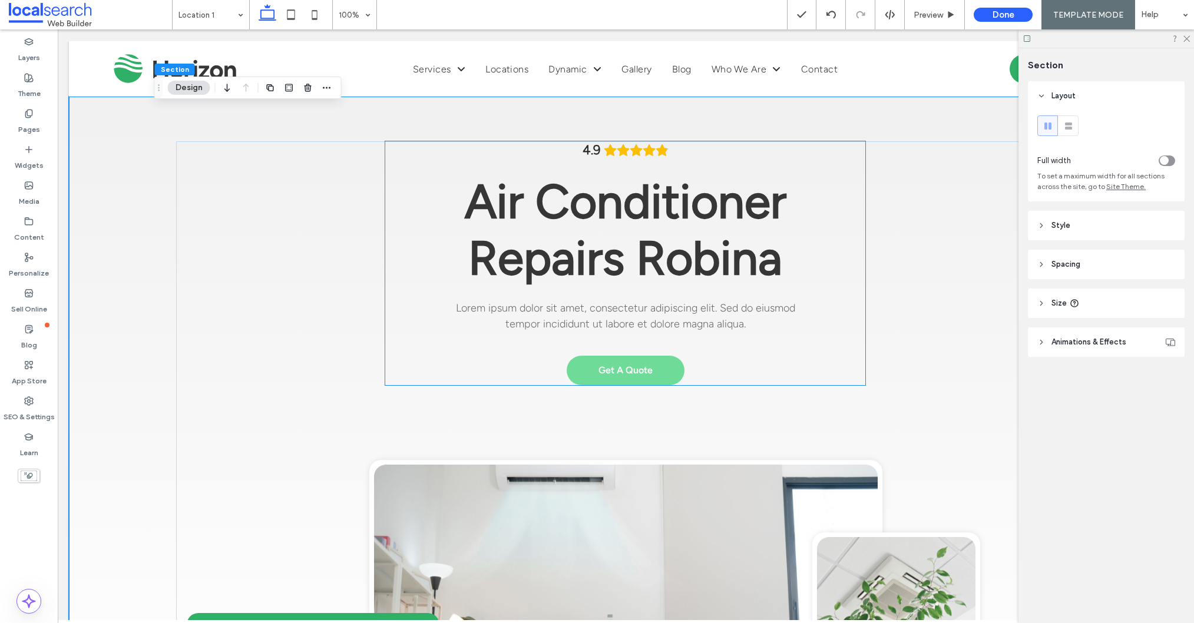
click at [637, 369] on span "Get A Quote" at bounding box center [625, 369] width 54 height 11
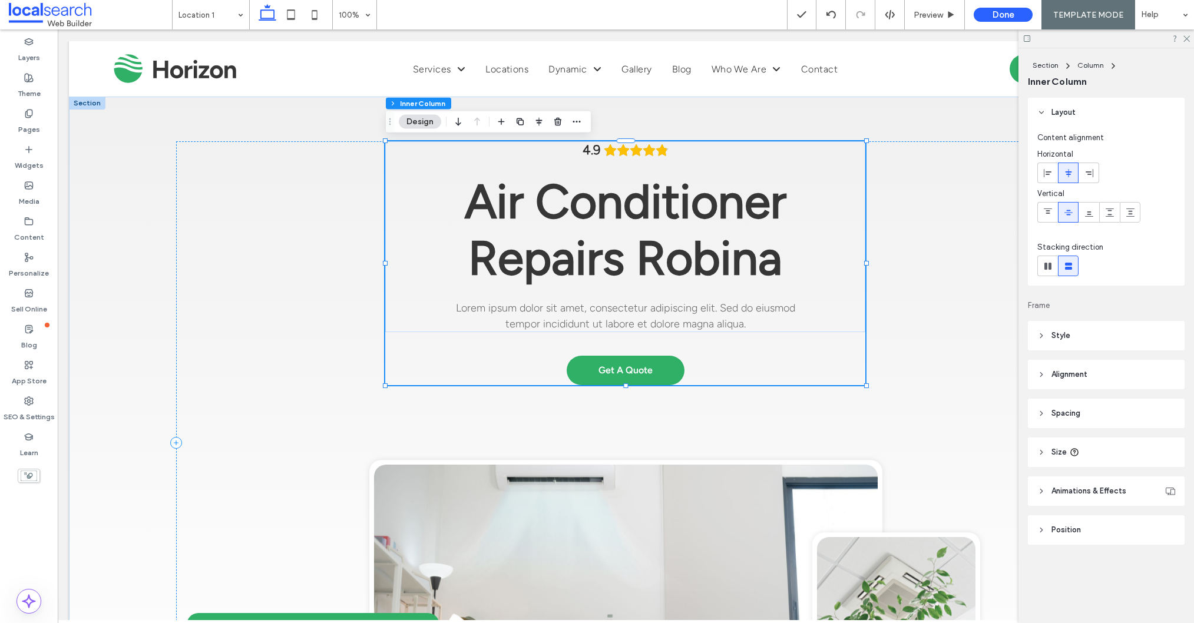
click at [637, 369] on span "Get A Quote" at bounding box center [625, 369] width 54 height 11
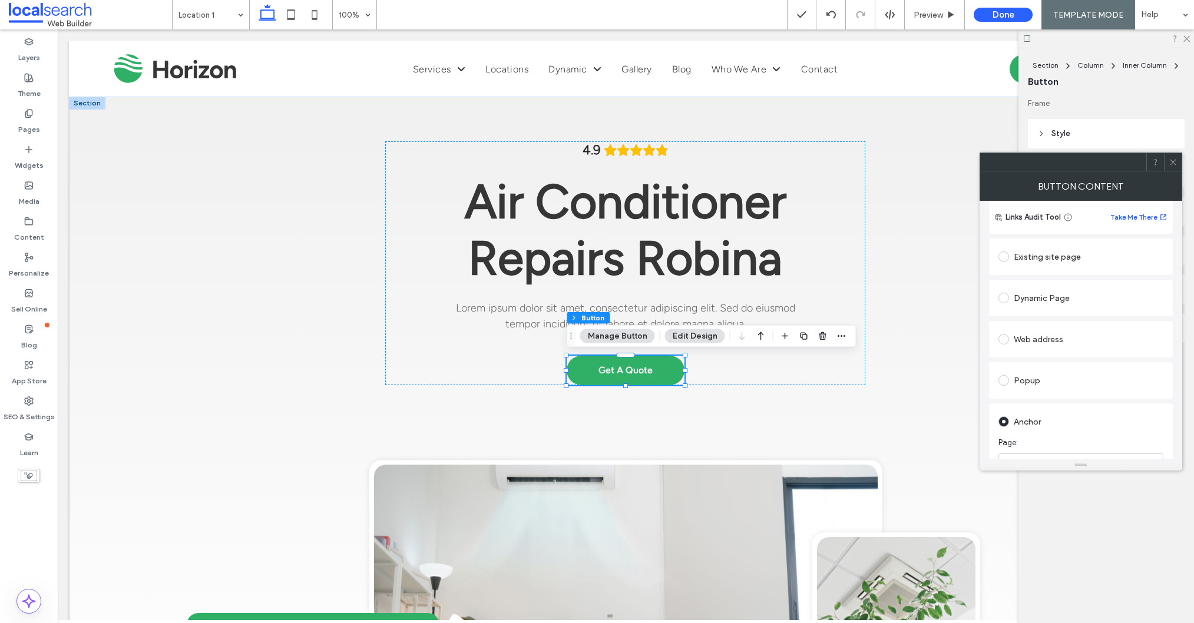
scroll to position [177, 0]
drag, startPoint x: 1172, startPoint y: 165, endPoint x: 1024, endPoint y: 219, distance: 157.8
click at [1172, 165] on icon at bounding box center [1172, 162] width 9 height 9
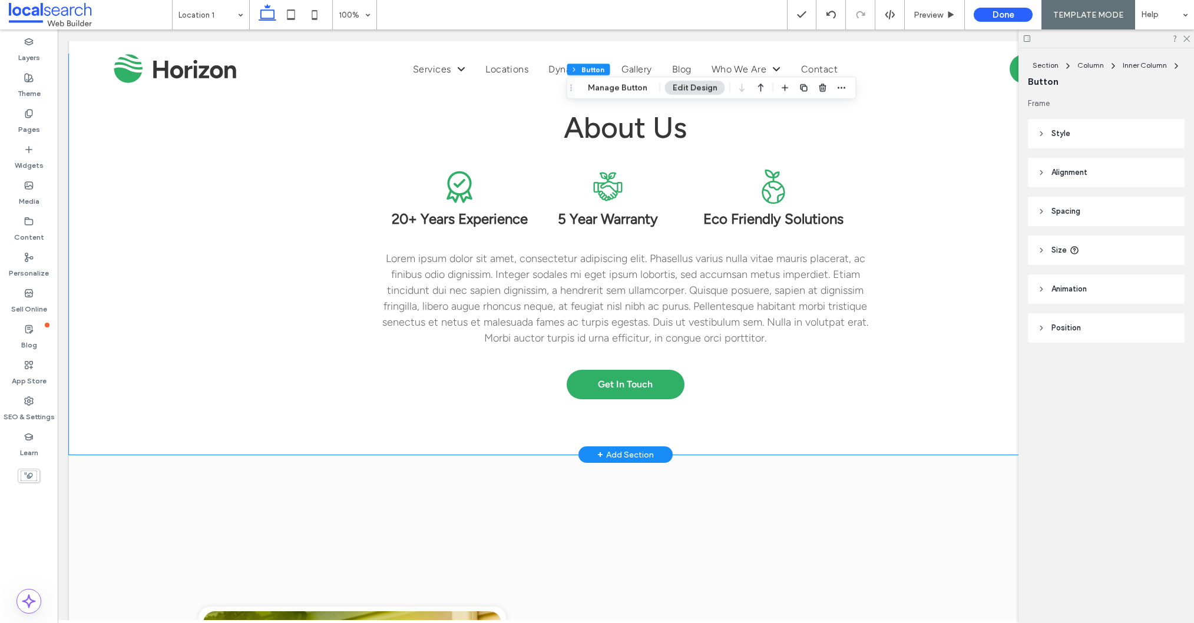
scroll to position [776, 0]
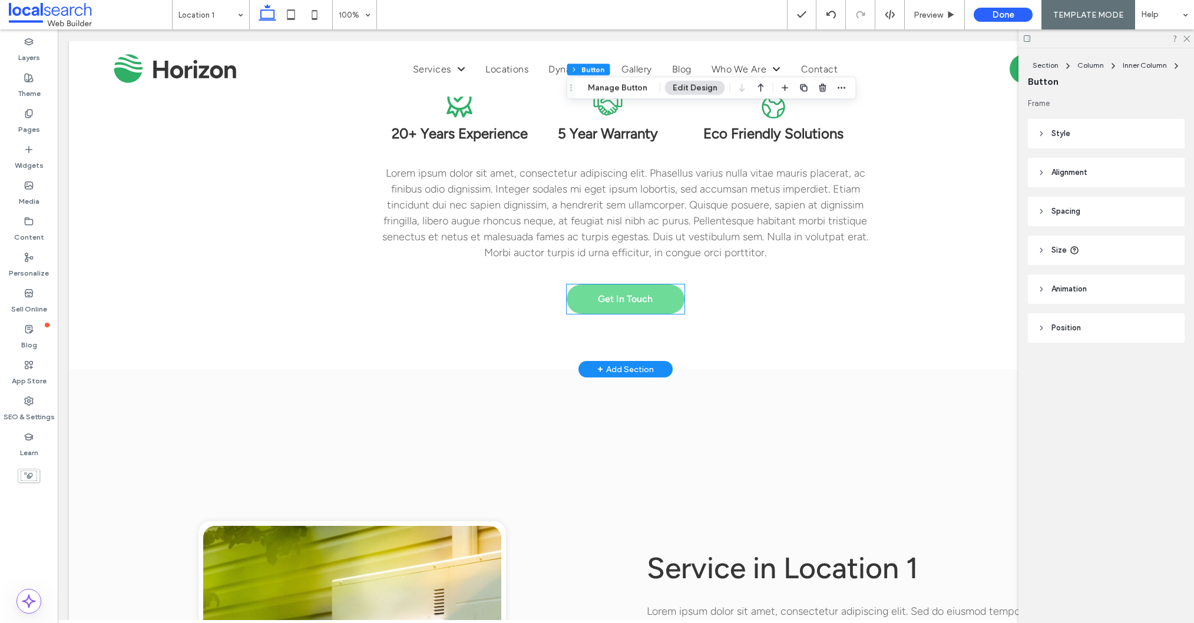
click at [602, 299] on span "Get In Touch" at bounding box center [625, 298] width 55 height 11
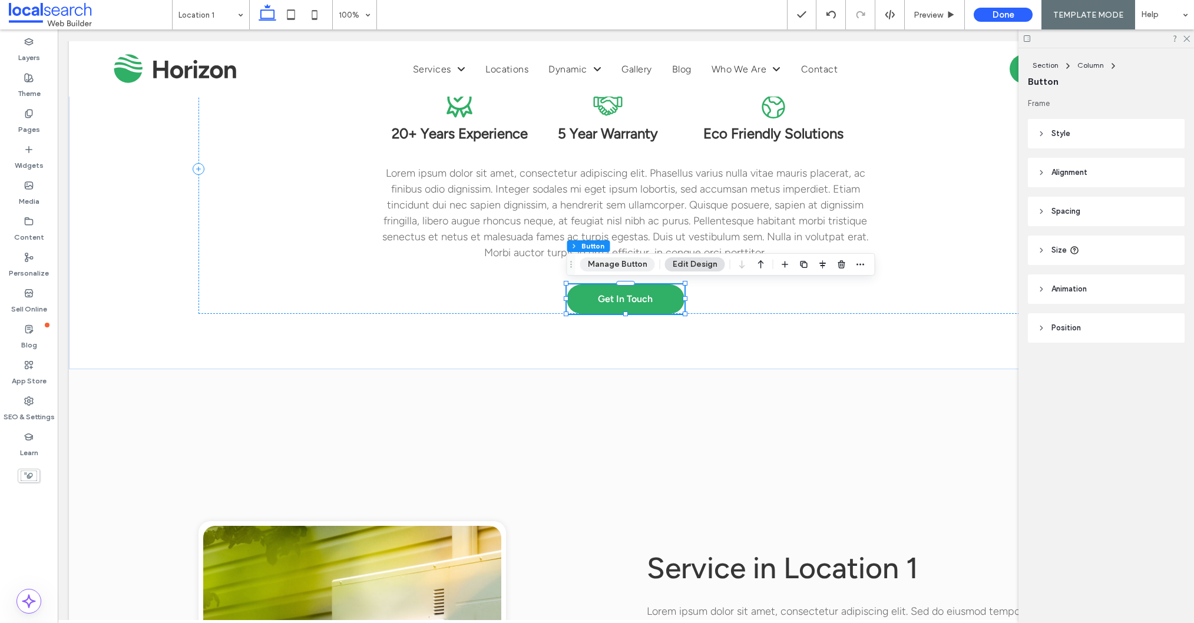
click at [616, 269] on button "Manage Button" at bounding box center [617, 264] width 75 height 14
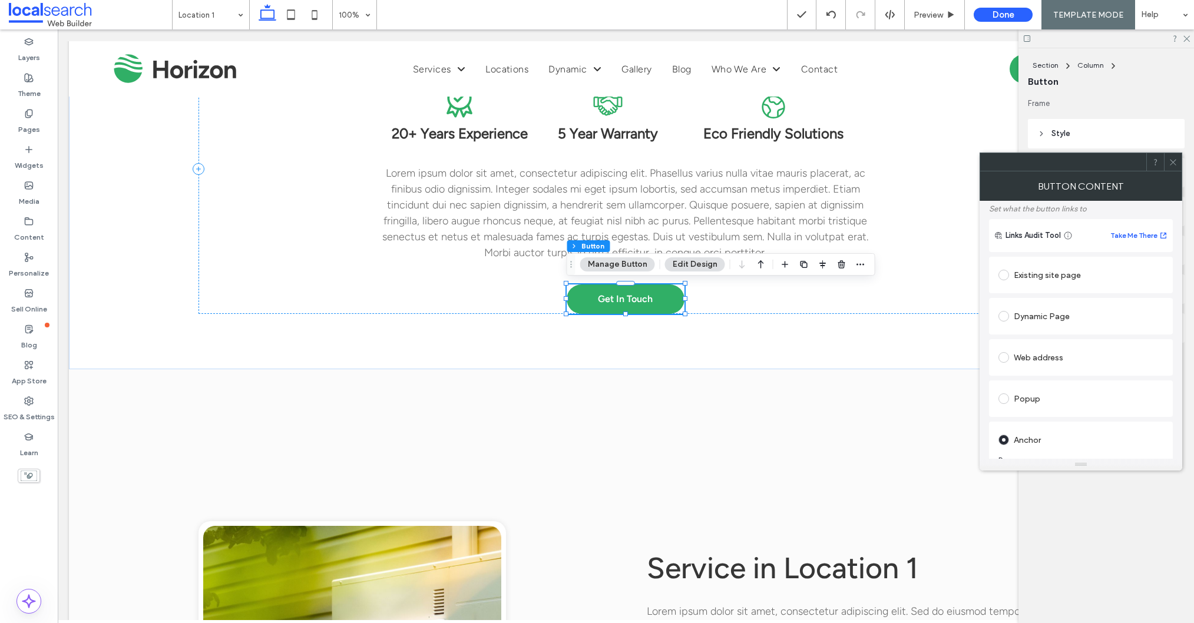
scroll to position [145, 0]
click at [1169, 164] on icon at bounding box center [1172, 162] width 9 height 9
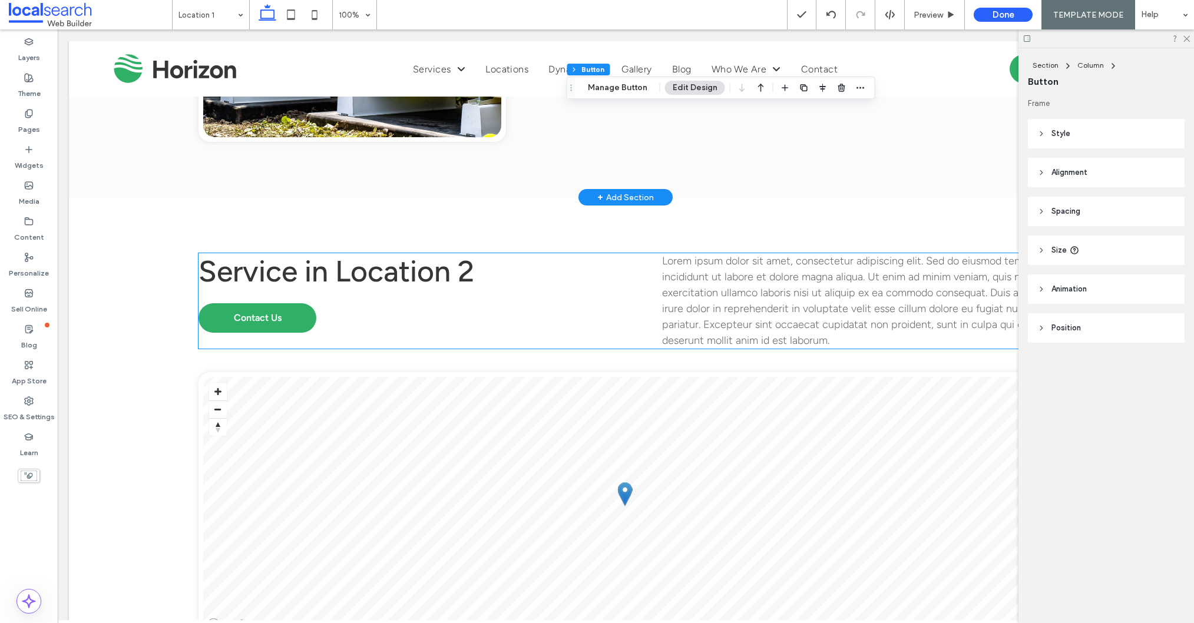
scroll to position [1473, 0]
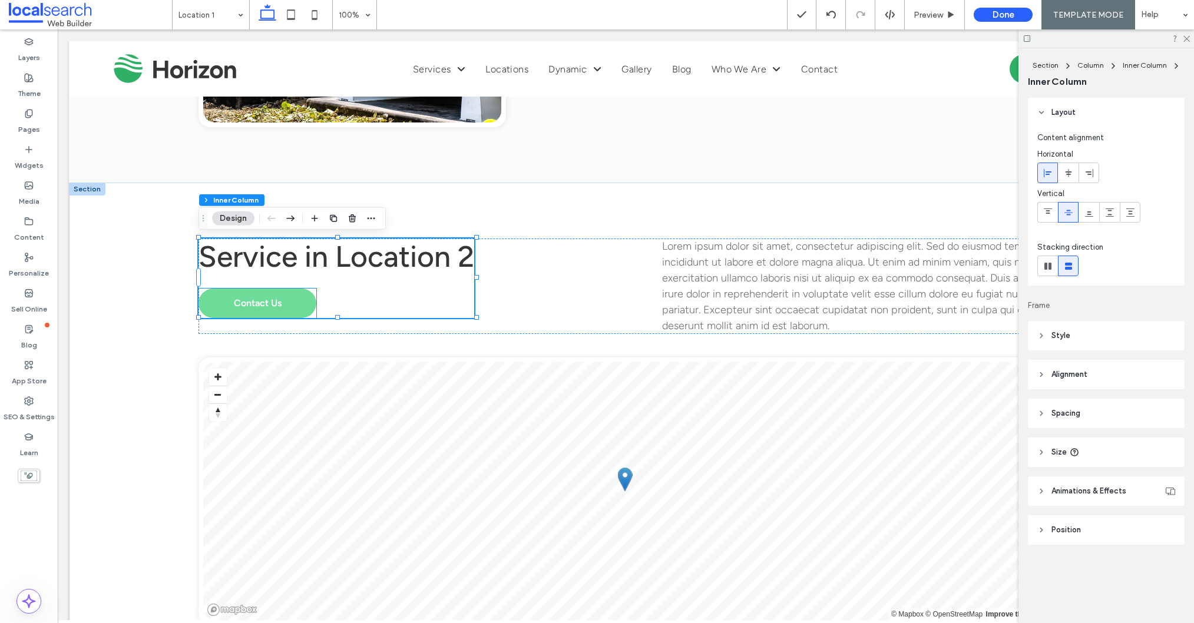
click at [262, 299] on span "Contact Us" at bounding box center [258, 302] width 48 height 11
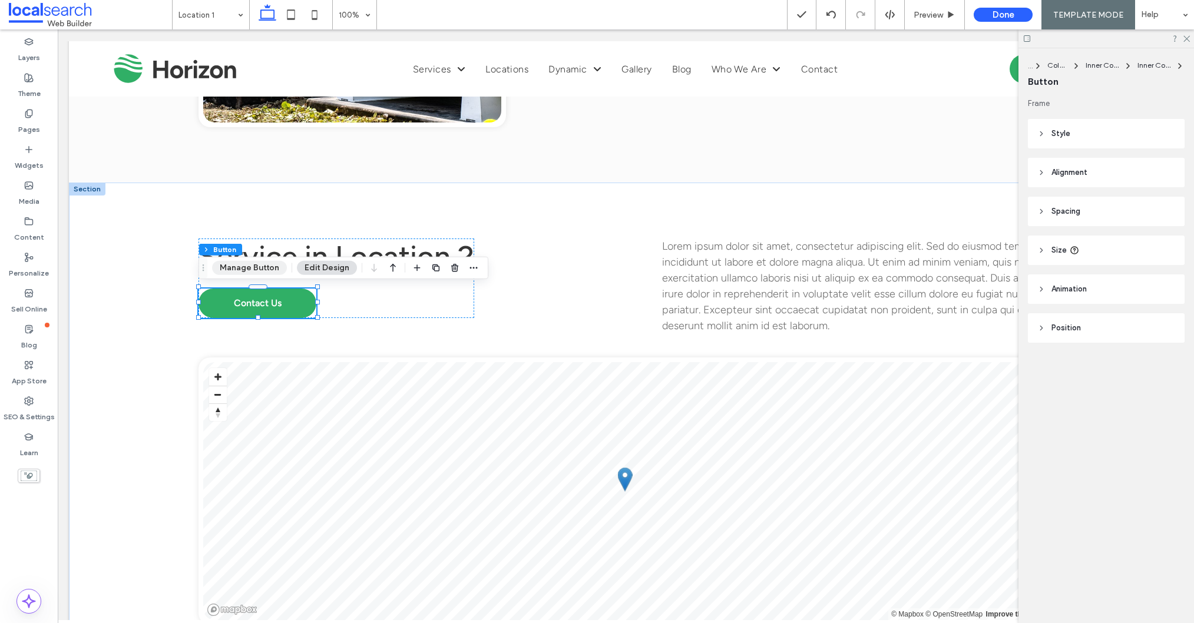
click at [256, 263] on button "Manage Button" at bounding box center [249, 268] width 75 height 14
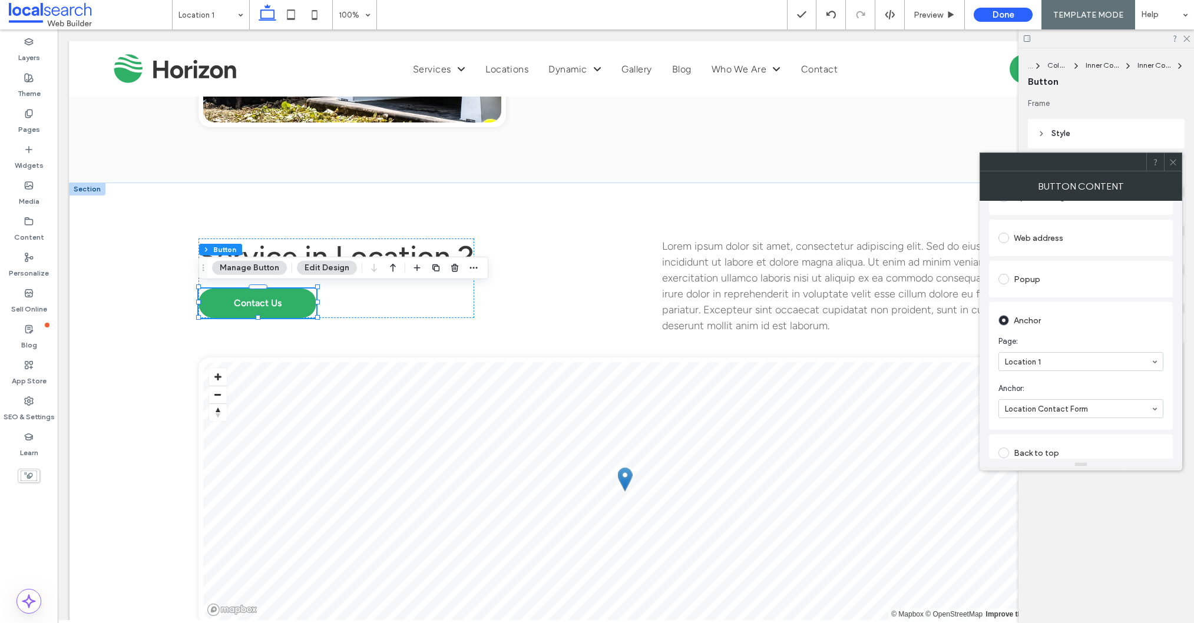
scroll to position [187, 0]
click at [1172, 165] on icon at bounding box center [1172, 162] width 9 height 9
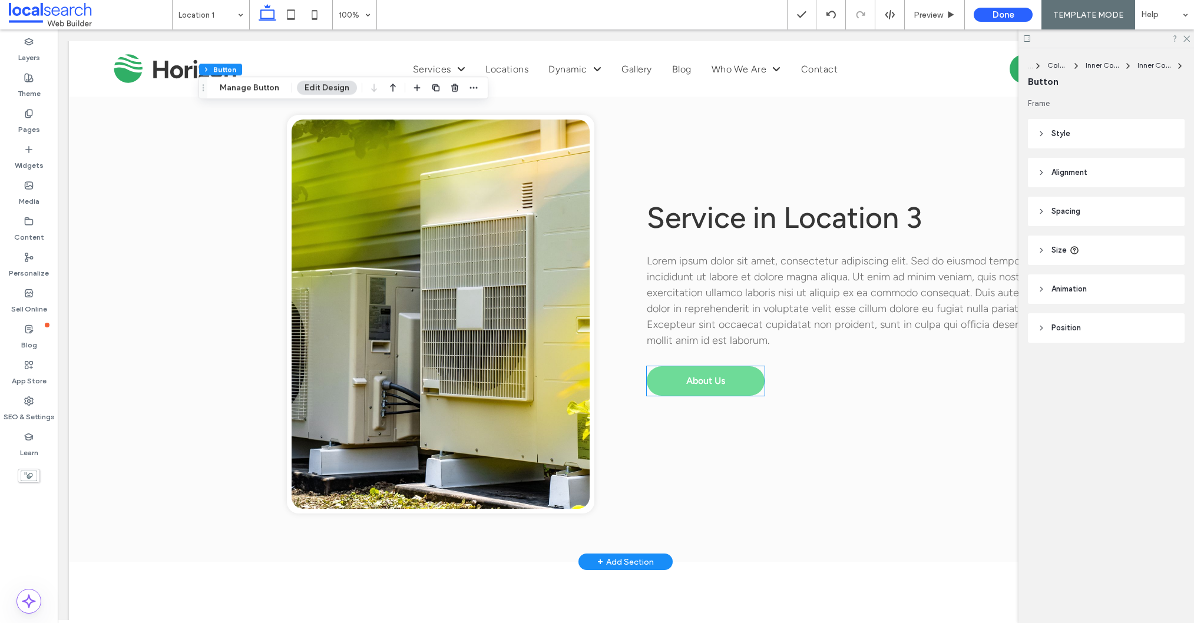
scroll to position [2120, 0]
click at [696, 382] on span "About Us" at bounding box center [705, 380] width 39 height 11
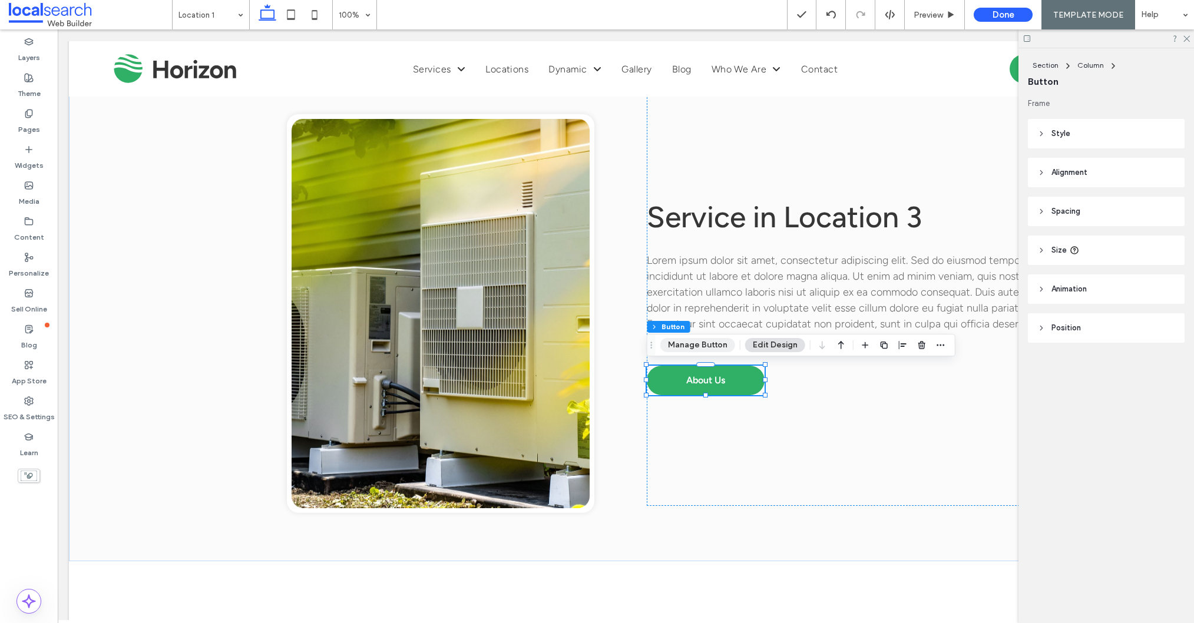
click at [692, 344] on button "Manage Button" at bounding box center [697, 345] width 75 height 14
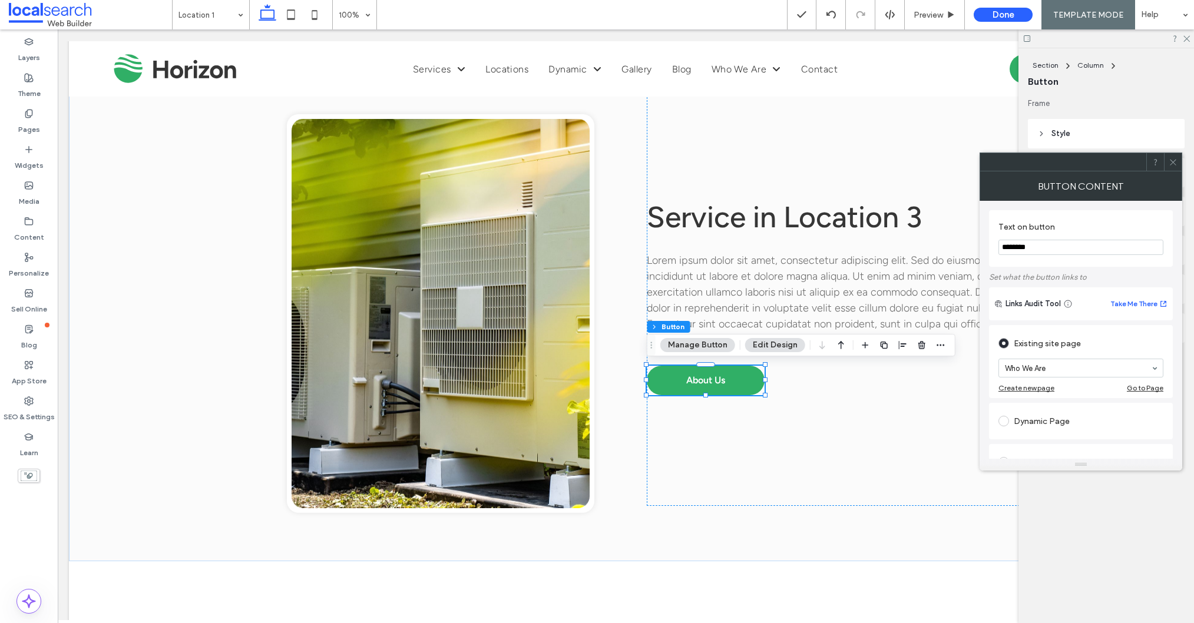
click at [1177, 166] on div at bounding box center [1173, 162] width 18 height 18
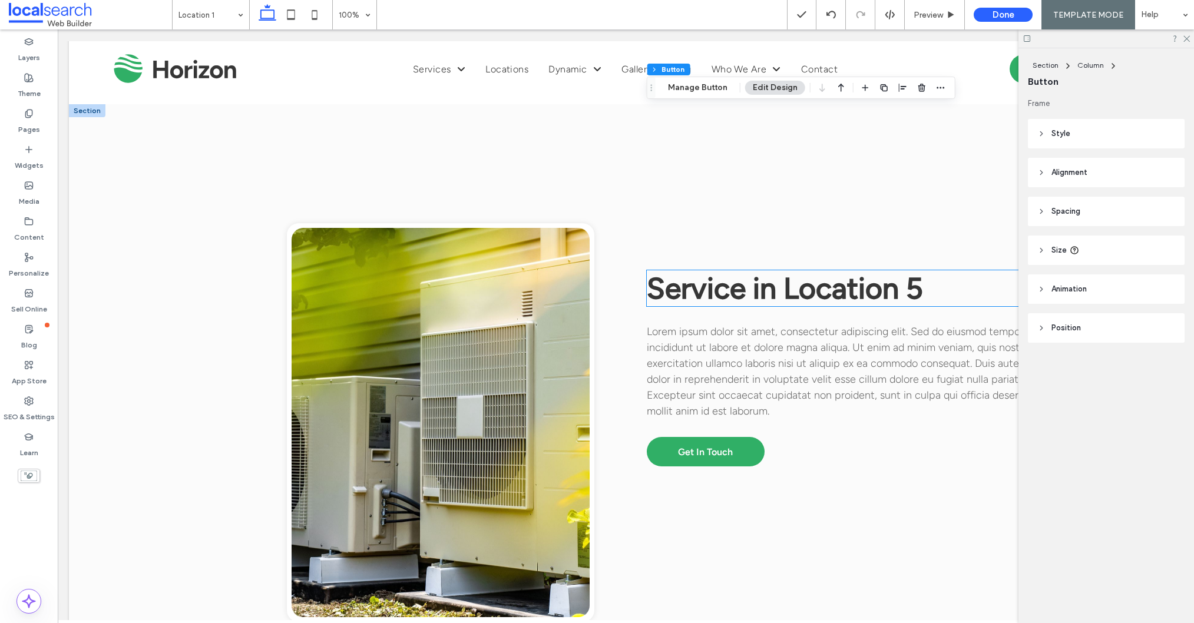
scroll to position [3223, 0]
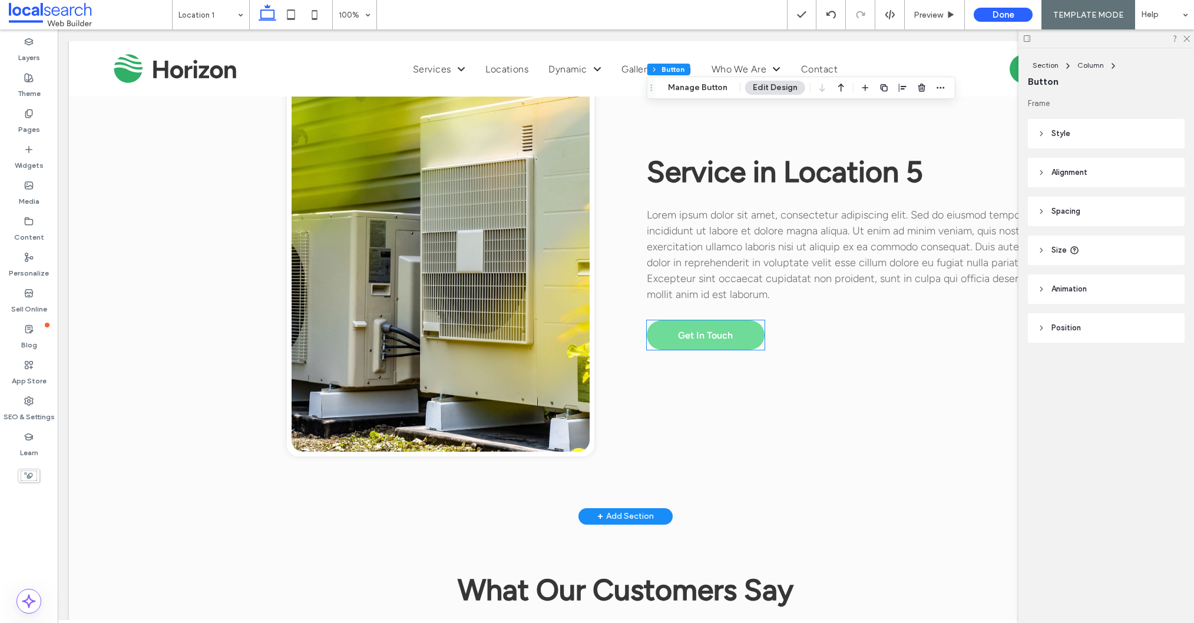
click at [679, 330] on span "Get In Touch" at bounding box center [705, 335] width 55 height 11
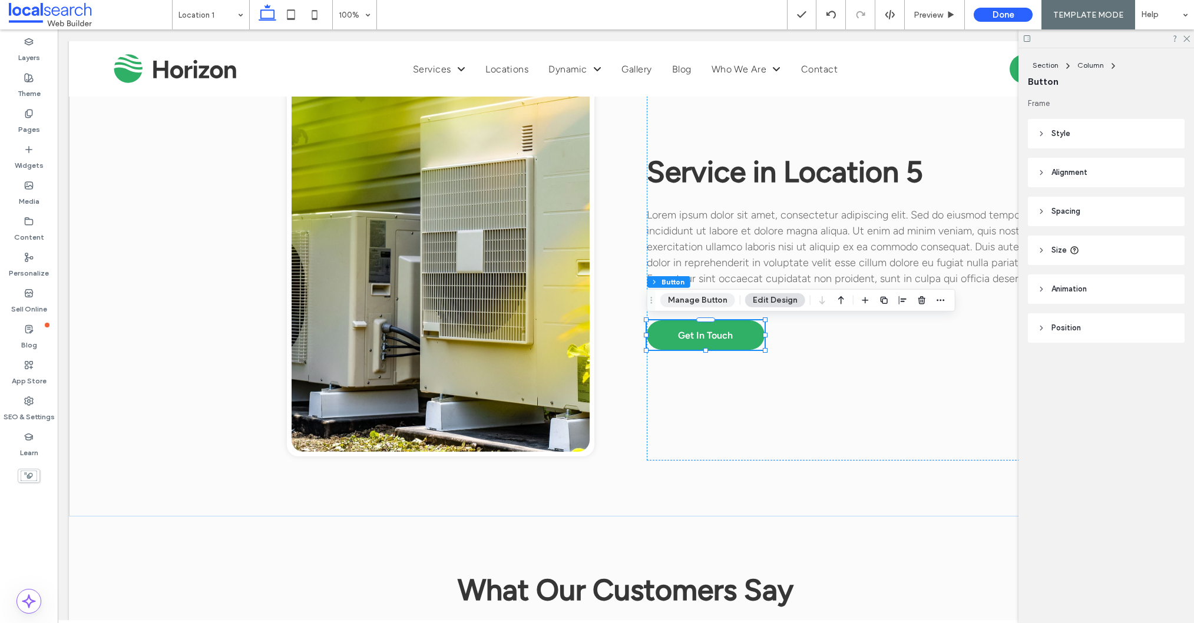
click at [689, 303] on button "Manage Button" at bounding box center [697, 300] width 75 height 14
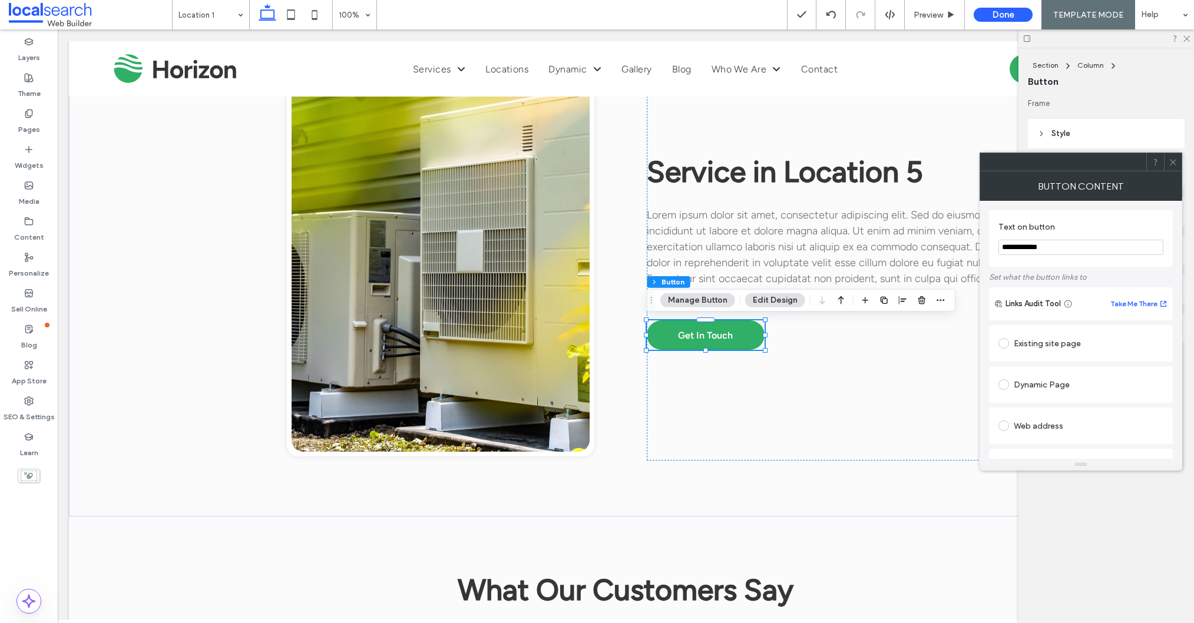
drag, startPoint x: 1063, startPoint y: 253, endPoint x: 992, endPoint y: 248, distance: 71.4
click at [992, 248] on div "**********" at bounding box center [1081, 238] width 184 height 57
type input "*********"
click at [1165, 160] on div at bounding box center [1173, 162] width 18 height 18
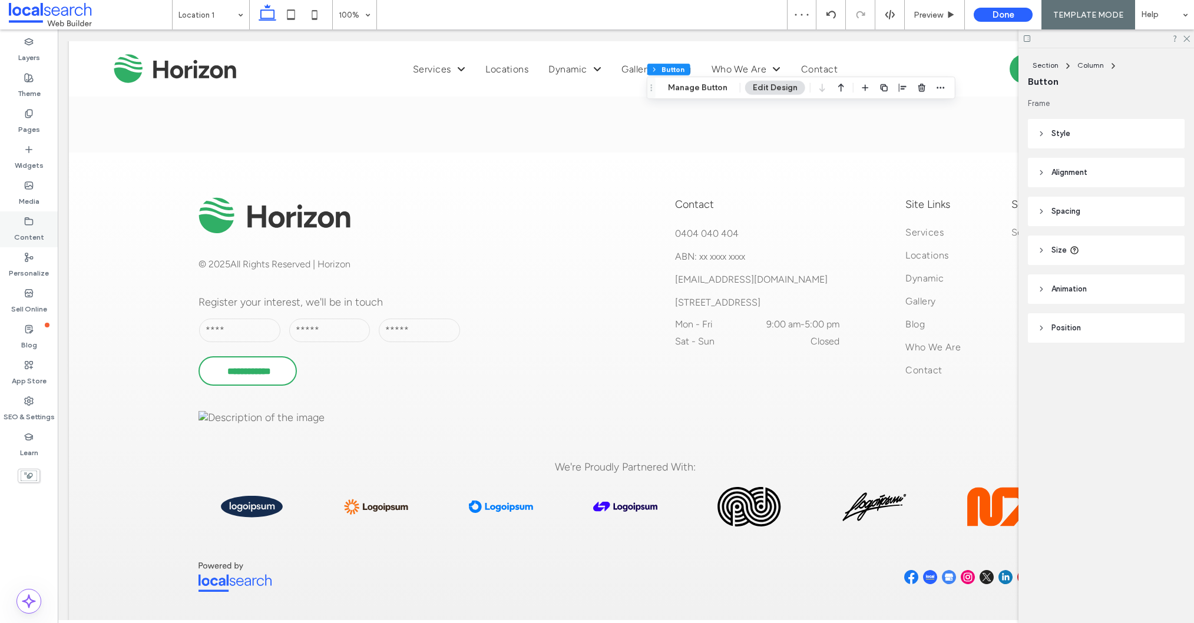
scroll to position [4047, 0]
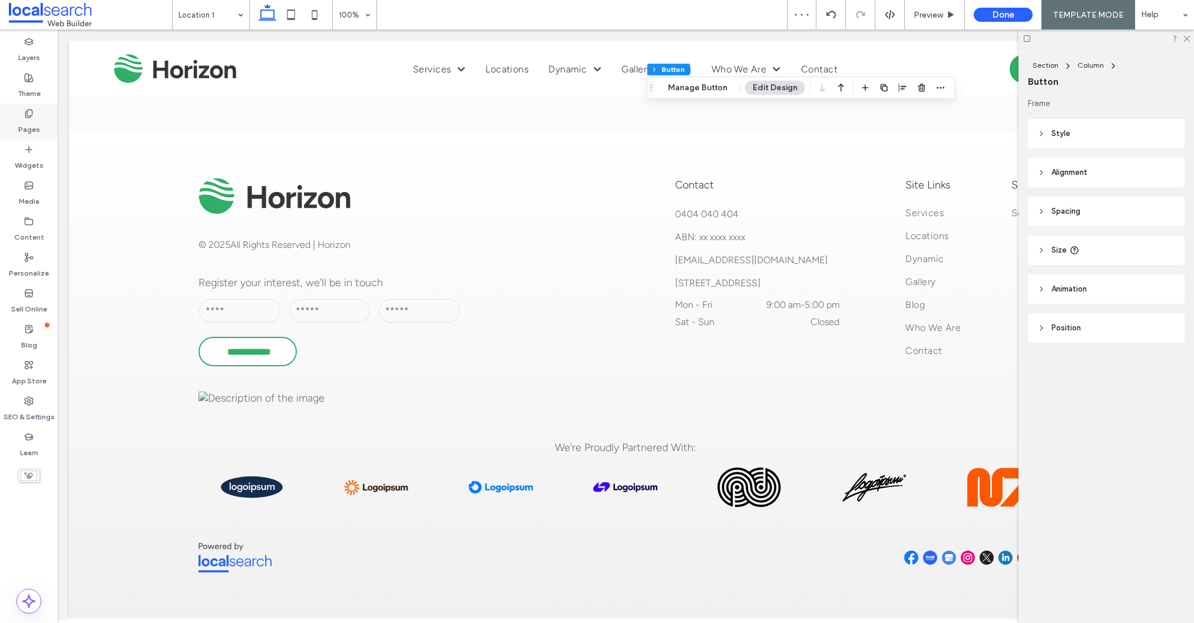
drag, startPoint x: 18, startPoint y: 124, endPoint x: 22, endPoint y: 130, distance: 6.9
click at [18, 124] on div "Pages" at bounding box center [29, 122] width 58 height 36
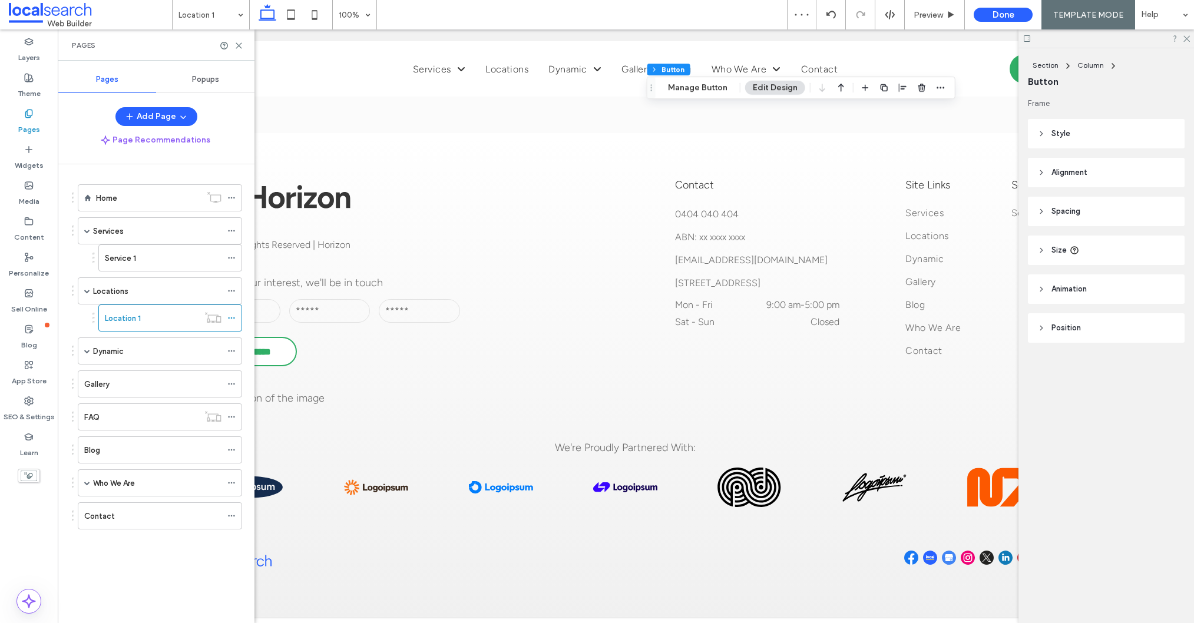
click at [105, 349] on label "Dynamic" at bounding box center [108, 351] width 31 height 21
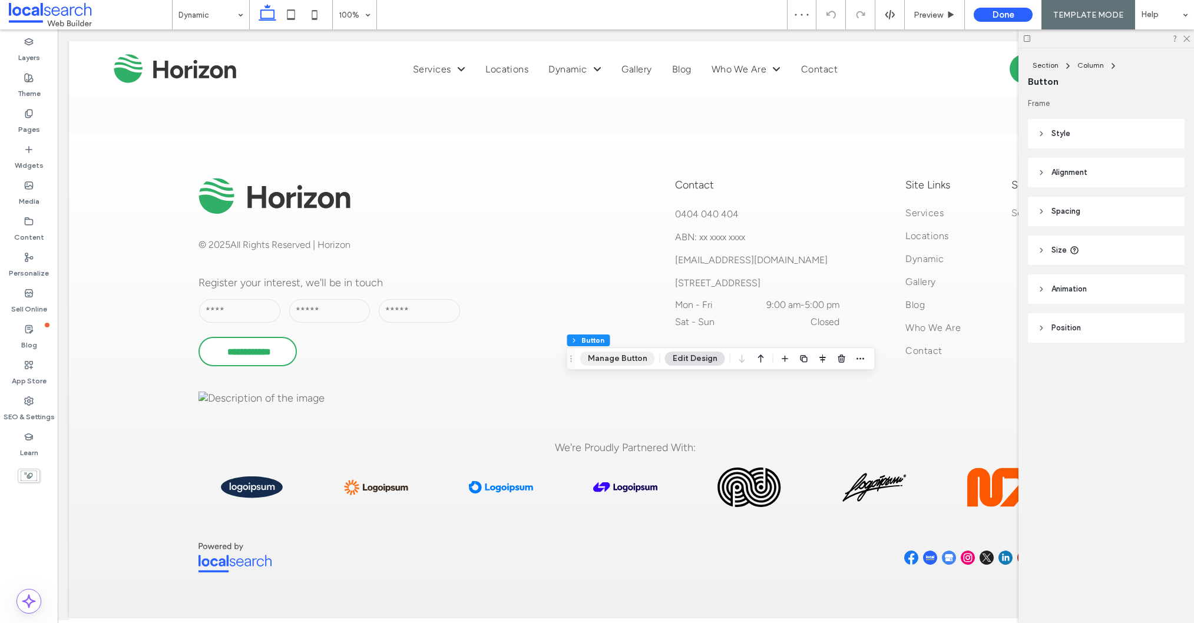
click at [631, 352] on button "Manage Button" at bounding box center [617, 359] width 75 height 14
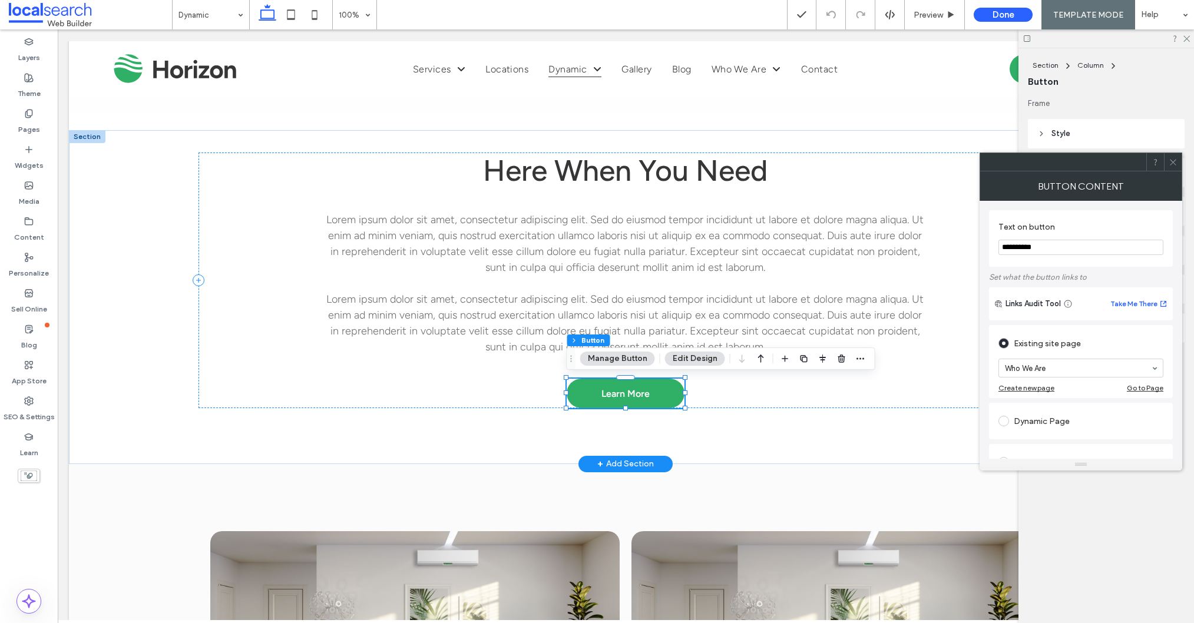
drag, startPoint x: 1086, startPoint y: 273, endPoint x: 907, endPoint y: 246, distance: 180.5
type input "**********"
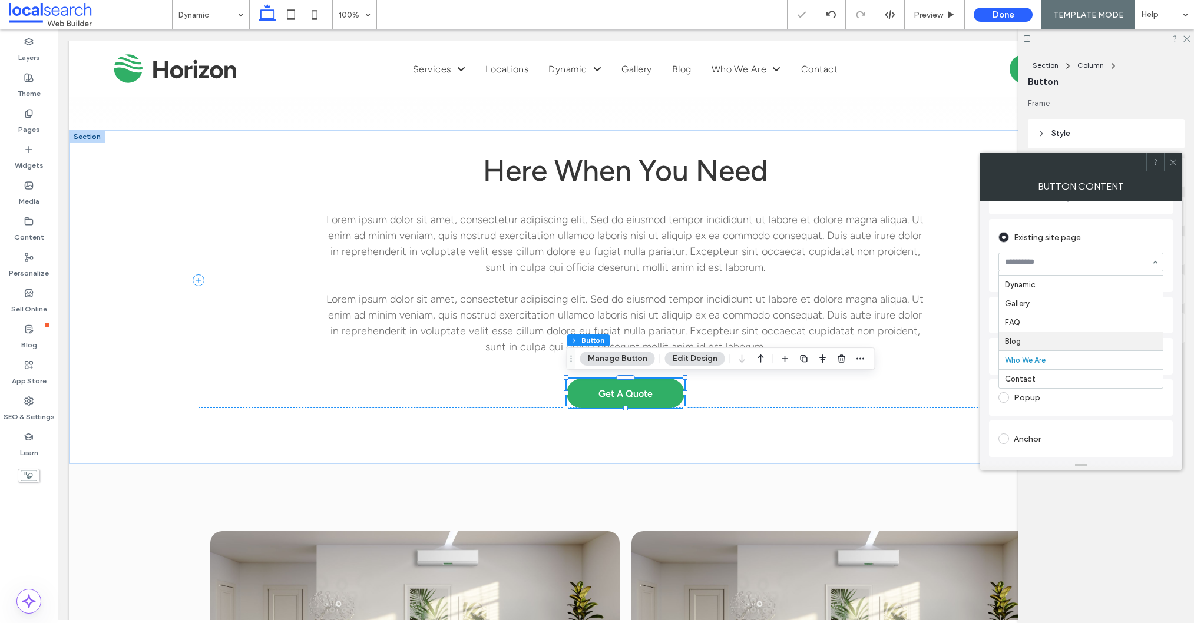
scroll to position [109, 0]
drag, startPoint x: 1172, startPoint y: 160, endPoint x: 1046, endPoint y: 221, distance: 139.3
click at [1171, 160] on icon at bounding box center [1172, 162] width 9 height 9
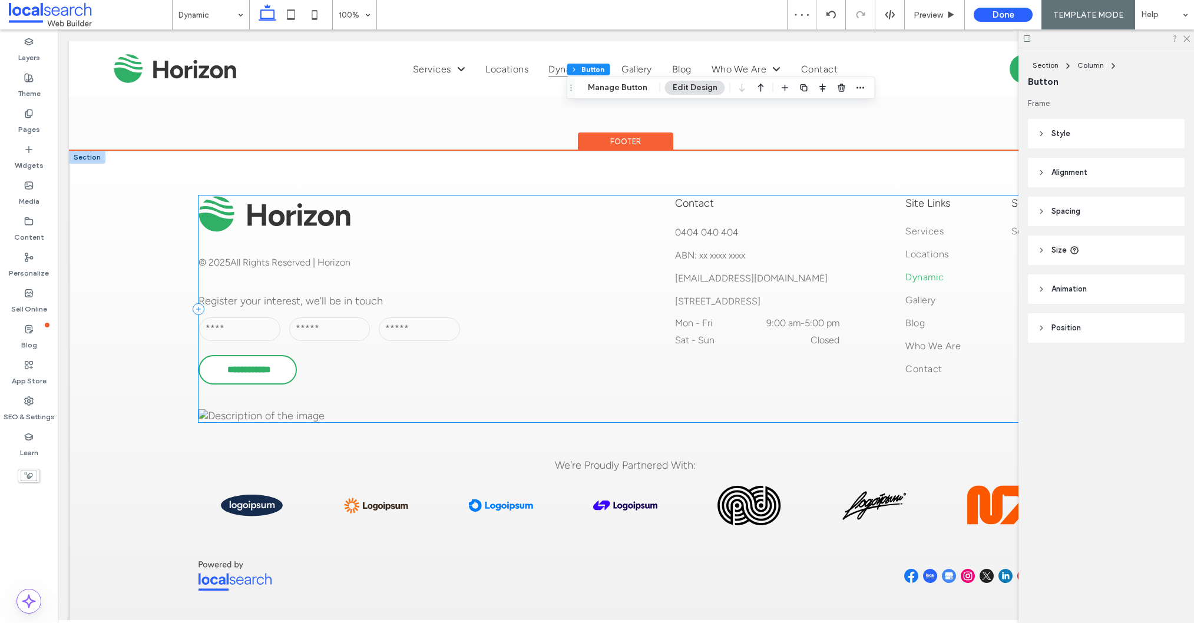
scroll to position [1198, 0]
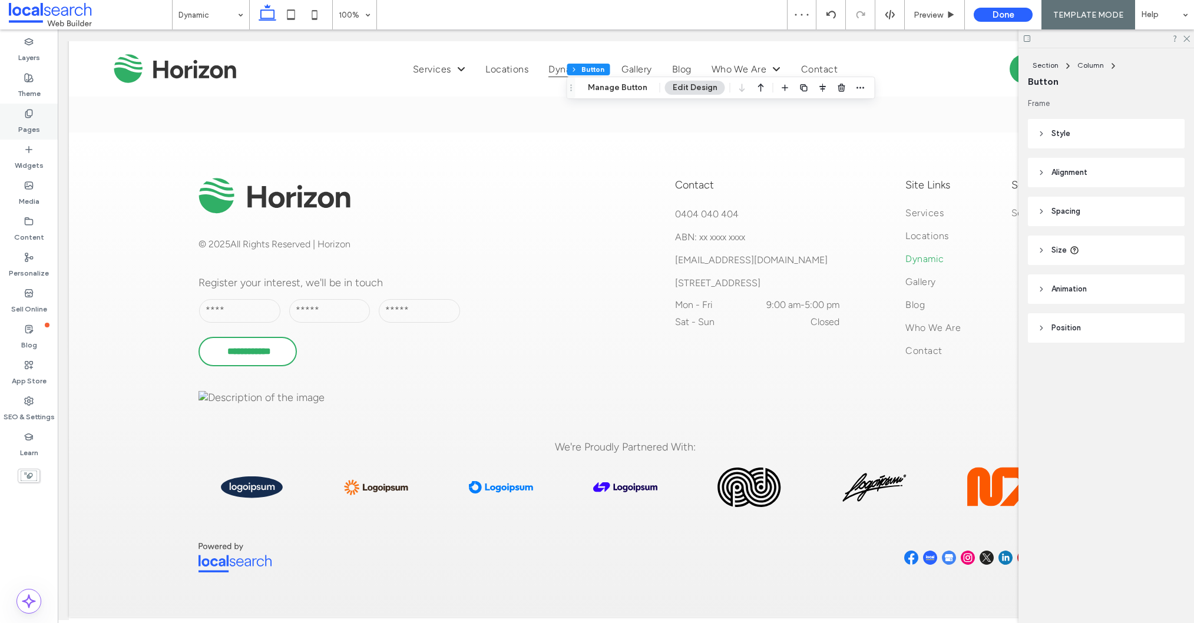
click at [24, 113] on icon at bounding box center [28, 113] width 9 height 9
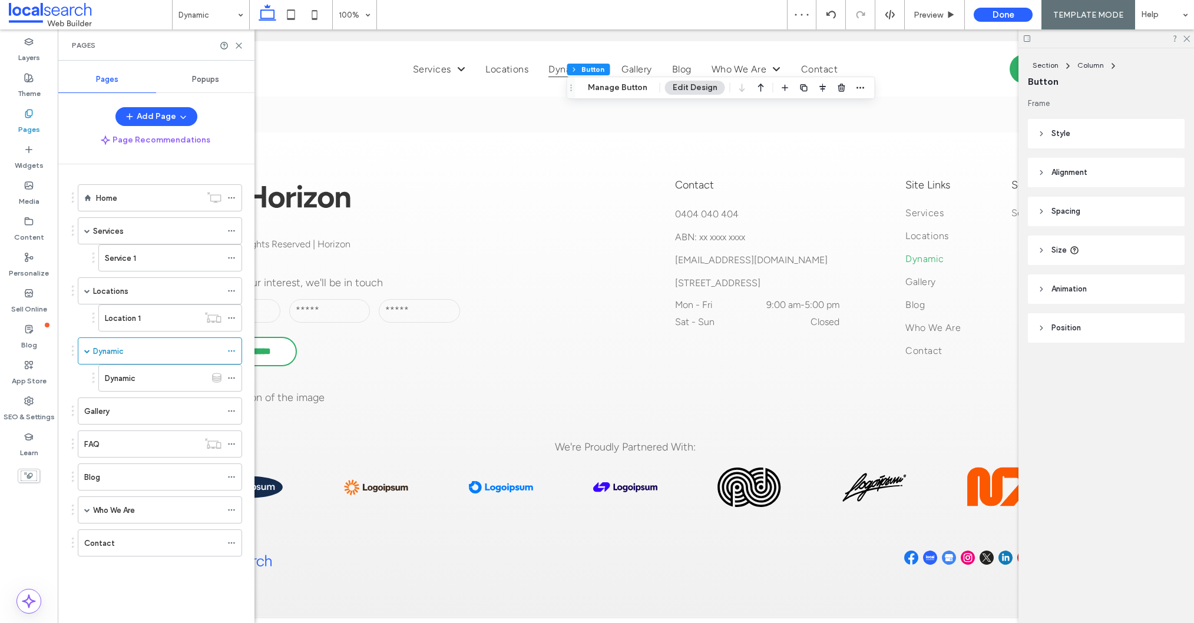
click at [137, 383] on div "Dynamic" at bounding box center [155, 378] width 101 height 12
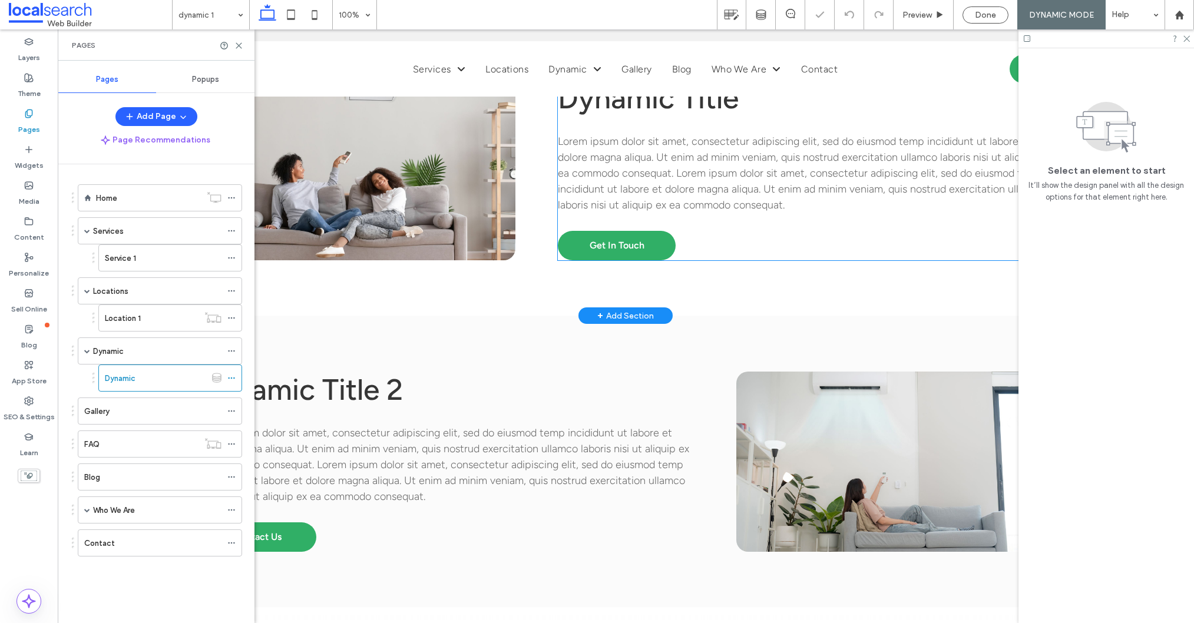
scroll to position [836, 0]
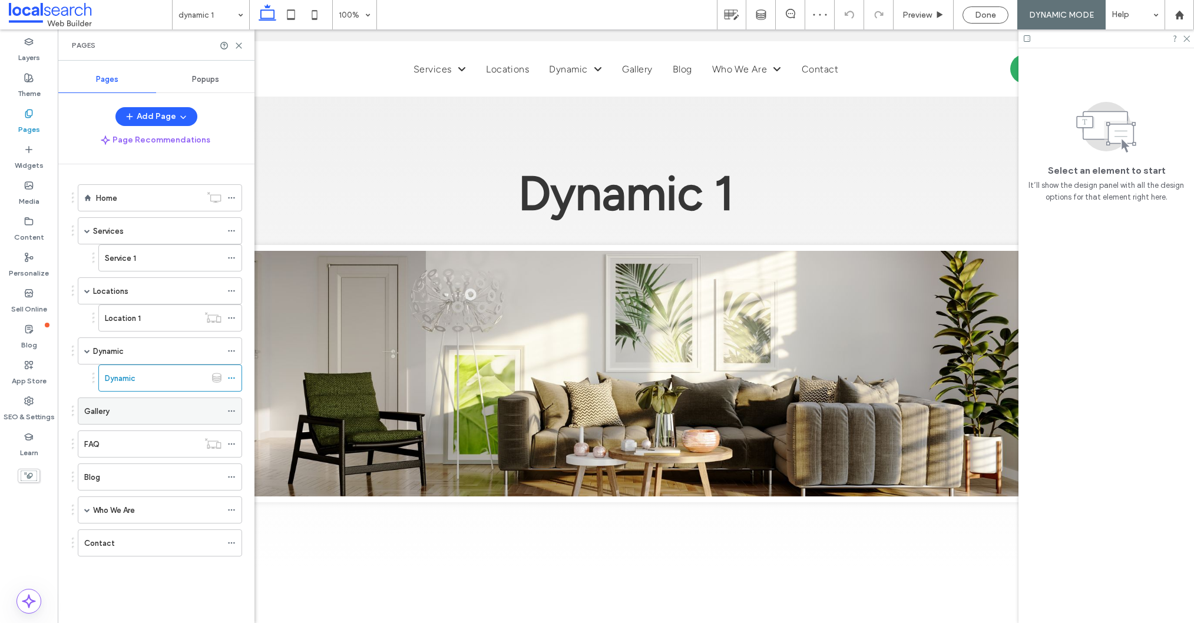
click at [120, 416] on div "Gallery" at bounding box center [152, 411] width 137 height 12
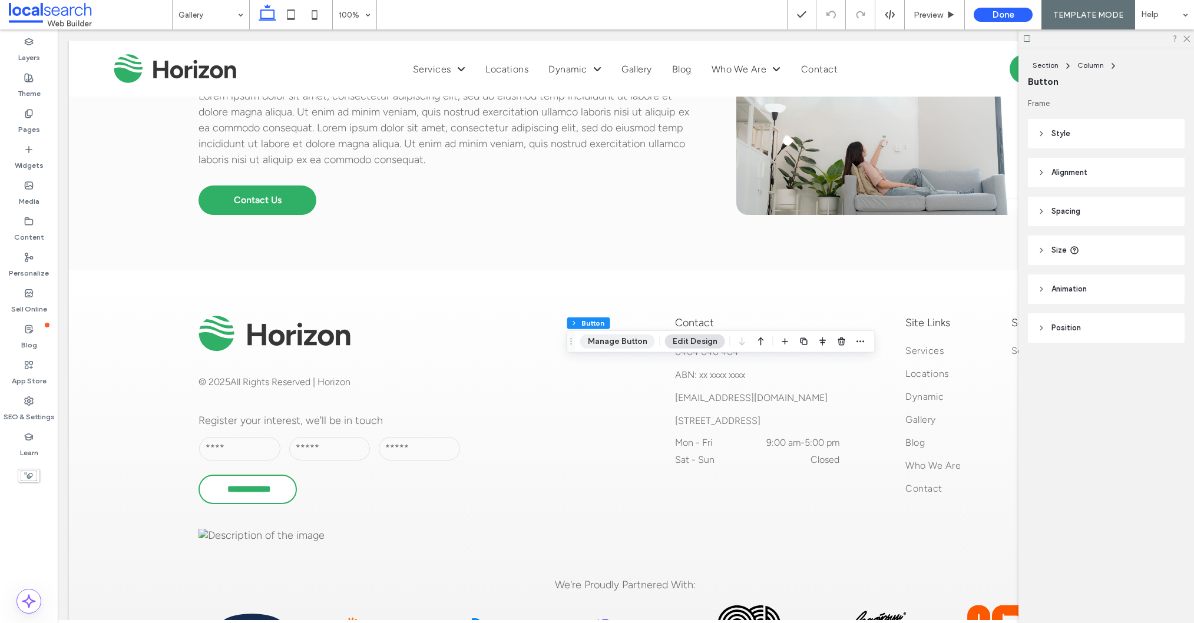
click at [625, 337] on button "Manage Button" at bounding box center [617, 341] width 75 height 14
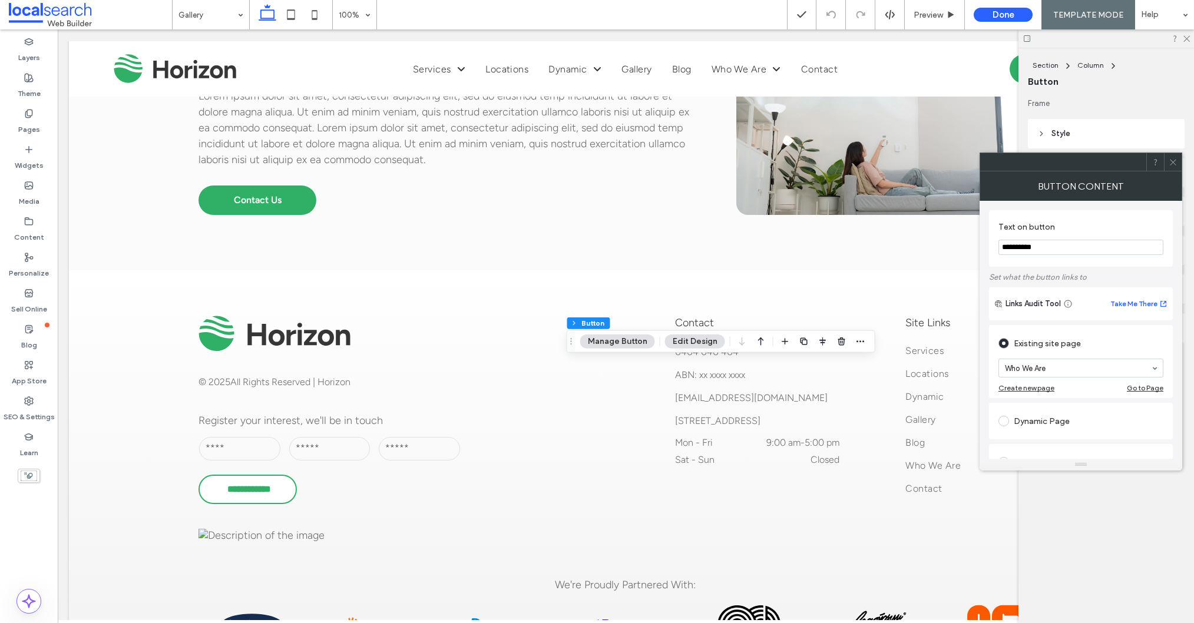
type input "**********"
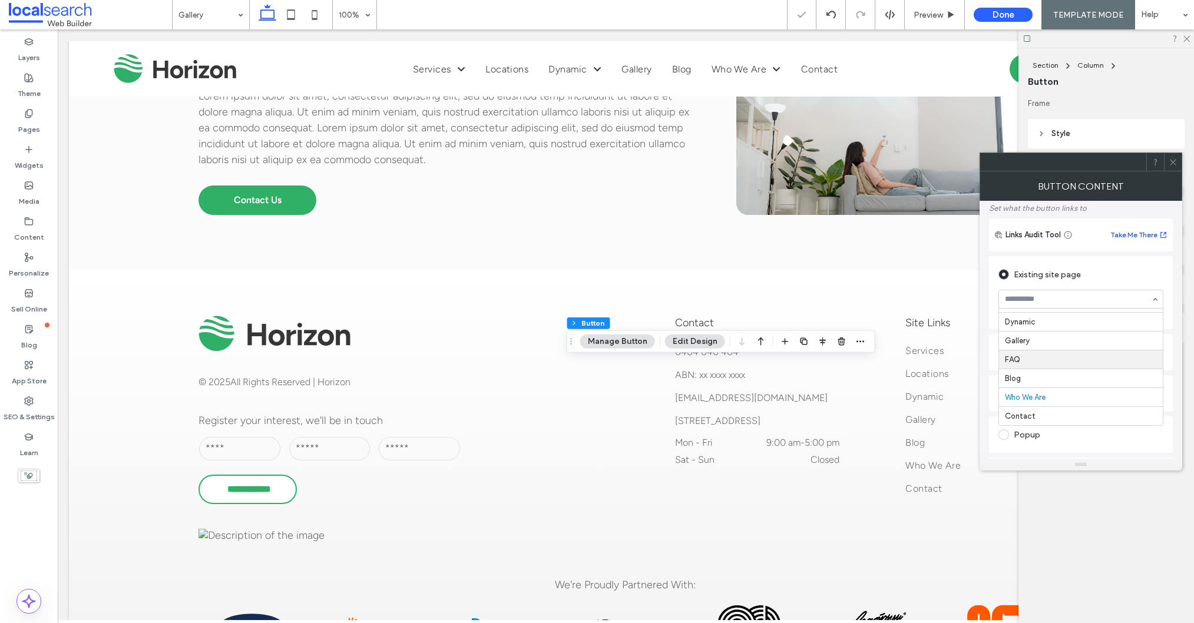
scroll to position [68, 0]
click at [1177, 161] on div at bounding box center [1173, 162] width 18 height 18
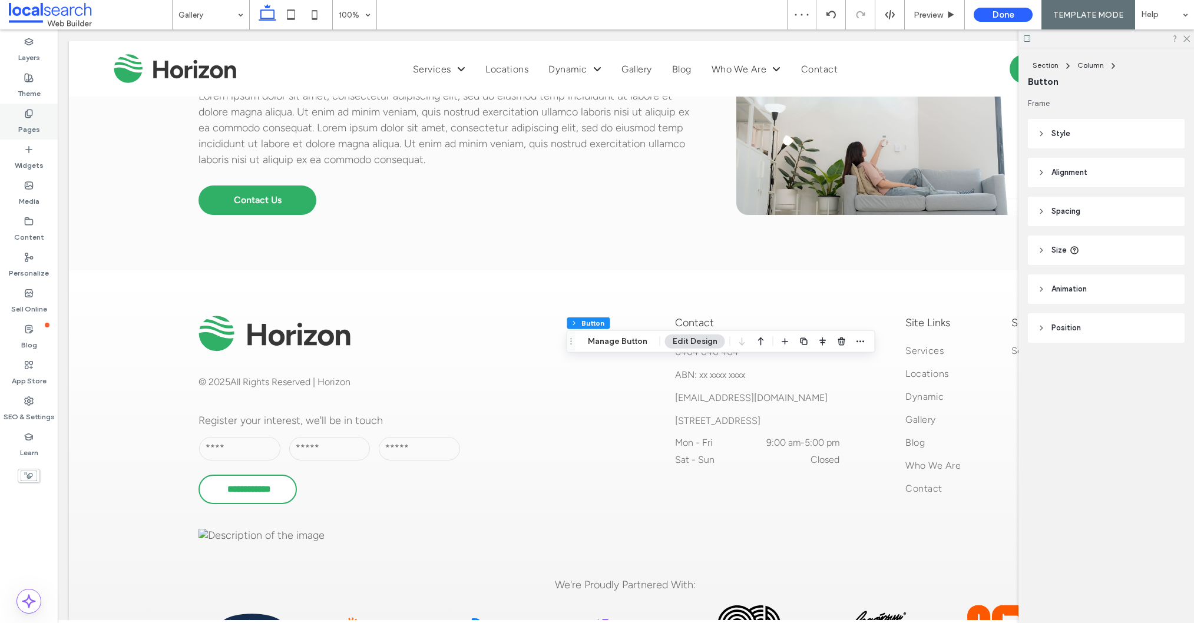
click at [24, 110] on icon at bounding box center [28, 113] width 9 height 9
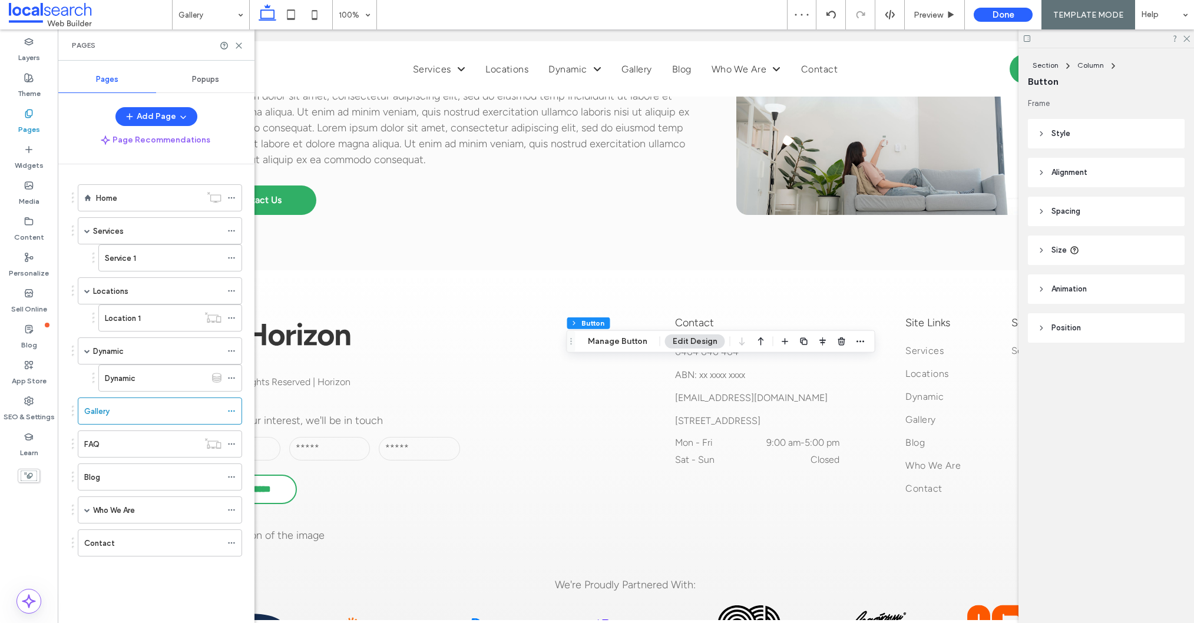
click at [123, 445] on div "FAQ" at bounding box center [141, 444] width 114 height 12
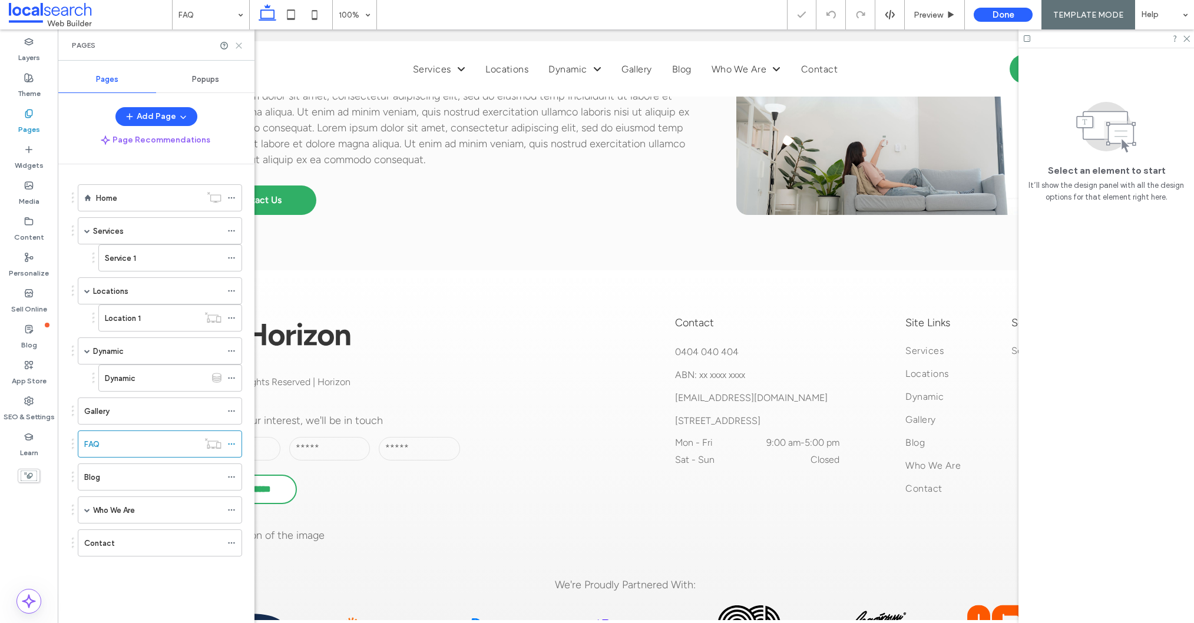
click at [240, 43] on icon at bounding box center [238, 45] width 9 height 9
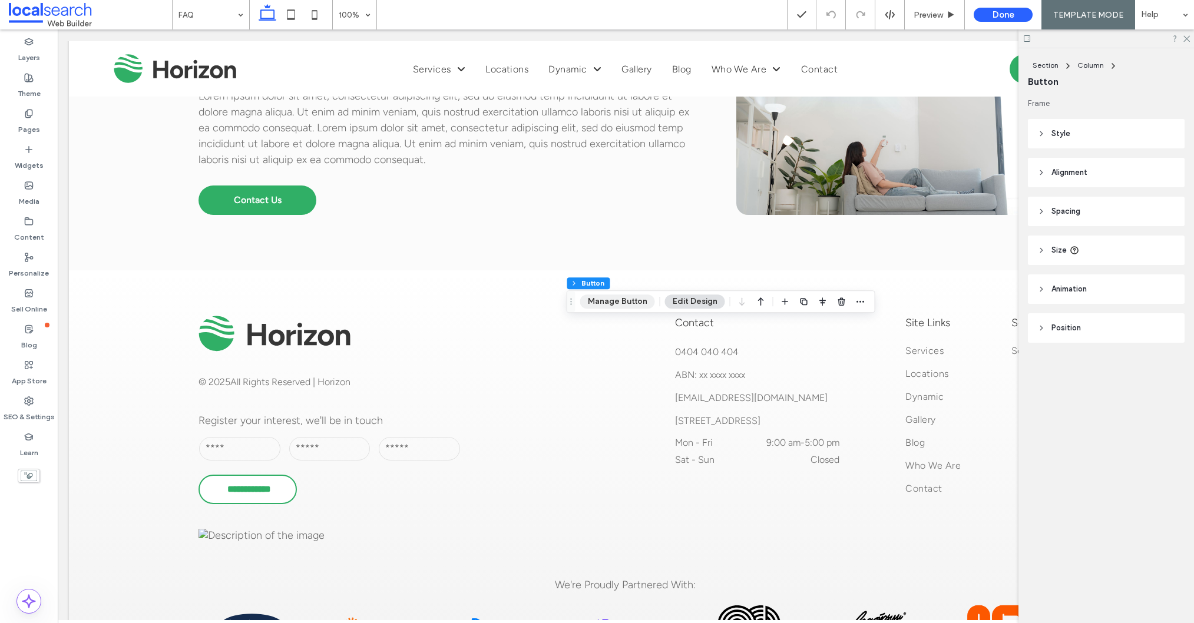
click at [617, 306] on button "Manage Button" at bounding box center [617, 301] width 75 height 14
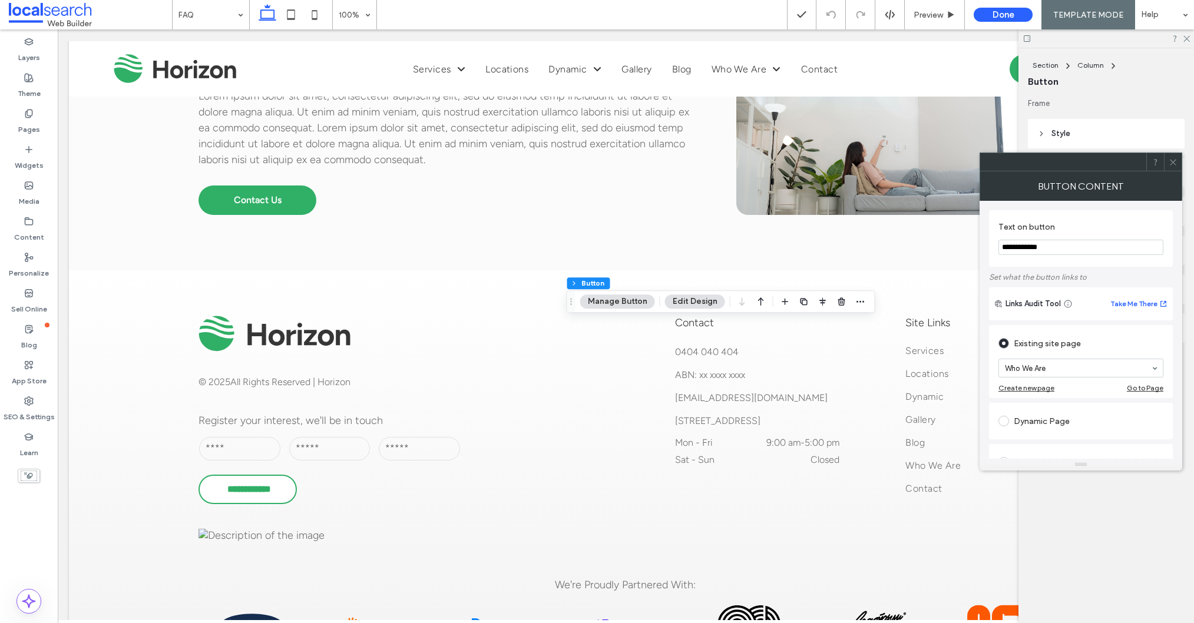
type input "**********"
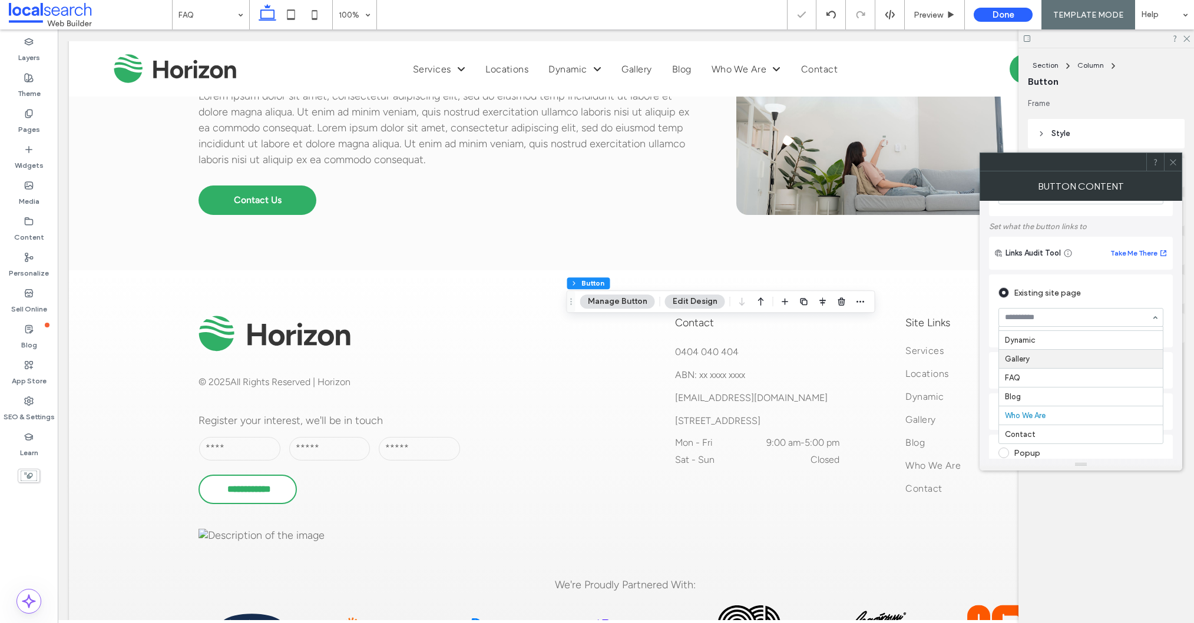
scroll to position [72, 0]
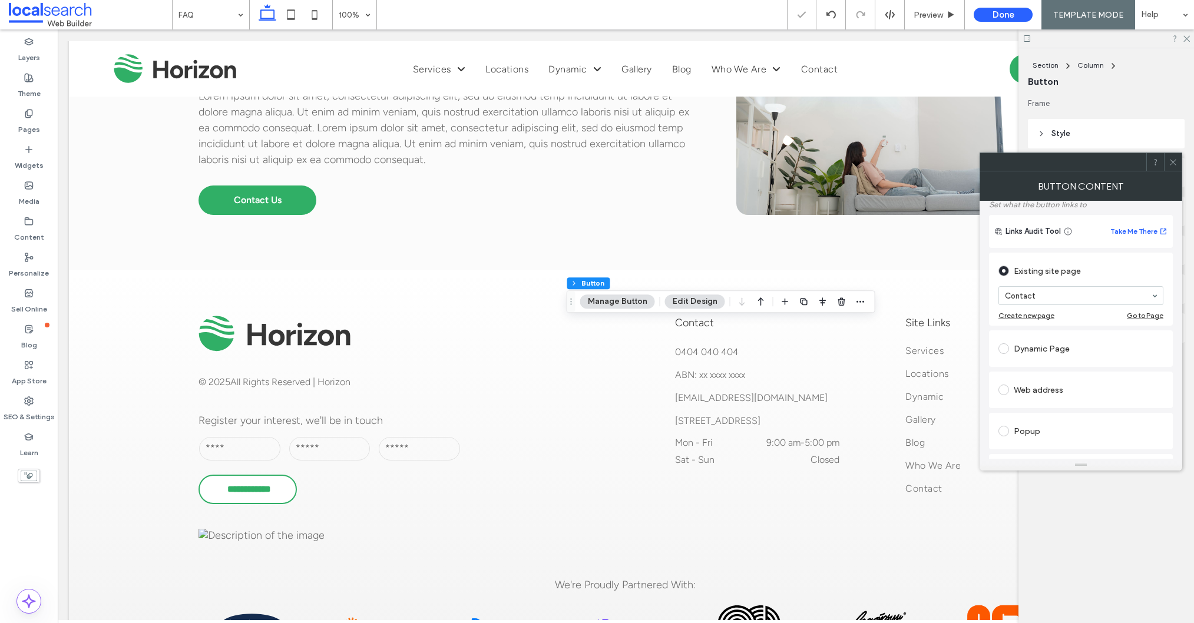
drag, startPoint x: 1172, startPoint y: 160, endPoint x: 1069, endPoint y: 179, distance: 105.3
click at [1172, 160] on icon at bounding box center [1172, 162] width 9 height 9
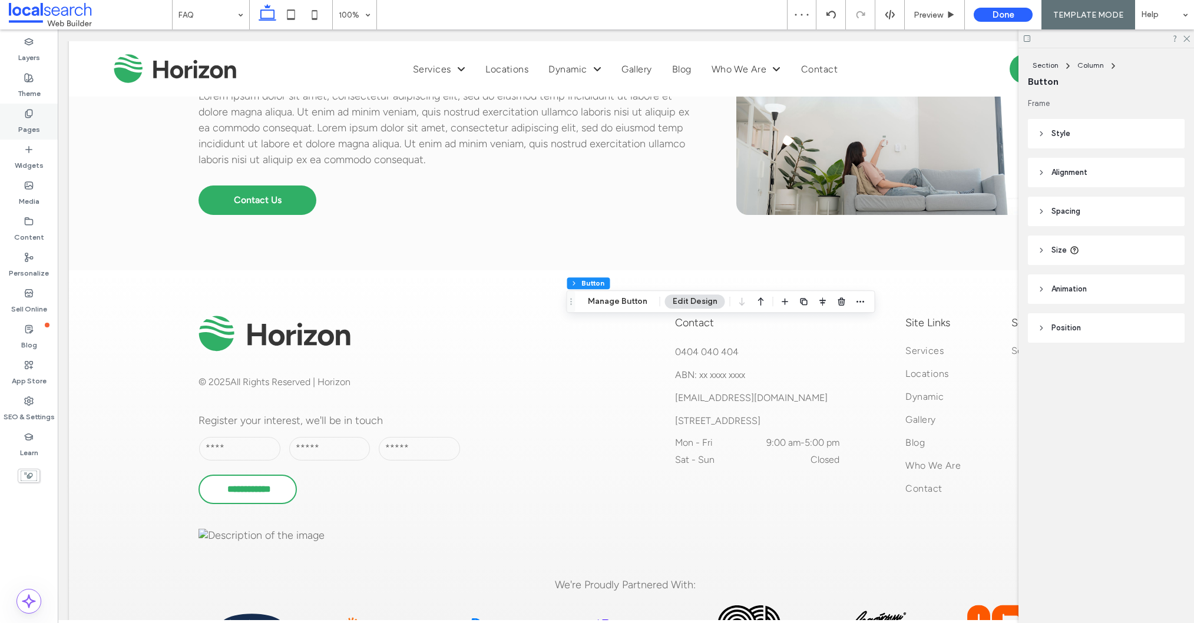
click at [31, 119] on label "Pages" at bounding box center [29, 126] width 22 height 16
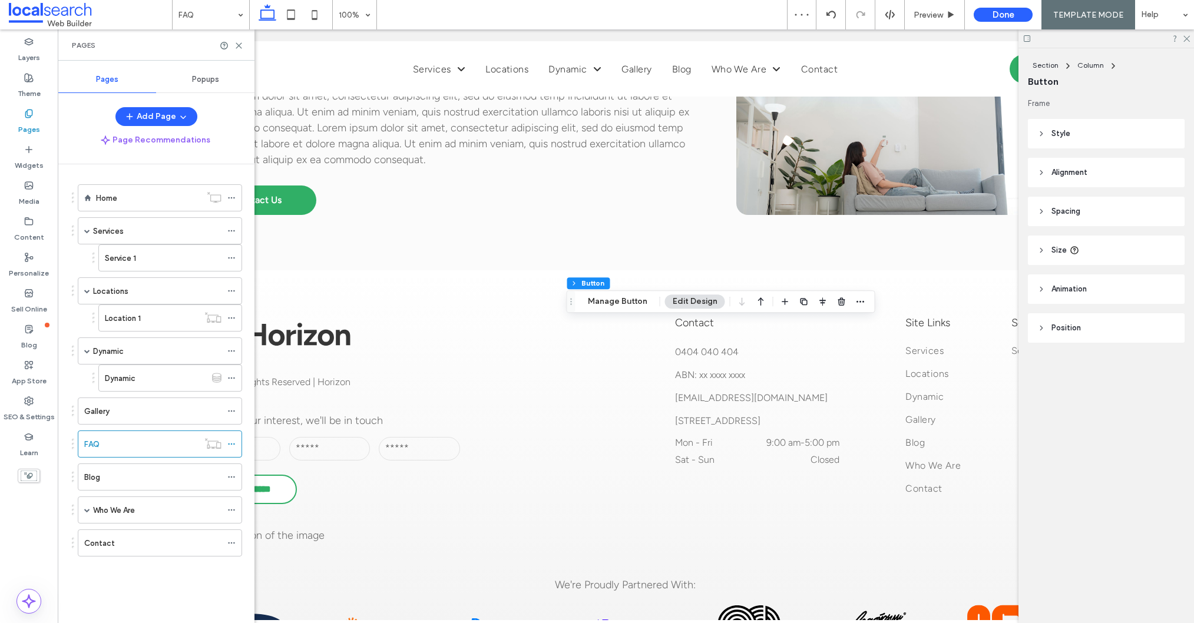
click at [134, 473] on div "Blog" at bounding box center [152, 477] width 137 height 12
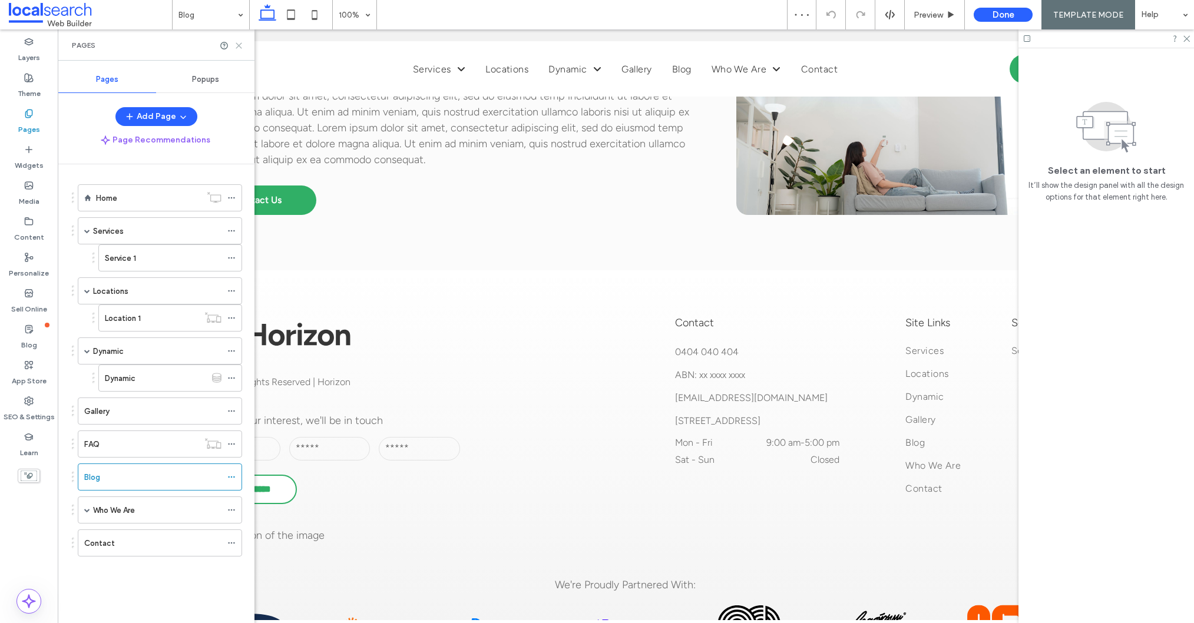
click at [237, 45] on icon at bounding box center [238, 45] width 9 height 9
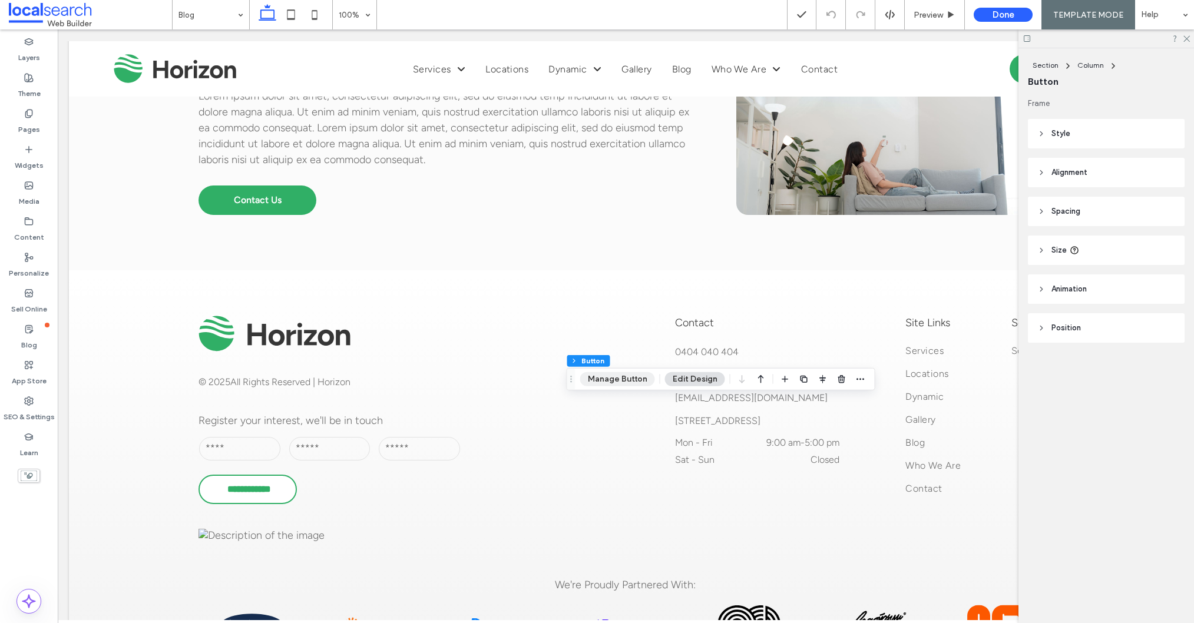
click at [613, 382] on button "Manage Button" at bounding box center [617, 379] width 75 height 14
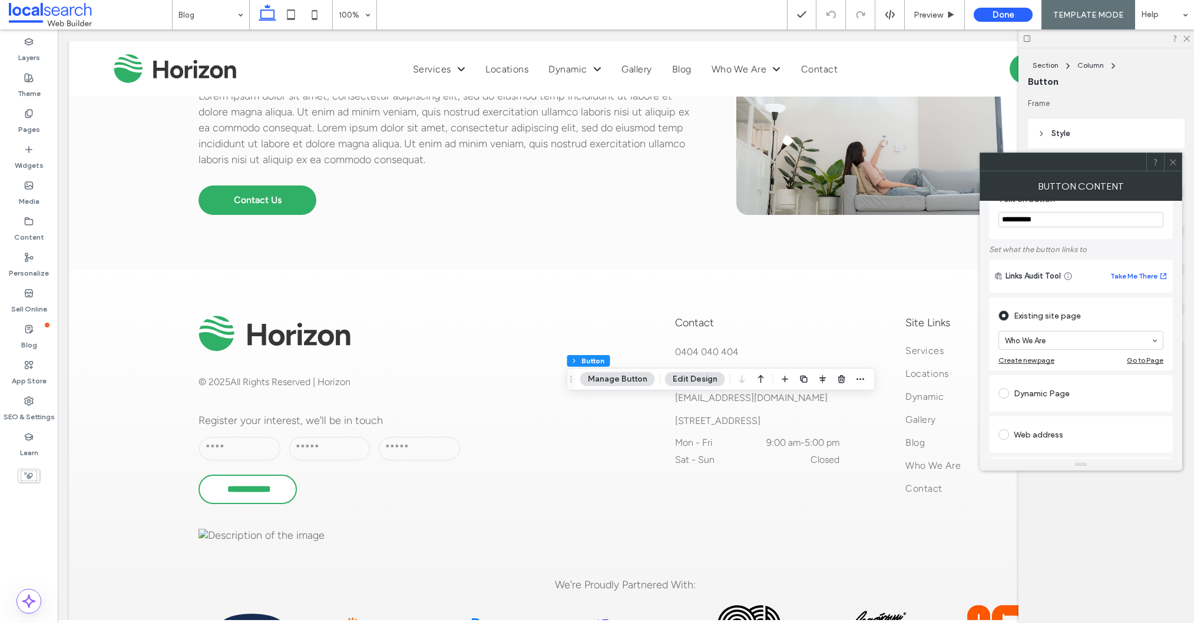
scroll to position [30, 0]
type input "**********"
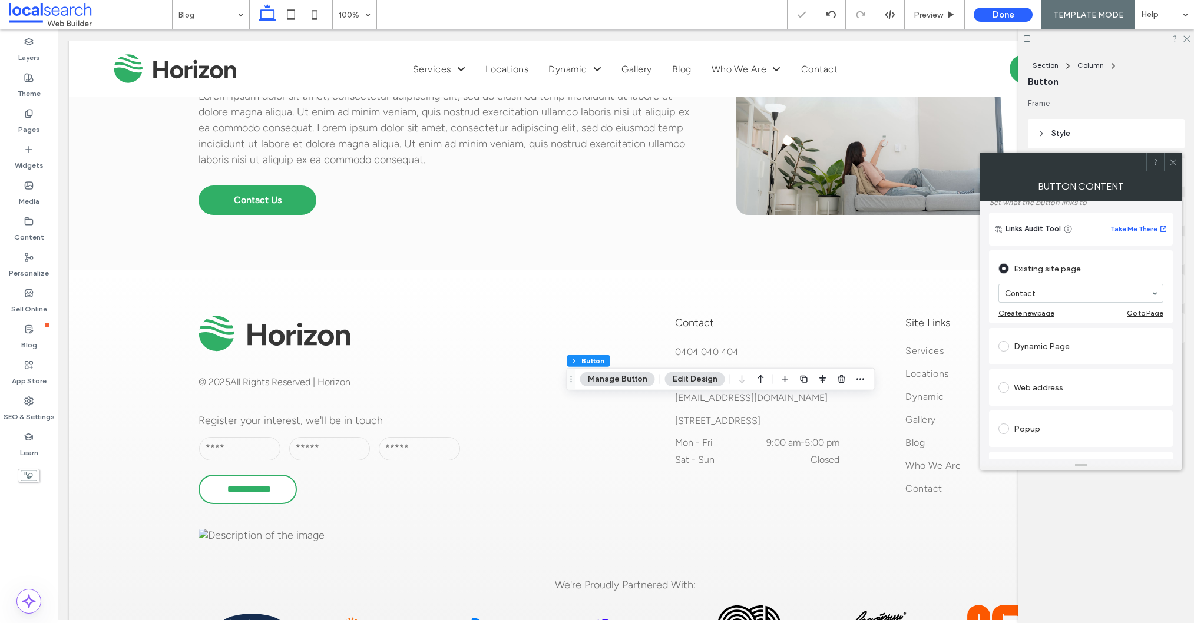
scroll to position [0, 0]
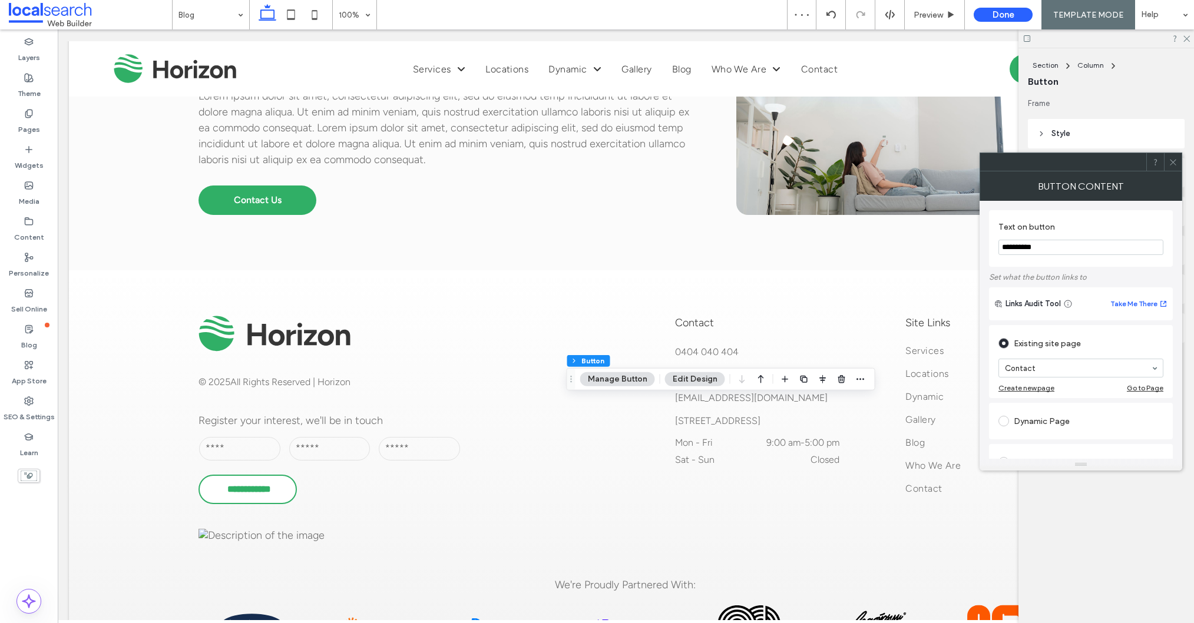
click at [1172, 164] on icon at bounding box center [1172, 162] width 9 height 9
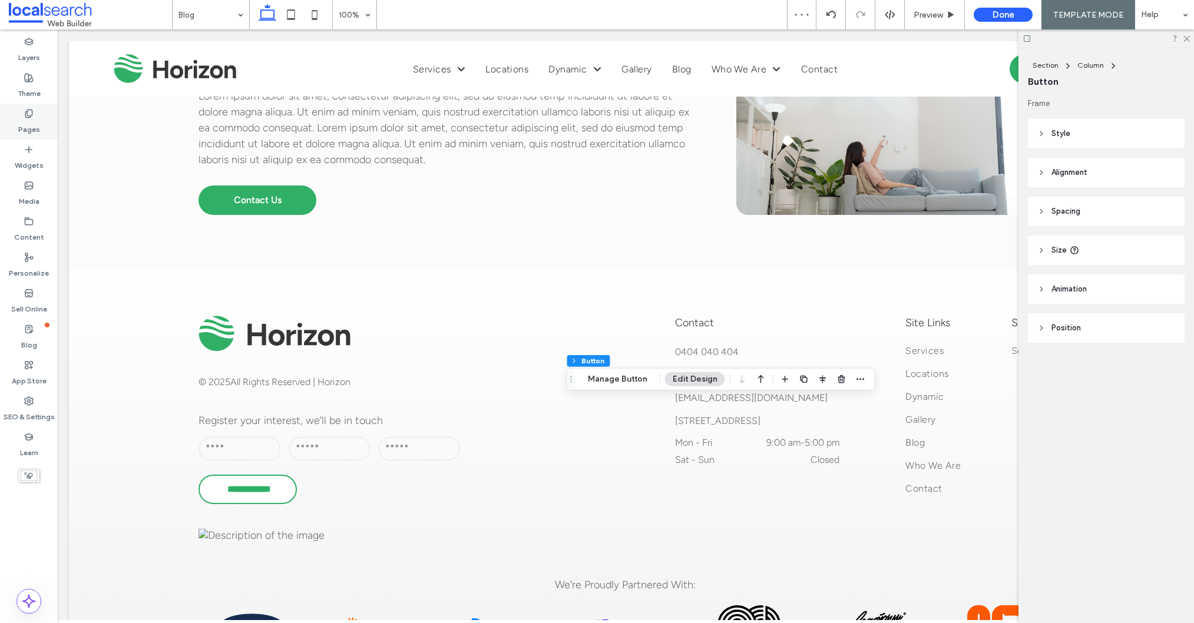
click at [34, 117] on div "Pages" at bounding box center [29, 122] width 58 height 36
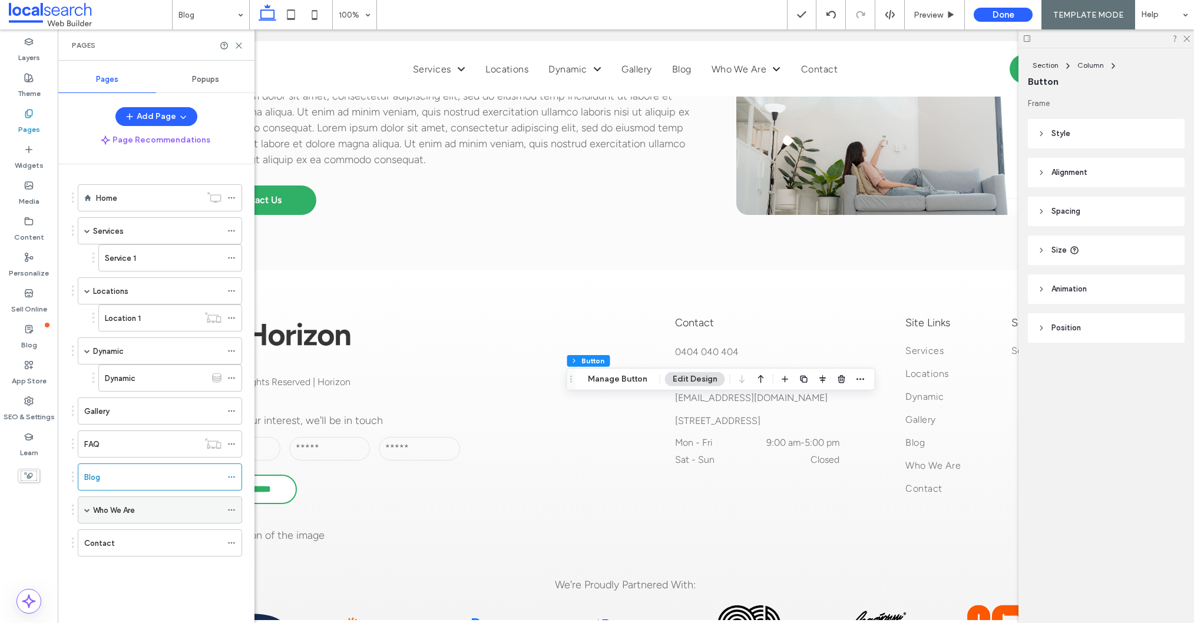
click at [138, 516] on div "Who We Are" at bounding box center [157, 510] width 128 height 12
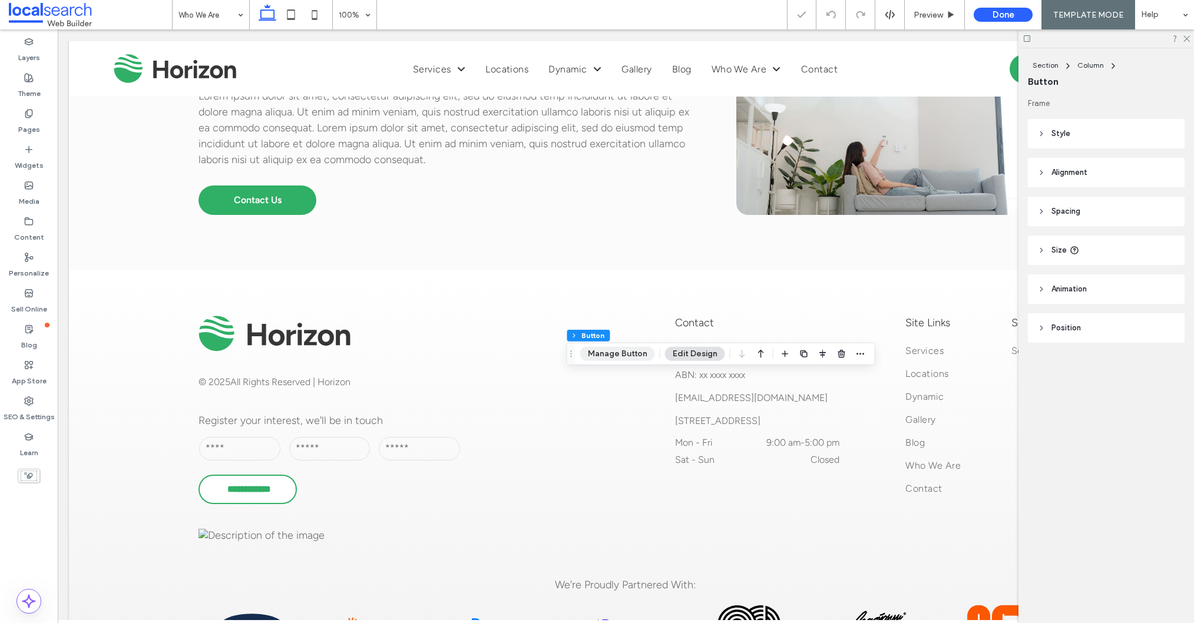
click at [634, 347] on button "Manage Button" at bounding box center [617, 354] width 75 height 14
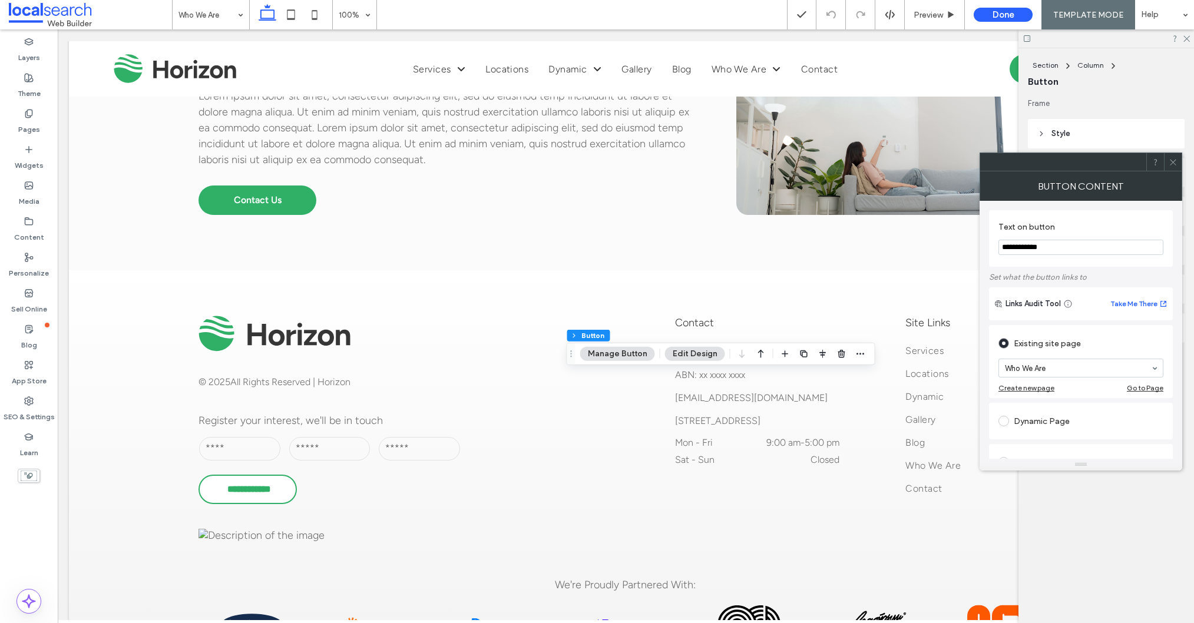
type input "**********"
drag, startPoint x: 1173, startPoint y: 161, endPoint x: 1169, endPoint y: 169, distance: 8.4
click at [1173, 161] on icon at bounding box center [1172, 162] width 9 height 9
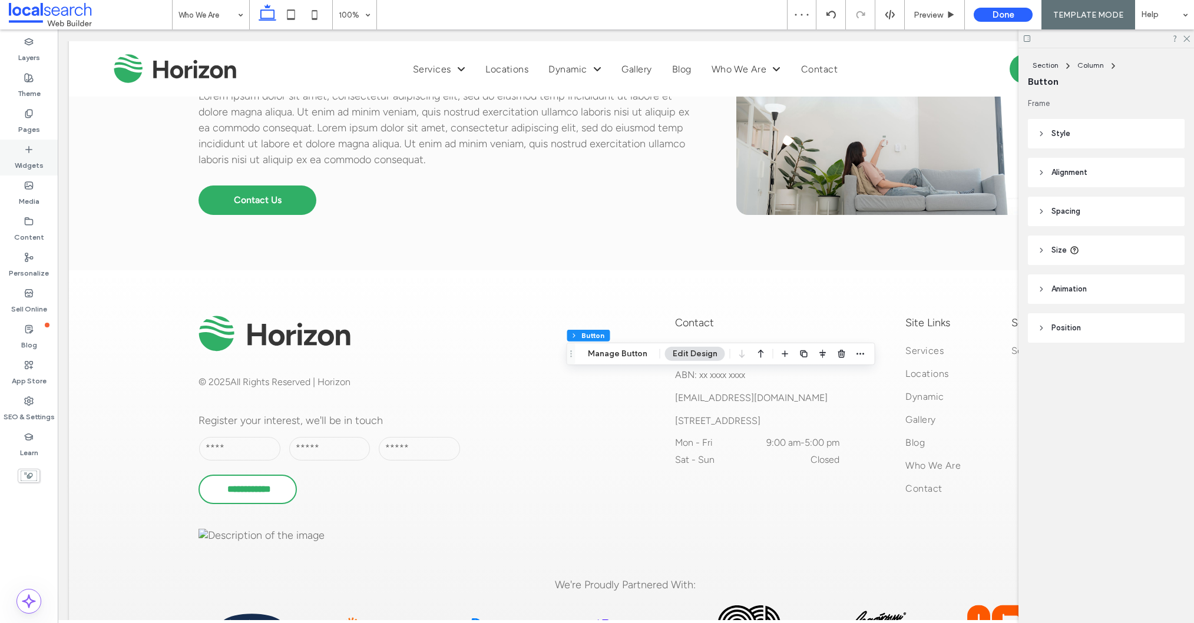
drag, startPoint x: 32, startPoint y: 127, endPoint x: 47, endPoint y: 140, distance: 20.1
click at [30, 127] on label "Pages" at bounding box center [29, 126] width 22 height 16
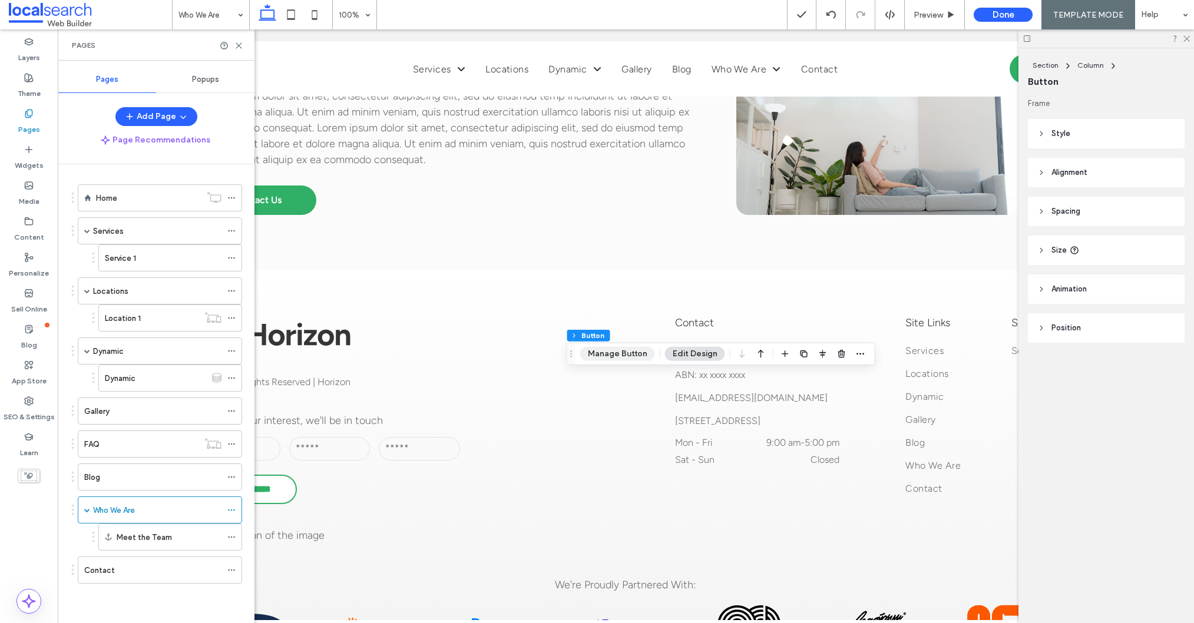
click at [624, 353] on button "Manage Button" at bounding box center [617, 354] width 75 height 14
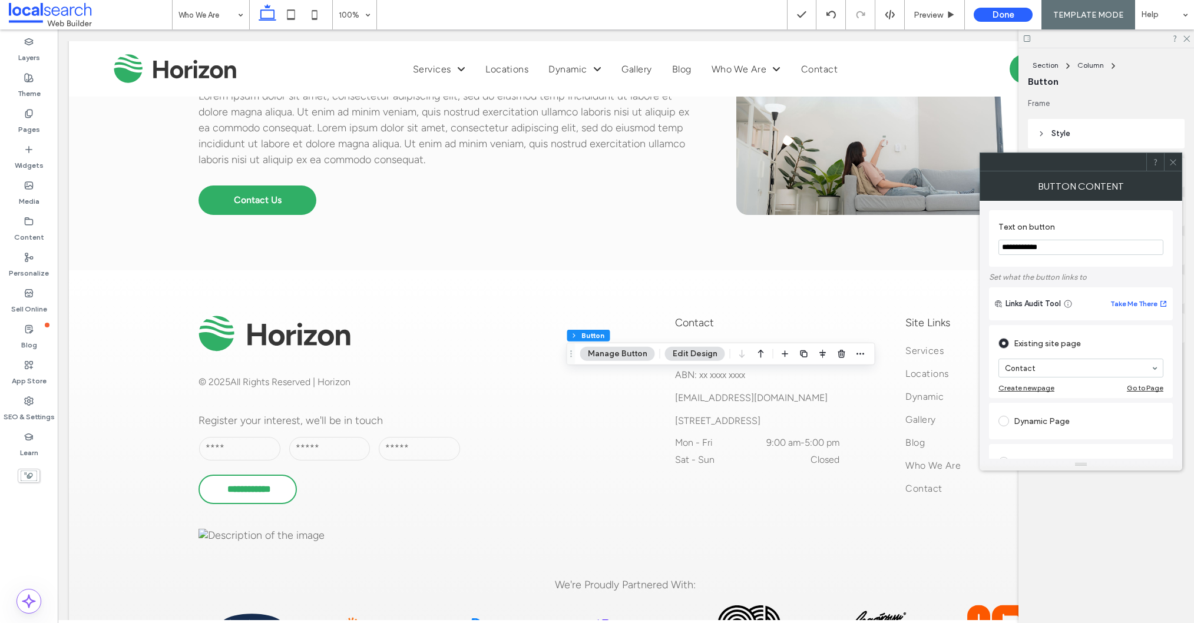
drag, startPoint x: 1172, startPoint y: 163, endPoint x: 1143, endPoint y: 167, distance: 29.2
click at [1164, 164] on div at bounding box center [1173, 162] width 18 height 18
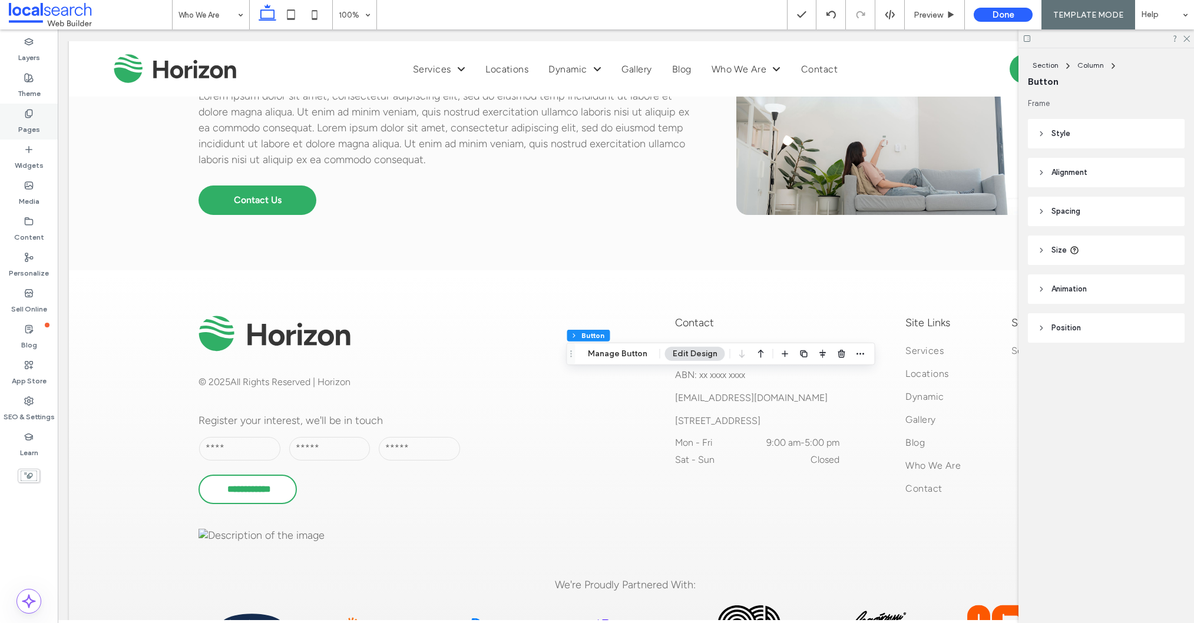
click at [24, 128] on label "Pages" at bounding box center [29, 126] width 22 height 16
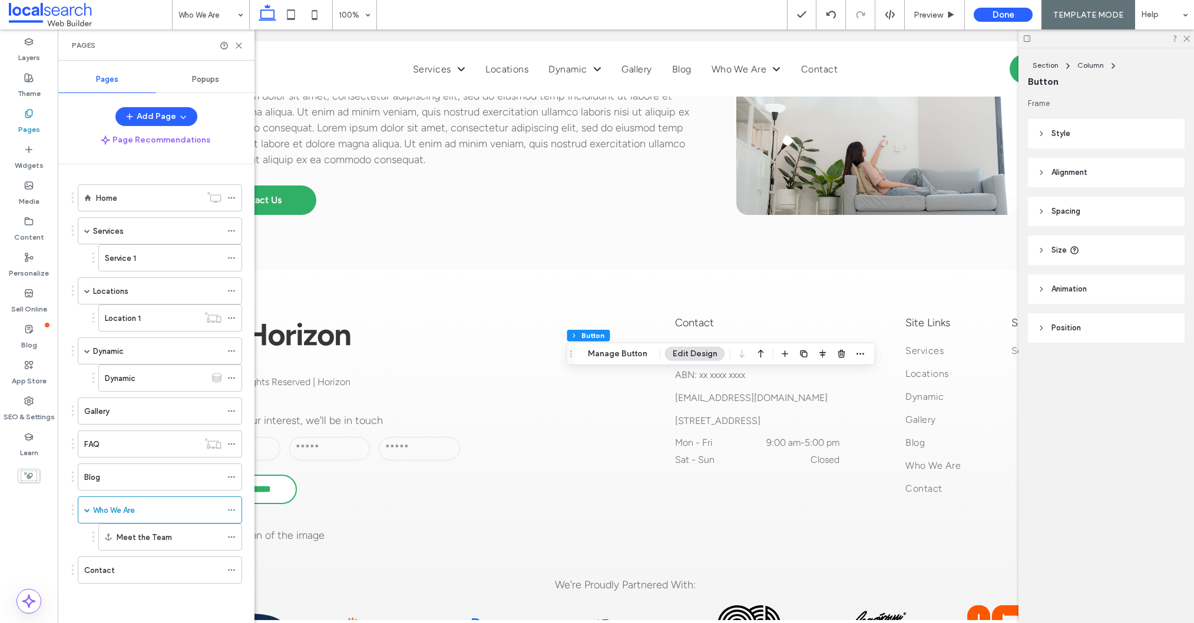
click at [123, 568] on div "Contact" at bounding box center [152, 570] width 137 height 12
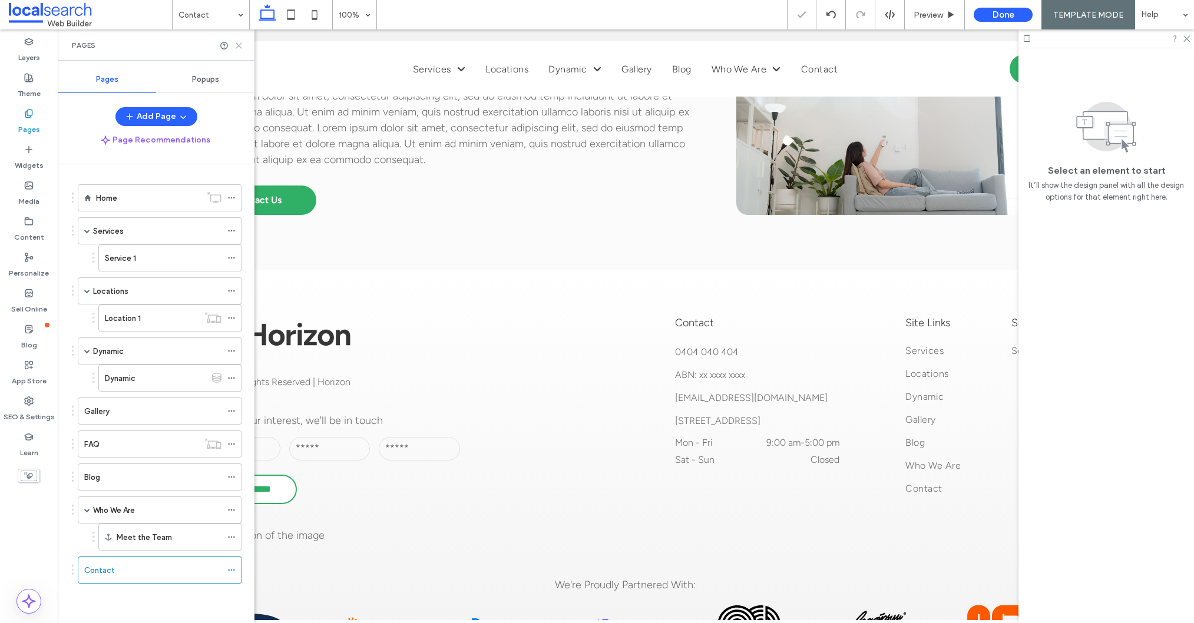
click at [240, 45] on icon at bounding box center [238, 45] width 9 height 9
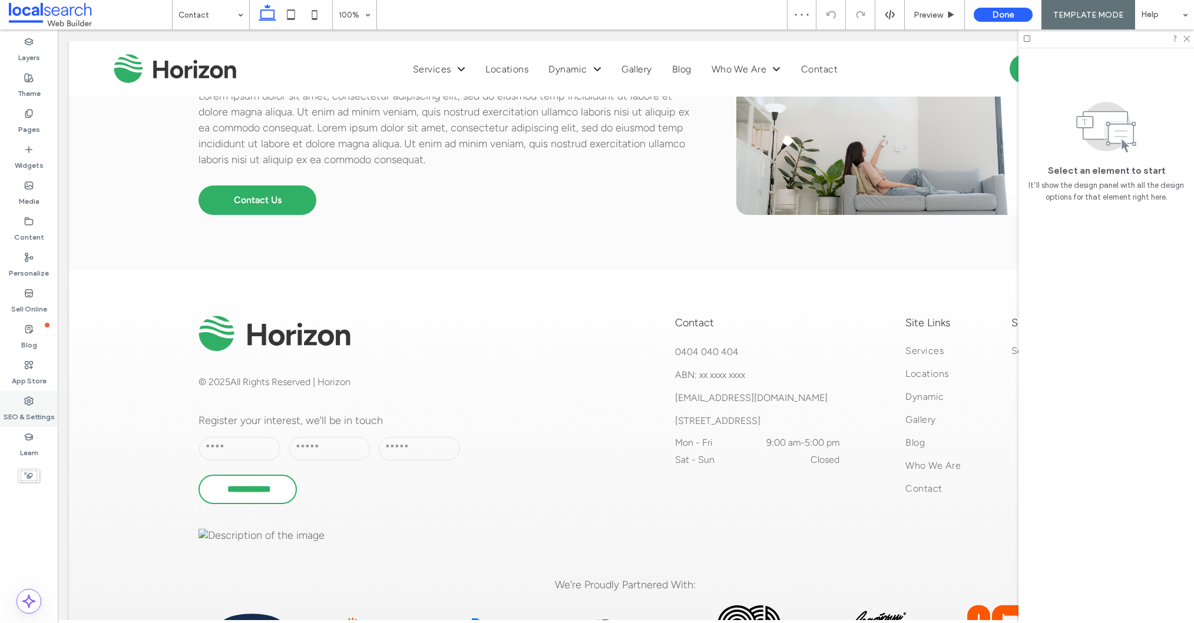
click at [32, 402] on icon at bounding box center [28, 400] width 9 height 9
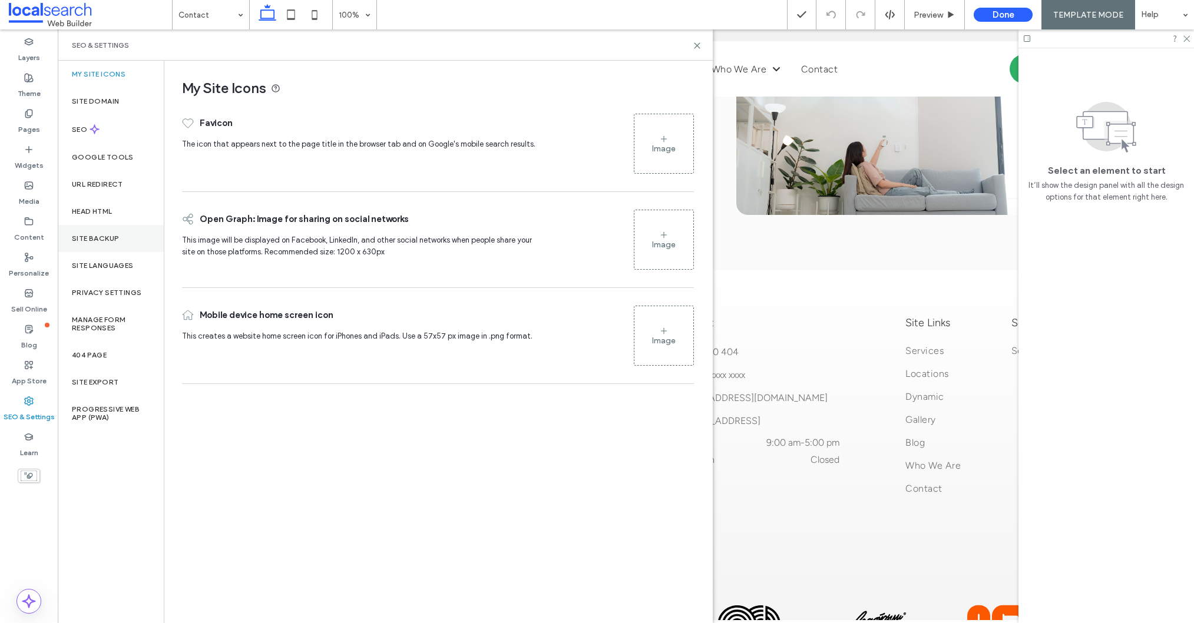
click at [101, 240] on label "Site Backup" at bounding box center [95, 238] width 47 height 8
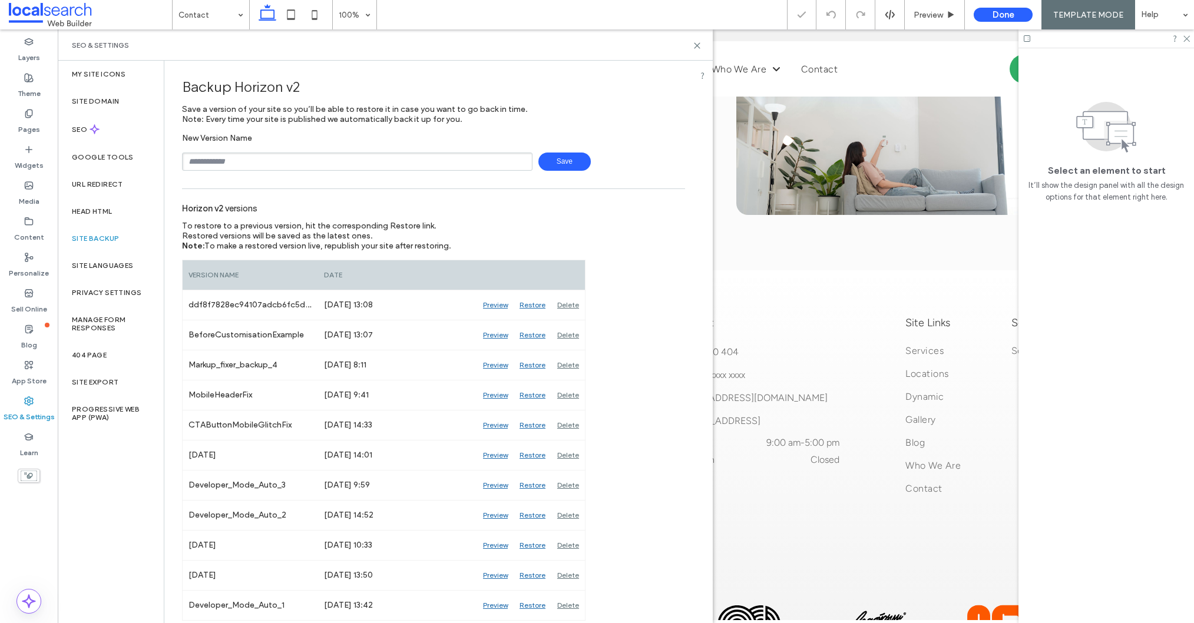
drag, startPoint x: 256, startPoint y: 158, endPoint x: 262, endPoint y: 160, distance: 6.7
click at [256, 158] on input "text" at bounding box center [357, 162] width 350 height 18
type input "*********"
click at [564, 160] on span "Save" at bounding box center [564, 162] width 52 height 18
click at [697, 45] on use at bounding box center [696, 45] width 5 height 5
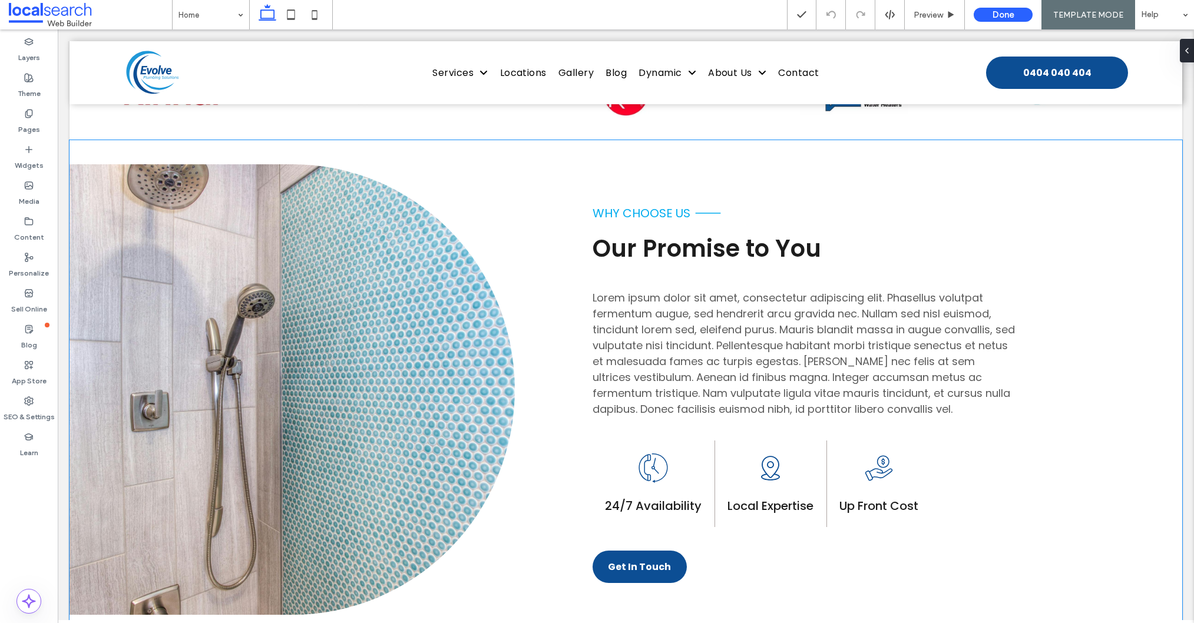
scroll to position [690, 0]
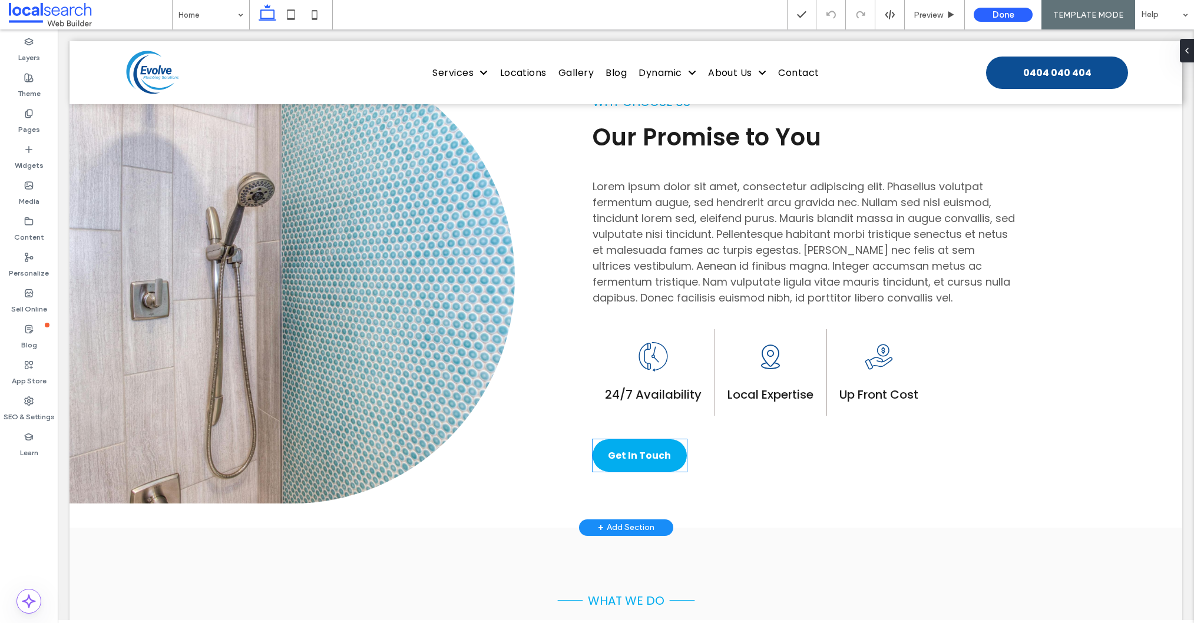
click at [634, 448] on span "Get In Touch" at bounding box center [639, 455] width 63 height 15
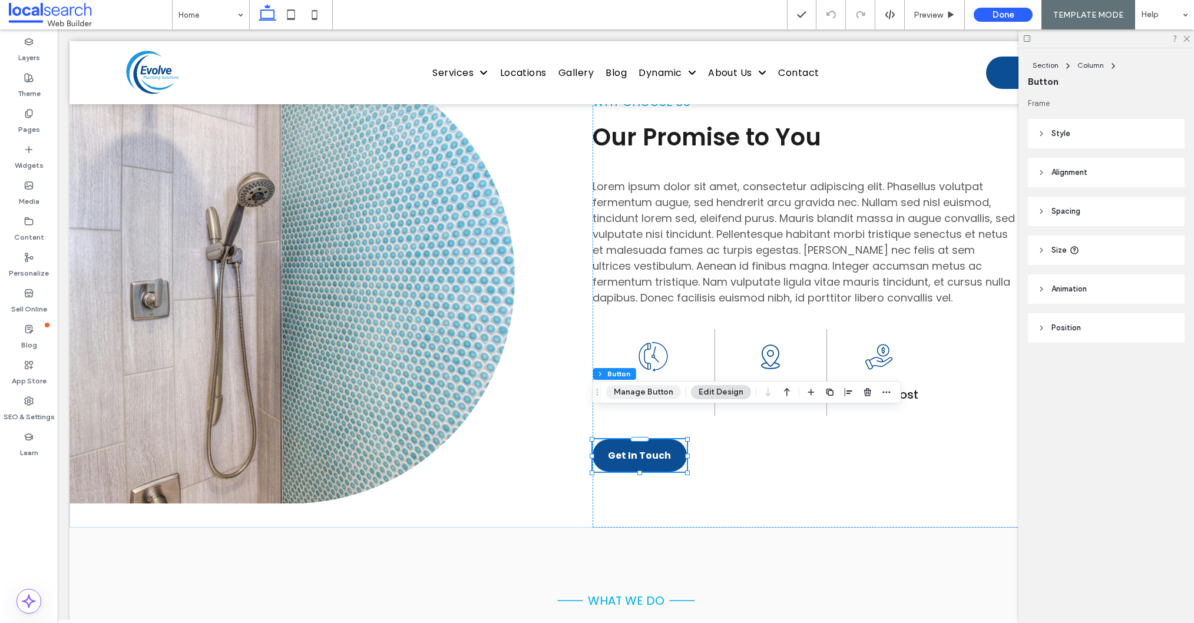
click at [654, 393] on button "Manage Button" at bounding box center [643, 392] width 75 height 14
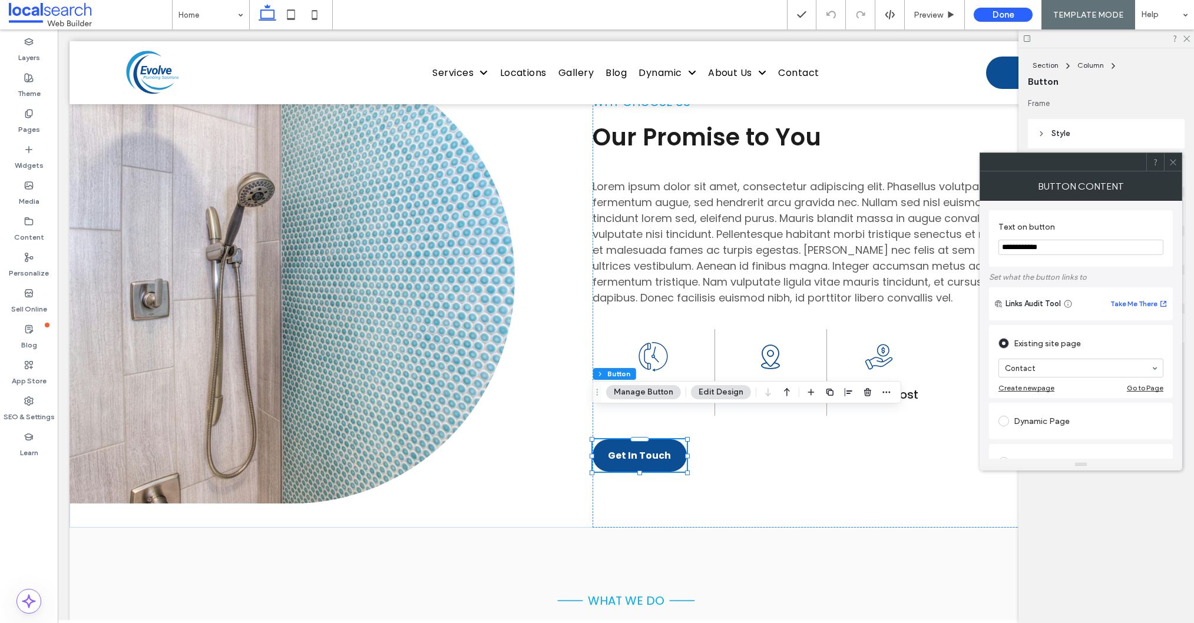
click at [1174, 161] on icon at bounding box center [1172, 162] width 9 height 9
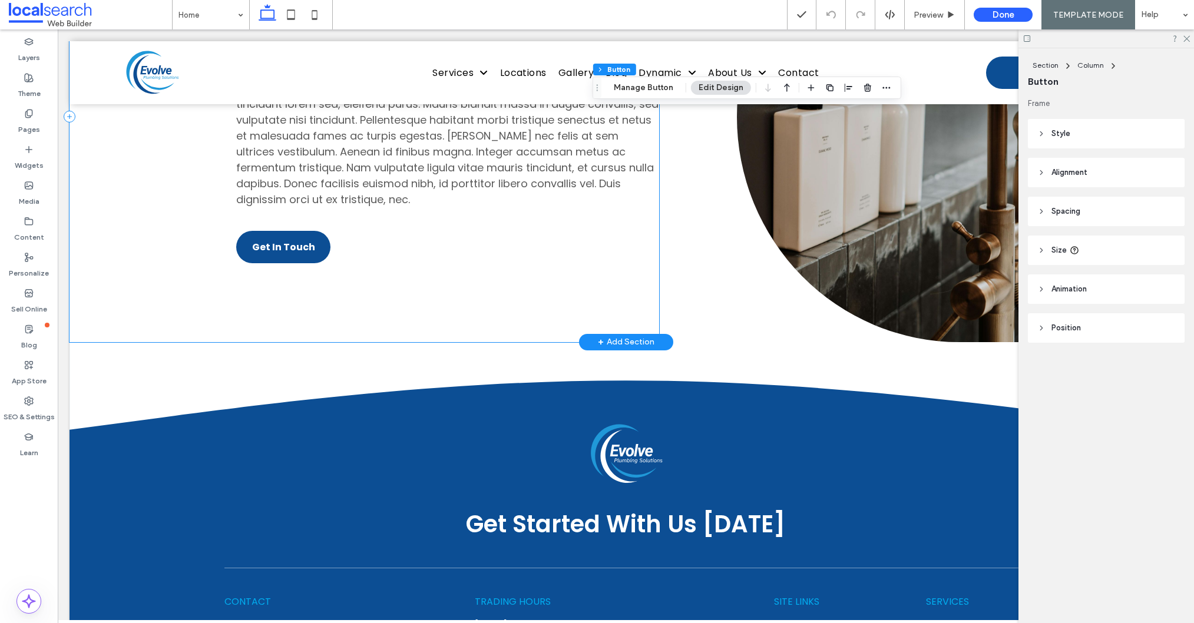
scroll to position [2944, 0]
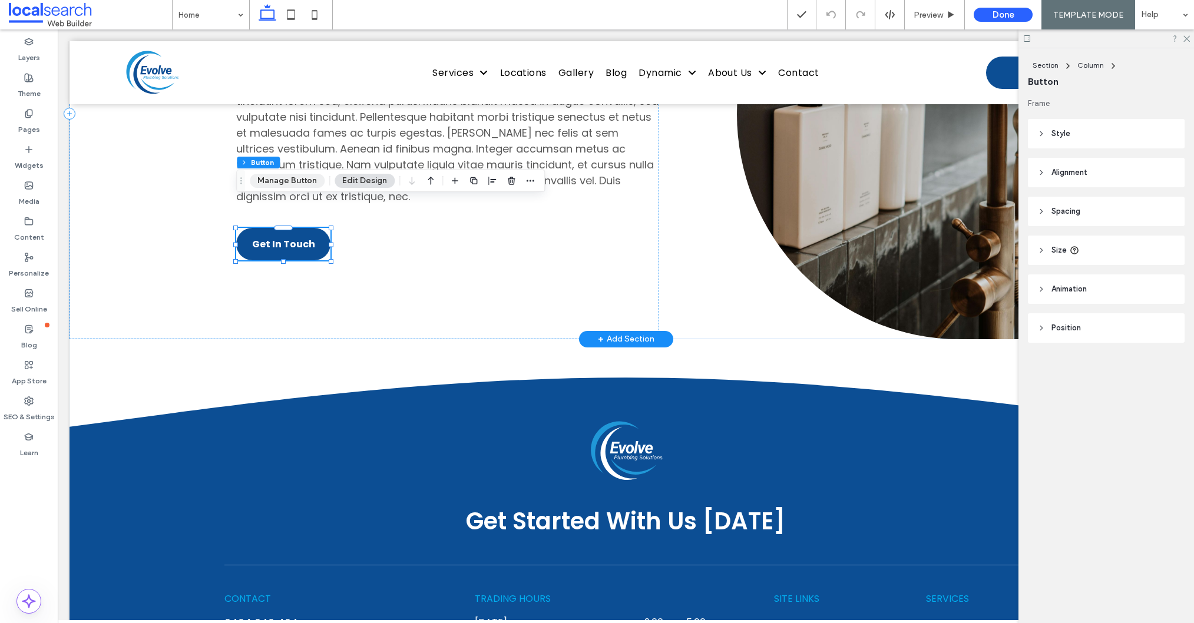
click at [268, 180] on button "Manage Button" at bounding box center [287, 181] width 75 height 14
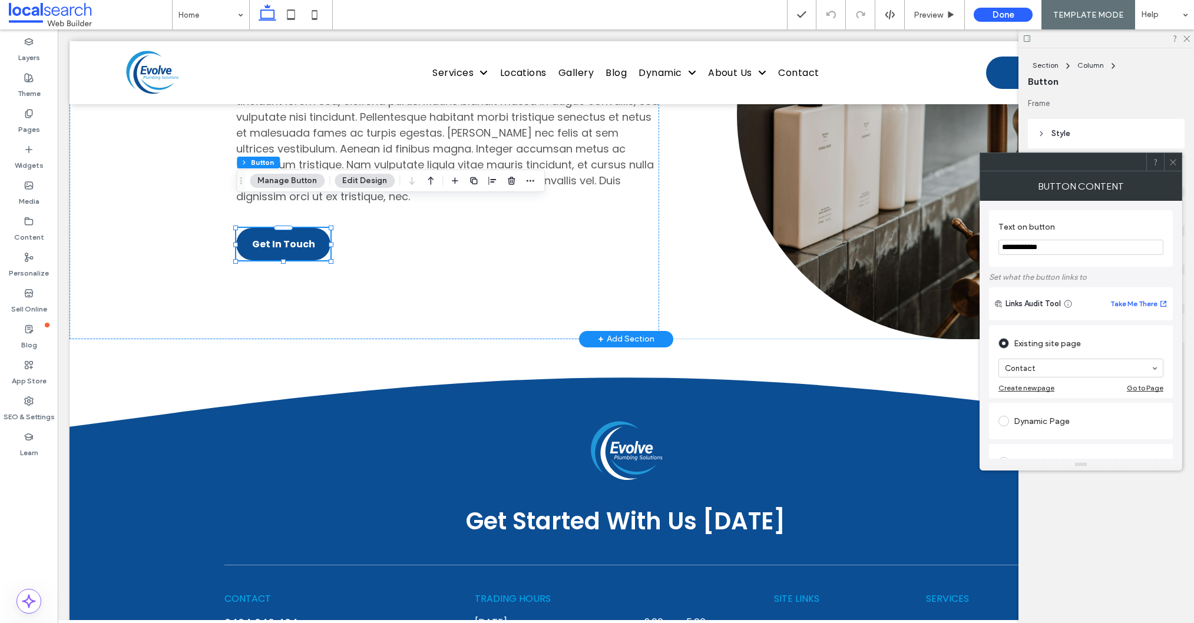
drag, startPoint x: 1148, startPoint y: 283, endPoint x: 977, endPoint y: 239, distance: 176.2
type input "********"
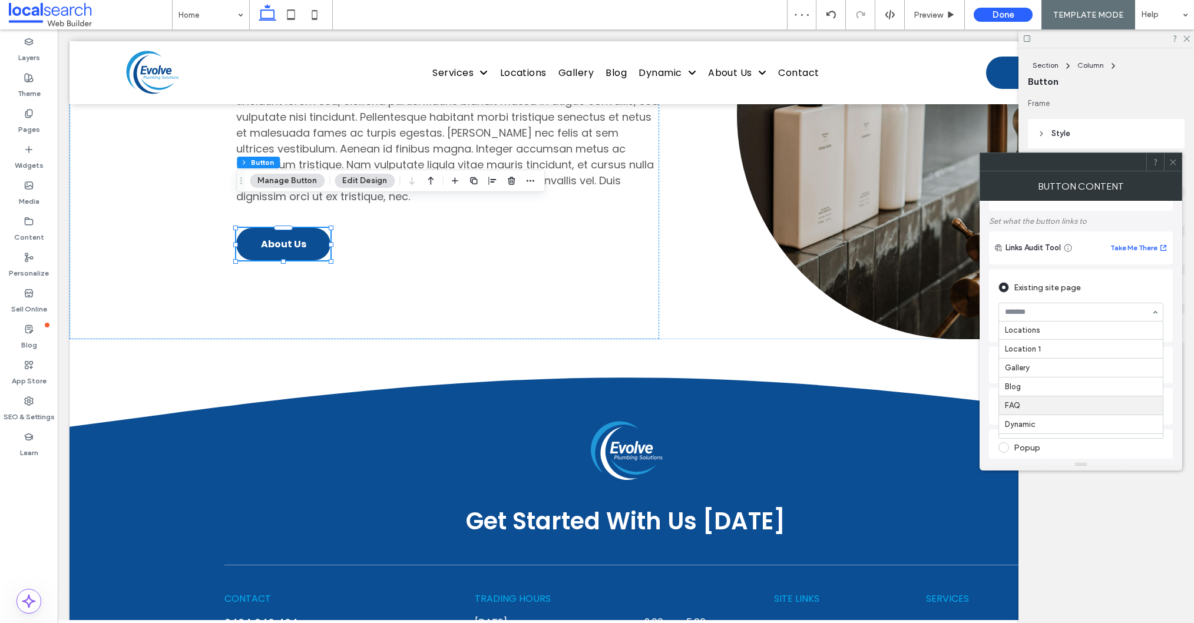
scroll to position [90, 0]
drag, startPoint x: 1169, startPoint y: 163, endPoint x: 987, endPoint y: 271, distance: 212.0
click at [1169, 163] on icon at bounding box center [1172, 162] width 9 height 9
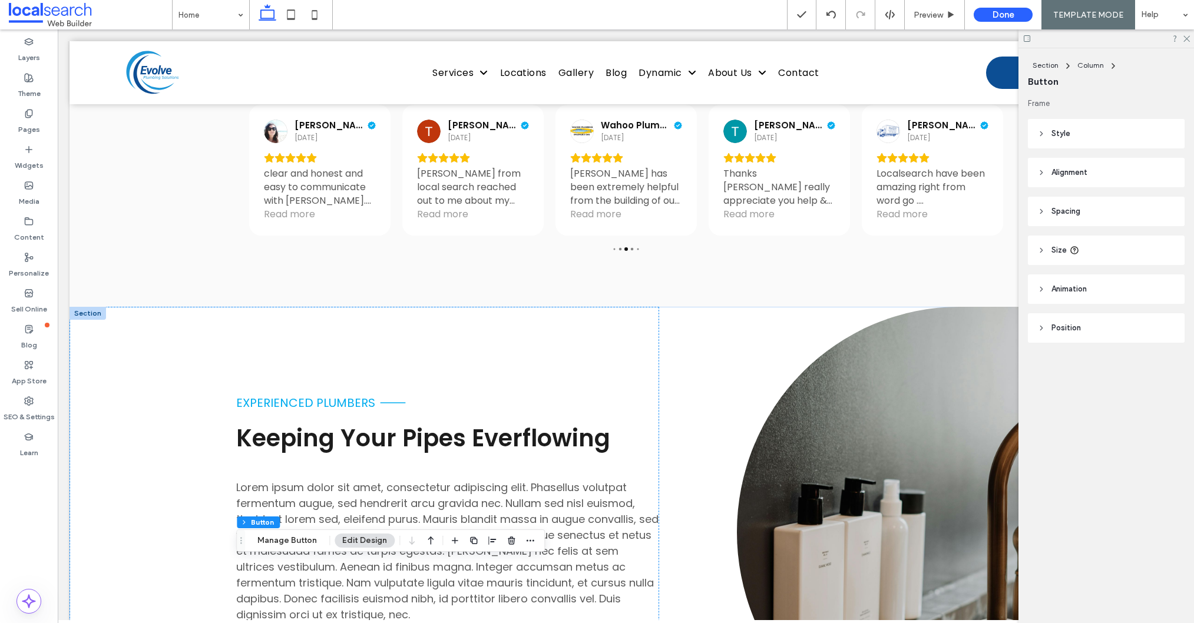
scroll to position [2496, 0]
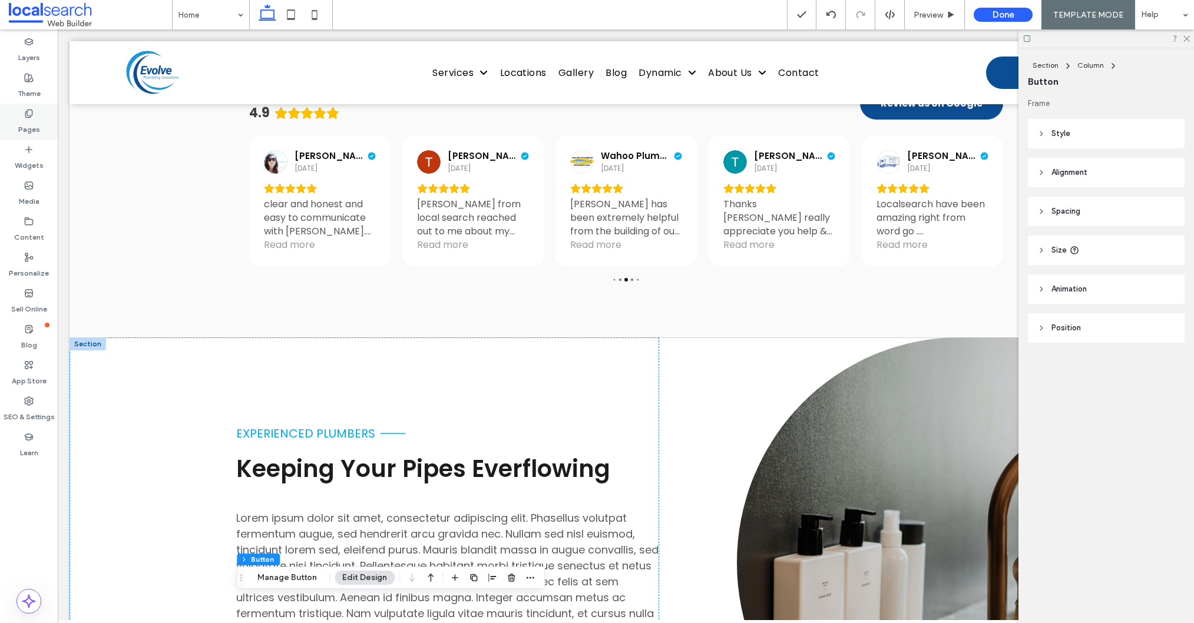
click at [31, 122] on label "Pages" at bounding box center [29, 126] width 22 height 16
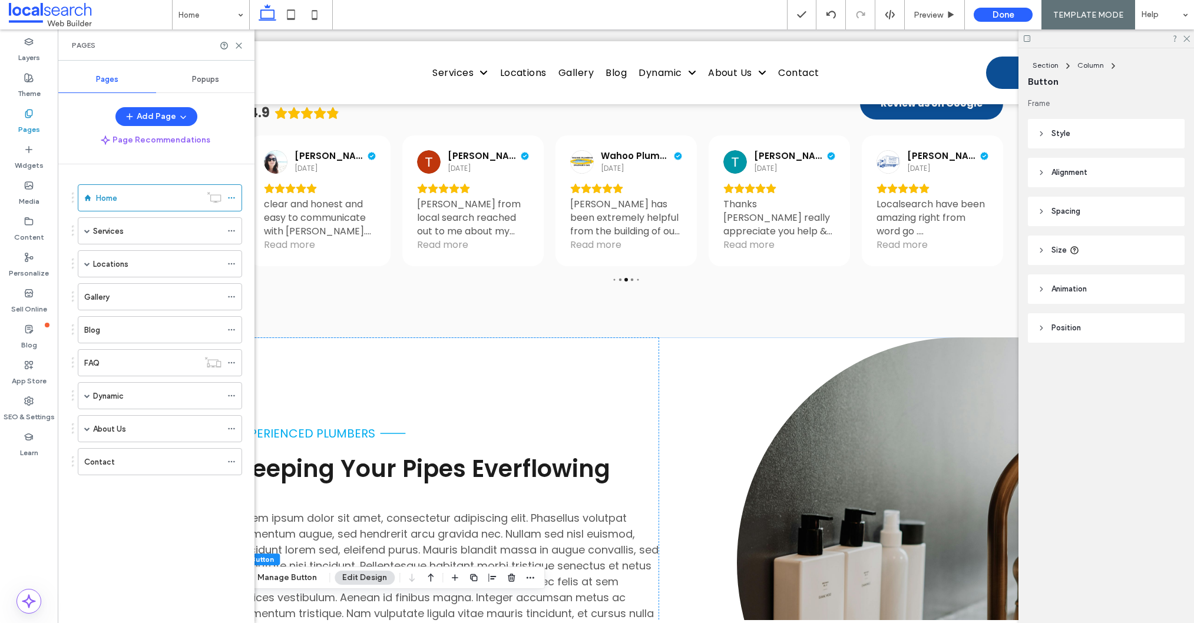
click at [120, 230] on label "Services" at bounding box center [108, 231] width 31 height 21
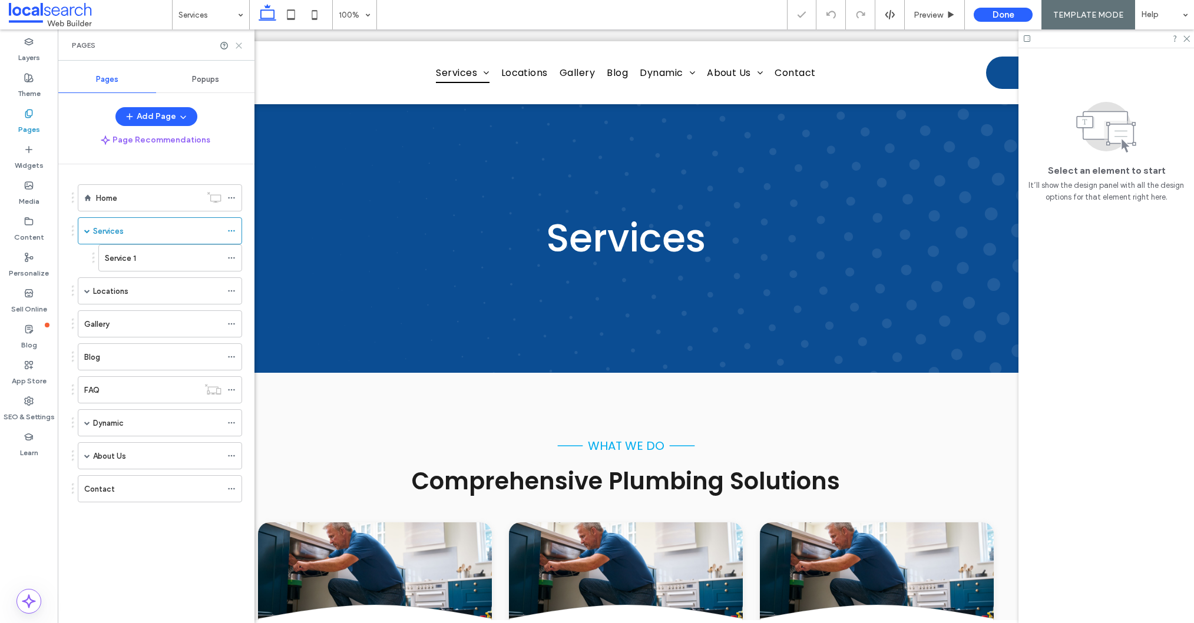
click at [240, 42] on icon at bounding box center [238, 45] width 9 height 9
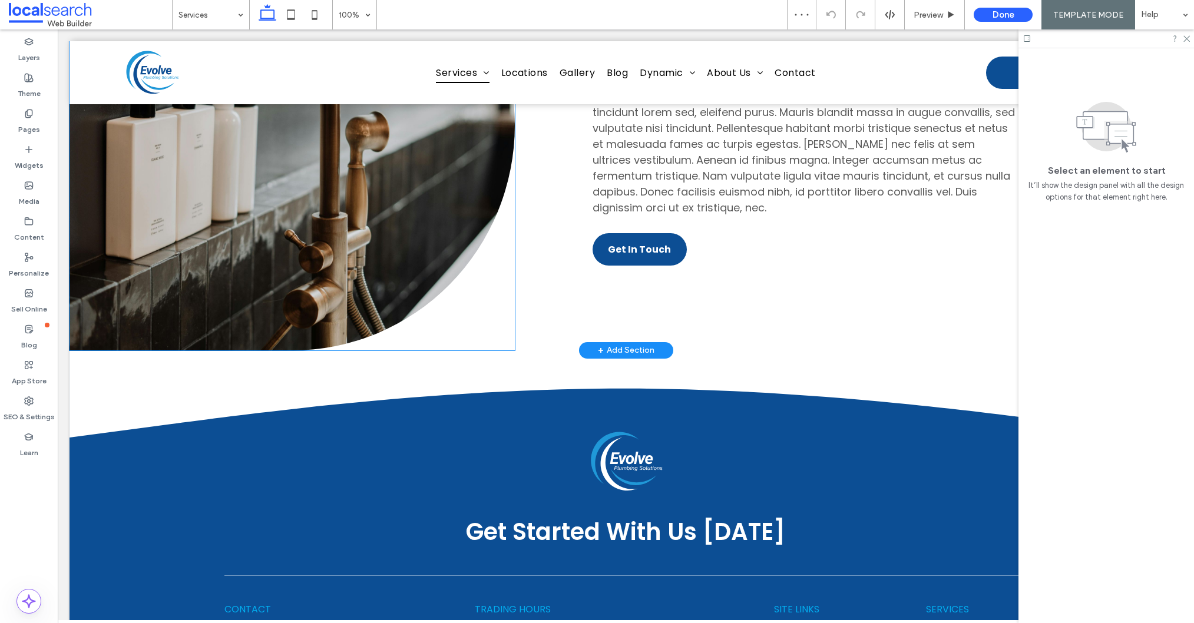
scroll to position [1220, 0]
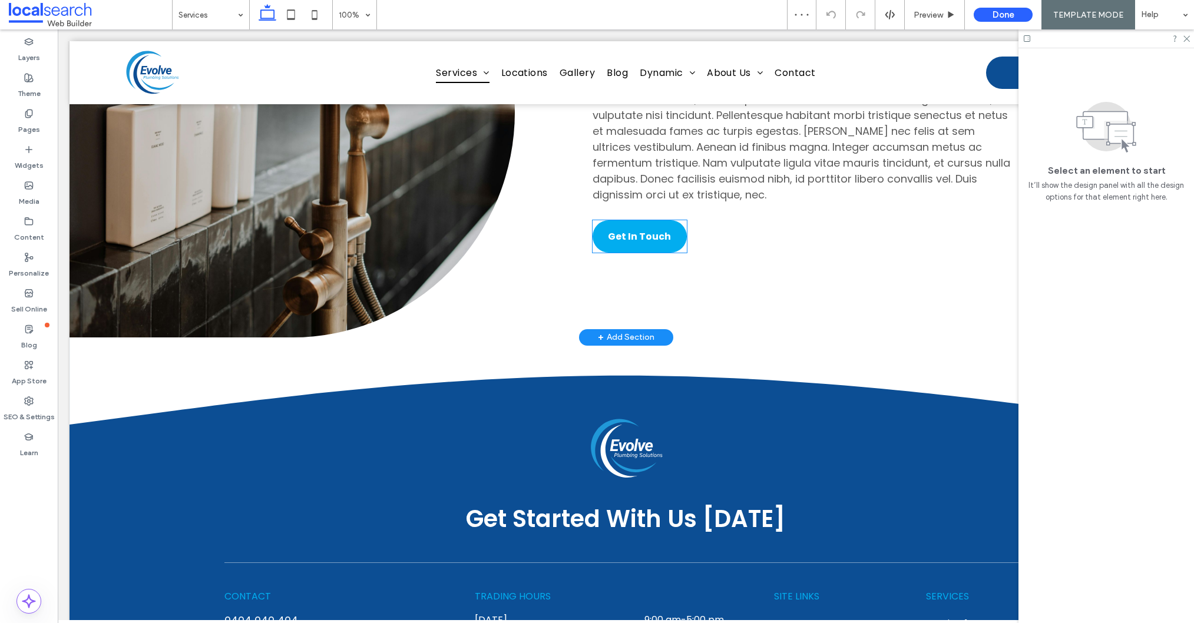
click at [653, 234] on span "Get In Touch" at bounding box center [639, 236] width 63 height 15
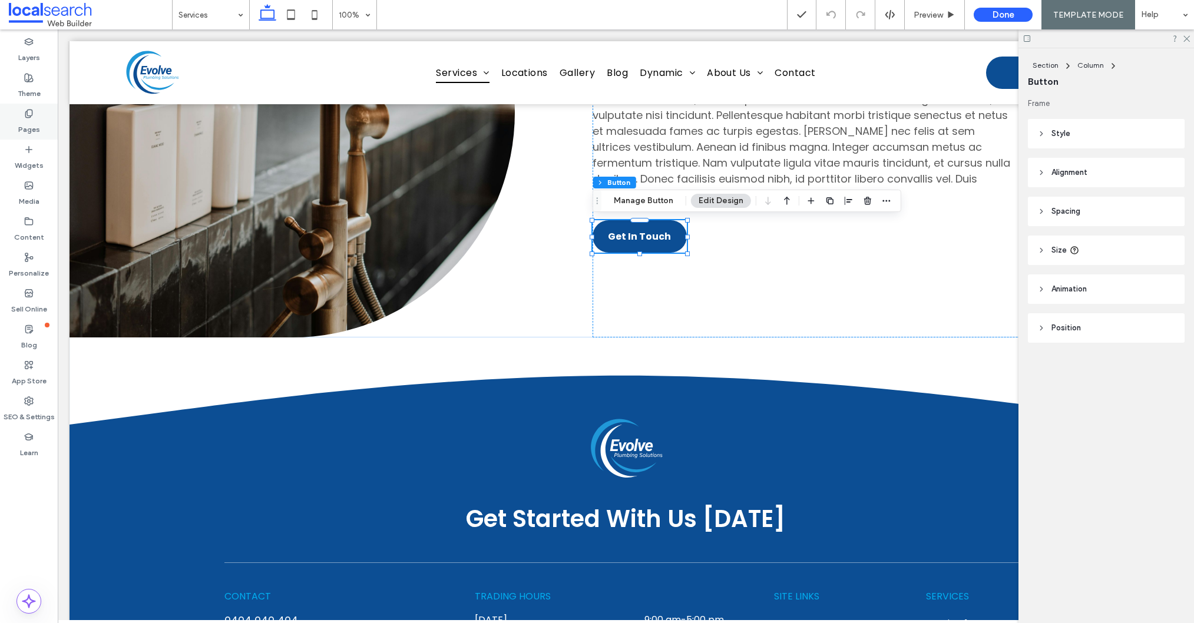
click at [32, 118] on label "Pages" at bounding box center [29, 126] width 22 height 16
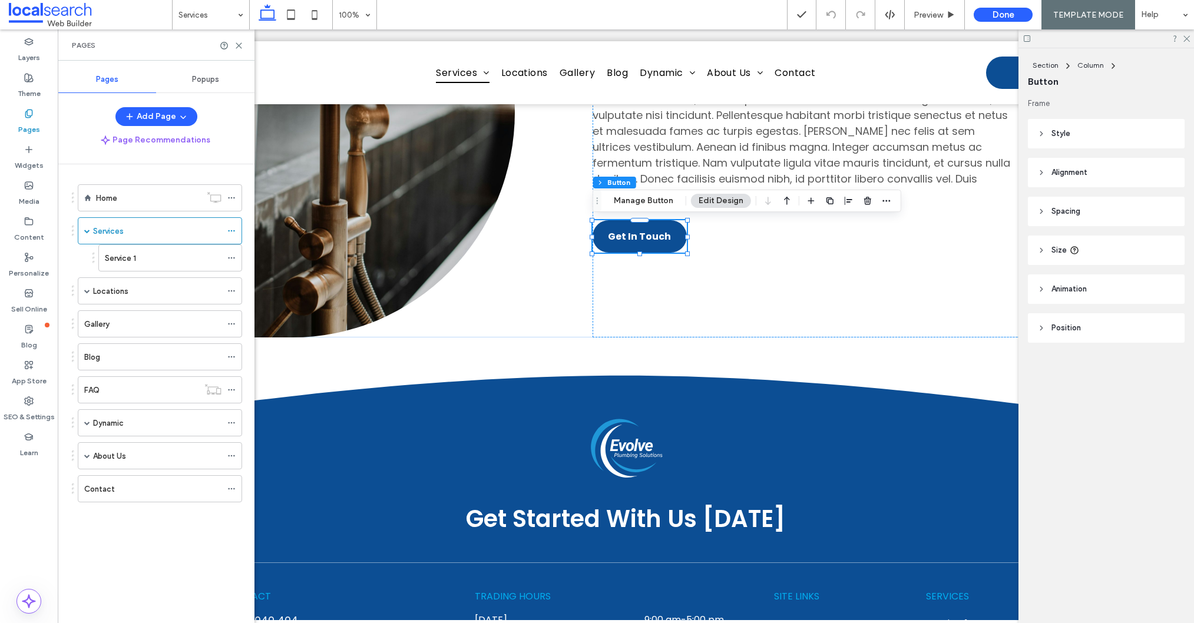
click at [140, 264] on div "Service 1" at bounding box center [163, 258] width 117 height 12
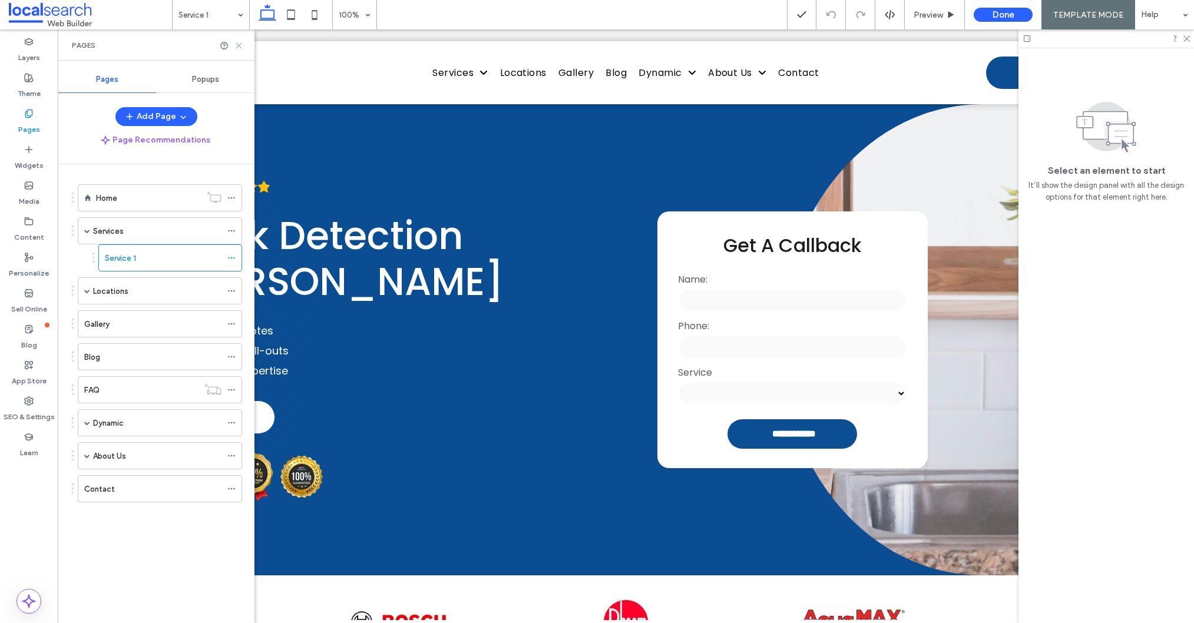
click at [238, 42] on icon at bounding box center [238, 45] width 9 height 9
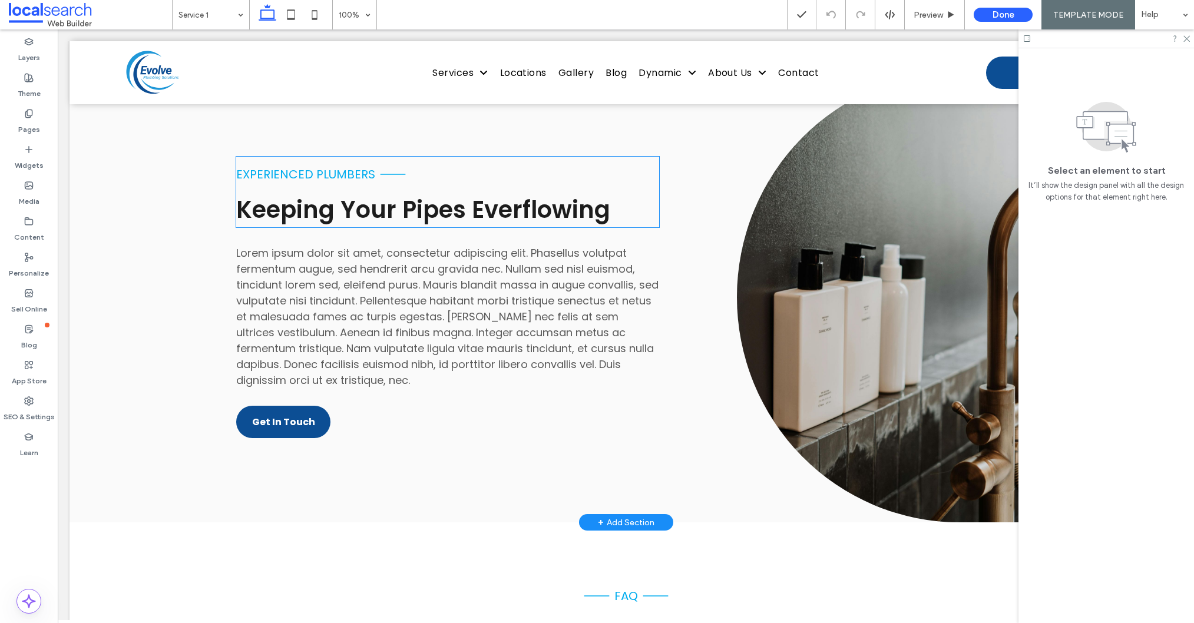
scroll to position [1114, 0]
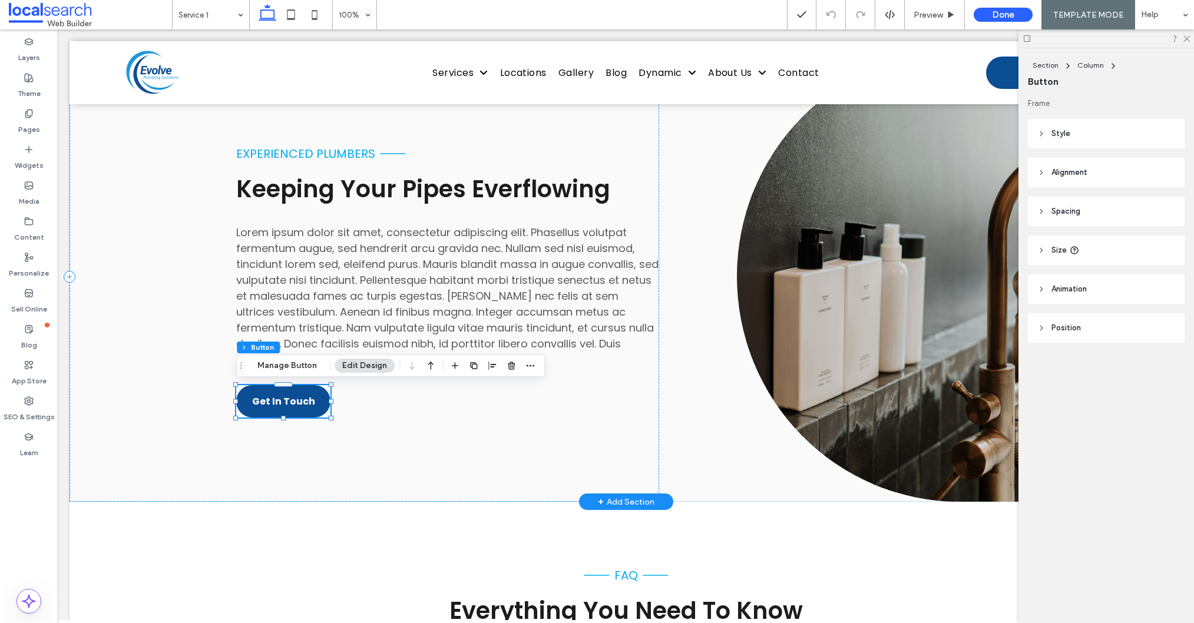
click at [283, 354] on div "Section Column Button Manage Button Edit Design" at bounding box center [390, 365] width 309 height 22
click at [285, 362] on button "Manage Button" at bounding box center [287, 366] width 75 height 14
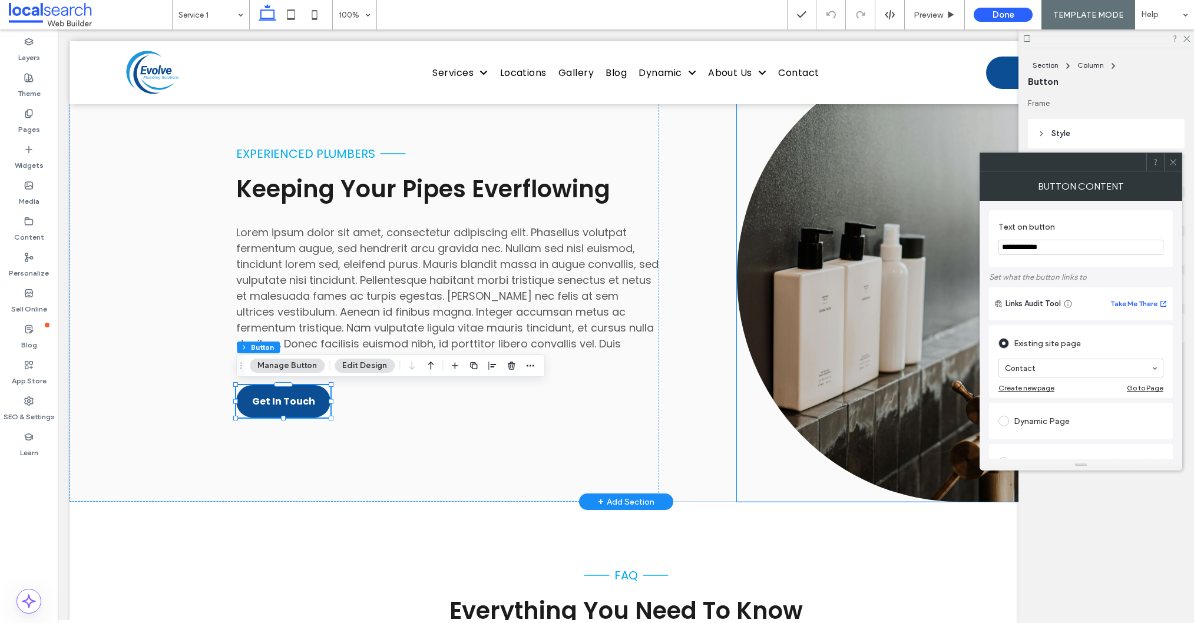
drag, startPoint x: 1055, startPoint y: 269, endPoint x: 975, endPoint y: 238, distance: 85.5
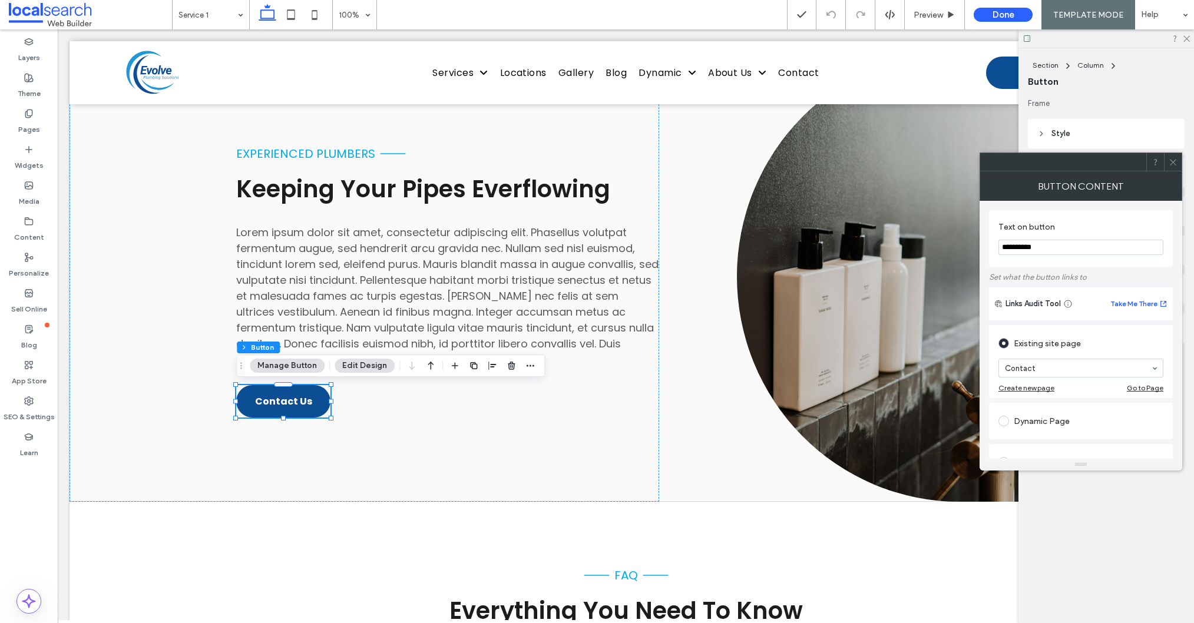
type input "**********"
drag, startPoint x: 1172, startPoint y: 163, endPoint x: 1087, endPoint y: 214, distance: 98.8
click at [1171, 163] on icon at bounding box center [1172, 162] width 9 height 9
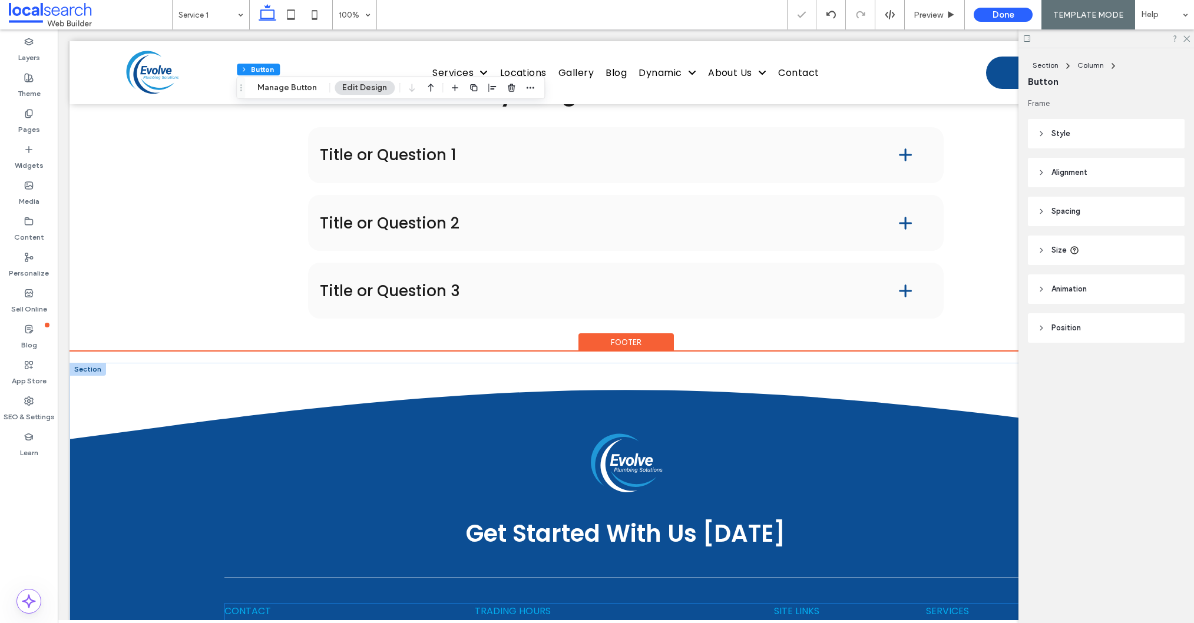
scroll to position [1824, 0]
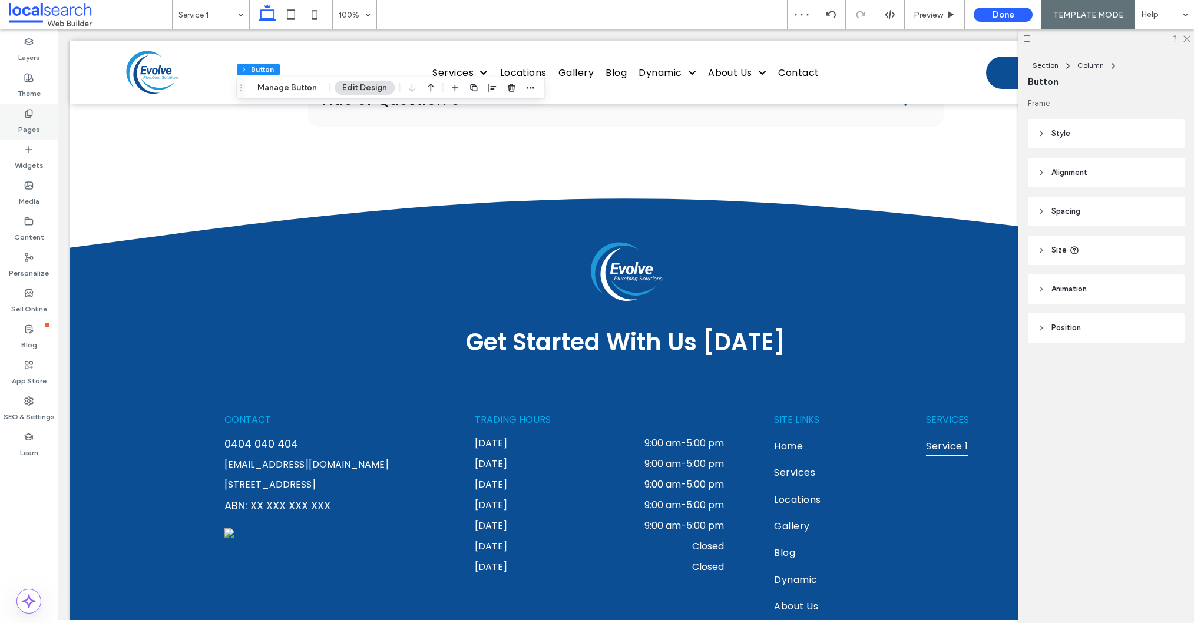
click at [19, 131] on label "Pages" at bounding box center [29, 126] width 22 height 16
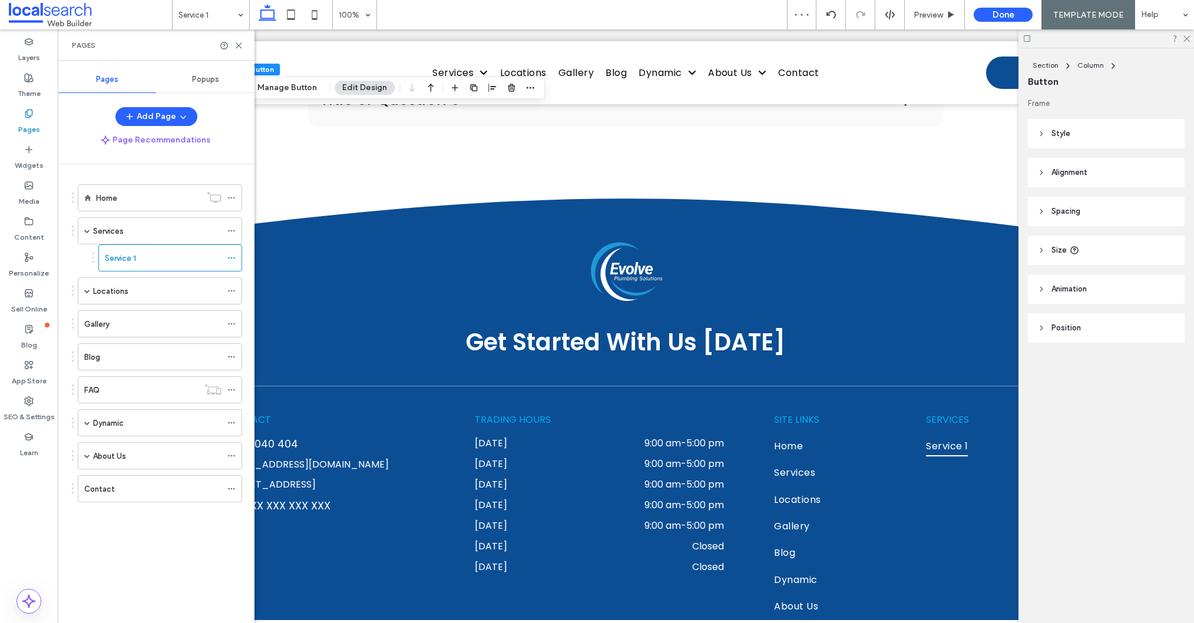
click at [107, 289] on label "Locations" at bounding box center [110, 291] width 35 height 21
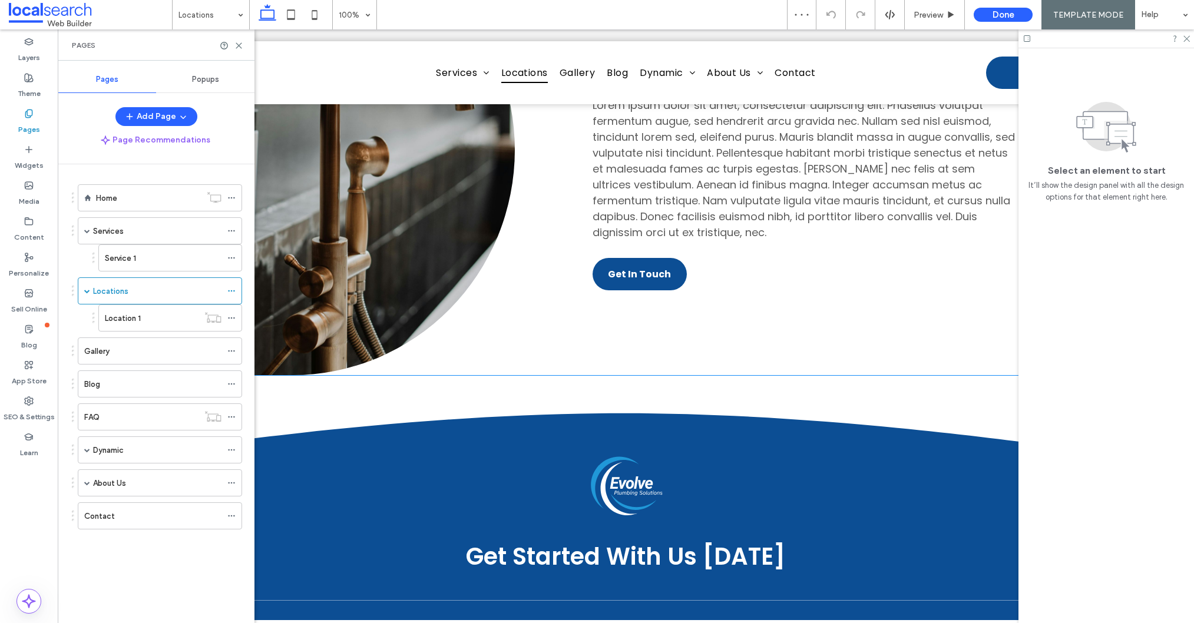
scroll to position [1097, 0]
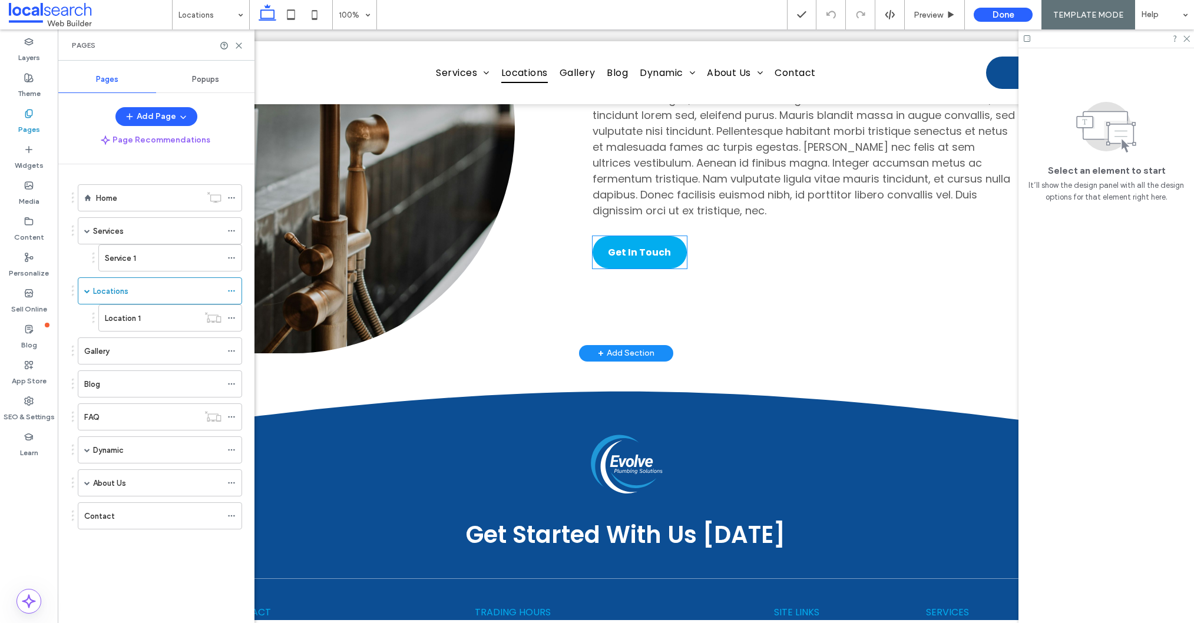
click at [624, 256] on span "Get In Touch" at bounding box center [639, 252] width 63 height 15
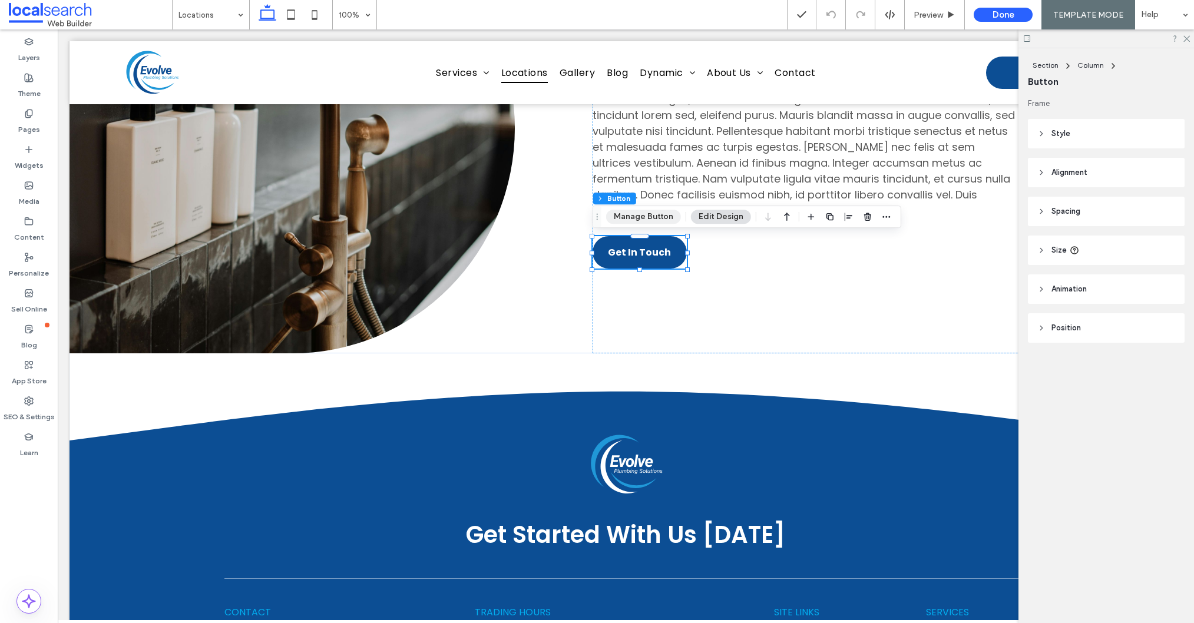
click at [635, 208] on div "Section Column Button Manage Button Edit Design" at bounding box center [746, 217] width 309 height 22
click at [637, 211] on button "Manage Button" at bounding box center [643, 217] width 75 height 14
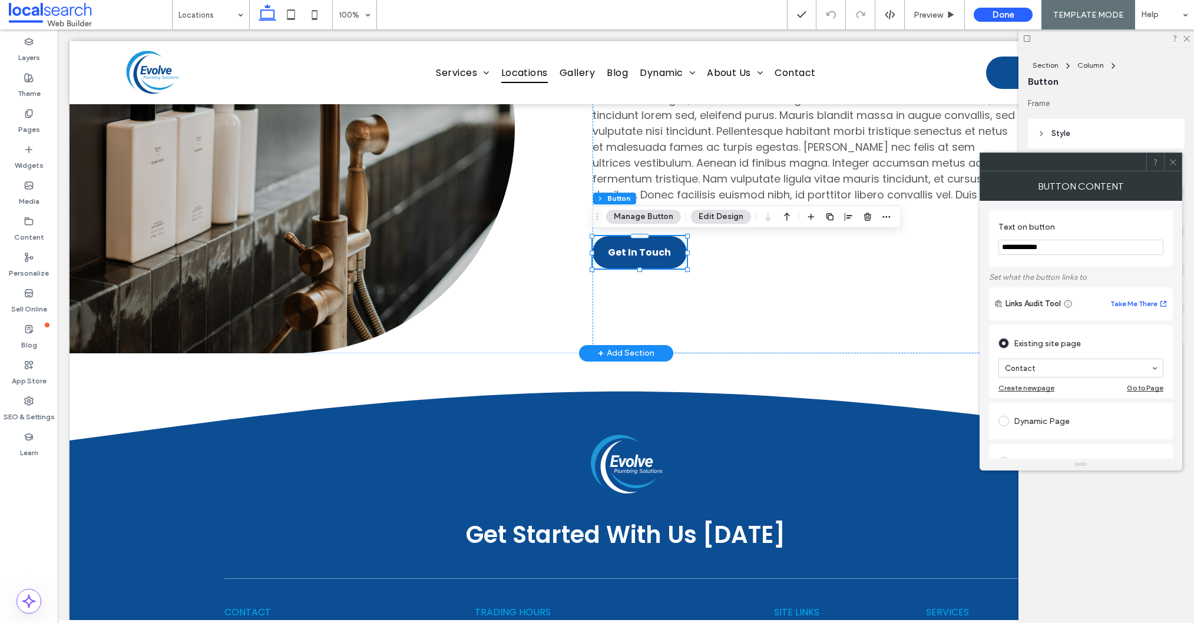
drag, startPoint x: 1143, startPoint y: 279, endPoint x: 972, endPoint y: 235, distance: 176.2
type input "**********"
click at [1169, 163] on icon at bounding box center [1172, 162] width 9 height 9
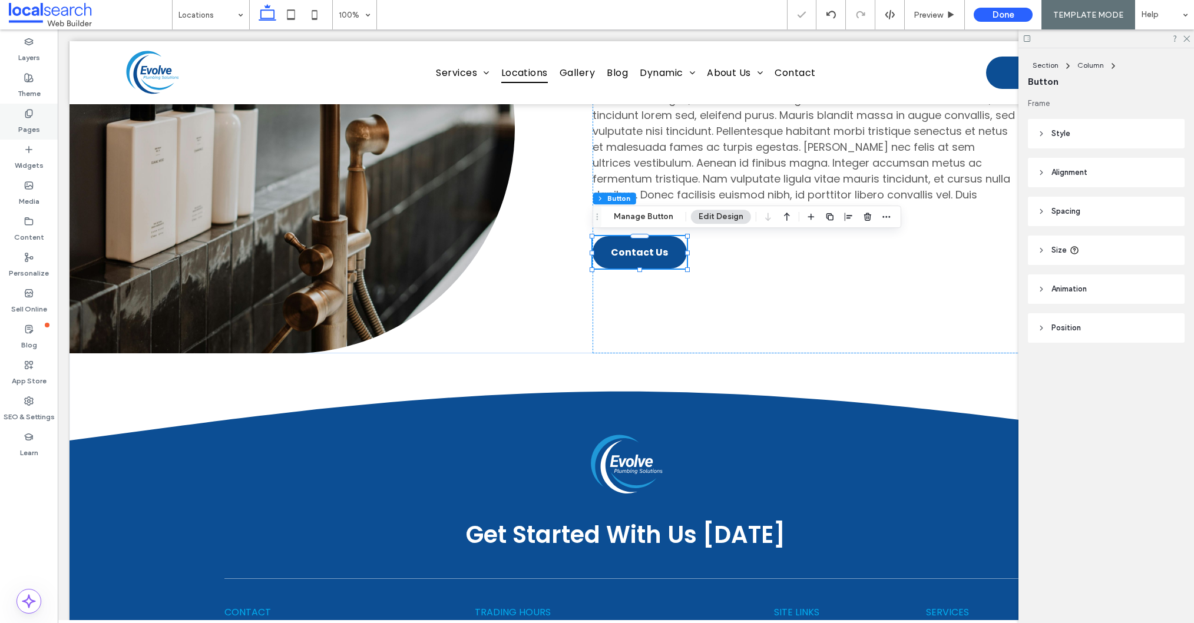
click at [37, 124] on label "Pages" at bounding box center [29, 126] width 22 height 16
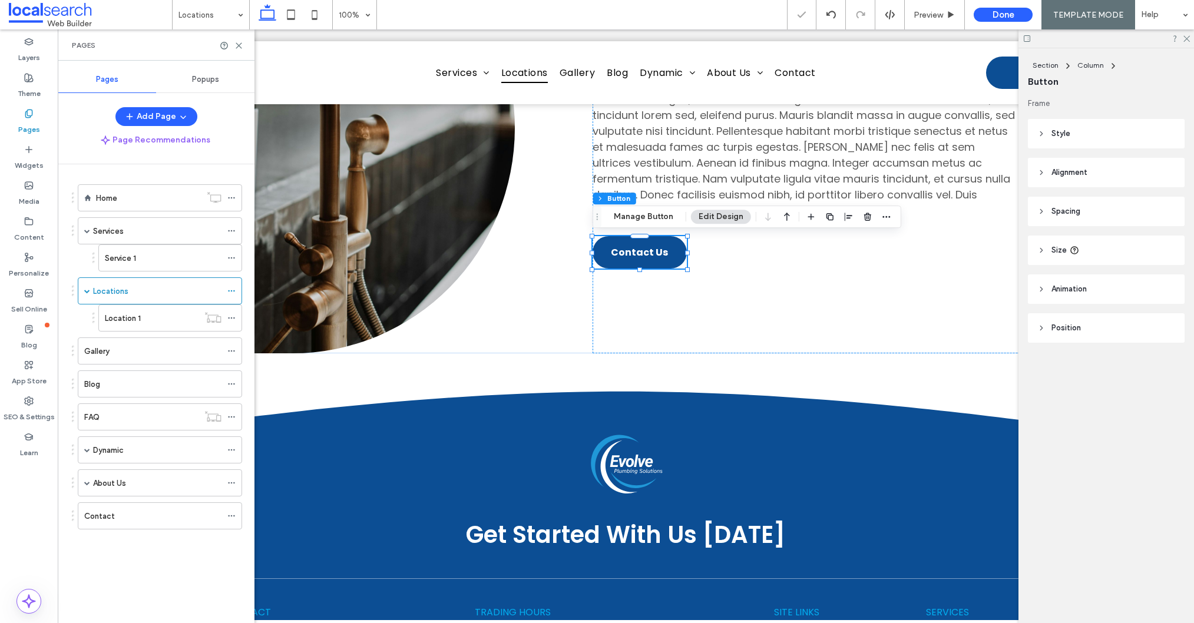
click at [160, 318] on div "Location 1" at bounding box center [152, 318] width 94 height 12
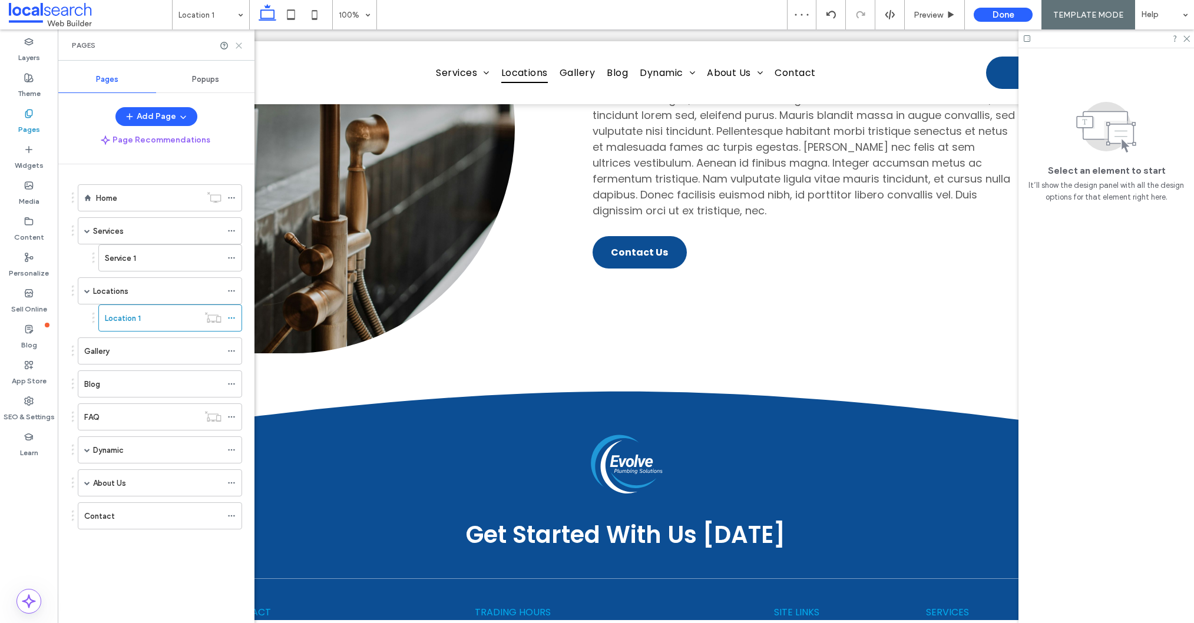
click at [238, 45] on use at bounding box center [238, 45] width 5 height 5
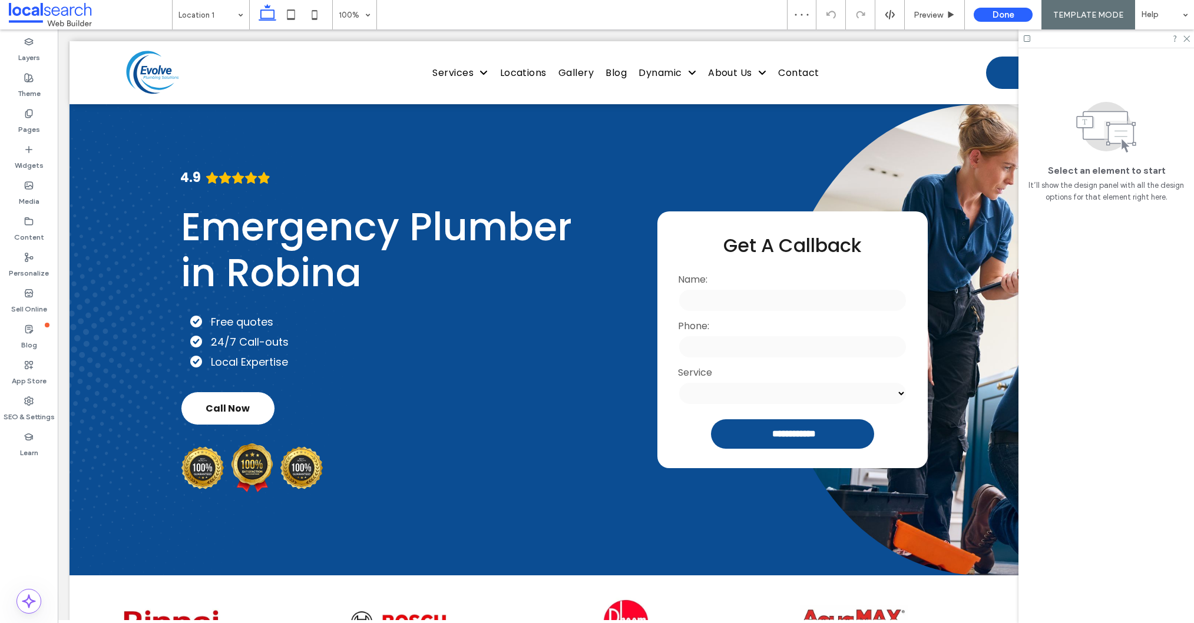
scroll to position [760, 0]
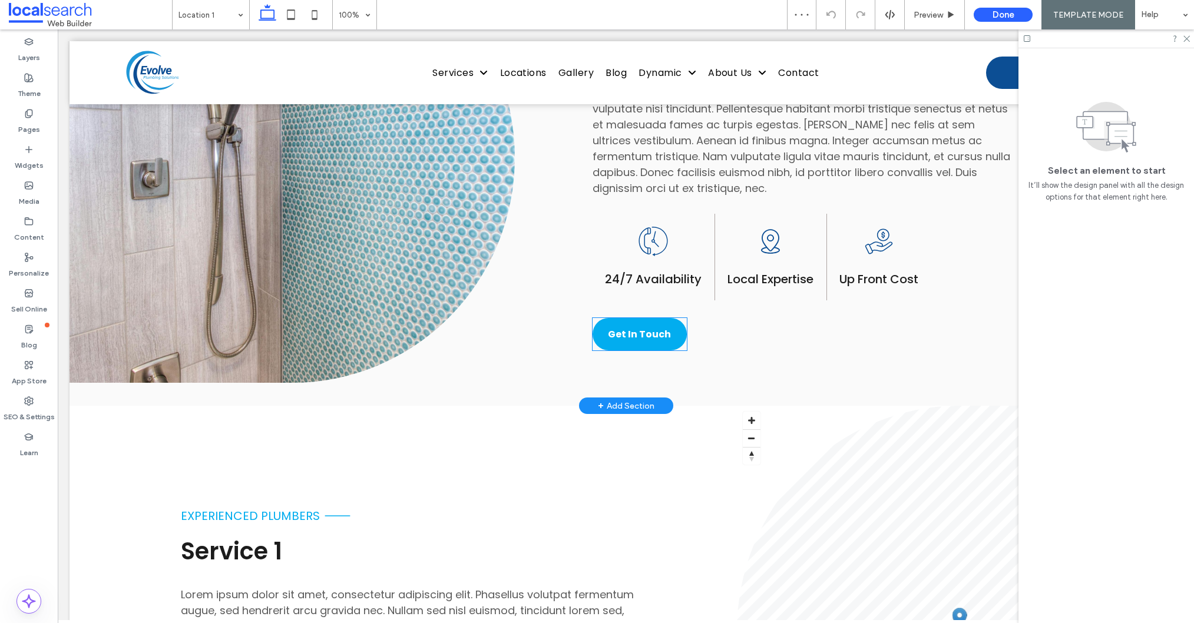
click at [633, 335] on span "Get In Touch" at bounding box center [639, 334] width 63 height 15
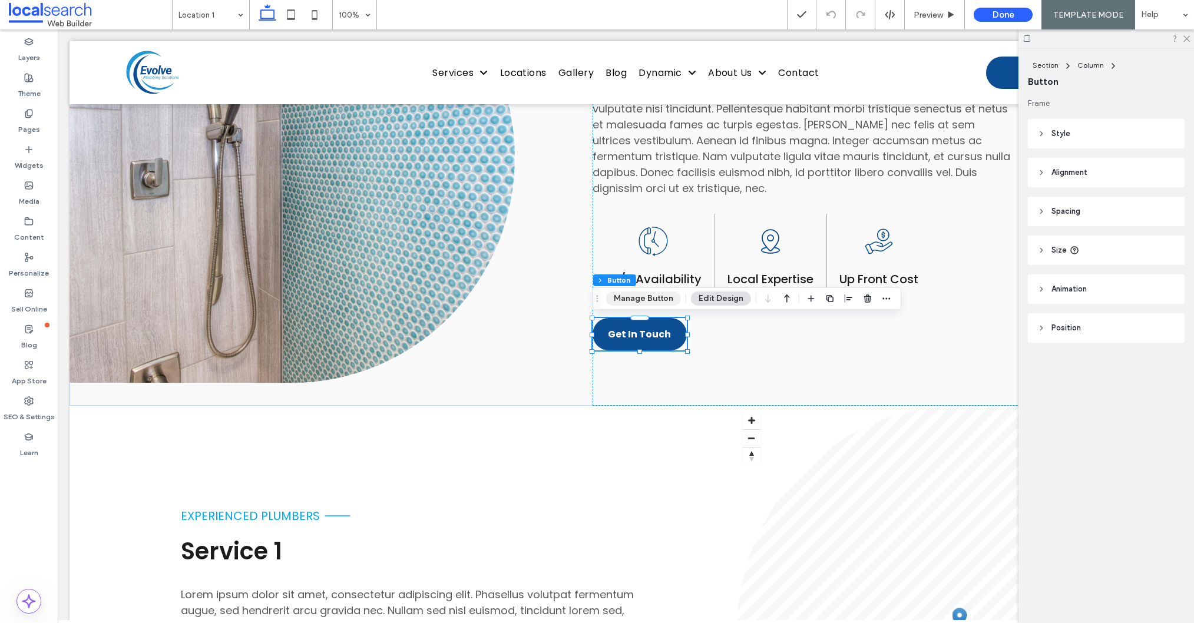
click at [651, 299] on button "Manage Button" at bounding box center [643, 298] width 75 height 14
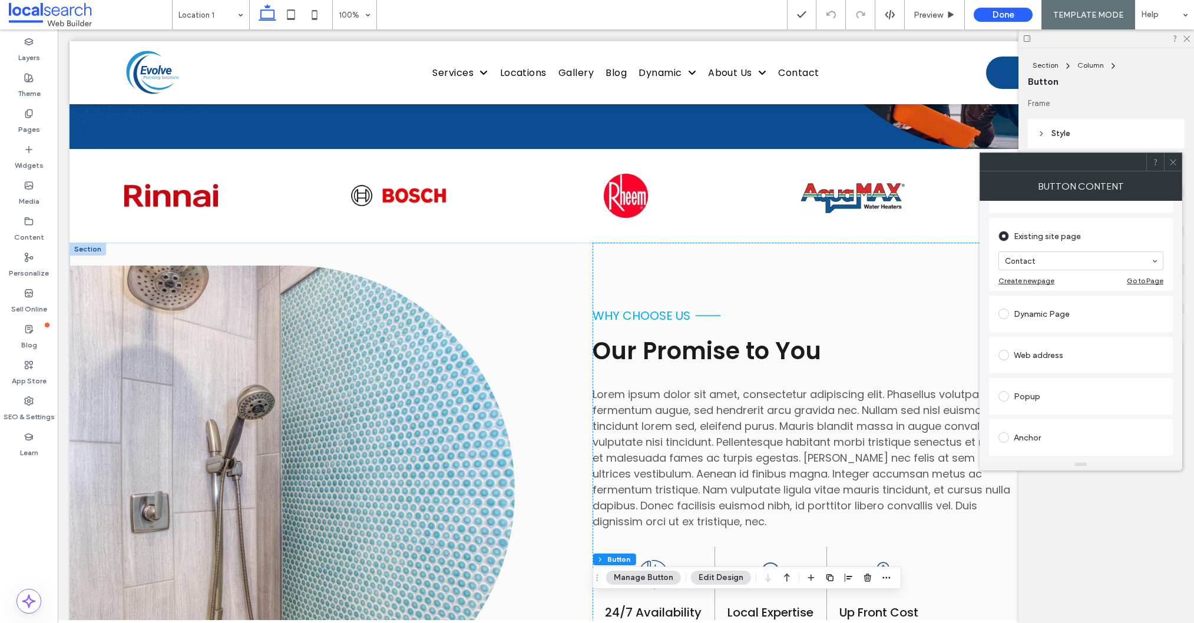
scroll to position [236, 0]
click at [1040, 312] on div "Anchor" at bounding box center [1080, 309] width 165 height 19
click at [1174, 164] on icon at bounding box center [1172, 162] width 9 height 9
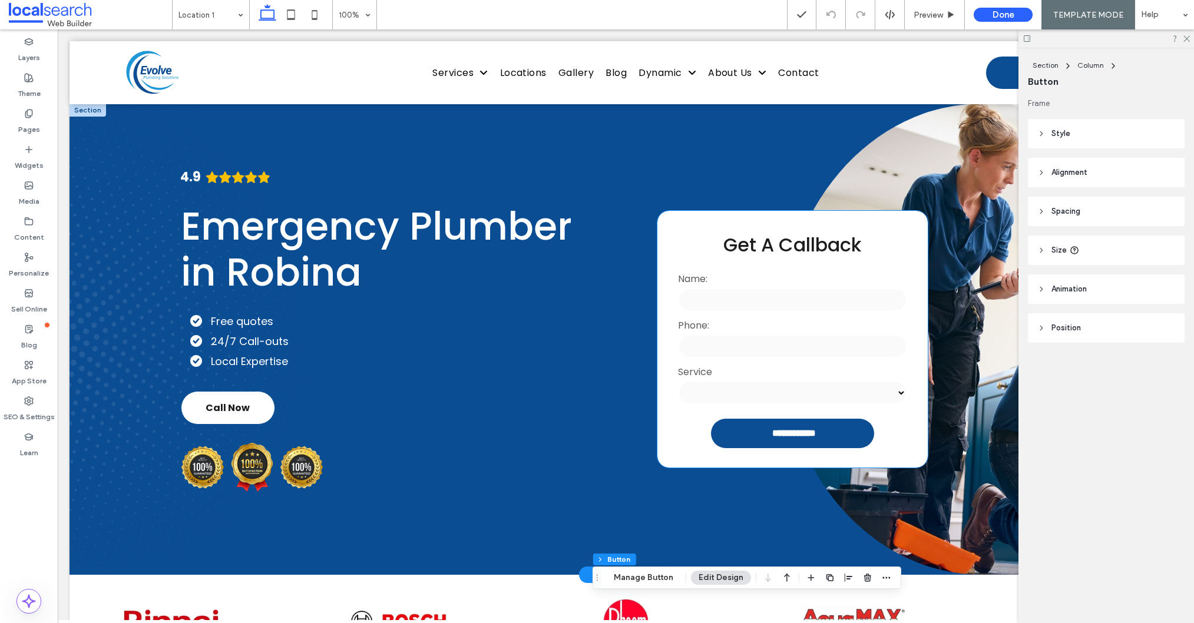
scroll to position [0, 0]
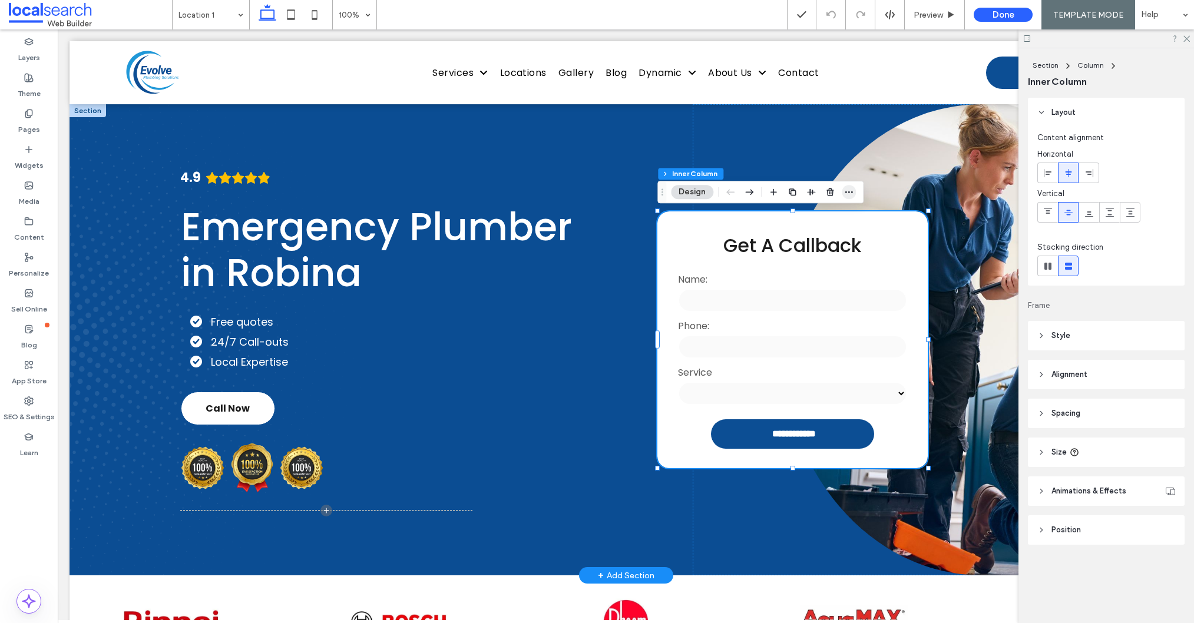
click at [847, 191] on icon "button" at bounding box center [848, 191] width 9 height 9
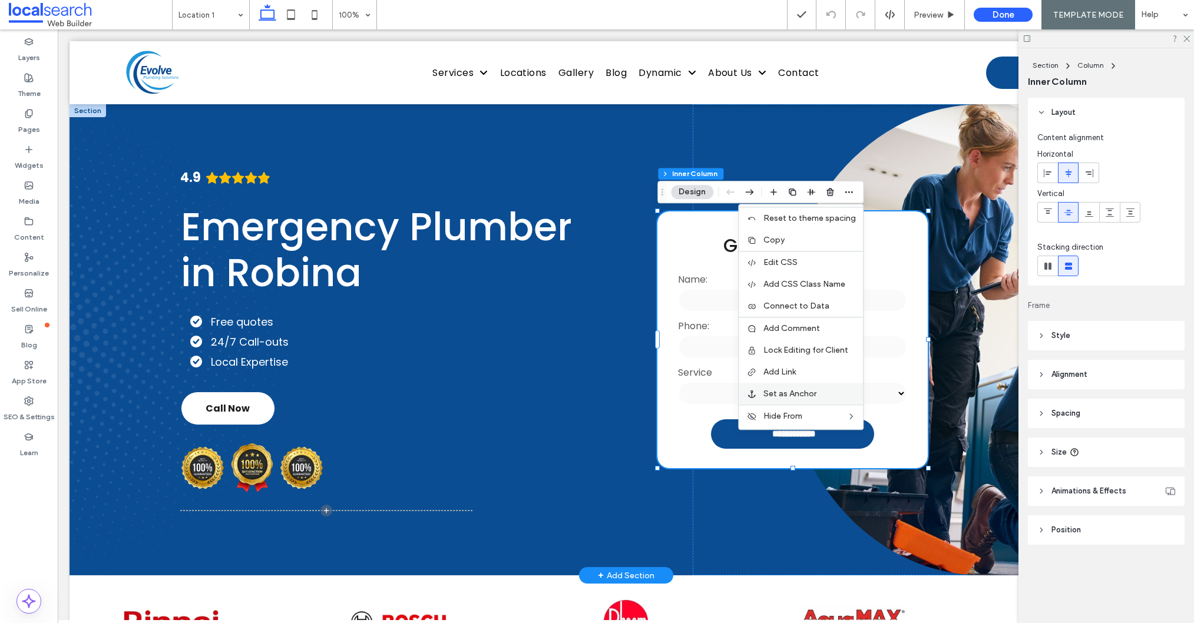
click at [793, 393] on span "Set as Anchor" at bounding box center [789, 394] width 53 height 10
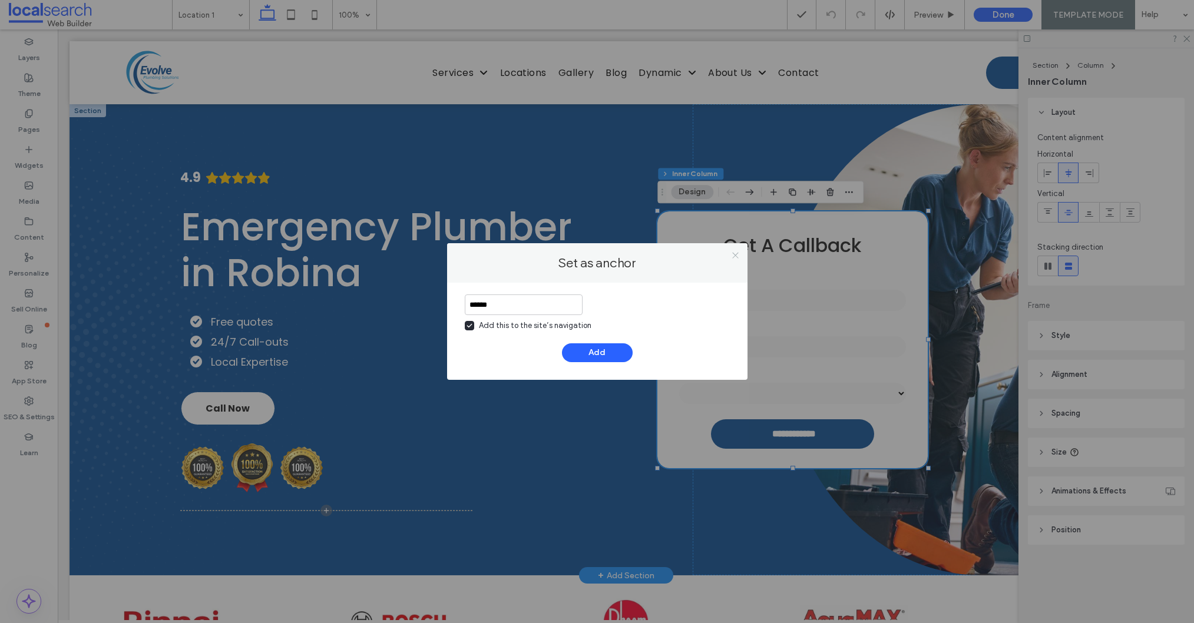
type input "******"
click at [733, 257] on icon at bounding box center [735, 255] width 9 height 9
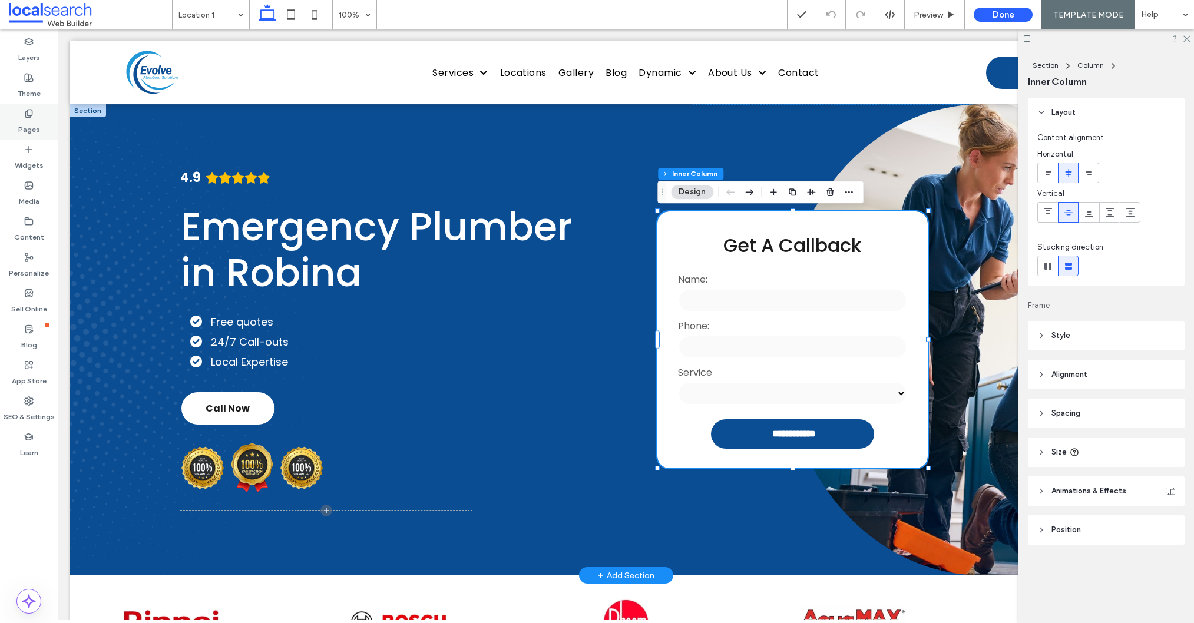
drag, startPoint x: 22, startPoint y: 120, endPoint x: 30, endPoint y: 123, distance: 8.2
click at [22, 120] on label "Pages" at bounding box center [29, 126] width 22 height 16
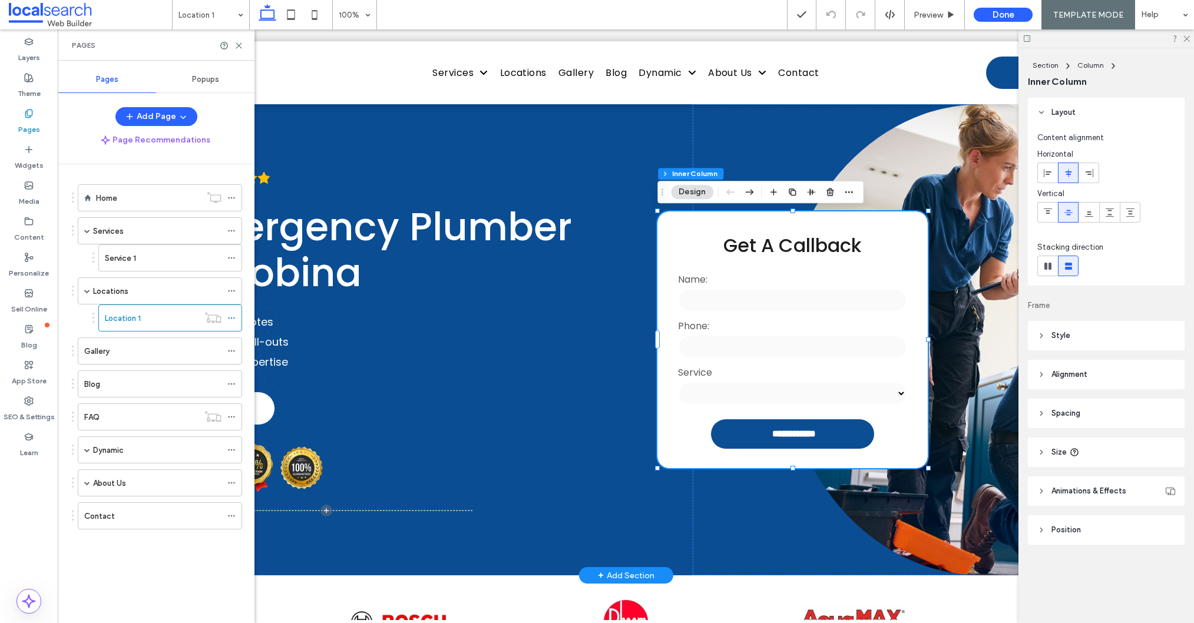
click at [139, 259] on div "Service 1" at bounding box center [163, 258] width 117 height 12
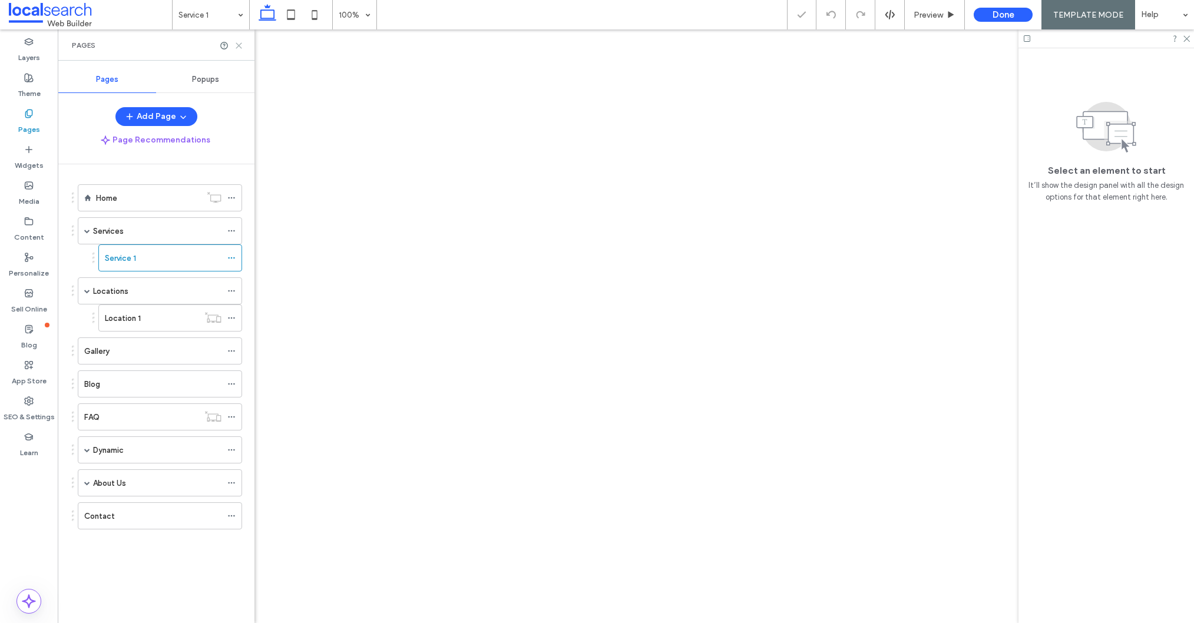
click at [238, 42] on icon at bounding box center [238, 45] width 9 height 9
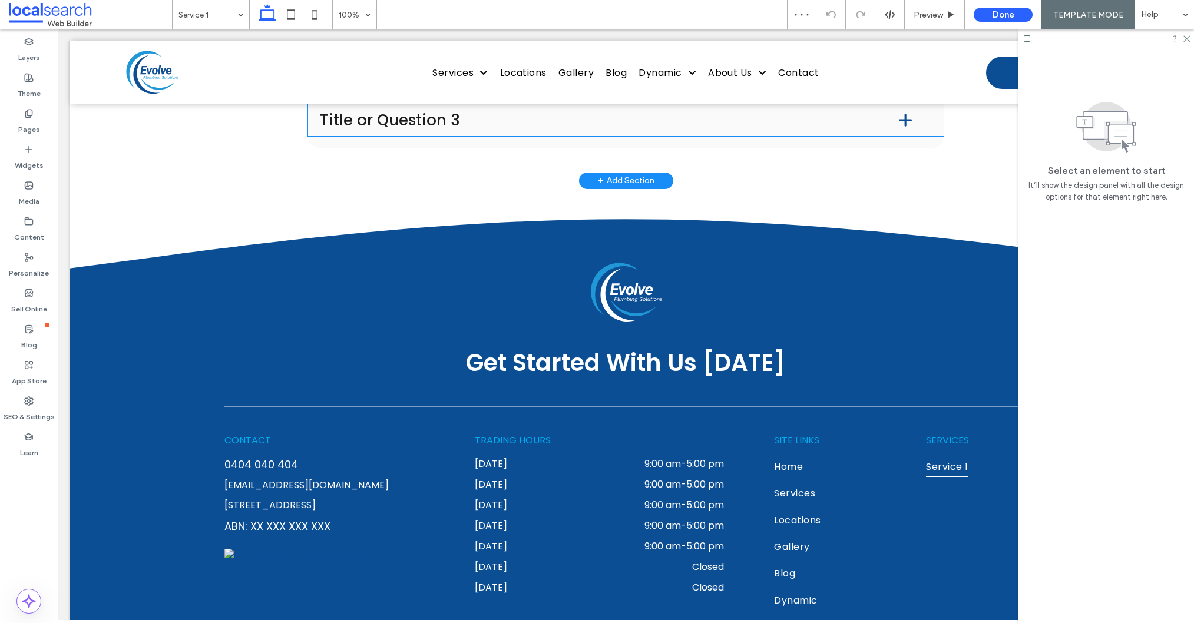
scroll to position [1988, 0]
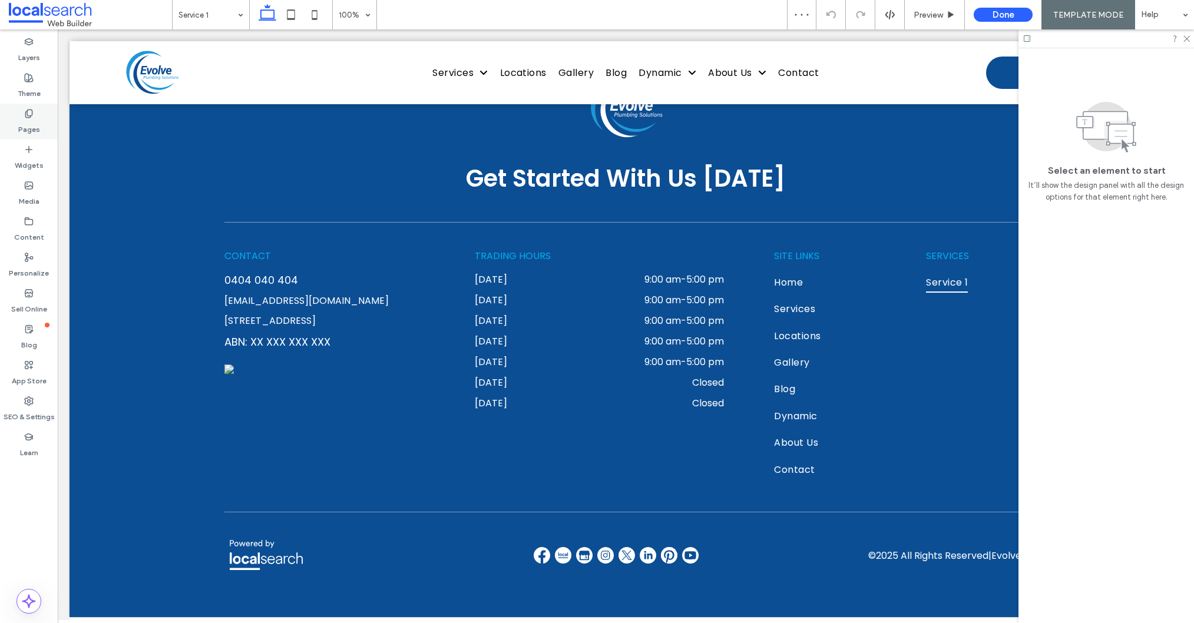
click at [9, 120] on div "Pages" at bounding box center [29, 122] width 58 height 36
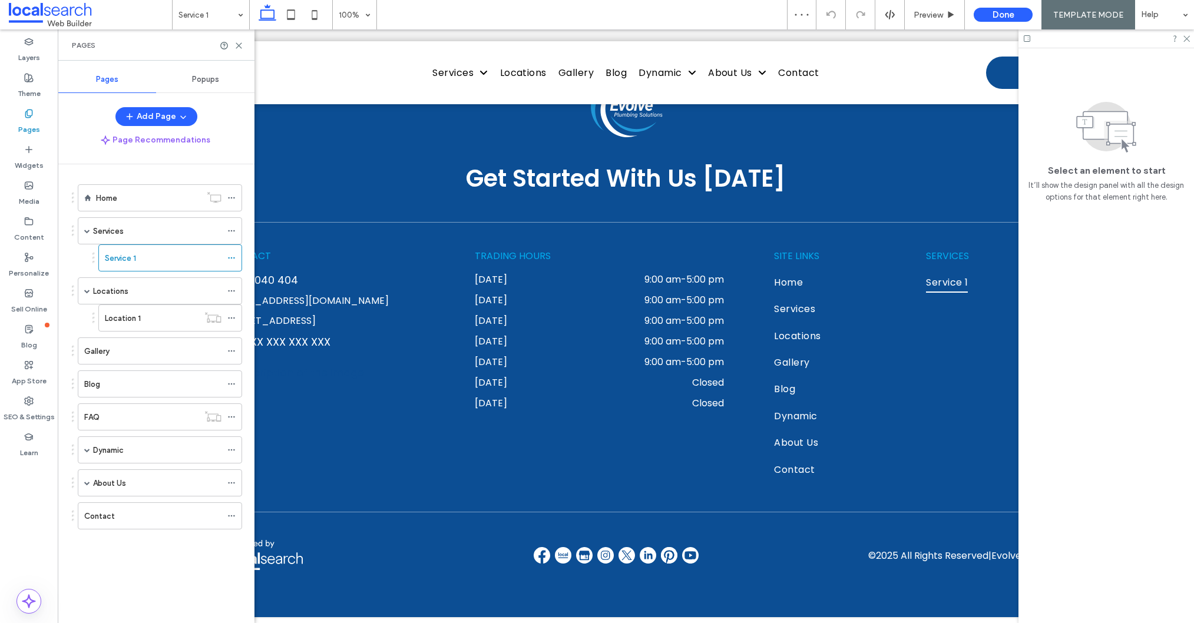
click at [151, 200] on div "Home" at bounding box center [148, 198] width 105 height 12
click at [240, 43] on use at bounding box center [238, 45] width 5 height 5
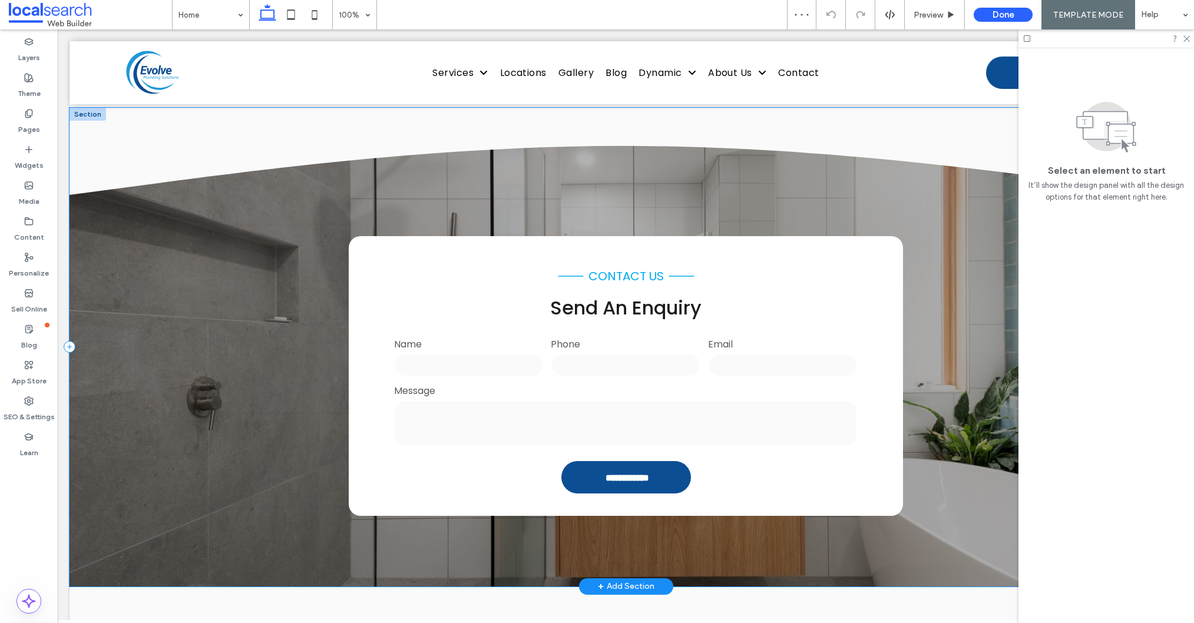
scroll to position [1779, 0]
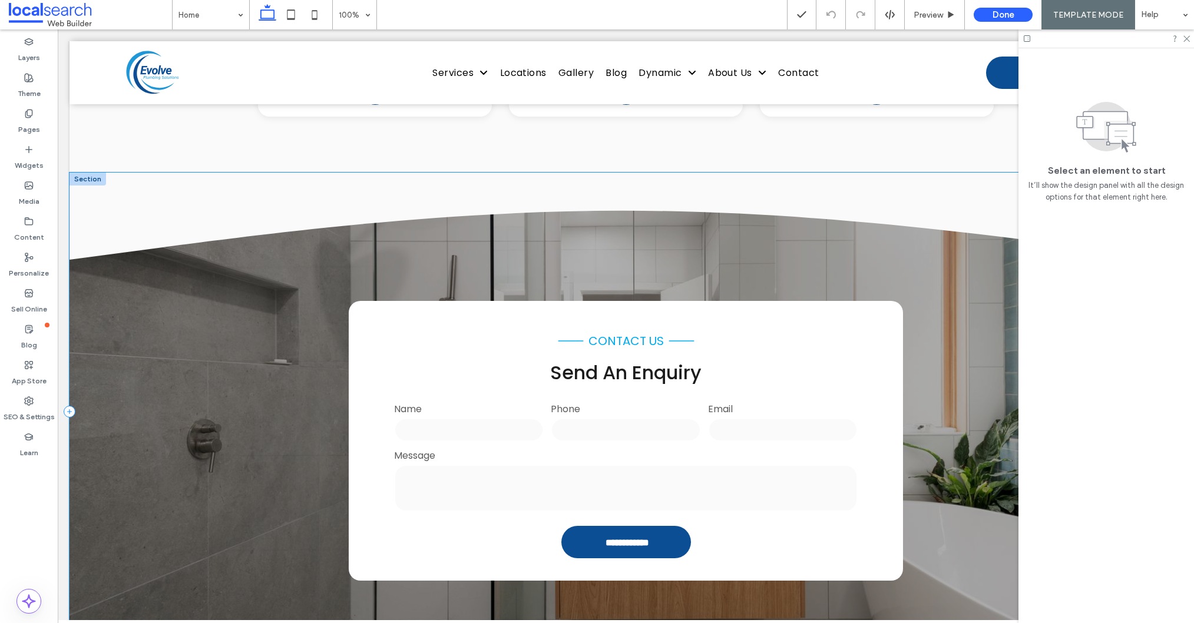
click at [92, 360] on div "**********" at bounding box center [625, 412] width 1112 height 479
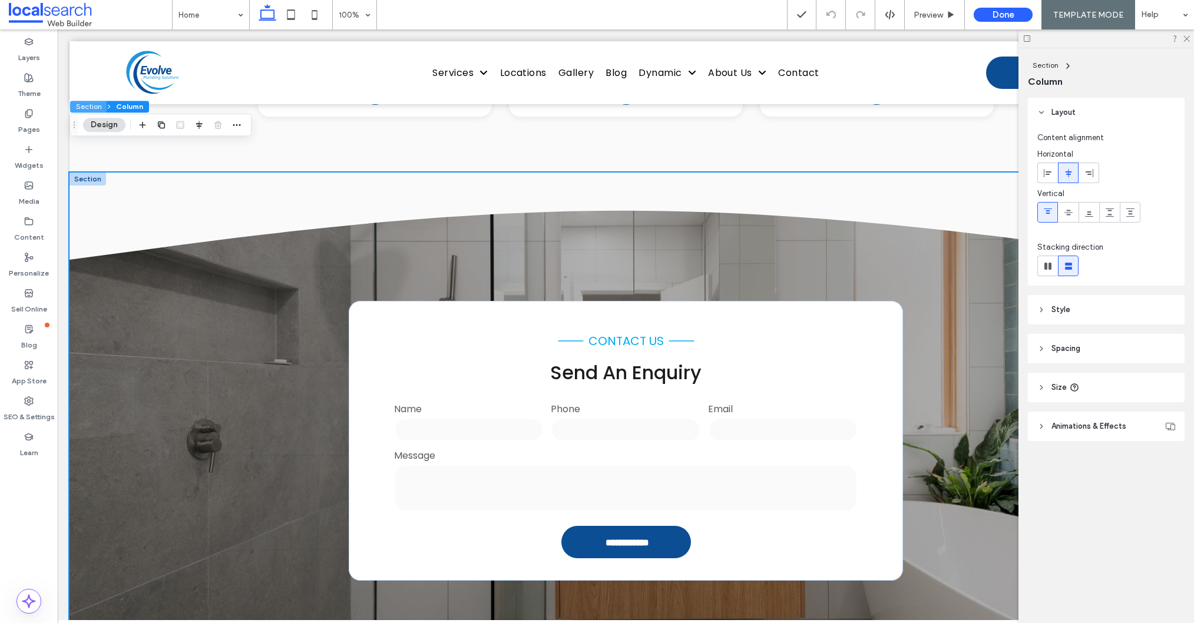
click at [72, 108] on button "Section" at bounding box center [88, 107] width 37 height 12
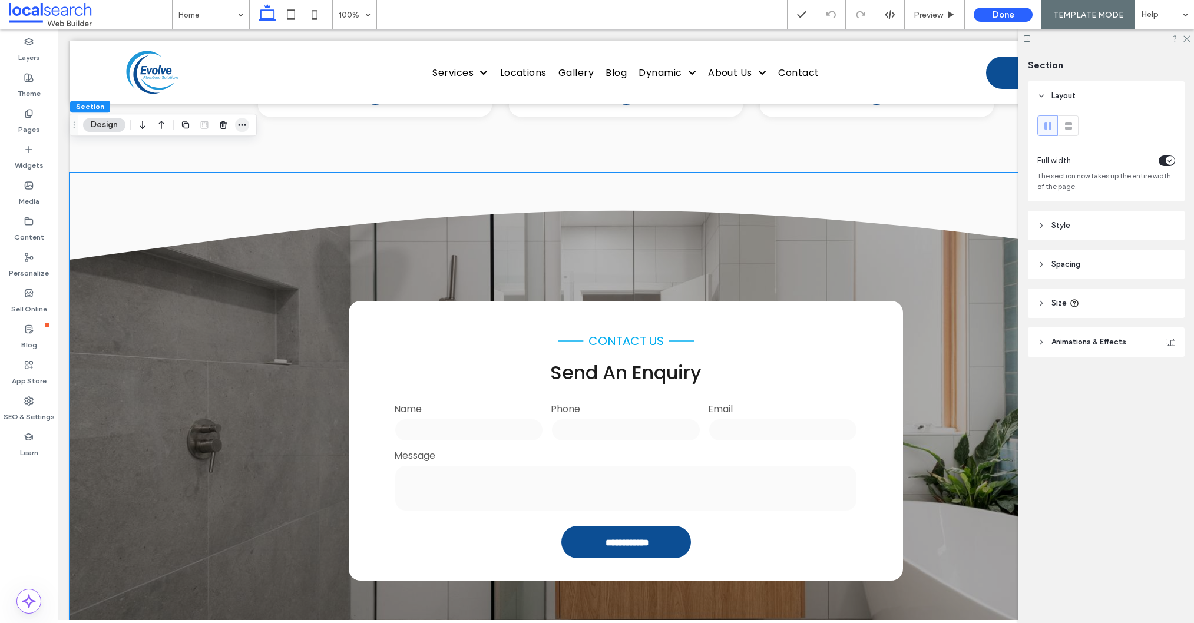
drag, startPoint x: 235, startPoint y: 122, endPoint x: 235, endPoint y: 131, distance: 8.2
click at [235, 122] on span "button" at bounding box center [242, 125] width 14 height 14
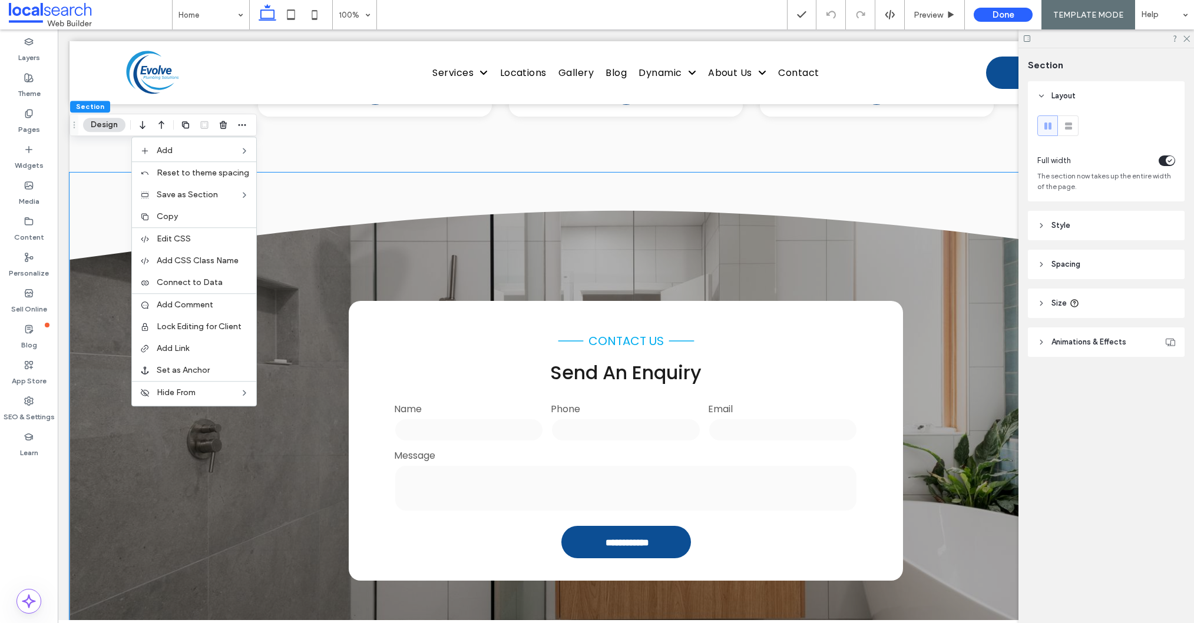
click at [183, 218] on label "Copy" at bounding box center [203, 216] width 92 height 10
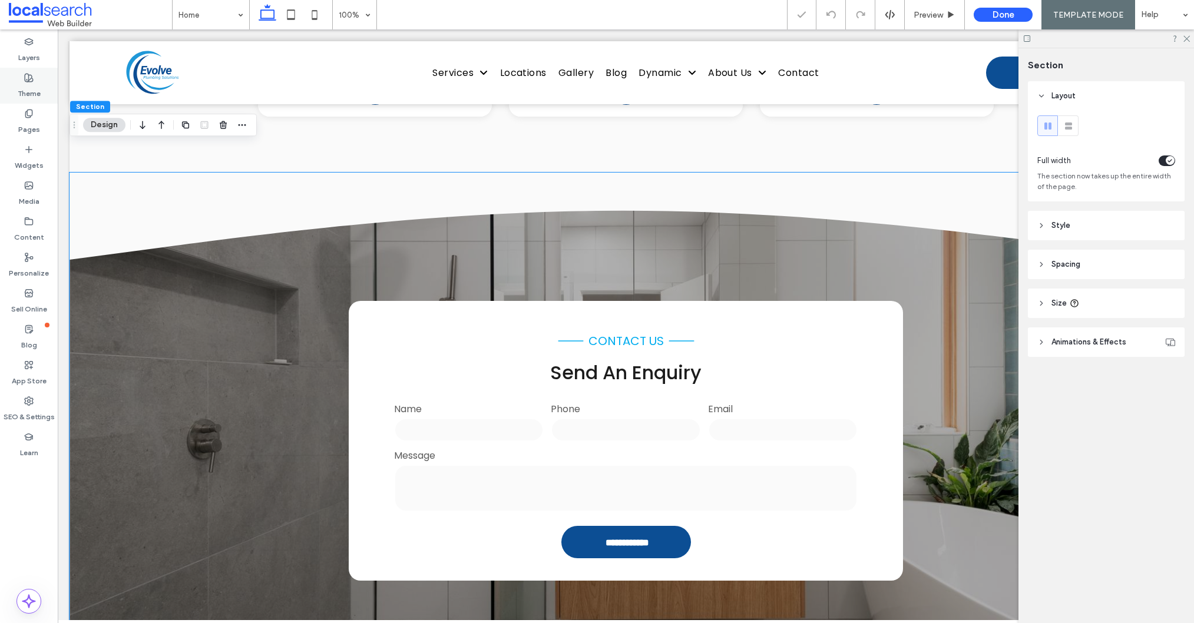
click at [33, 87] on label "Theme" at bounding box center [29, 90] width 23 height 16
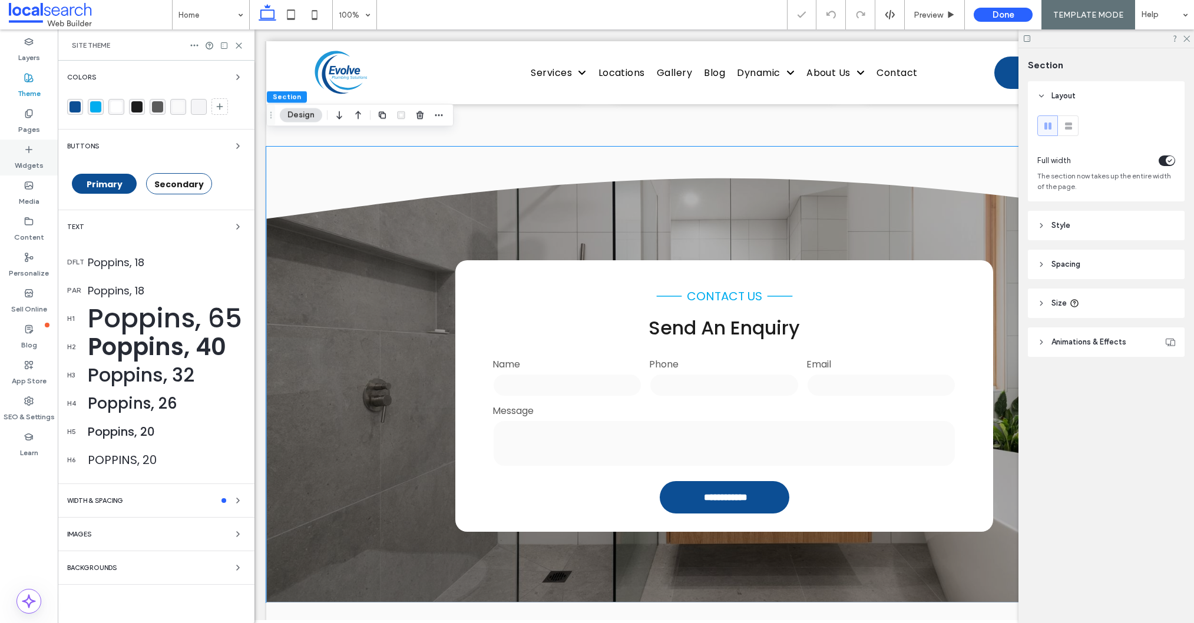
click at [26, 140] on div "Widgets" at bounding box center [29, 158] width 58 height 36
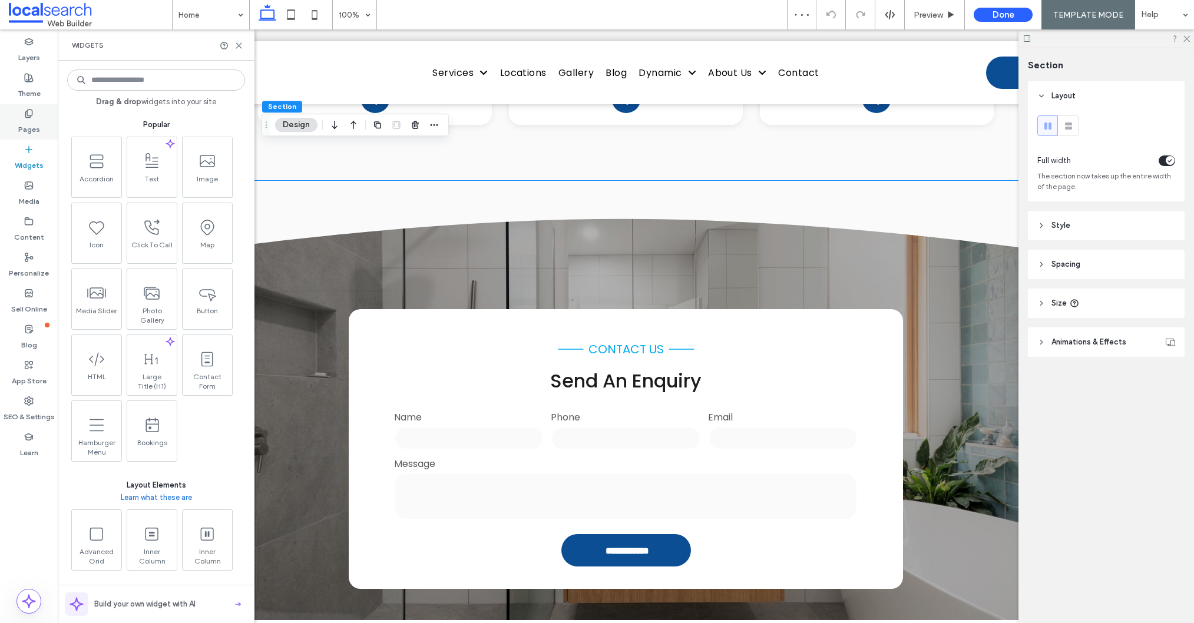
click at [29, 115] on use at bounding box center [28, 114] width 6 height 8
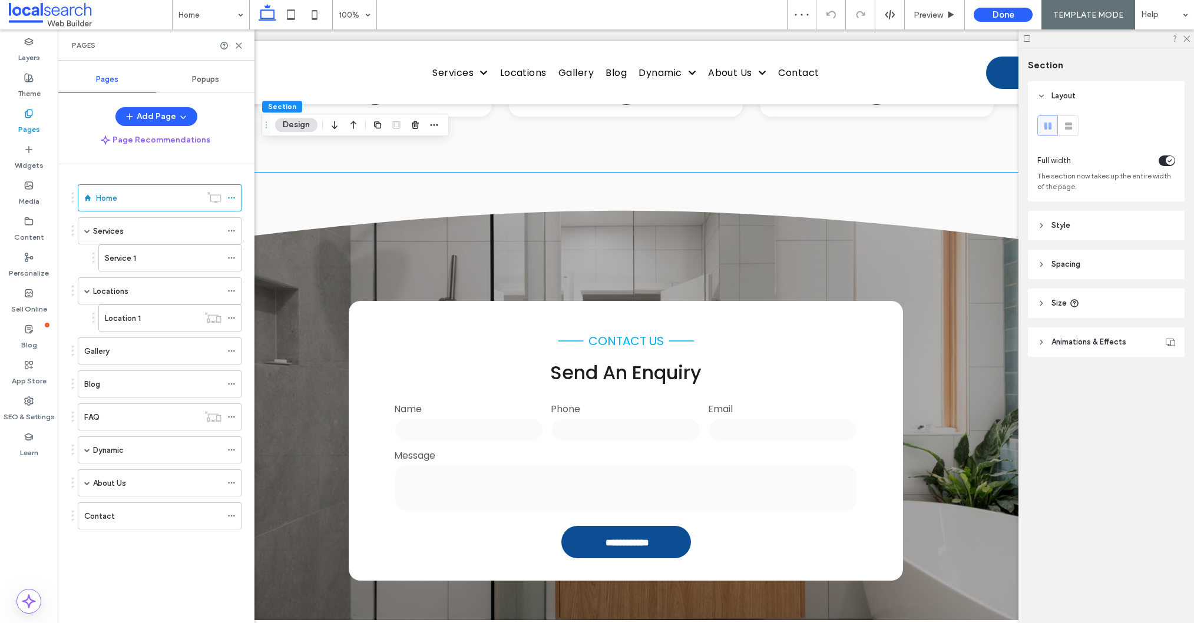
click at [122, 257] on label "Service 1" at bounding box center [120, 258] width 31 height 21
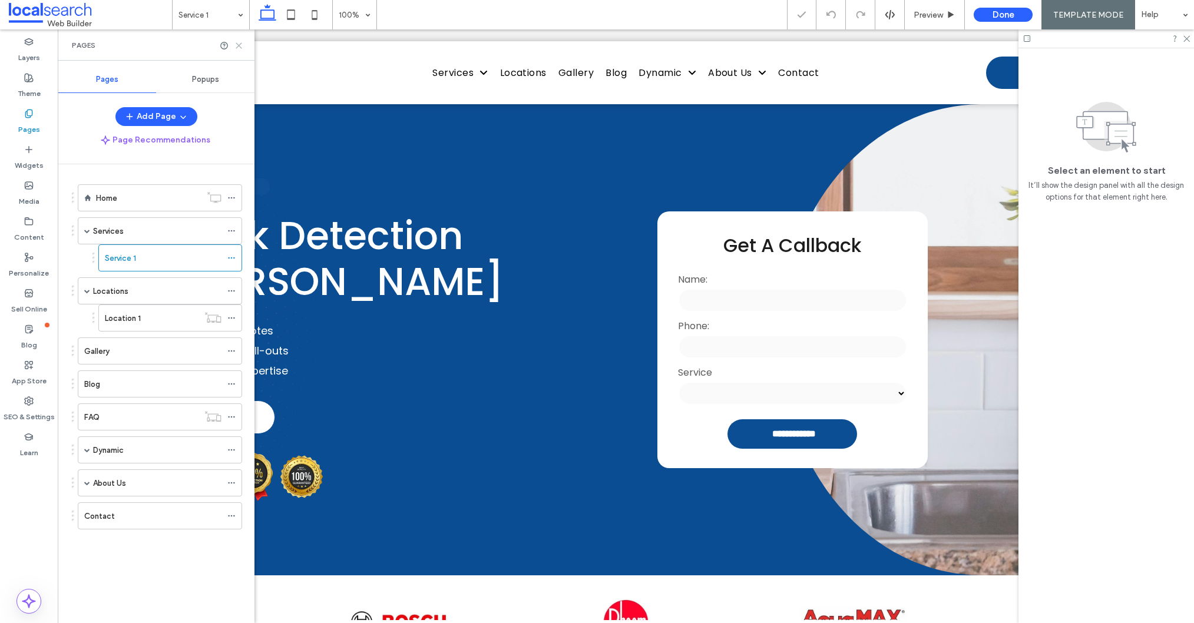
click at [238, 44] on icon at bounding box center [238, 45] width 9 height 9
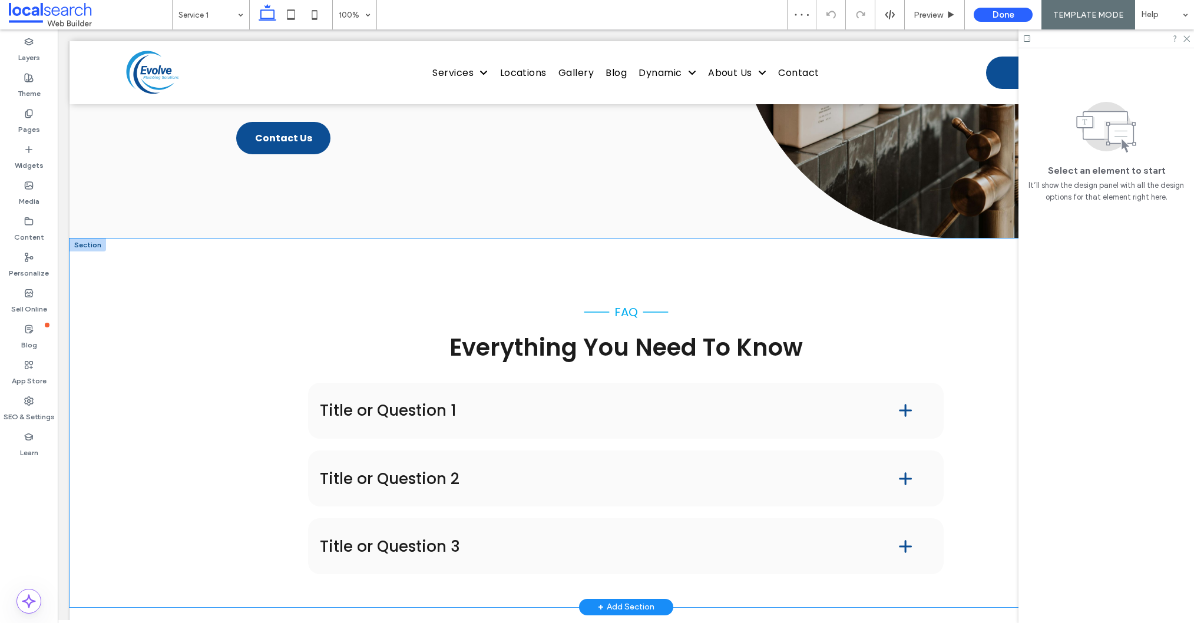
scroll to position [1511, 0]
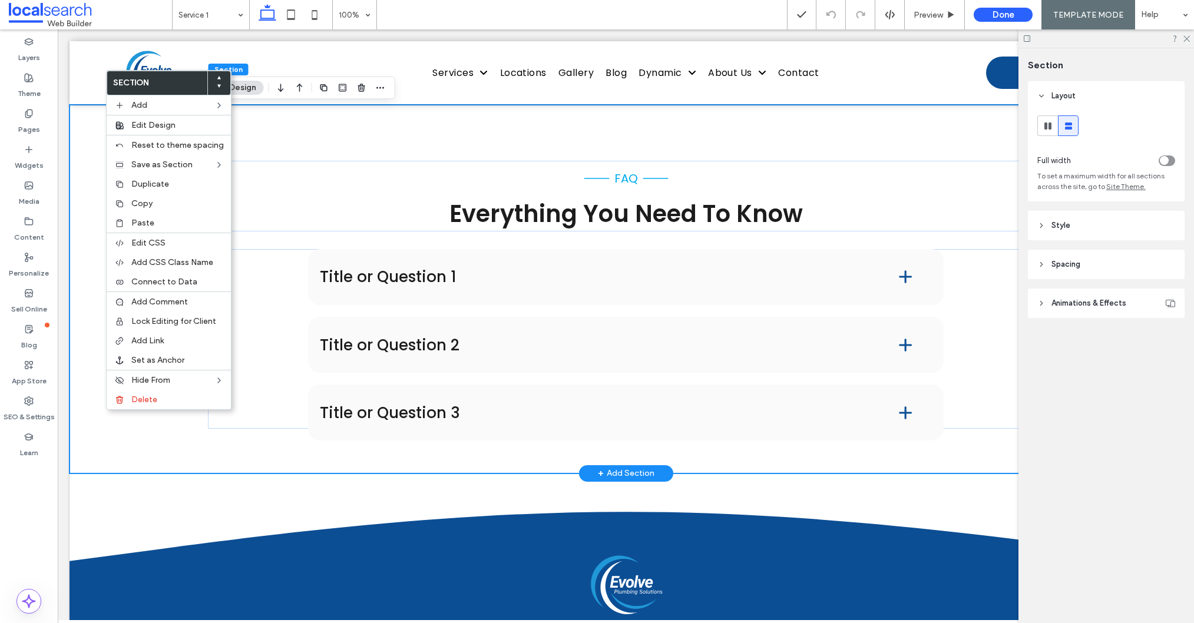
click at [158, 453] on div "FAQ Everything You Need To Know Title or Question 1 Lorem ipsum dolor sit amet,…" at bounding box center [625, 289] width 1112 height 368
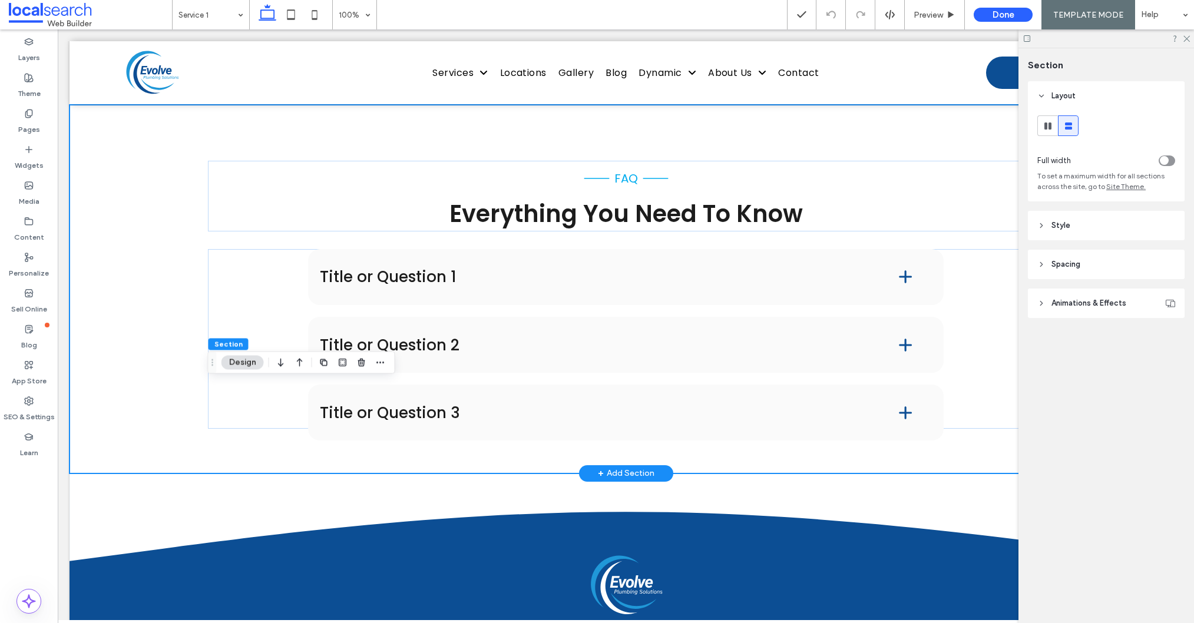
scroll to position [1222, 0]
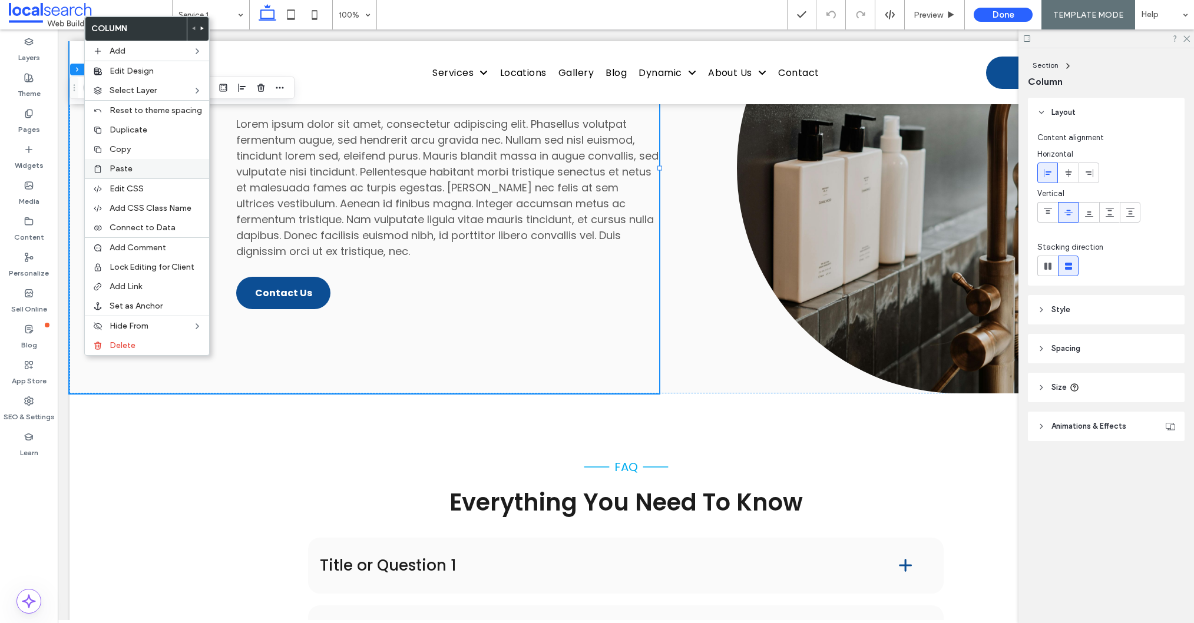
click at [134, 170] on label "Paste" at bounding box center [156, 169] width 92 height 10
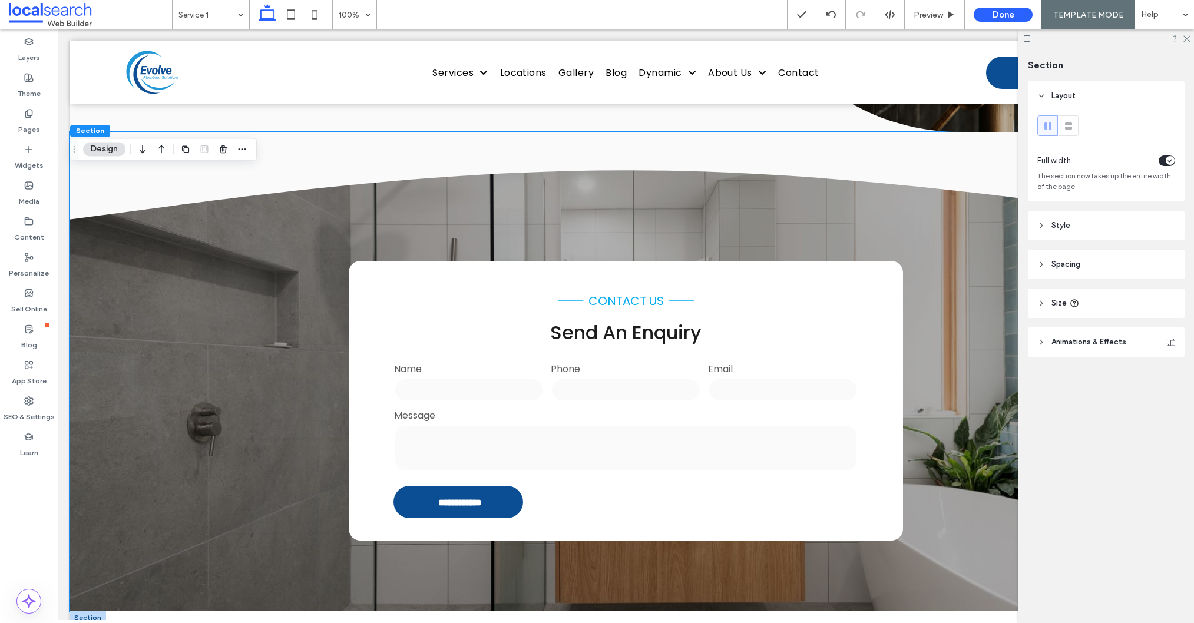
scroll to position [1447, 0]
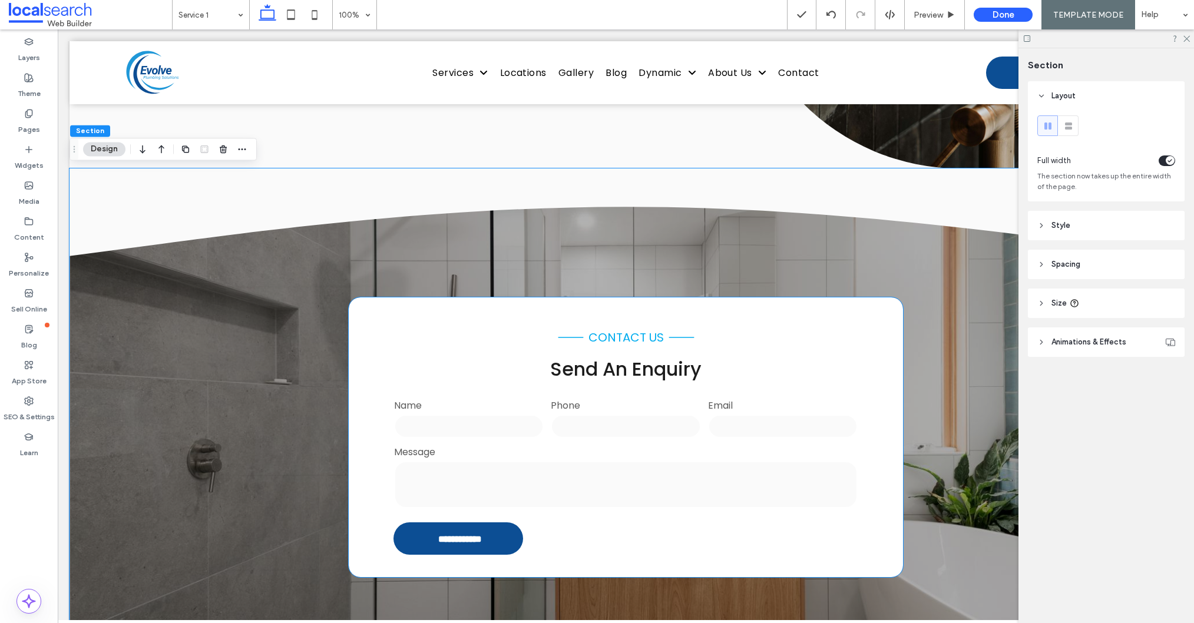
click at [662, 476] on textarea at bounding box center [625, 484] width 463 height 47
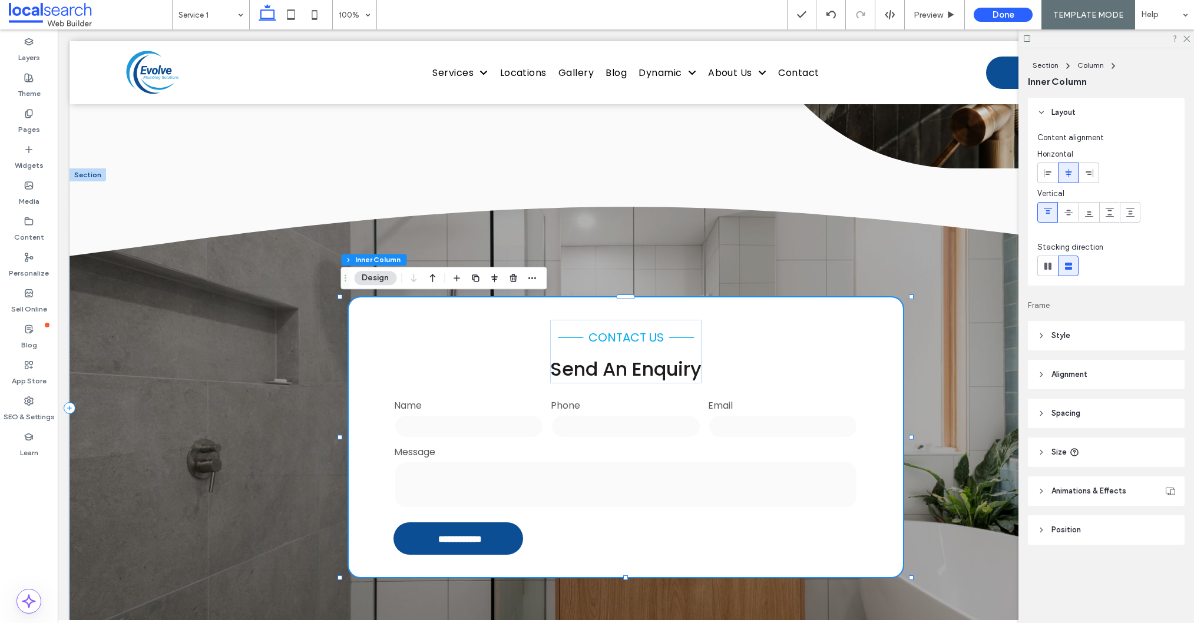
click at [662, 476] on textarea at bounding box center [625, 484] width 463 height 47
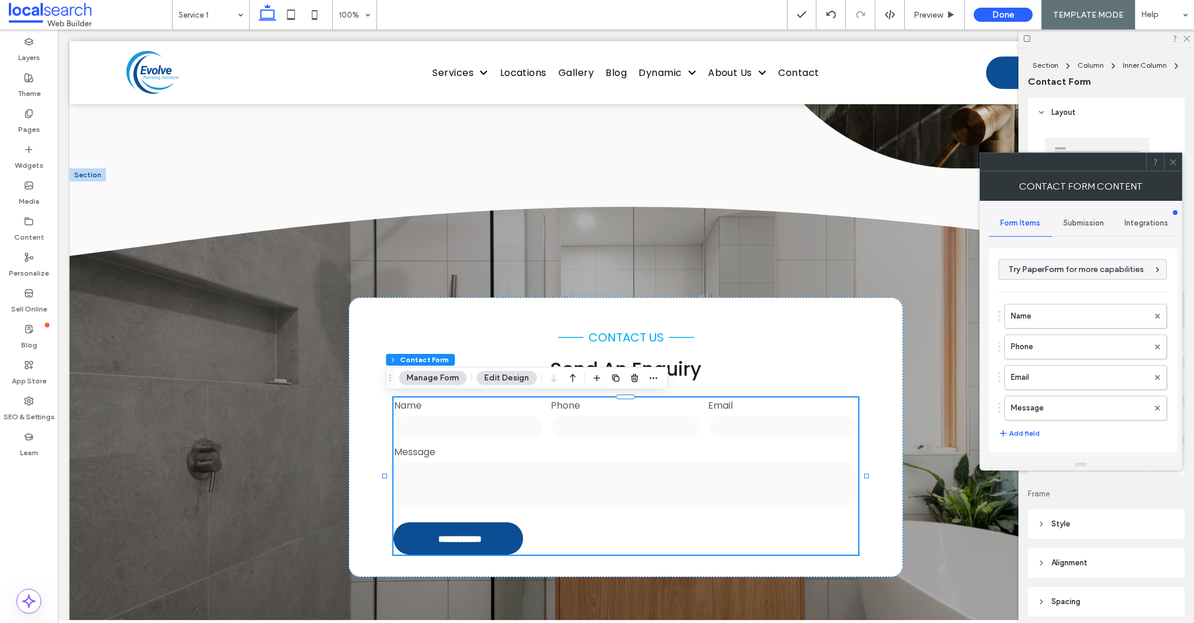
click at [1168, 162] on icon at bounding box center [1172, 162] width 9 height 9
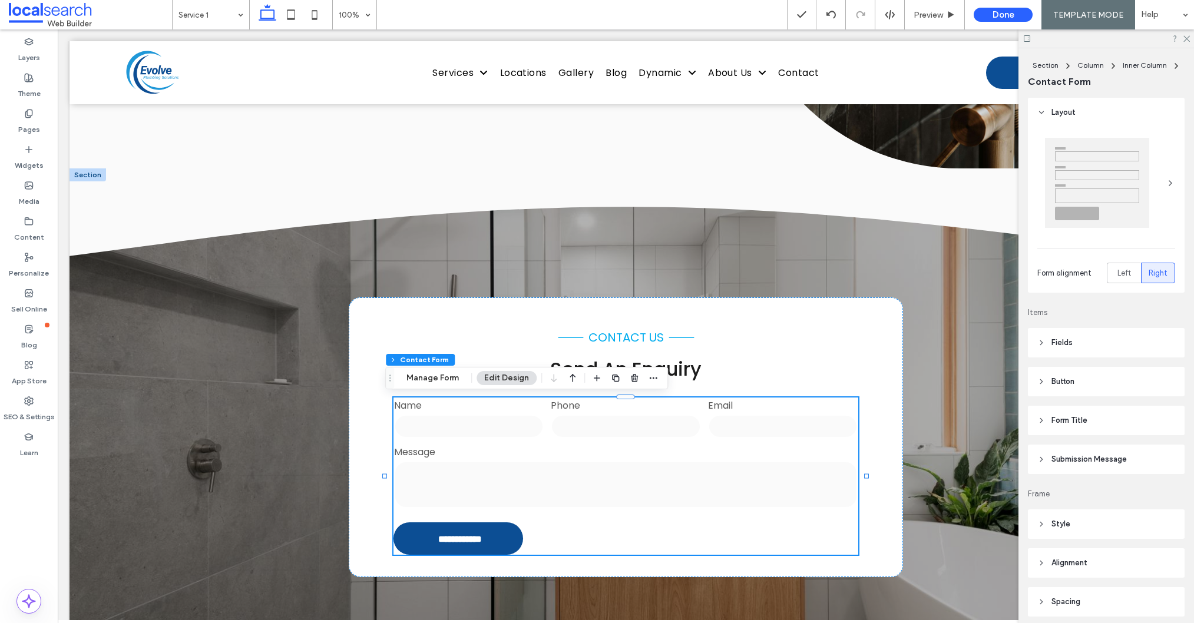
click at [1091, 385] on header "Button" at bounding box center [1106, 381] width 157 height 29
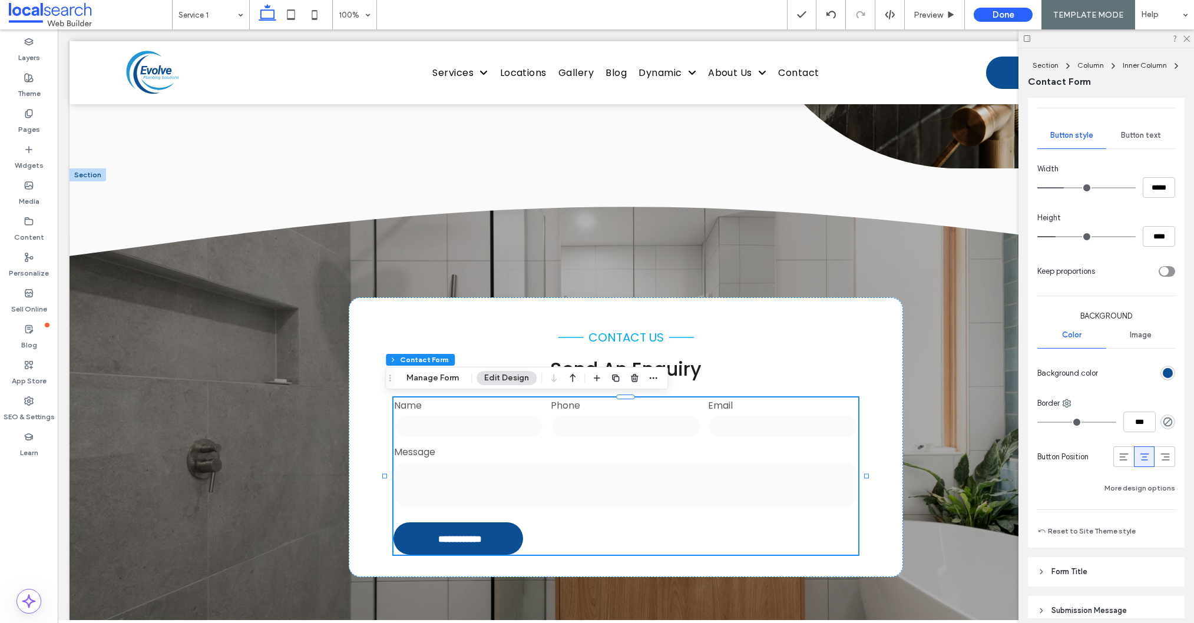
scroll to position [363, 0]
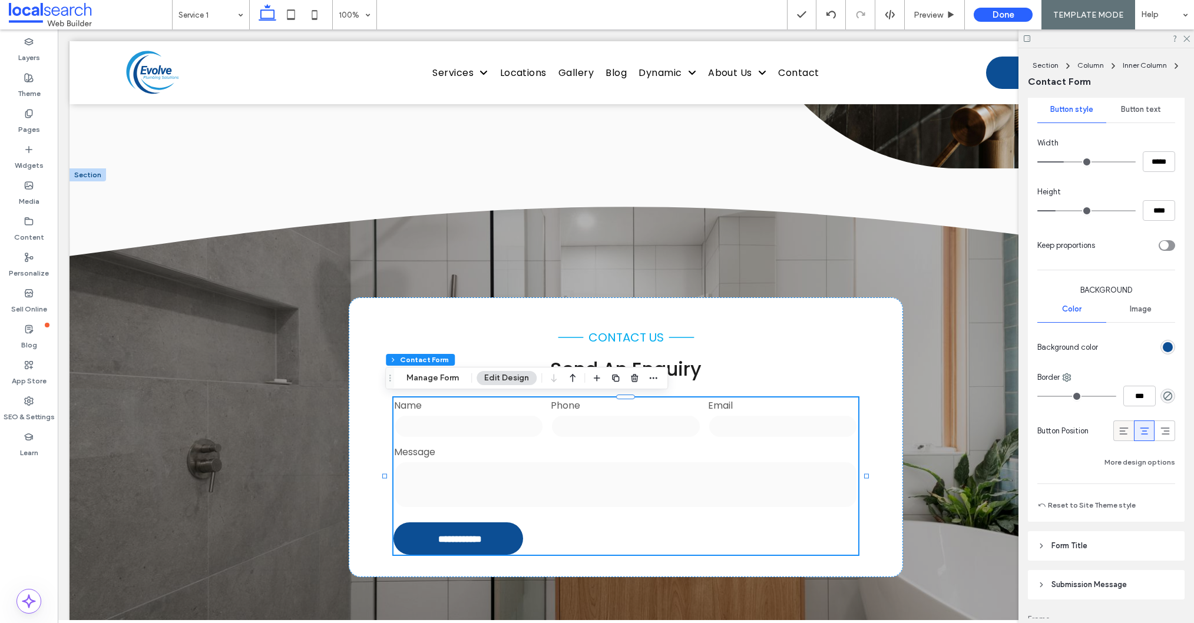
click at [1124, 431] on icon at bounding box center [1124, 431] width 12 height 12
click at [1151, 430] on div at bounding box center [1143, 430] width 19 height 19
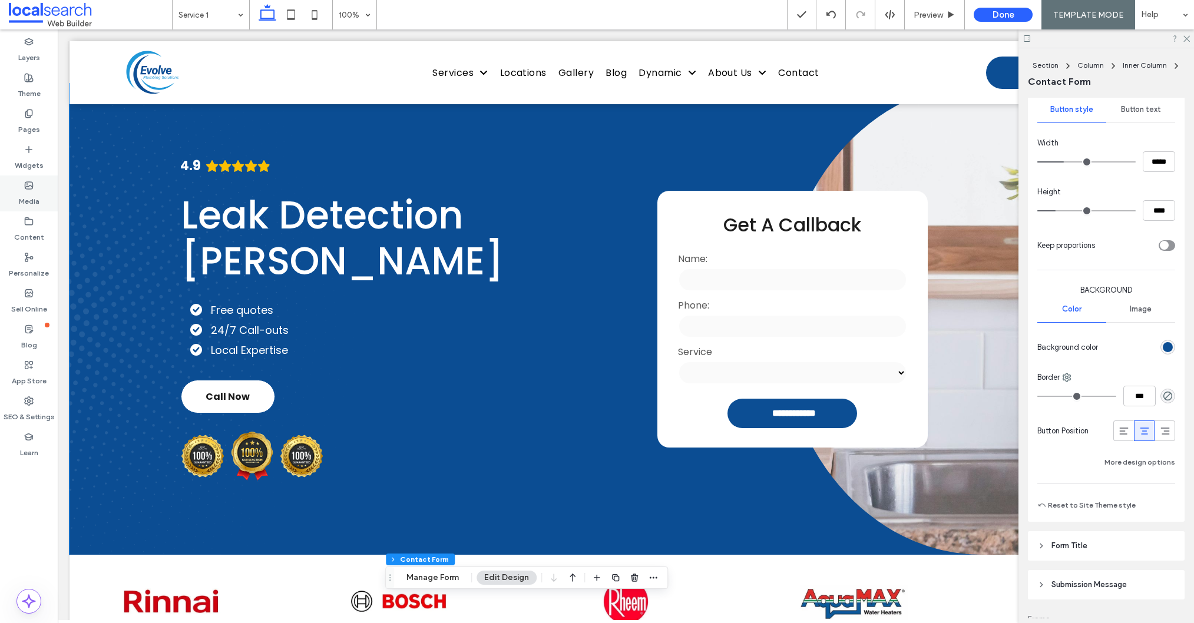
scroll to position [11, 0]
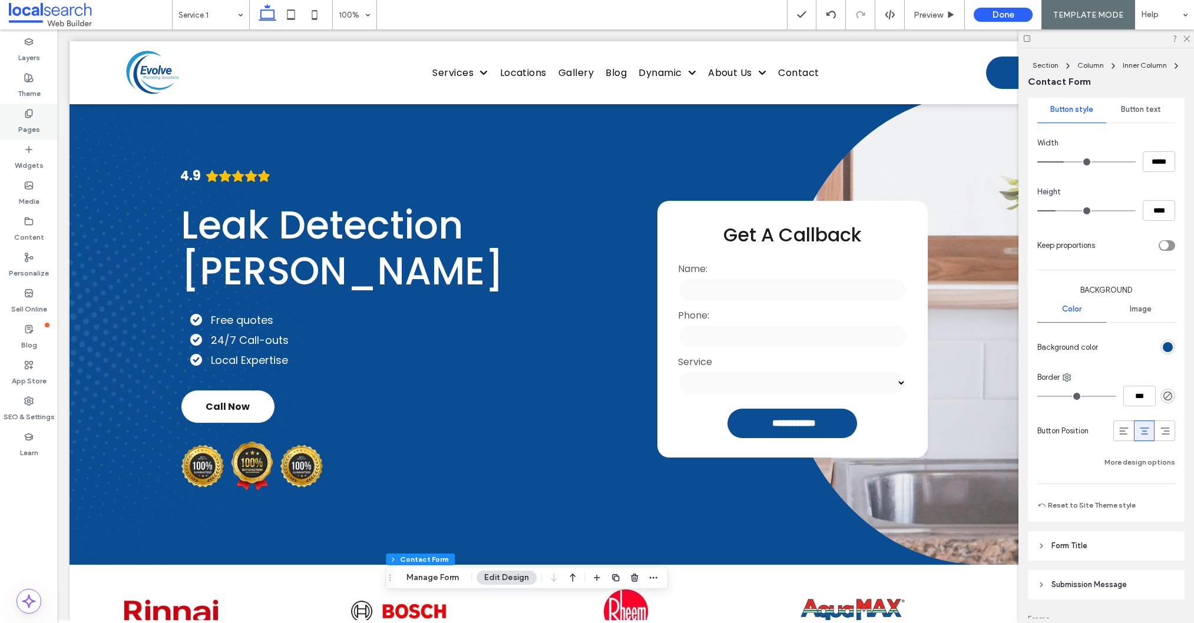
click at [28, 116] on icon at bounding box center [28, 113] width 9 height 9
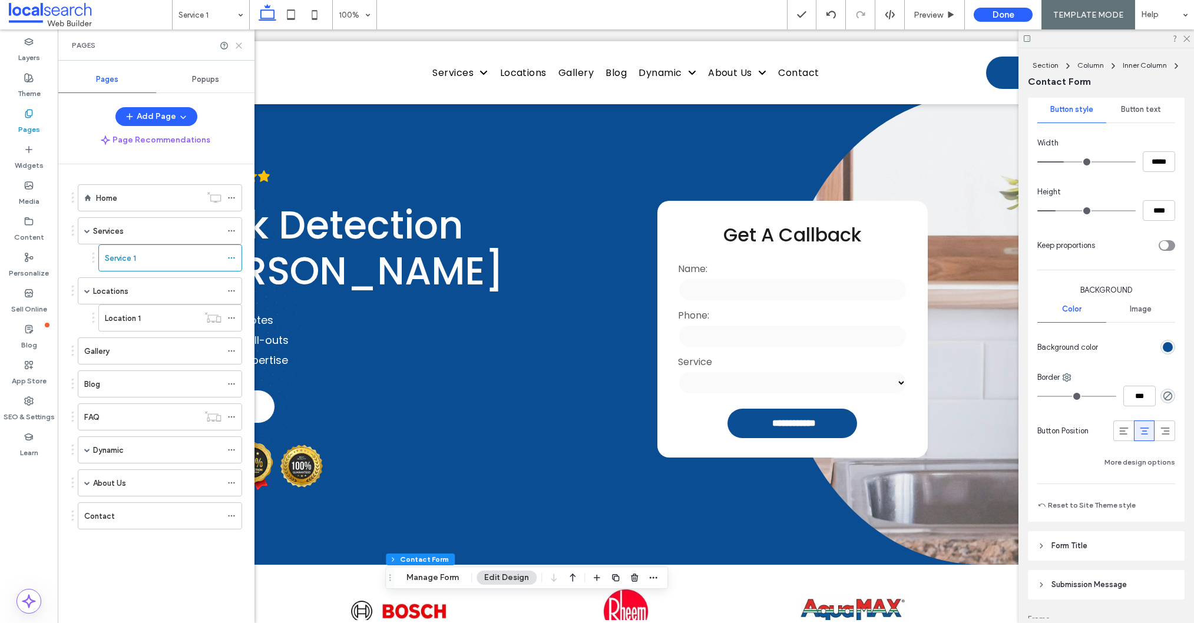
click at [241, 43] on icon at bounding box center [238, 45] width 9 height 9
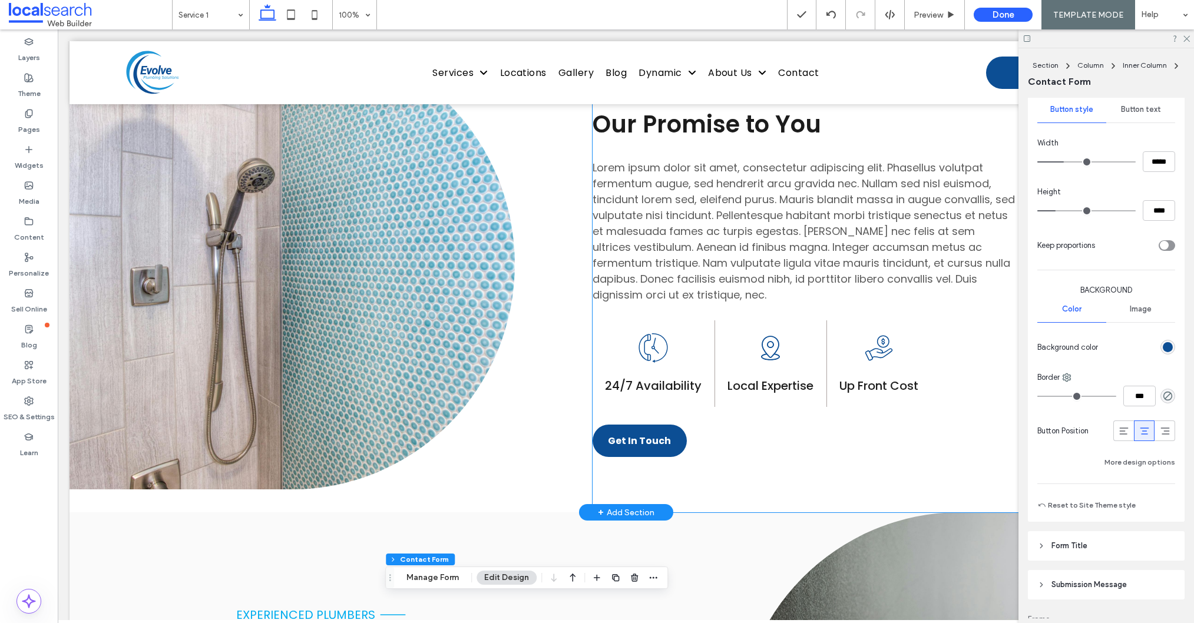
scroll to position [702, 0]
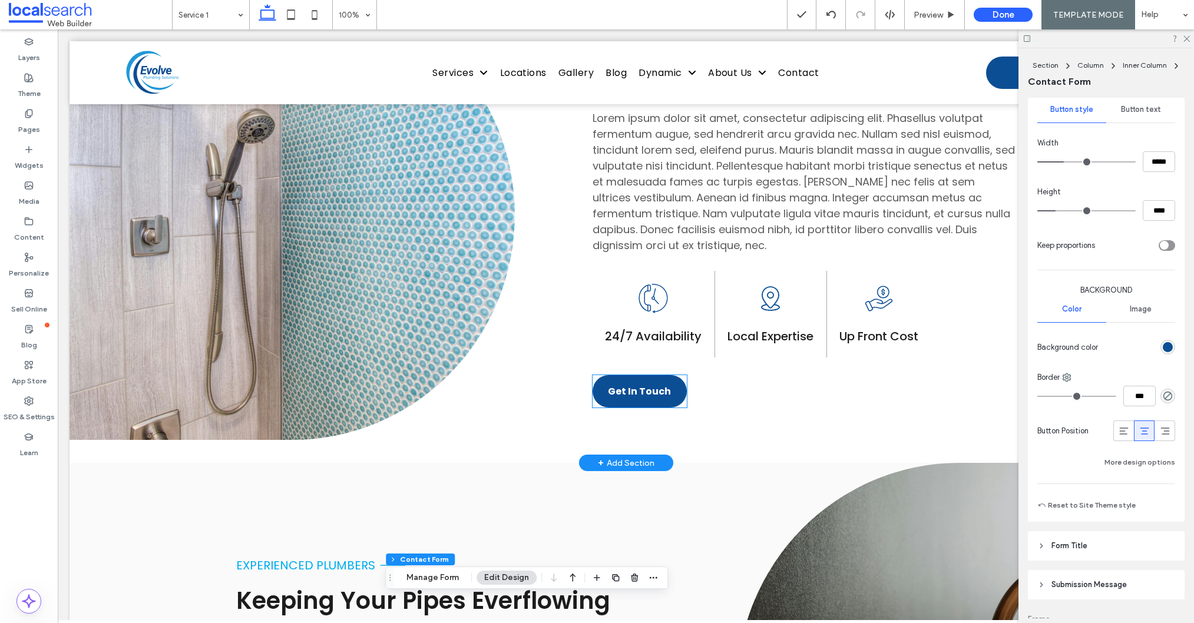
click at [641, 385] on span "Get In Touch" at bounding box center [639, 391] width 63 height 15
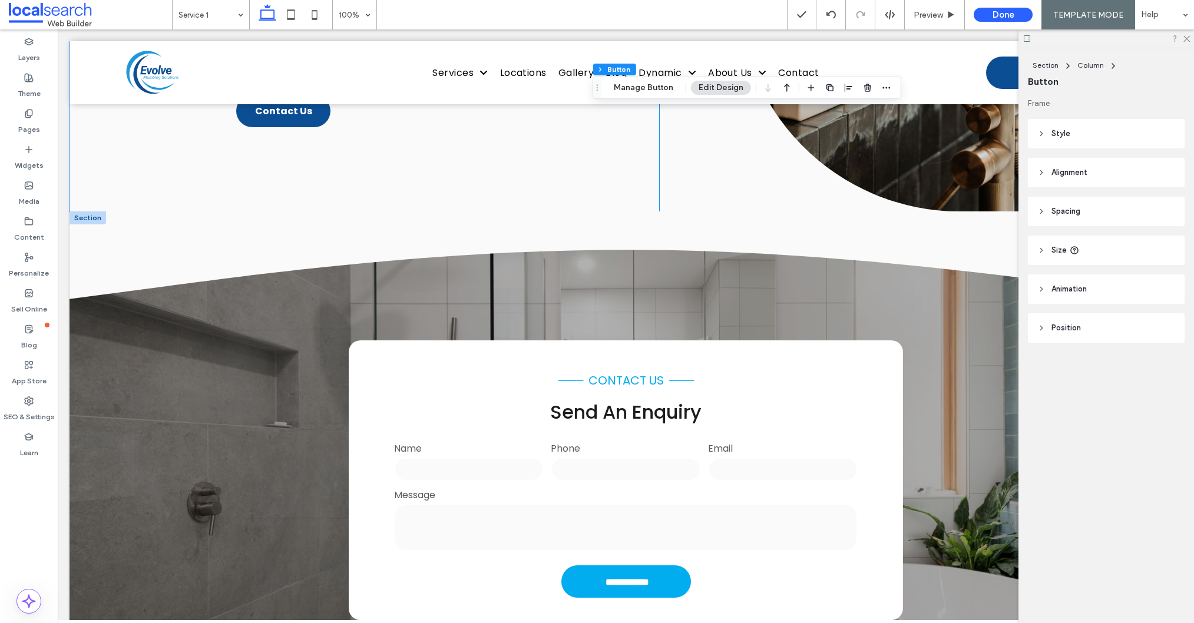
scroll to position [1569, 0]
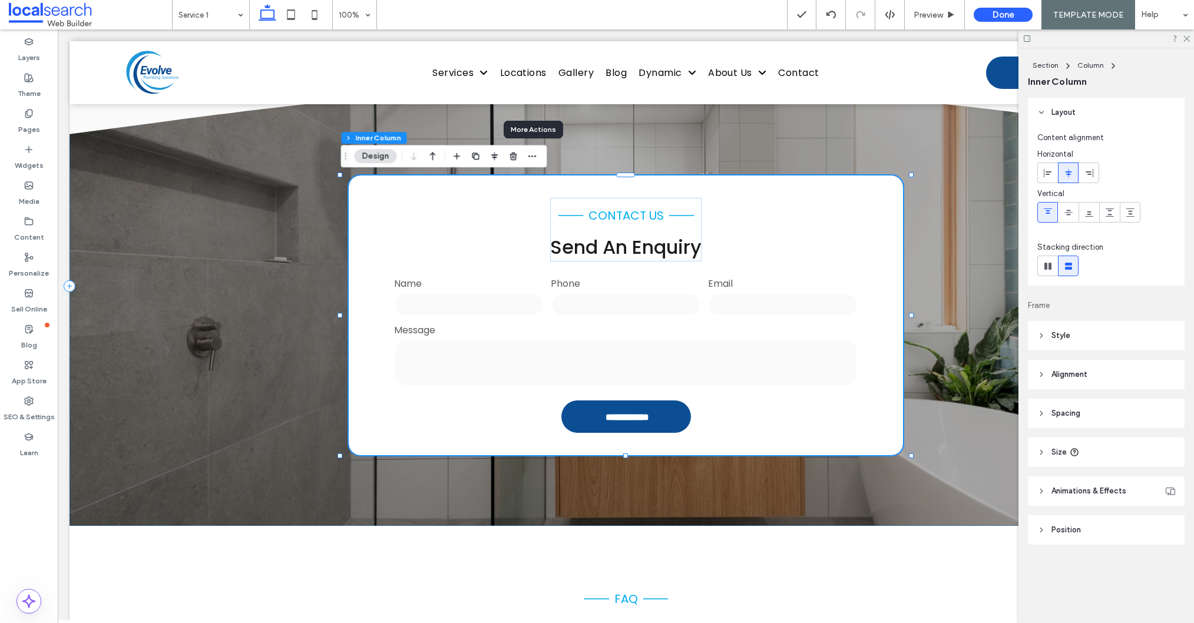
drag, startPoint x: 537, startPoint y: 158, endPoint x: 533, endPoint y: 167, distance: 9.2
click at [536, 158] on span "button" at bounding box center [532, 156] width 14 height 14
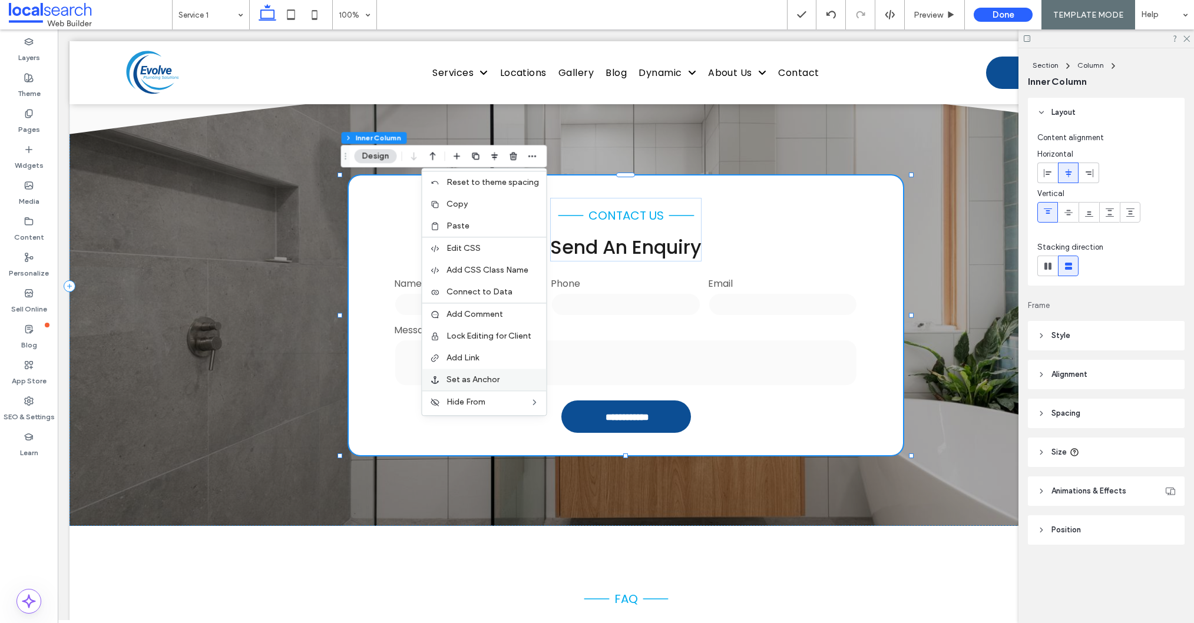
click at [493, 377] on span "Set as Anchor" at bounding box center [472, 380] width 53 height 10
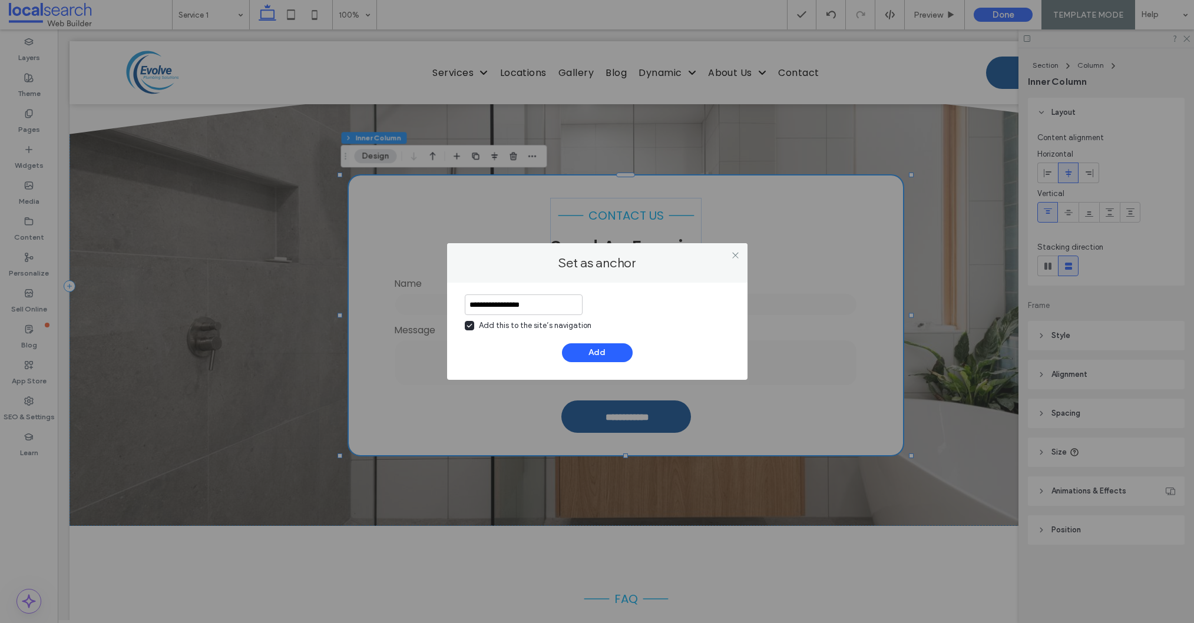
type input "**********"
click at [472, 326] on span at bounding box center [469, 325] width 9 height 9
click at [570, 342] on div "**********" at bounding box center [597, 328] width 265 height 68
click at [578, 360] on button "Add" at bounding box center [597, 352] width 71 height 19
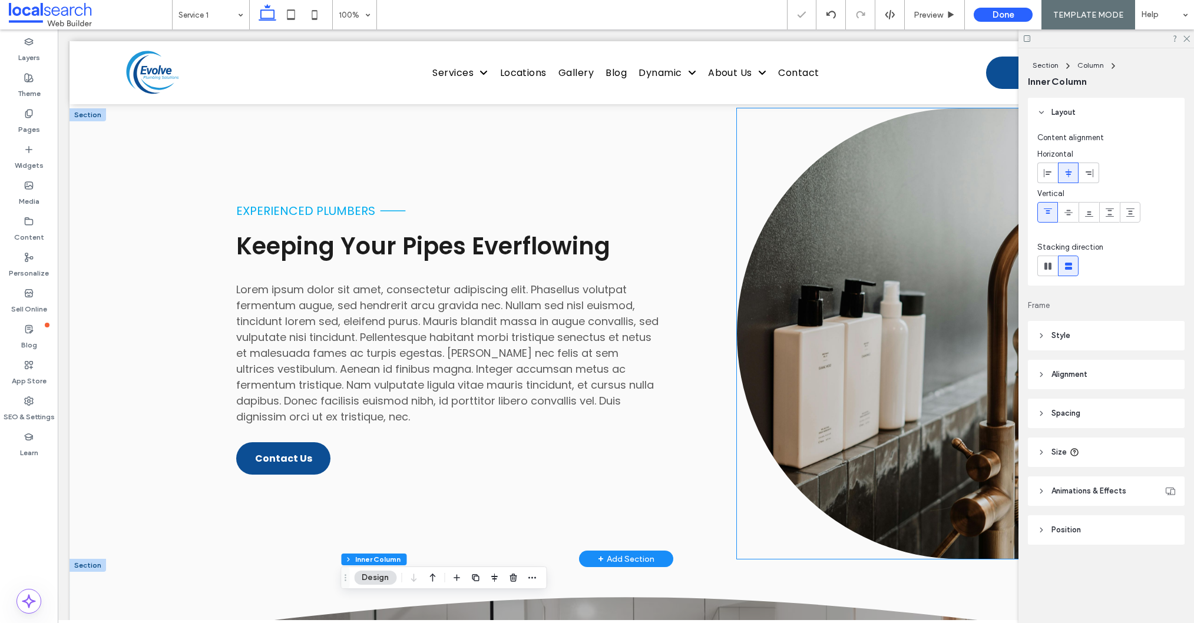
scroll to position [1060, 0]
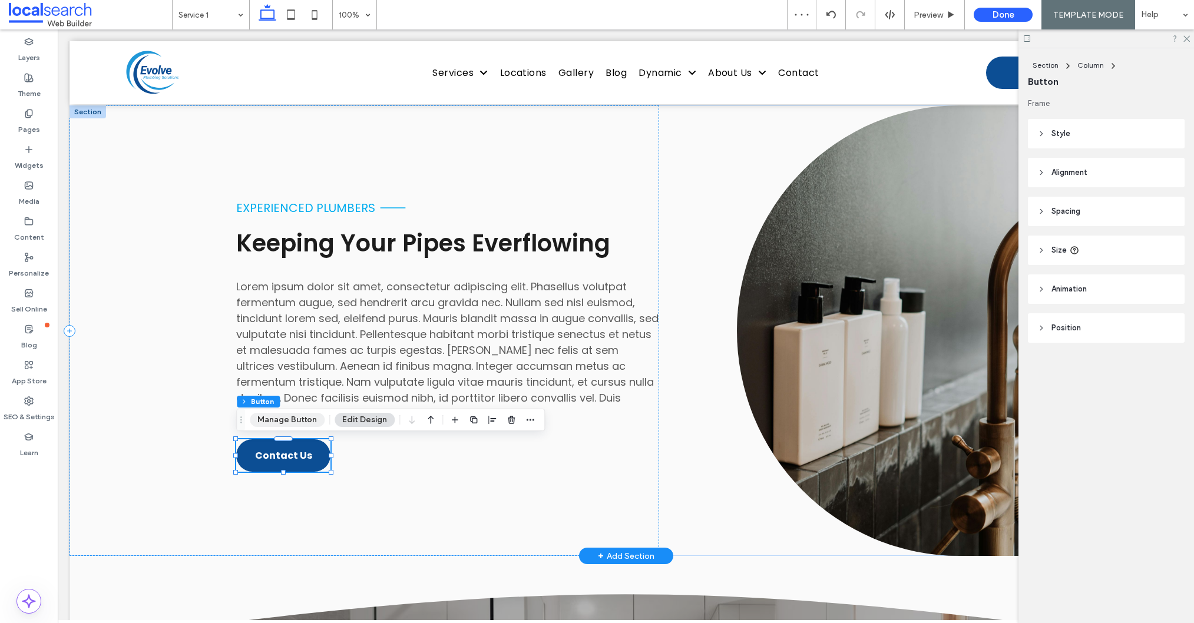
click at [287, 422] on button "Manage Button" at bounding box center [287, 420] width 75 height 14
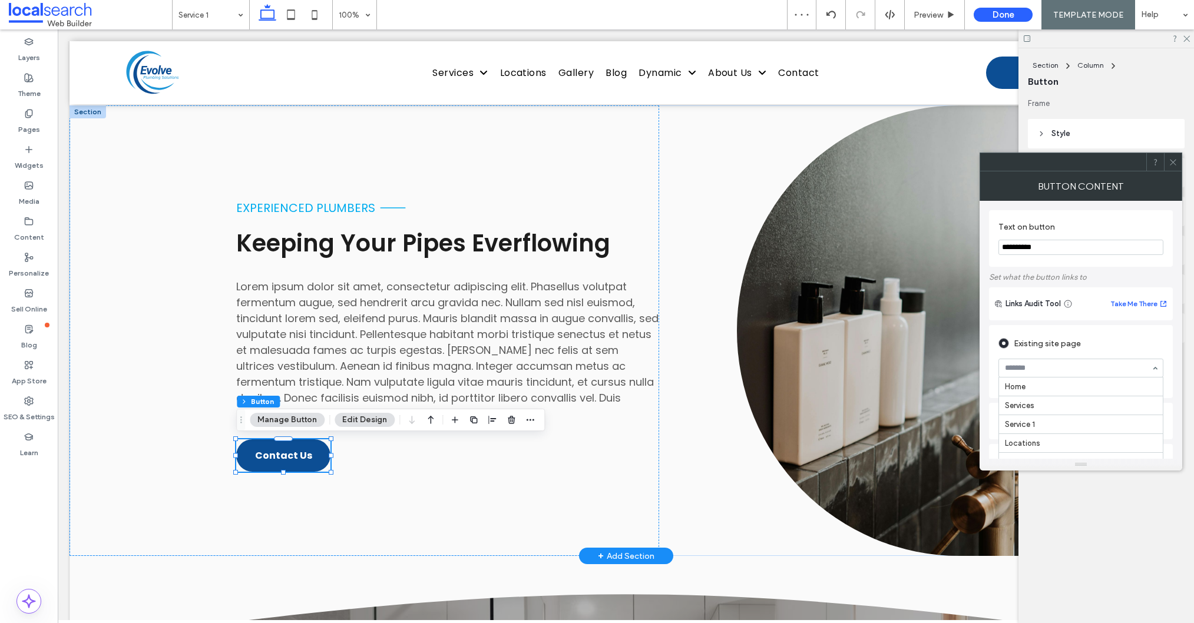
scroll to position [90, 0]
click at [1118, 330] on div "Existing site page Home Services Service 1 Locations Location 1 Gallery Blog FA…" at bounding box center [1081, 361] width 184 height 73
click at [1055, 304] on div "Anchor" at bounding box center [1080, 298] width 165 height 19
drag, startPoint x: 1174, startPoint y: 163, endPoint x: 1136, endPoint y: 186, distance: 44.4
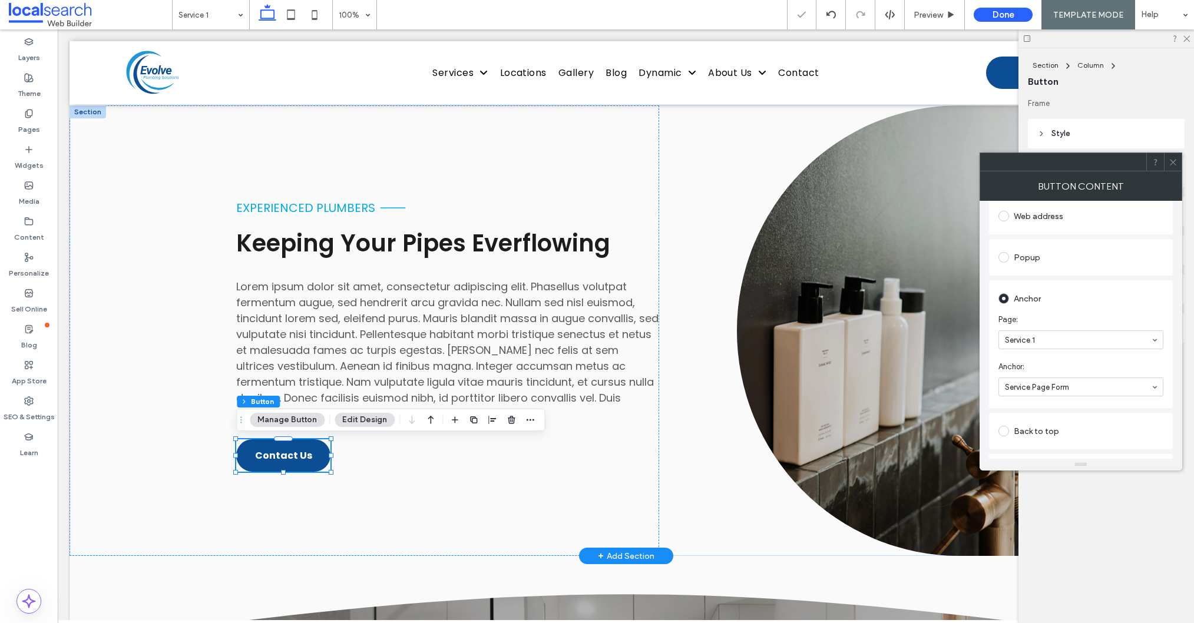
click at [1173, 163] on use at bounding box center [1172, 162] width 6 height 6
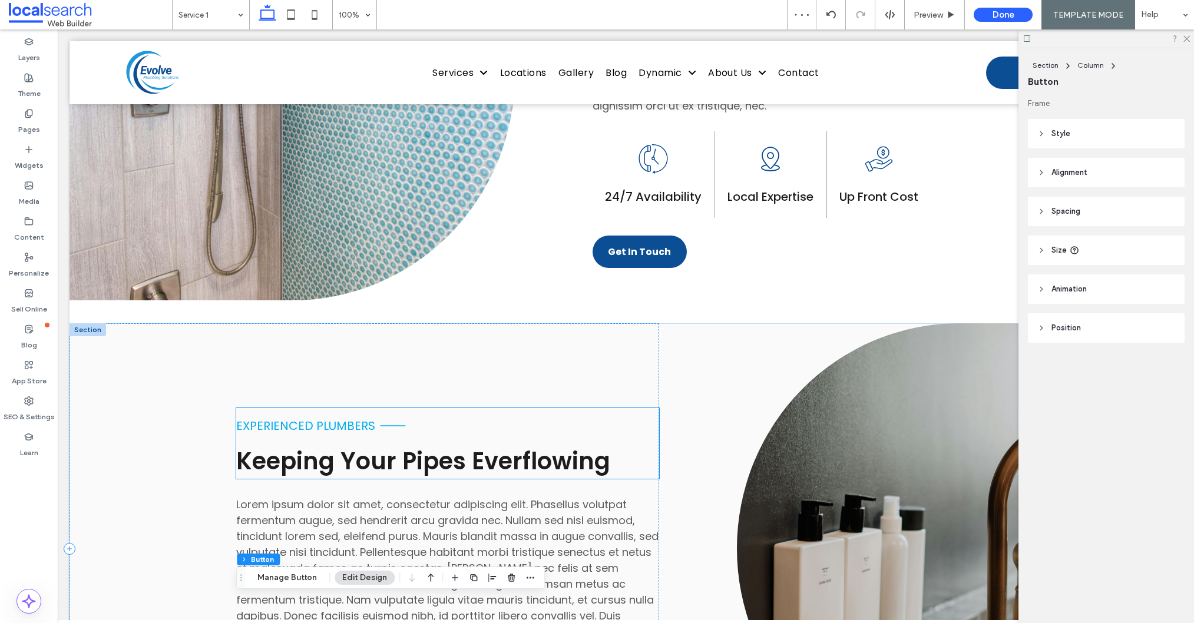
scroll to position [876, 0]
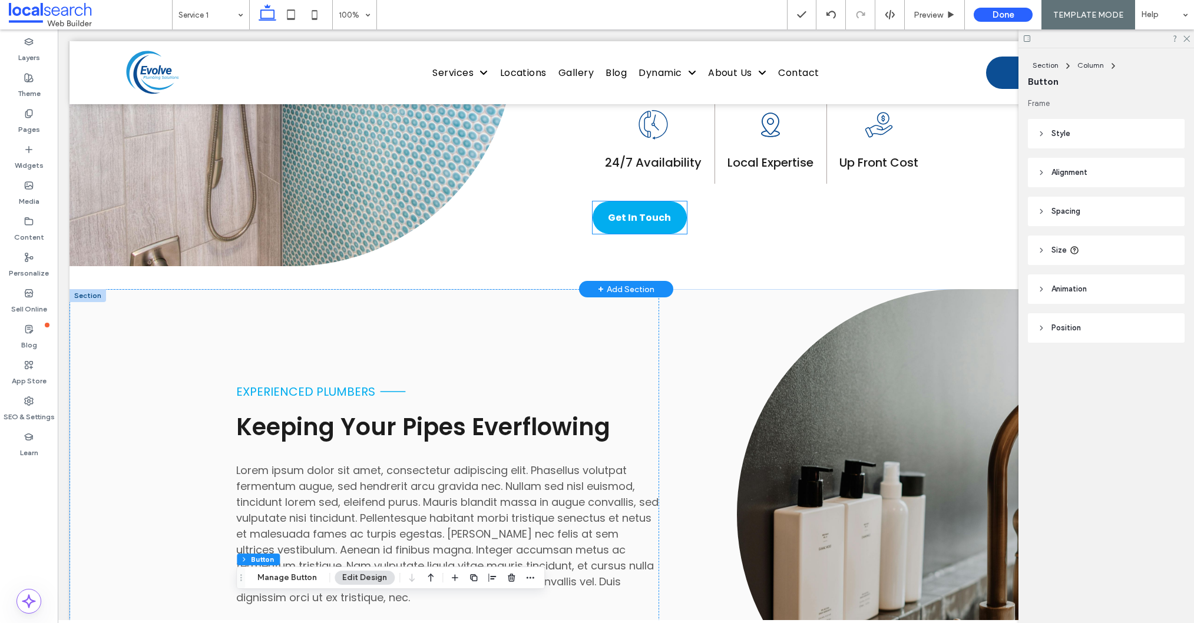
click at [634, 218] on span "Get In Touch" at bounding box center [639, 217] width 63 height 15
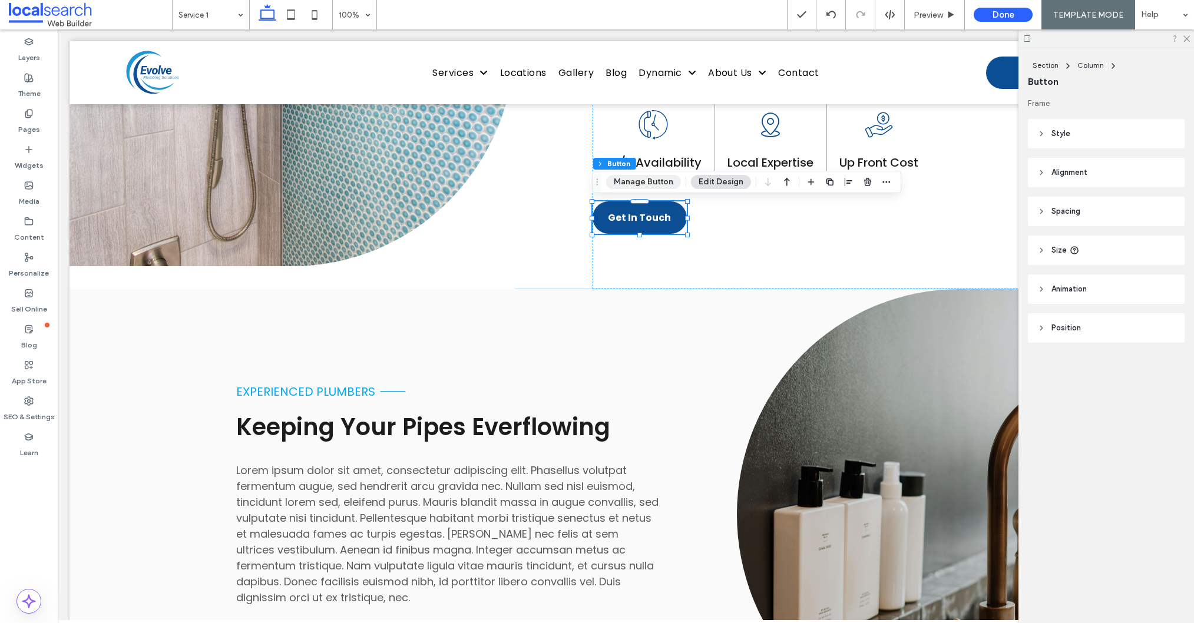
click at [652, 175] on button "Manage Button" at bounding box center [643, 182] width 75 height 14
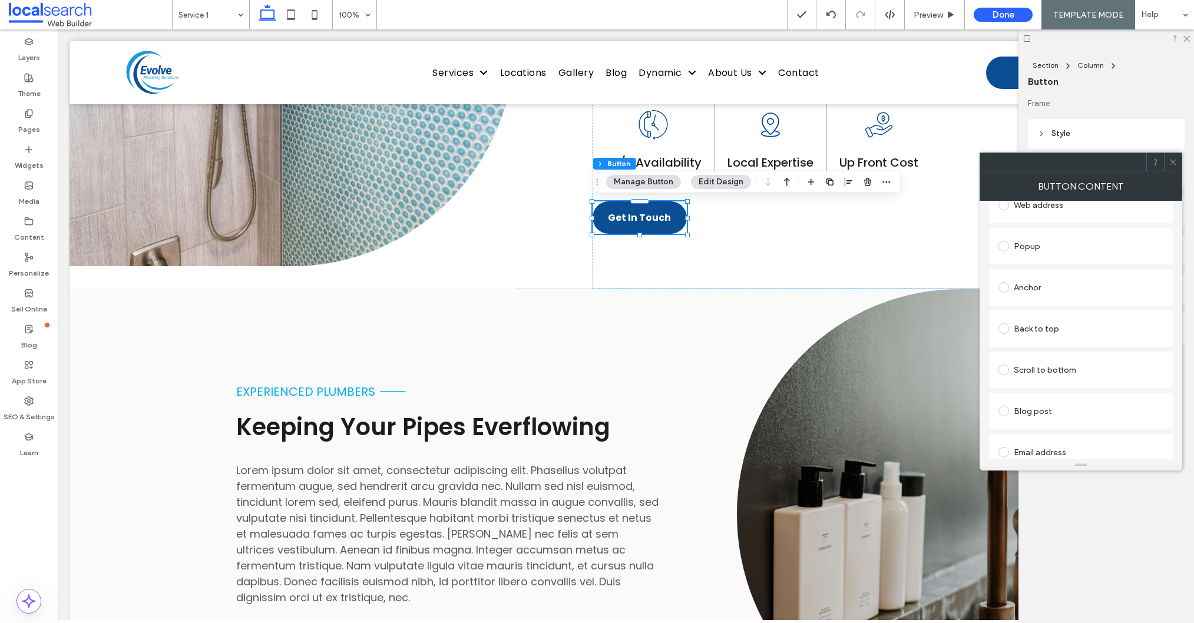
scroll to position [277, 0]
click at [1064, 273] on div "Anchor" at bounding box center [1080, 268] width 165 height 19
drag, startPoint x: 1168, startPoint y: 161, endPoint x: 1047, endPoint y: 303, distance: 186.3
click at [1168, 161] on icon at bounding box center [1172, 162] width 9 height 9
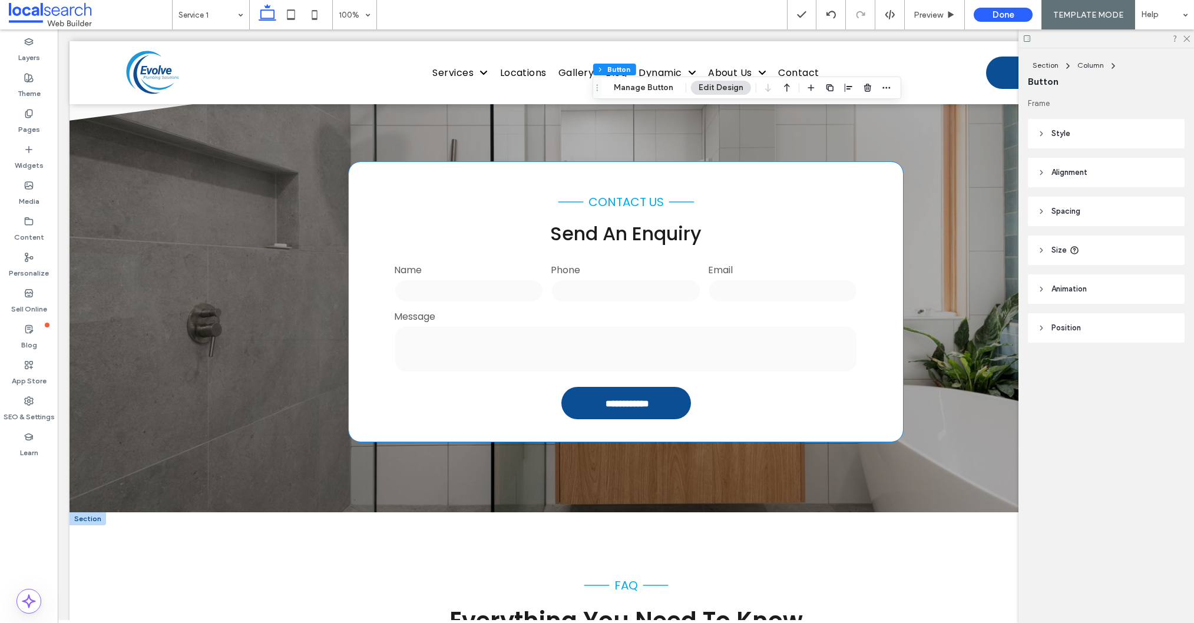
scroll to position [1535, 0]
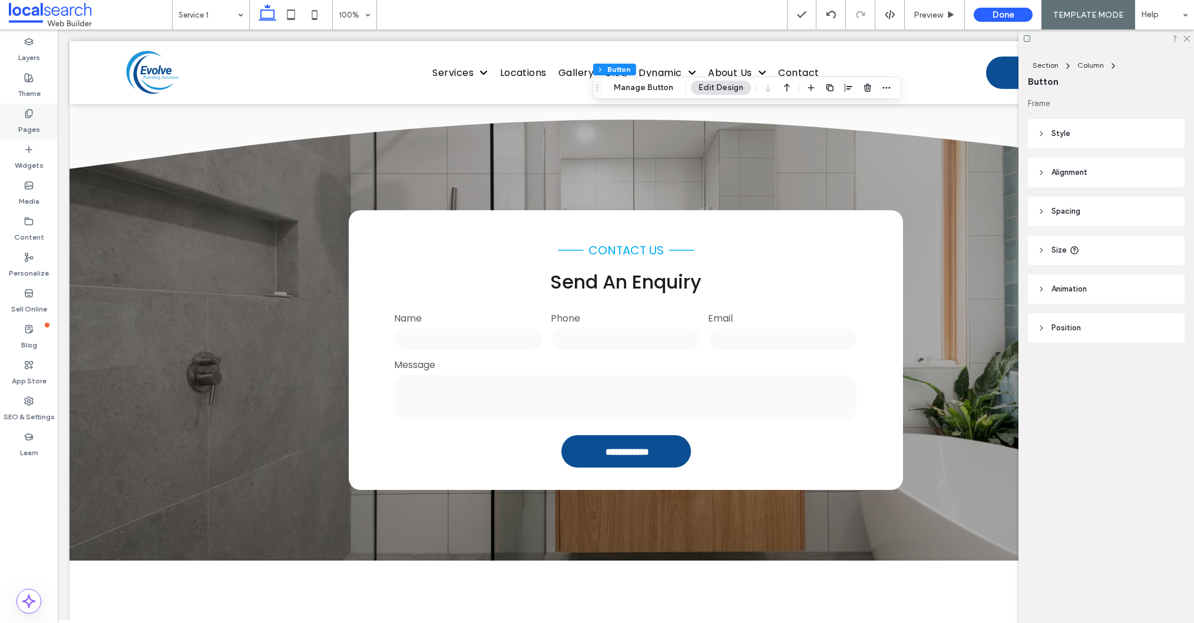
click at [24, 118] on icon at bounding box center [28, 113] width 9 height 9
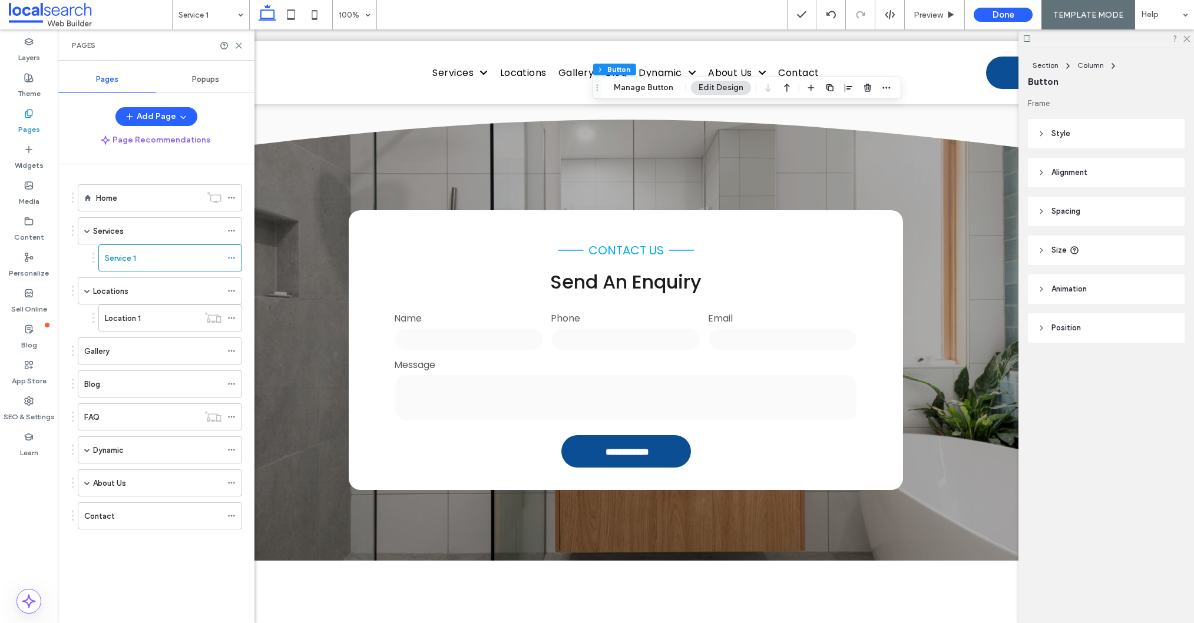
click at [140, 318] on label "Location 1" at bounding box center [123, 318] width 36 height 21
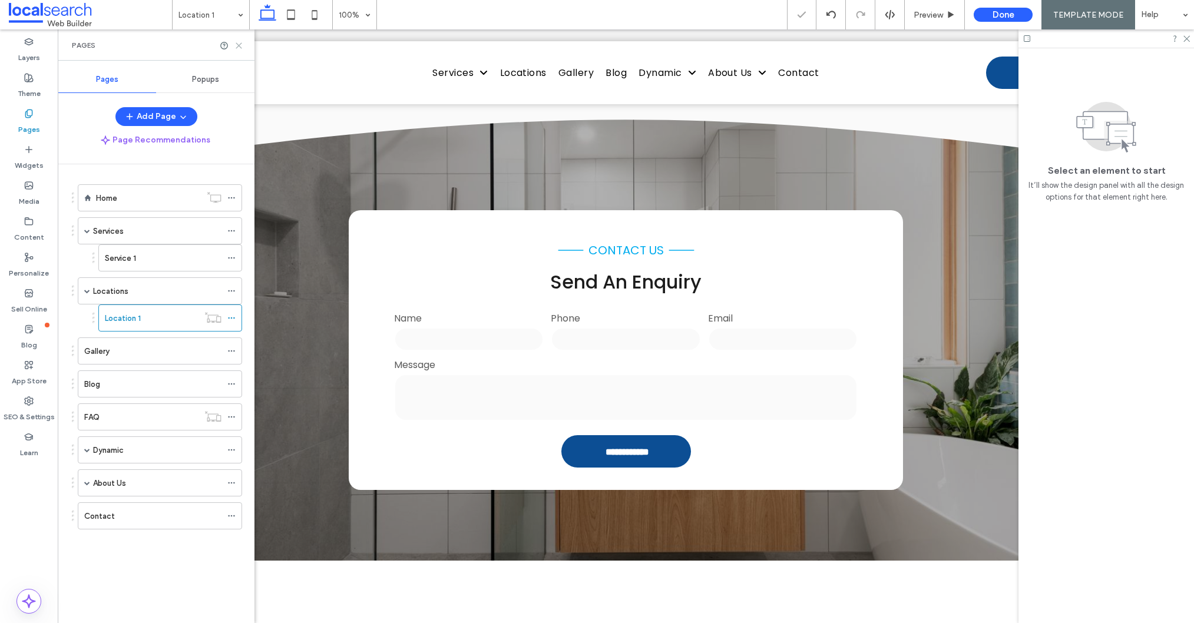
click at [238, 44] on icon at bounding box center [238, 45] width 9 height 9
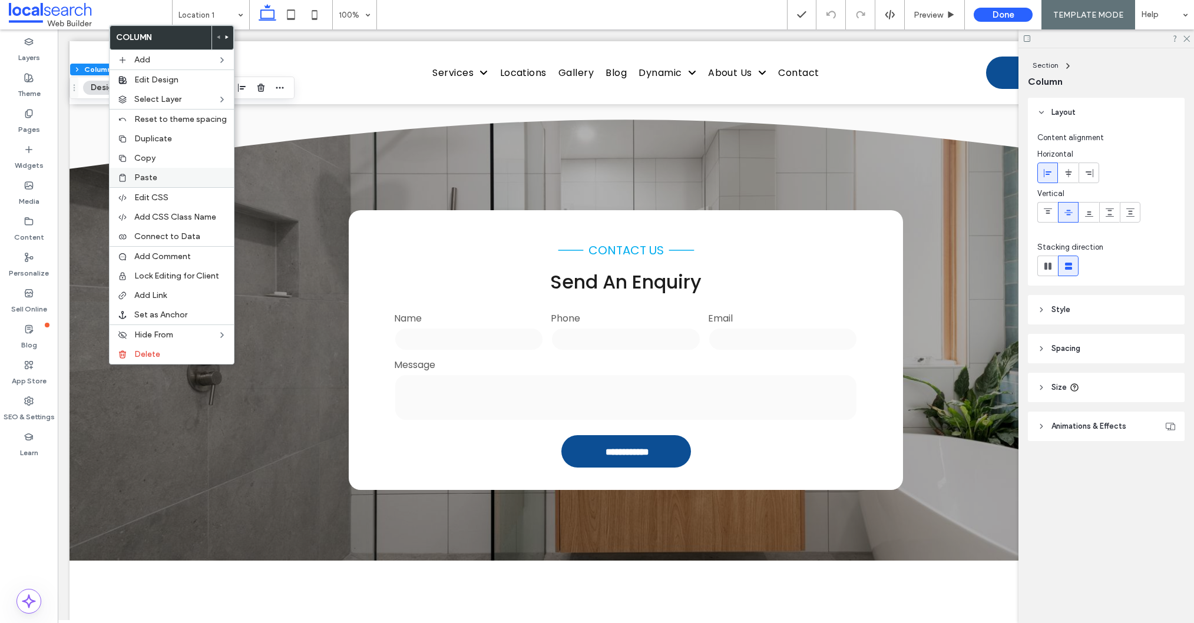
click at [161, 180] on label "Paste" at bounding box center [180, 178] width 92 height 10
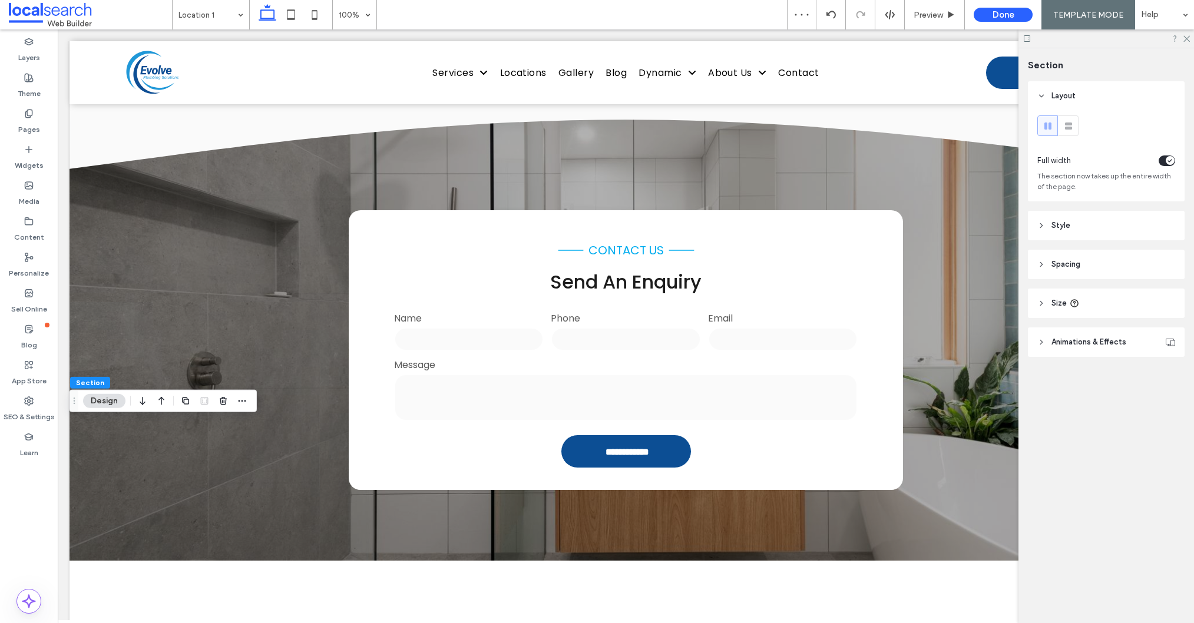
click at [158, 399] on icon "button" at bounding box center [161, 400] width 14 height 21
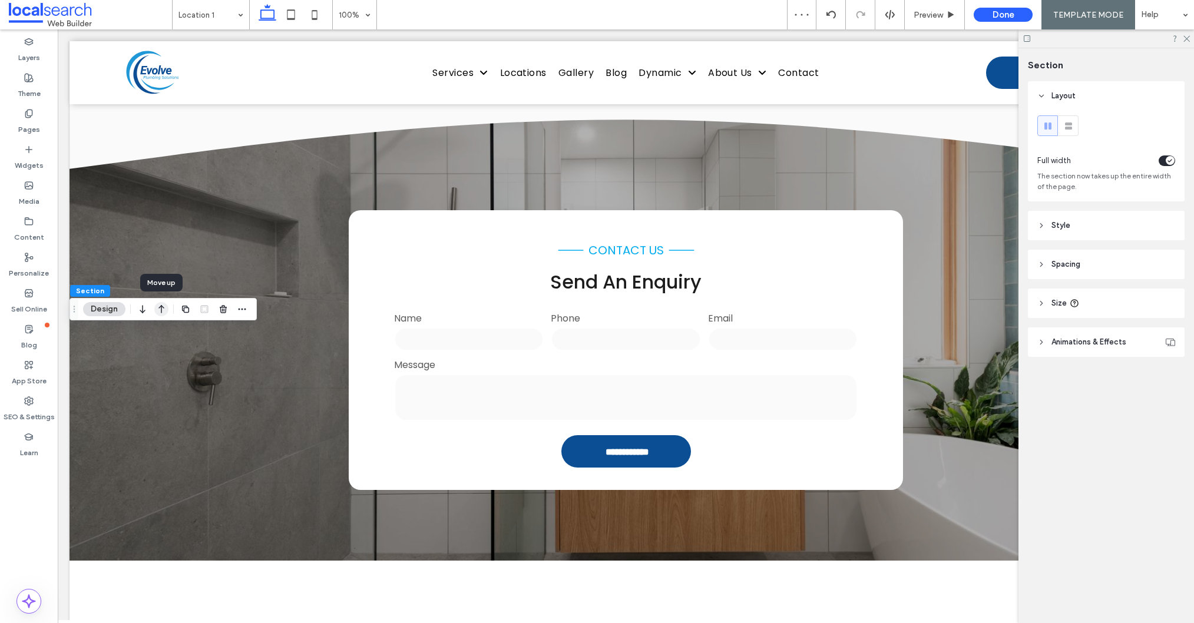
drag, startPoint x: 161, startPoint y: 313, endPoint x: 264, endPoint y: 355, distance: 111.2
click at [161, 313] on icon "button" at bounding box center [161, 309] width 14 height 21
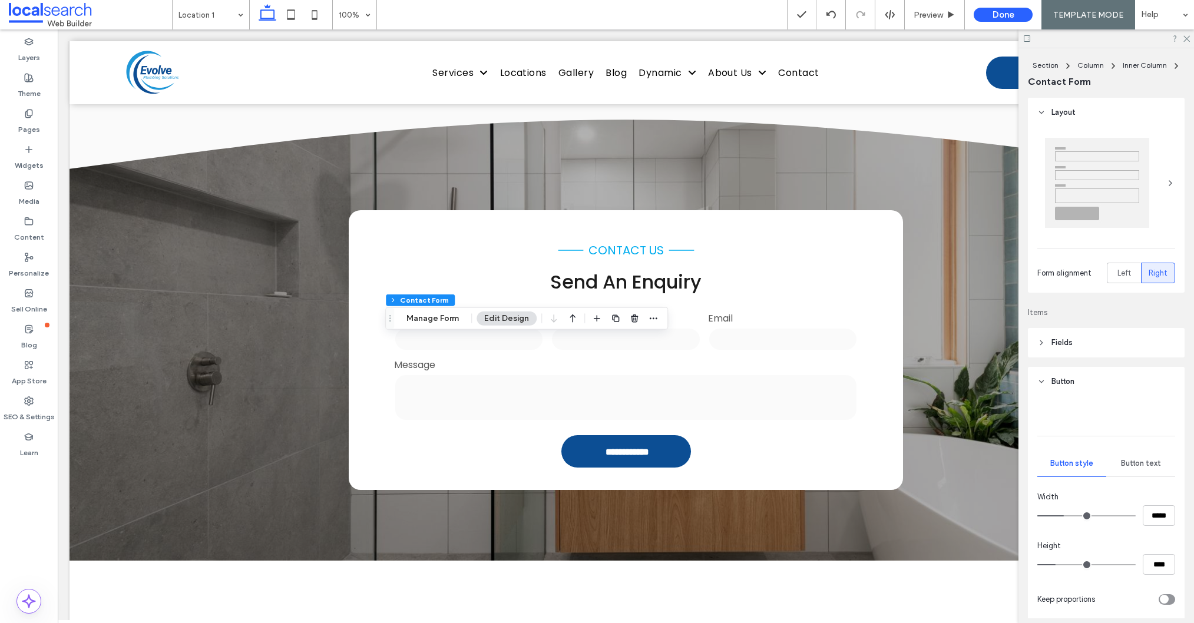
type input "*"
type input "***"
type input "**"
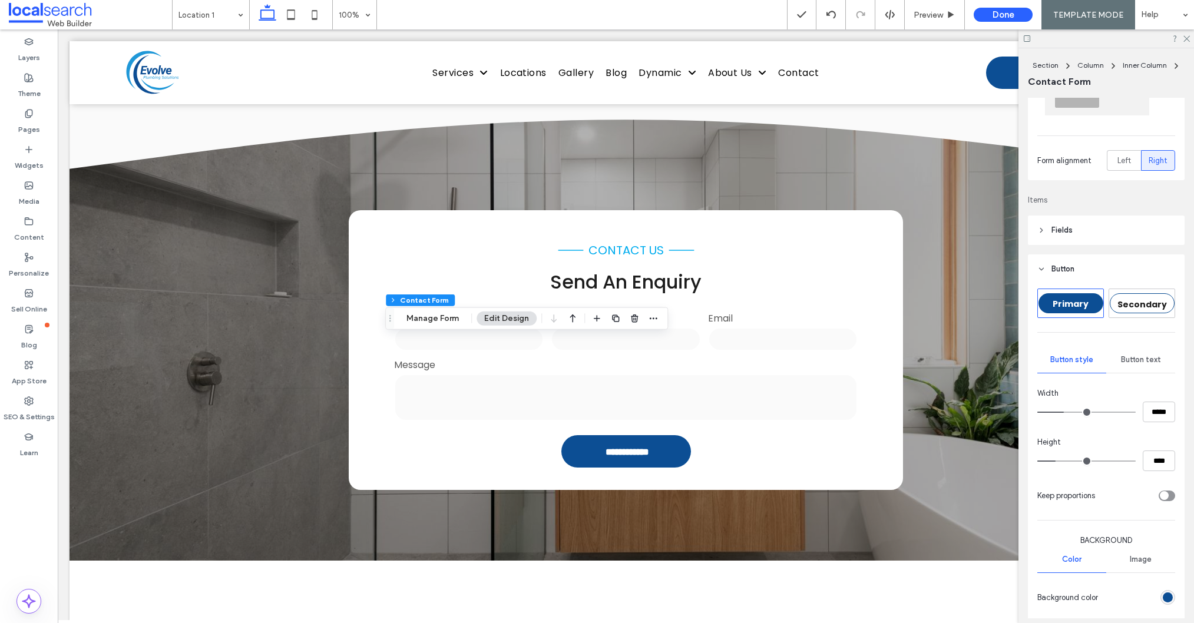
scroll to position [273, 0]
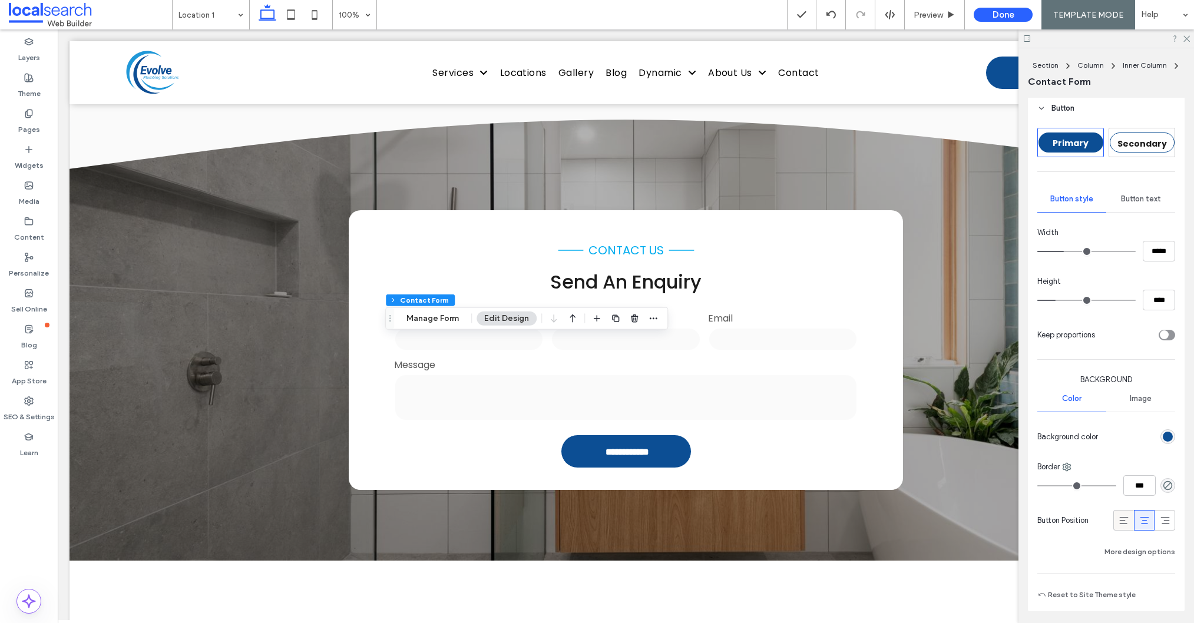
click at [1130, 523] on div at bounding box center [1123, 520] width 19 height 19
click at [1142, 522] on icon at bounding box center [1144, 521] width 12 height 12
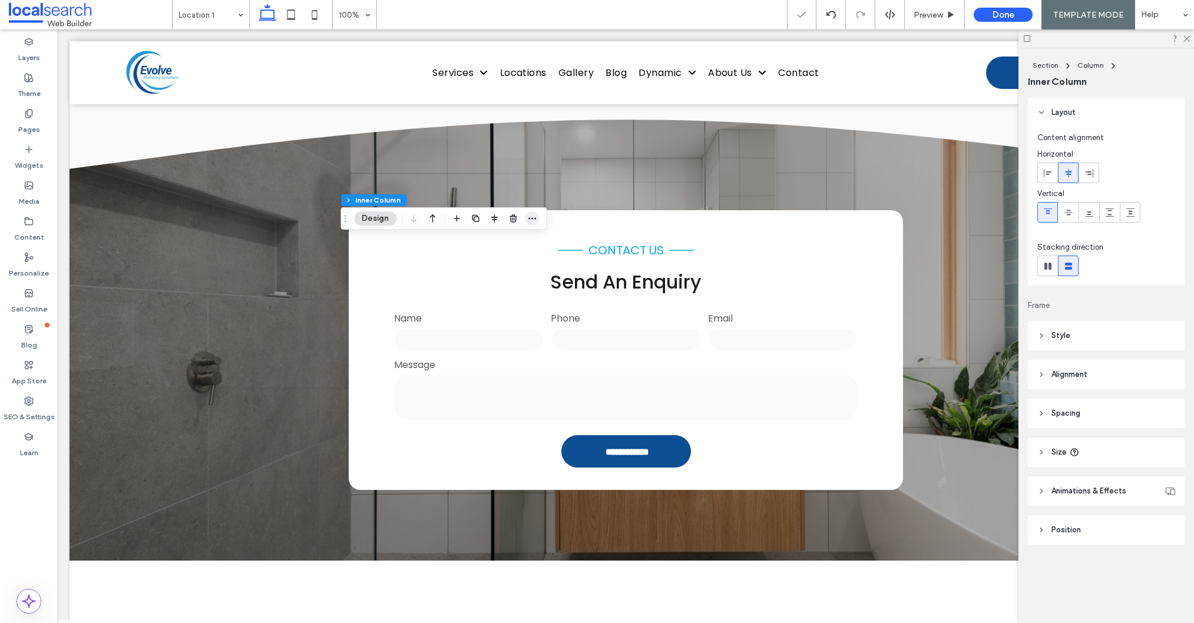
click at [534, 220] on icon "button" at bounding box center [531, 218] width 9 height 9
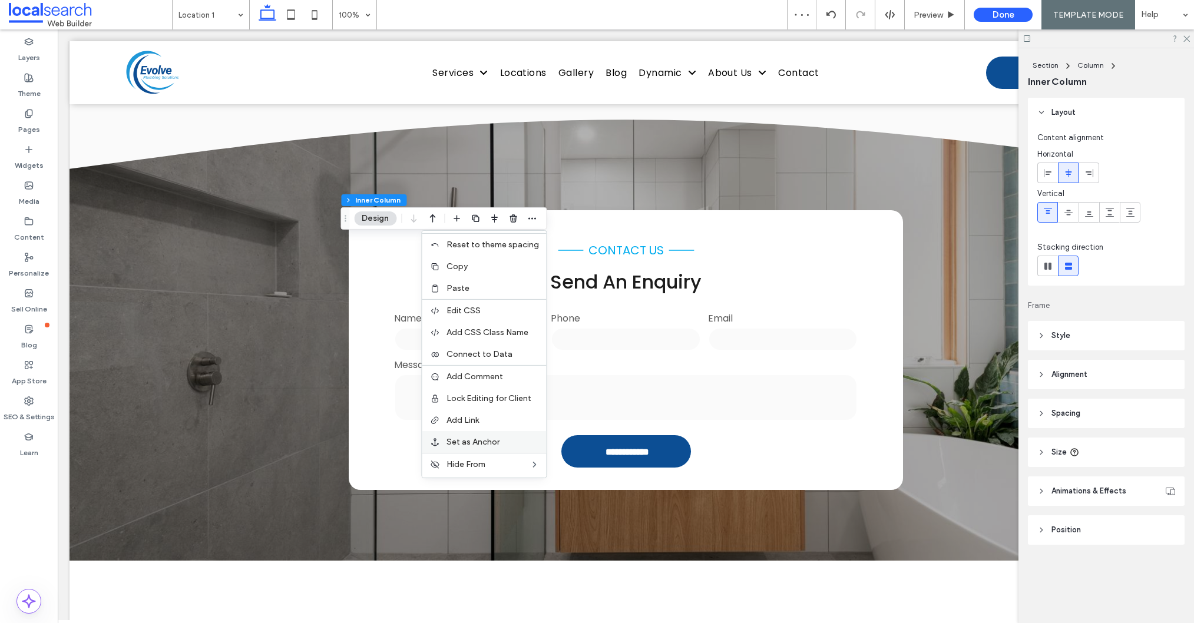
click at [485, 440] on span "Set as Anchor" at bounding box center [472, 442] width 53 height 10
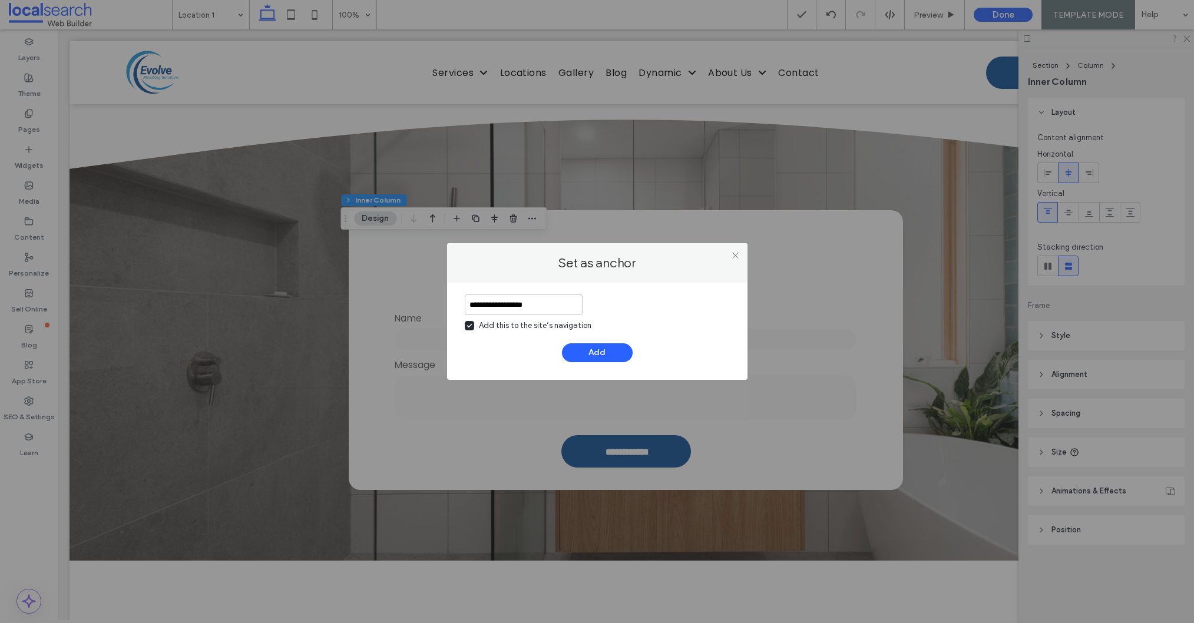
type input "**********"
drag, startPoint x: 469, startPoint y: 328, endPoint x: 507, endPoint y: 340, distance: 40.0
click at [469, 328] on span at bounding box center [469, 325] width 9 height 9
click at [584, 357] on button "Add" at bounding box center [597, 352] width 71 height 19
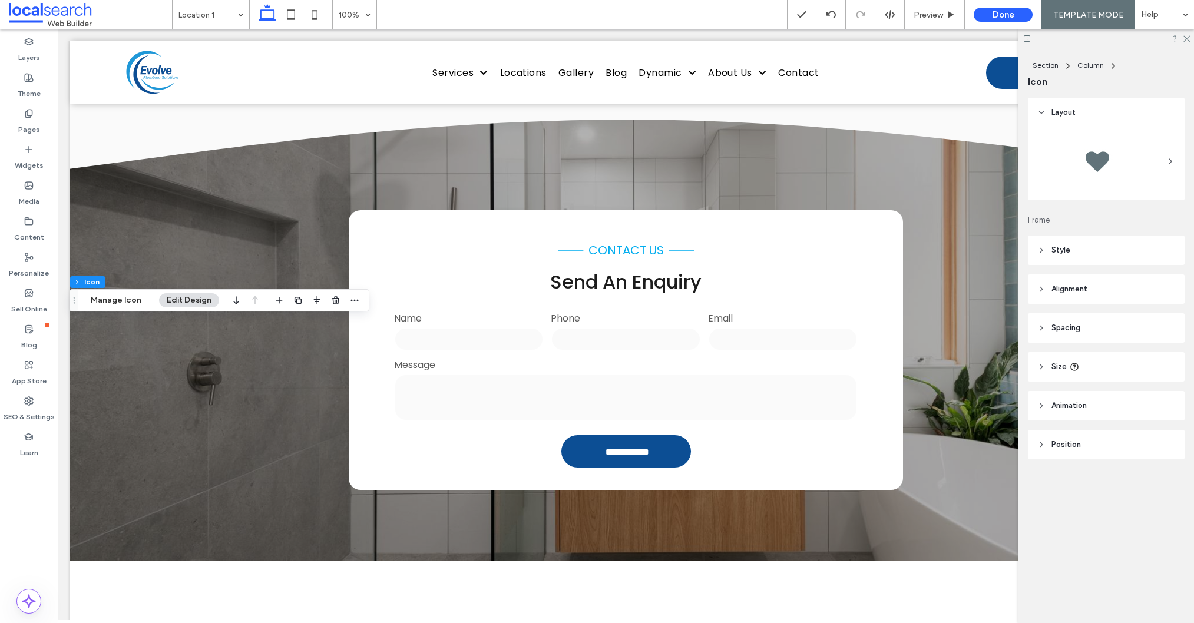
click at [1077, 238] on header "Style" at bounding box center [1106, 250] width 157 height 29
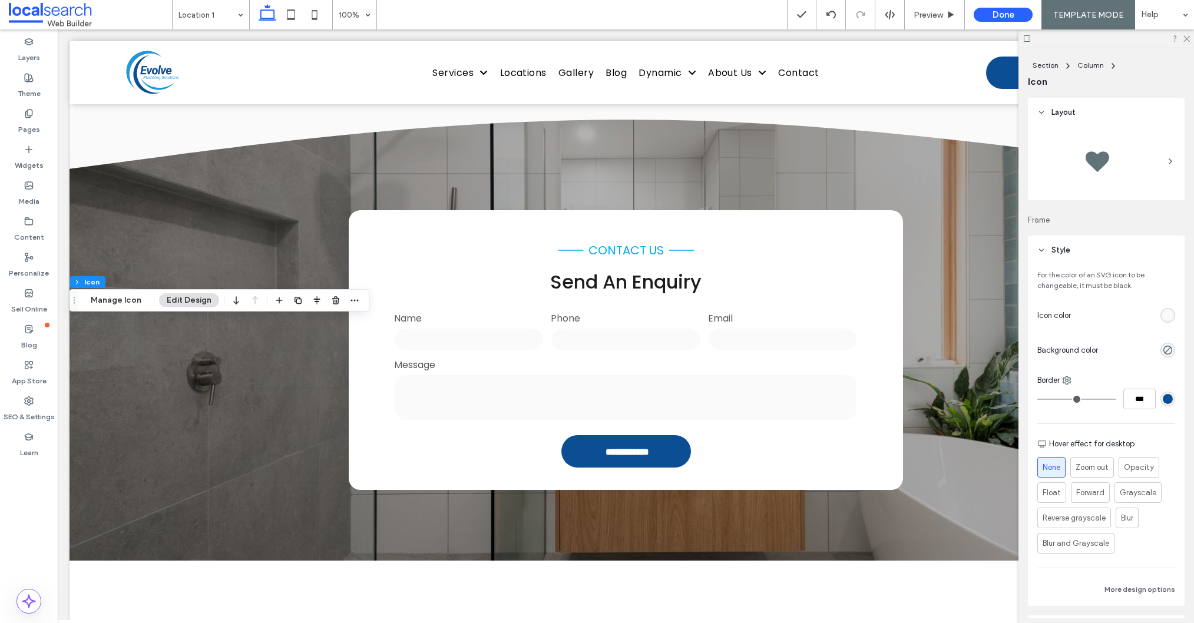
click at [1168, 312] on div "rgb(250, 250, 250)" at bounding box center [1167, 315] width 10 height 10
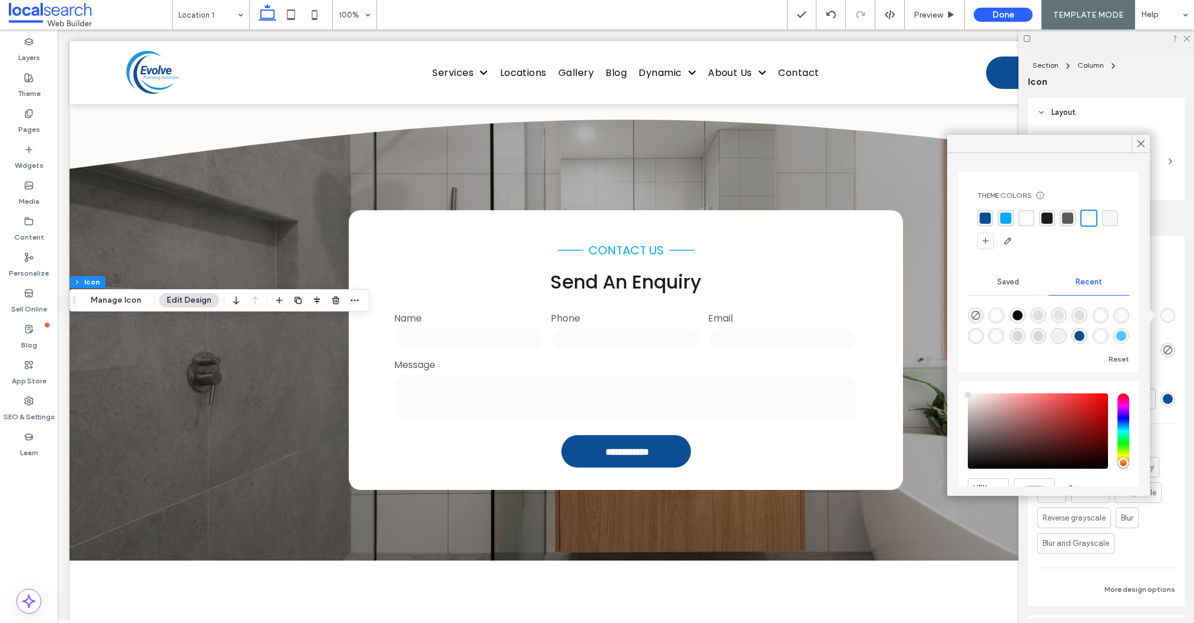
click at [1026, 217] on div "rgba(255, 255, 255, 1)" at bounding box center [1025, 218] width 11 height 11
click at [1145, 141] on icon at bounding box center [1140, 143] width 11 height 11
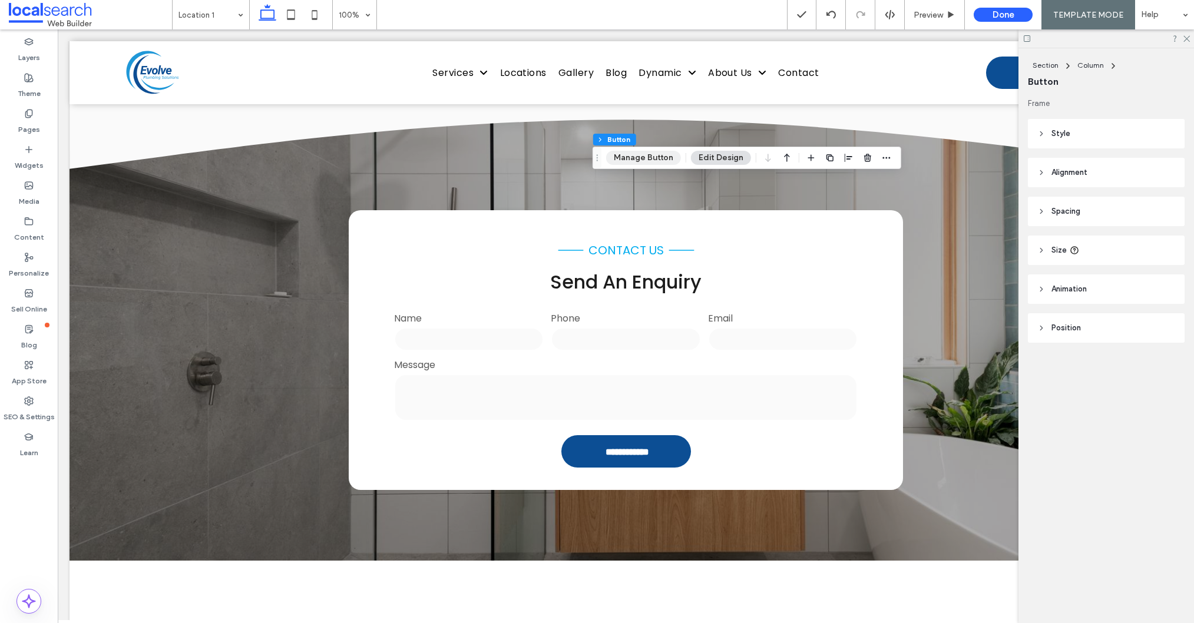
click at [652, 159] on button "Manage Button" at bounding box center [643, 158] width 75 height 14
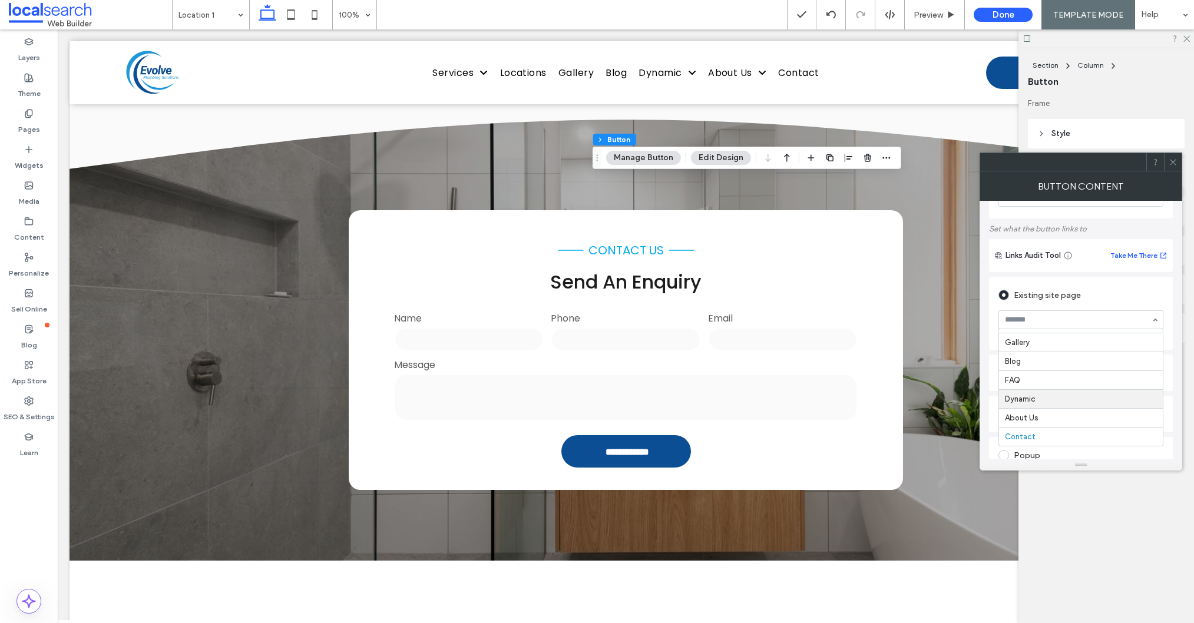
scroll to position [121, 0]
click at [1141, 243] on input at bounding box center [1078, 247] width 146 height 8
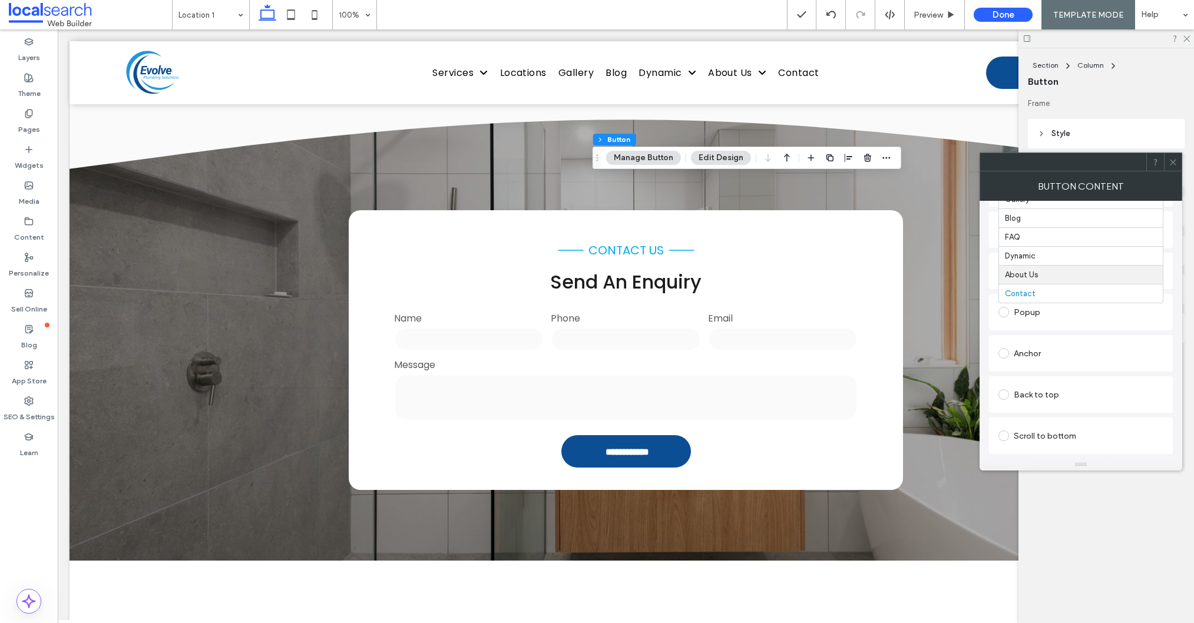
scroll to position [207, 0]
click at [1034, 337] on div "Anchor" at bounding box center [1080, 337] width 165 height 19
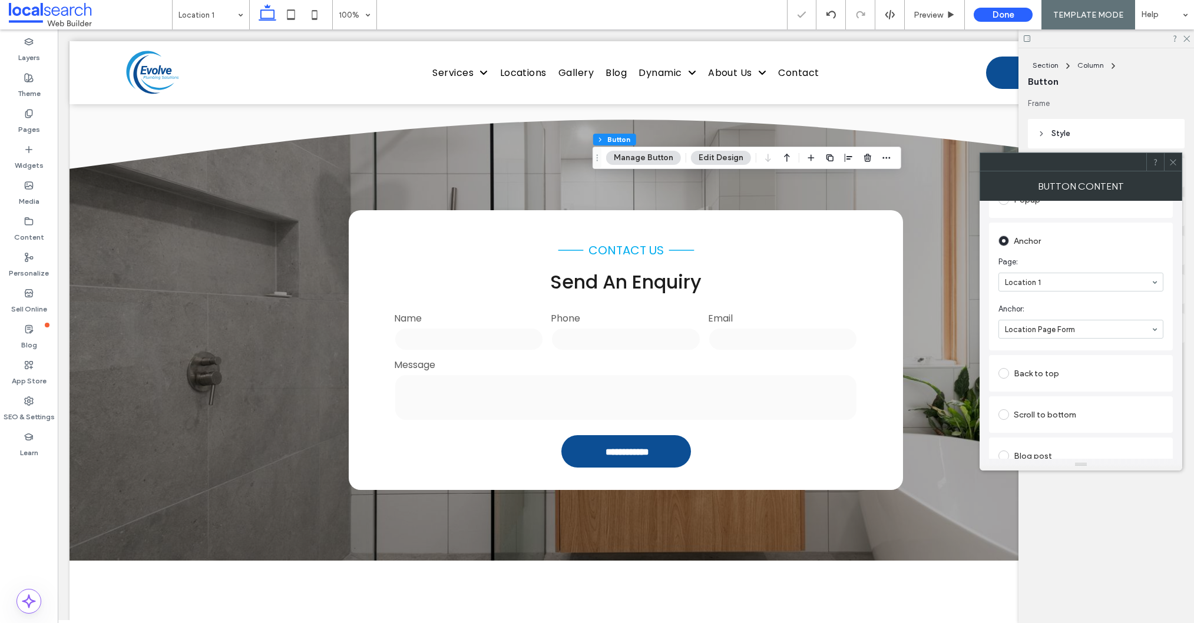
drag, startPoint x: 1174, startPoint y: 160, endPoint x: 1165, endPoint y: 165, distance: 10.6
click at [1174, 160] on icon at bounding box center [1172, 162] width 9 height 9
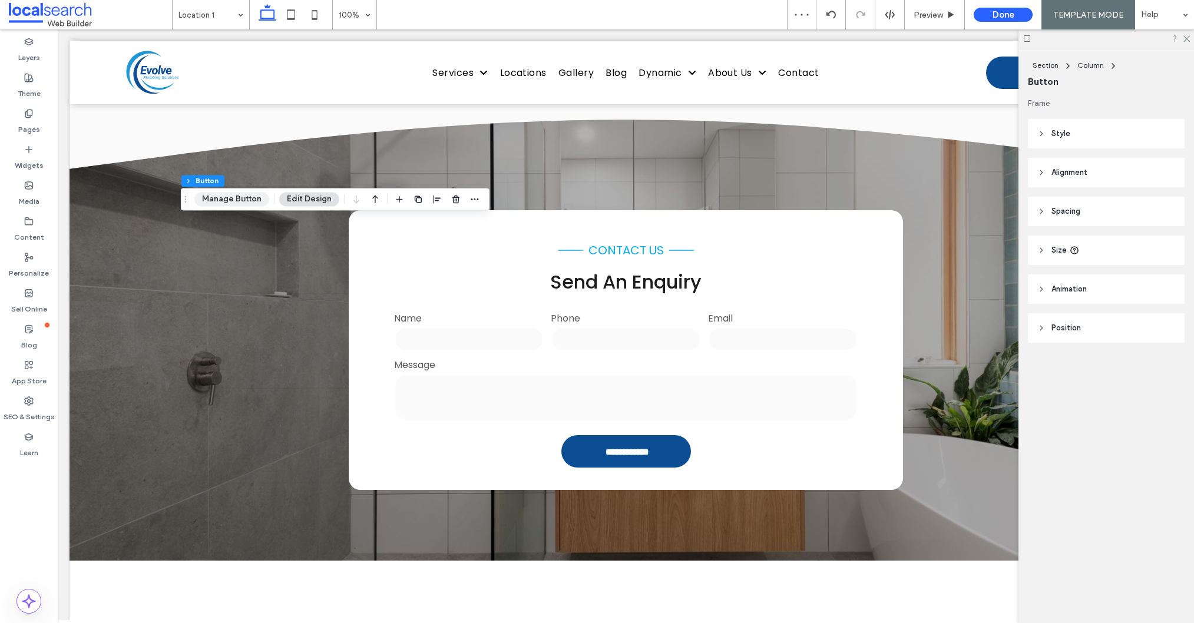
click at [238, 199] on button "Manage Button" at bounding box center [231, 199] width 75 height 14
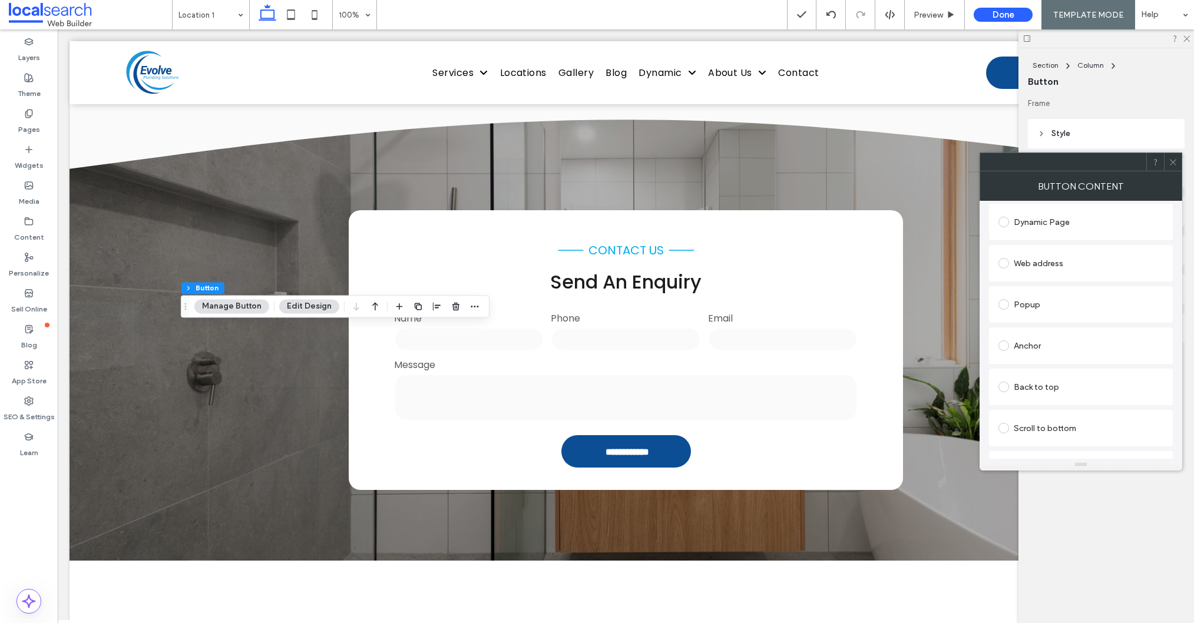
type input "**********"
click at [1040, 356] on div "Anchor" at bounding box center [1080, 345] width 165 height 25
click at [1174, 160] on icon at bounding box center [1172, 162] width 9 height 9
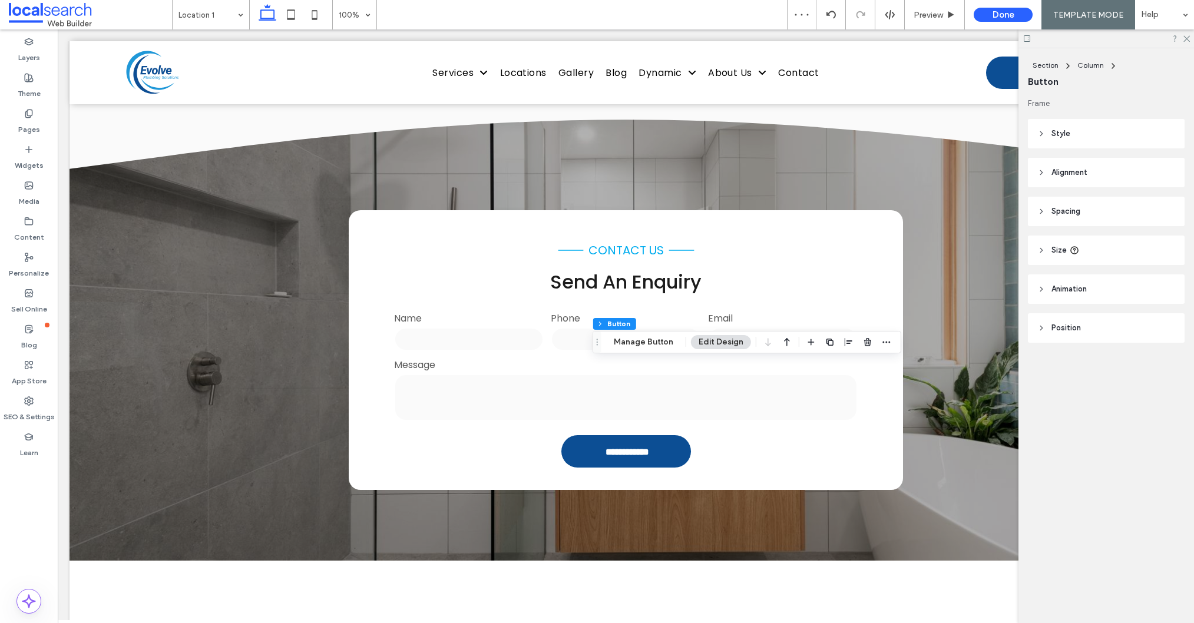
click at [647, 352] on div "Section Column Button Manage Button Edit Design" at bounding box center [746, 342] width 309 height 22
click at [645, 341] on button "Manage Button" at bounding box center [643, 342] width 75 height 14
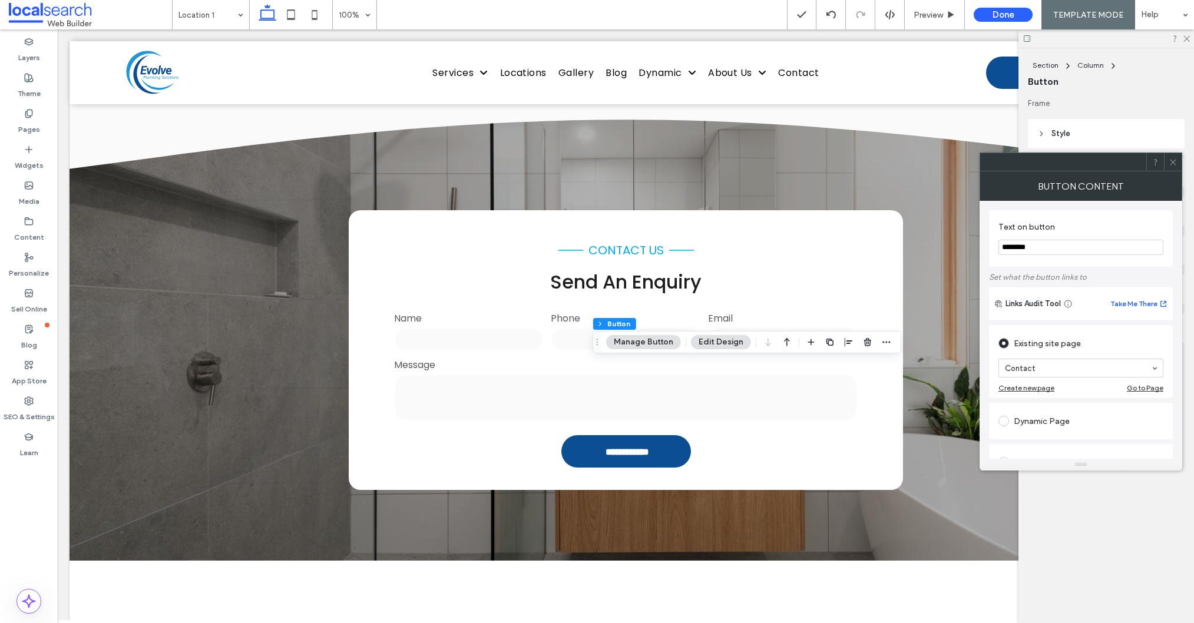
type input "********"
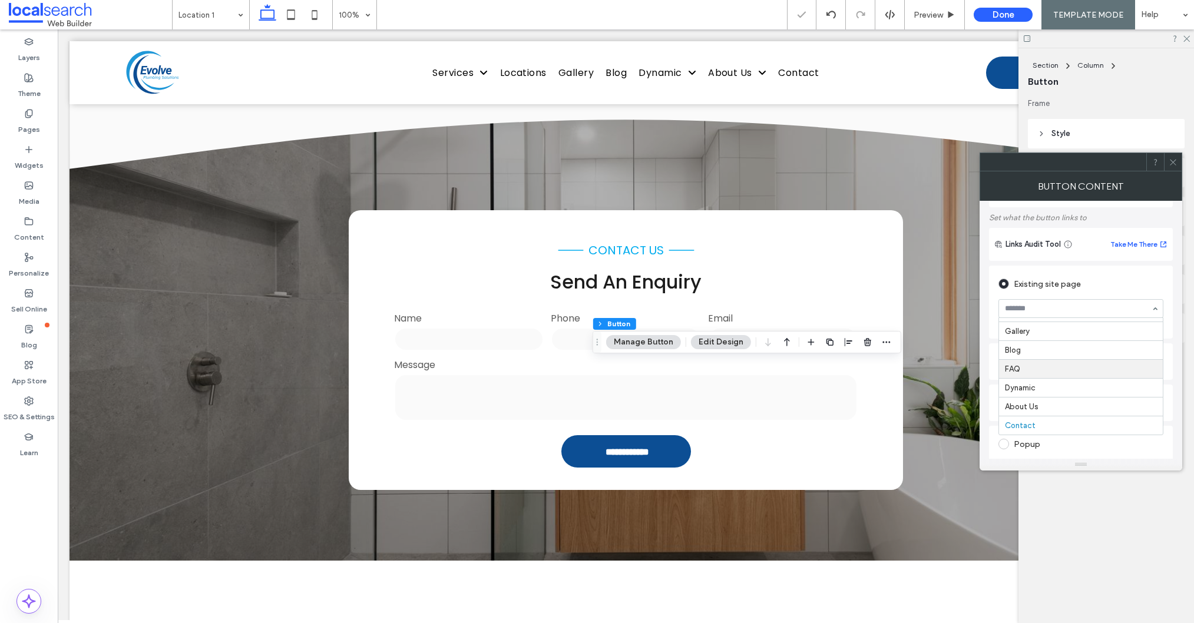
scroll to position [55, 0]
drag, startPoint x: 1049, startPoint y: 409, endPoint x: 1076, endPoint y: 359, distance: 56.4
click at [1172, 158] on icon at bounding box center [1172, 162] width 9 height 9
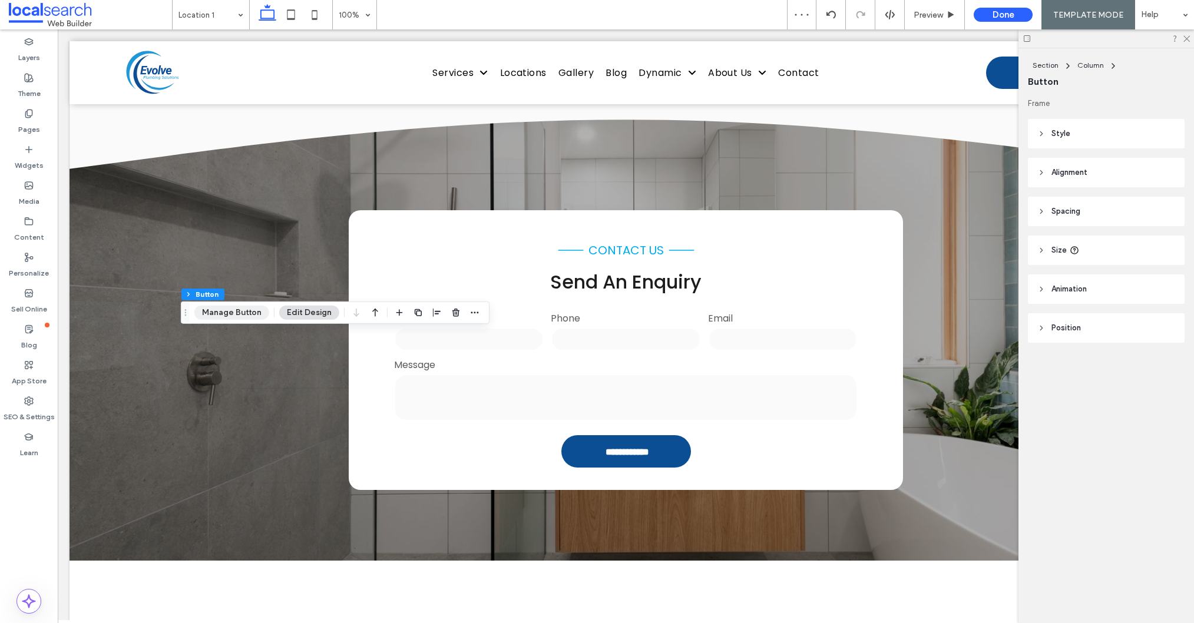
click at [244, 314] on button "Manage Button" at bounding box center [231, 313] width 75 height 14
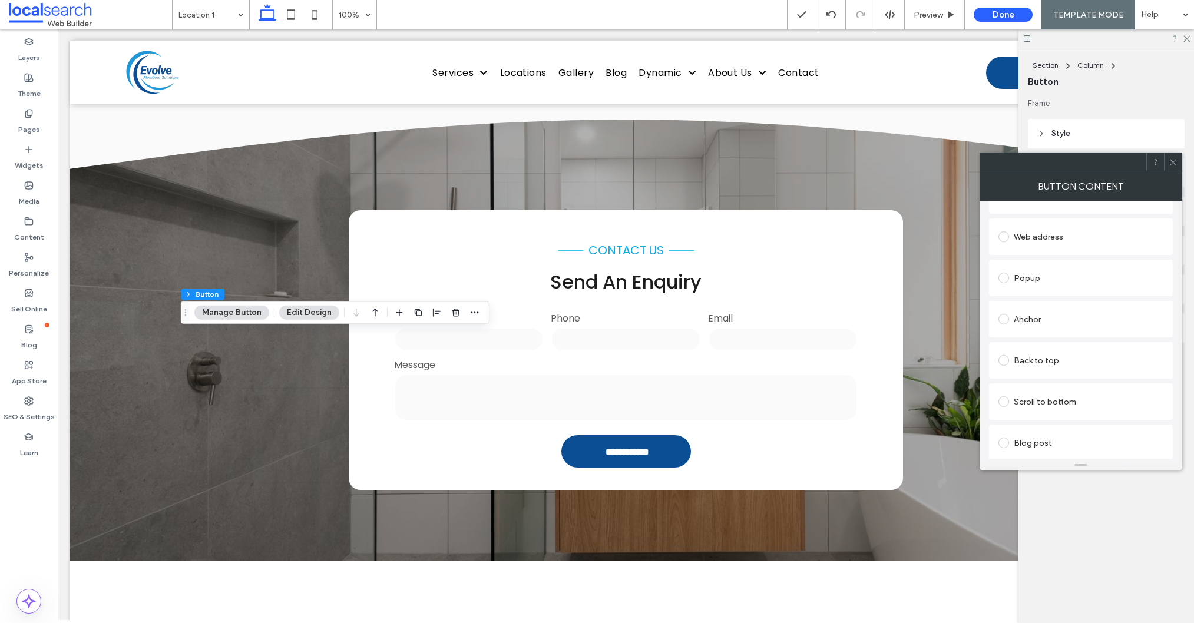
click at [1037, 328] on div "Anchor" at bounding box center [1080, 319] width 165 height 19
type input "*********"
click at [1174, 155] on span at bounding box center [1172, 162] width 9 height 18
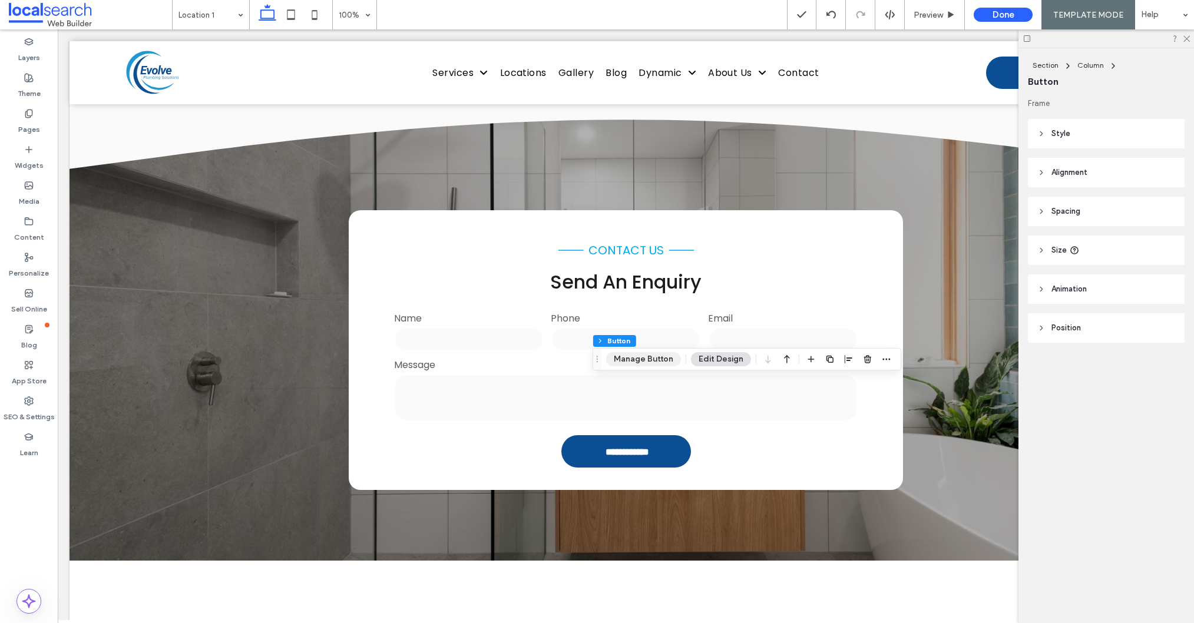
click at [632, 358] on button "Manage Button" at bounding box center [643, 359] width 75 height 14
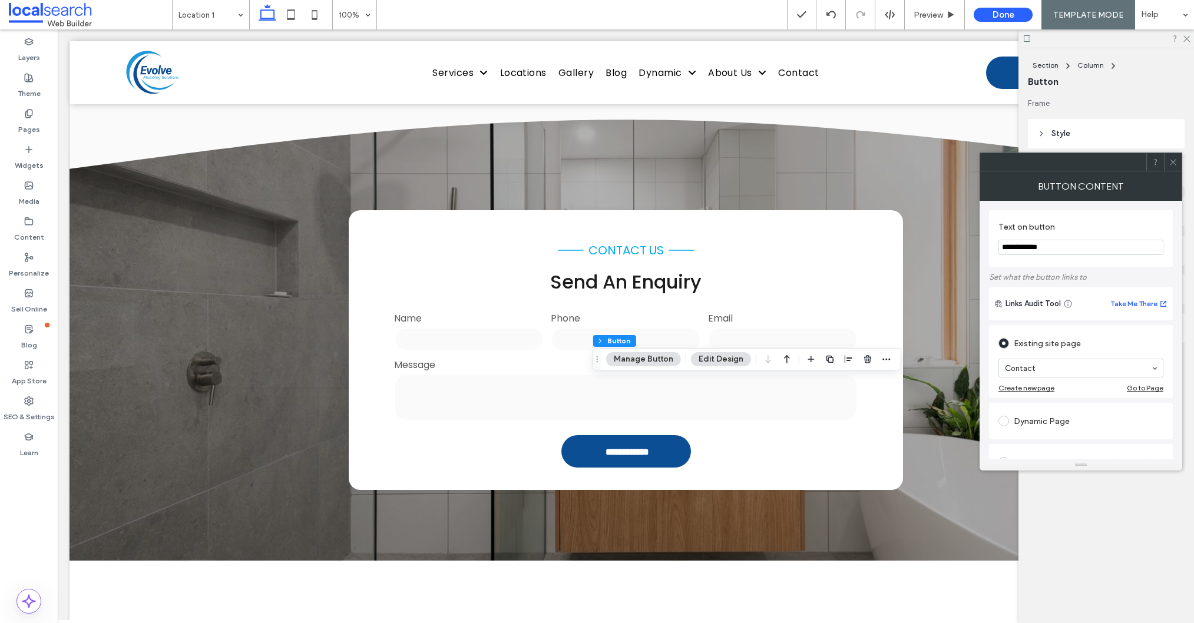
click at [1047, 254] on div "**********" at bounding box center [1081, 238] width 184 height 57
type input "*"
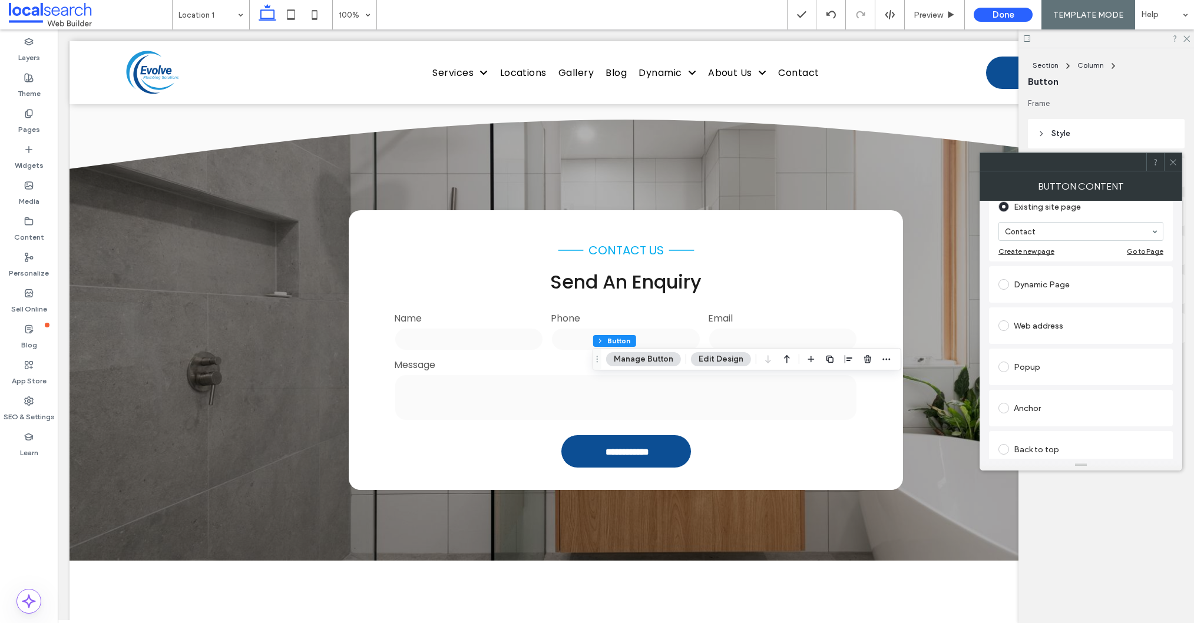
scroll to position [257, 0]
type input "**********"
click at [1055, 294] on div "Anchor" at bounding box center [1080, 288] width 165 height 19
click at [1171, 158] on icon at bounding box center [1172, 162] width 9 height 9
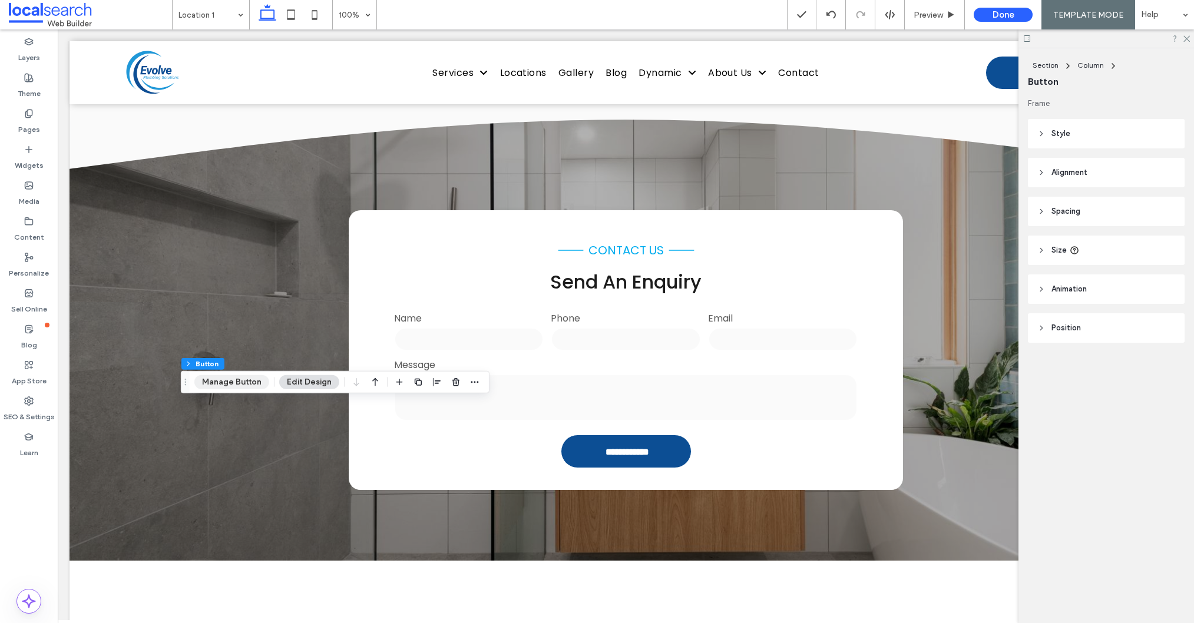
click at [244, 378] on button "Manage Button" at bounding box center [231, 382] width 75 height 14
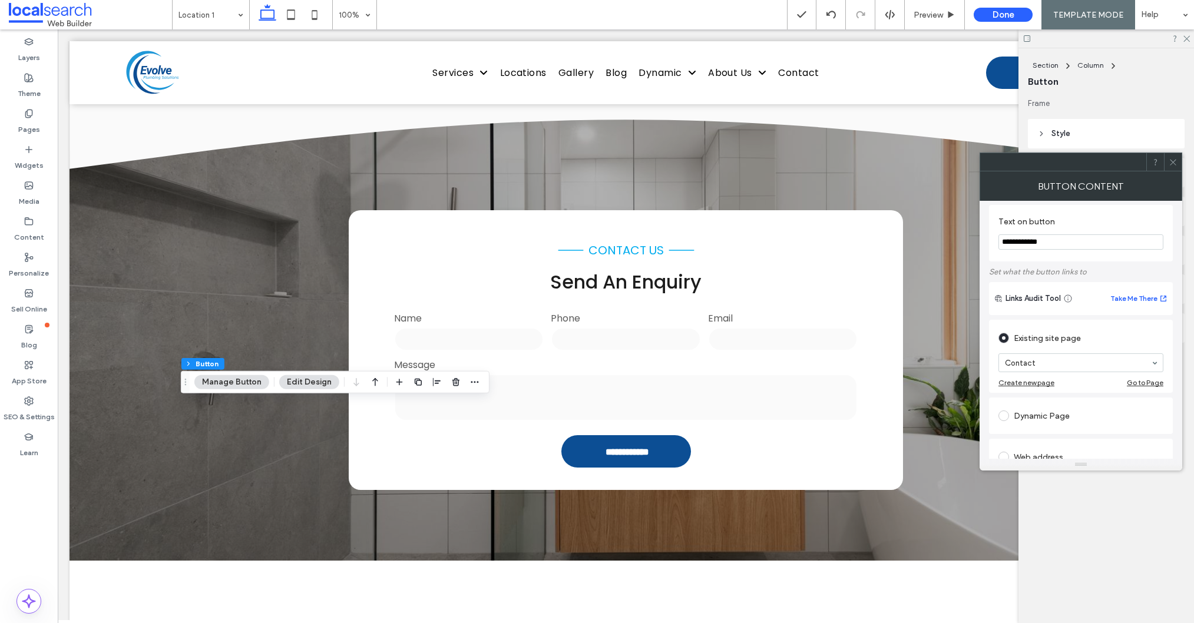
scroll to position [6, 0]
type input "*"
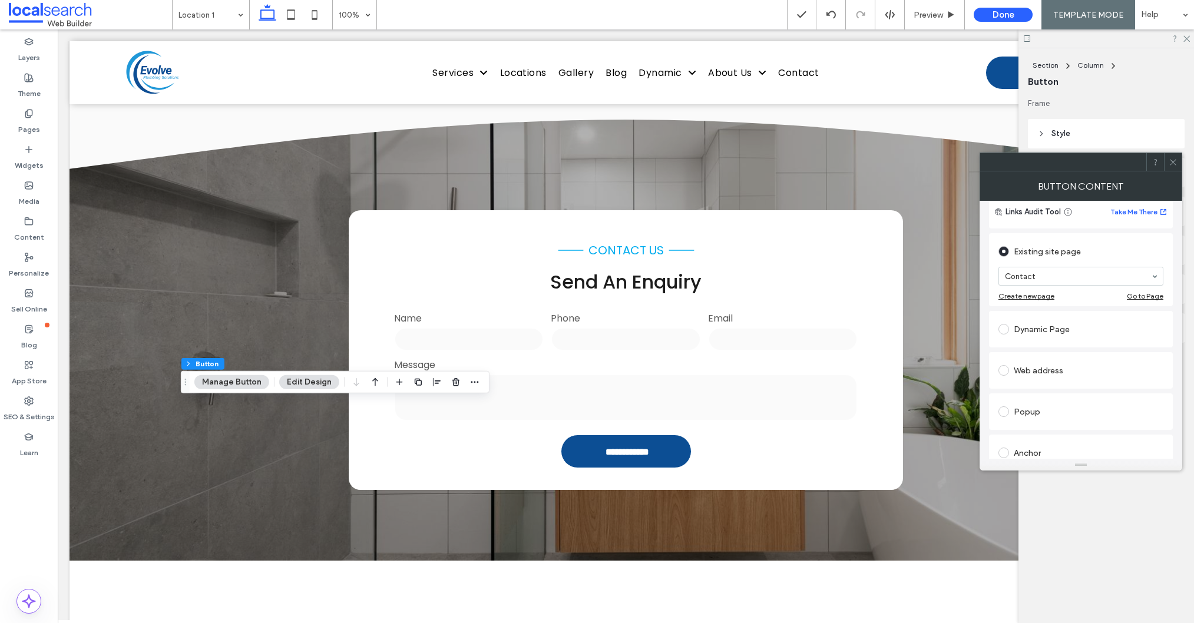
scroll to position [92, 0]
type input "*********"
click at [1102, 257] on div "Existing site page" at bounding box center [1080, 250] width 165 height 19
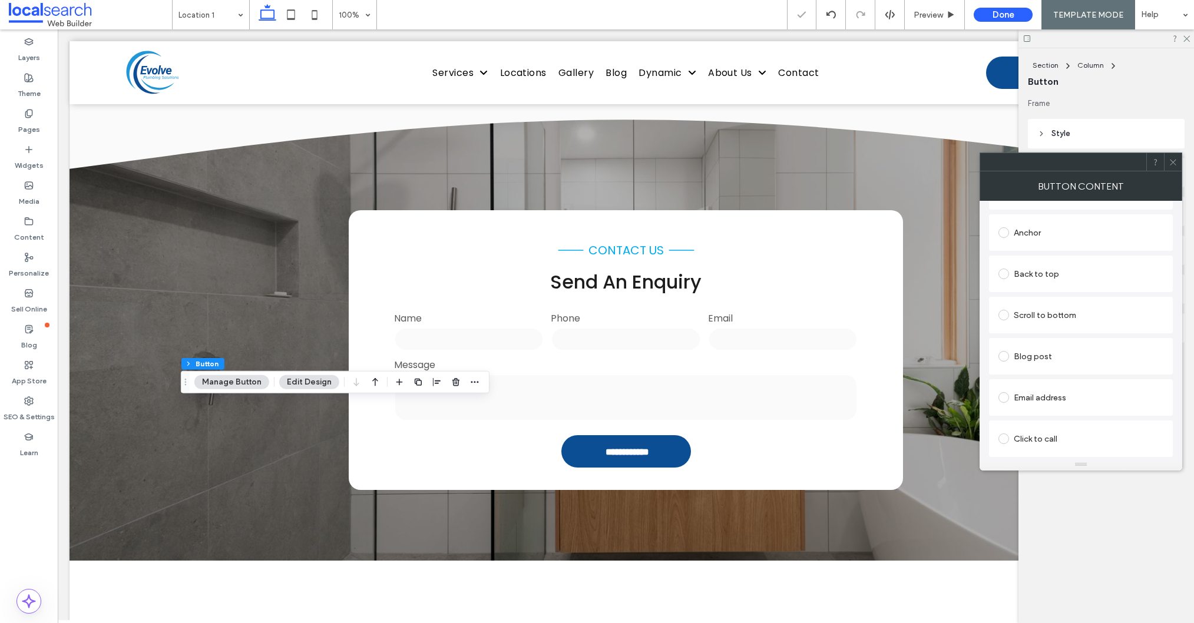
click at [1052, 233] on div "Anchor" at bounding box center [1080, 232] width 165 height 19
drag, startPoint x: 1062, startPoint y: 343, endPoint x: 1058, endPoint y: 352, distance: 10.0
click at [1175, 160] on icon at bounding box center [1172, 162] width 9 height 9
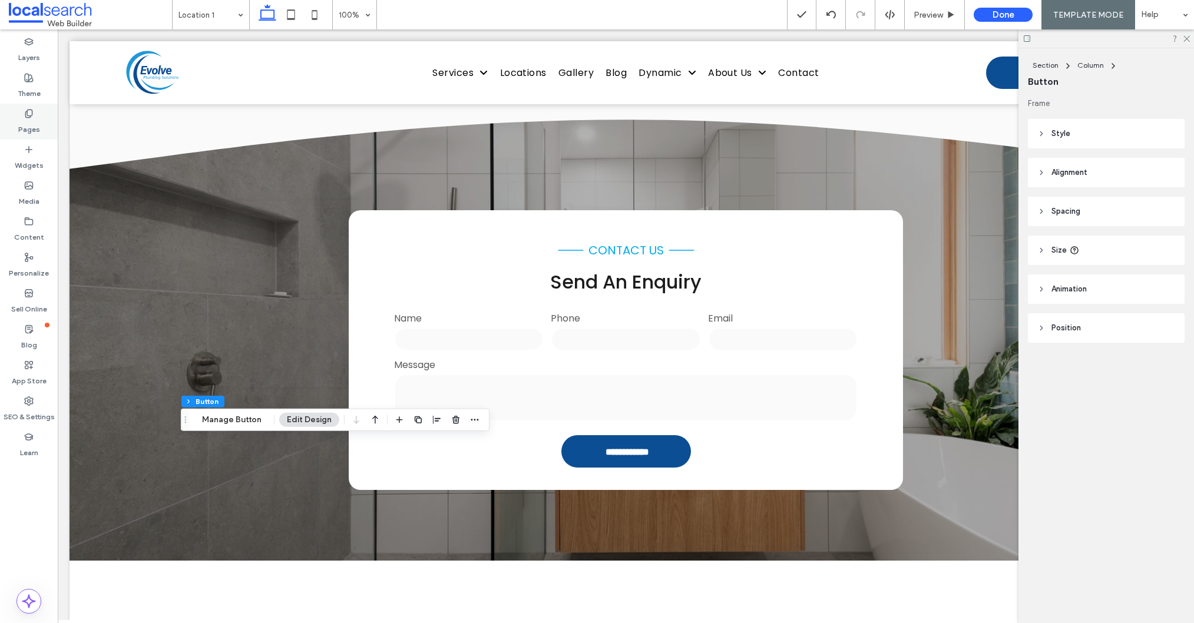
click at [35, 105] on div "Pages" at bounding box center [29, 122] width 58 height 36
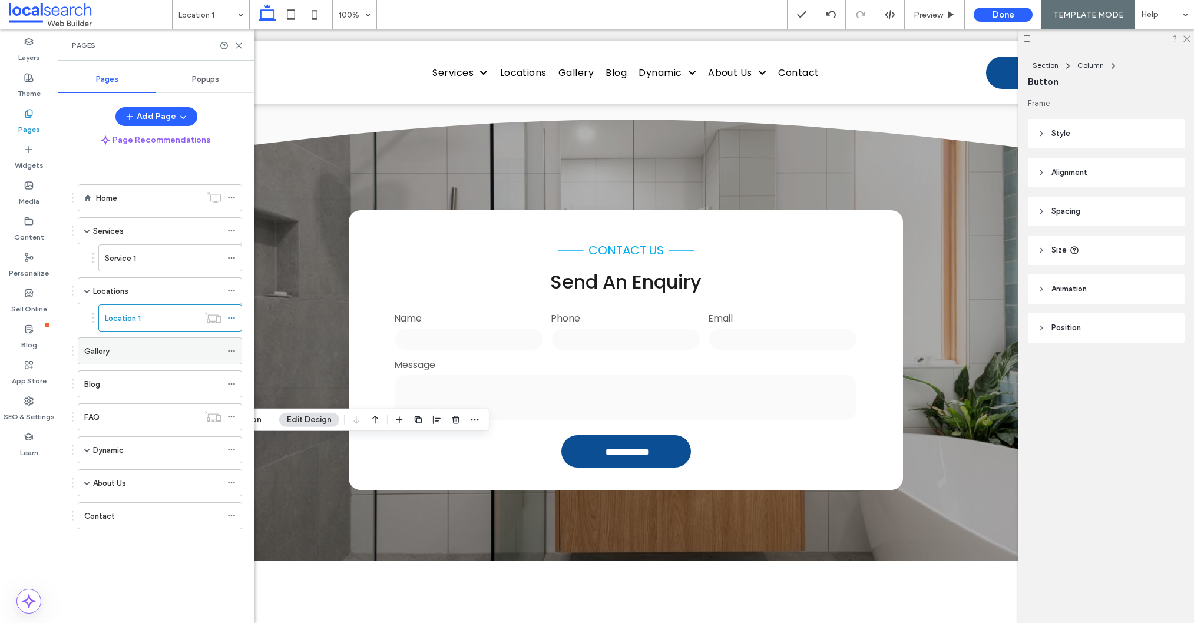
click at [124, 353] on div "Gallery" at bounding box center [152, 351] width 137 height 12
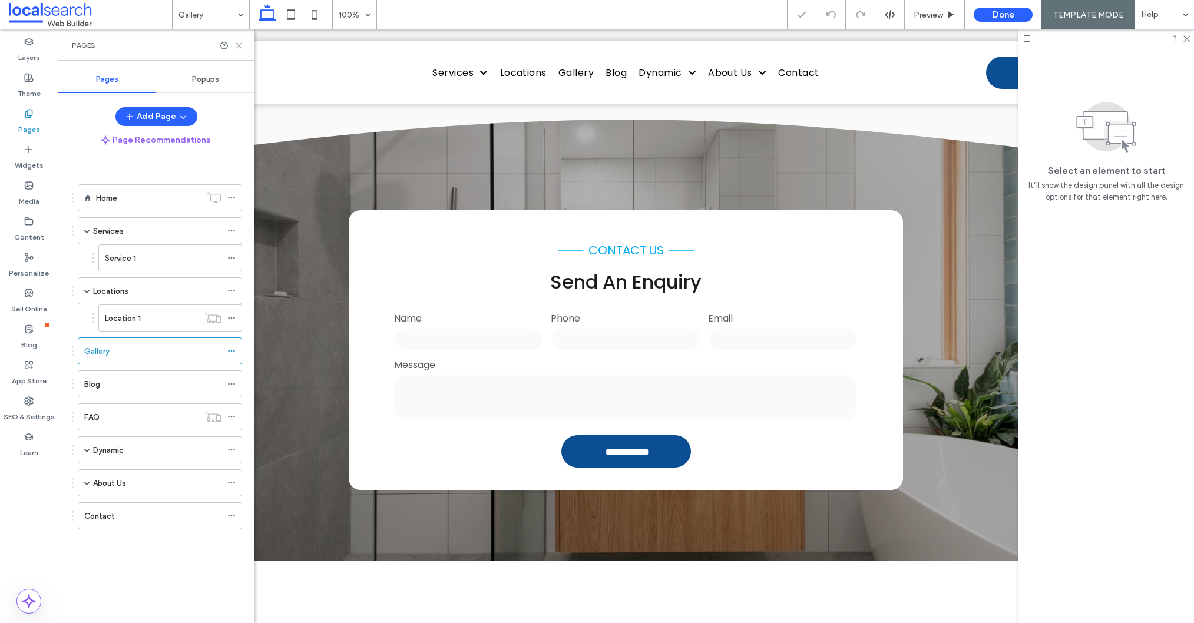
click at [240, 43] on icon at bounding box center [238, 45] width 9 height 9
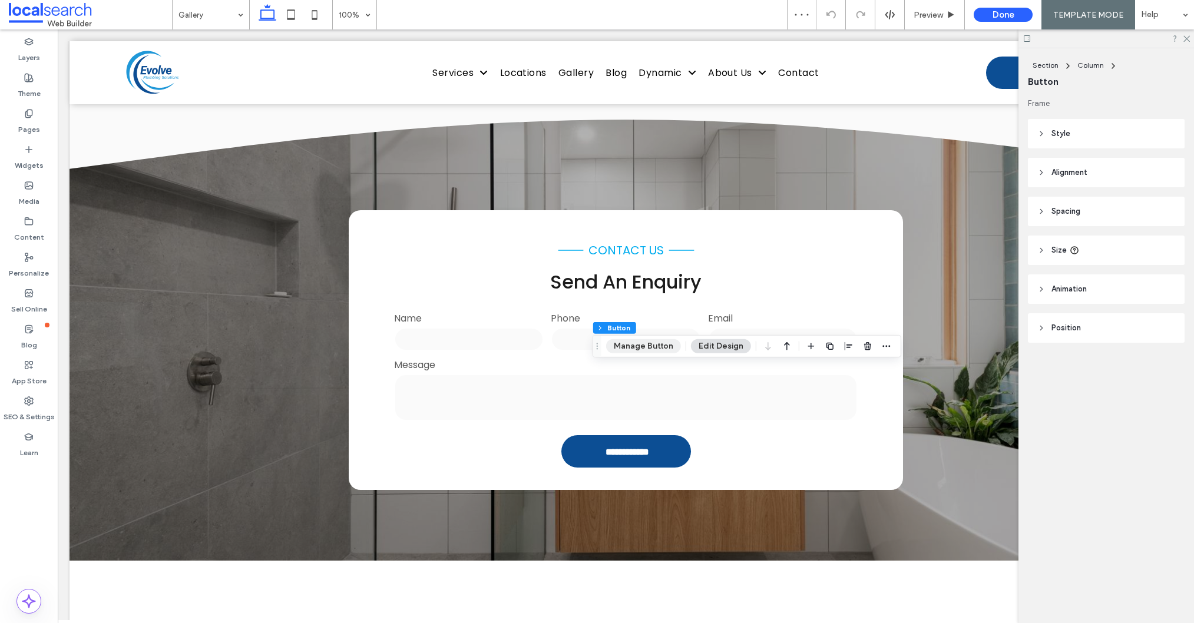
click at [650, 344] on button "Manage Button" at bounding box center [643, 346] width 75 height 14
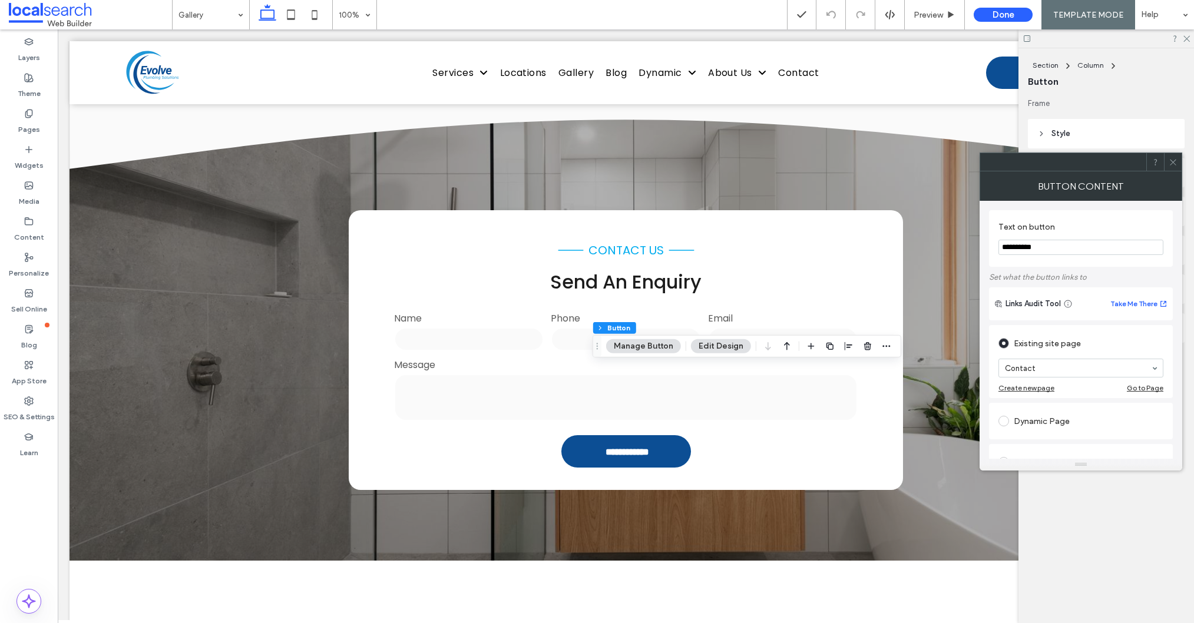
type input "**********"
click at [1178, 160] on div at bounding box center [1173, 162] width 18 height 18
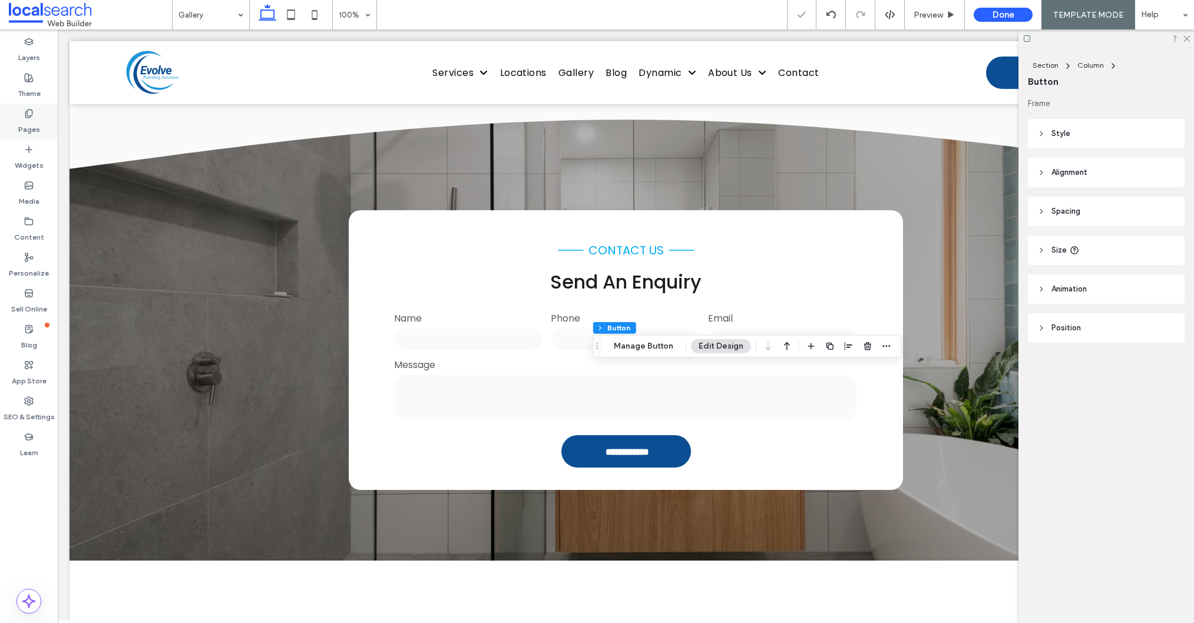
click at [48, 118] on div "Pages" at bounding box center [29, 122] width 58 height 36
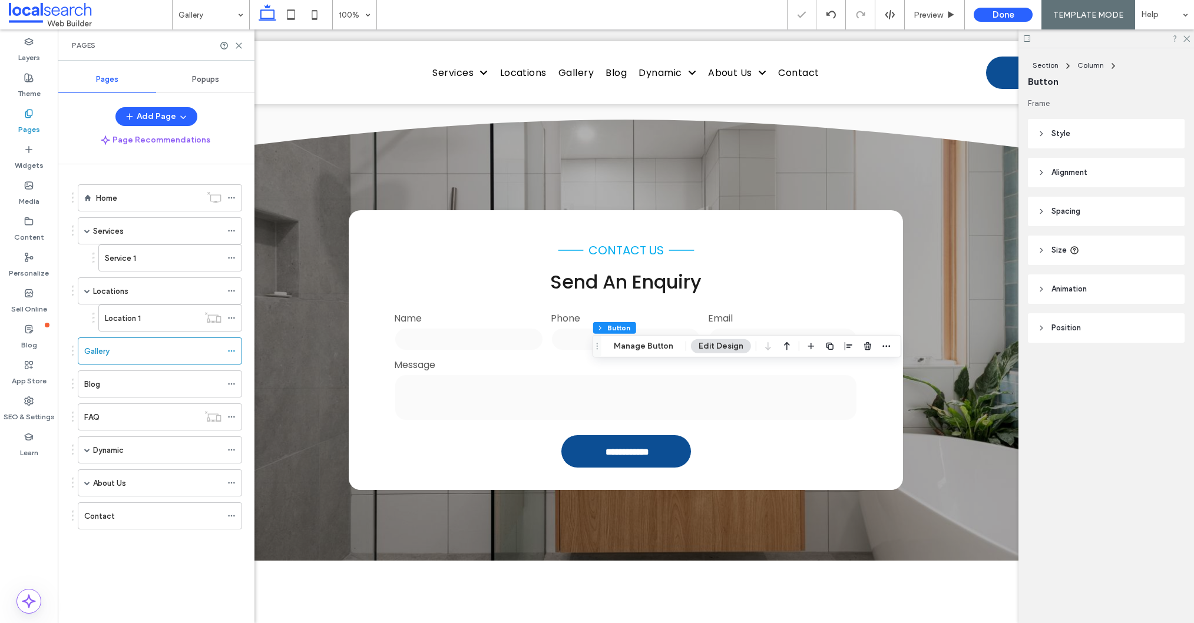
click at [115, 385] on div "Blog" at bounding box center [152, 384] width 137 height 12
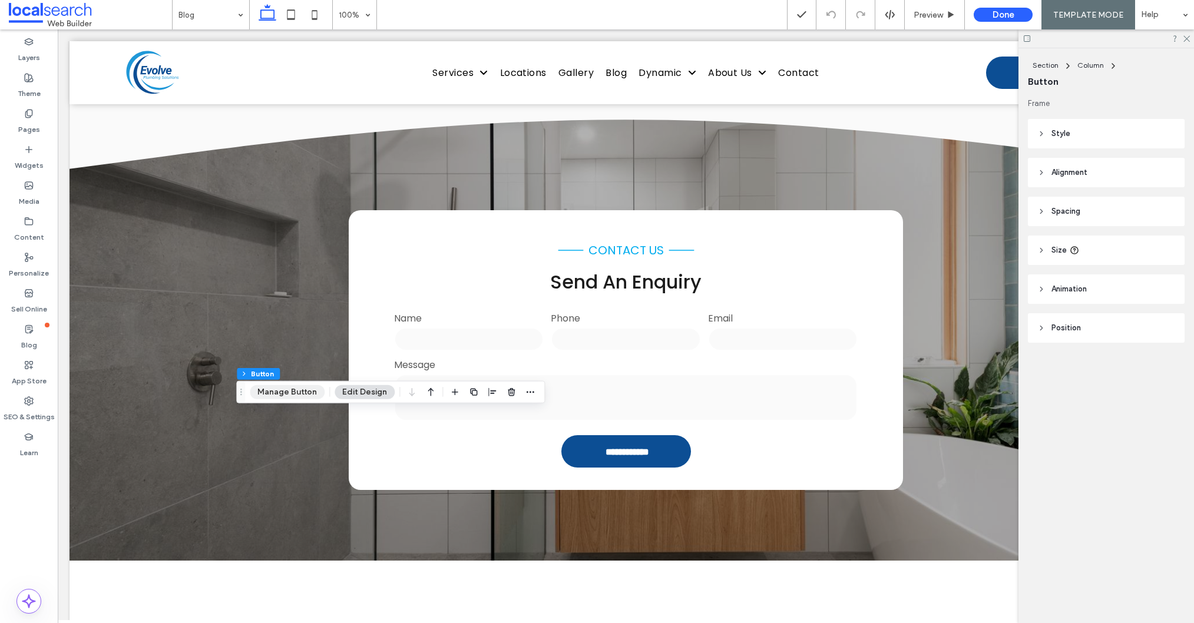
click at [298, 397] on button "Manage Button" at bounding box center [287, 392] width 75 height 14
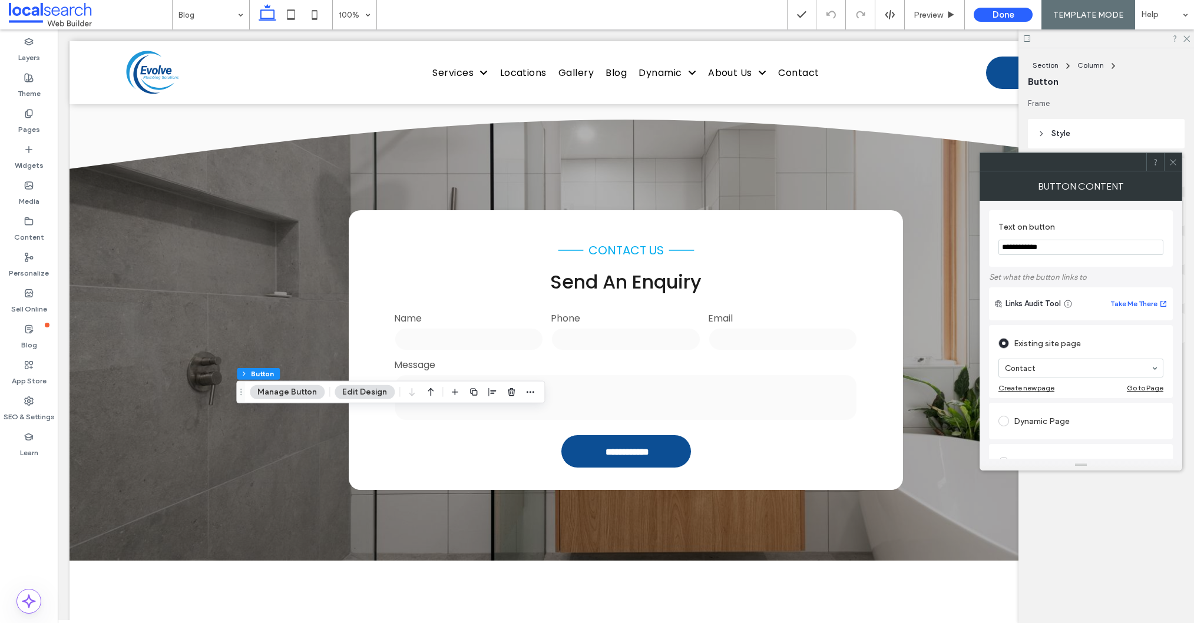
drag, startPoint x: 1061, startPoint y: 250, endPoint x: 1009, endPoint y: 244, distance: 52.2
click at [1001, 242] on input "**********" at bounding box center [1080, 247] width 165 height 15
type input "*********"
click at [1175, 163] on icon at bounding box center [1172, 162] width 9 height 9
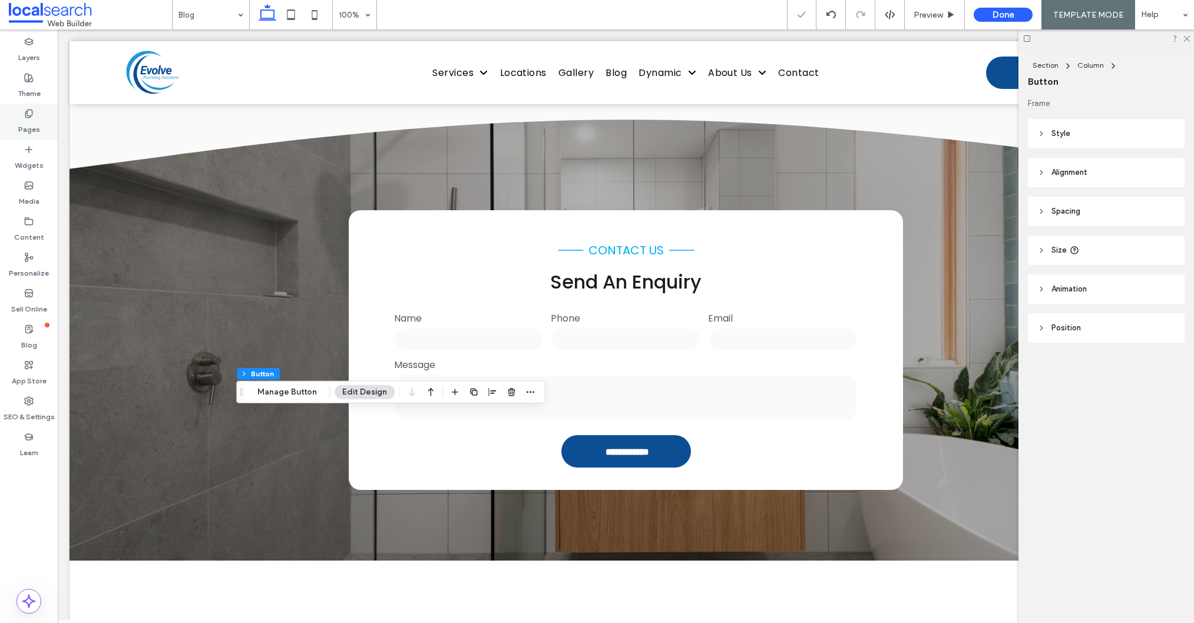
click at [48, 131] on div "Pages" at bounding box center [29, 122] width 58 height 36
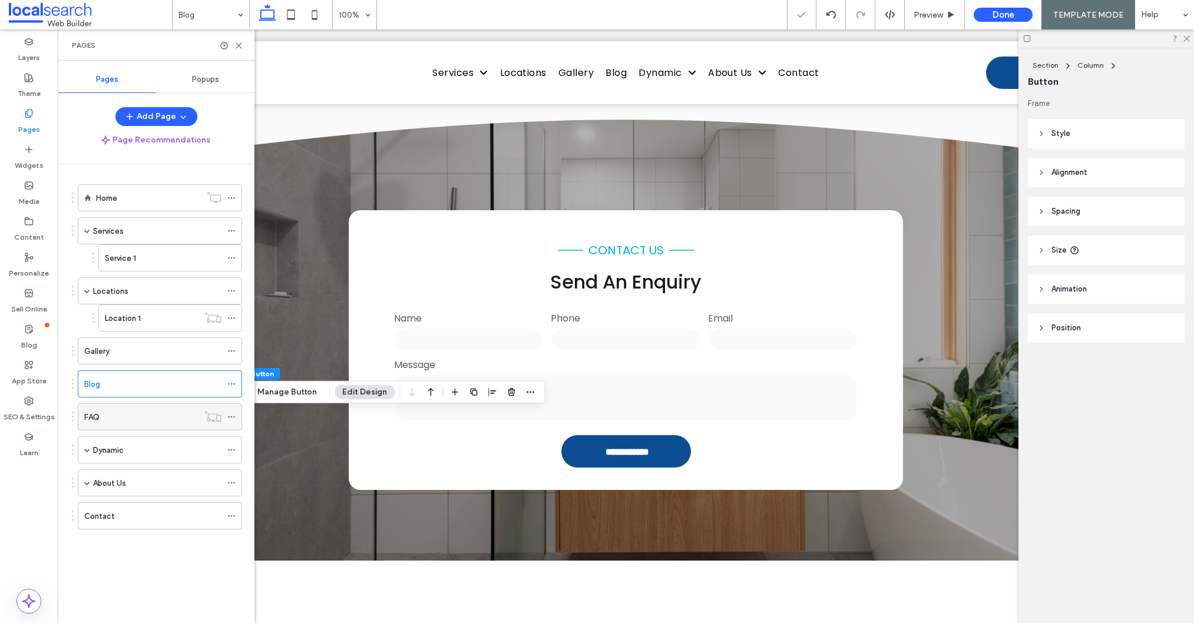
click at [110, 420] on div "FAQ" at bounding box center [141, 417] width 114 height 12
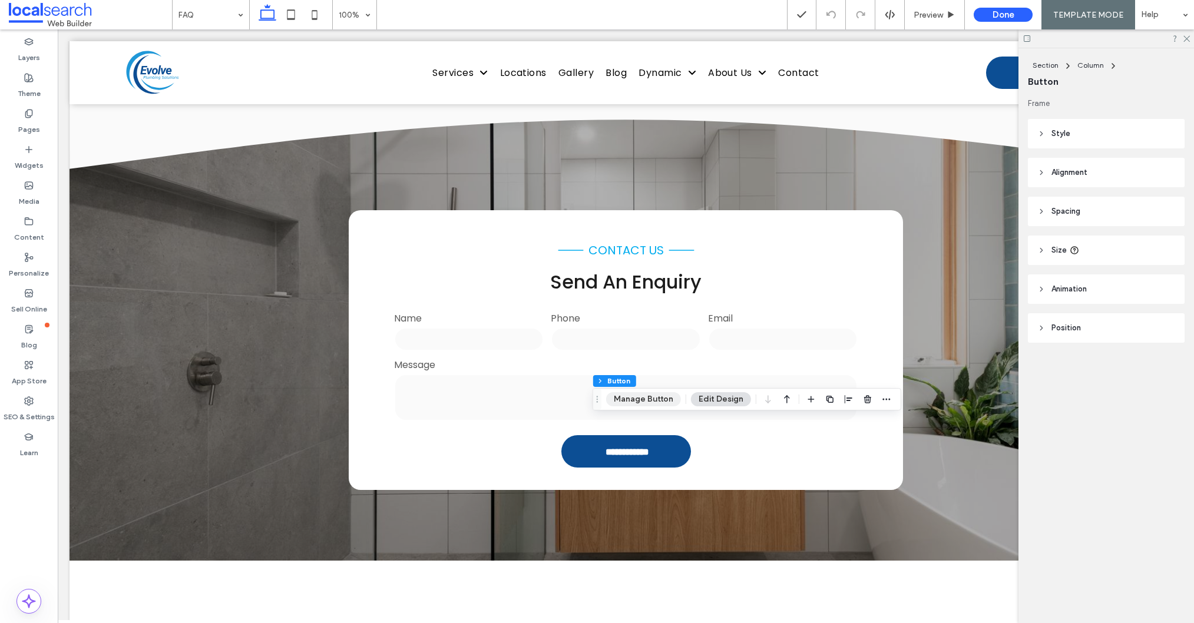
click at [632, 395] on button "Manage Button" at bounding box center [643, 399] width 75 height 14
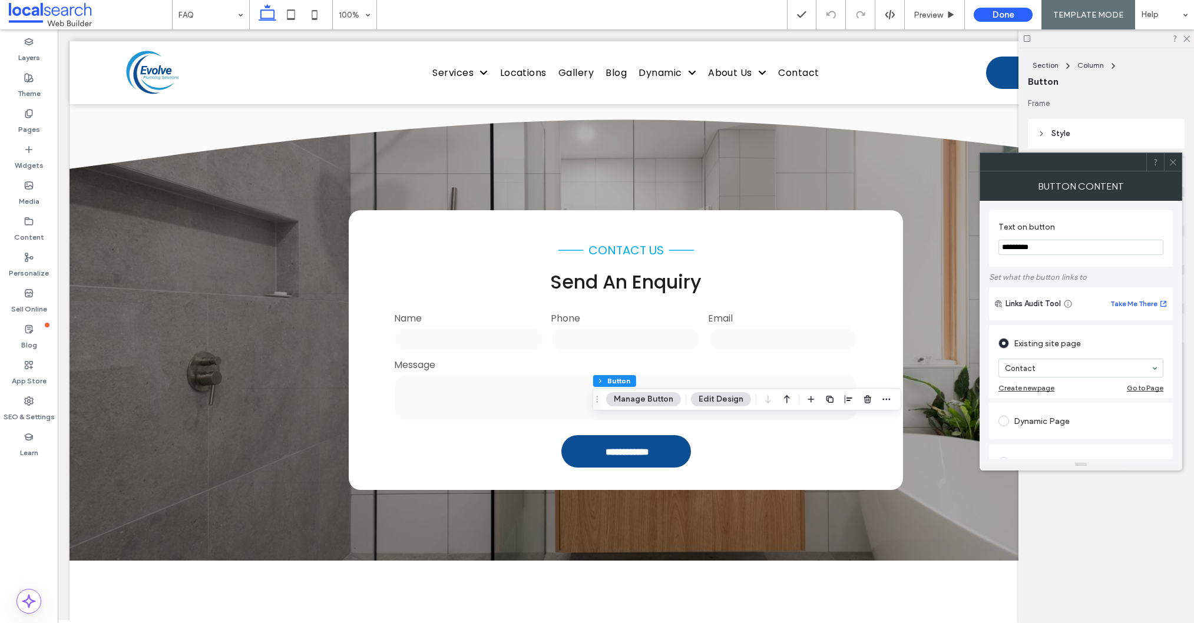
type input "*********"
click at [1173, 165] on icon at bounding box center [1172, 162] width 9 height 9
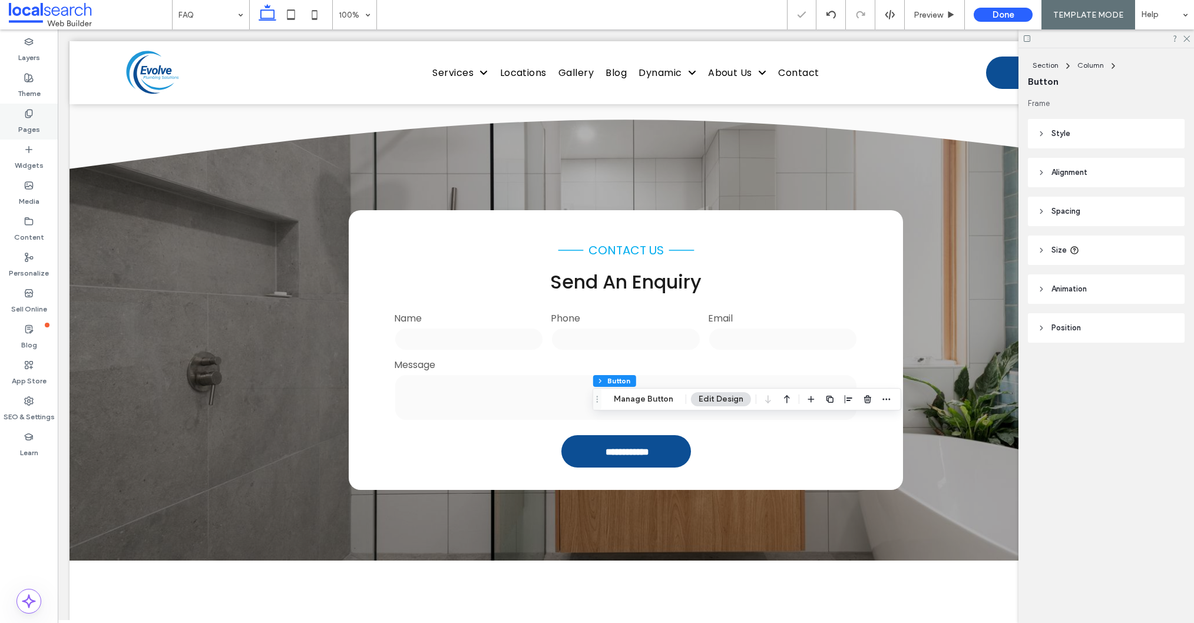
drag, startPoint x: 26, startPoint y: 120, endPoint x: 38, endPoint y: 123, distance: 11.6
click at [26, 120] on label "Pages" at bounding box center [29, 126] width 22 height 16
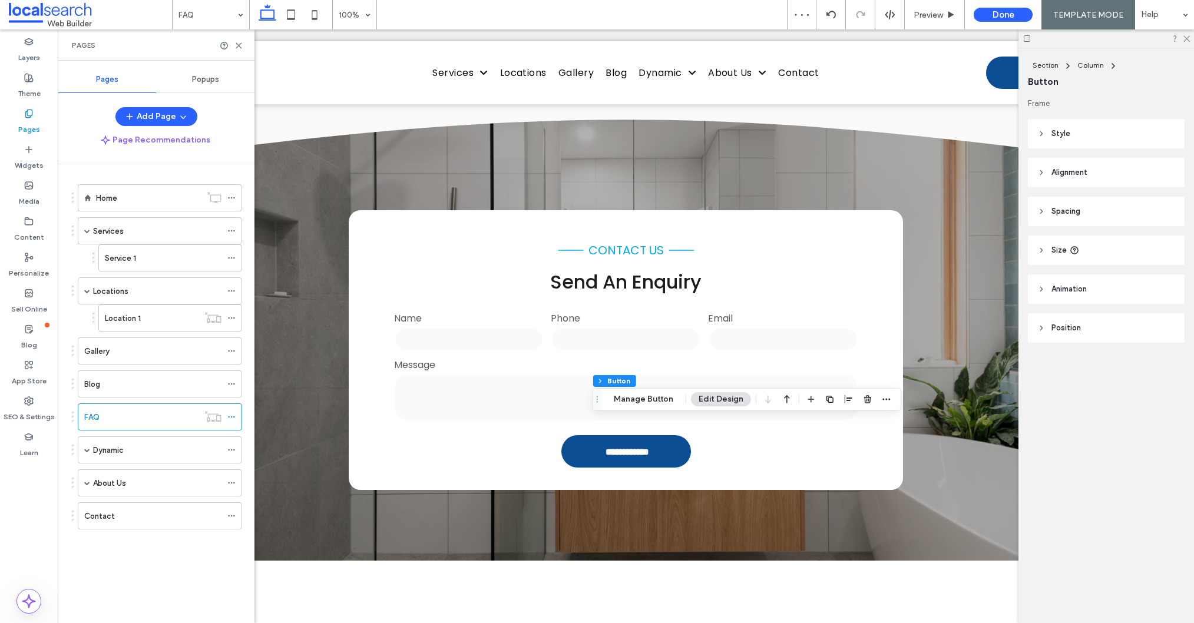
click at [130, 455] on div "Dynamic" at bounding box center [157, 450] width 128 height 12
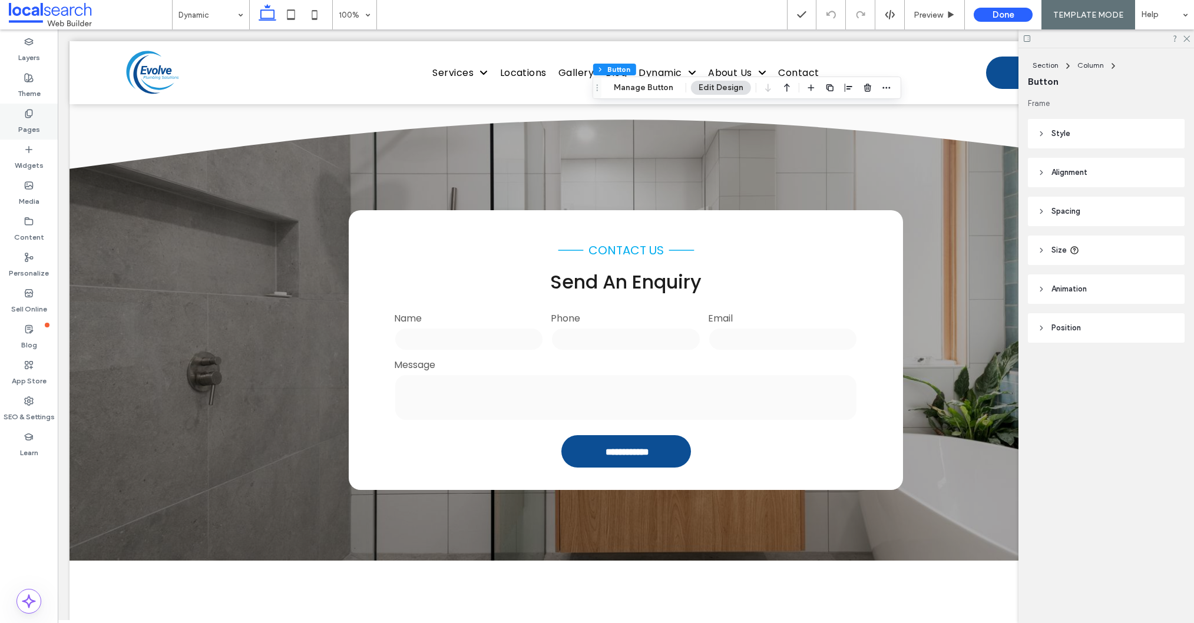
click at [32, 118] on icon at bounding box center [28, 113] width 9 height 9
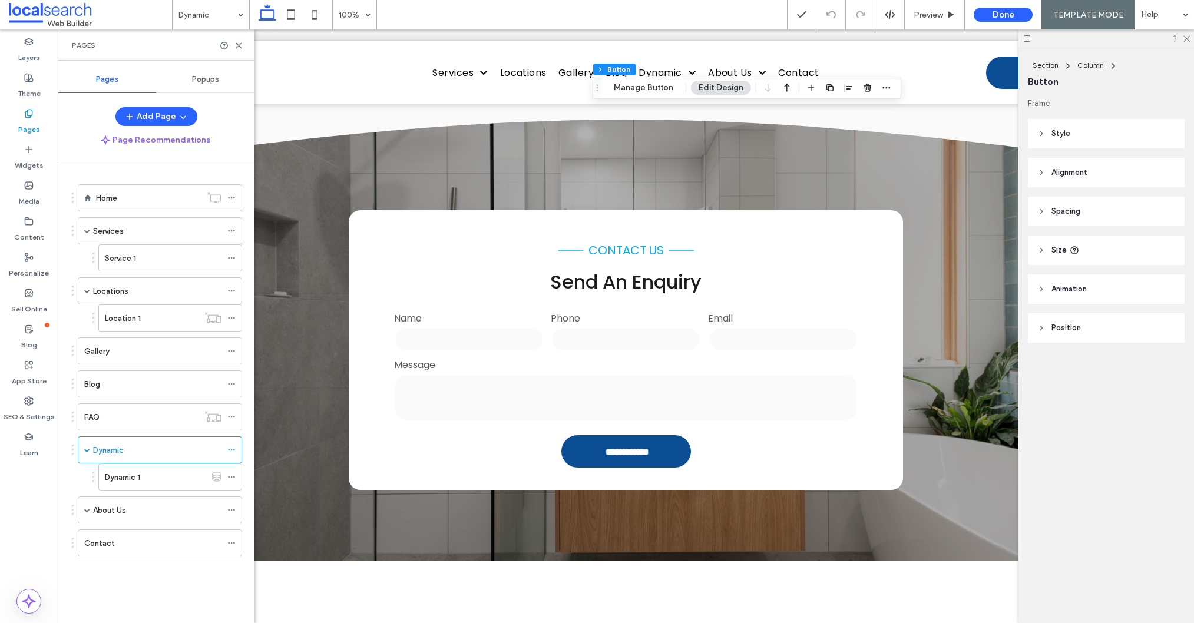
click at [132, 481] on label "Dynamic 1" at bounding box center [122, 477] width 35 height 21
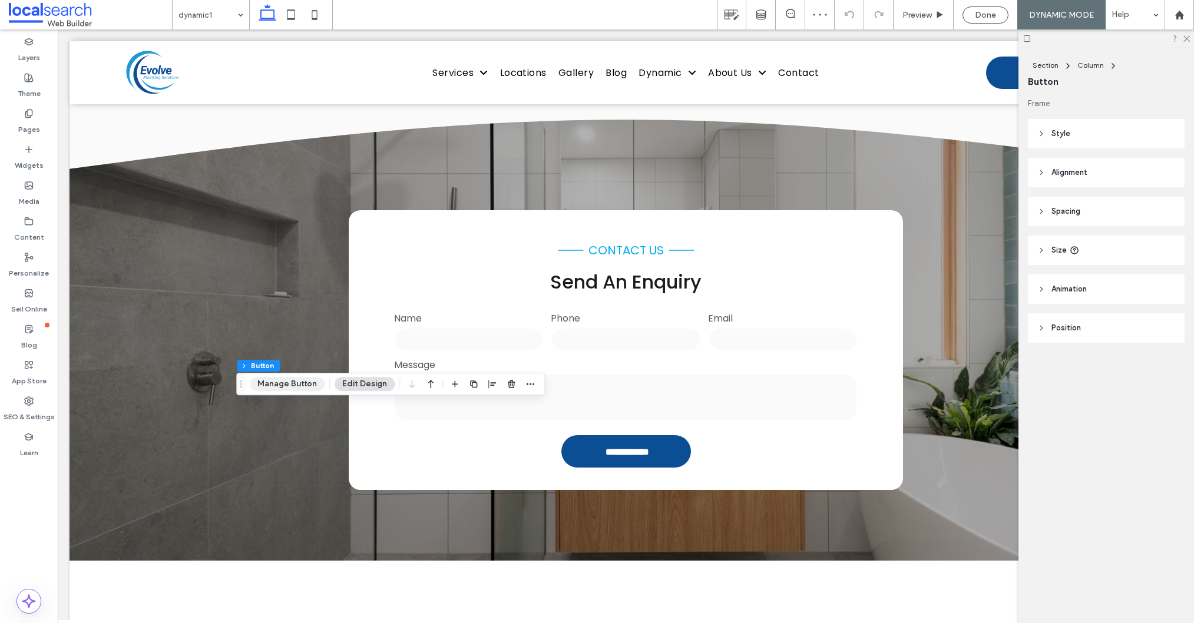
click at [284, 378] on button "Manage Button" at bounding box center [287, 384] width 75 height 14
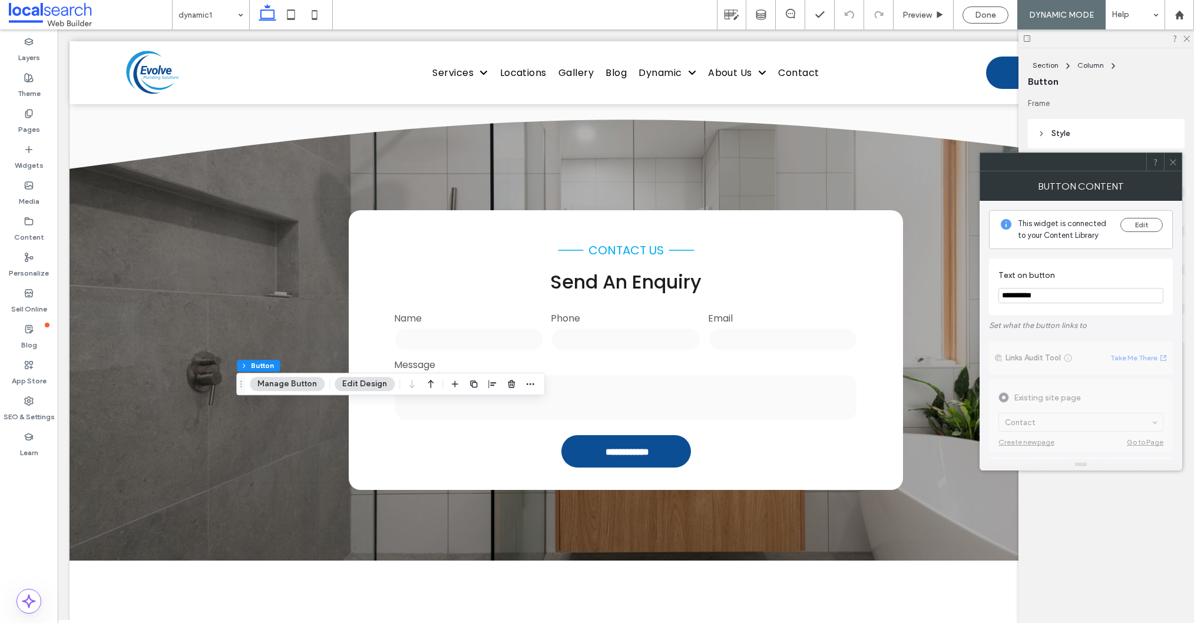
type input "**********"
click at [1170, 158] on icon at bounding box center [1172, 162] width 9 height 9
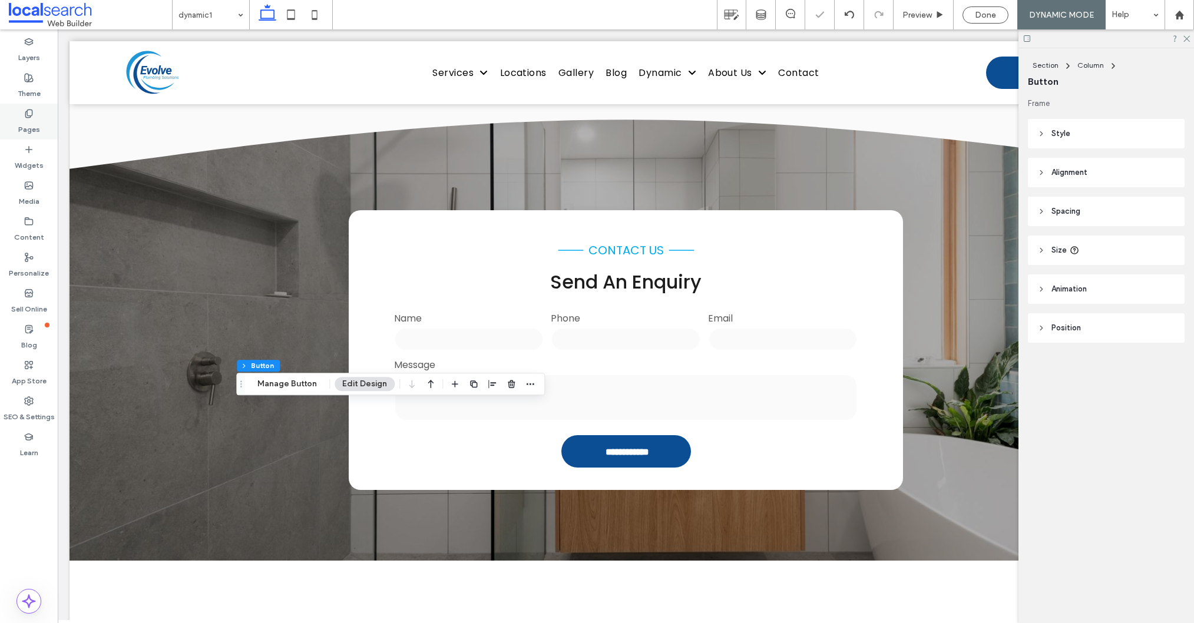
click at [27, 124] on label "Pages" at bounding box center [29, 126] width 22 height 16
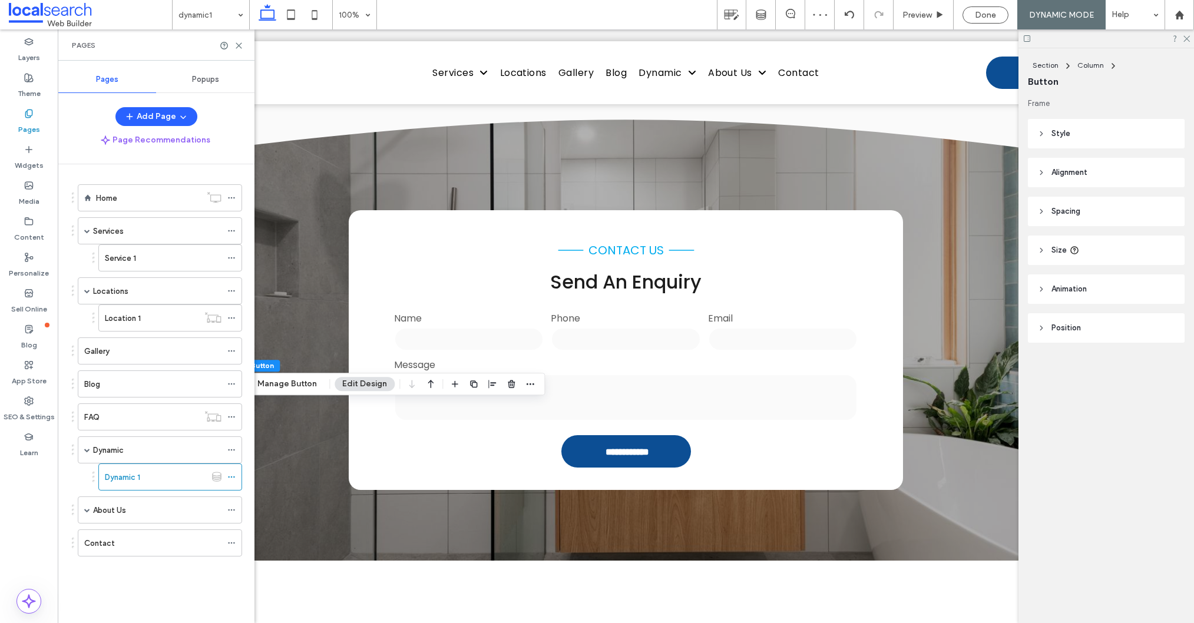
click at [126, 511] on div "About Us" at bounding box center [157, 510] width 128 height 12
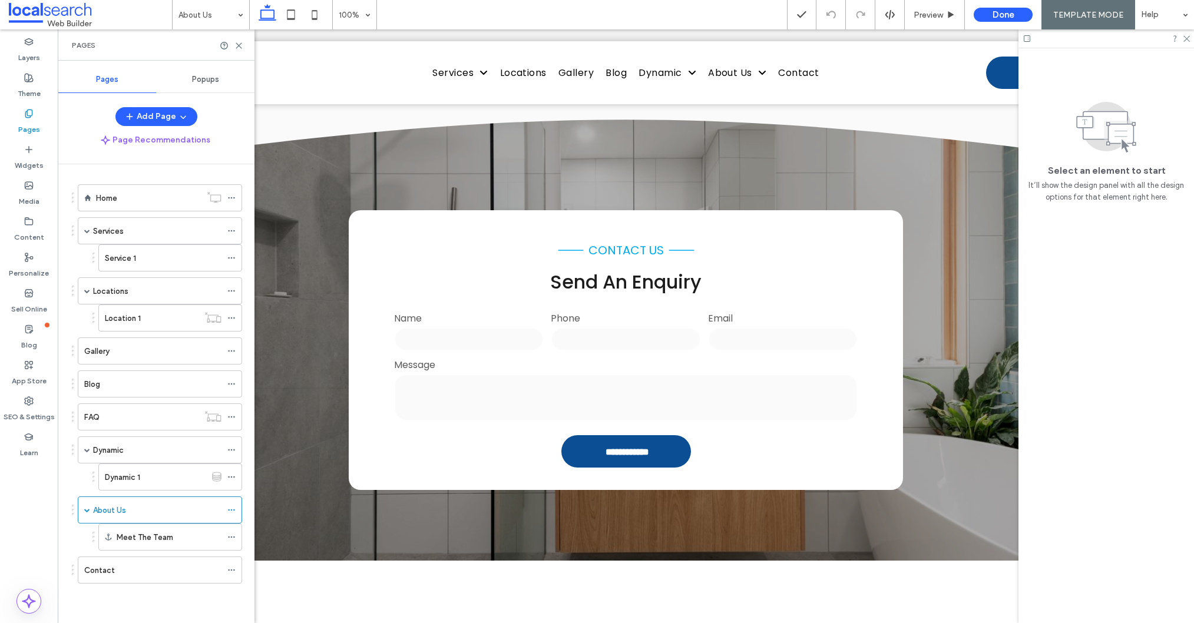
click at [138, 578] on div "Contact" at bounding box center [152, 570] width 137 height 26
click at [239, 43] on icon at bounding box center [238, 45] width 9 height 9
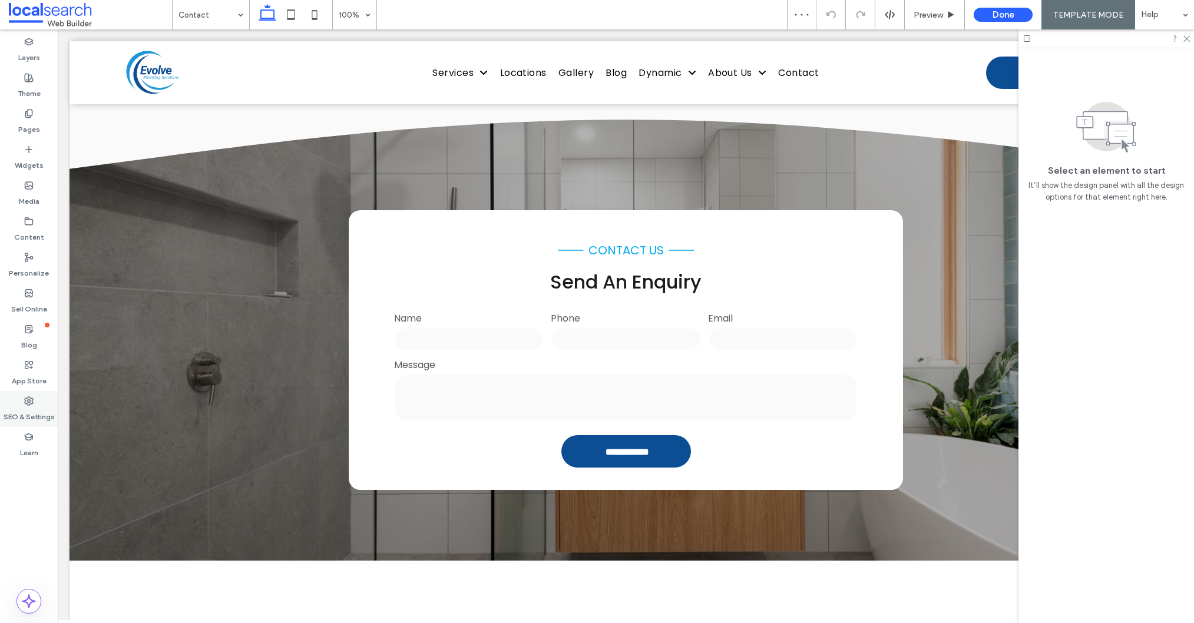
click at [38, 409] on label "SEO & Settings" at bounding box center [29, 414] width 51 height 16
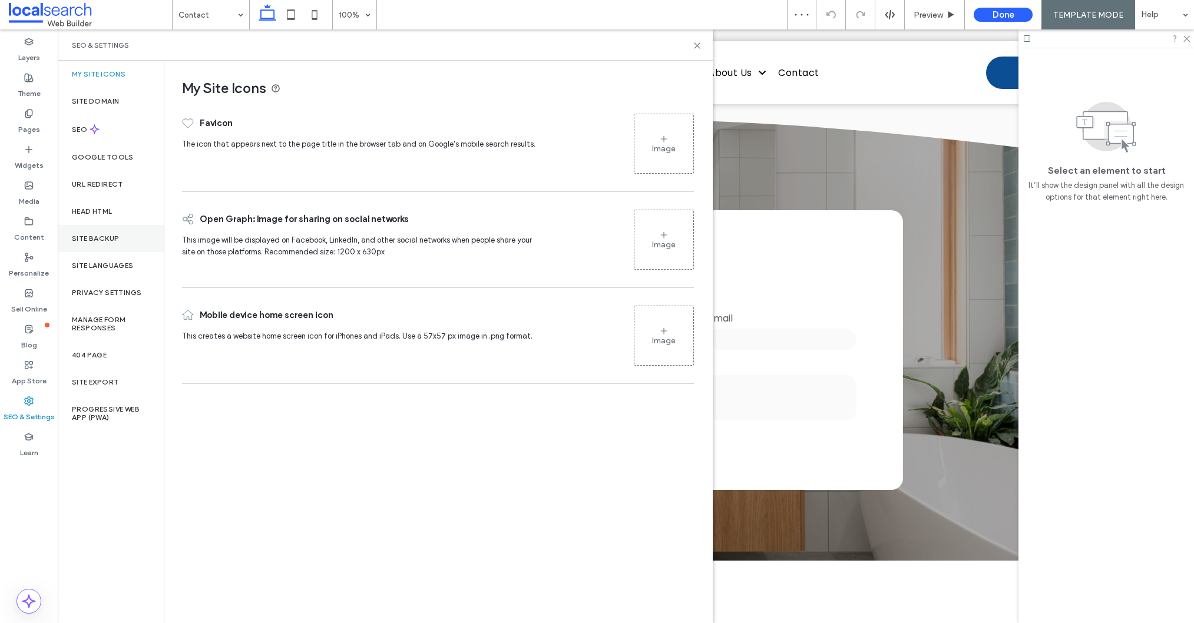
click at [120, 240] on div "Site Backup" at bounding box center [111, 238] width 106 height 27
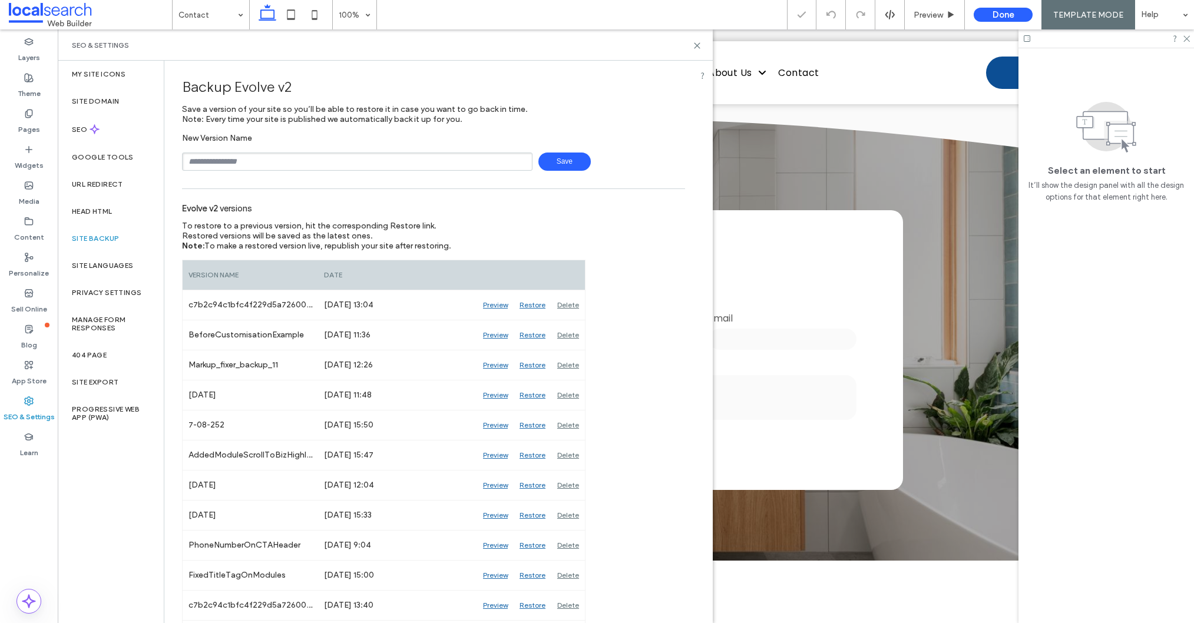
click at [269, 166] on input "text" at bounding box center [357, 162] width 350 height 18
type input "*********"
click at [573, 160] on span "Save" at bounding box center [564, 162] width 52 height 18
click at [695, 47] on icon at bounding box center [696, 45] width 9 height 9
